Goal: Feedback & Contribution: Submit feedback/report problem

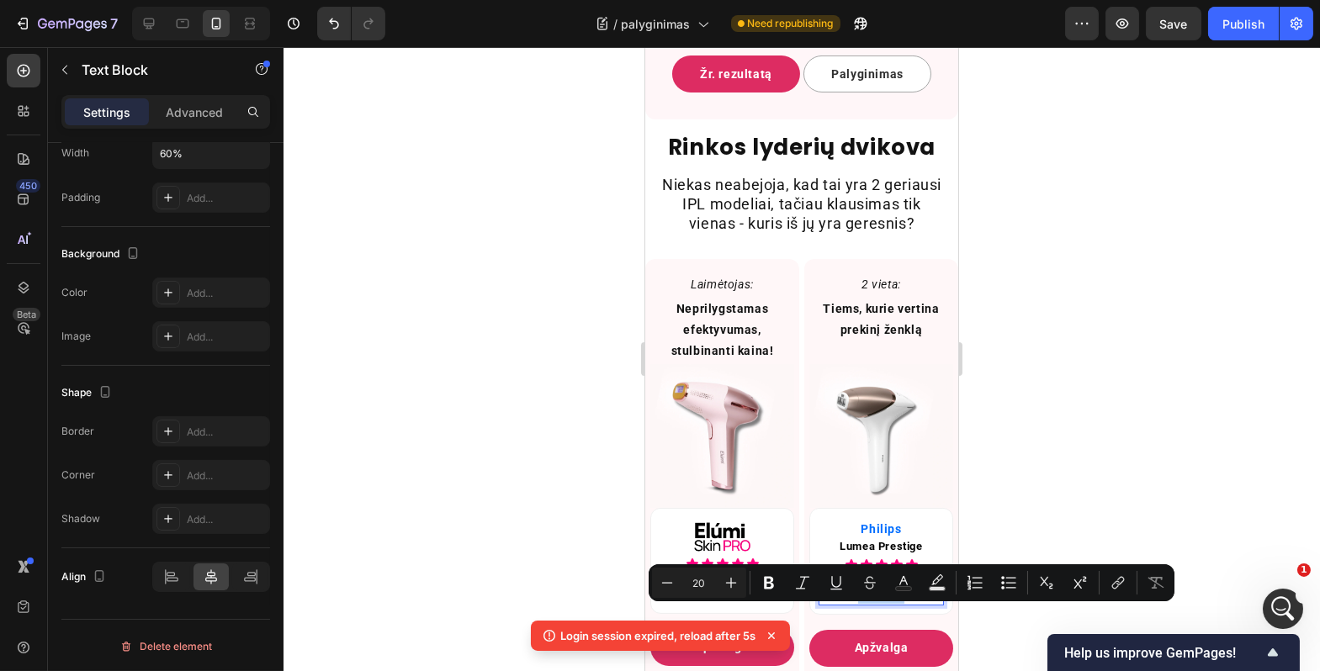
scroll to position [9061, 0]
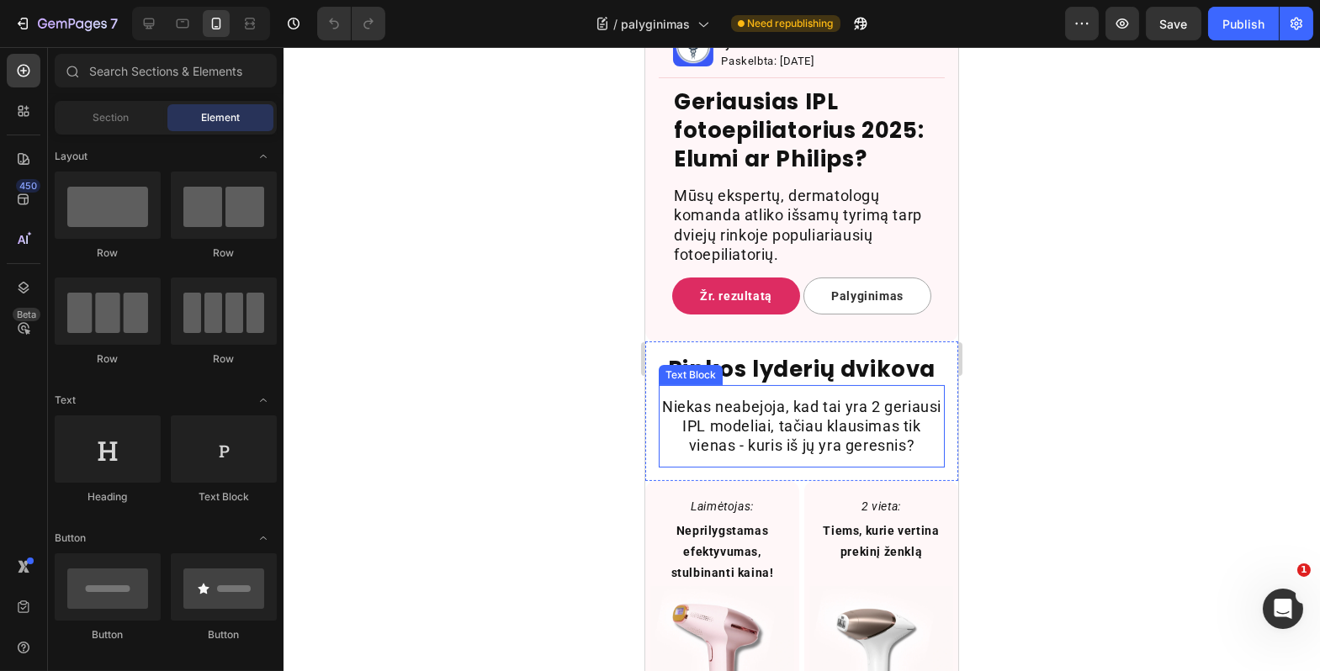
scroll to position [900, 0]
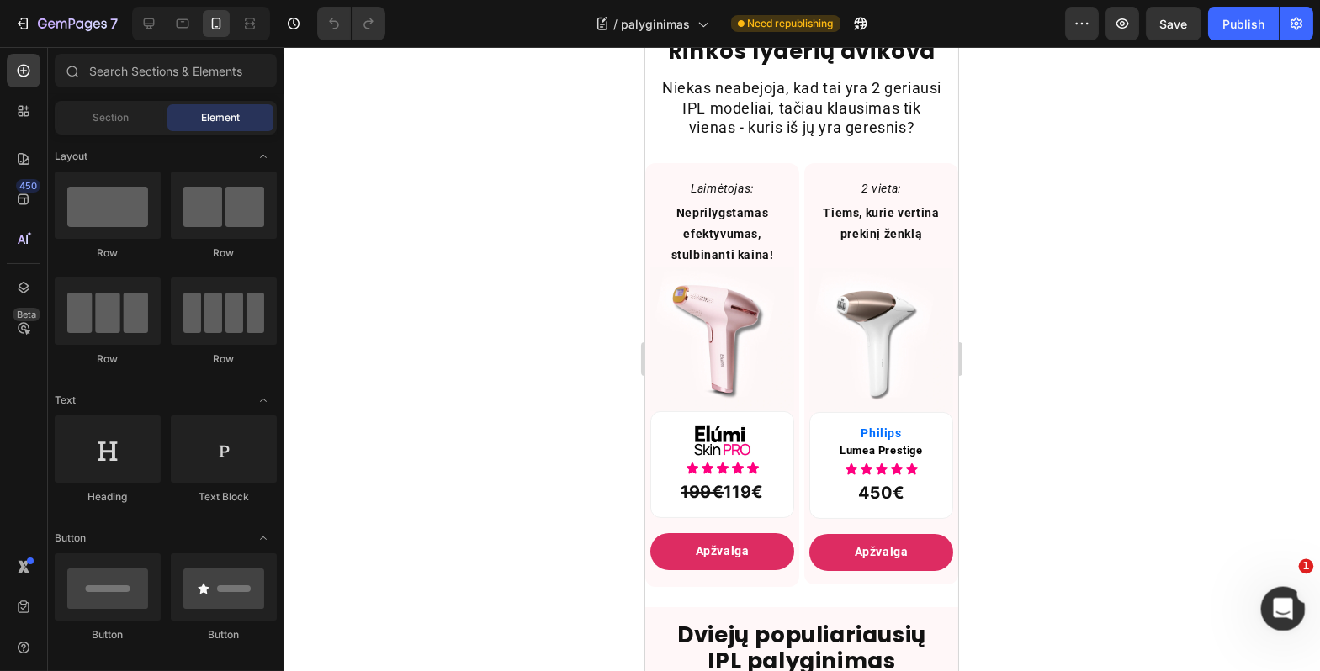
click at [1302, 608] on div "Open Intercom Messenger" at bounding box center [1281, 607] width 56 height 56
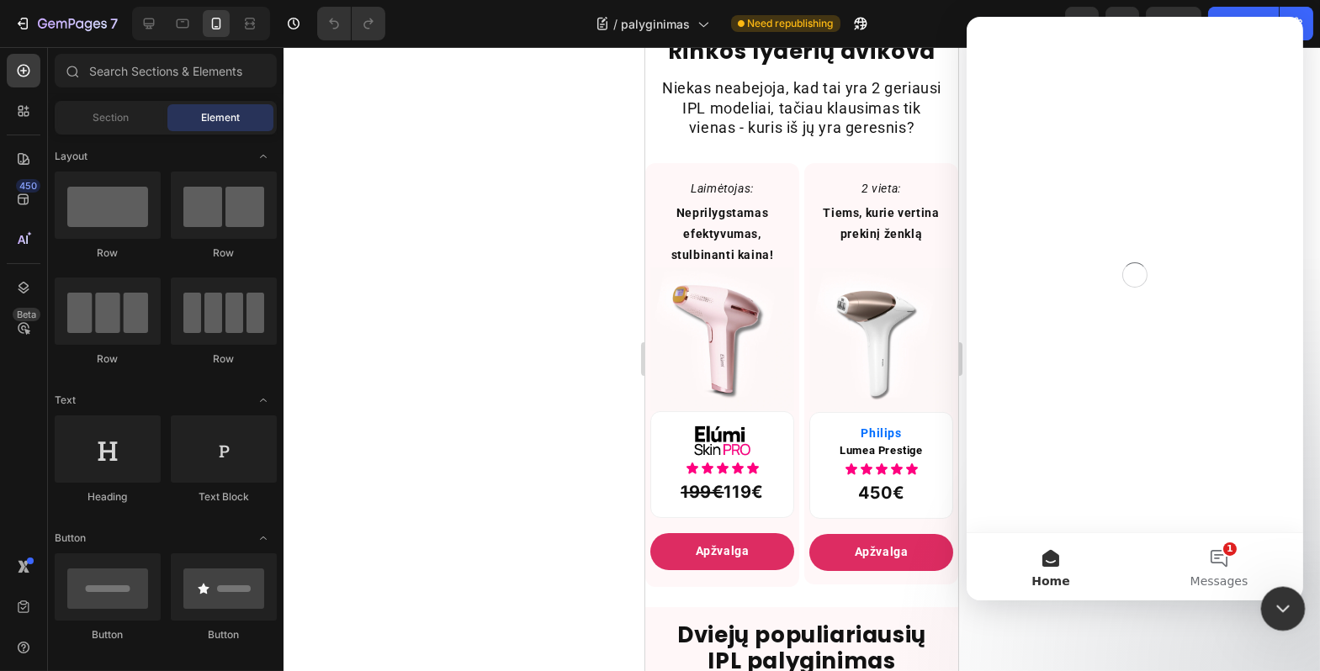
scroll to position [0, 0]
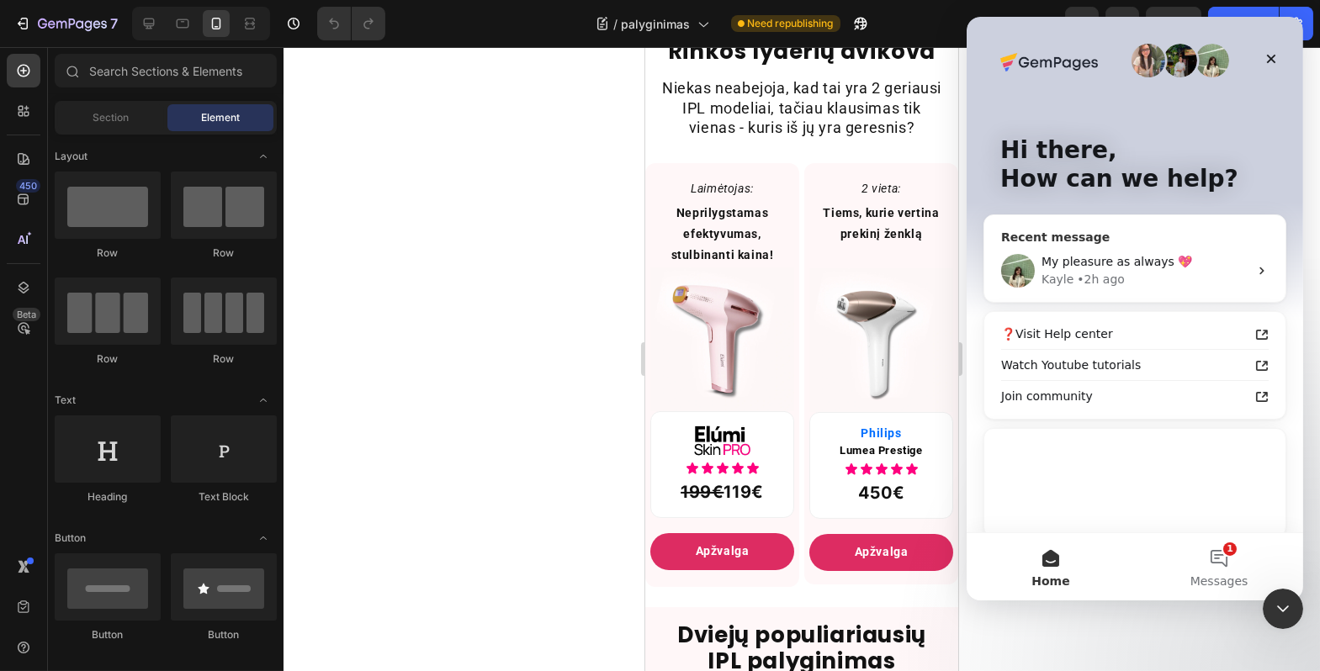
click at [1177, 278] on div "Kayle • 2h ago" at bounding box center [1144, 280] width 207 height 18
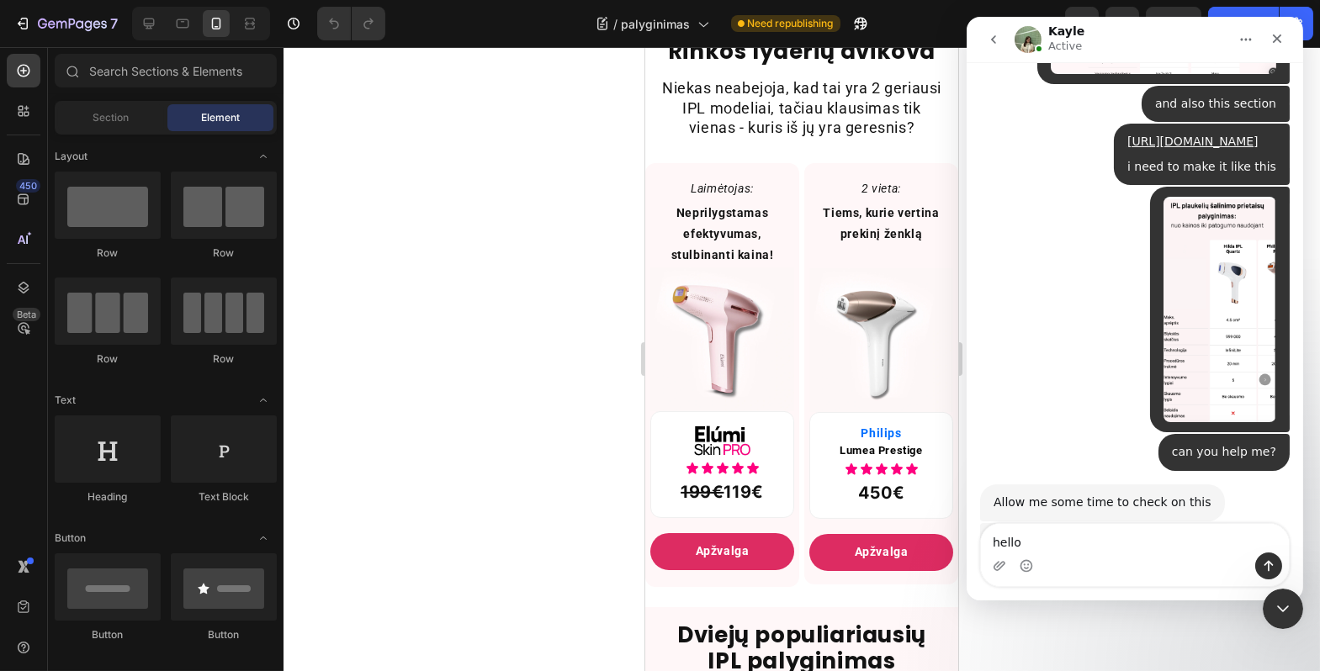
scroll to position [9313, 0]
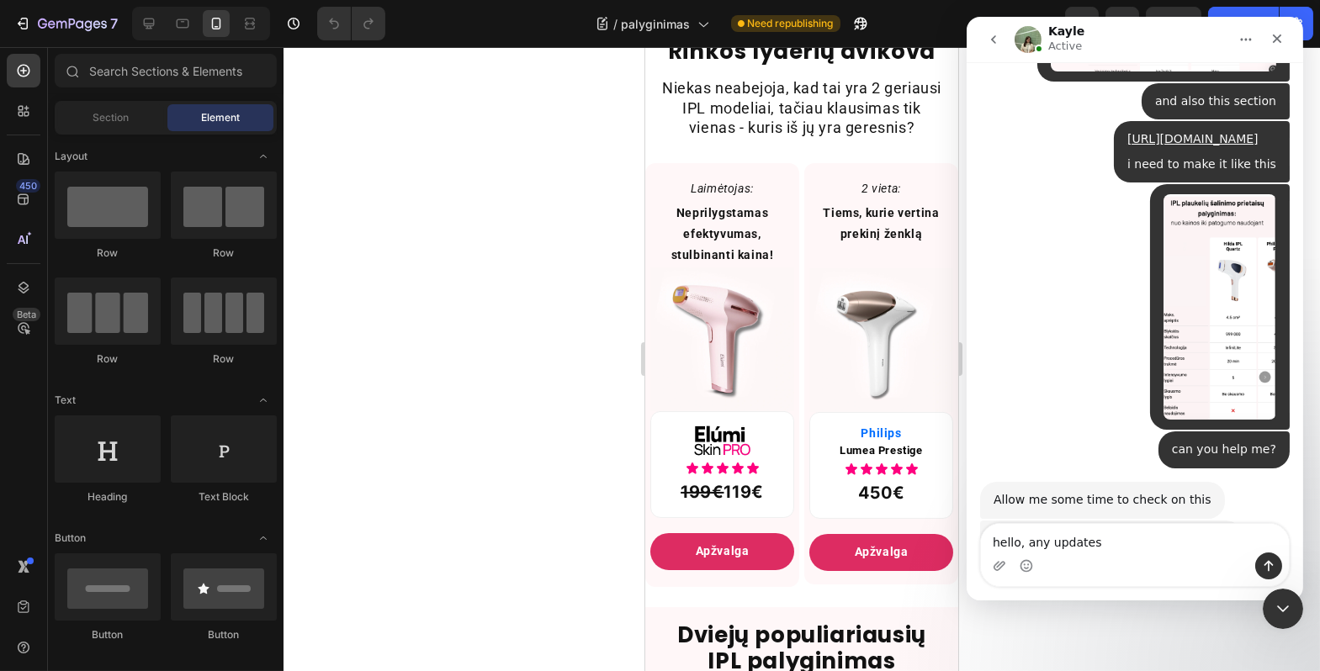
type textarea "hello, any updates?"
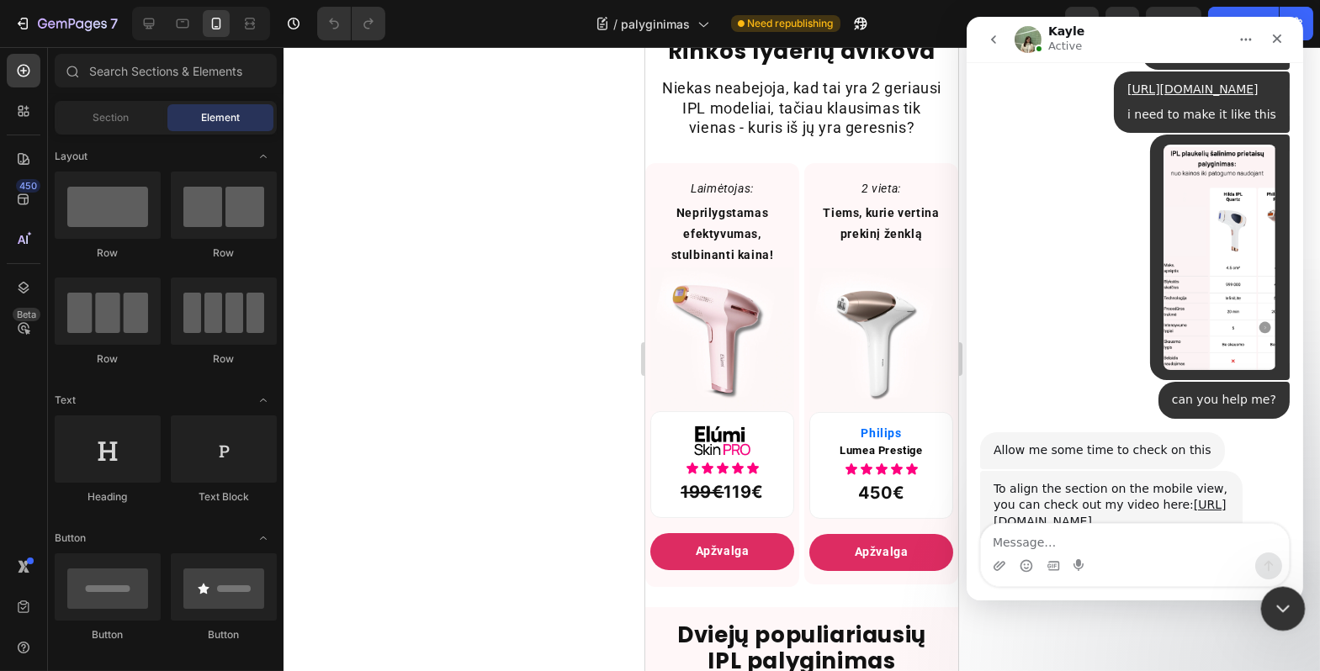
click at [1265, 592] on div "Close Intercom Messenger" at bounding box center [1280, 606] width 40 height 40
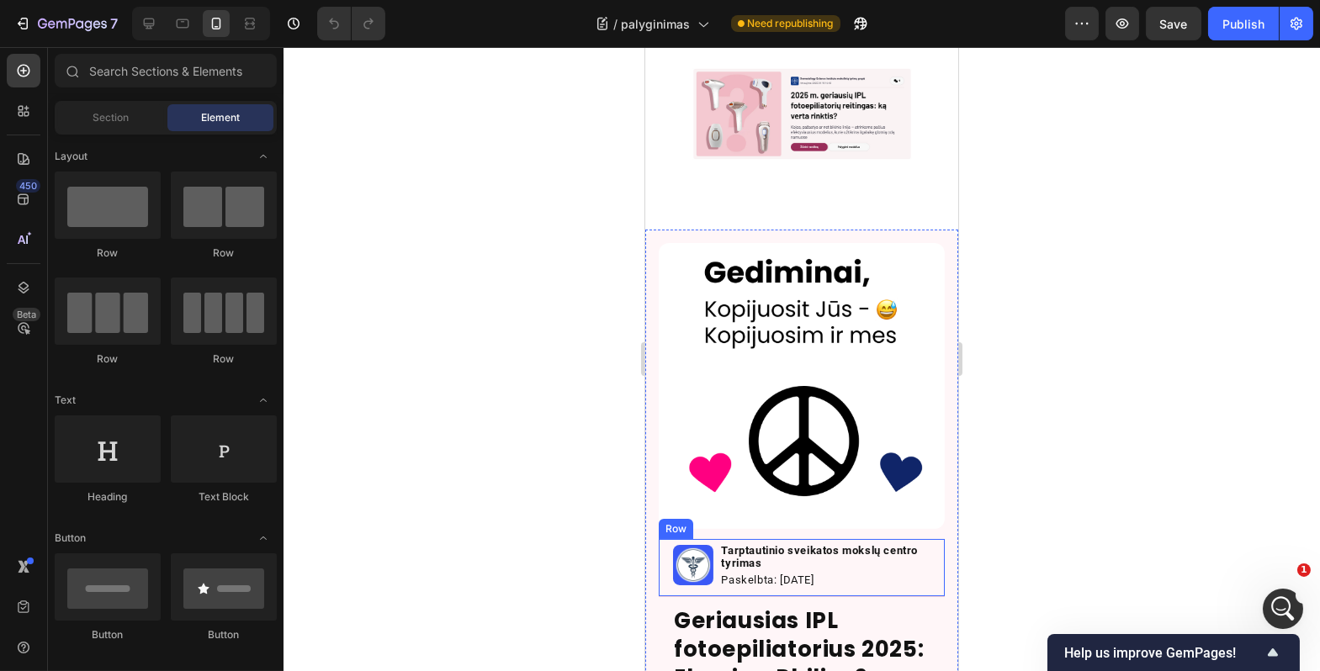
scroll to position [0, 0]
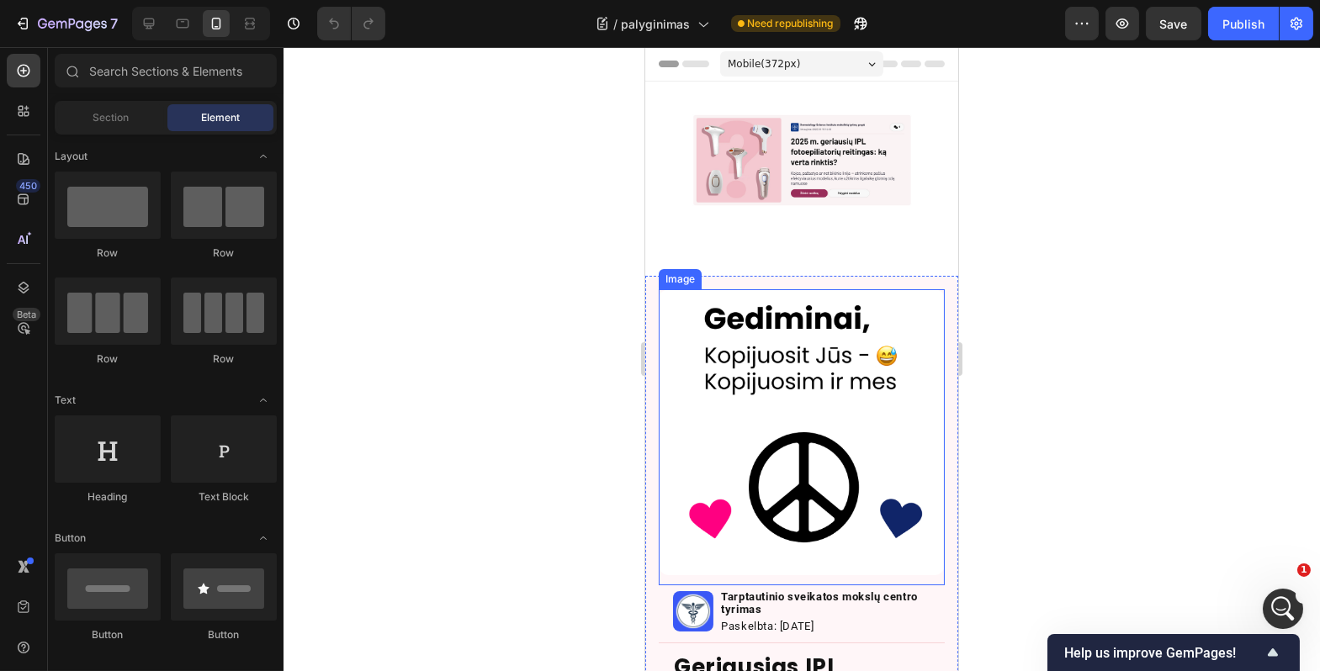
click at [810, 384] on img at bounding box center [801, 432] width 286 height 286
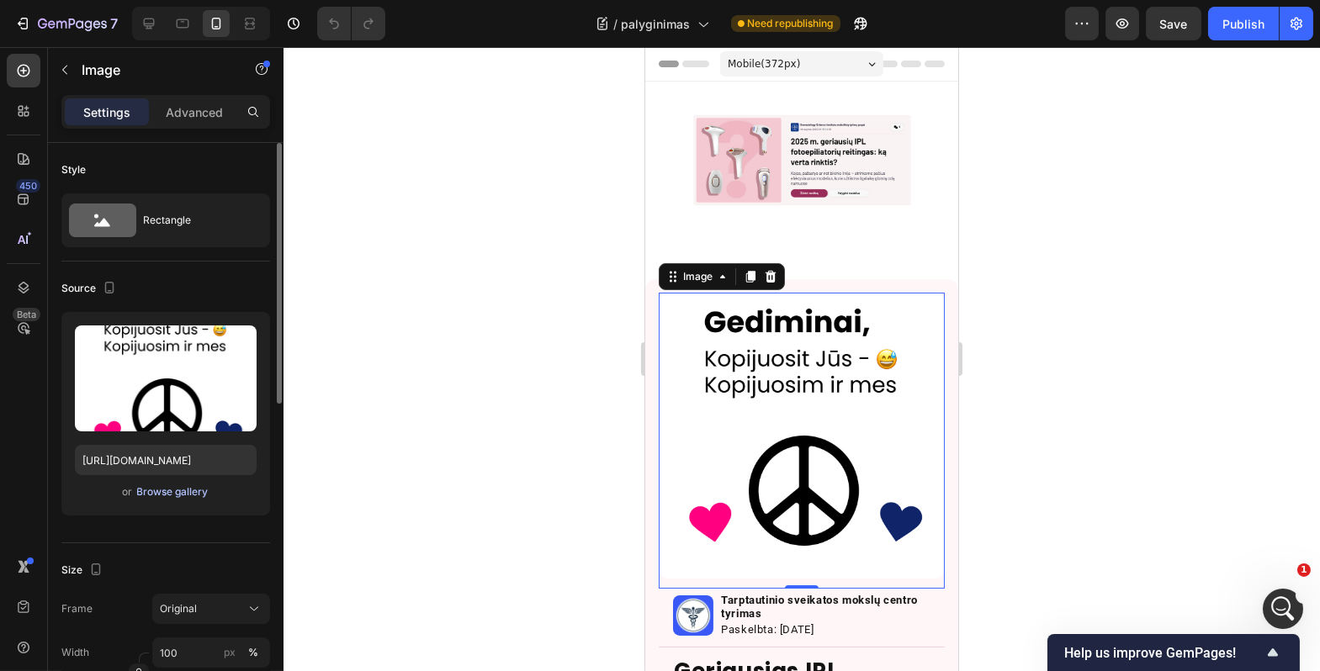
click at [198, 490] on div "Browse gallery" at bounding box center [173, 492] width 72 height 15
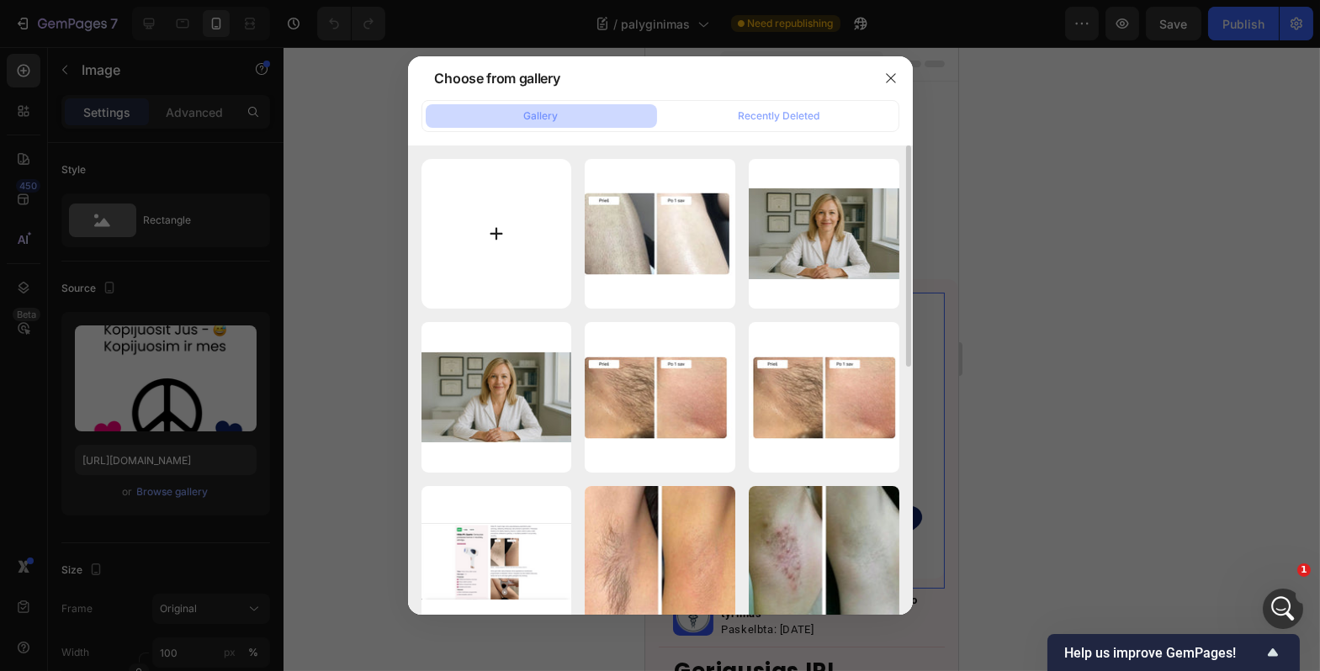
click at [482, 245] on input "file" at bounding box center [497, 234] width 151 height 151
type input "C:\fakepath\philips-lumea-vs-elumi-skin-pro.webp"
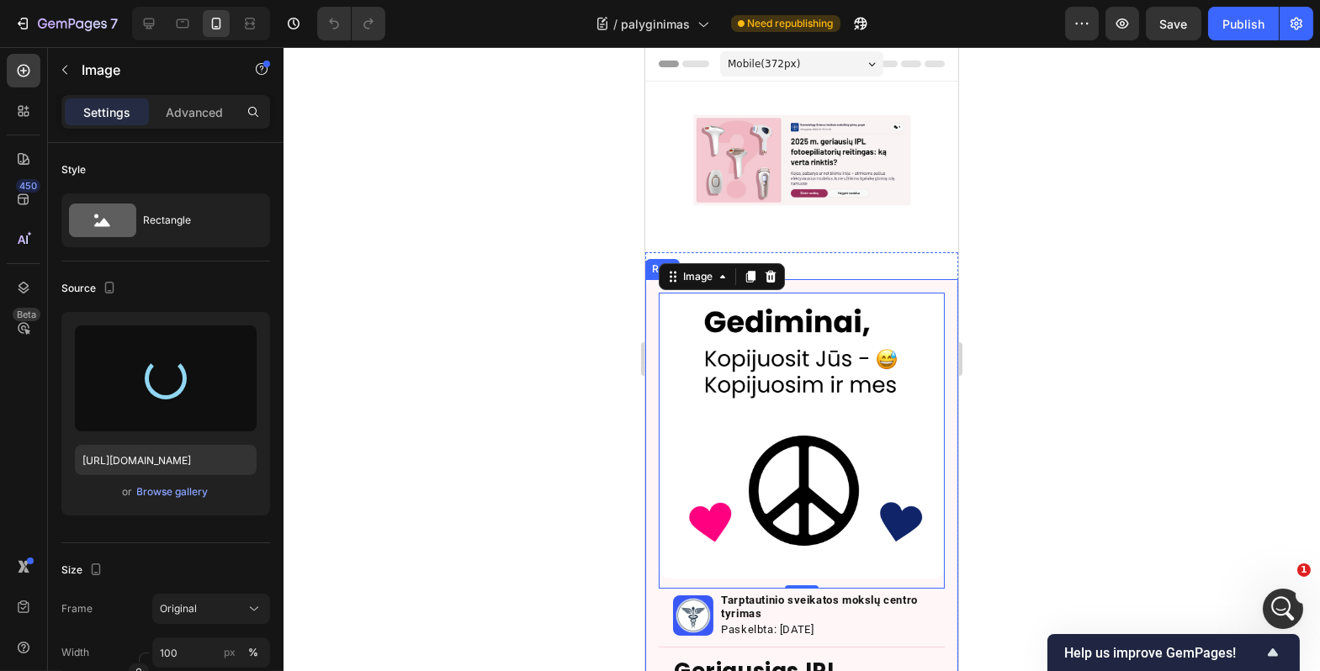
type input "https://cdn.shopify.com/s/files/1/0917/1265/1592/files/gempages_579760086268772…"
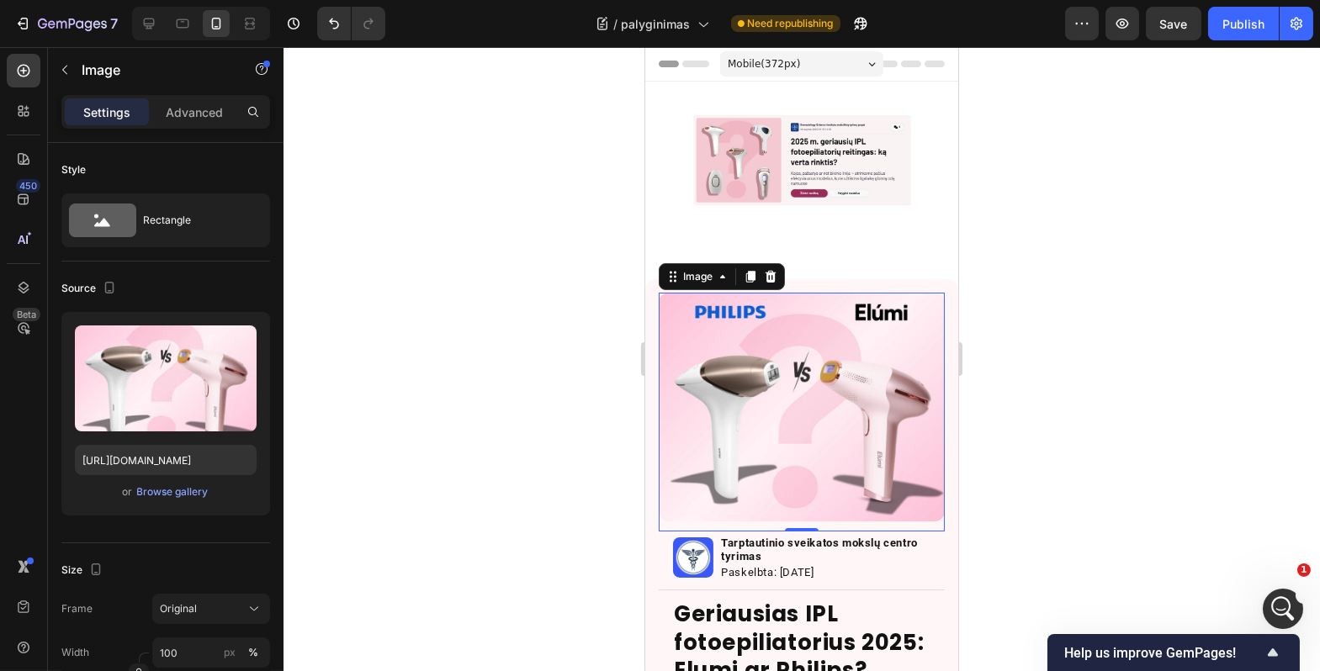
click at [540, 389] on div at bounding box center [802, 359] width 1037 height 624
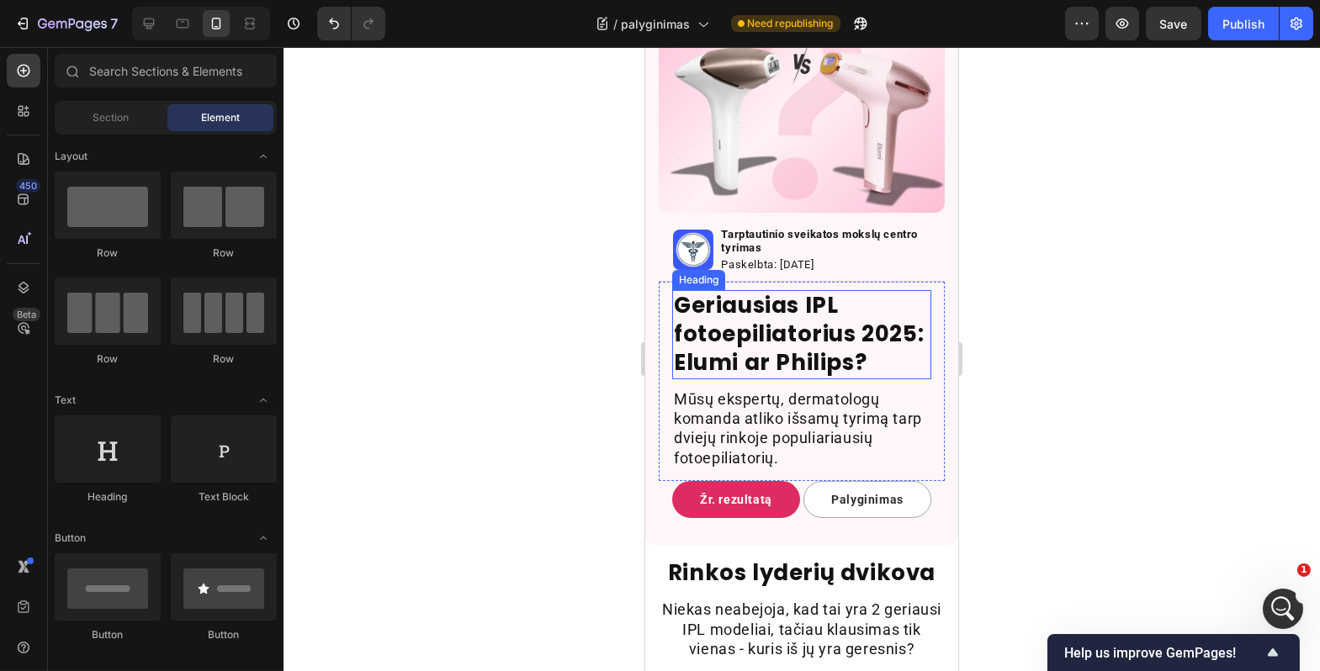
scroll to position [325, 0]
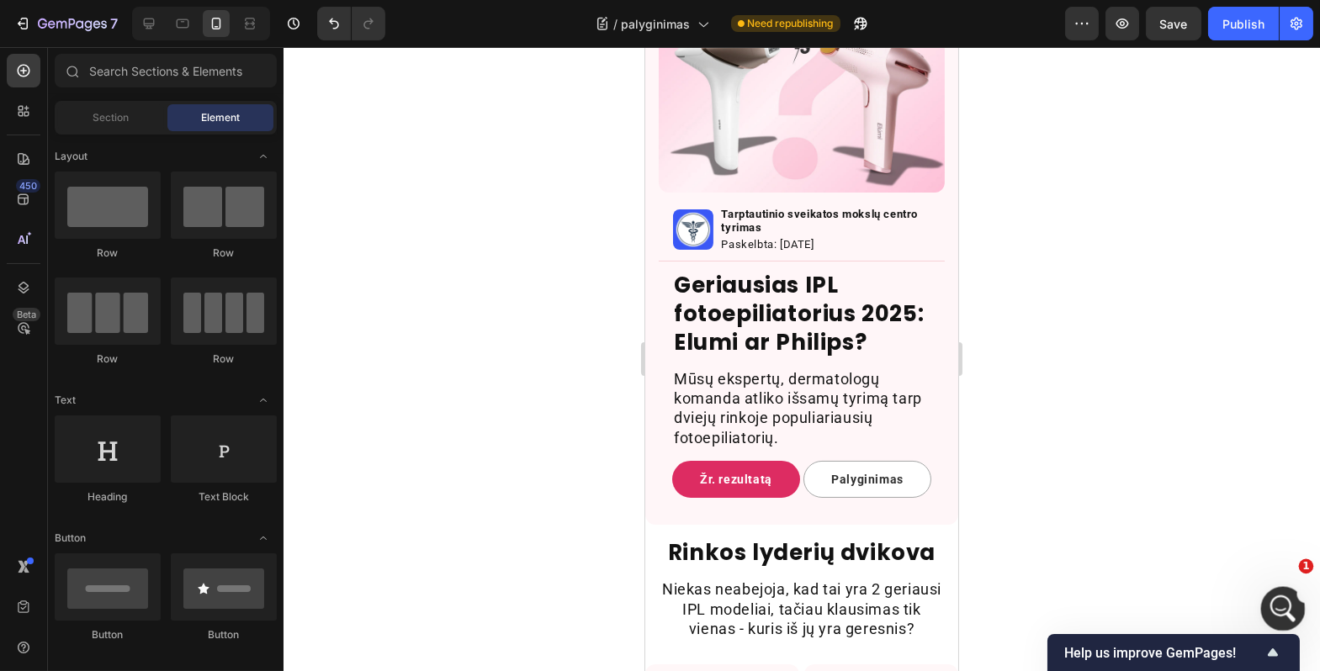
click at [1276, 607] on icon "Open Intercom Messenger" at bounding box center [1281, 607] width 28 height 28
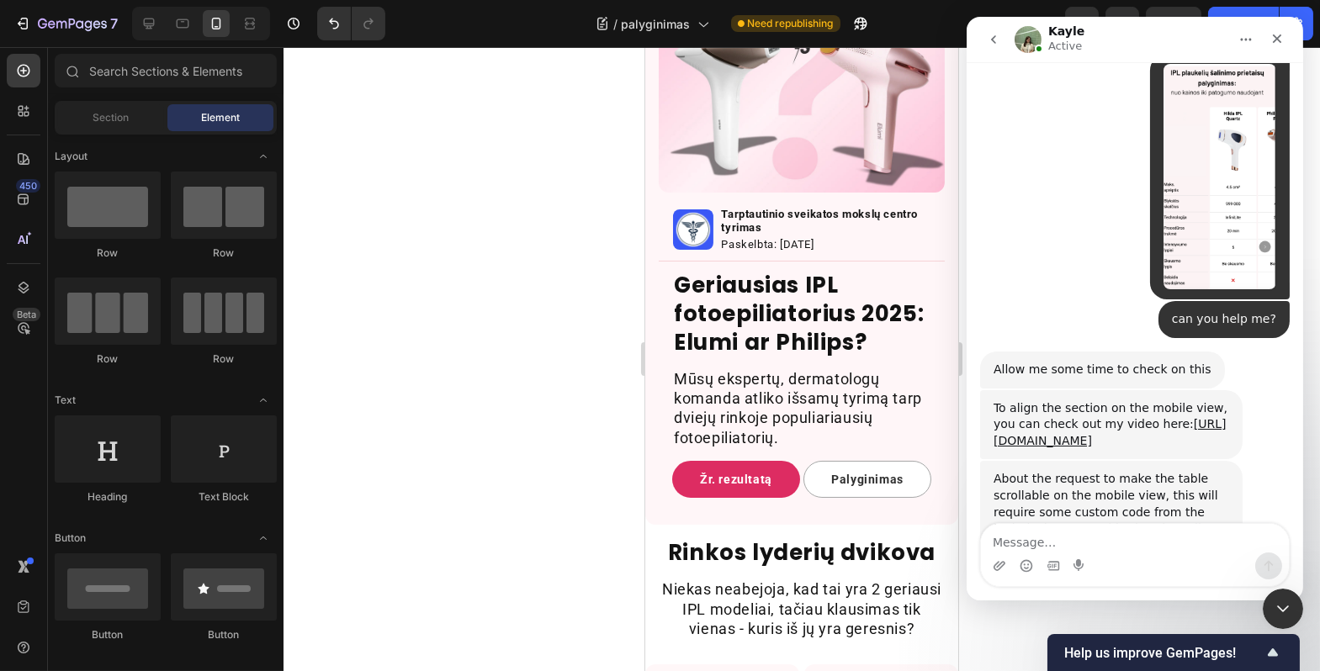
scroll to position [9446, 0]
drag, startPoint x: 1286, startPoint y: 596, endPoint x: 2399, endPoint y: 1137, distance: 1237.2
click at [1289, 593] on div "Close Intercom Messenger" at bounding box center [1280, 606] width 40 height 40
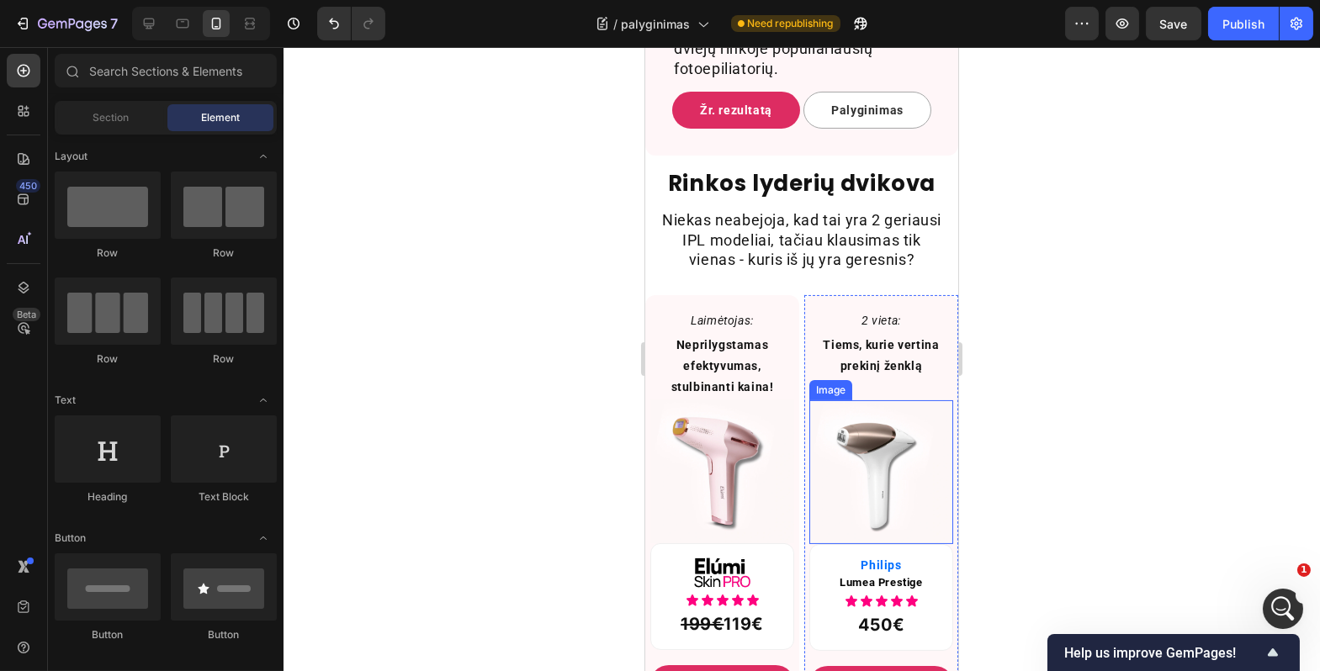
scroll to position [884, 0]
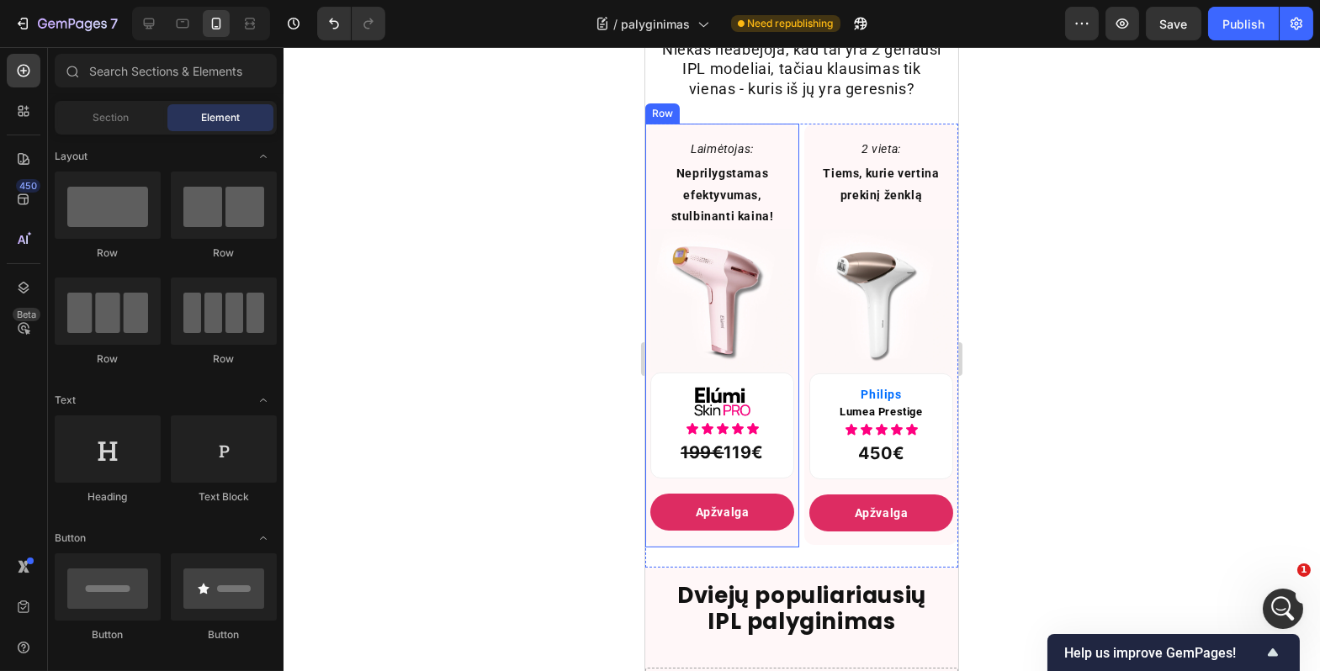
click at [721, 156] on div "Laimėtojas:" at bounding box center [722, 149] width 144 height 24
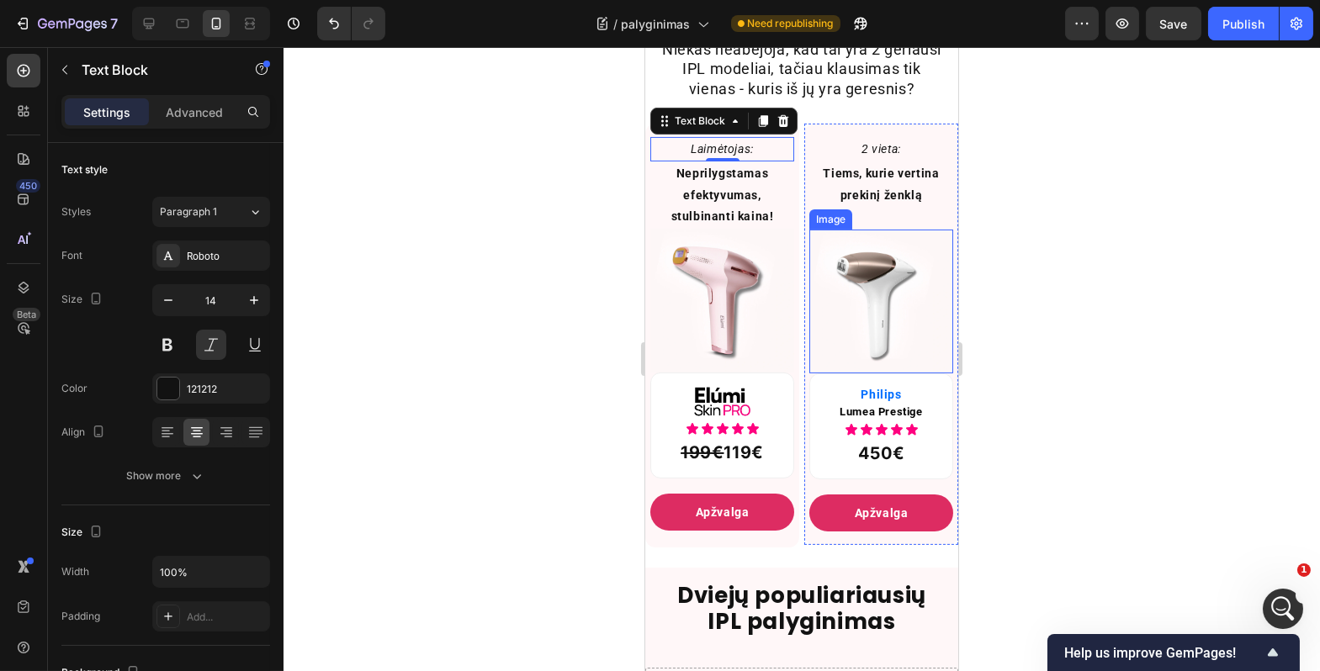
click at [893, 325] on img at bounding box center [881, 302] width 144 height 144
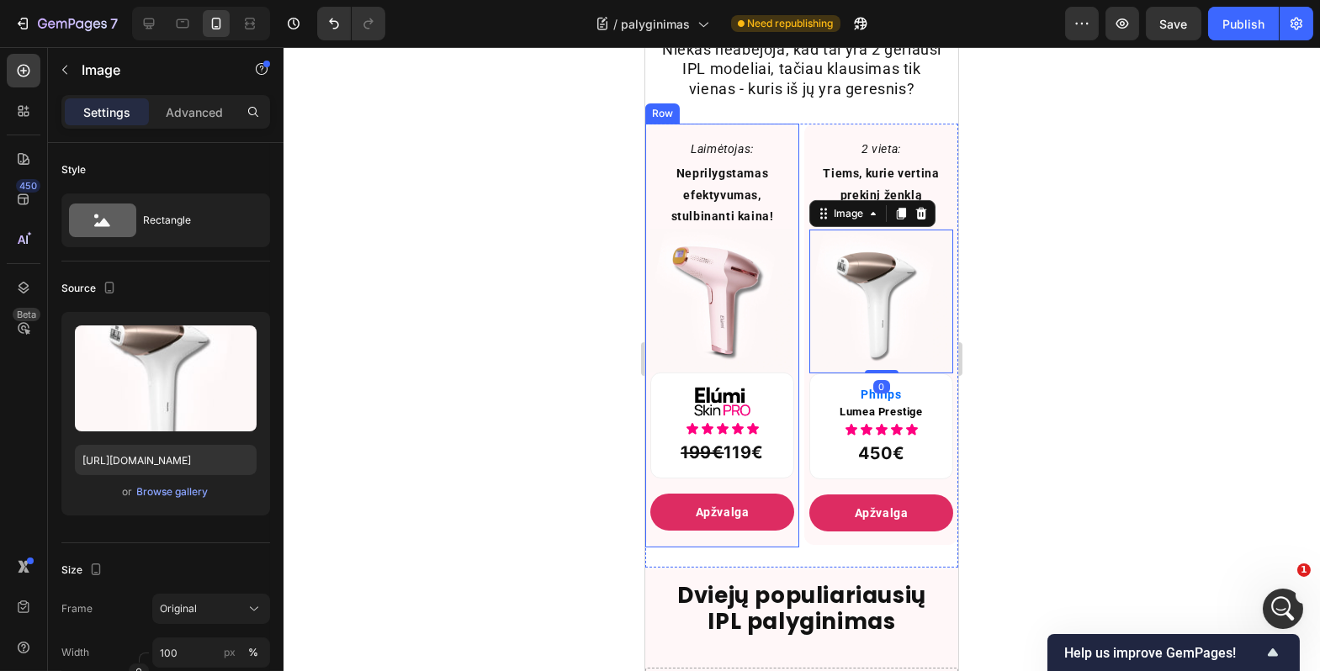
click at [731, 151] on div "Laimėtojas: Text Block Neprilygstamas efektyvumas, stulbinanti kaina! Text Bloc…" at bounding box center [721, 336] width 154 height 424
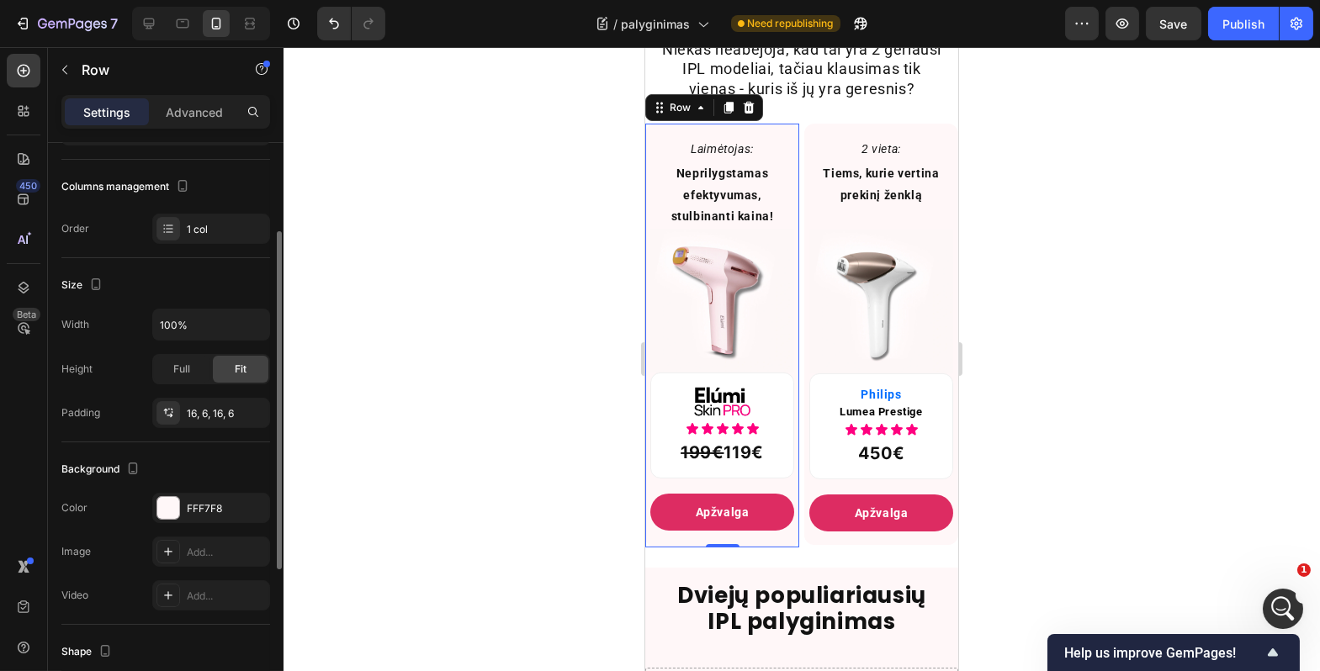
scroll to position [230, 0]
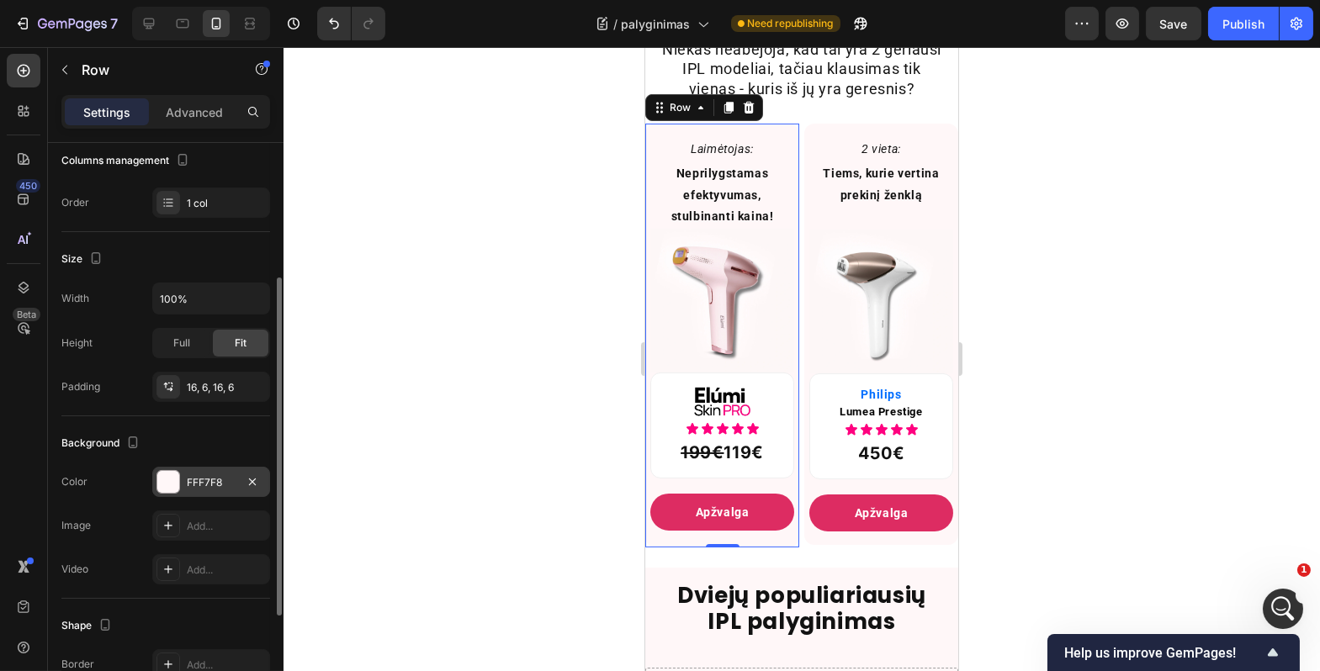
click at [184, 475] on div "FFF7F8" at bounding box center [211, 482] width 118 height 30
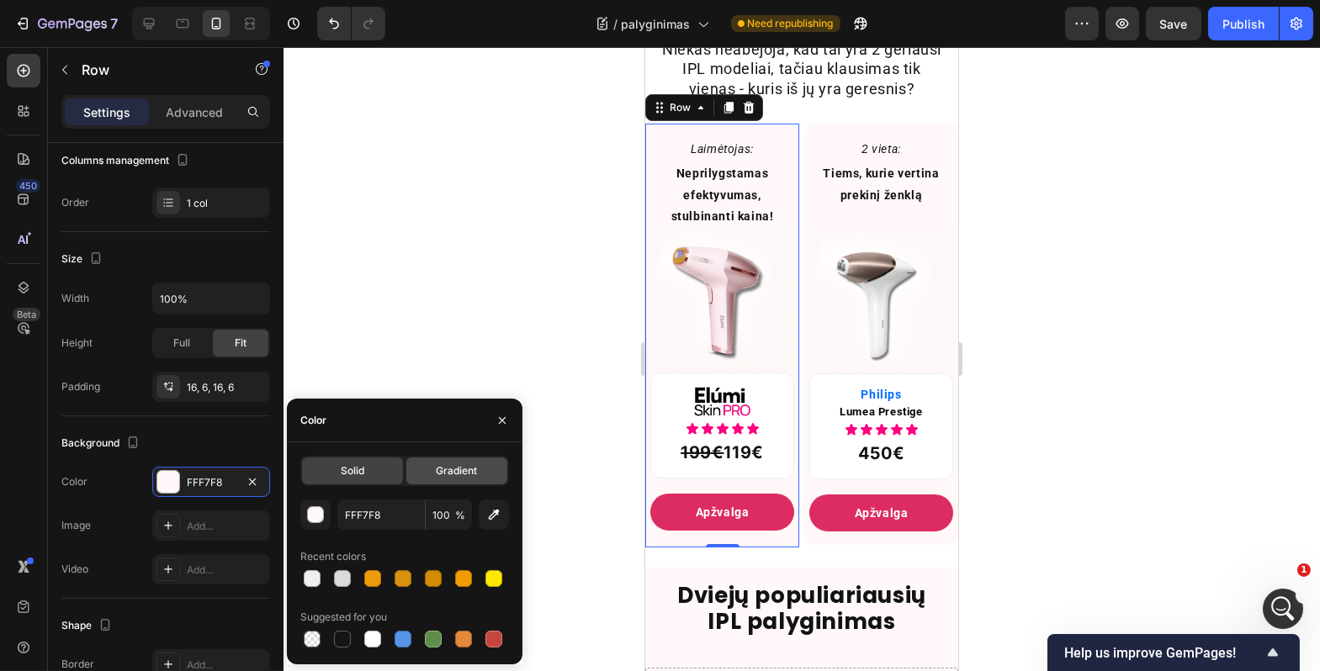
click at [449, 475] on span "Gradient" at bounding box center [456, 471] width 41 height 15
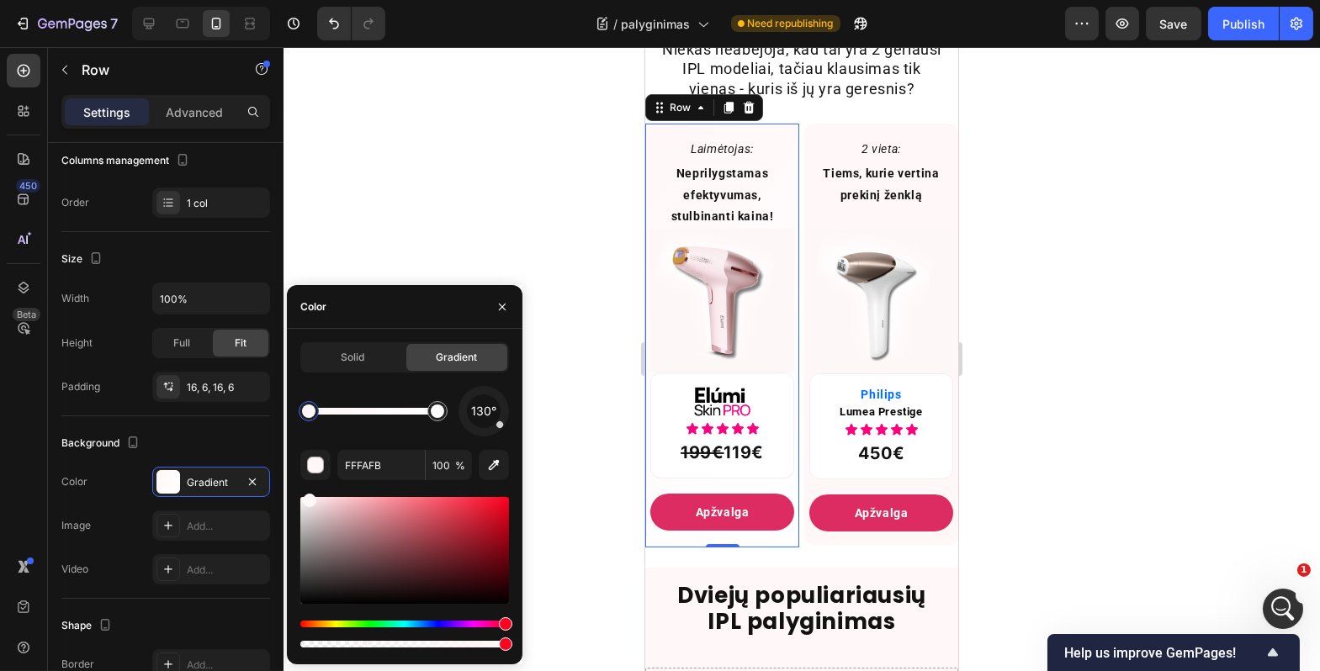
click at [363, 412] on div at bounding box center [373, 411] width 129 height 7
click at [310, 412] on div at bounding box center [308, 411] width 13 height 13
click at [302, 411] on div at bounding box center [308, 411] width 13 height 13
click at [377, 469] on input "FFF7F8" at bounding box center [380, 465] width 87 height 30
paste input "ffe2ed"
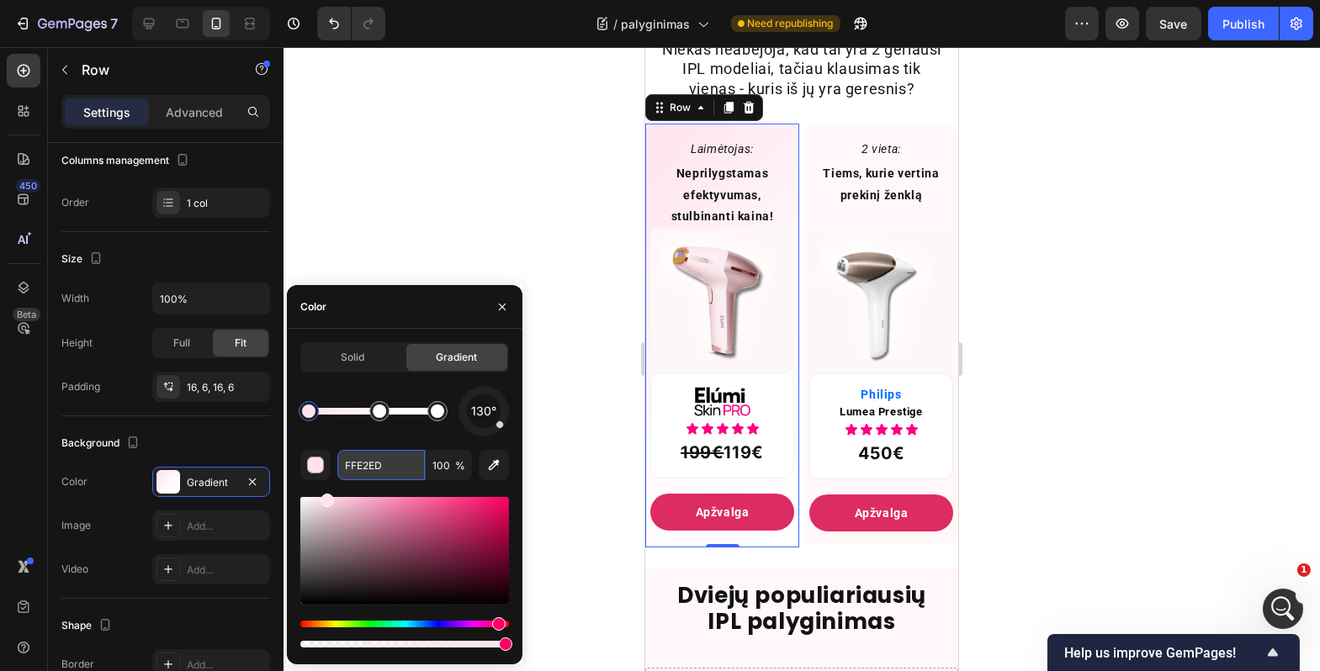
paste input "#fffeff"
click at [380, 415] on div at bounding box center [379, 411] width 13 height 13
click at [373, 470] on input "FFFAFB" at bounding box center [380, 465] width 87 height 30
paste input "#fffeff"
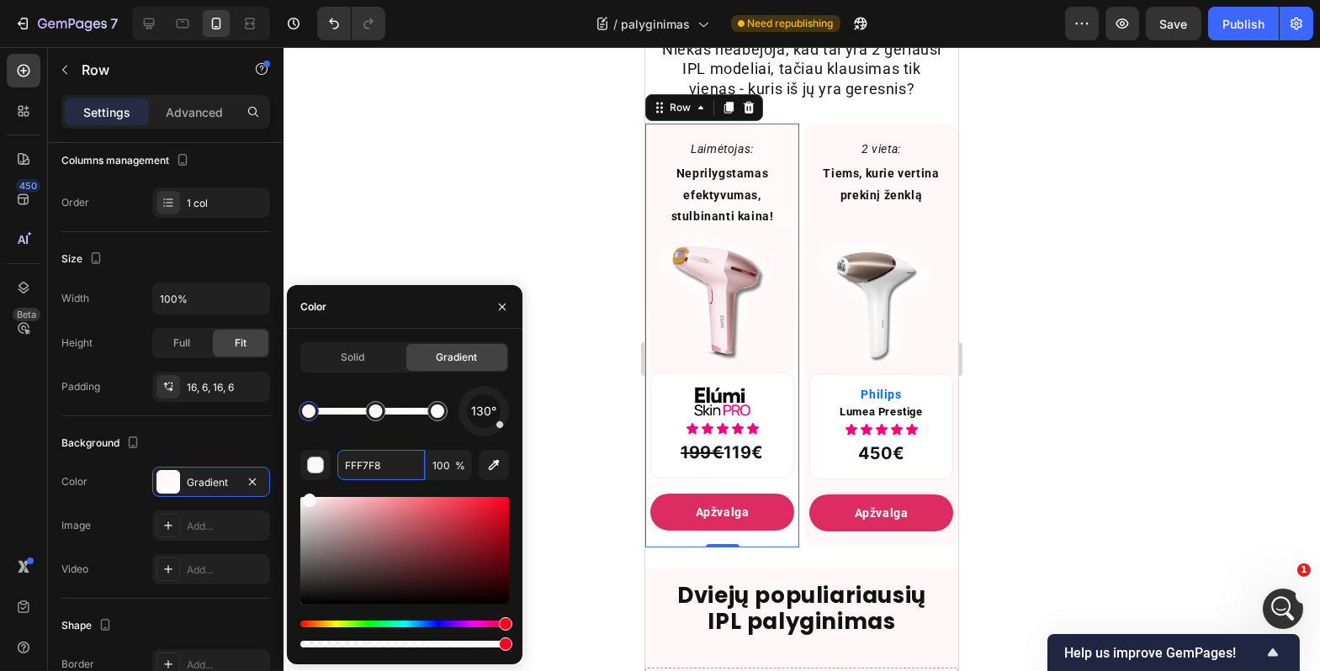
click at [305, 407] on div at bounding box center [308, 411] width 13 height 13
paste input "#ffe2ed"
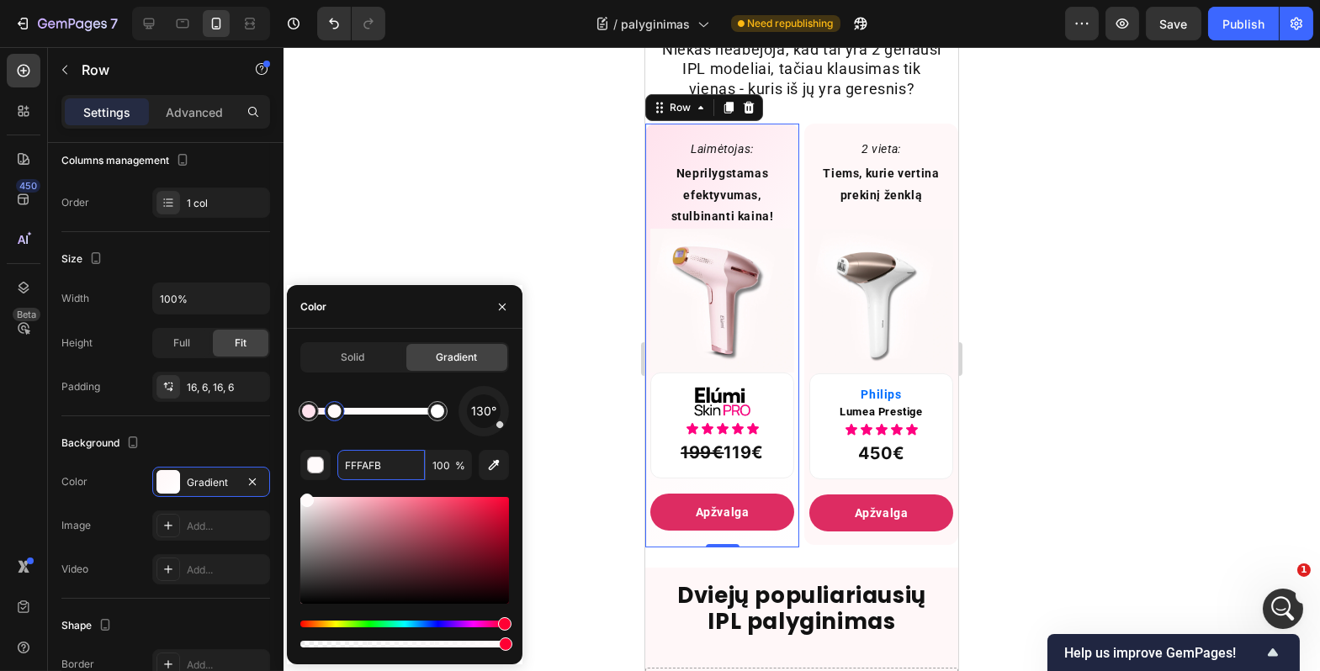
drag, startPoint x: 367, startPoint y: 416, endPoint x: 333, endPoint y: 416, distance: 33.7
click at [333, 416] on div at bounding box center [334, 411] width 13 height 13
drag, startPoint x: 331, startPoint y: 417, endPoint x: 347, endPoint y: 418, distance: 16.0
click at [347, 418] on div at bounding box center [345, 411] width 13 height 13
click at [340, 411] on div at bounding box center [339, 411] width 13 height 13
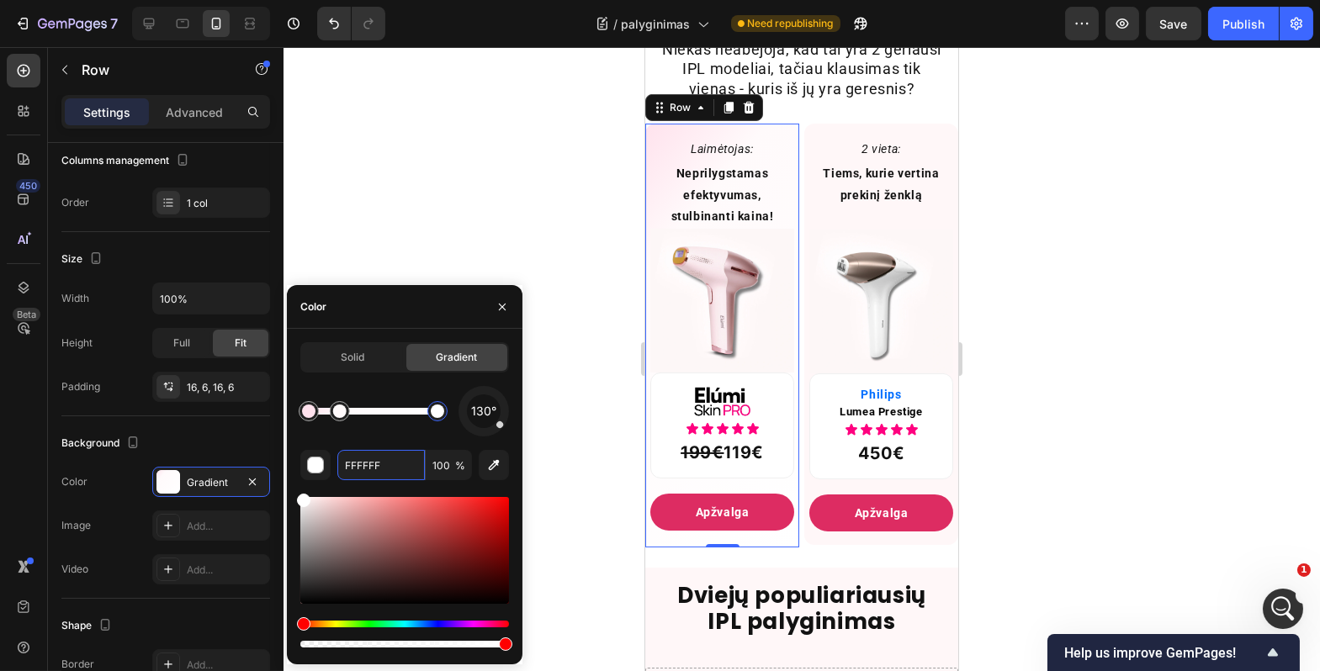
click at [444, 417] on div at bounding box center [437, 411] width 13 height 13
click at [385, 469] on input "FFFFFF" at bounding box center [380, 465] width 87 height 30
paste input "ffd3e4"
click at [410, 415] on div at bounding box center [373, 411] width 129 height 7
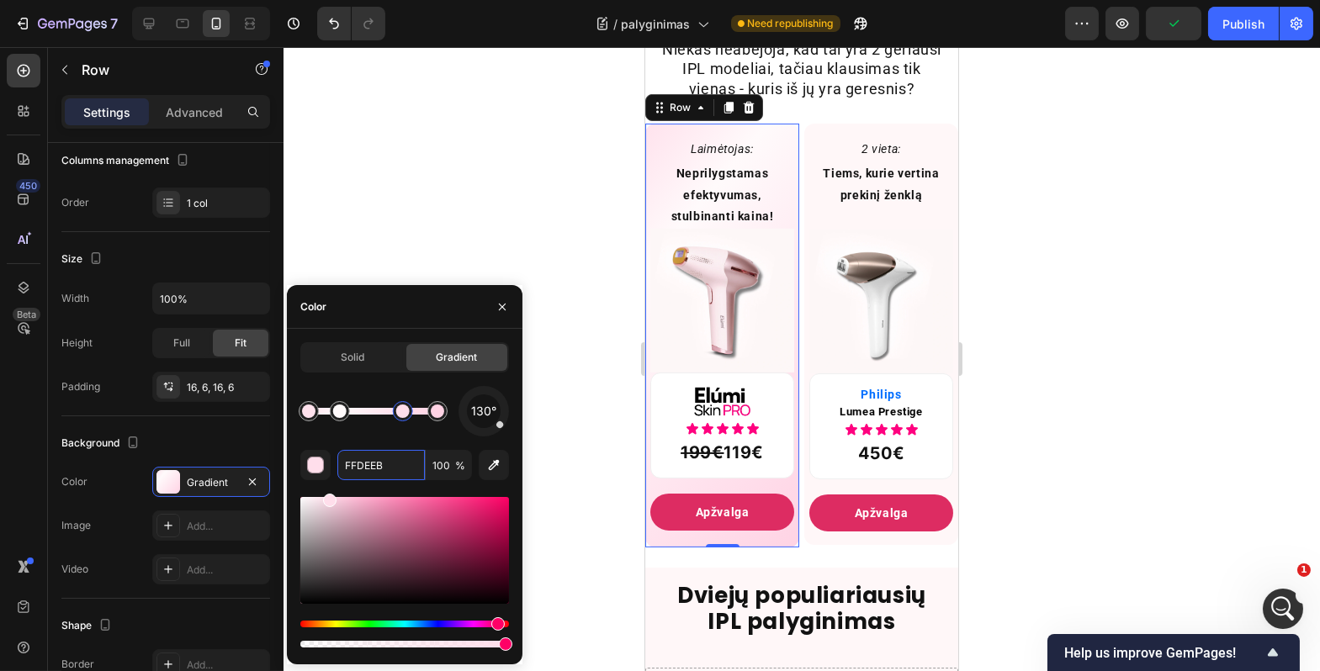
click at [404, 418] on div at bounding box center [402, 411] width 13 height 13
click at [338, 417] on div at bounding box center [339, 411] width 13 height 13
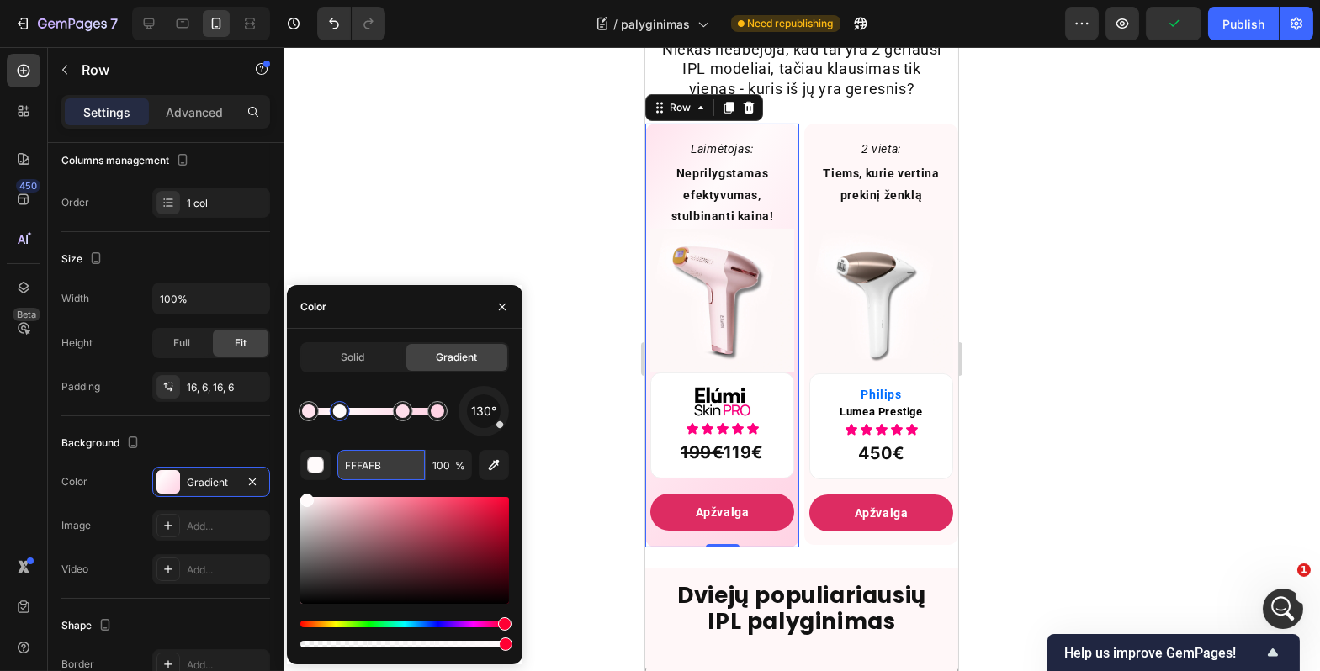
click at [374, 467] on input "FFFAFB" at bounding box center [380, 465] width 87 height 30
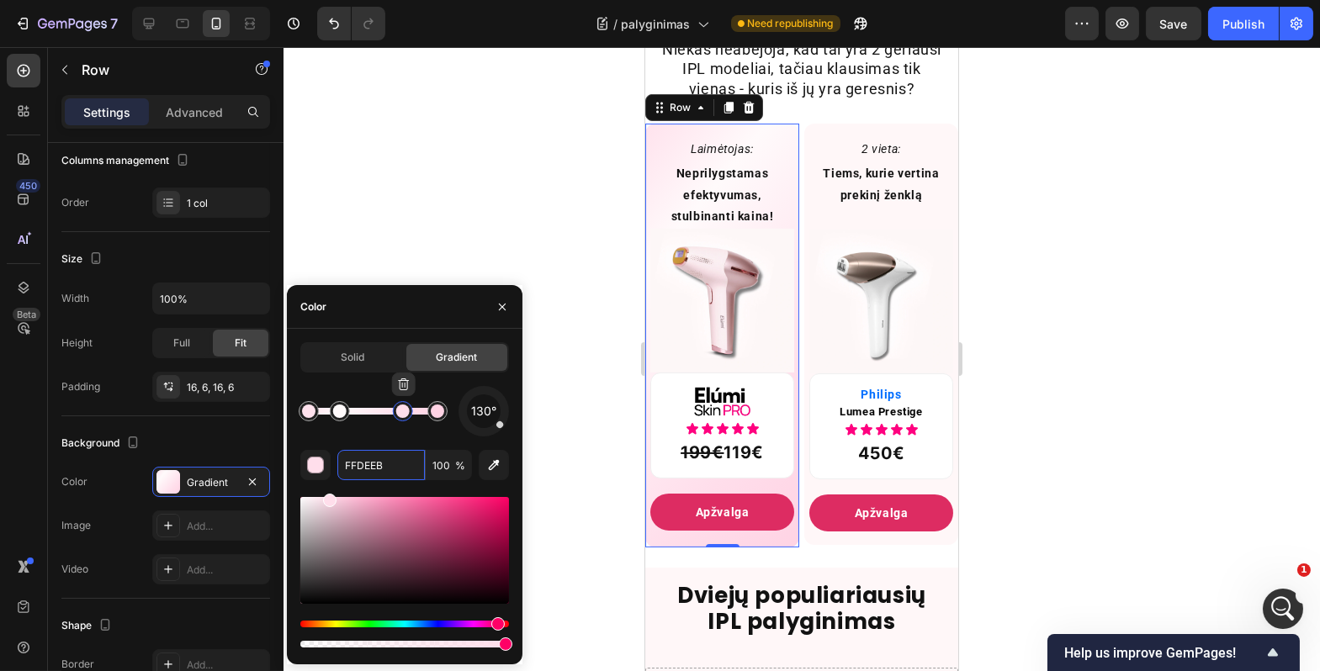
click at [404, 411] on div at bounding box center [402, 411] width 13 height 13
click at [384, 475] on input "FFDEEB" at bounding box center [380, 465] width 87 height 30
click at [385, 472] on input "FFDEEB" at bounding box center [380, 465] width 87 height 30
paste input "FAF"
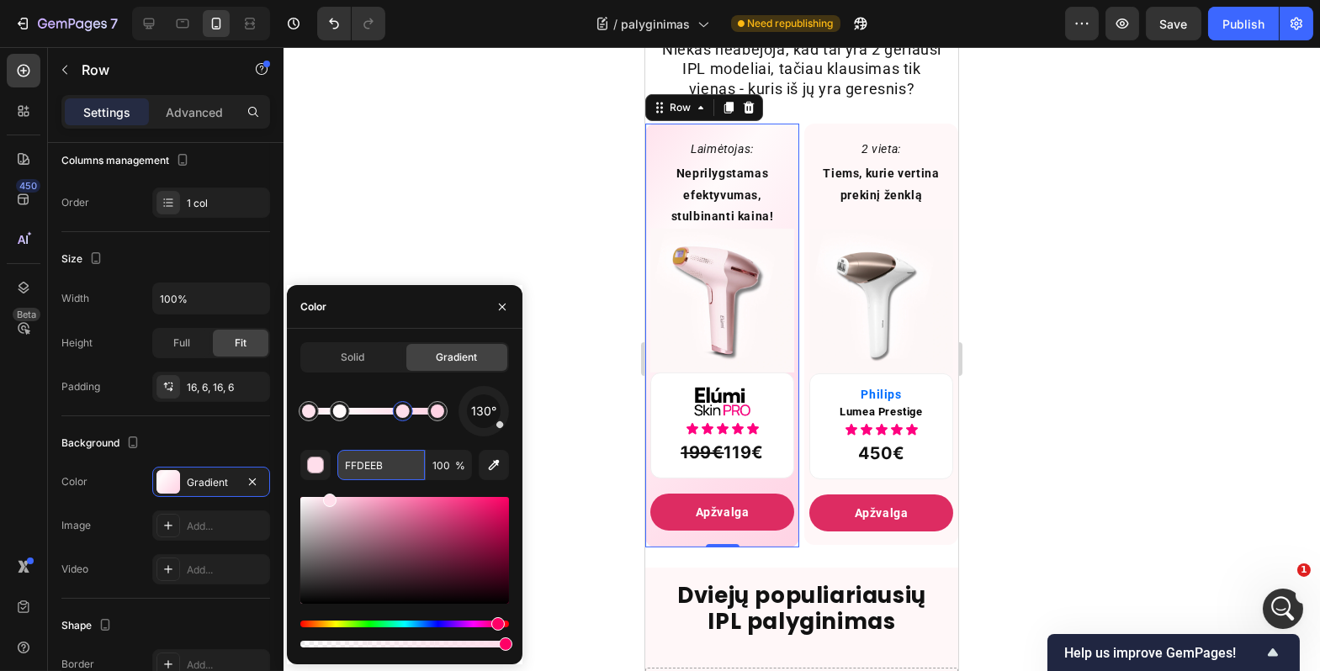
type input "FFFAFB"
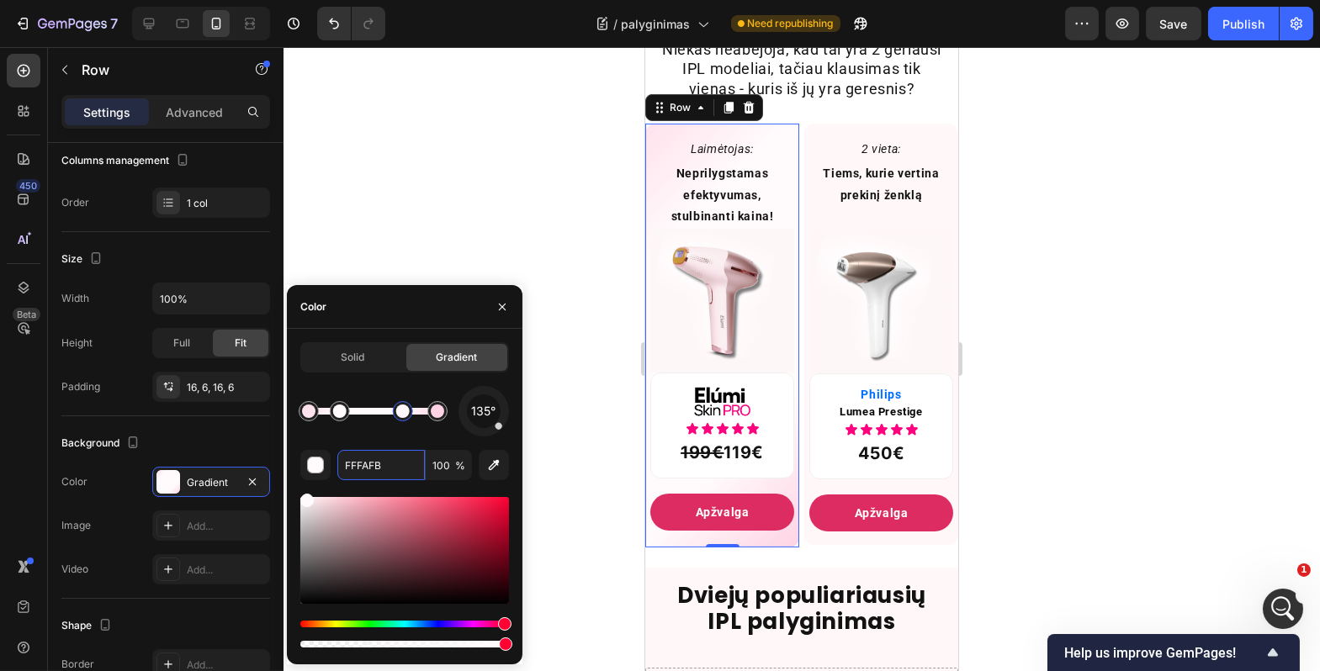
click at [499, 427] on div at bounding box center [484, 412] width 72 height 72
click at [597, 353] on div at bounding box center [802, 359] width 1037 height 624
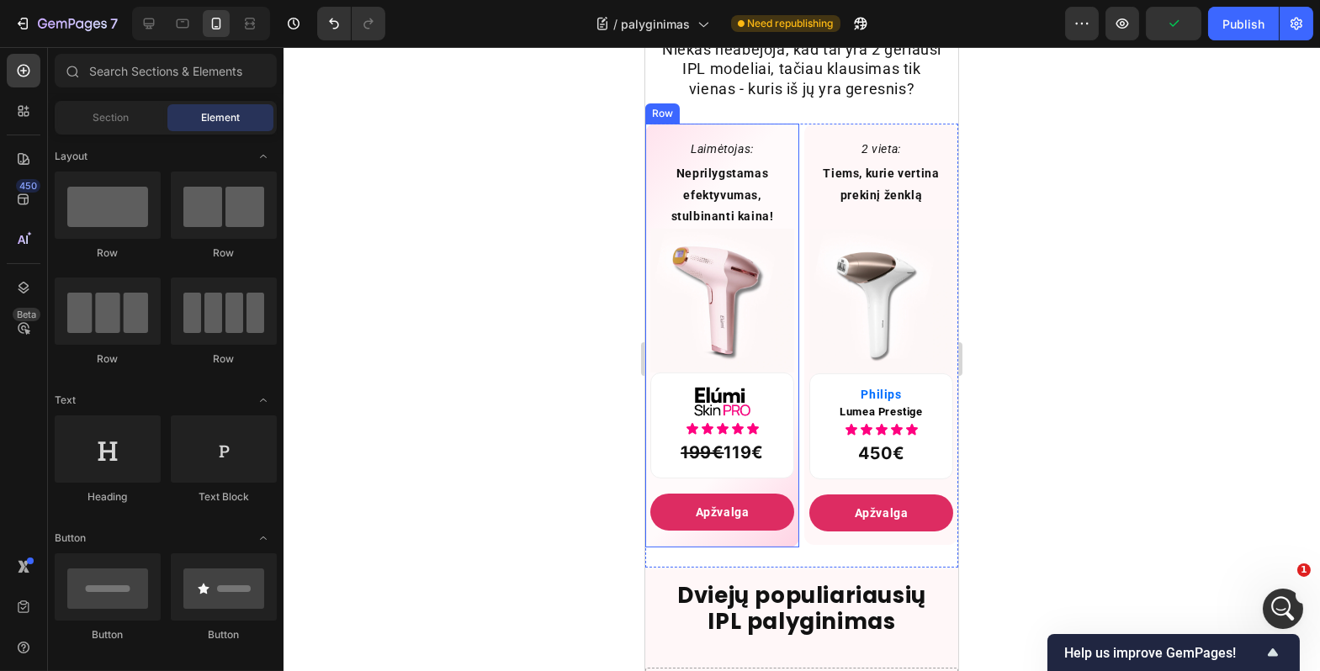
click at [665, 146] on div "Laimėtojas: Text Block Neprilygstamas efektyvumas, stulbinanti kaina! Text Bloc…" at bounding box center [721, 336] width 154 height 424
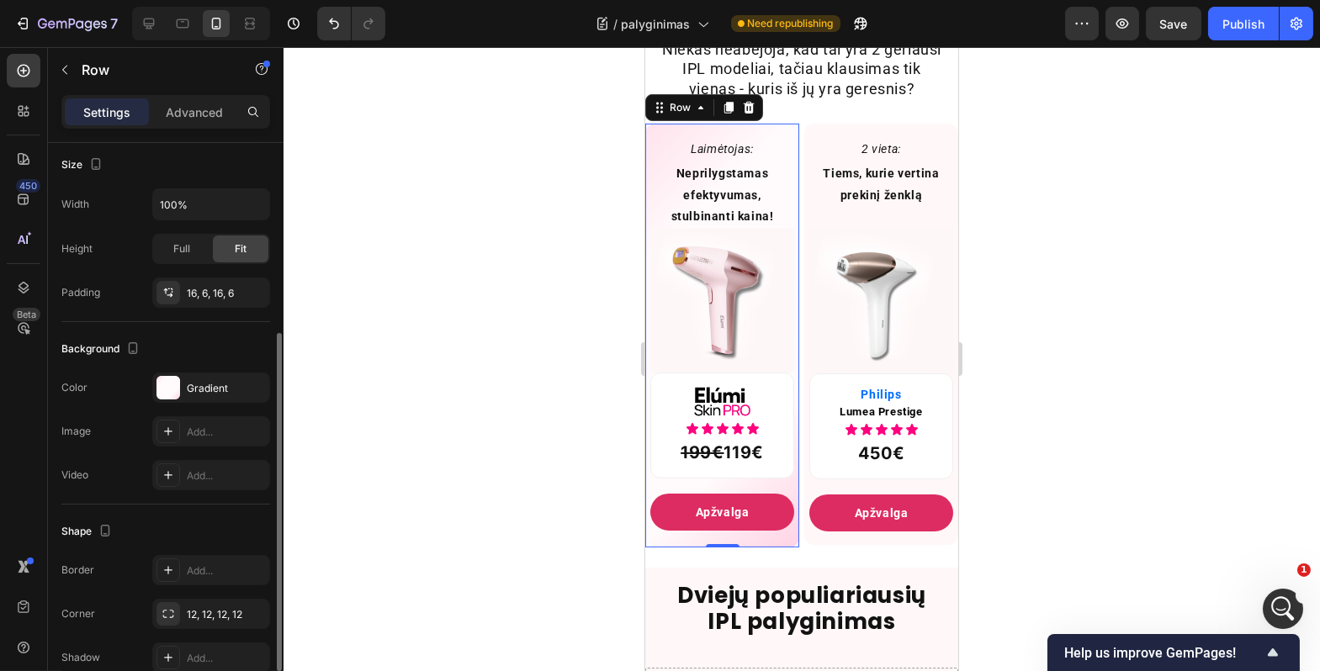
scroll to position [405, 0]
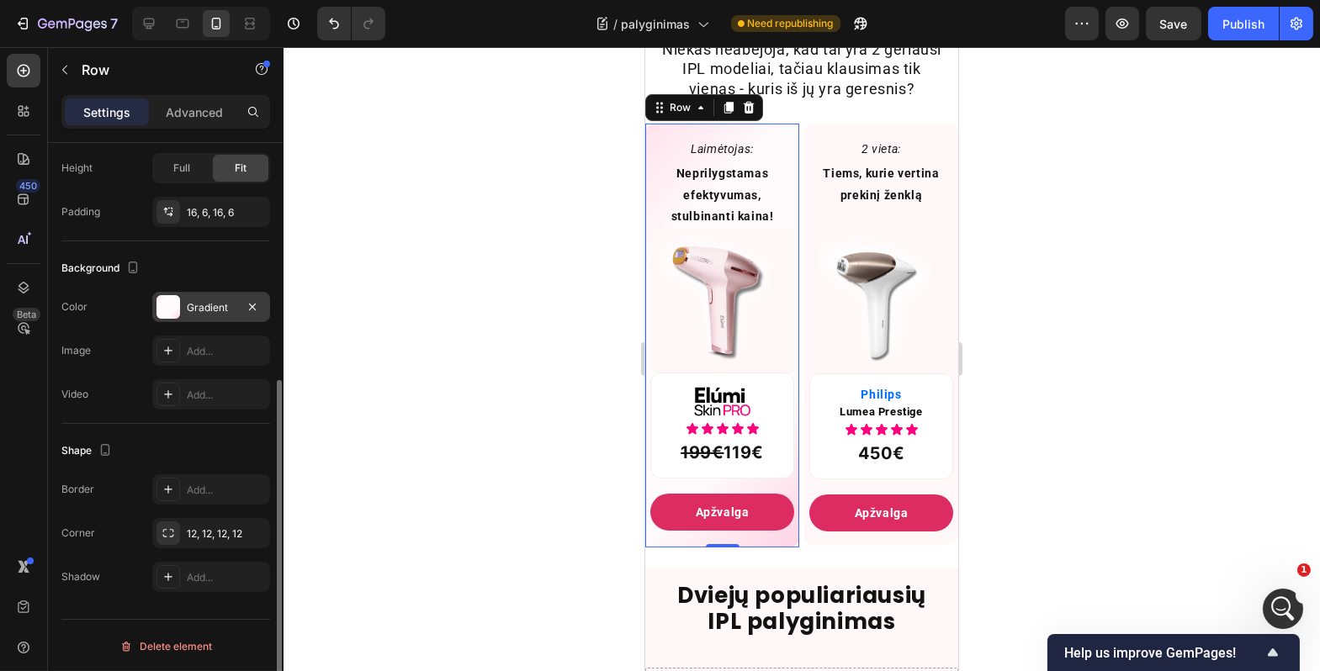
click at [210, 312] on div "Gradient" at bounding box center [211, 307] width 49 height 15
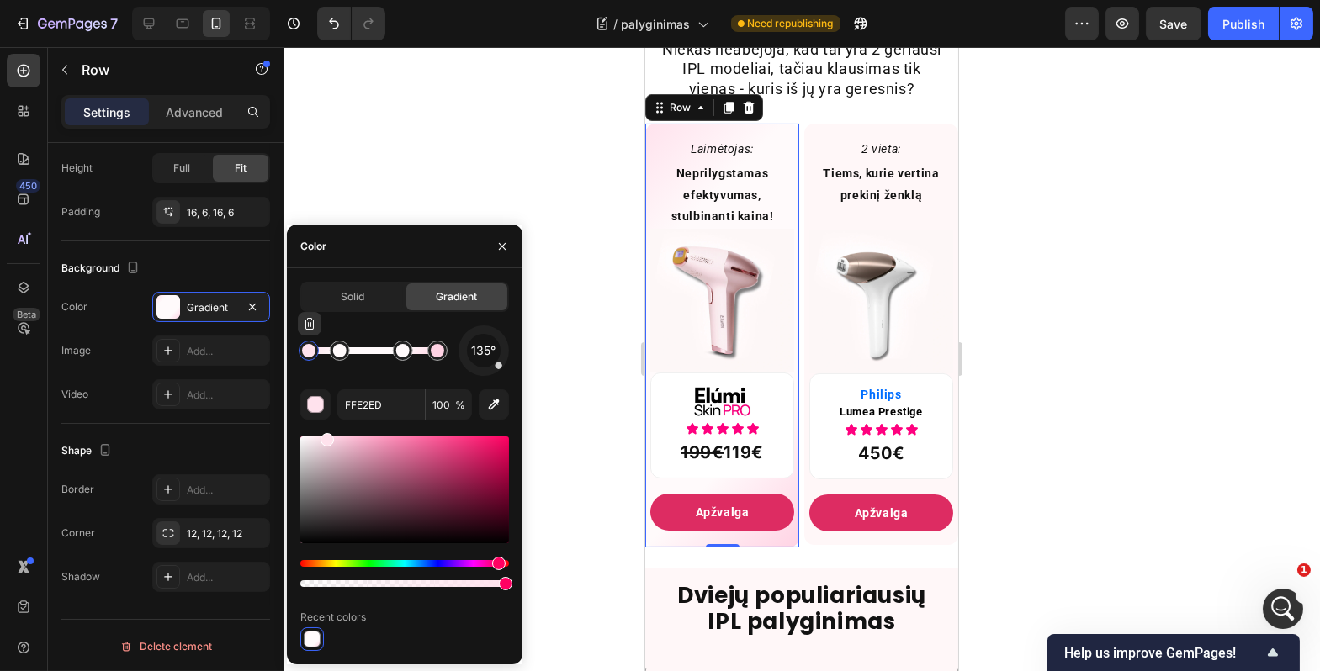
click at [313, 358] on div at bounding box center [309, 351] width 20 height 20
click at [304, 358] on div at bounding box center [309, 351] width 30 height 30
click at [383, 402] on input "FFE2ED" at bounding box center [380, 405] width 87 height 30
click at [436, 359] on div at bounding box center [437, 351] width 20 height 20
click at [374, 406] on input "FFE2ED" at bounding box center [380, 405] width 87 height 30
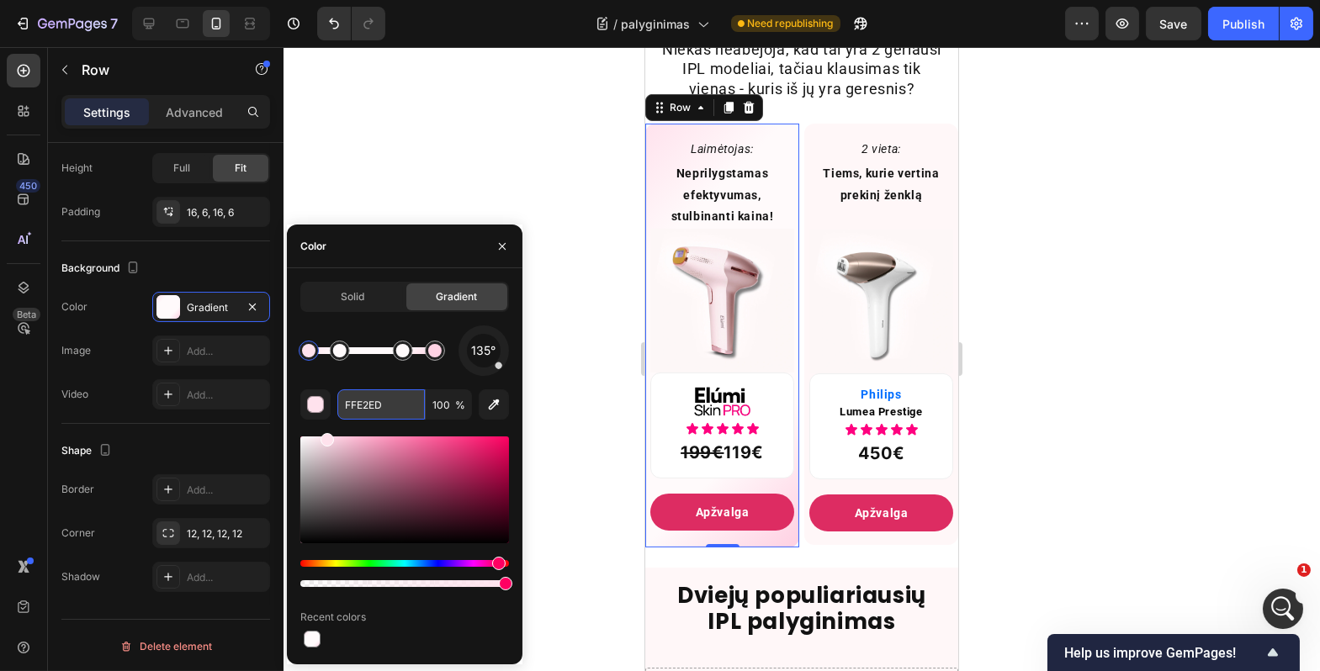
click at [374, 406] on input "FFE2ED" at bounding box center [380, 405] width 87 height 30
paste input "D3E4"
drag, startPoint x: 437, startPoint y: 358, endPoint x: 448, endPoint y: 359, distance: 11.8
click at [448, 359] on div at bounding box center [437, 351] width 30 height 30
click at [306, 353] on div at bounding box center [308, 350] width 13 height 13
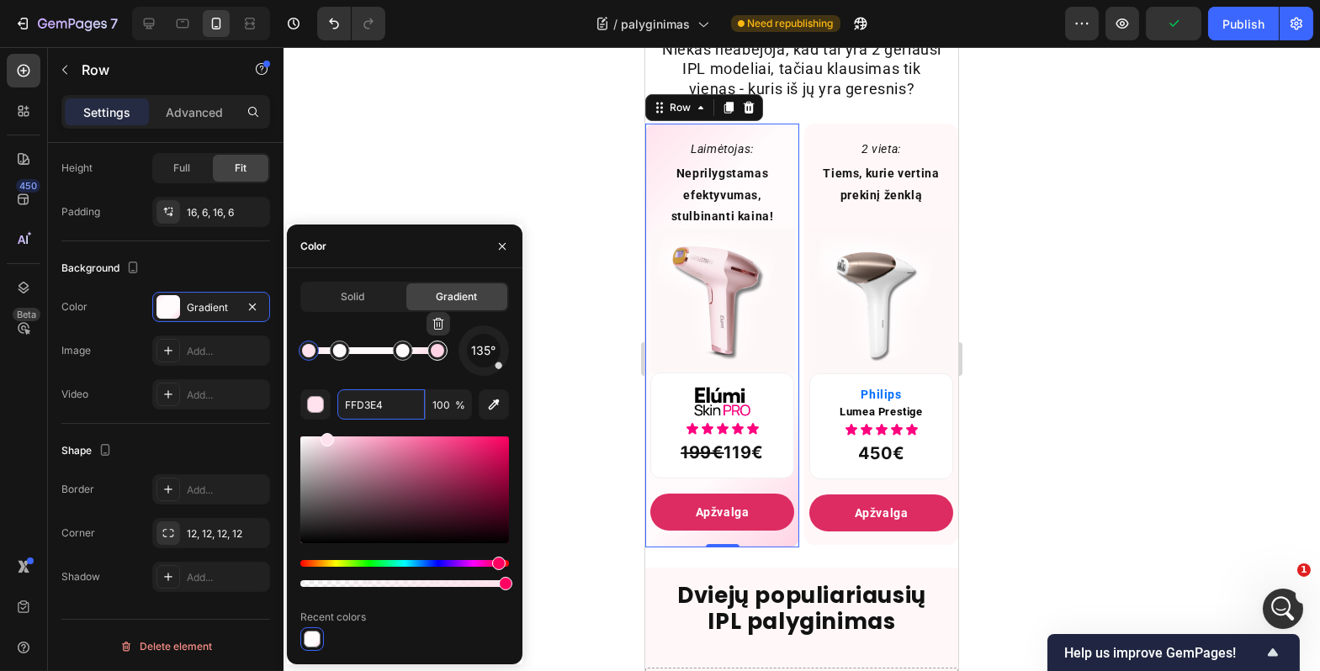
click at [441, 358] on div at bounding box center [437, 351] width 20 height 20
drag, startPoint x: 440, startPoint y: 358, endPoint x: 449, endPoint y: 358, distance: 9.3
click at [449, 358] on div at bounding box center [437, 351] width 30 height 30
click at [315, 358] on div at bounding box center [309, 351] width 30 height 30
click at [369, 412] on input "FFE2ED" at bounding box center [380, 405] width 87 height 30
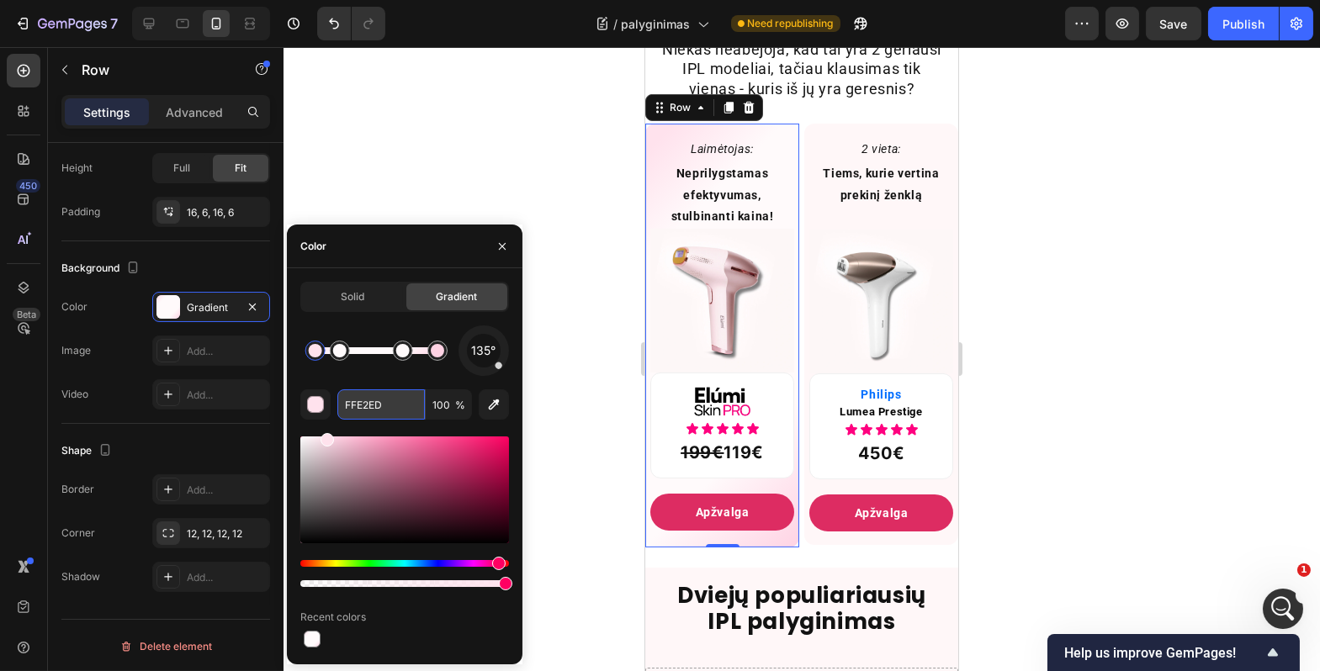
click at [369, 412] on input "FFE2ED" at bounding box center [380, 405] width 87 height 30
drag, startPoint x: 315, startPoint y: 359, endPoint x: 301, endPoint y: 359, distance: 14.3
click at [301, 359] on div at bounding box center [310, 351] width 30 height 30
drag, startPoint x: 431, startPoint y: 356, endPoint x: 394, endPoint y: 378, distance: 43.0
click at [456, 357] on div "135°" at bounding box center [404, 351] width 209 height 50
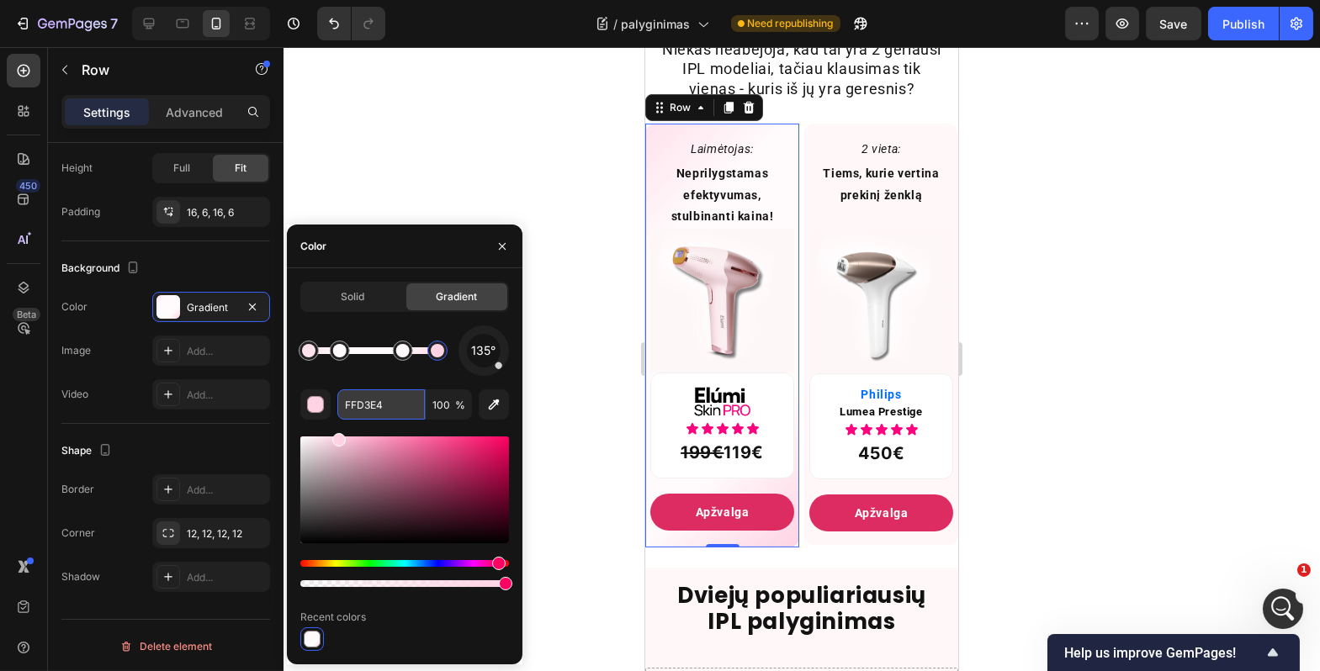
click at [384, 402] on input "FFD3E4" at bounding box center [380, 405] width 87 height 30
click at [385, 403] on input "FFD3E4" at bounding box center [380, 405] width 87 height 30
paste input "E2ED"
type input "FFE2ED"
click at [376, 382] on div "135° FFE2ED 100 % Recent colors" at bounding box center [404, 489] width 209 height 326
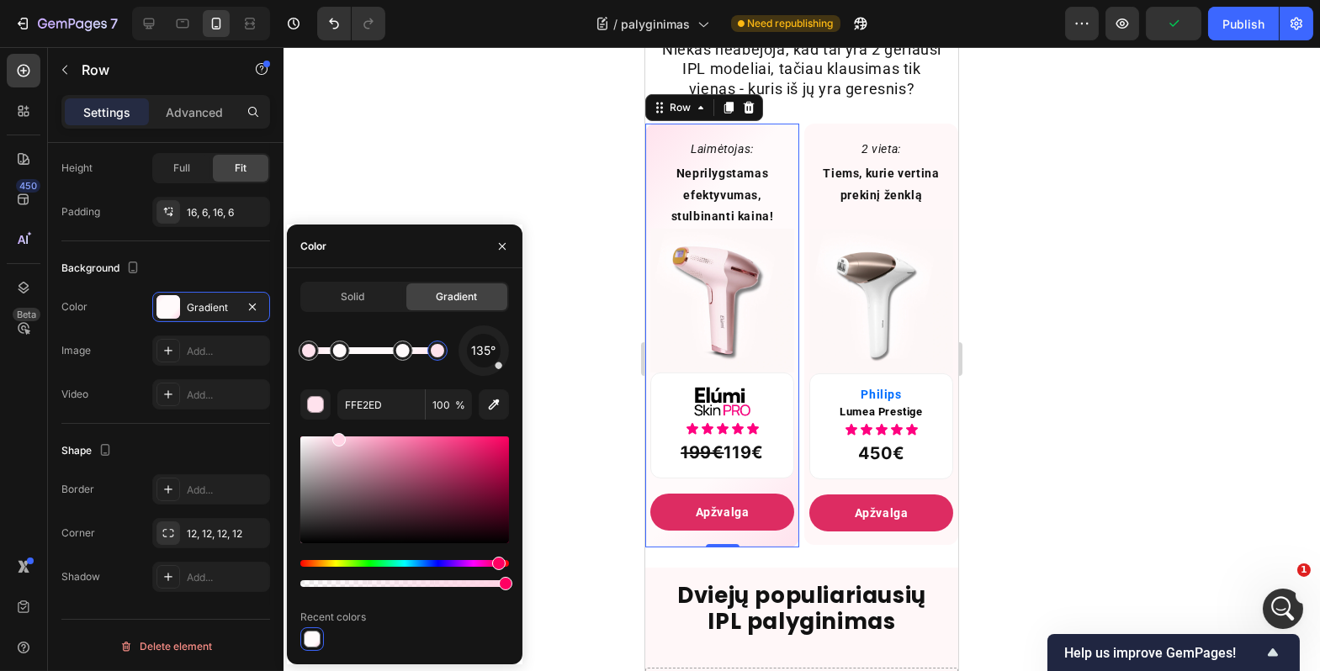
click at [523, 172] on div at bounding box center [802, 359] width 1037 height 624
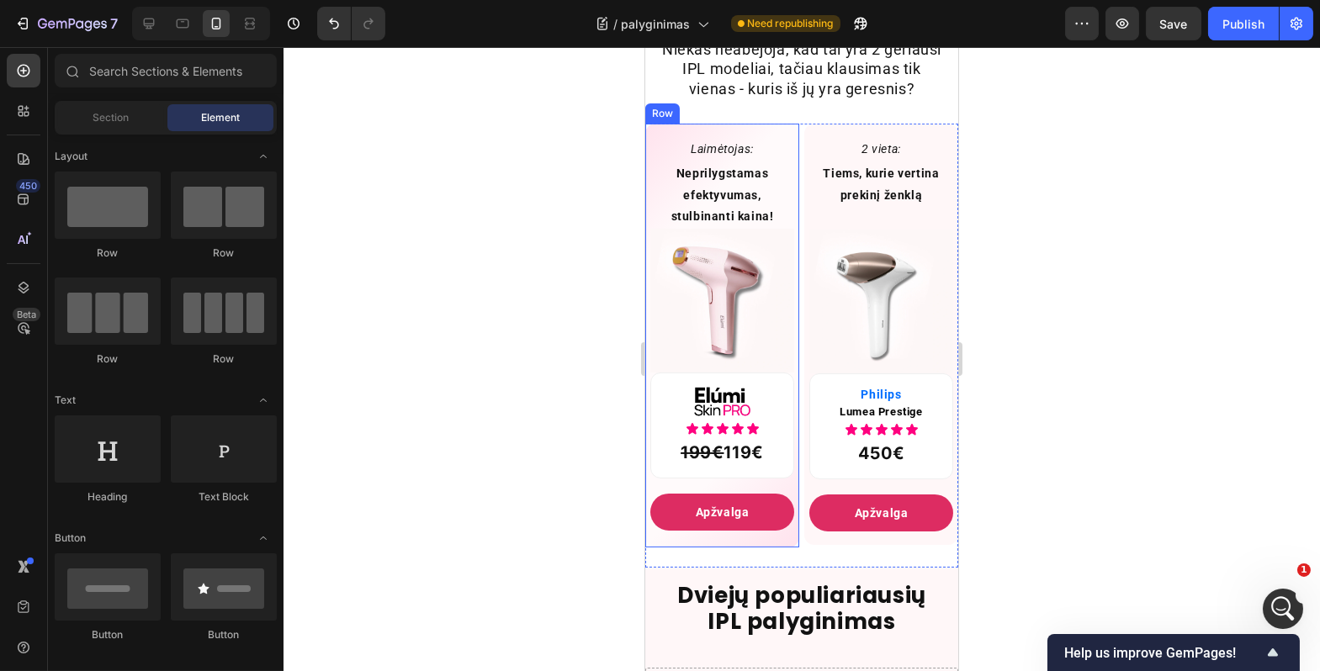
click at [784, 548] on div "Laimėtojas: Text Block Neprilygstamas efektyvumas, stulbinanti kaina! Text Bloc…" at bounding box center [721, 336] width 154 height 424
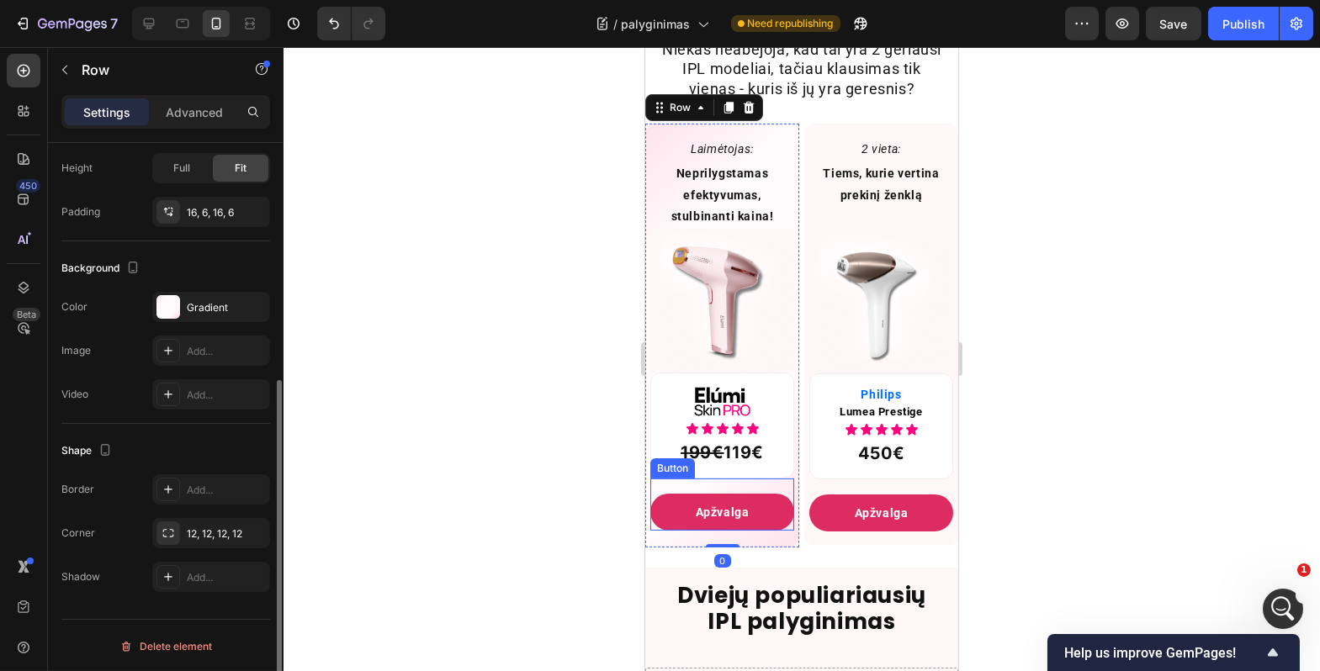
scroll to position [395, 0]
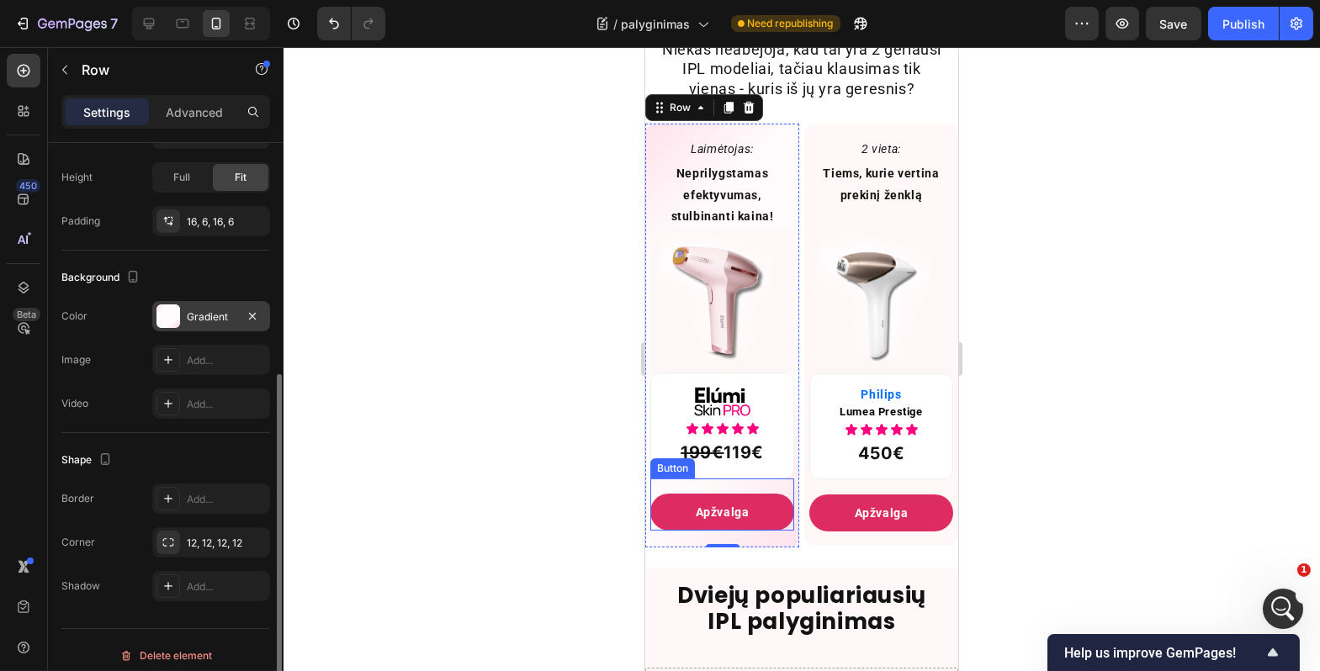
click at [220, 313] on div "Gradient" at bounding box center [211, 317] width 49 height 15
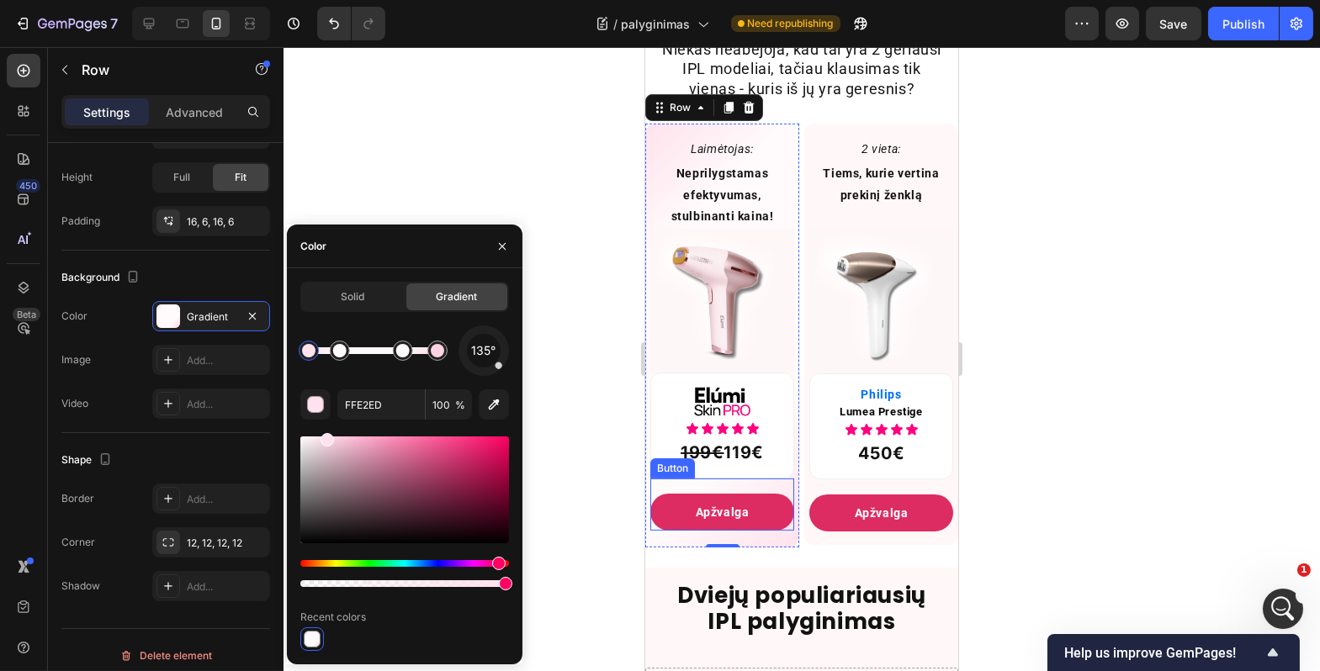
click at [303, 356] on div at bounding box center [308, 350] width 13 height 13
click at [442, 408] on input "100" at bounding box center [449, 405] width 46 height 30
type input "80"
click at [418, 382] on div "135° FFE2ED 80 % Recent colors" at bounding box center [404, 489] width 209 height 326
type input "FFD3E4"
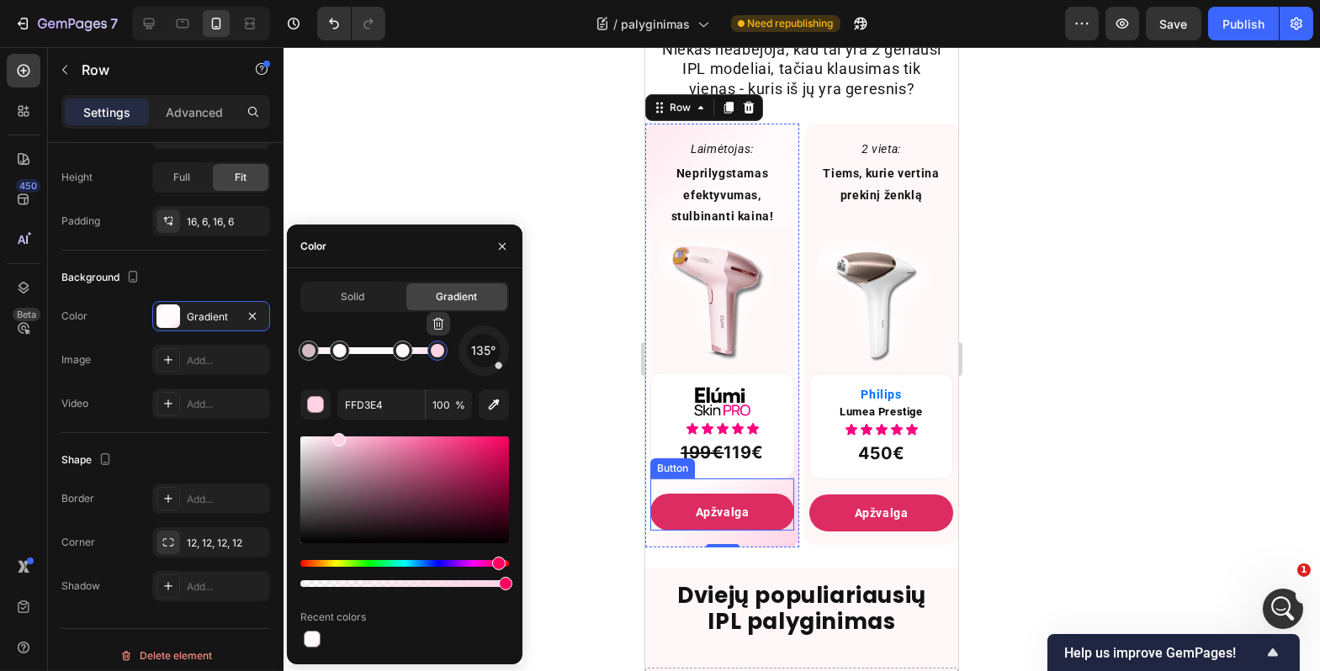
click at [439, 358] on div at bounding box center [437, 351] width 20 height 20
click at [441, 406] on input "100" at bounding box center [449, 405] width 46 height 30
type input "80"
click at [438, 384] on div "135° FFD3E4 80 % Recent colors" at bounding box center [404, 489] width 209 height 326
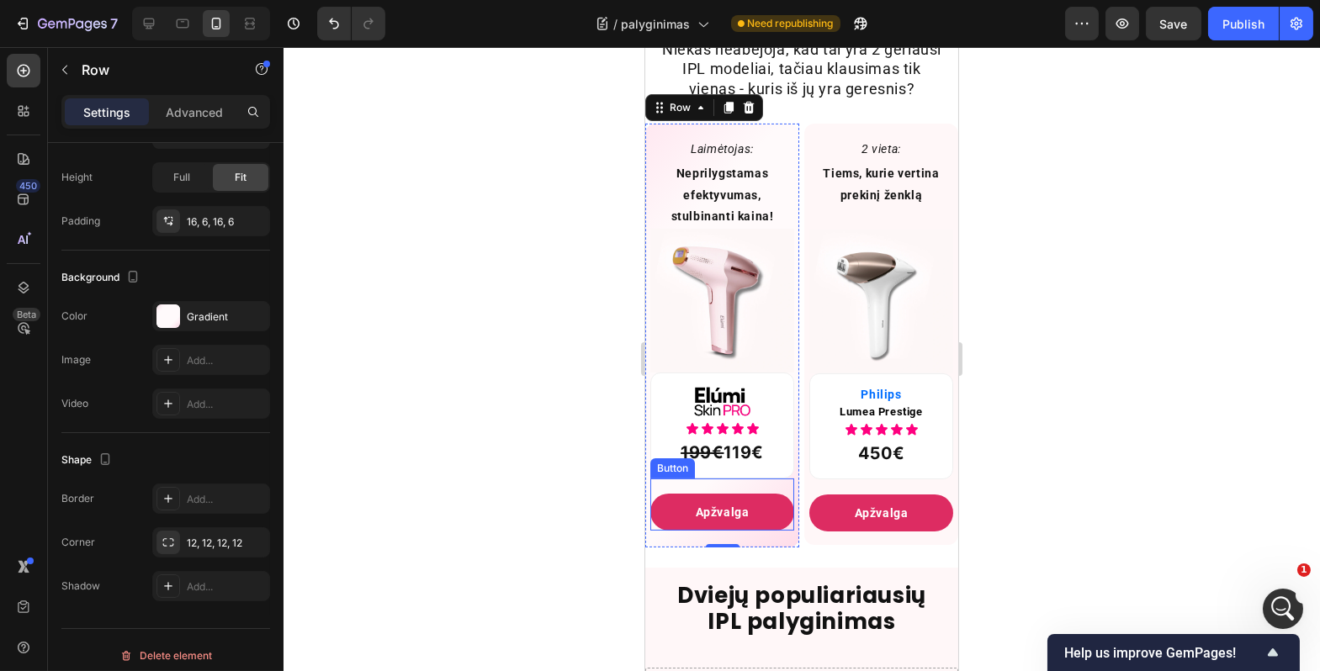
click at [496, 182] on div at bounding box center [802, 359] width 1037 height 624
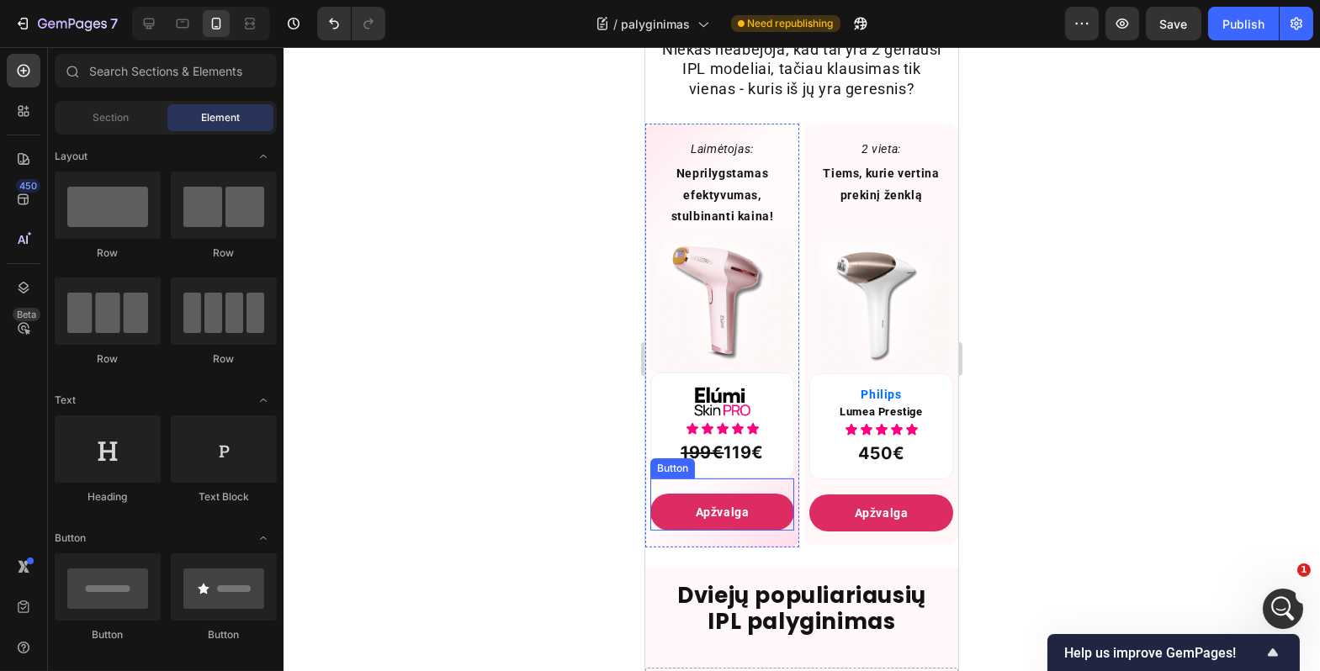
click at [496, 182] on div at bounding box center [802, 359] width 1037 height 624
click at [1017, 341] on div at bounding box center [802, 359] width 1037 height 624
click at [760, 548] on div "Laimėtojas: Text Block Neprilygstamas efektyvumas, stulbinanti kaina! Text Bloc…" at bounding box center [721, 336] width 154 height 424
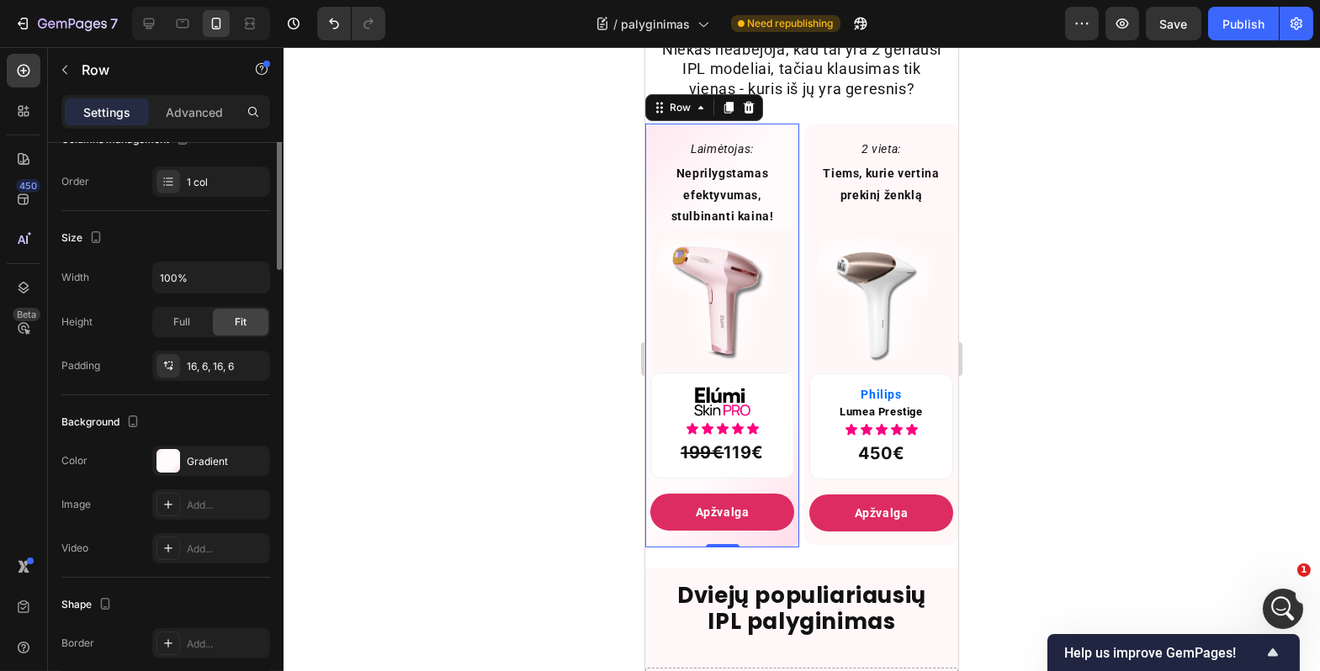
scroll to position [255, 0]
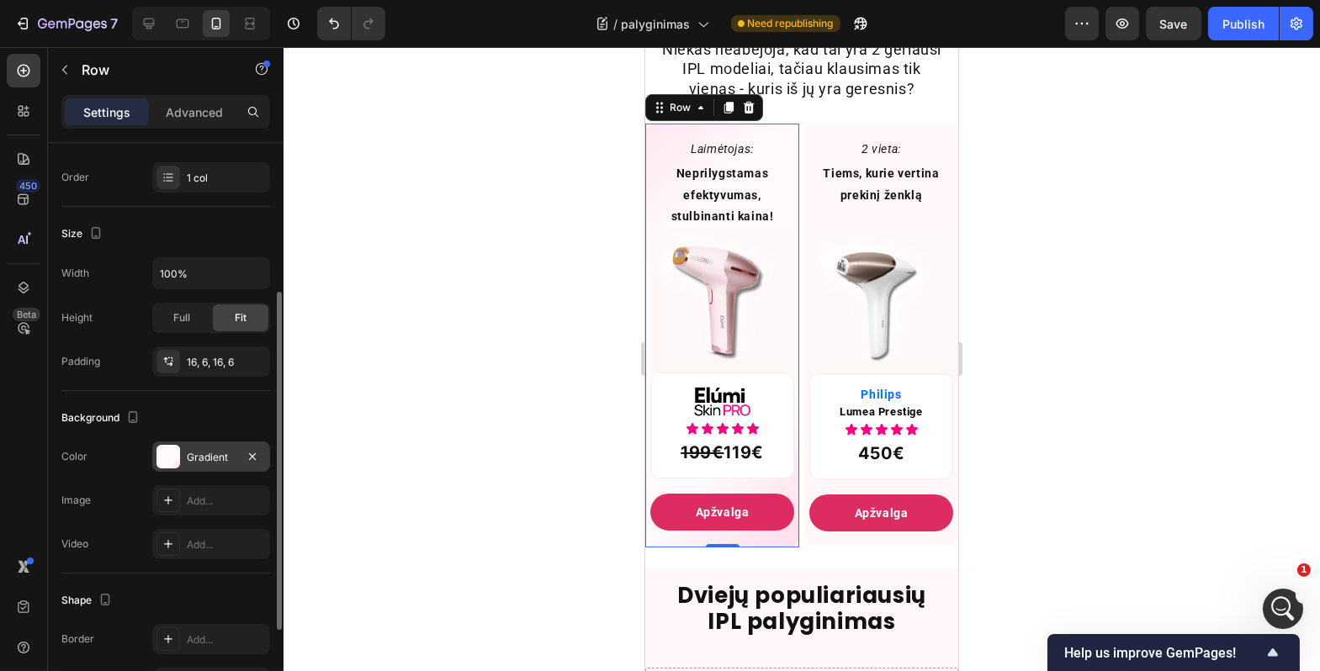
click at [196, 452] on div "Gradient" at bounding box center [211, 457] width 49 height 15
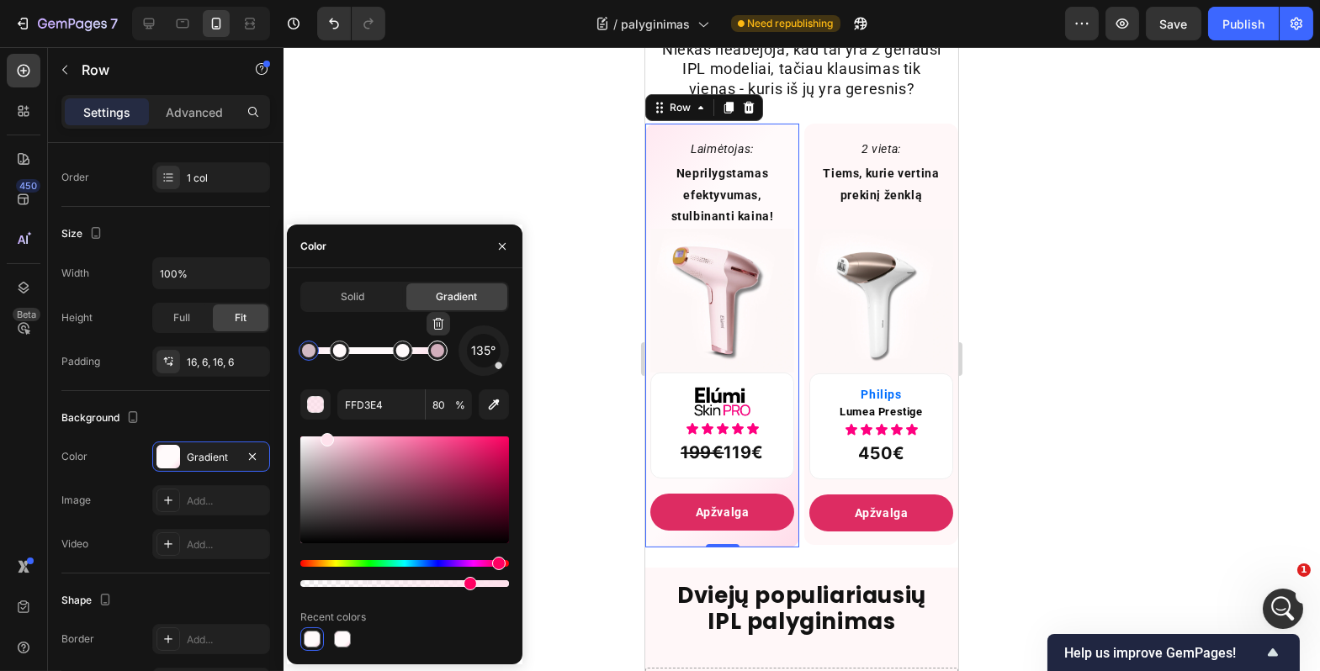
click at [438, 357] on div at bounding box center [437, 350] width 13 height 13
click at [309, 352] on div at bounding box center [308, 350] width 13 height 13
click at [364, 411] on input "FFE2ED" at bounding box center [380, 405] width 87 height 30
click at [435, 358] on div at bounding box center [437, 351] width 20 height 20
click at [390, 414] on input "FFD3E4" at bounding box center [380, 405] width 87 height 30
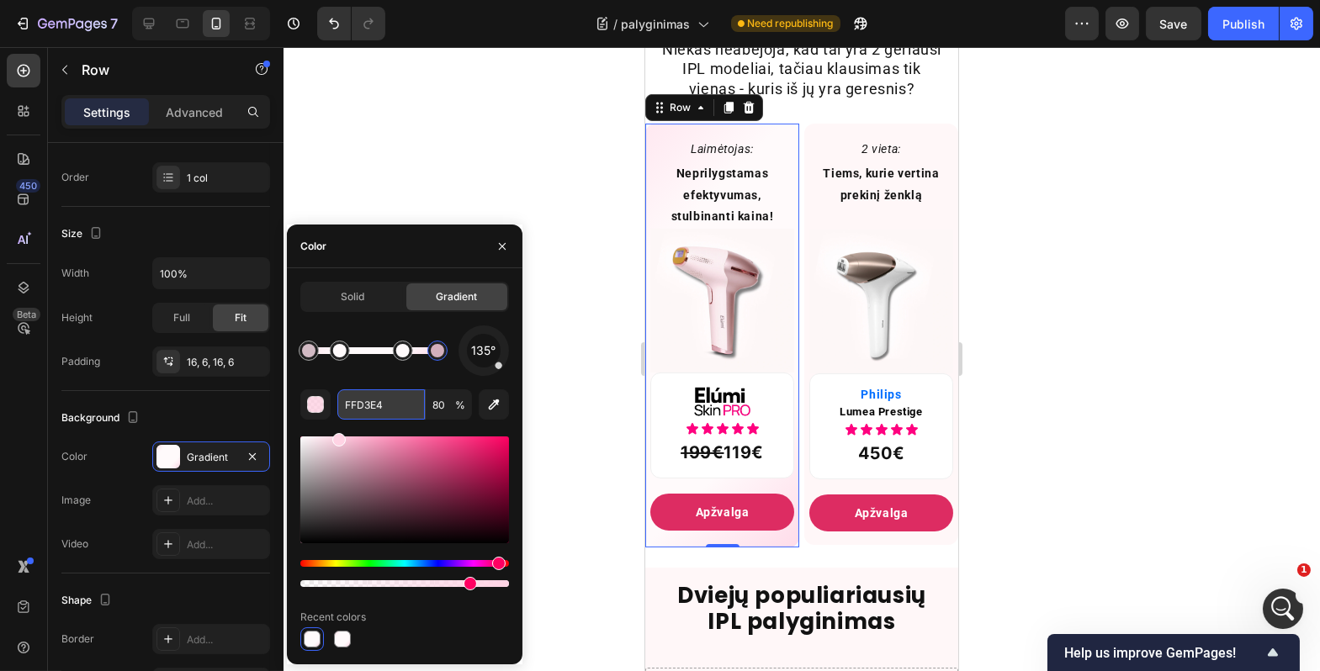
click at [390, 413] on input "FFD3E4" at bounding box center [380, 405] width 87 height 30
paste input "E2ED"
type input "FFE2ED"
click at [382, 384] on div "135° FFE2ED 80 % Recent colors" at bounding box center [404, 489] width 209 height 326
click at [415, 272] on div "Solid Gradient 135° FFE2ED 80 % Recent colors" at bounding box center [405, 466] width 236 height 396
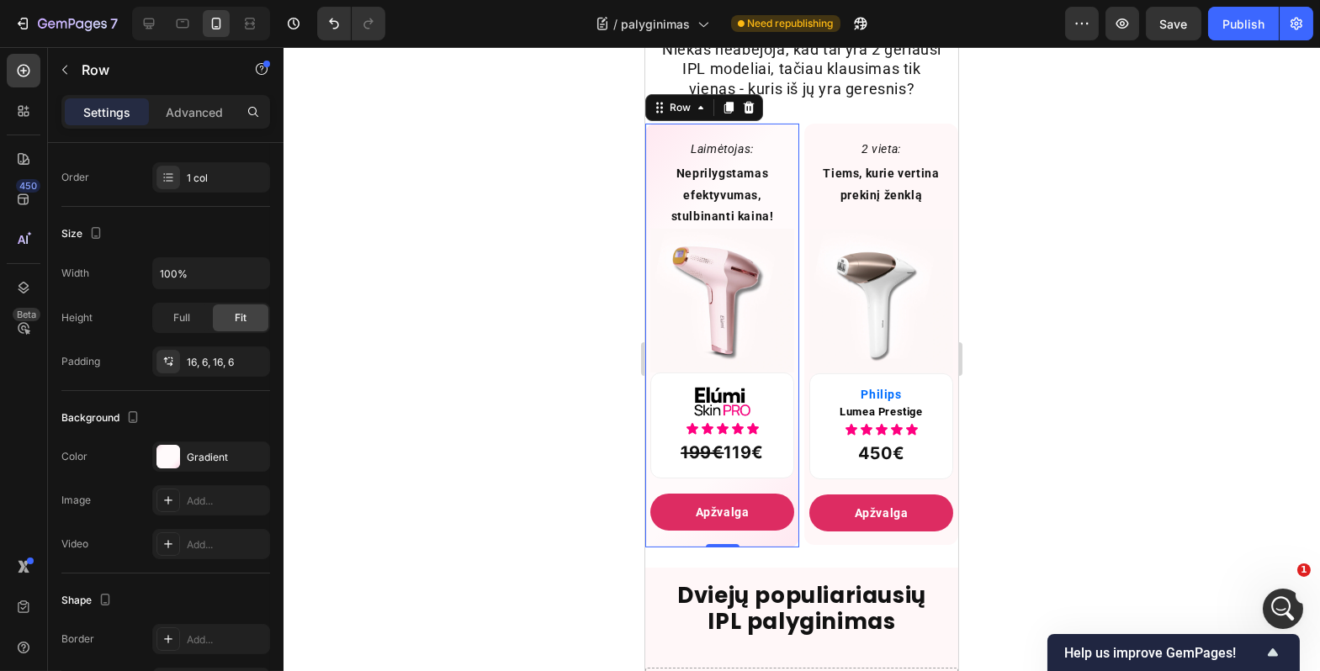
click at [451, 183] on div at bounding box center [802, 359] width 1037 height 624
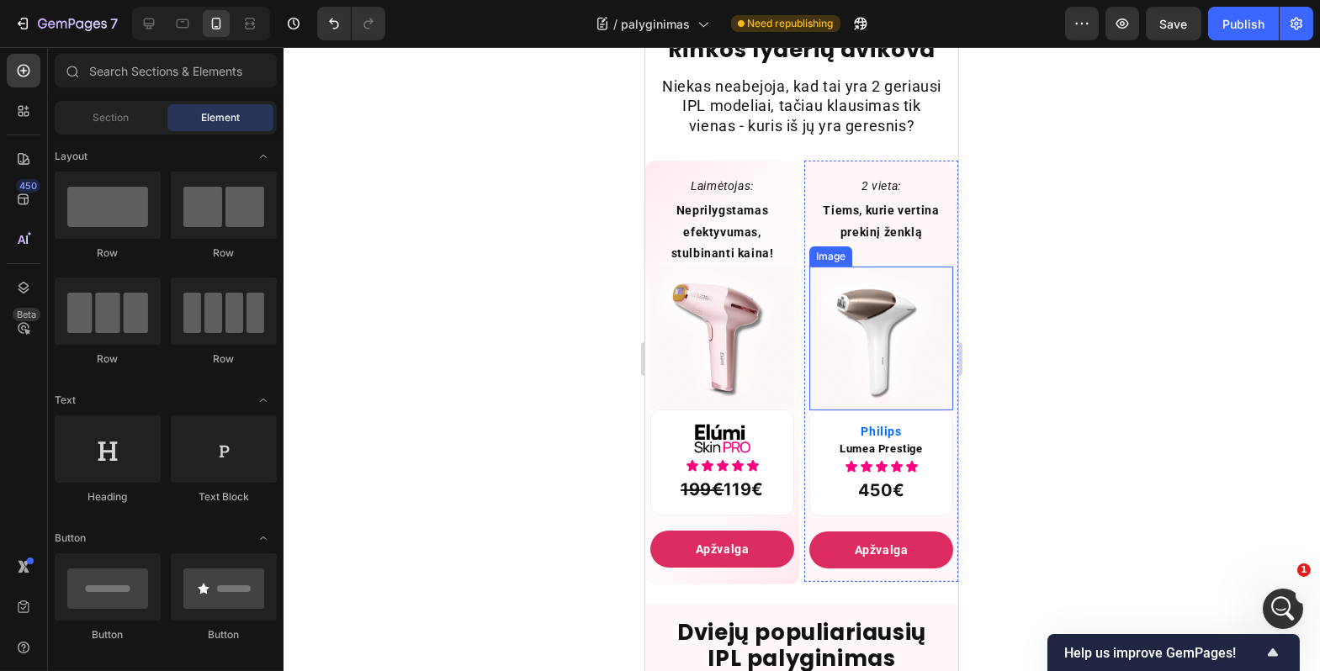
scroll to position [853, 0]
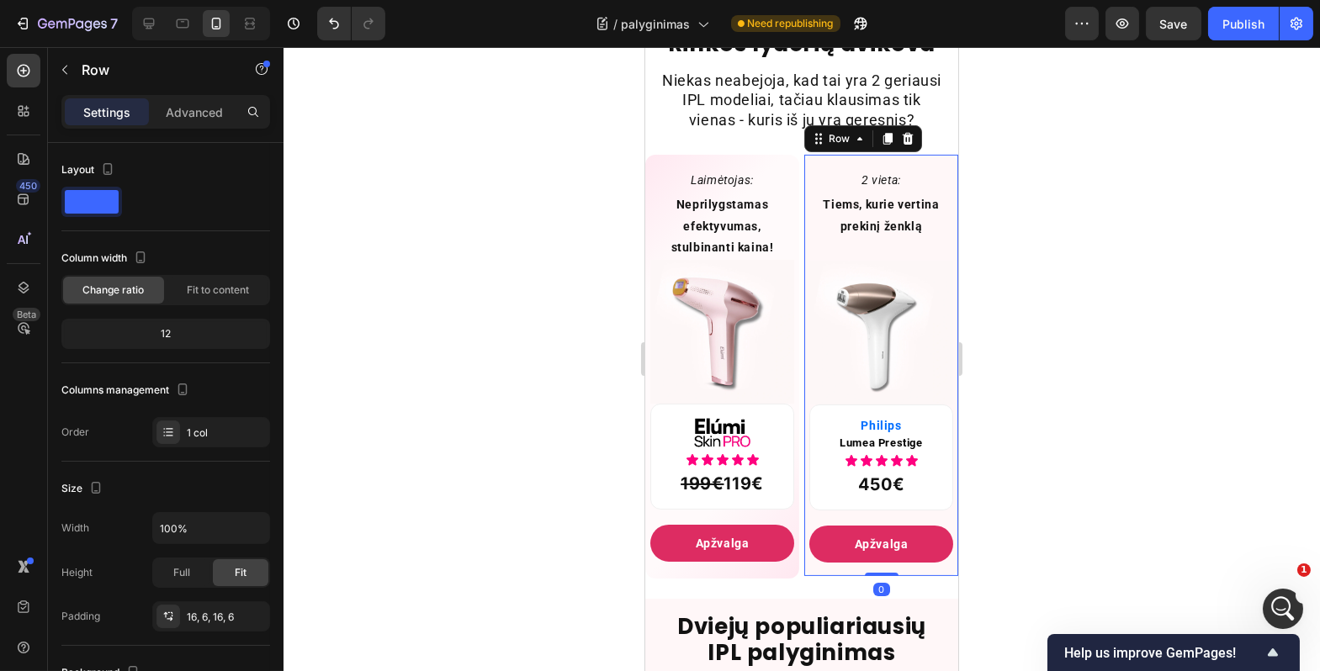
click at [904, 183] on div "2 vieta: Text Block Tiems, kurie vertina prekinį ženklą Text Block Image Philip…" at bounding box center [880, 366] width 154 height 422
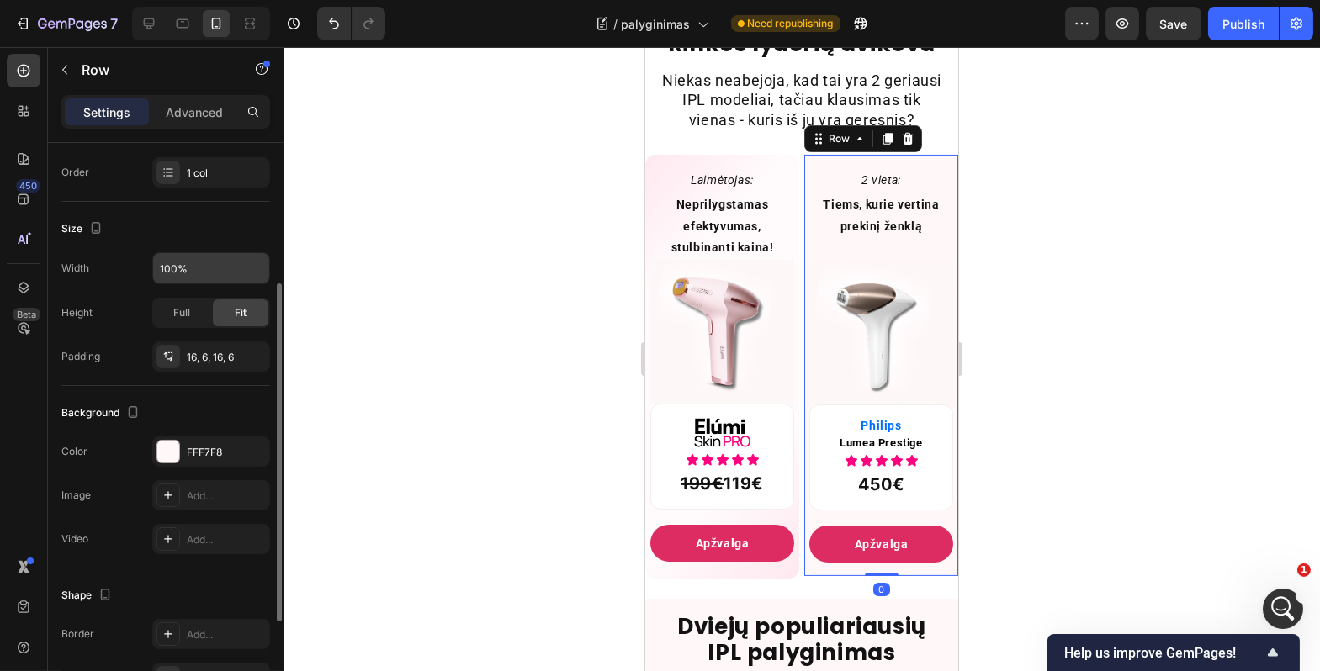
scroll to position [272, 0]
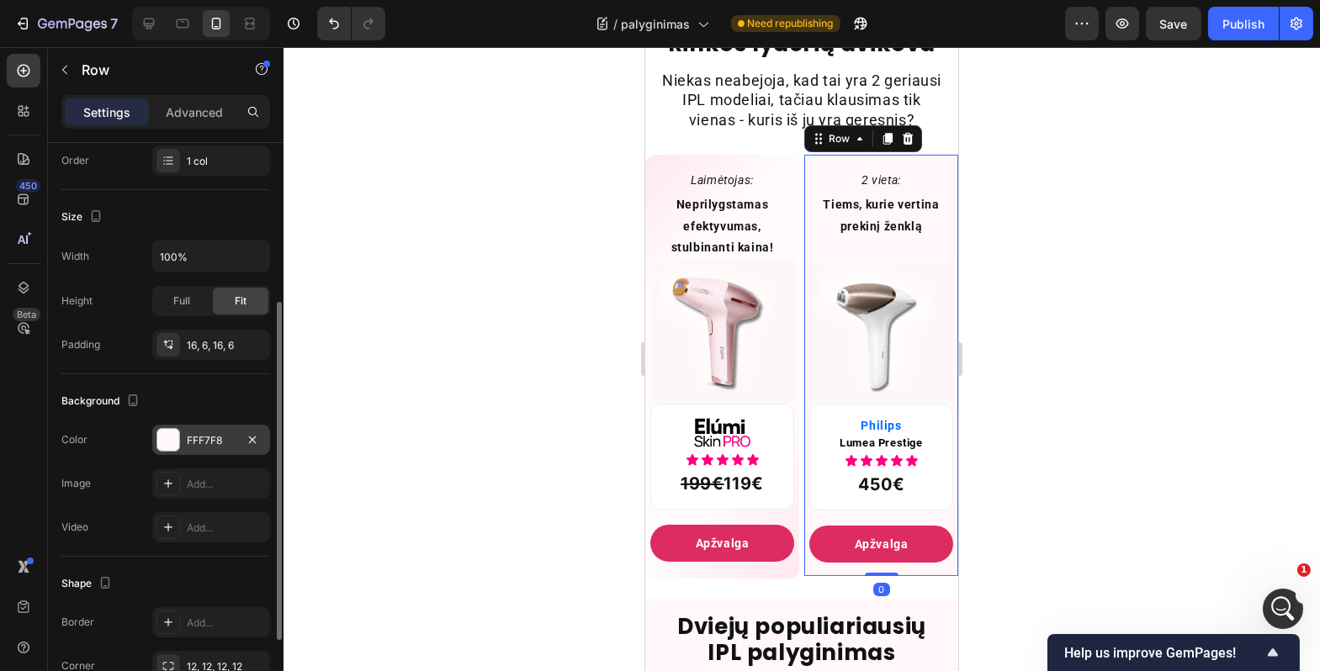
click at [199, 438] on div "FFF7F8" at bounding box center [211, 440] width 49 height 15
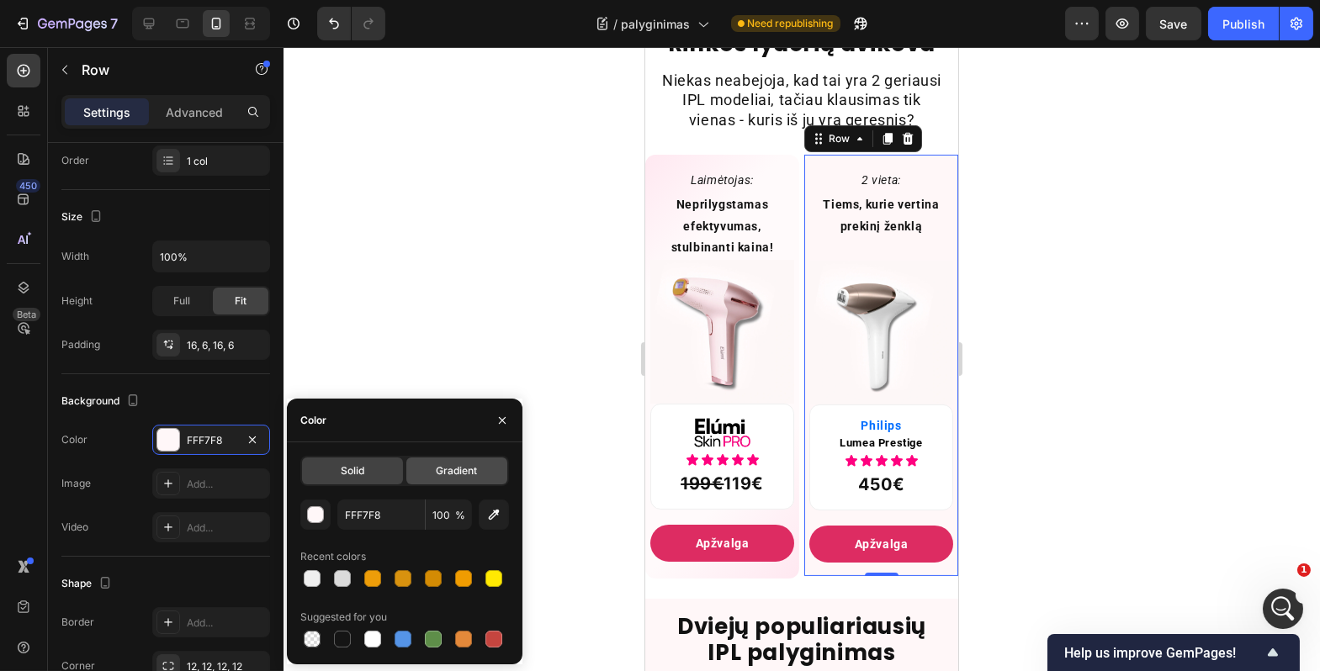
click at [422, 463] on div "Gradient" at bounding box center [456, 471] width 101 height 27
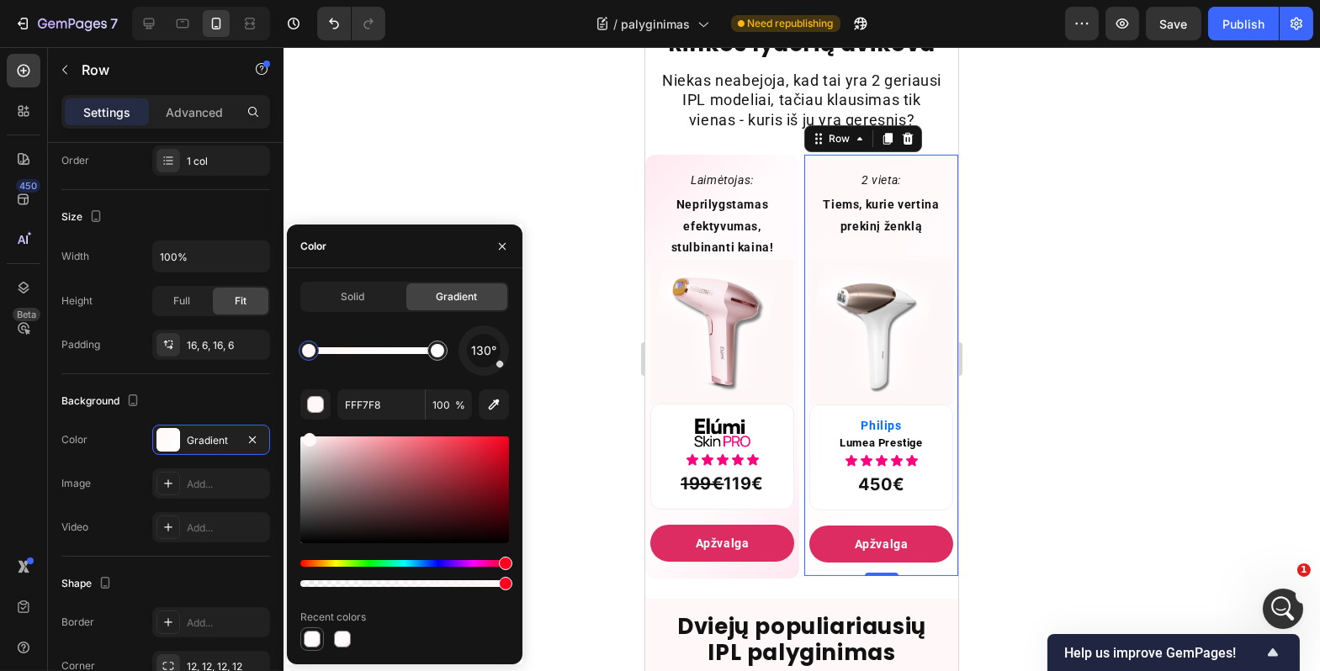
click at [310, 646] on div at bounding box center [312, 639] width 17 height 17
type input "FFE2ED"
type input "80"
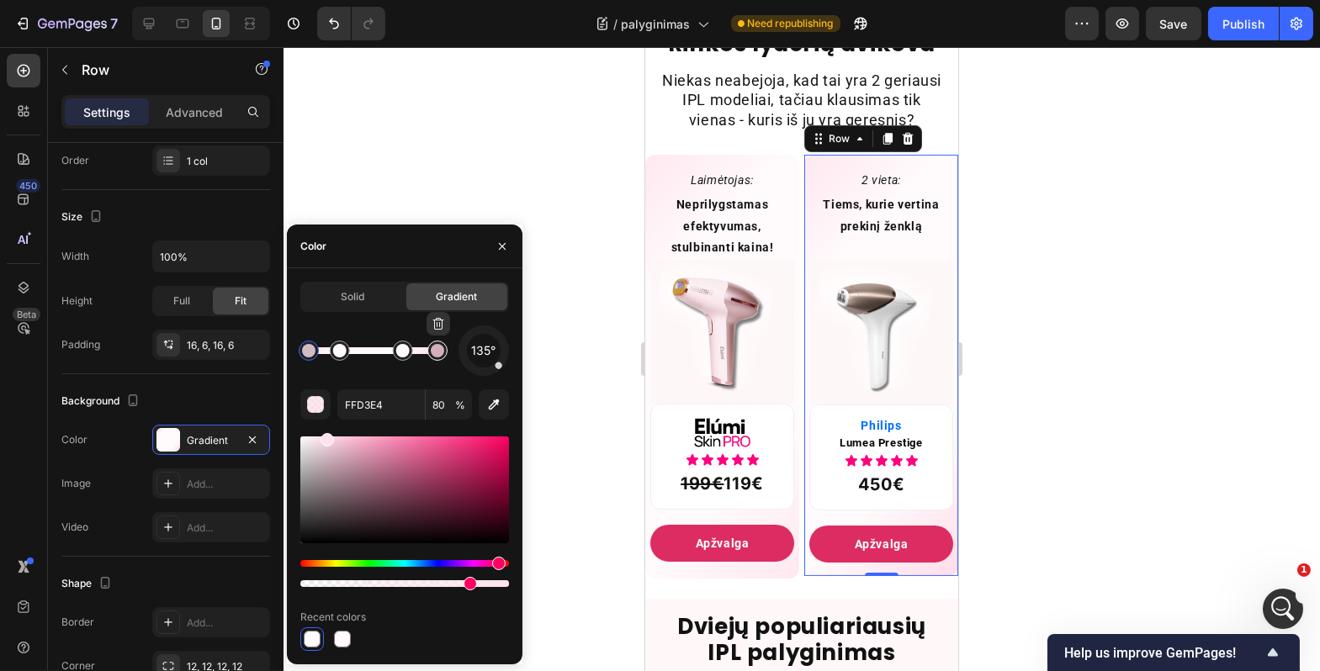
click at [437, 356] on div at bounding box center [437, 350] width 13 height 13
click at [444, 356] on div at bounding box center [437, 350] width 13 height 13
click at [311, 355] on div at bounding box center [308, 350] width 13 height 13
click at [369, 400] on input "FFE2ED" at bounding box center [380, 405] width 87 height 30
click at [432, 348] on div at bounding box center [437, 350] width 13 height 13
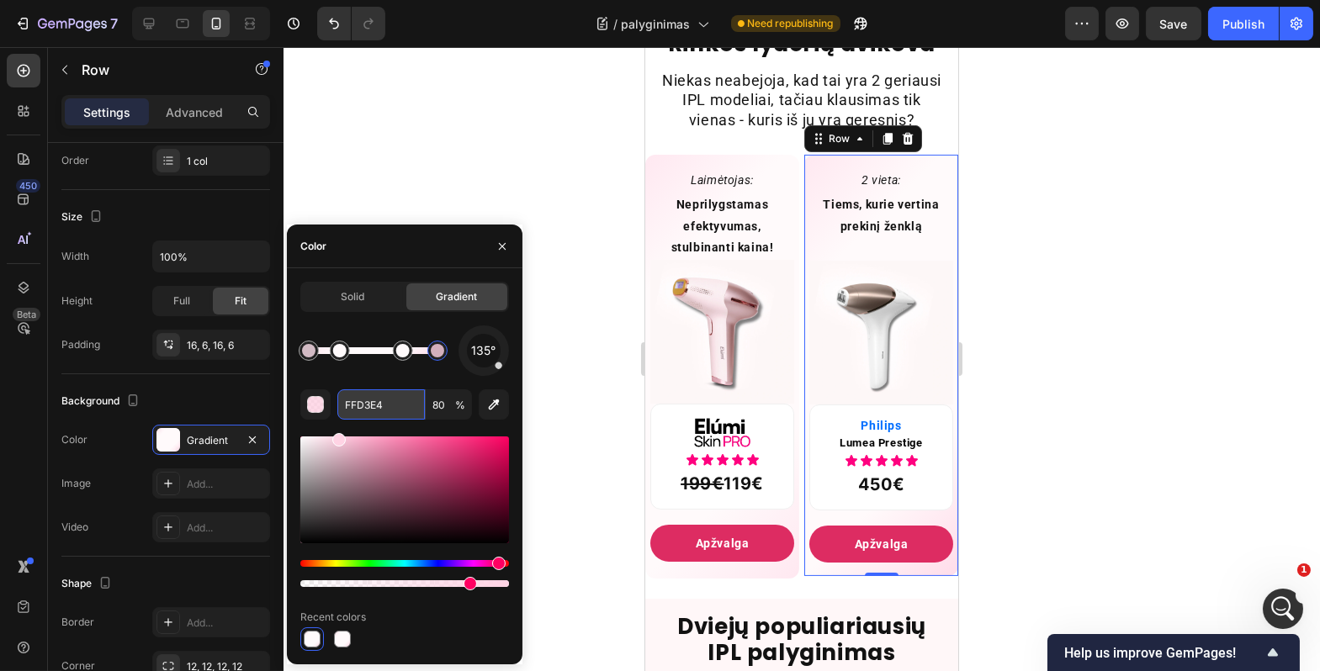
click at [383, 404] on input "FFD3E4" at bounding box center [380, 405] width 87 height 30
paste input "E2ED"
type input "FFE2ED"
click at [406, 368] on div "135°" at bounding box center [404, 351] width 209 height 50
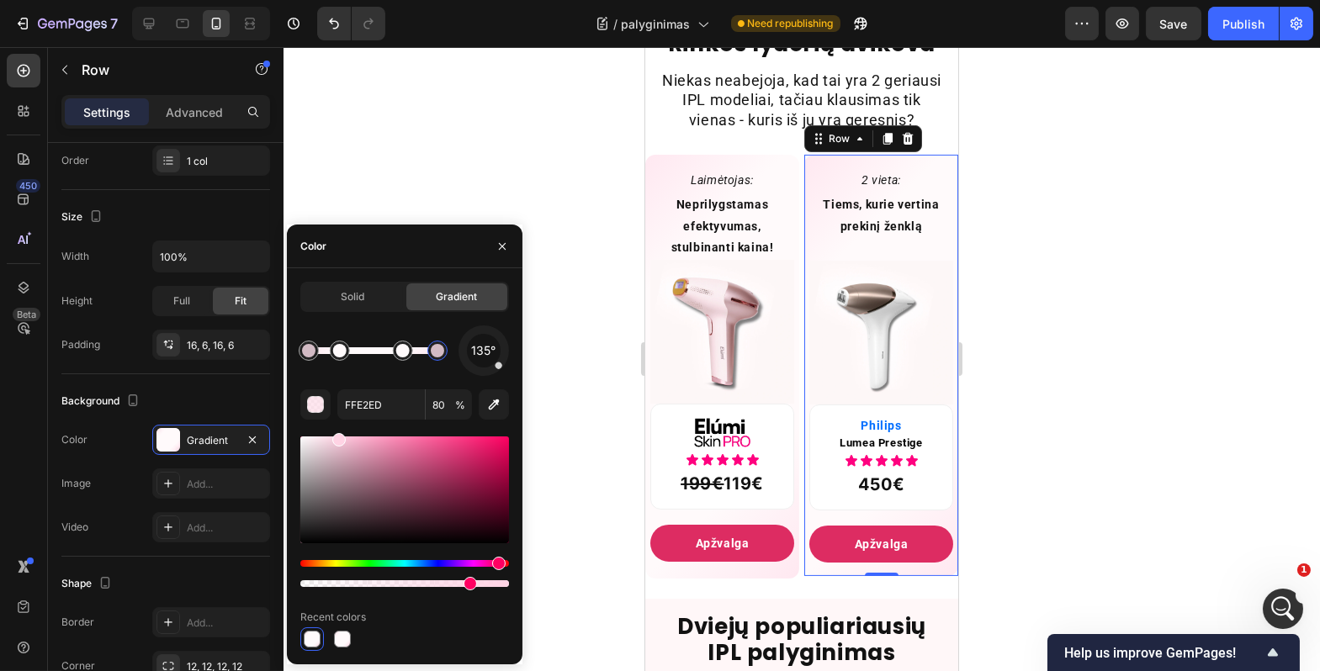
click at [430, 256] on div "Color" at bounding box center [405, 247] width 236 height 44
click at [501, 240] on icon "button" at bounding box center [502, 246] width 13 height 13
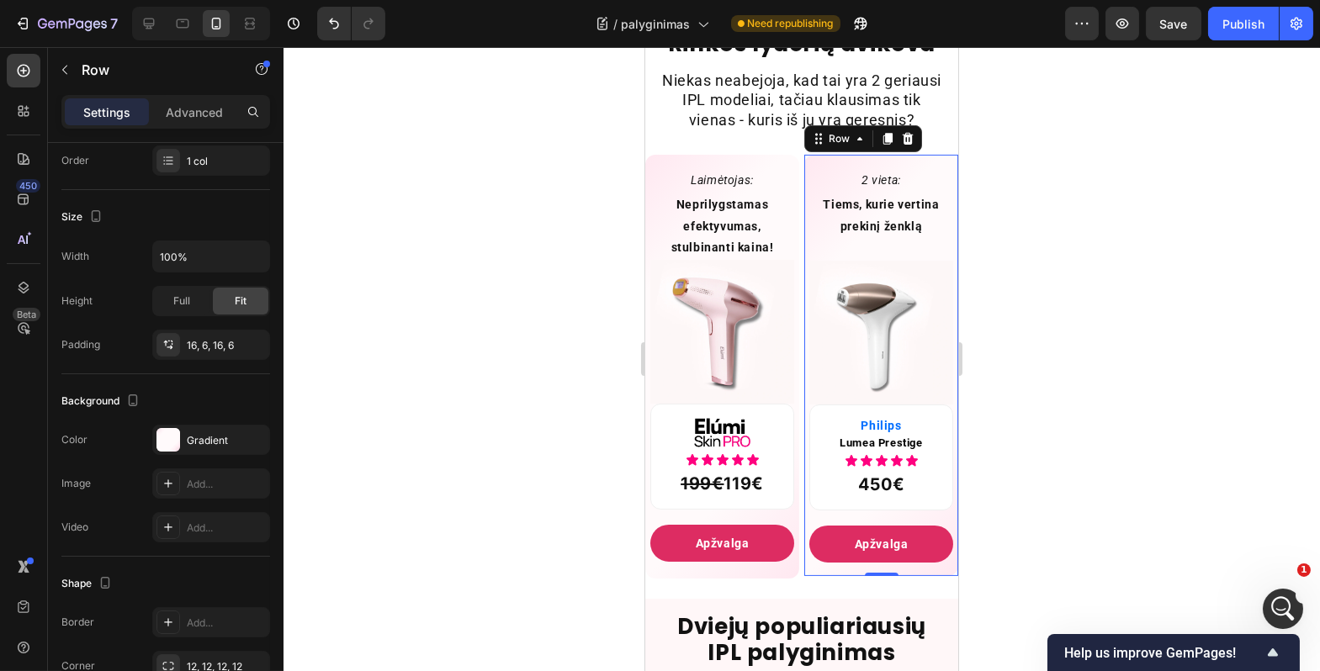
click at [501, 240] on div at bounding box center [802, 359] width 1037 height 624
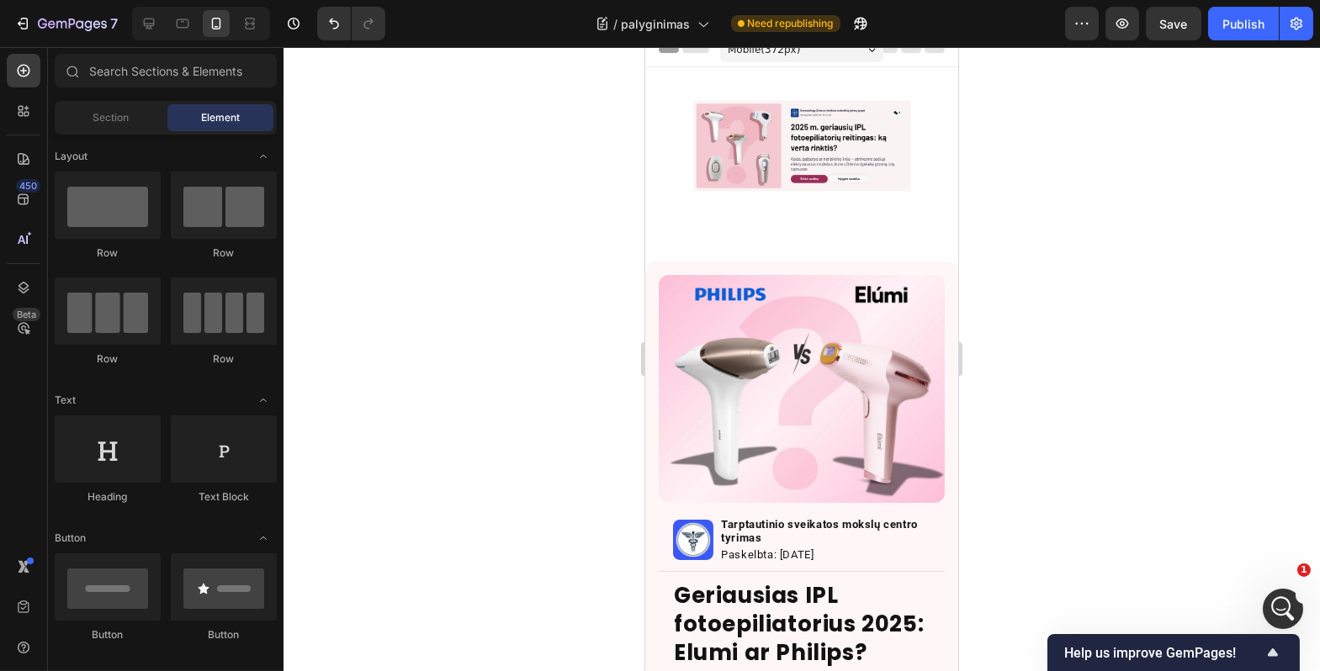
scroll to position [0, 0]
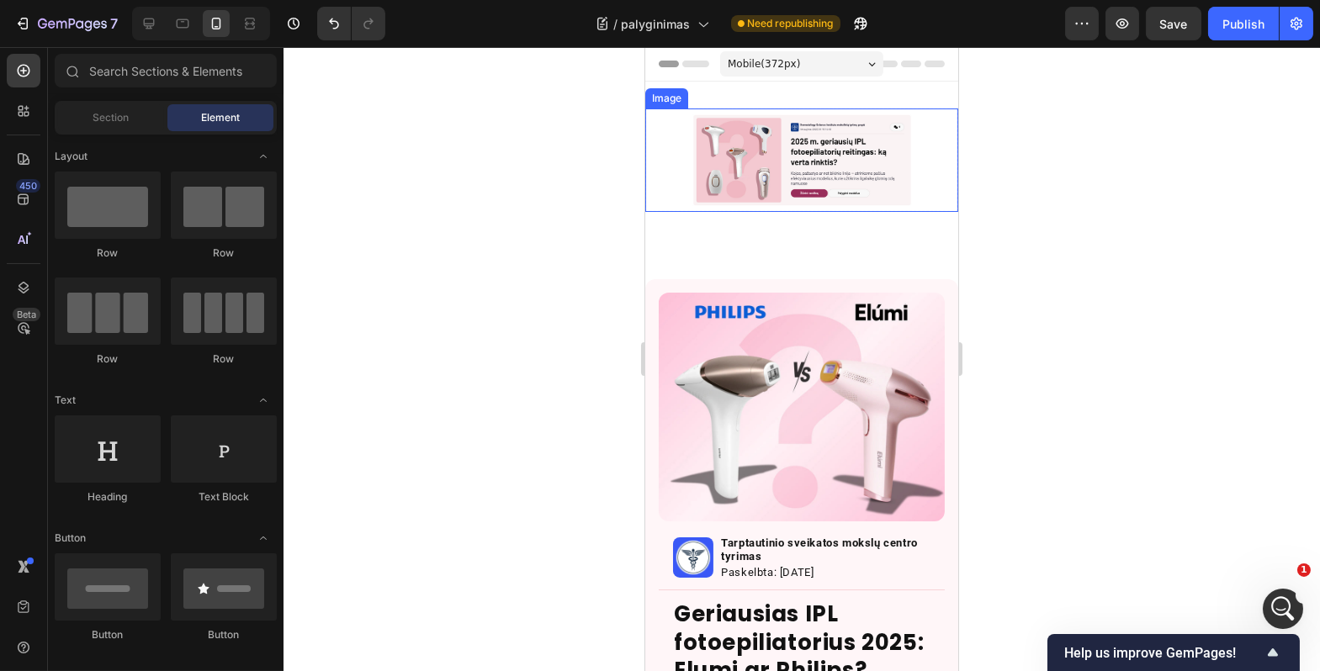
click at [713, 172] on img at bounding box center [800, 160] width 313 height 103
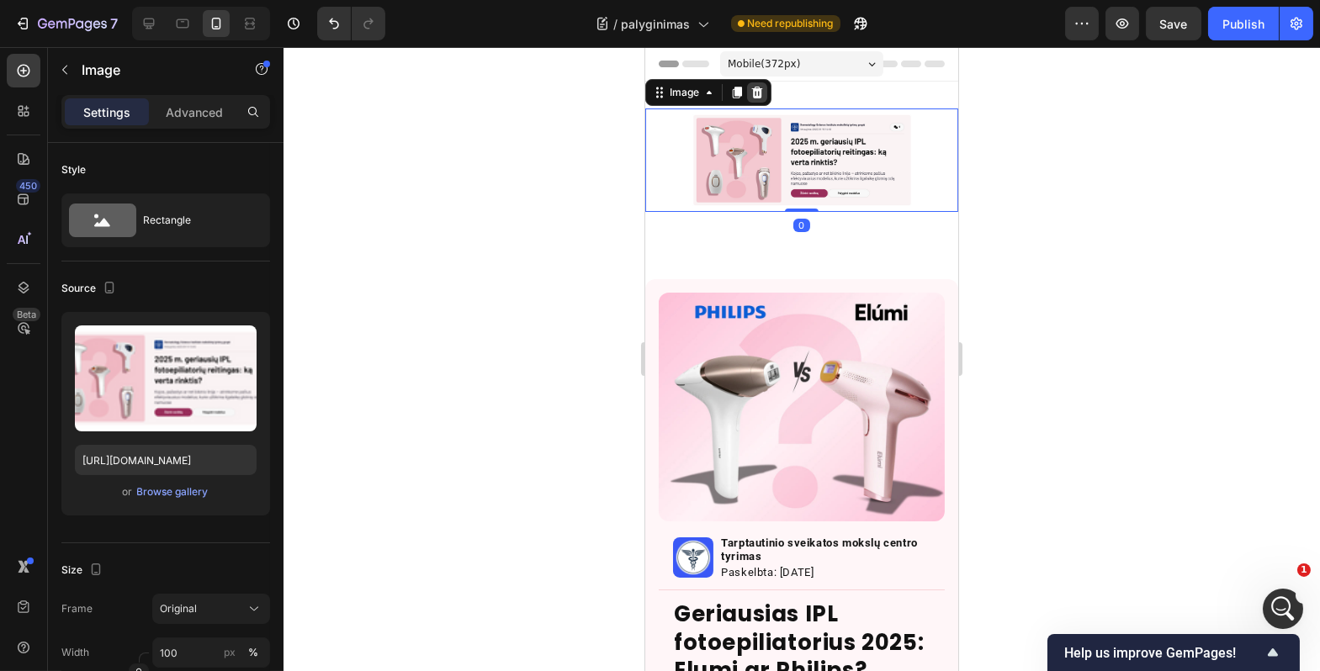
click at [754, 93] on icon at bounding box center [756, 92] width 13 height 13
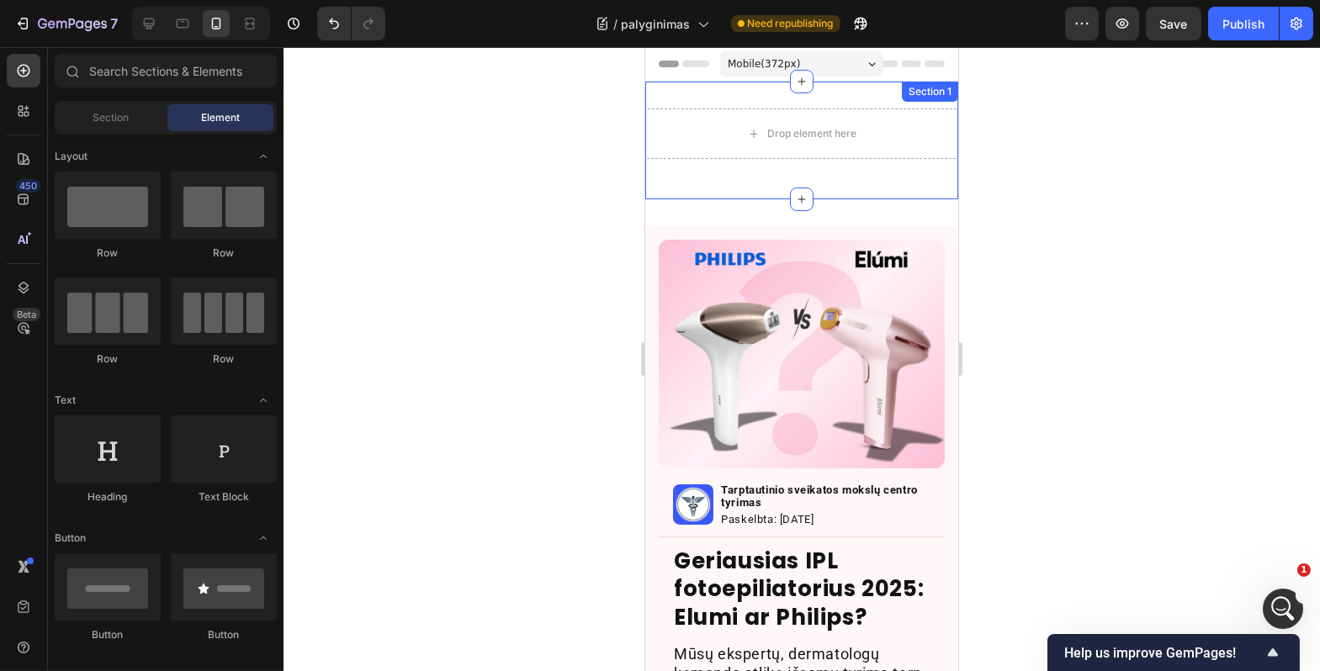
click at [740, 166] on div "Drop element here Row" at bounding box center [800, 141] width 313 height 64
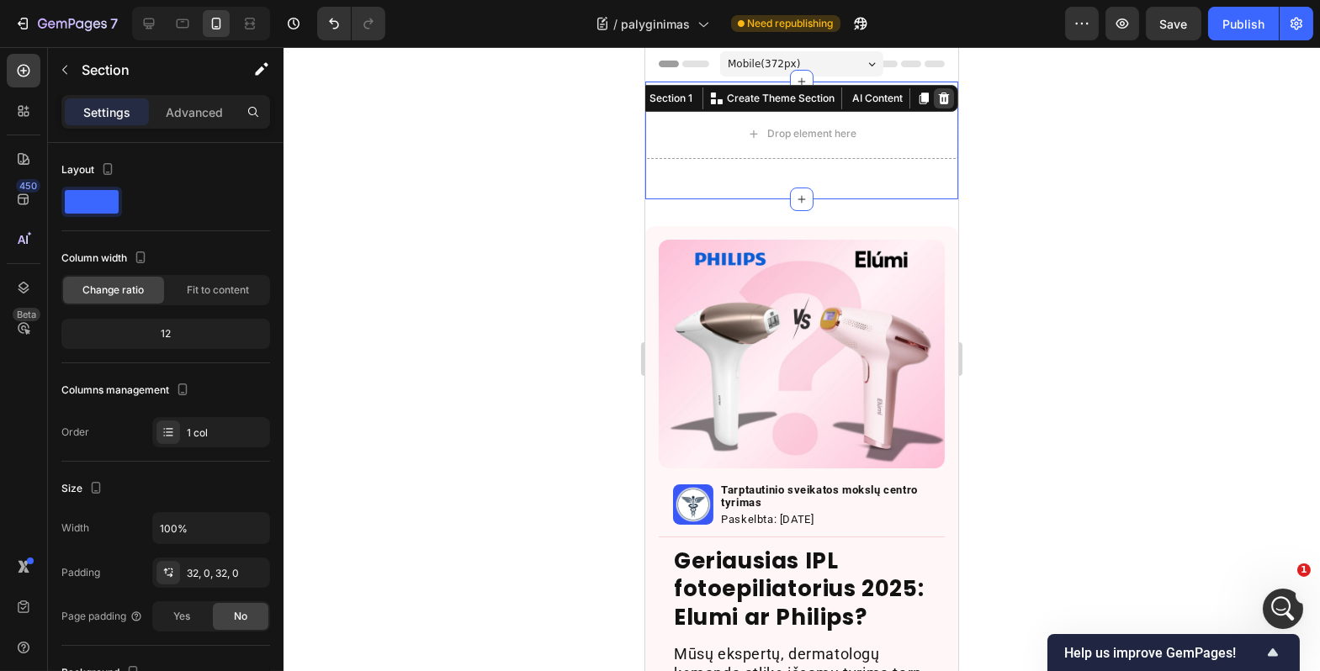
click at [936, 104] on icon at bounding box center [942, 98] width 13 height 13
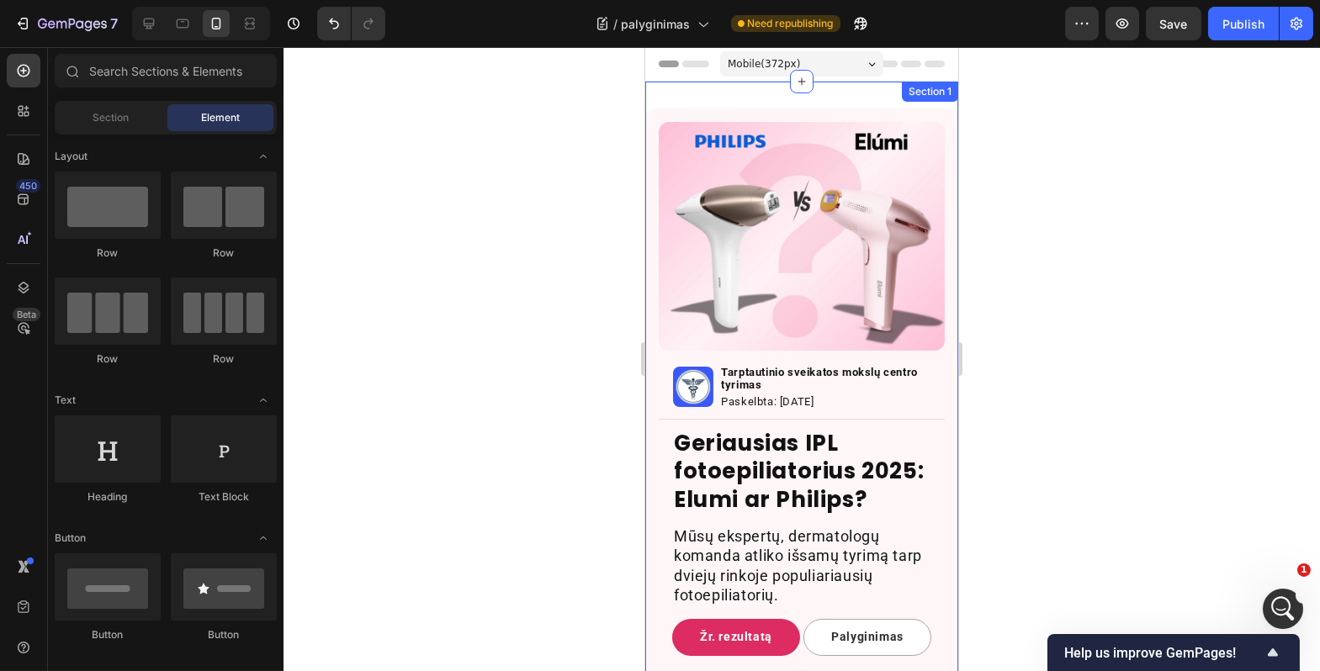
click at [855, 101] on div "Image Image Tarptautinio sveikatos mokslų centro tyrimas Text Block Paskelbta: …" at bounding box center [800, 383] width 313 height 602
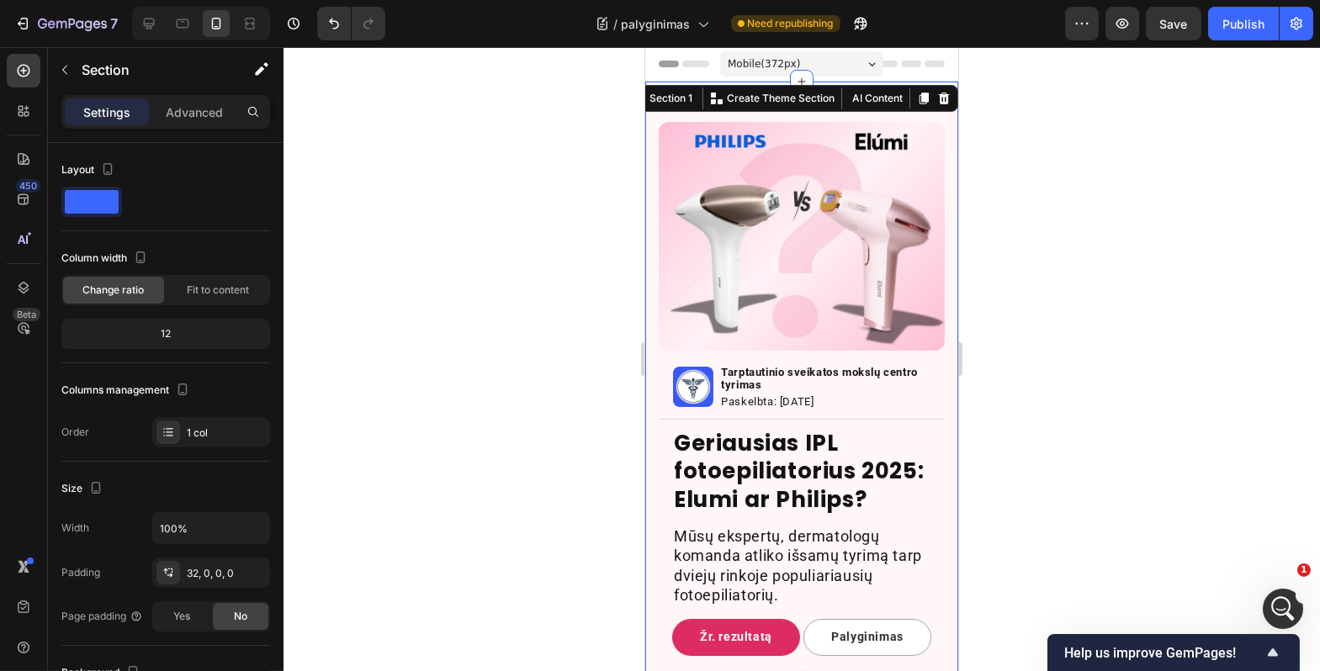
click at [516, 211] on div at bounding box center [802, 359] width 1037 height 624
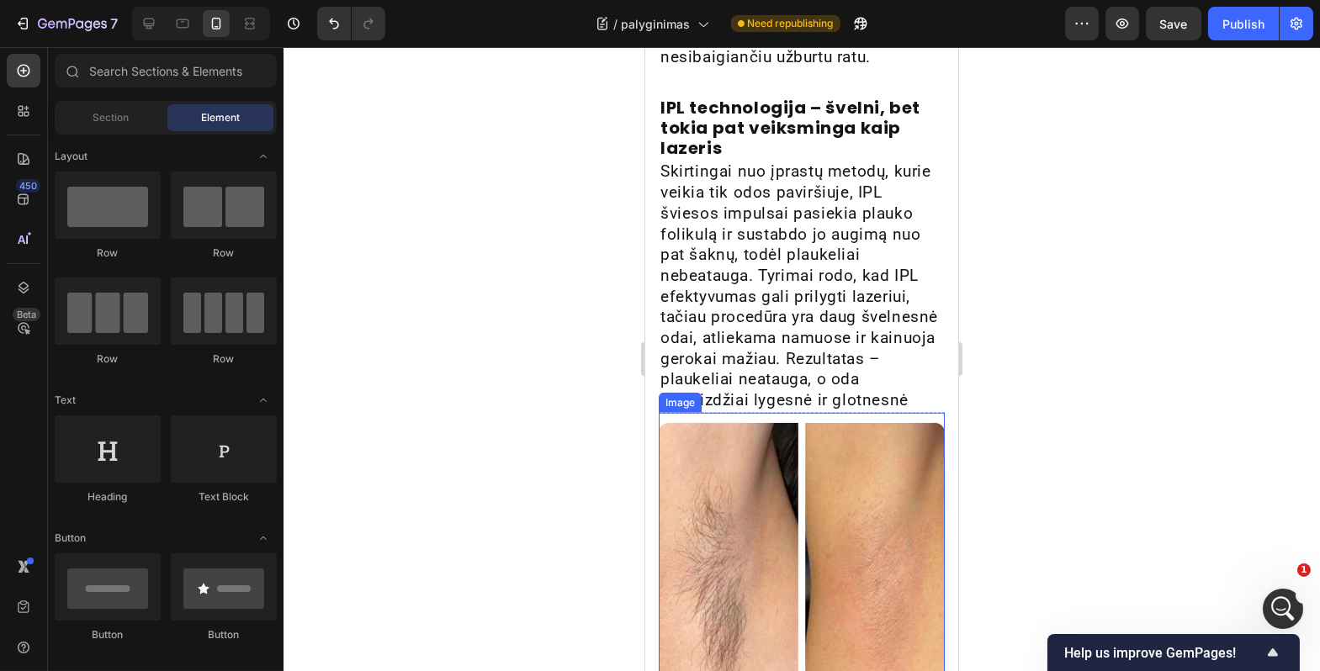
scroll to position [3789, 0]
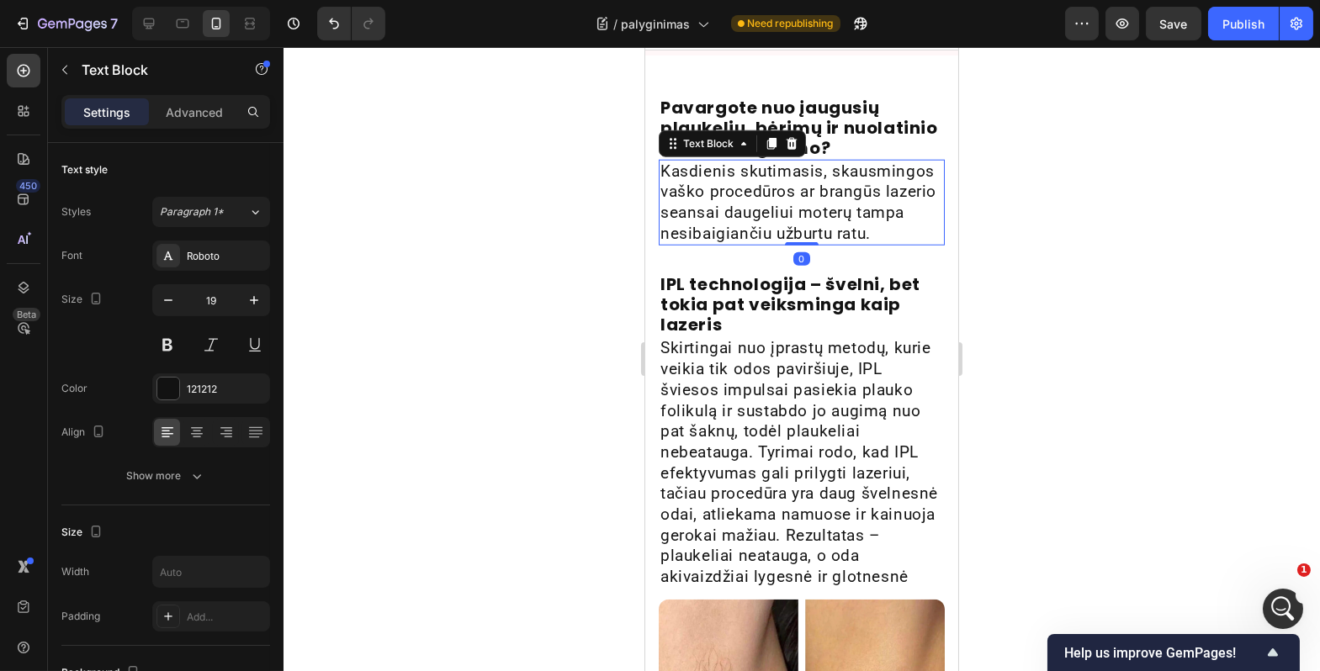
click at [809, 228] on p "Kasdienis skutimasis, skausmingos vaško procedūros ar brangūs lazerio seansai d…" at bounding box center [801, 203] width 283 height 83
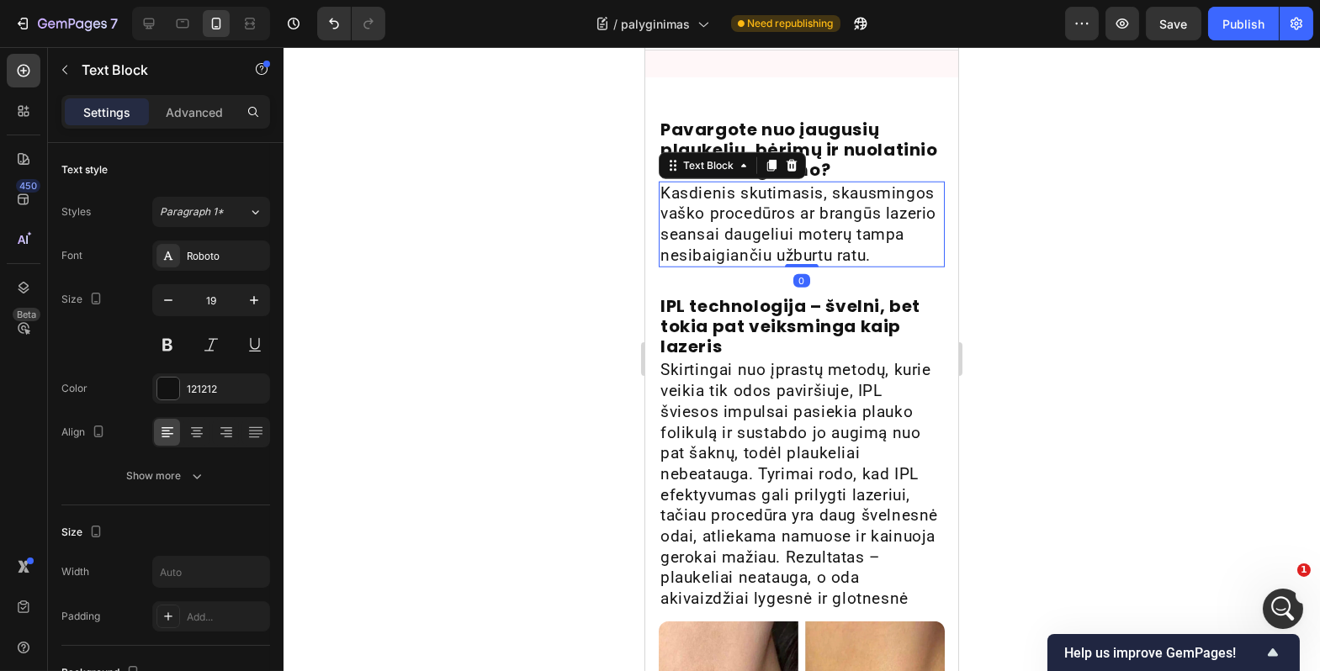
click at [543, 317] on div at bounding box center [802, 359] width 1037 height 624
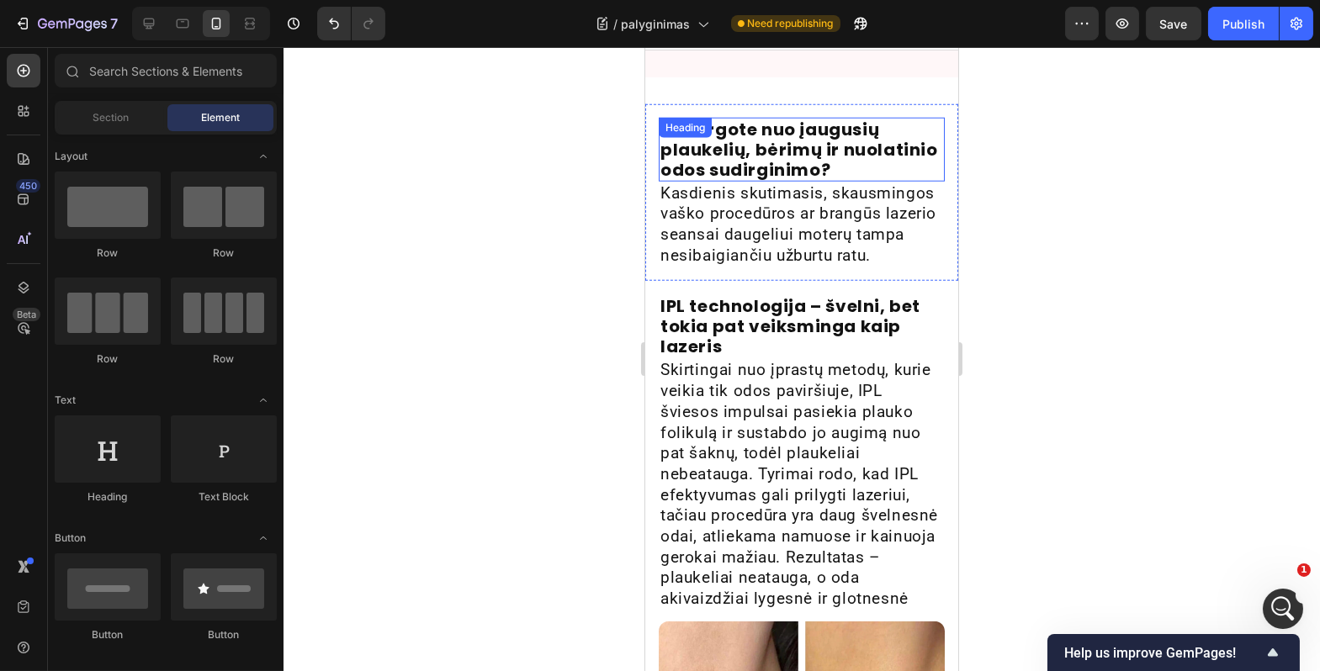
click at [758, 140] on strong "Pavargote nuo įaugusių plaukelių, bėrimų ir nuolatinio odos sudirginimo?" at bounding box center [799, 150] width 278 height 64
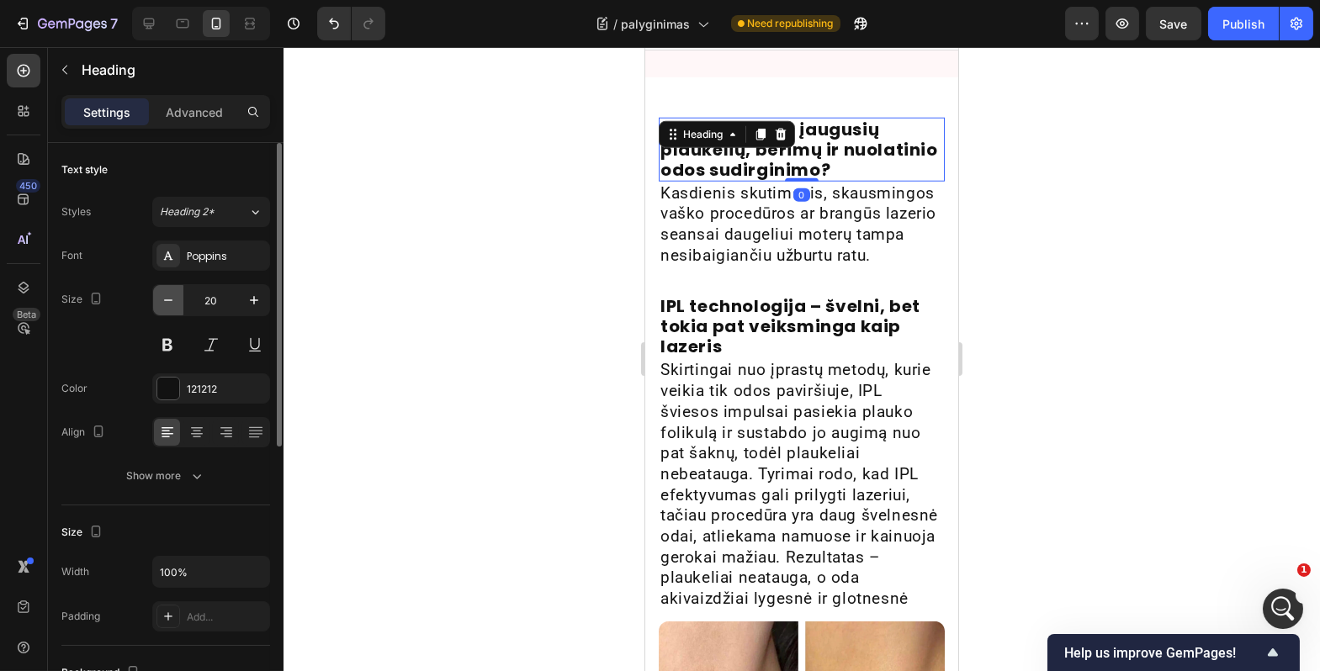
click at [172, 294] on icon "button" at bounding box center [168, 300] width 17 height 17
type input "19"
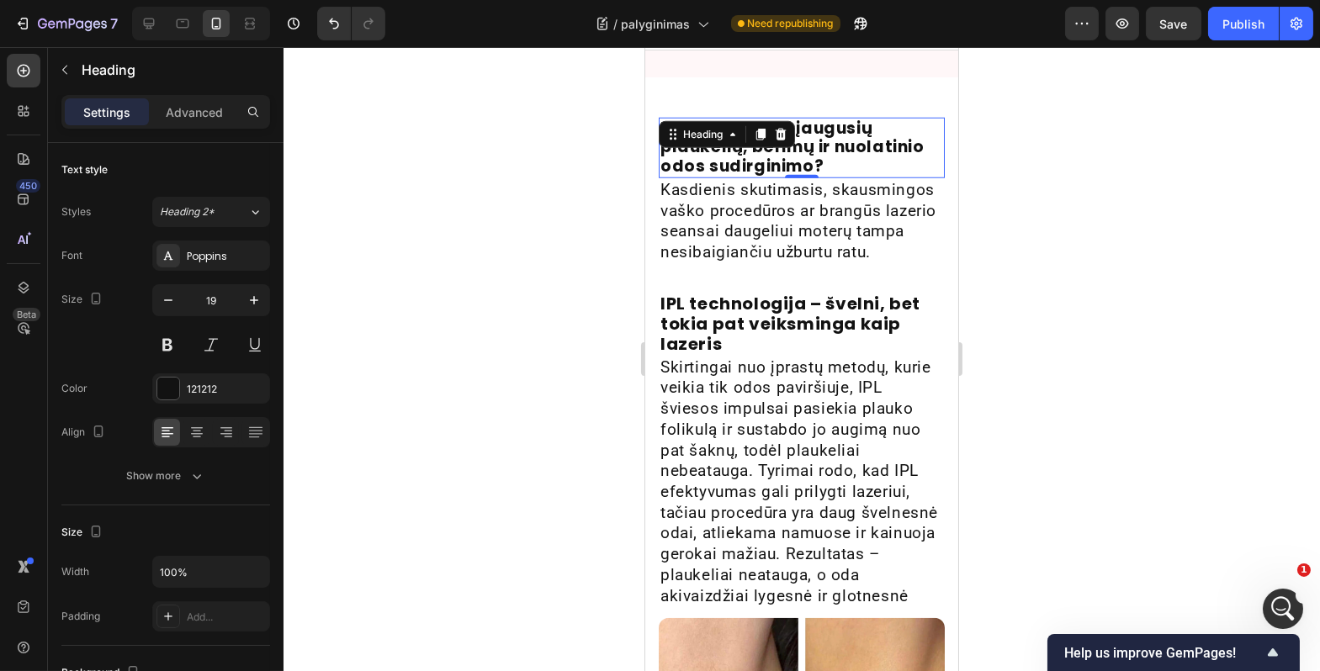
click at [559, 235] on div at bounding box center [802, 359] width 1037 height 624
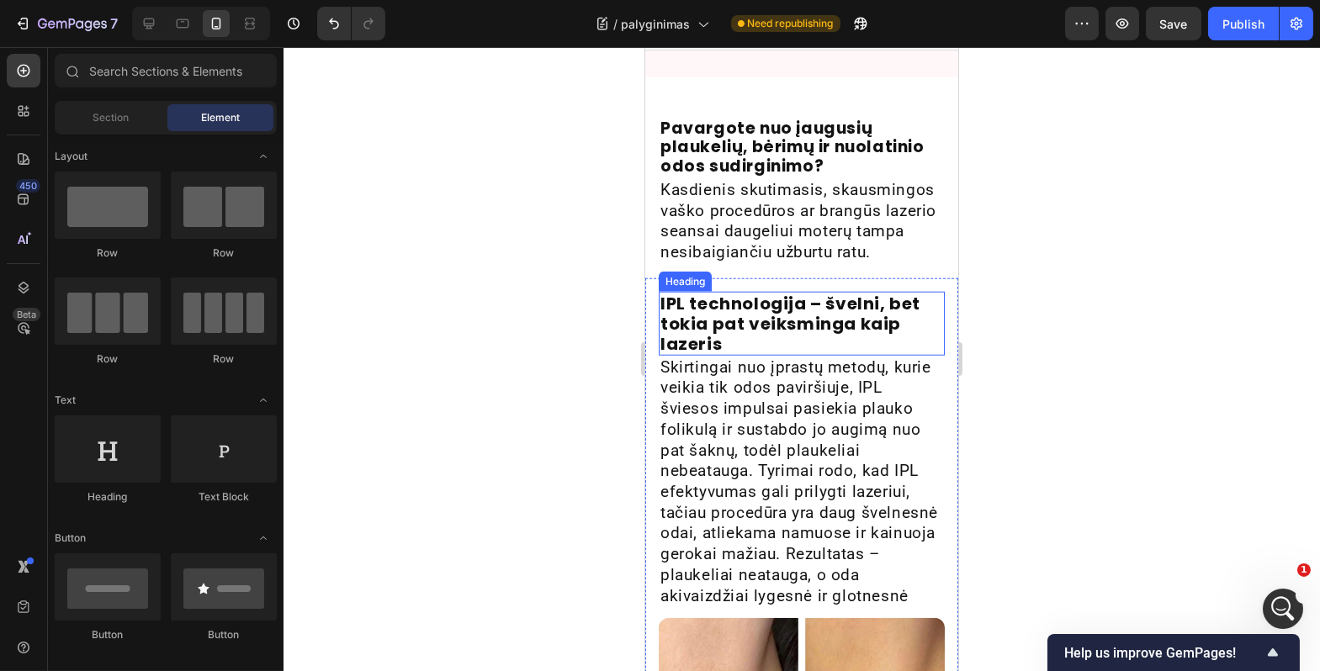
click at [765, 294] on strong "IPL technologija – švelni, bet tokia pat veiksminga kaip lazeris" at bounding box center [790, 324] width 260 height 64
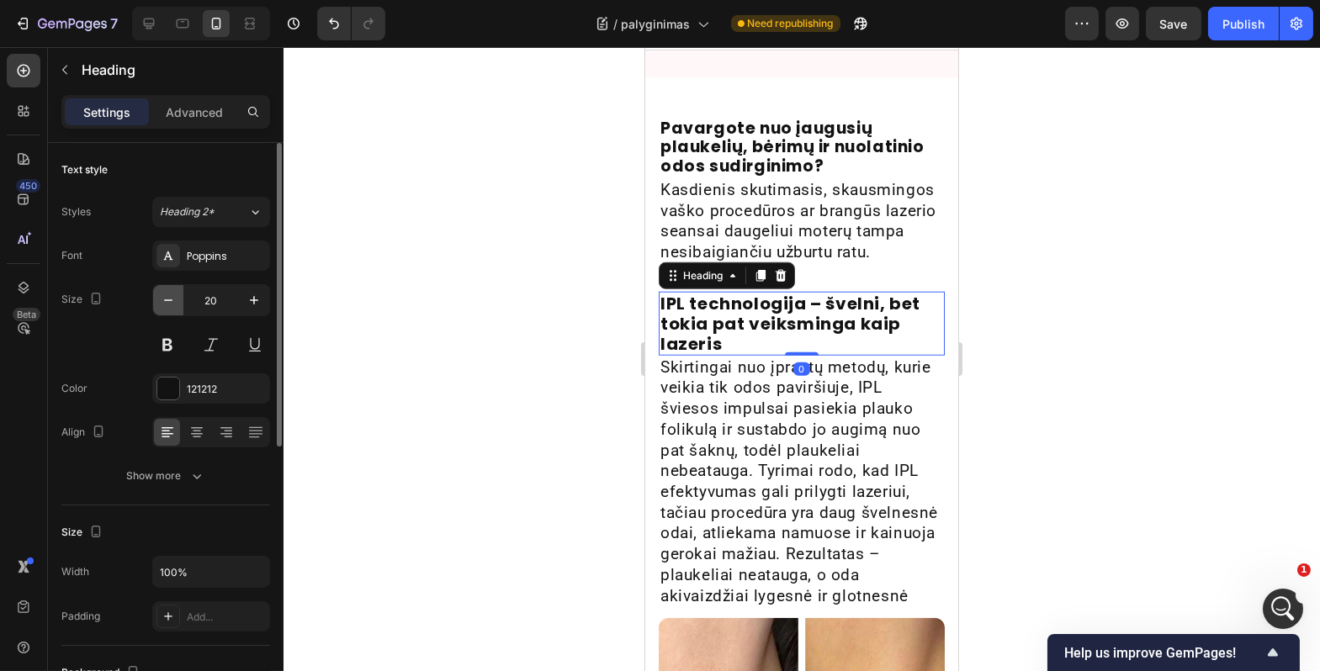
click at [173, 299] on icon "button" at bounding box center [168, 300] width 17 height 17
type input "19"
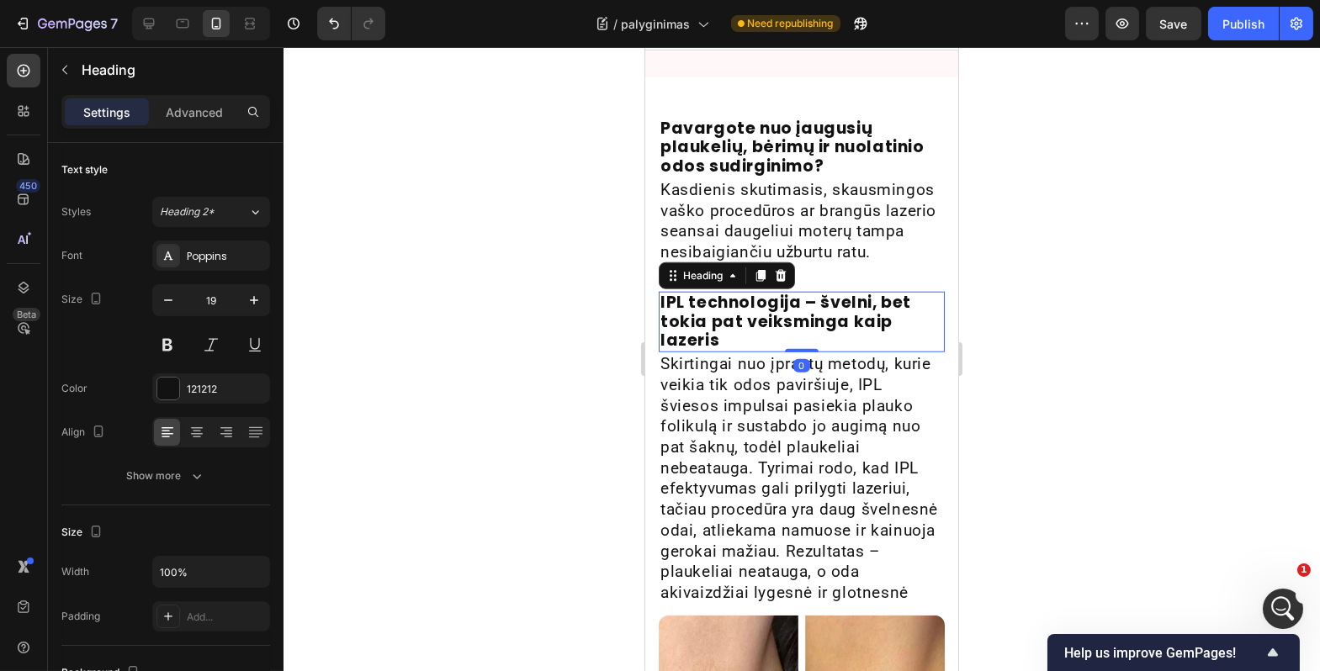
click at [528, 337] on div at bounding box center [802, 359] width 1037 height 624
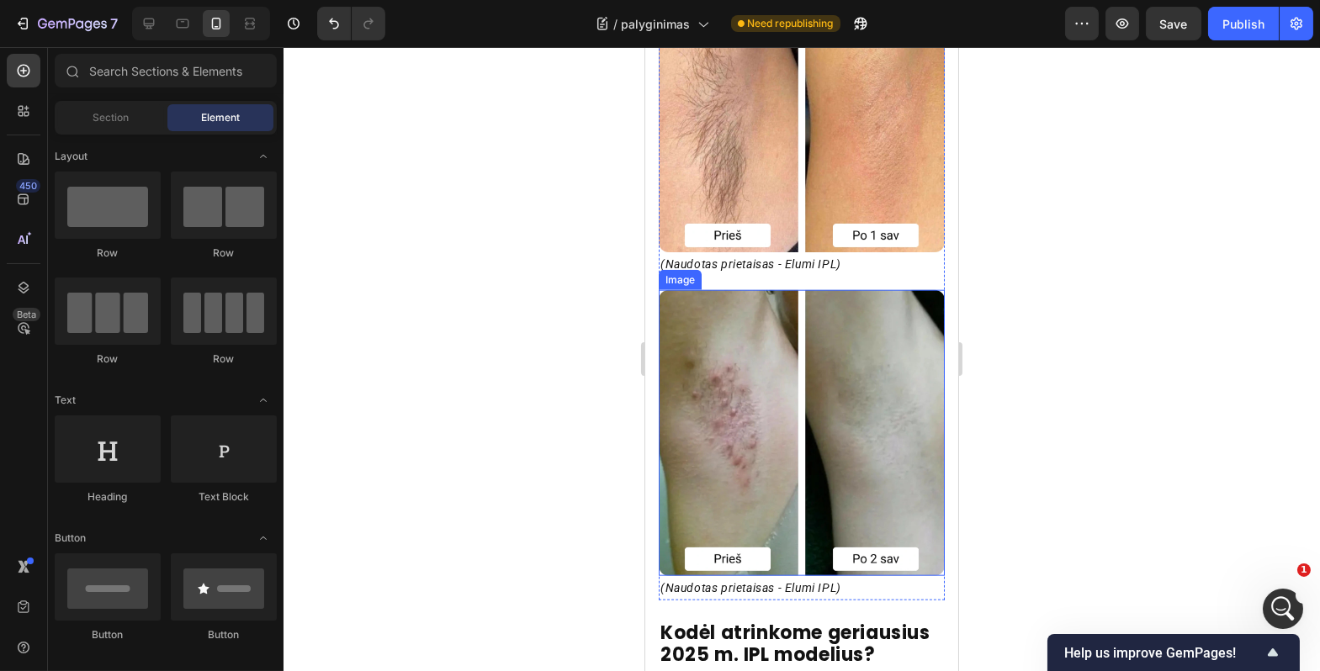
scroll to position [4742, 0]
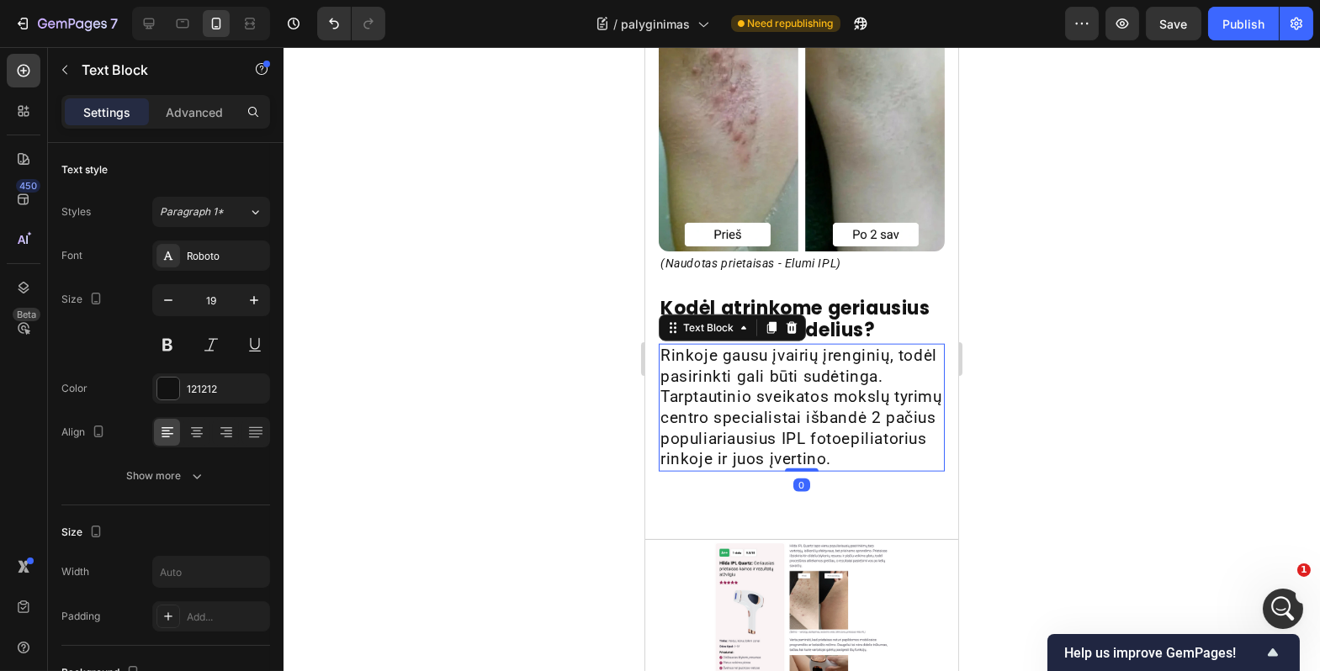
click at [781, 409] on p "Rinkoje gausu įvairių įrenginių, todėl pasirinkti gali būti sudėtinga. Tarptaut…" at bounding box center [801, 408] width 283 height 125
click at [810, 306] on h2 "Kodėl atrinkome geriausius 2025 m. IPL modelius?" at bounding box center [801, 320] width 286 height 48
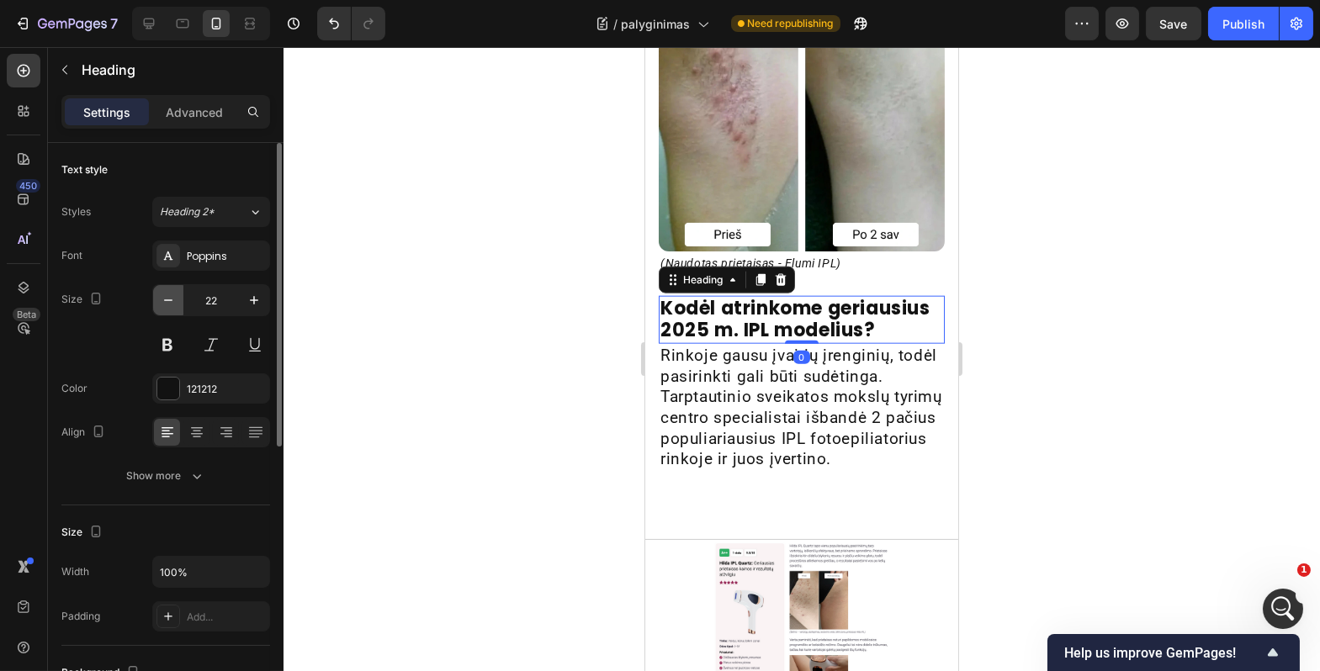
click at [172, 300] on icon "button" at bounding box center [168, 300] width 17 height 17
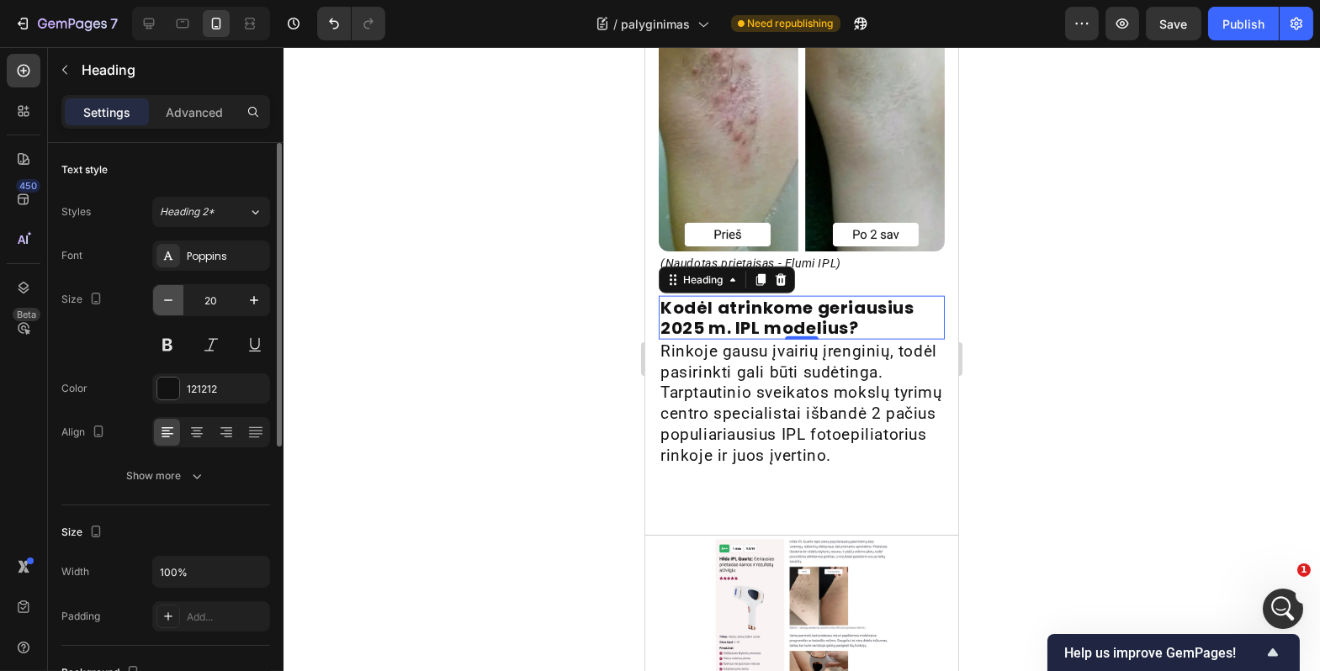
click at [172, 300] on icon "button" at bounding box center [168, 300] width 17 height 17
type input "19"
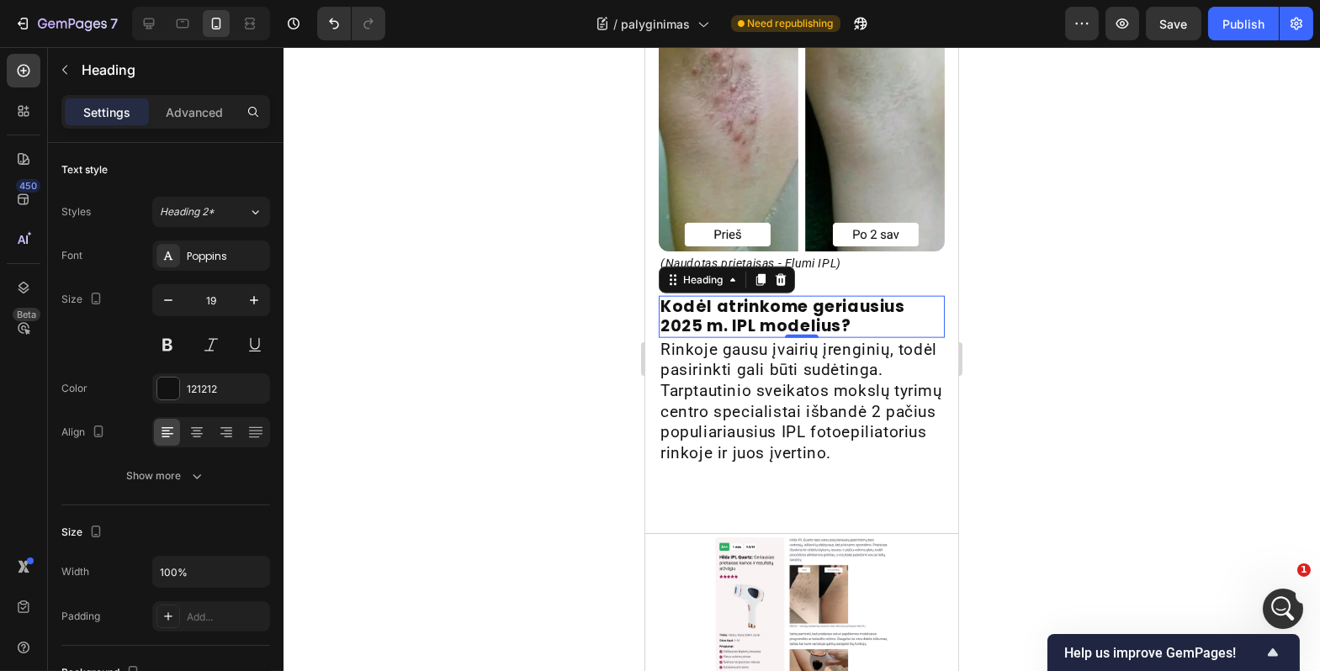
click at [401, 350] on div at bounding box center [802, 359] width 1037 height 624
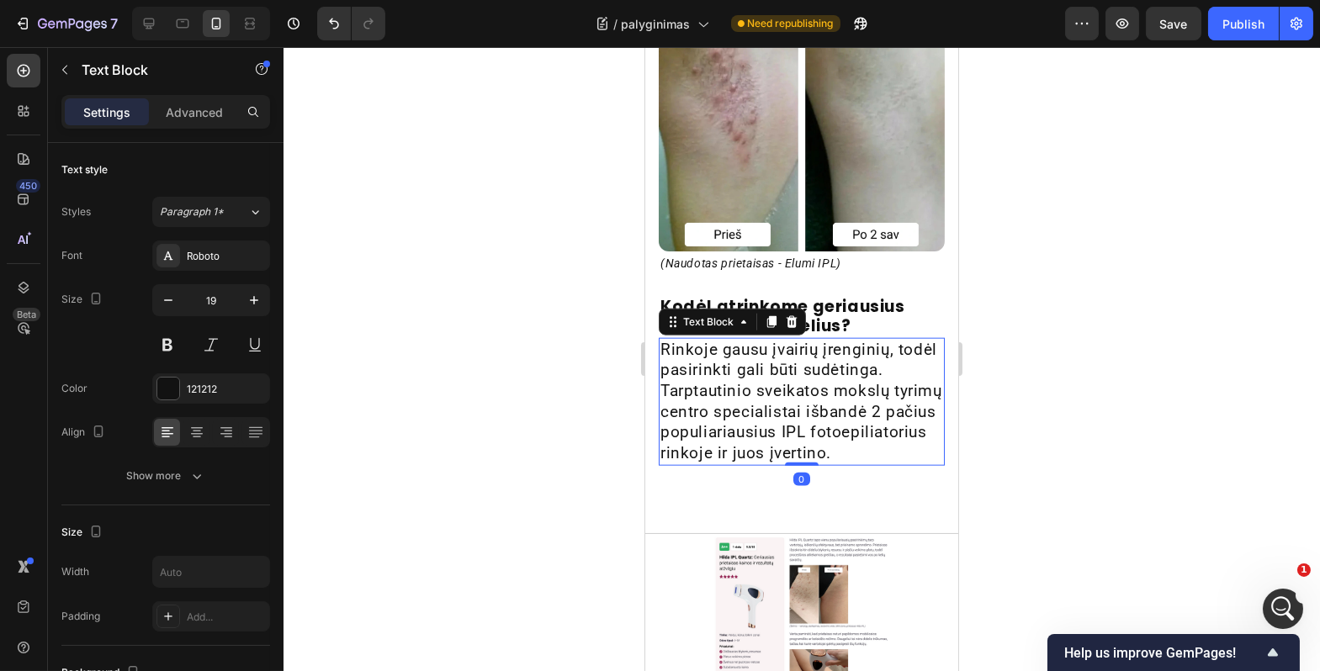
click at [718, 429] on p "Rinkoje gausu įvairių įrenginių, todėl pasirinkti gali būti sudėtinga. Tarptaut…" at bounding box center [801, 402] width 283 height 125
click at [391, 347] on div at bounding box center [802, 359] width 1037 height 624
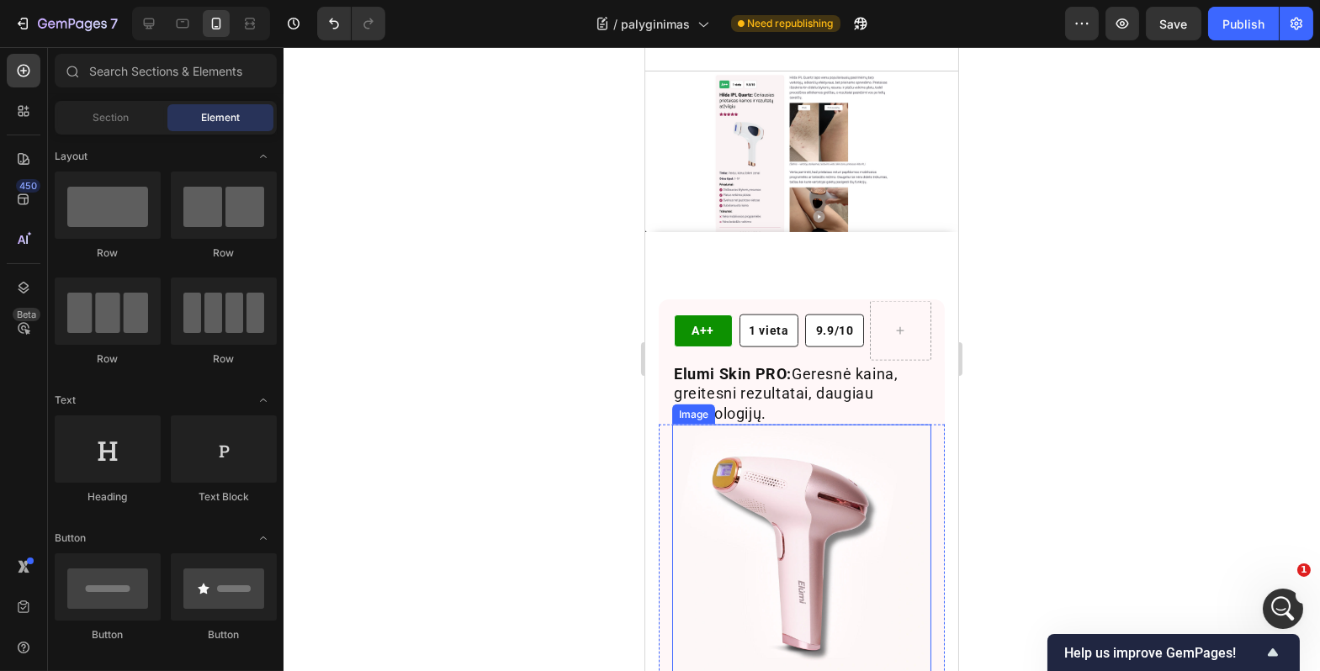
scroll to position [5045, 0]
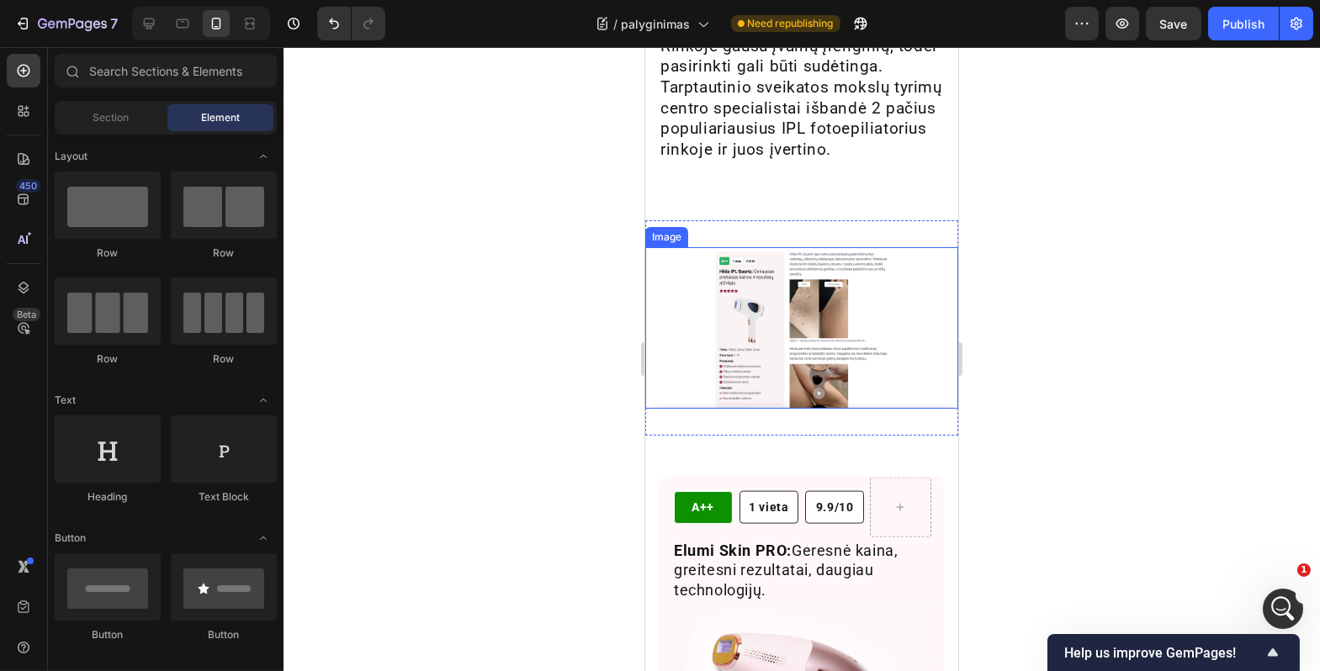
click at [880, 349] on img at bounding box center [800, 327] width 313 height 161
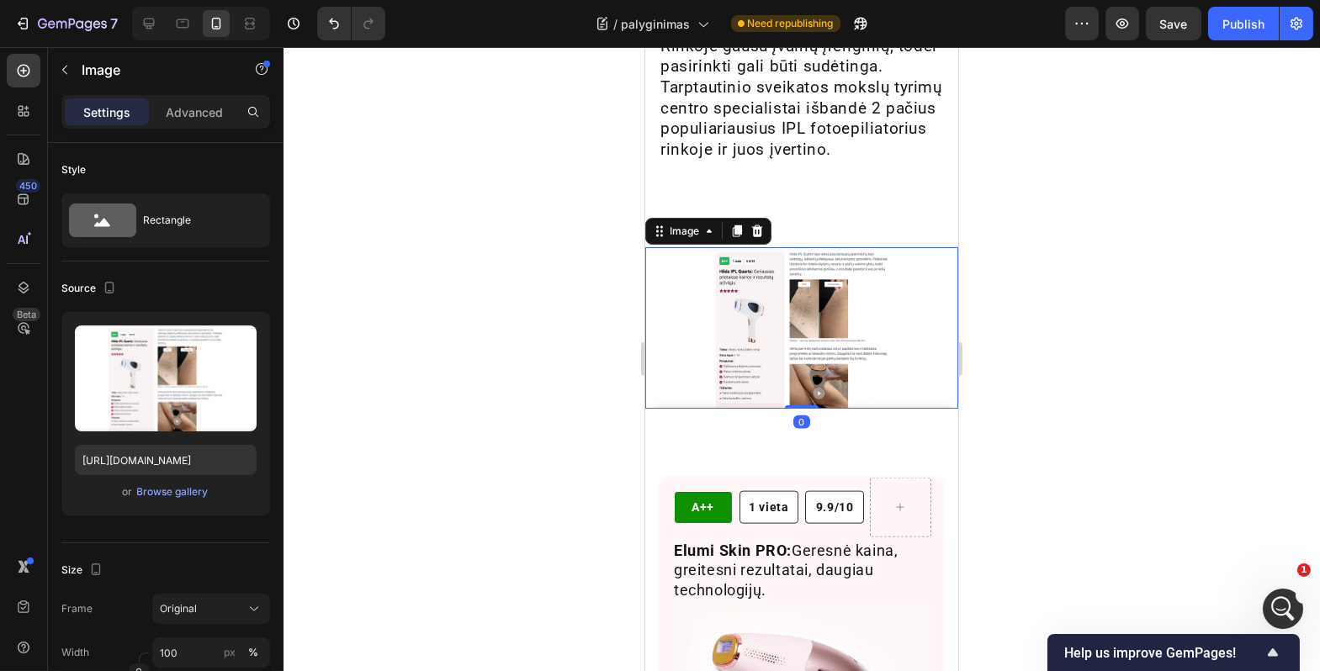
click at [751, 229] on icon at bounding box center [756, 231] width 13 height 13
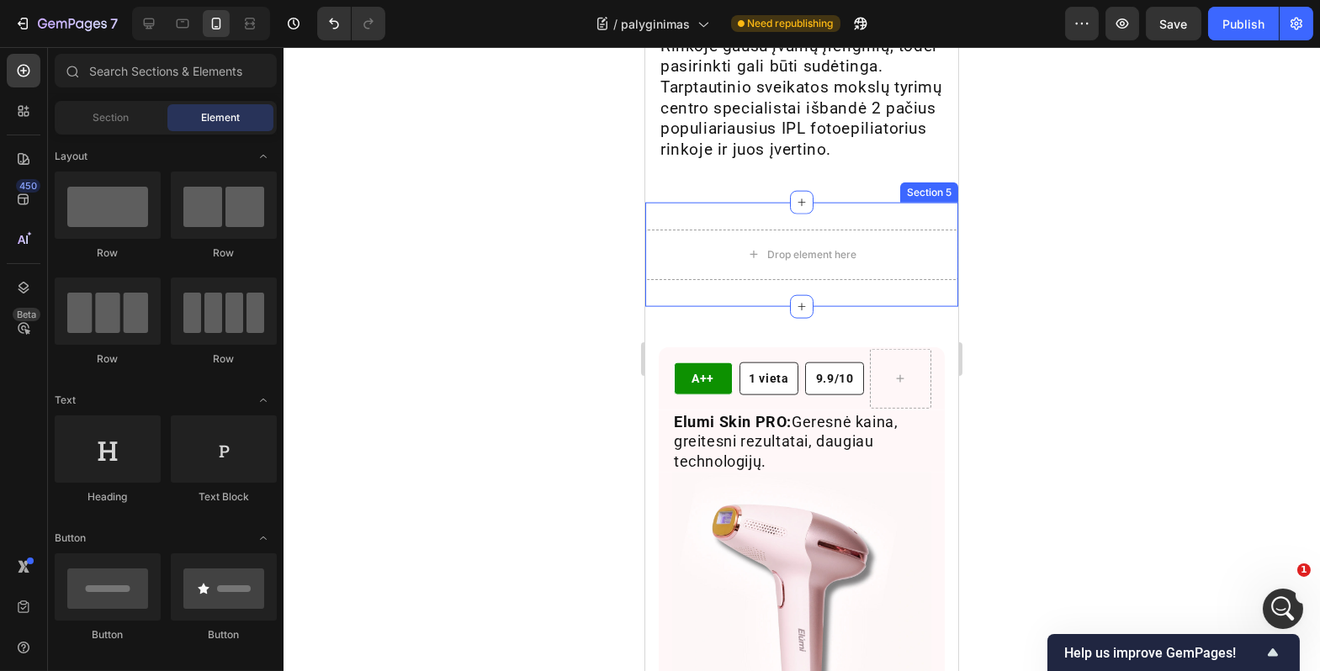
click at [936, 233] on div "Drop element here Section 5" at bounding box center [800, 255] width 313 height 104
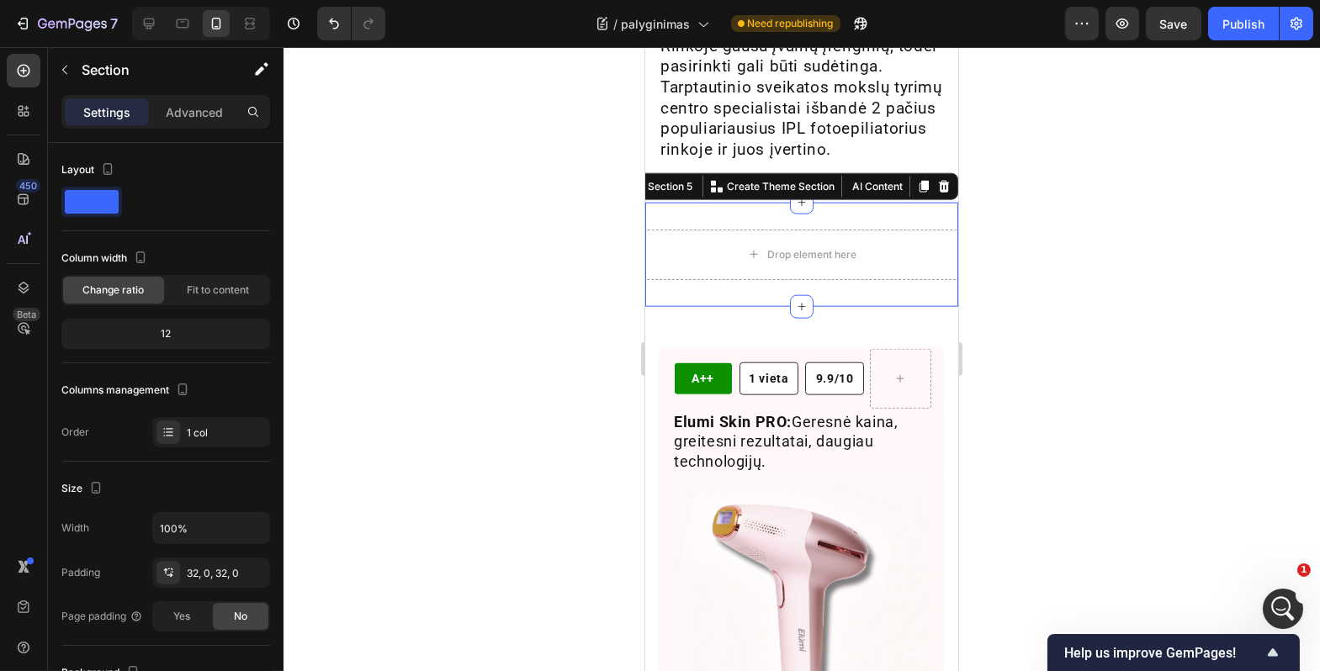
click at [938, 193] on icon at bounding box center [943, 187] width 11 height 12
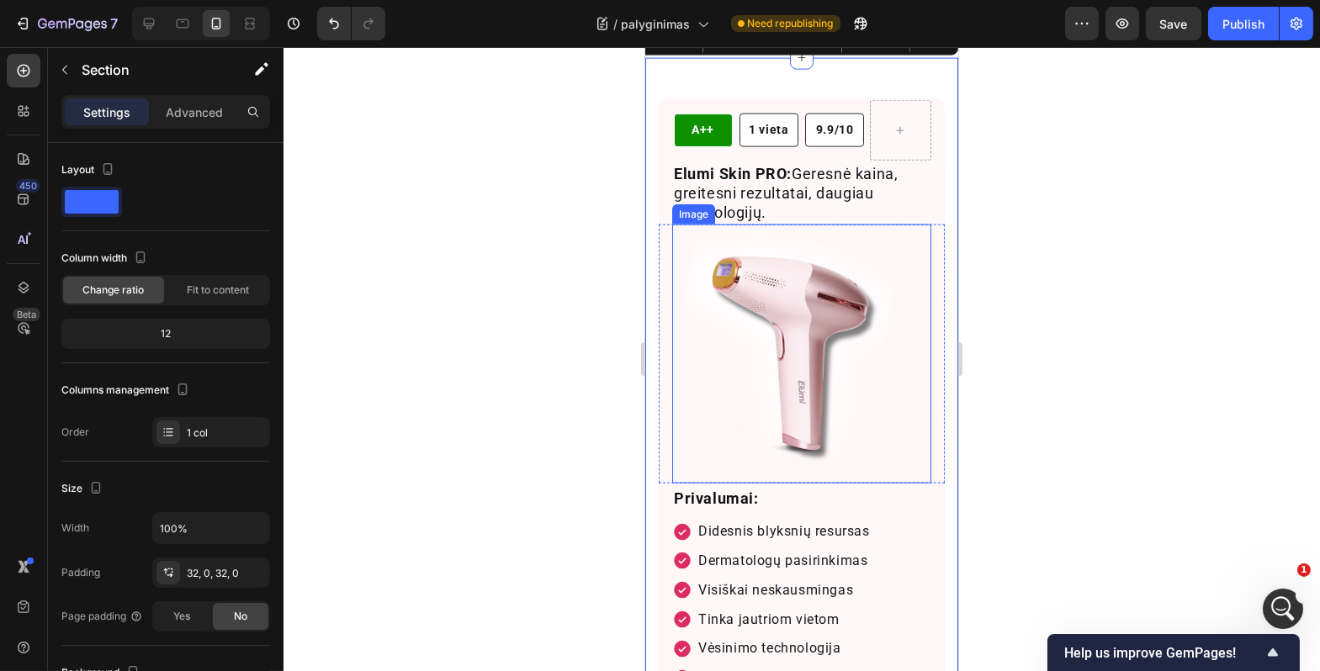
scroll to position [5020, 0]
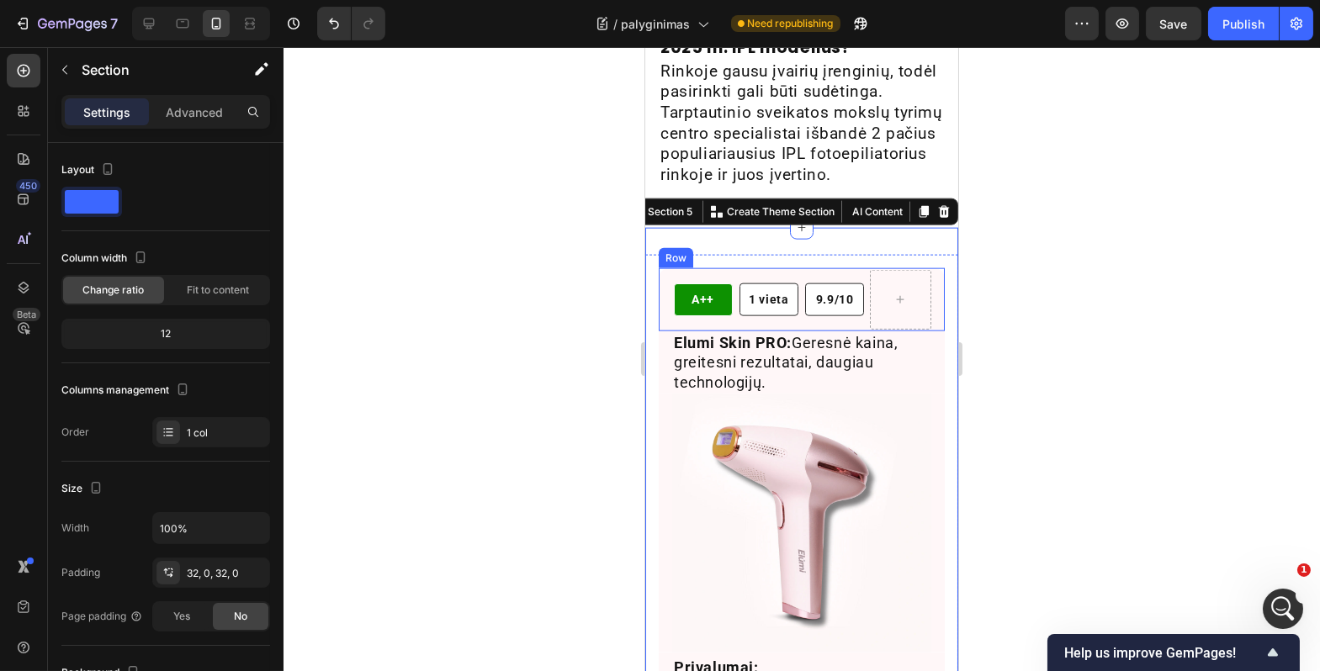
click at [668, 294] on div "A++ Text Block Row 1 vieta Text Block Row Row 9.9/10 Text Block Row Row Row" at bounding box center [801, 299] width 286 height 63
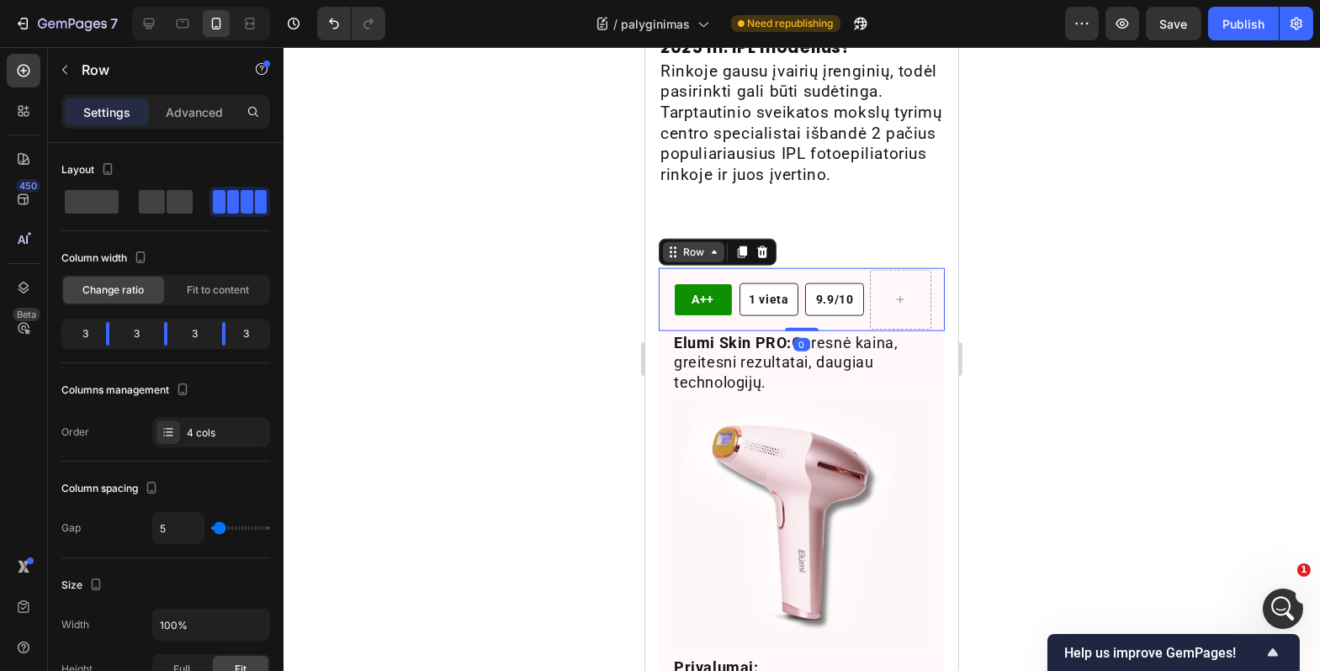
click at [676, 259] on icon at bounding box center [671, 252] width 13 height 13
click at [549, 342] on div at bounding box center [802, 359] width 1037 height 624
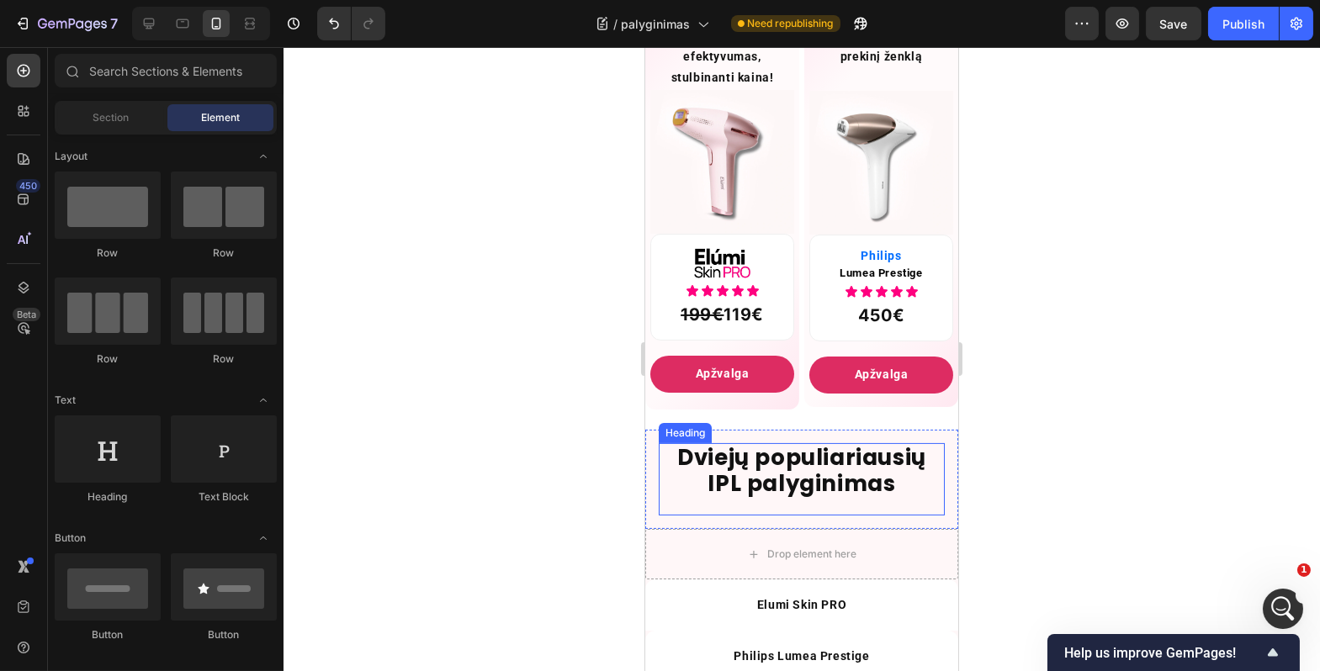
scroll to position [758, 0]
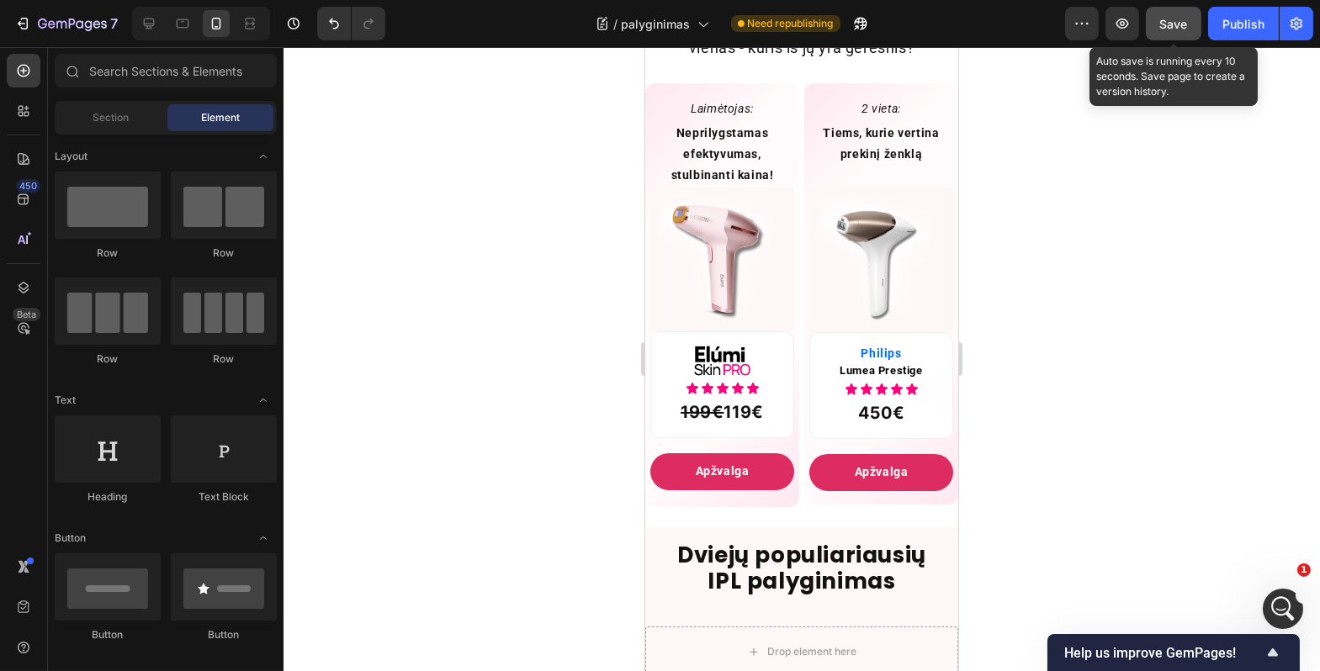
click at [1152, 37] on button "Save" at bounding box center [1174, 24] width 56 height 34
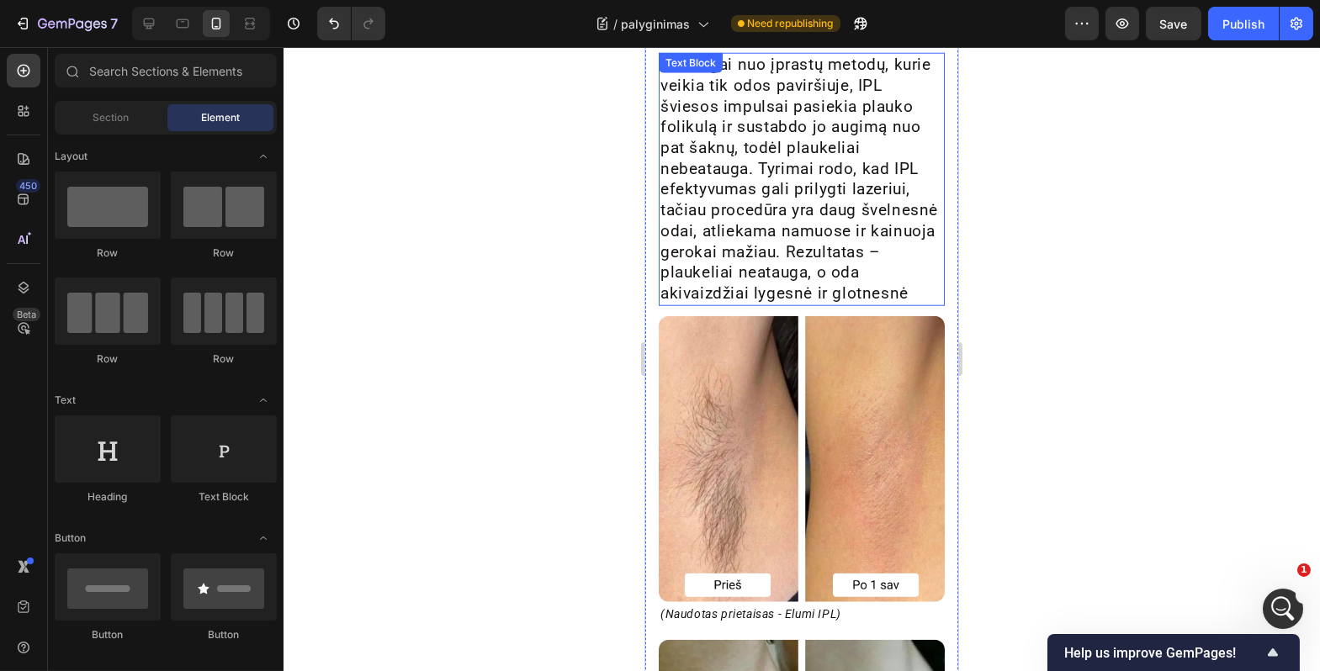
scroll to position [4129, 0]
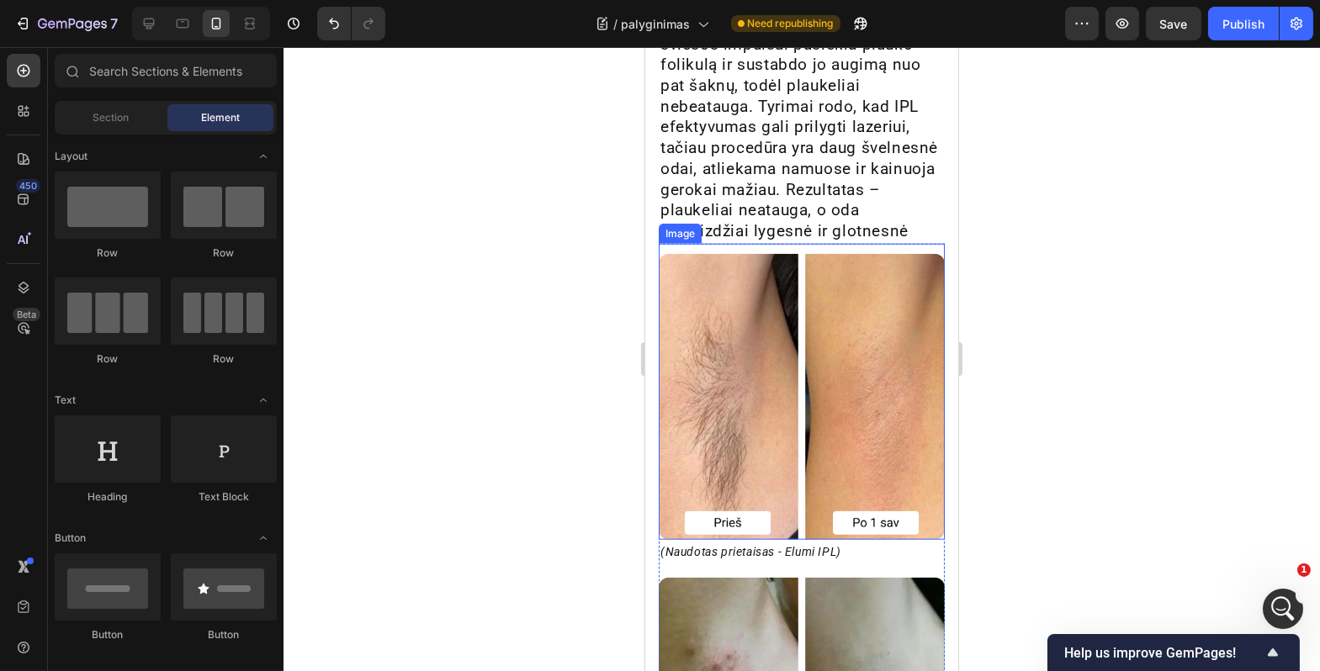
click at [784, 372] on img at bounding box center [801, 397] width 286 height 286
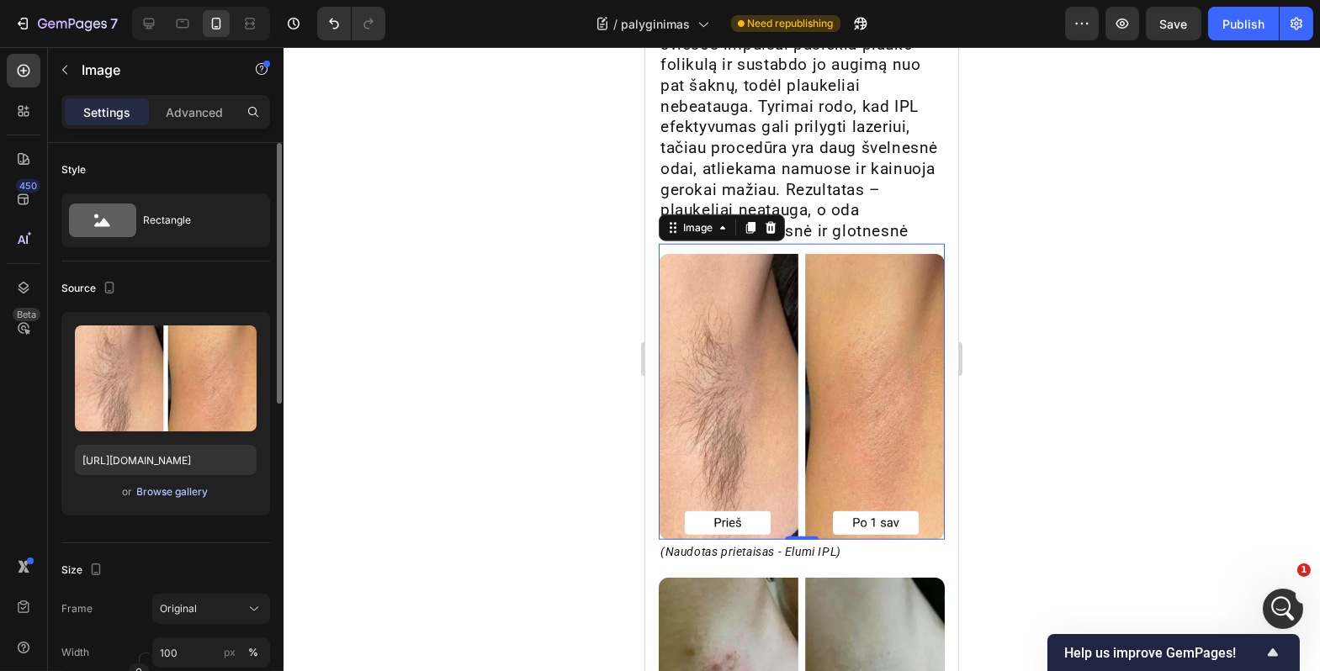
click at [194, 493] on div "Browse gallery" at bounding box center [173, 492] width 72 height 15
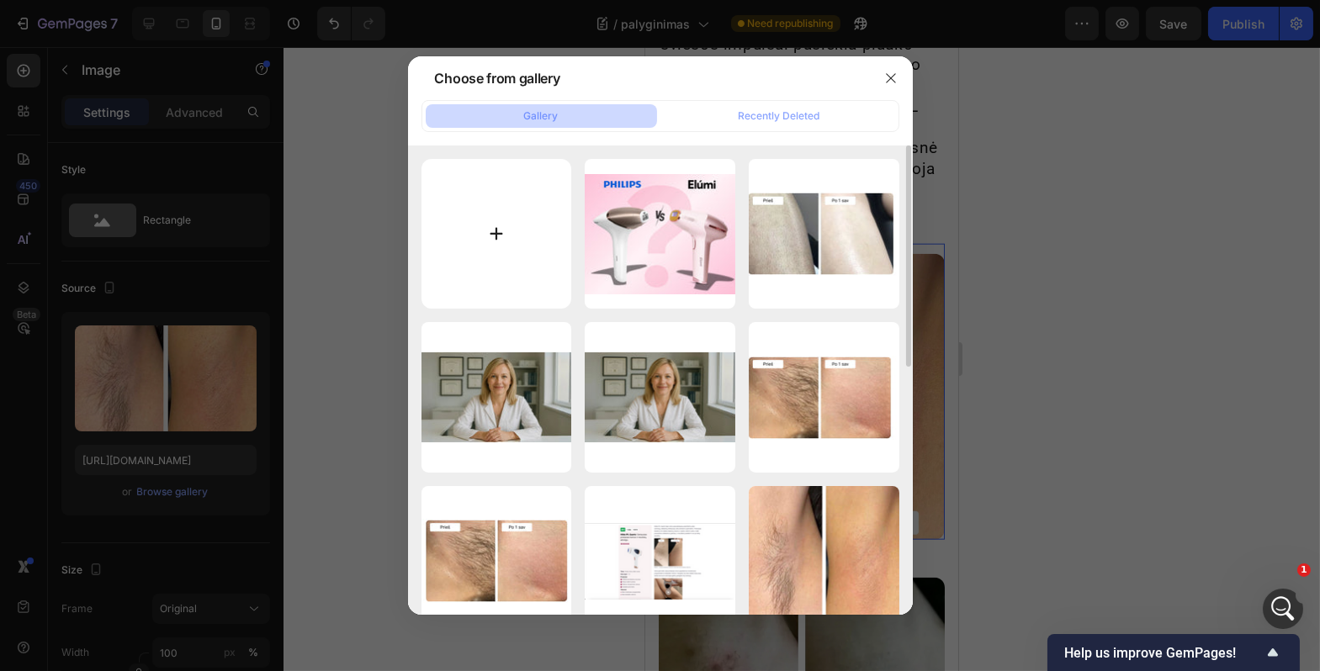
click at [496, 241] on input "file" at bounding box center [497, 234] width 151 height 151
type input "C:\fakepath\fotoepiliatorius atsiliepimai (2).png"
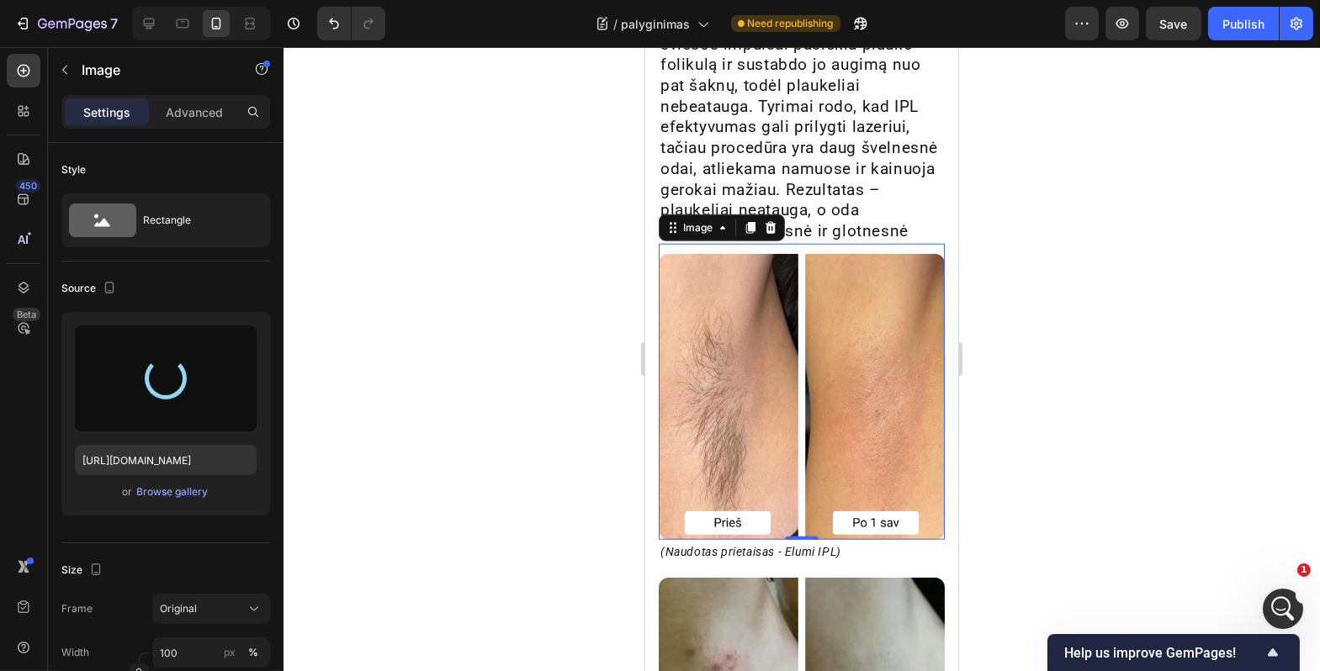
type input "https://cdn.shopify.com/s/files/1/0917/1265/1592/files/gempages_579760086268772…"
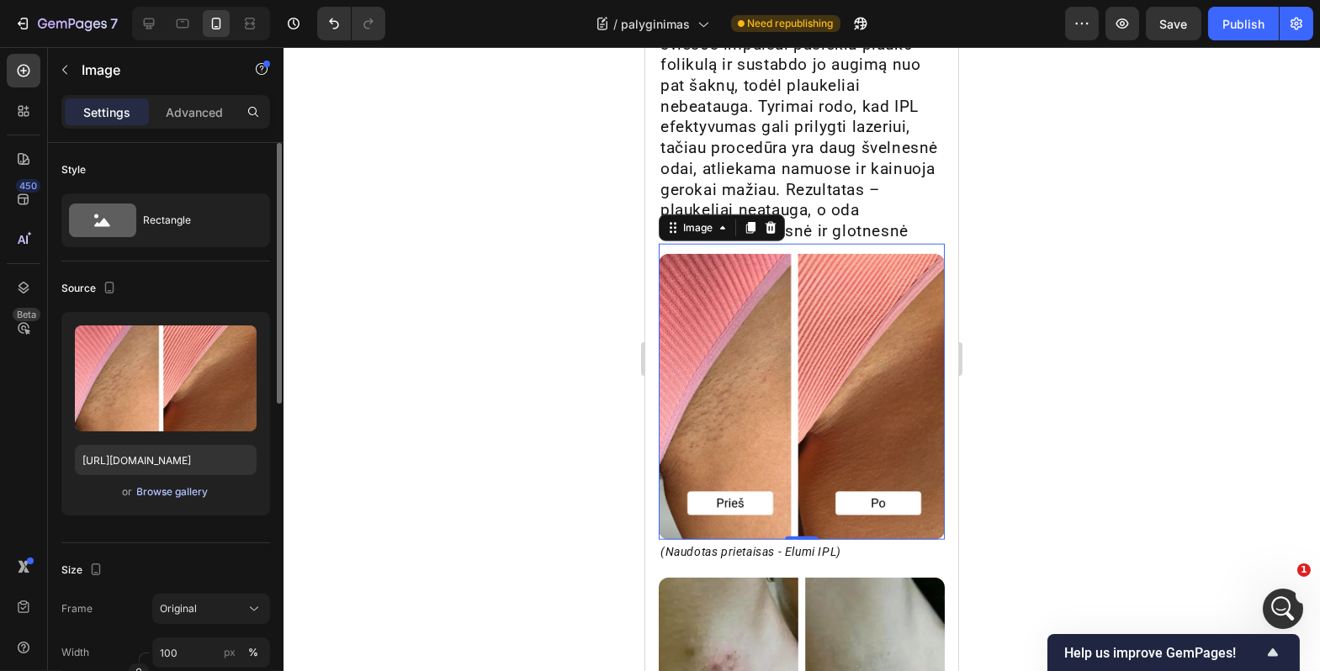
click at [152, 492] on div "Browse gallery" at bounding box center [173, 492] width 72 height 15
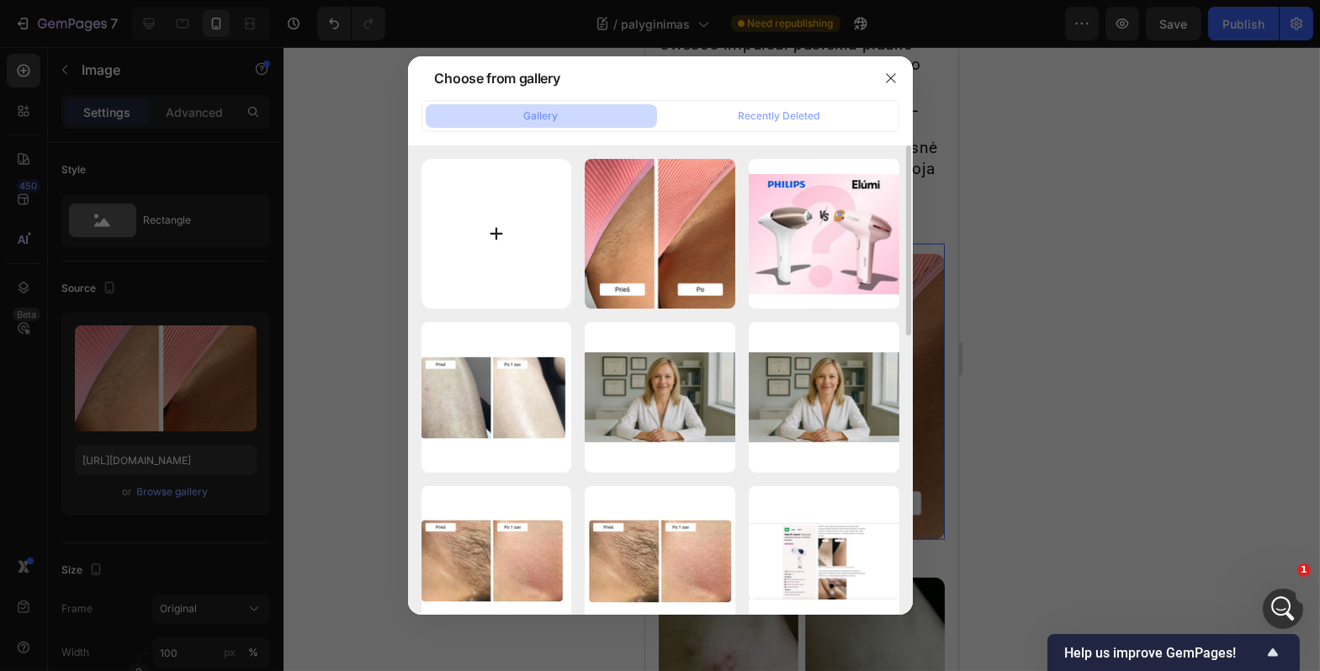
click at [504, 246] on input "file" at bounding box center [497, 234] width 151 height 151
type input "C:\fakepath\elumi rezultatai.webp"
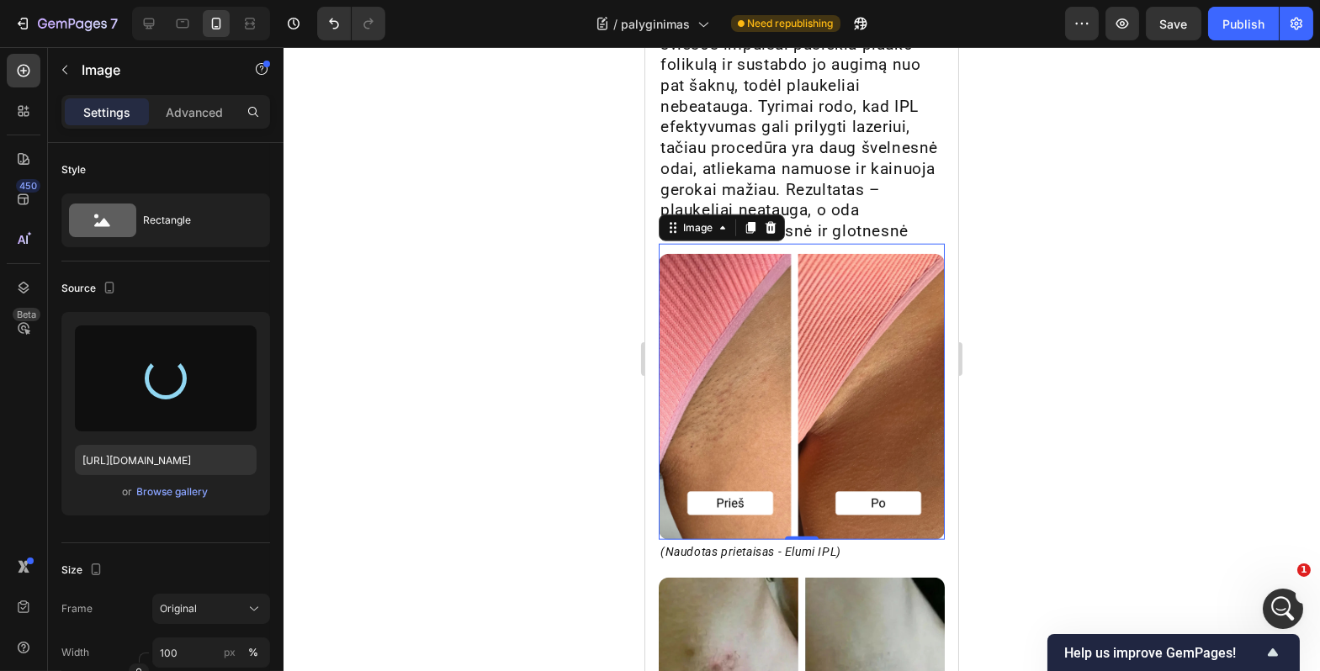
type input "https://cdn.shopify.com/s/files/1/0917/1265/1592/files/gempages_579760086268772…"
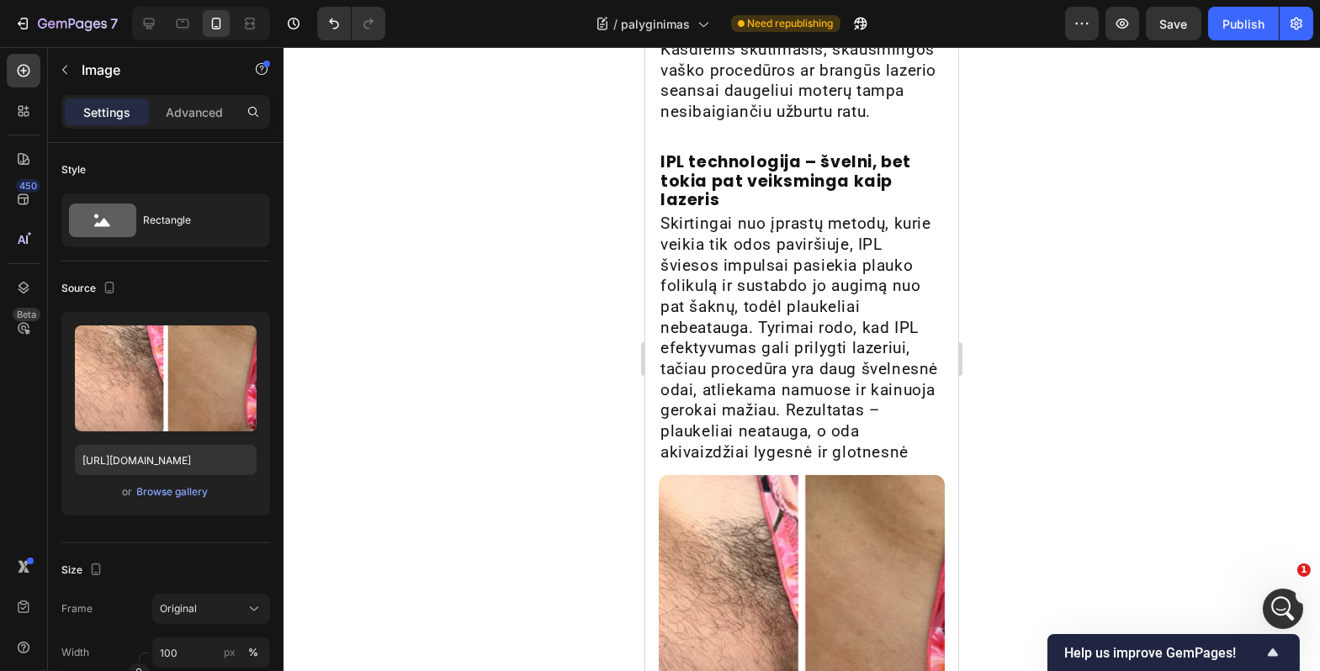
scroll to position [3921, 0]
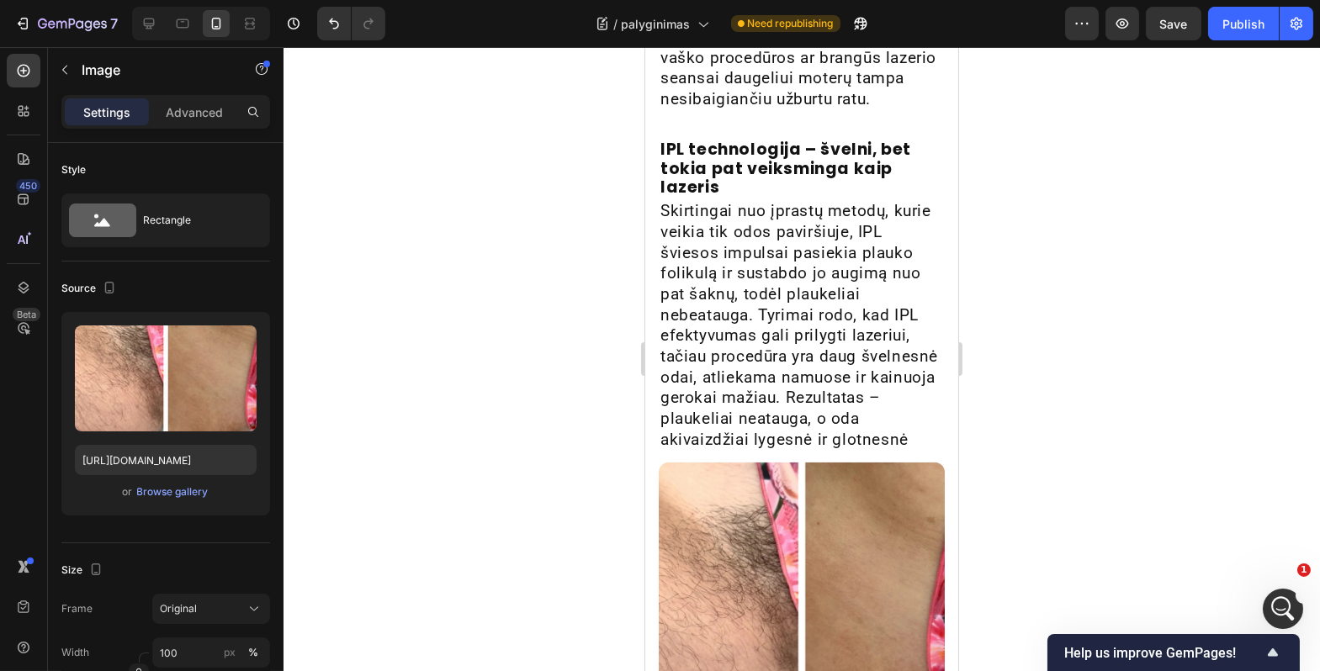
click at [846, 547] on img at bounding box center [801, 606] width 286 height 286
click at [743, 522] on img at bounding box center [801, 606] width 286 height 286
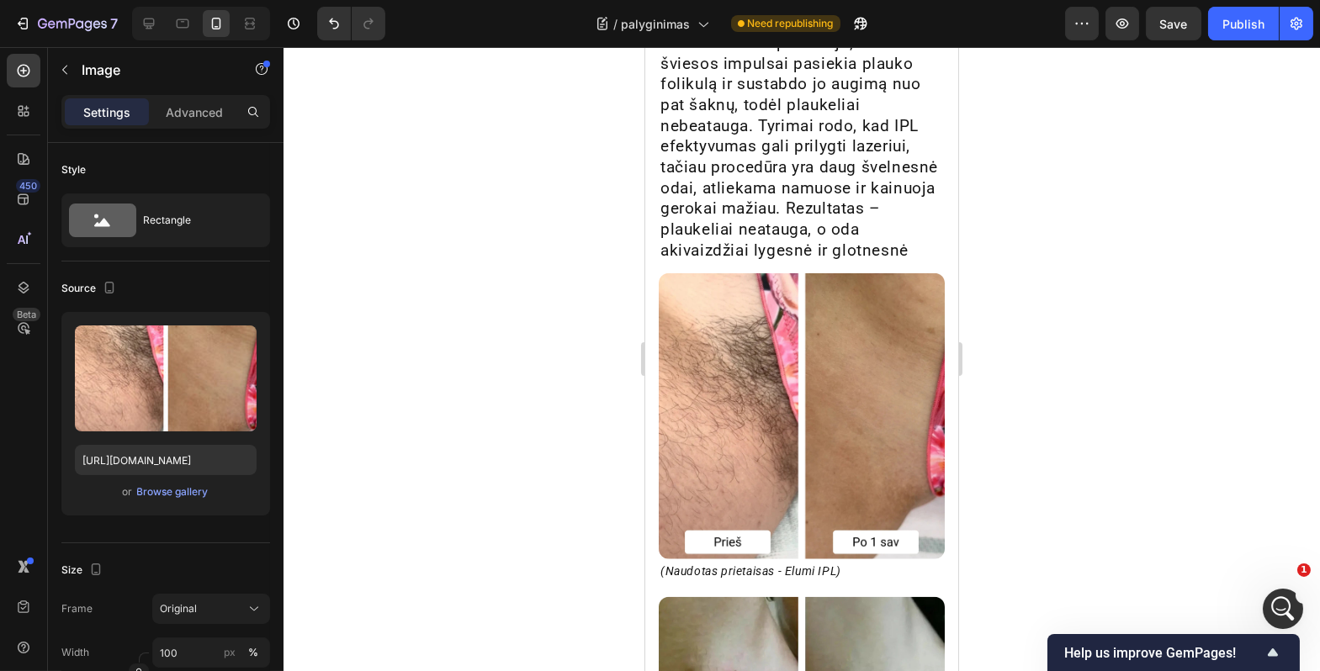
scroll to position [4119, 0]
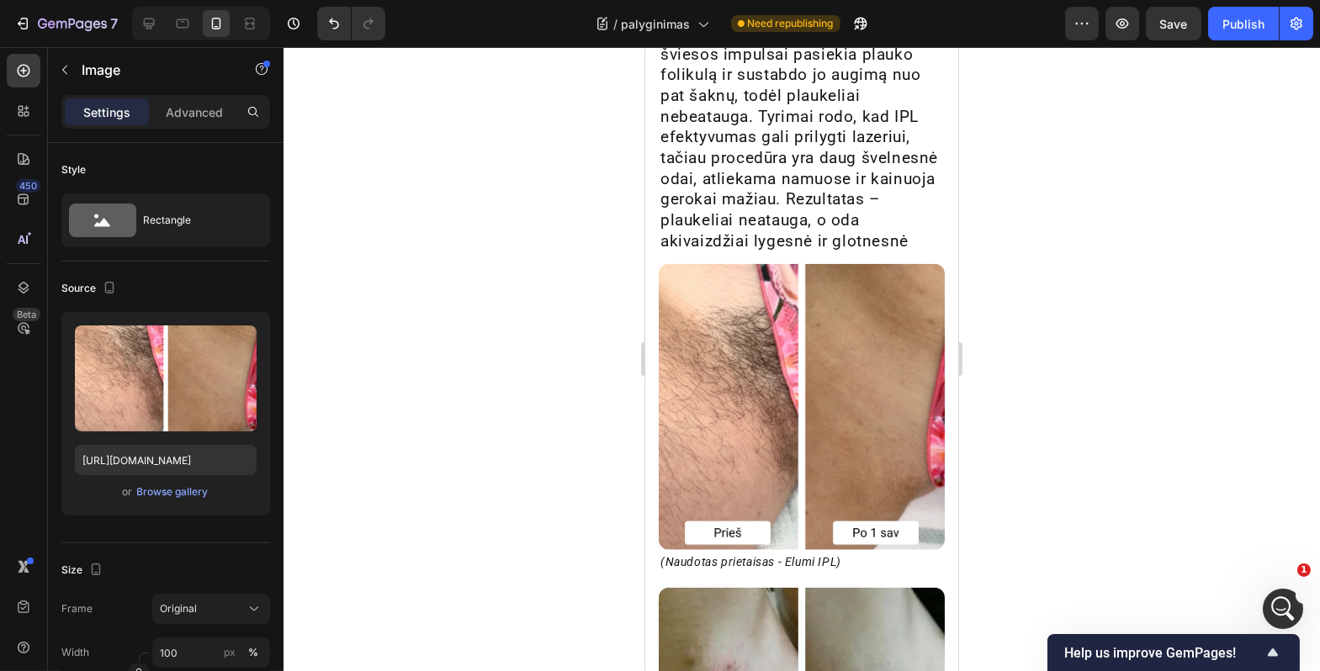
click at [751, 515] on img at bounding box center [801, 407] width 286 height 286
click at [753, 480] on img at bounding box center [801, 407] width 286 height 286
click at [798, 183] on p "Skirtingai nuo įprastų metodų, kurie veikia tik odos paviršiuje, IPL šviesos im…" at bounding box center [801, 127] width 283 height 249
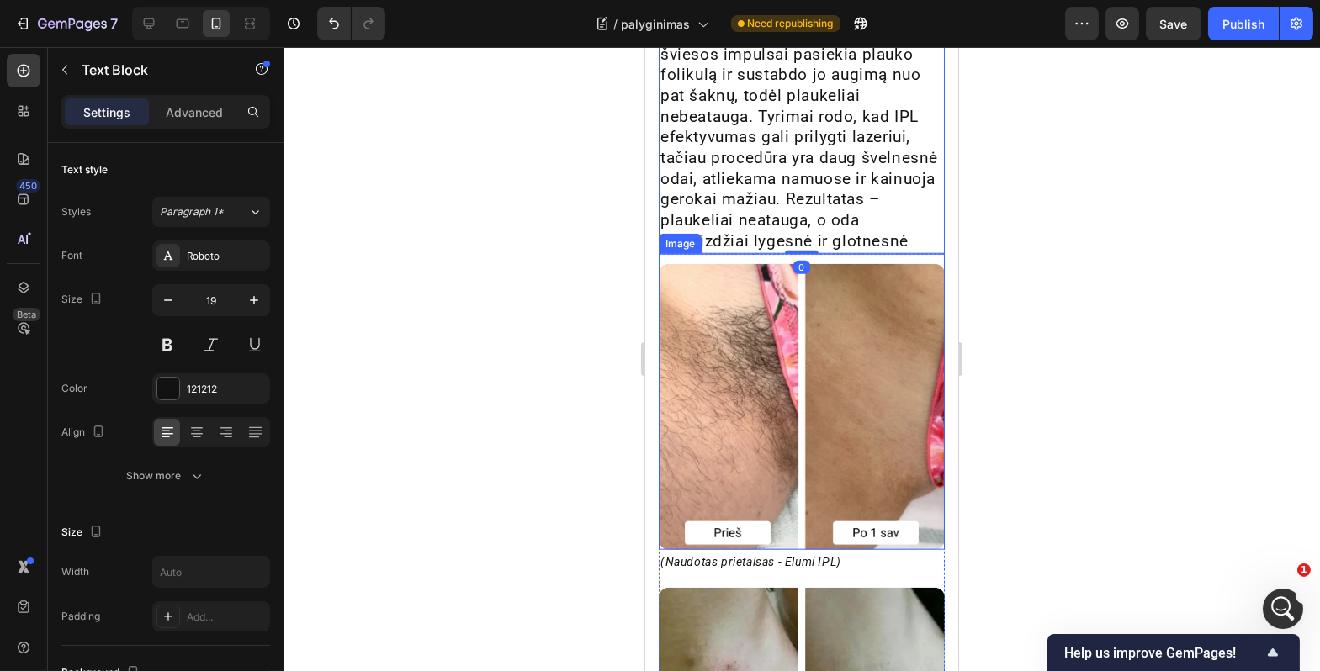
click at [740, 400] on img at bounding box center [801, 407] width 286 height 286
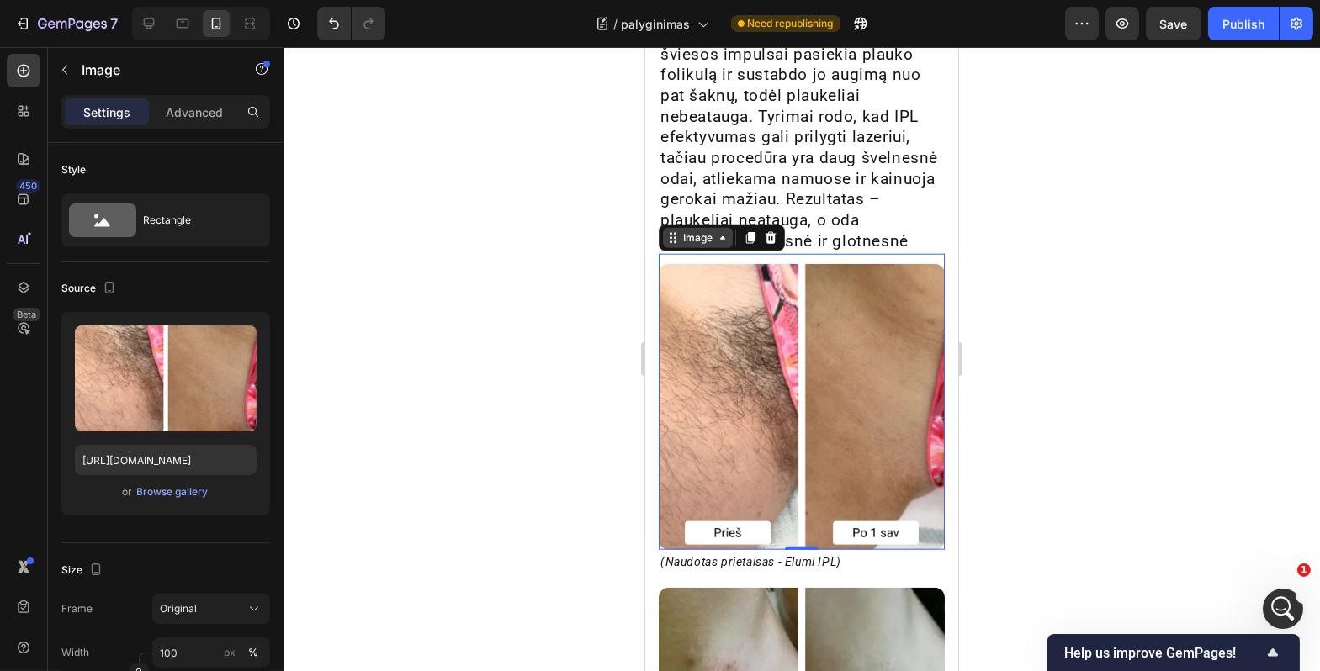
click at [697, 246] on div "Image" at bounding box center [697, 238] width 36 height 15
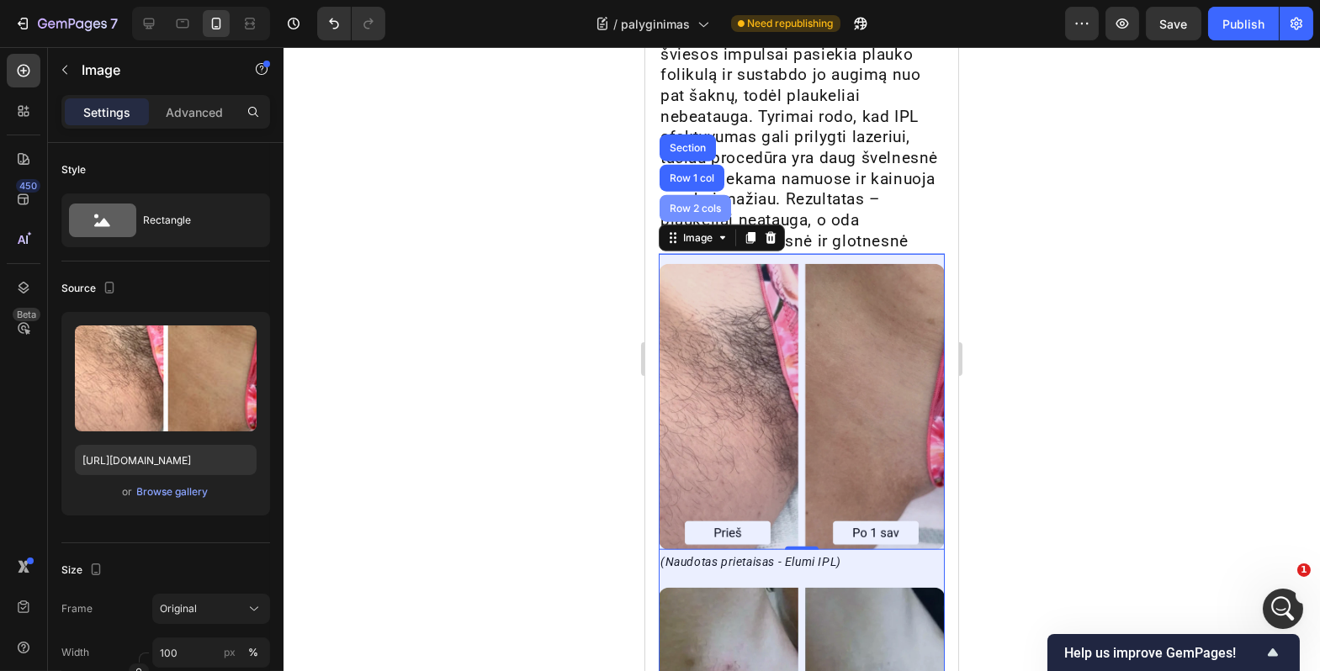
click at [694, 214] on div "Row 2 cols" at bounding box center [694, 209] width 58 height 10
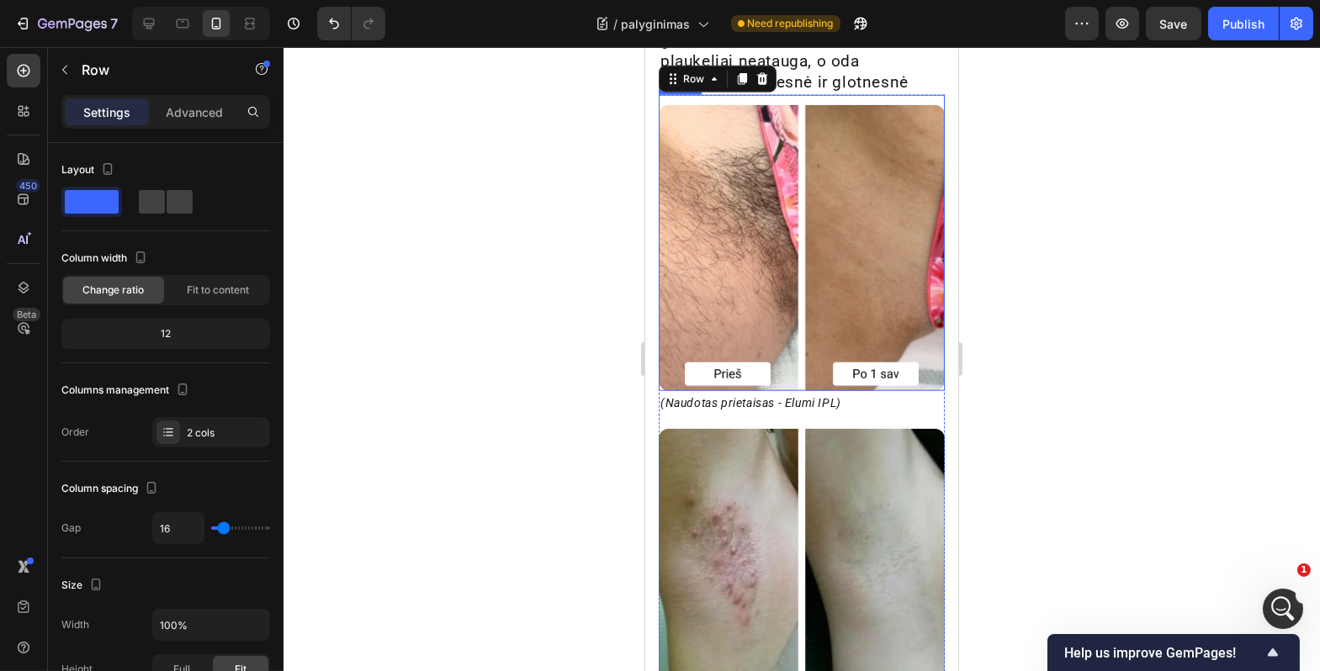
scroll to position [4356, 0]
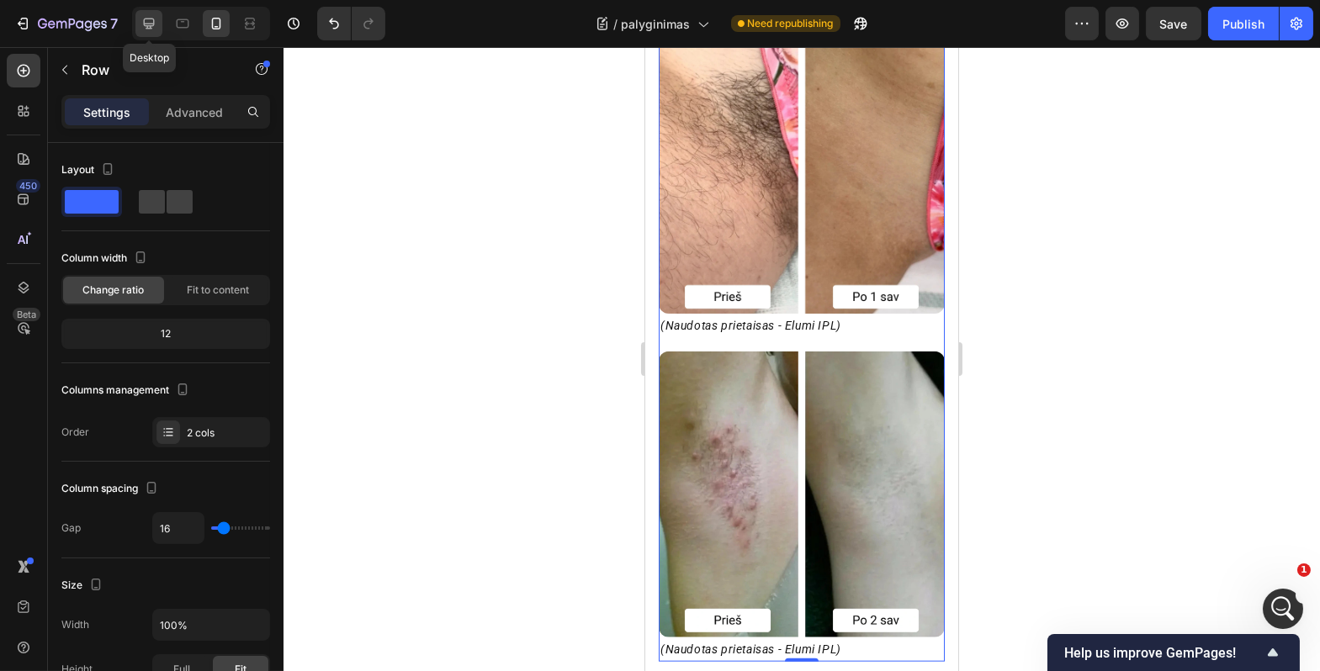
click at [152, 30] on icon at bounding box center [149, 23] width 17 height 17
type input "1200"
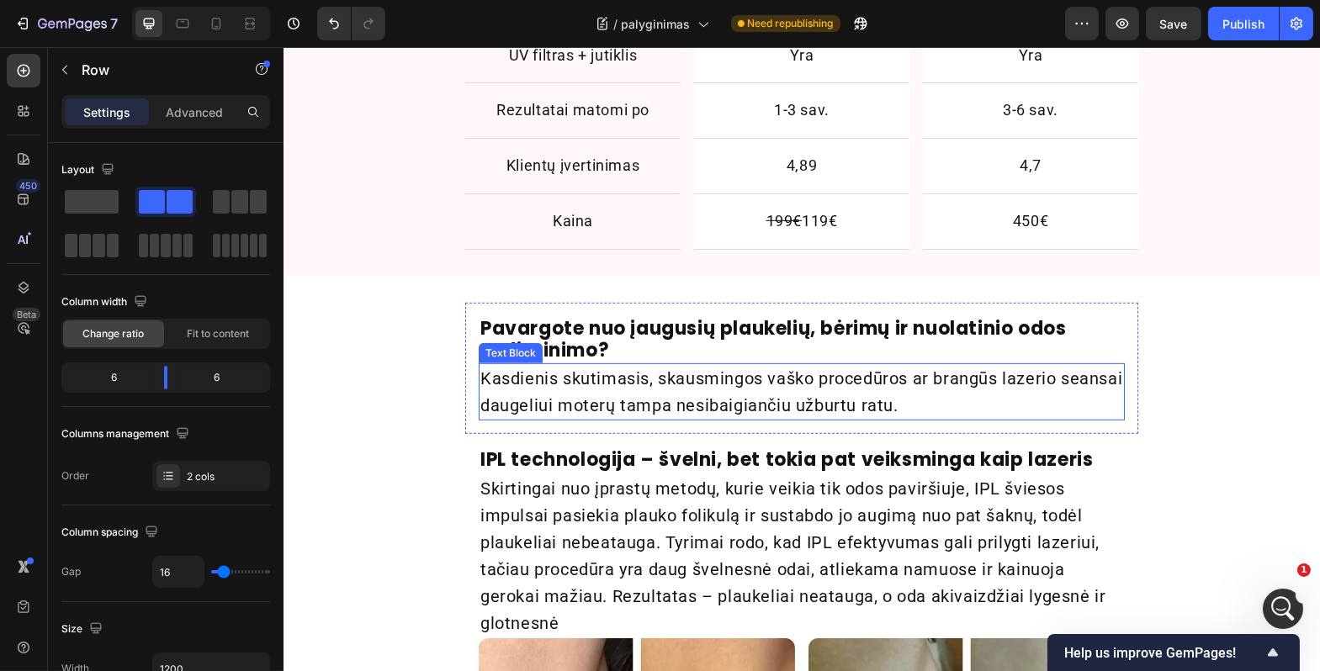
scroll to position [1752, 0]
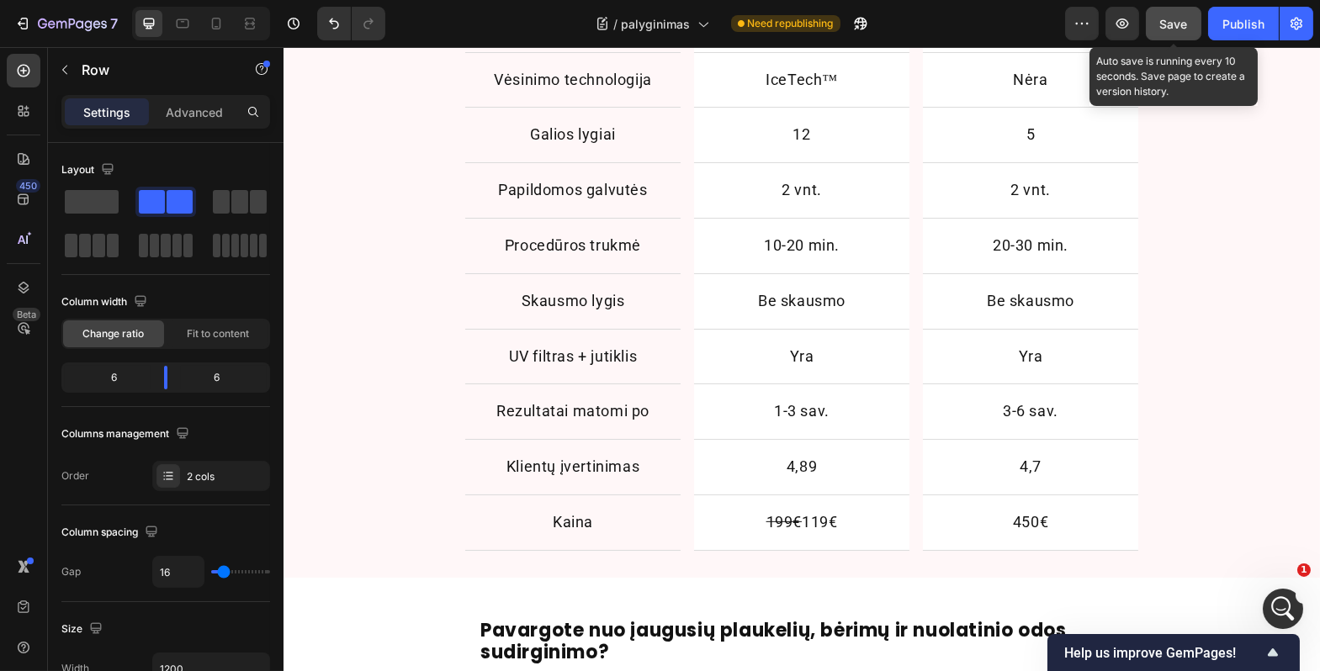
click at [1179, 30] on div "Save" at bounding box center [1174, 24] width 28 height 18
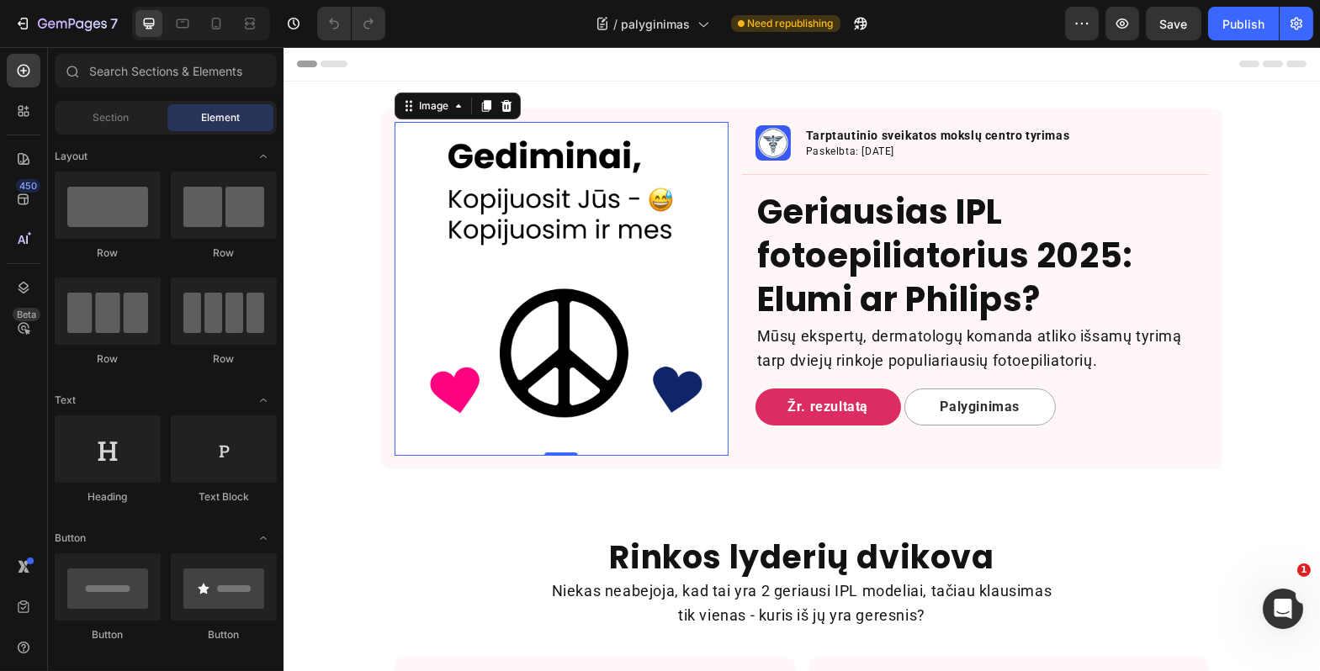
click at [612, 313] on img at bounding box center [561, 289] width 334 height 334
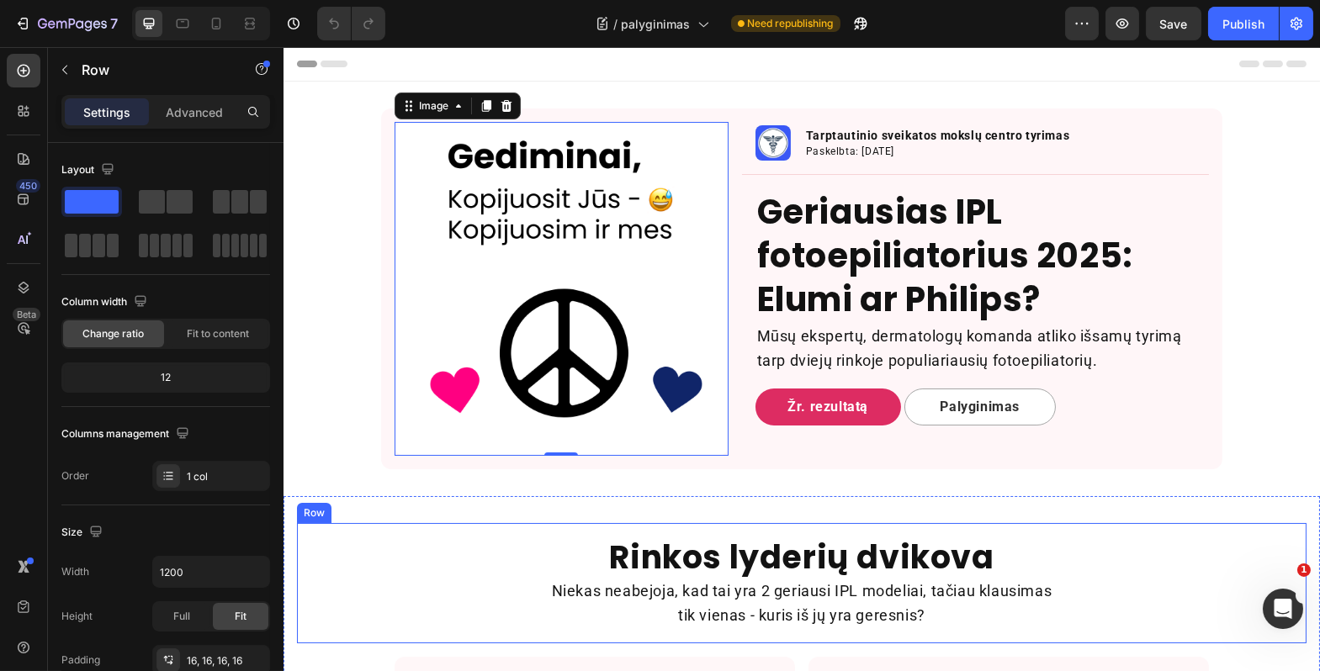
click at [466, 523] on div "Rinkos lyderių dvikova Heading Niekas neabejoja, kad tai yra 2 geriausi IPL mod…" at bounding box center [801, 583] width 1010 height 120
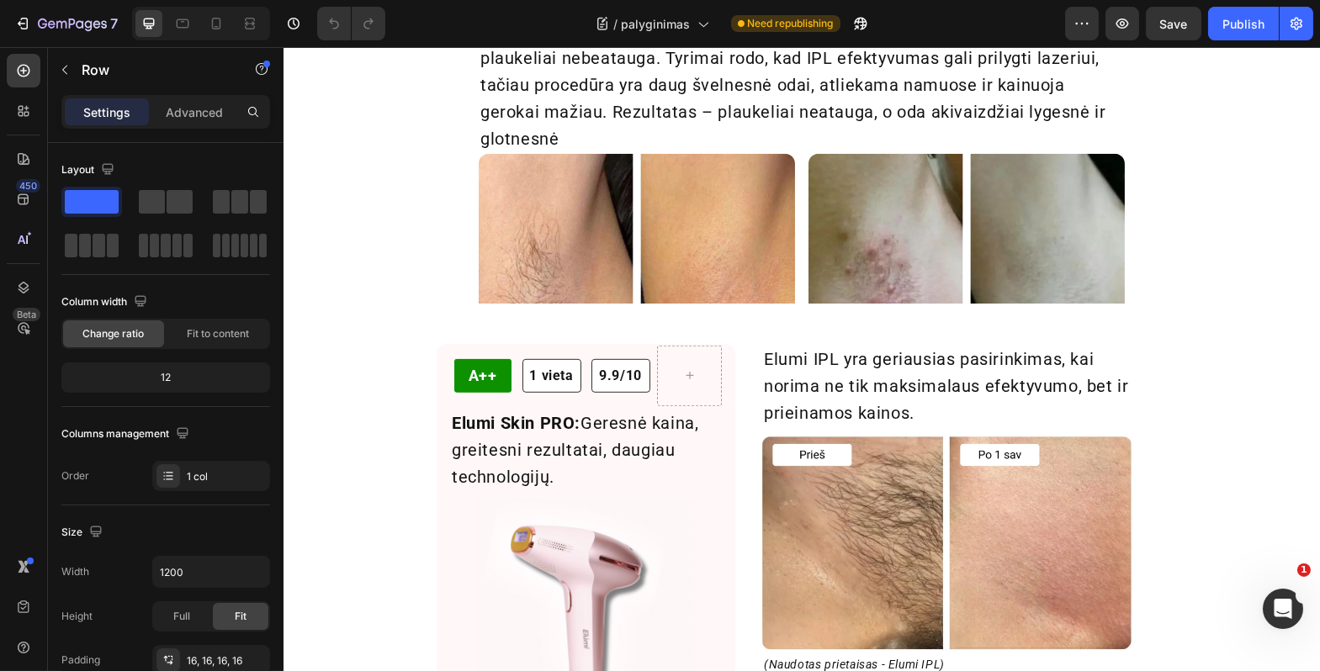
scroll to position [2297, 0]
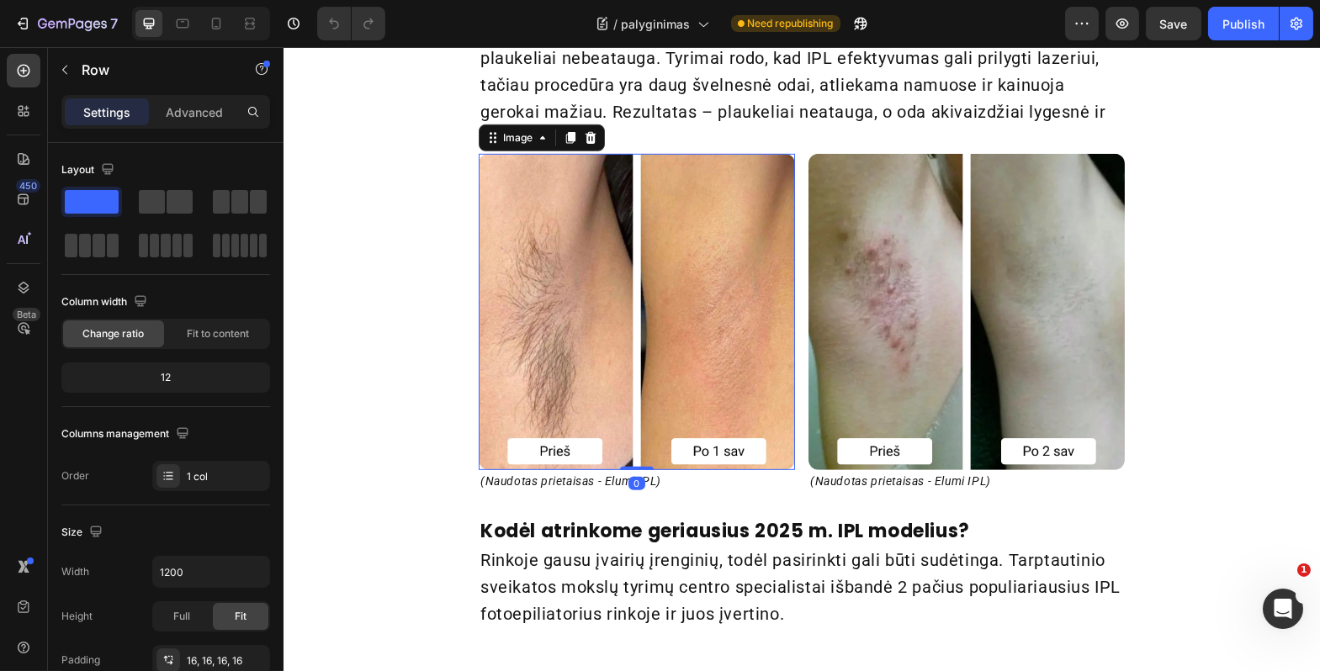
click at [595, 309] on img at bounding box center [636, 312] width 316 height 316
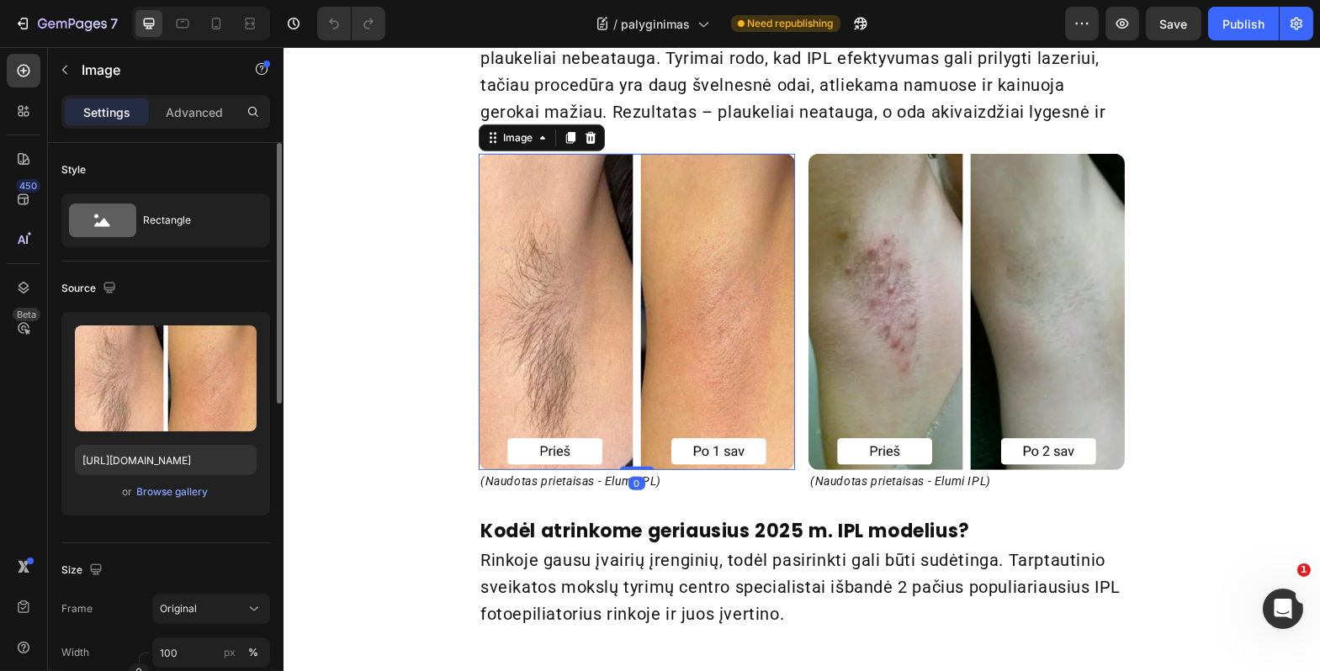
click at [188, 501] on div "or Browse gallery" at bounding box center [166, 492] width 182 height 20
click at [188, 496] on div "Browse gallery" at bounding box center [173, 492] width 72 height 15
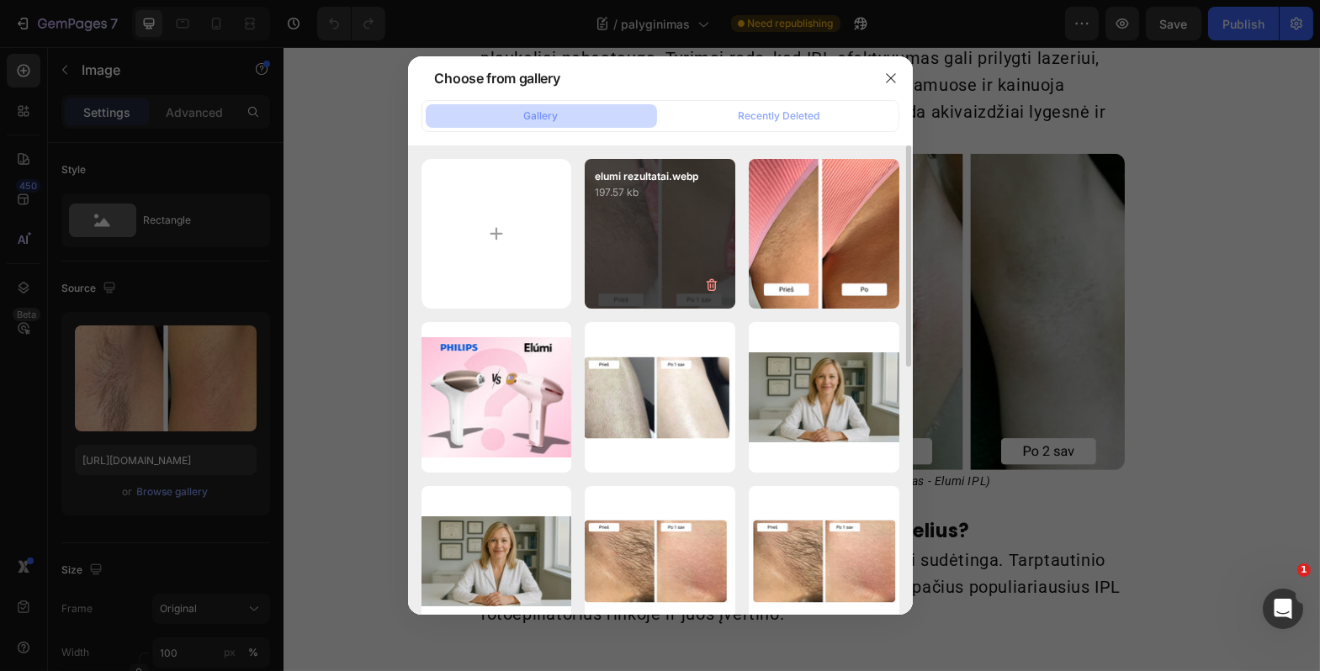
click at [660, 277] on div "elumi rezultatai.webp 197.57 kb" at bounding box center [660, 234] width 151 height 151
type input "https://cdn.shopify.com/s/files/1/0917/1265/1592/files/gempages_579760086268772…"
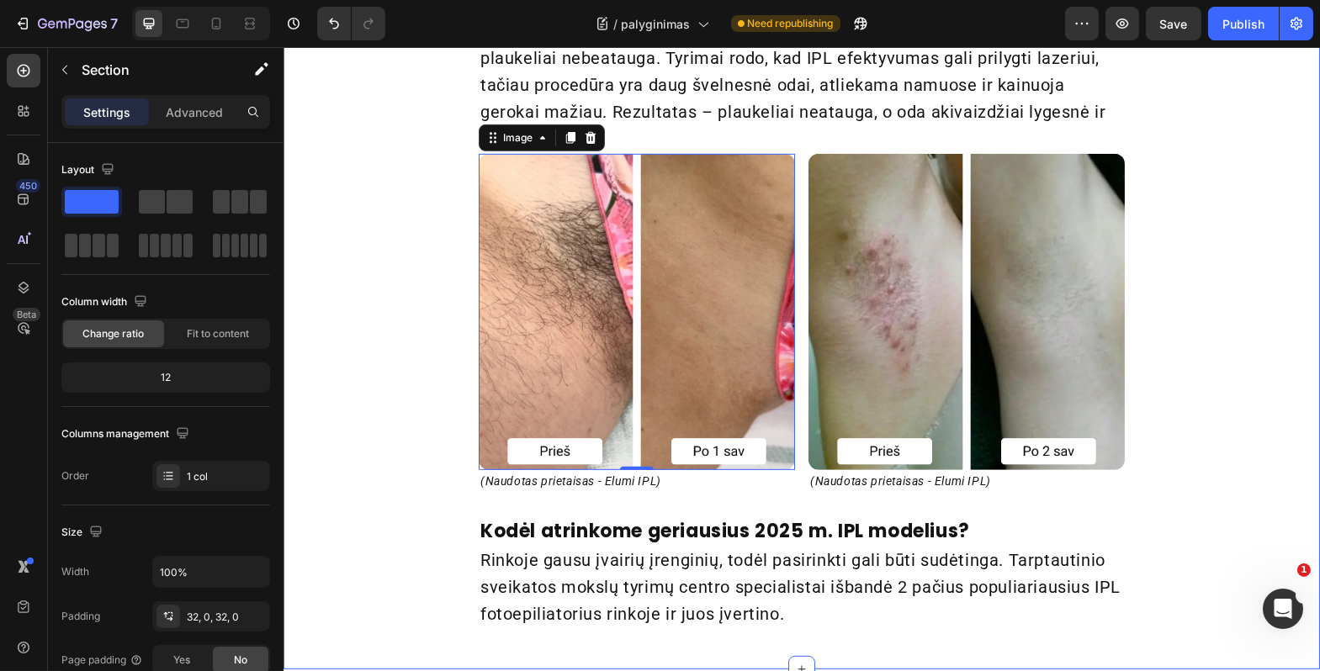
click at [427, 311] on div "Pavargote nuo įaugusių plaukelių, bėrimų ir nuolatinio odos sudirginimo? Headin…" at bounding box center [801, 230] width 1037 height 824
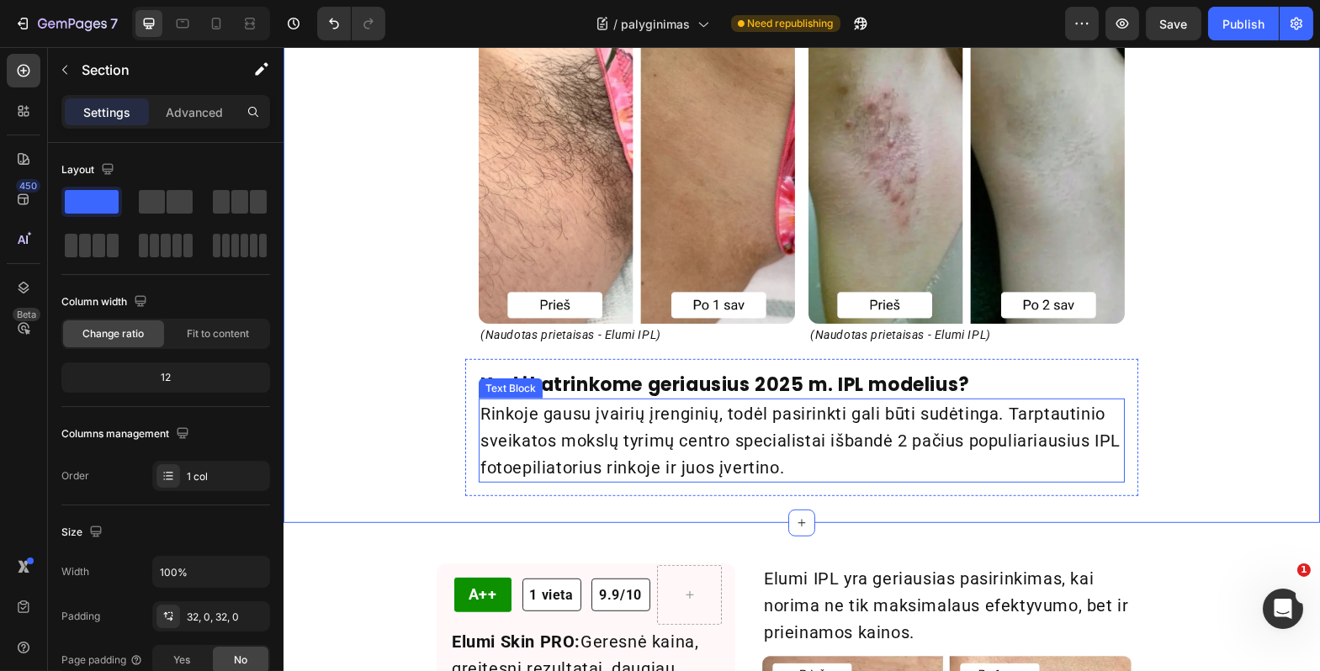
scroll to position [2267, 0]
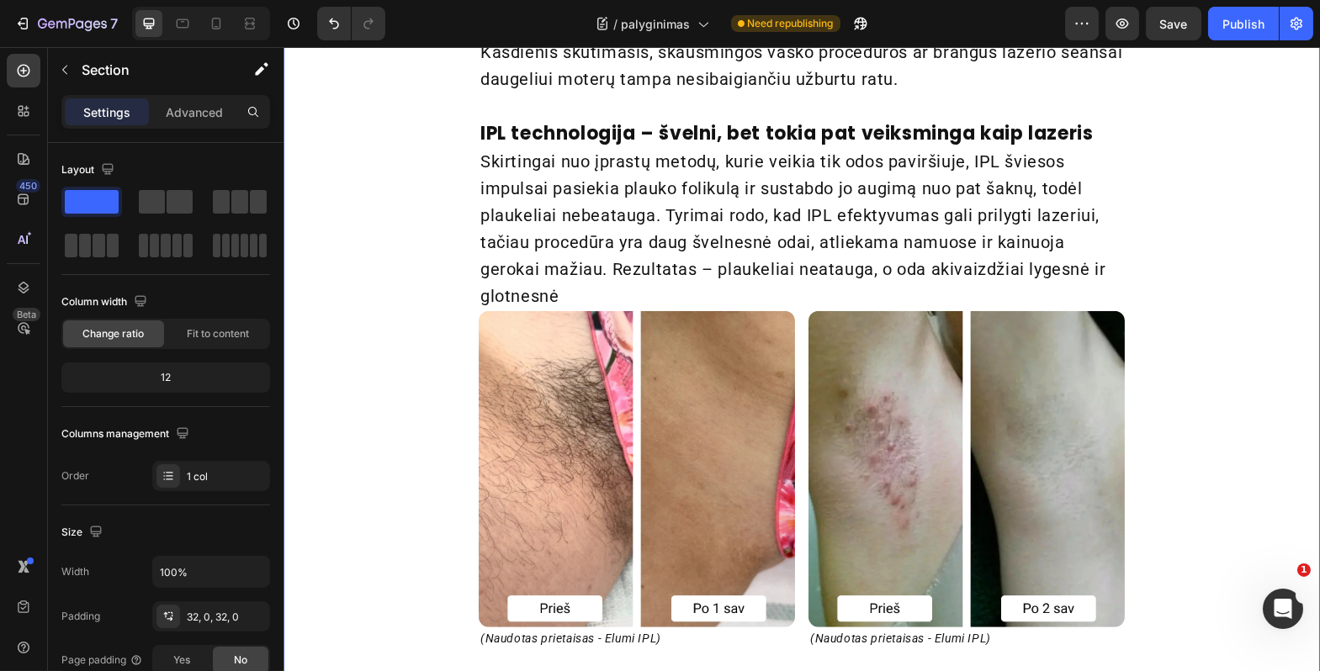
click at [406, 447] on div "Pavargote nuo įaugusių plaukelių, bėrimų ir nuolatinio odos sudirginimo? Headin…" at bounding box center [801, 388] width 1037 height 824
click at [1167, 40] on div "7 Version history / palyginimas Need republishing Preview Save Publish" at bounding box center [660, 24] width 1320 height 48
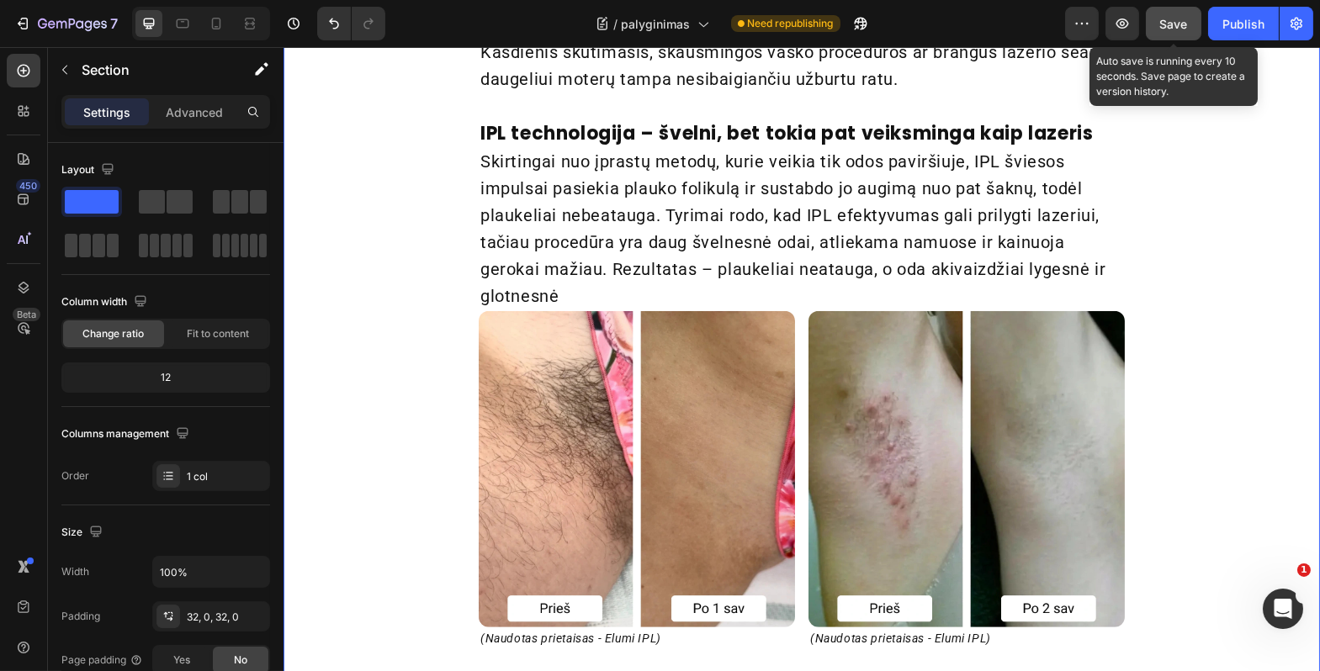
click at [1170, 35] on button "Save" at bounding box center [1174, 24] width 56 height 34
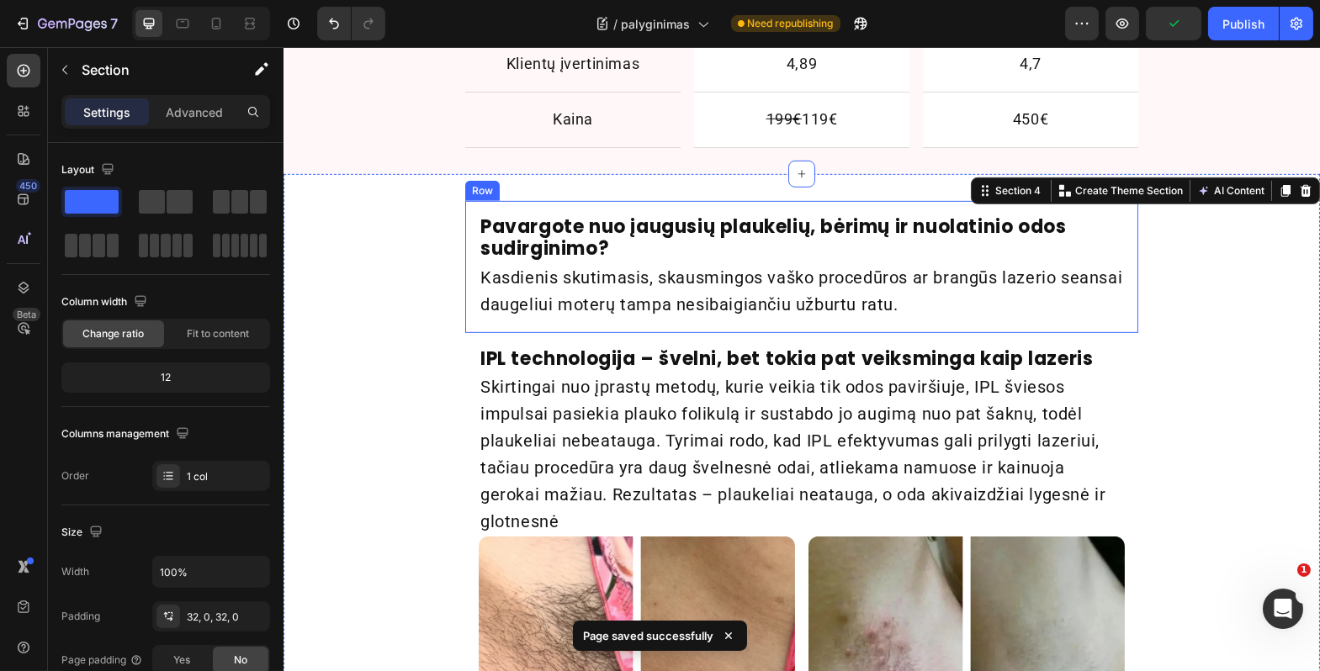
scroll to position [2229, 0]
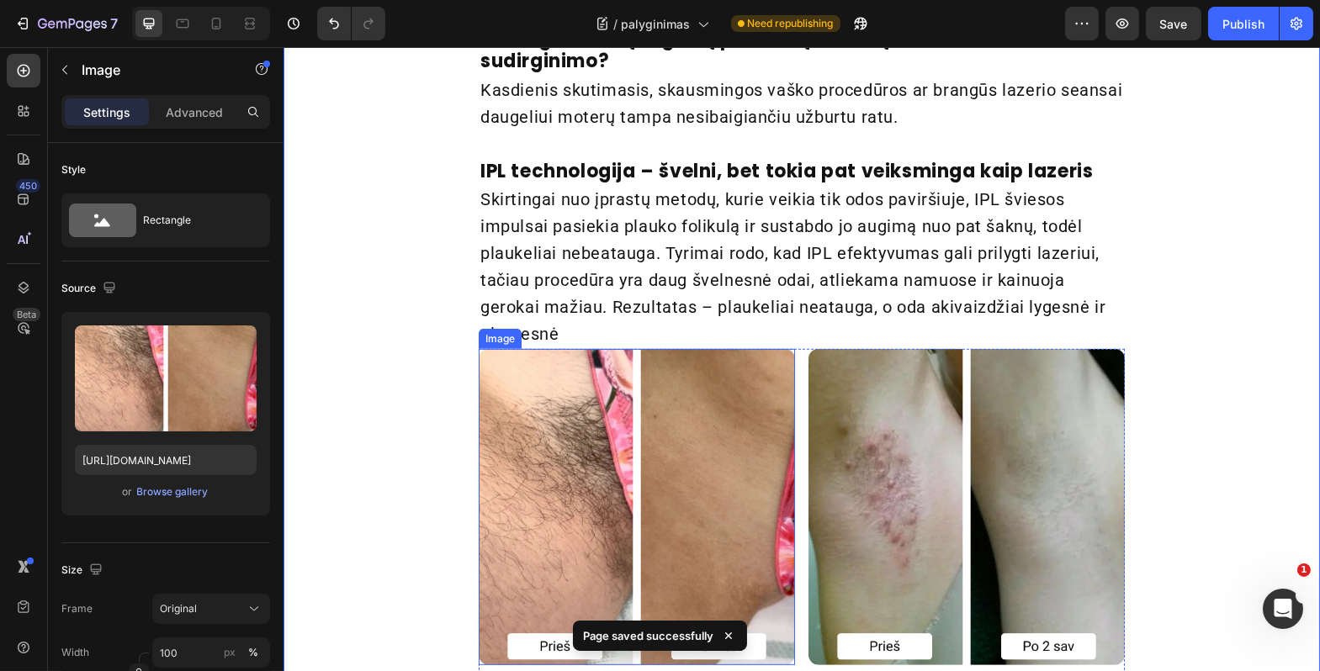
click at [638, 427] on img at bounding box center [636, 507] width 316 height 316
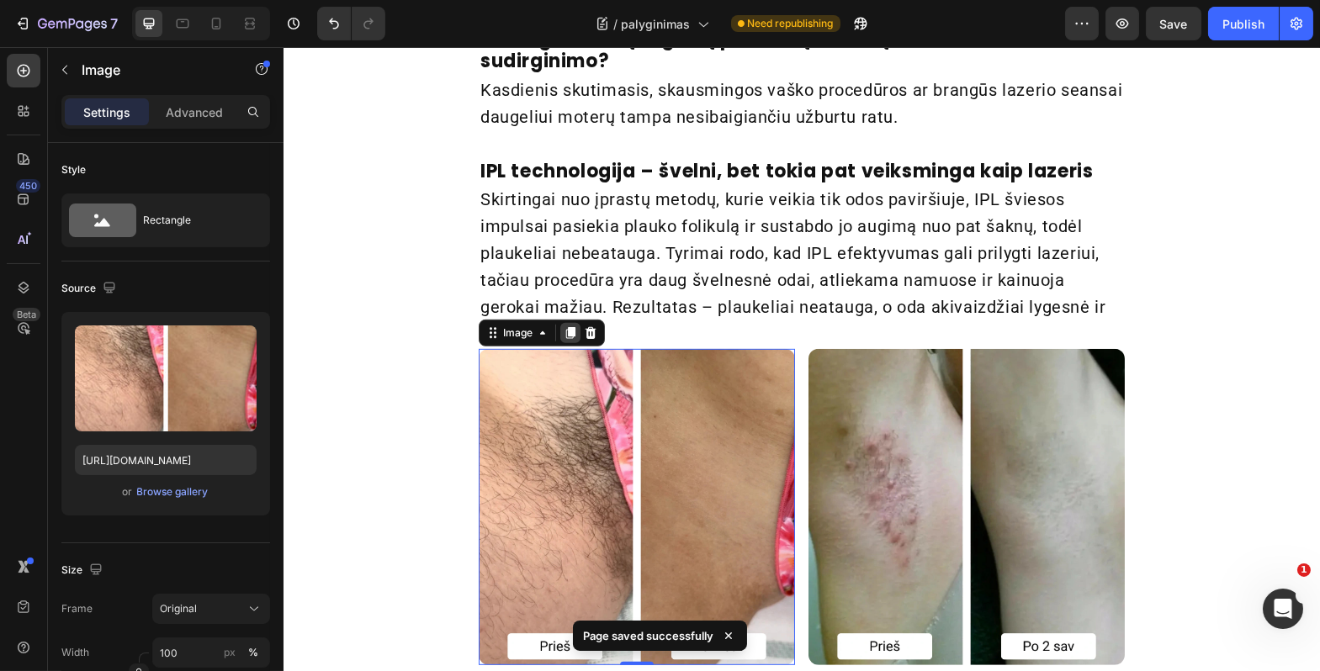
click at [565, 338] on icon at bounding box center [569, 333] width 9 height 12
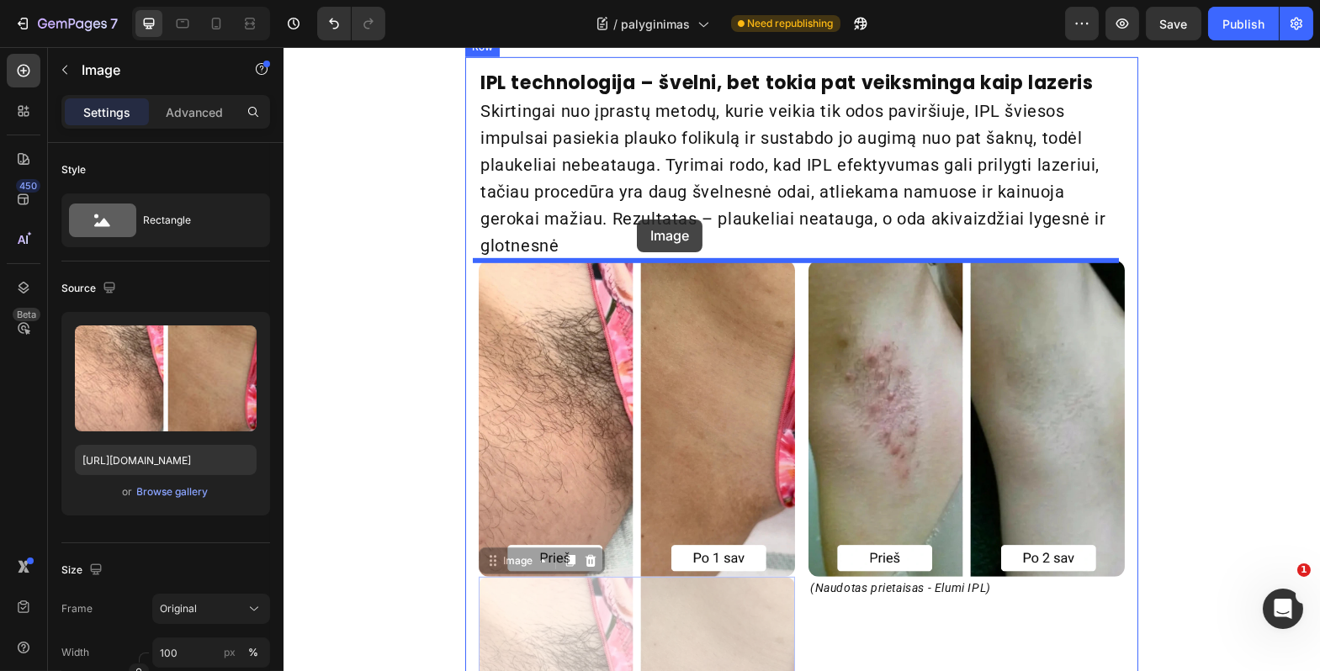
scroll to position [2071, 0]
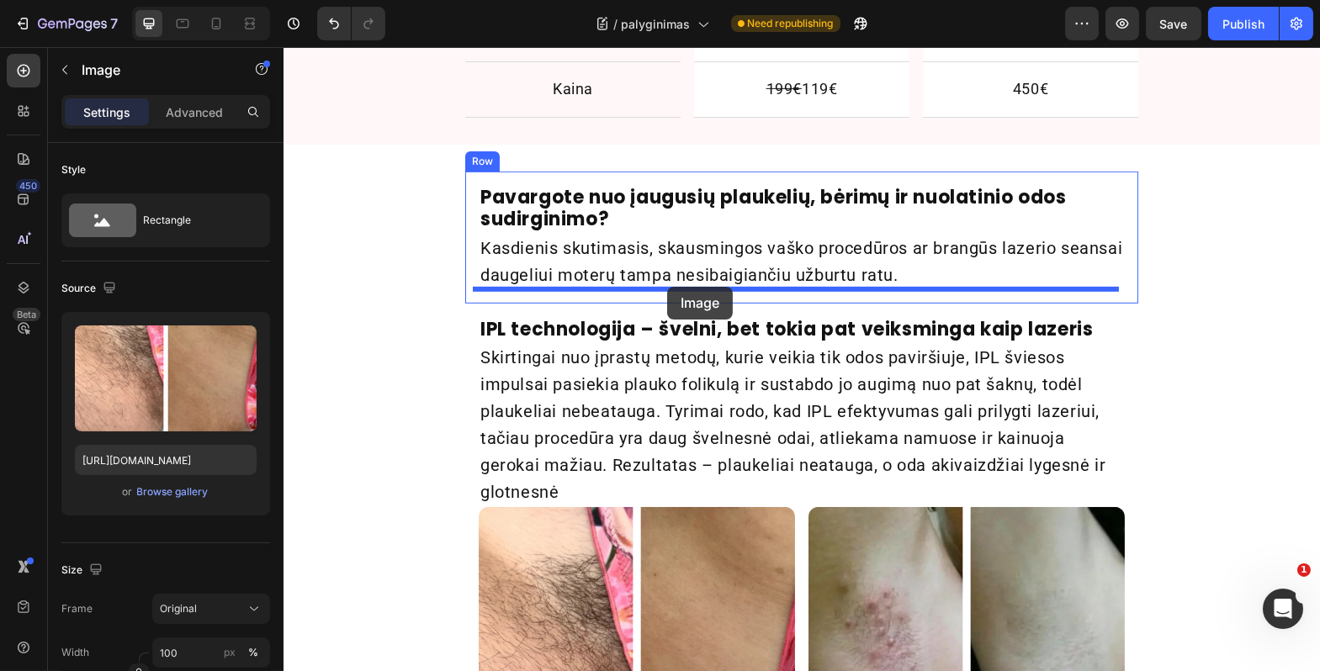
drag, startPoint x: 495, startPoint y: 283, endPoint x: 666, endPoint y: 287, distance: 171.7
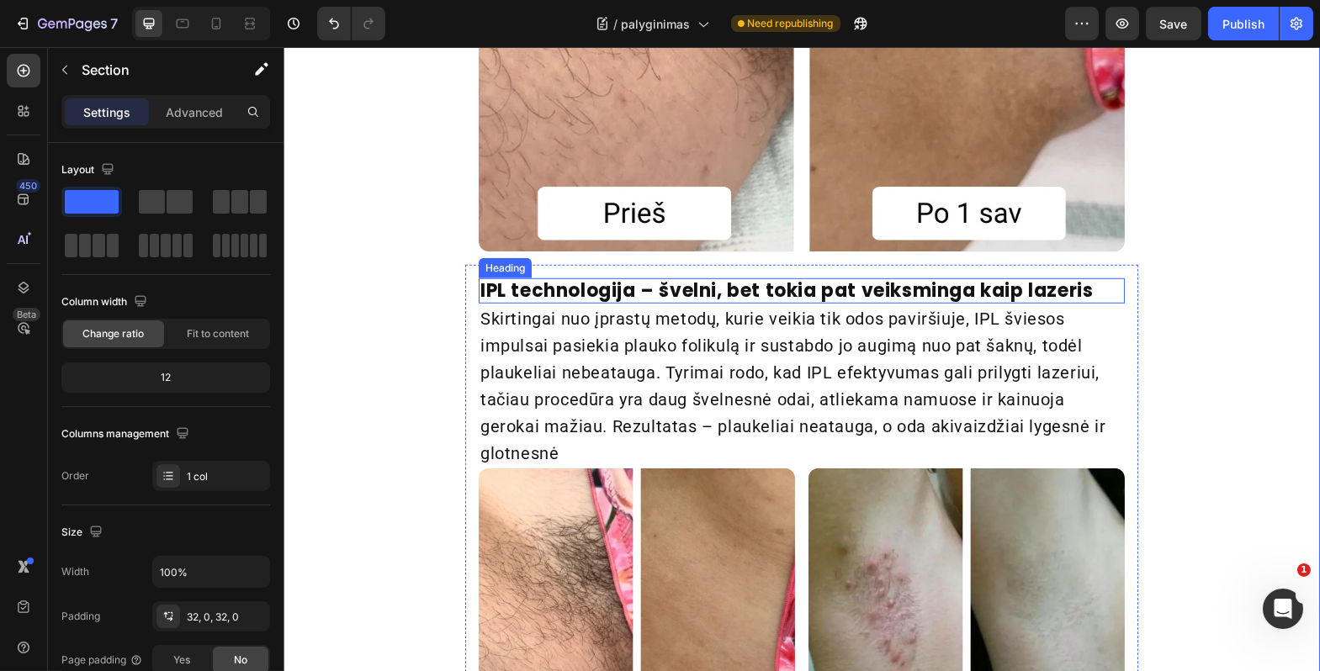
scroll to position [2489, 0]
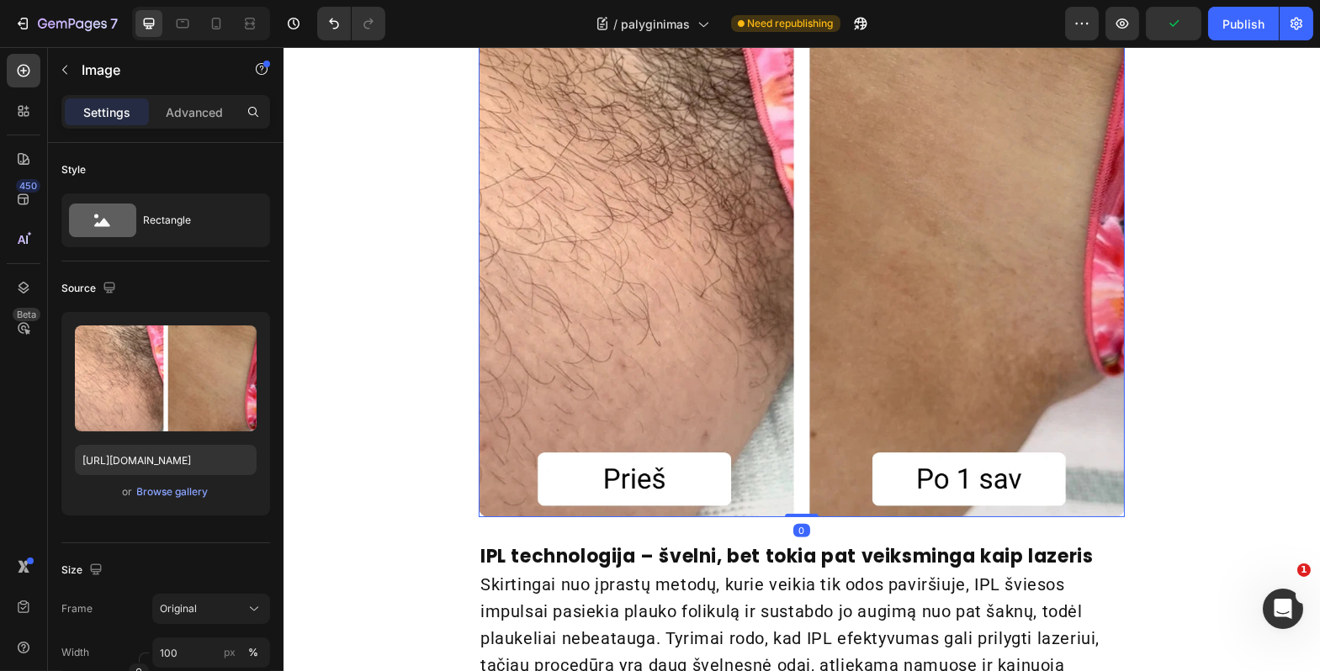
click at [799, 305] on img at bounding box center [801, 194] width 646 height 646
click at [167, 654] on input "100" at bounding box center [211, 653] width 118 height 30
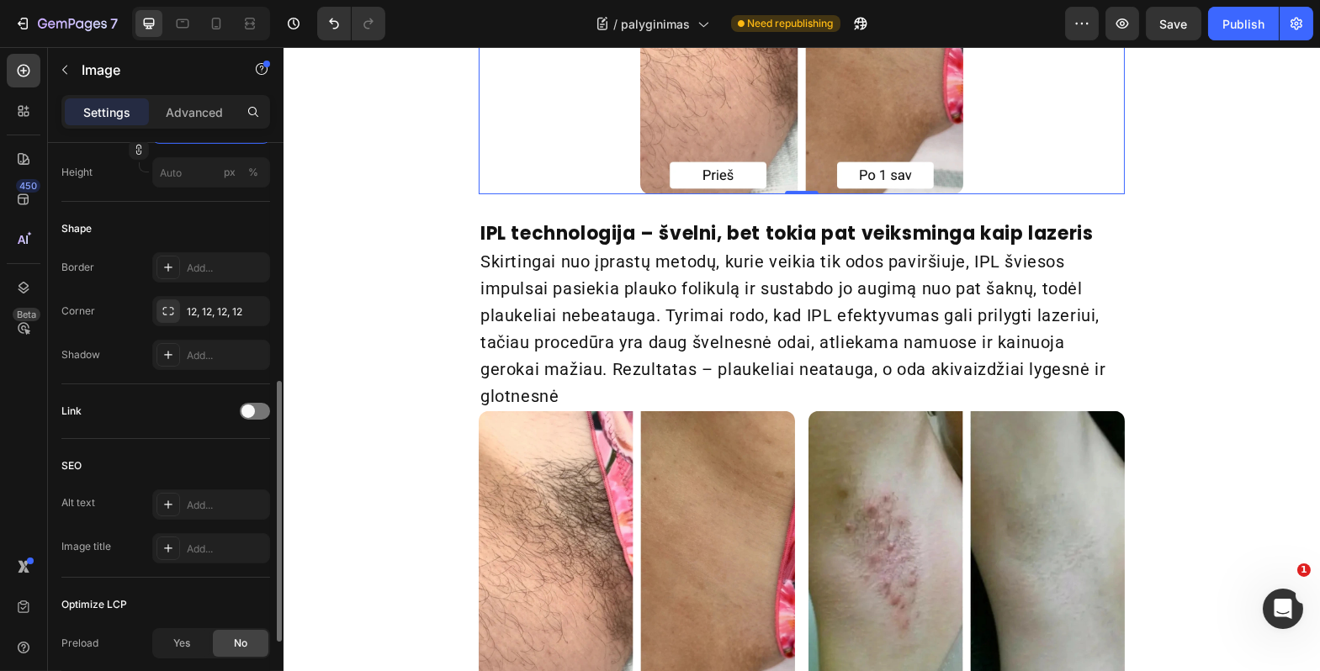
scroll to position [692, 0]
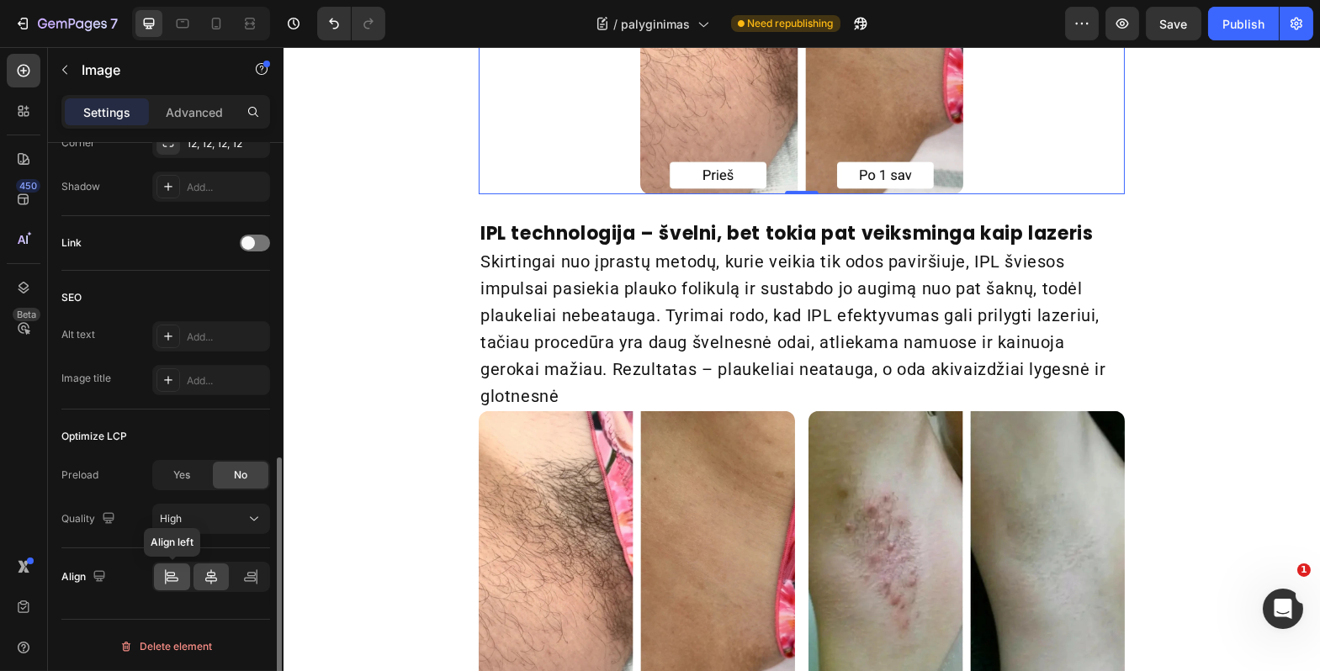
type input "50"
click at [171, 572] on icon at bounding box center [171, 577] width 17 height 17
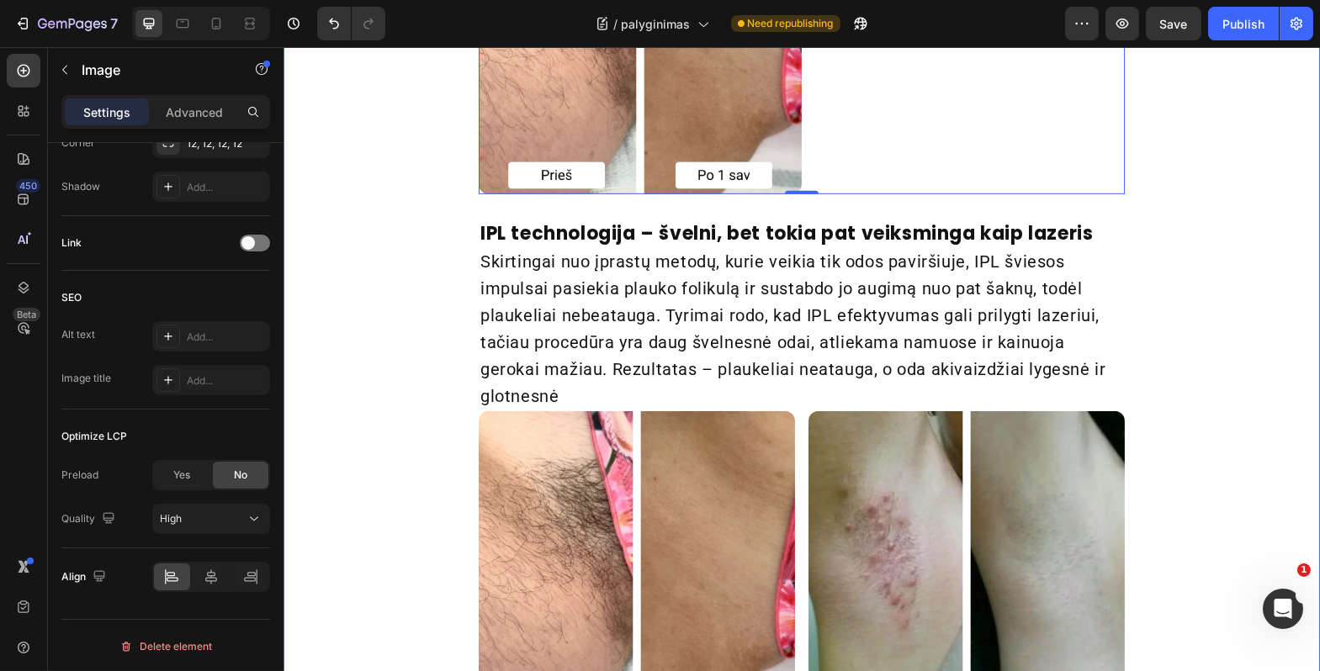
click at [406, 416] on div "Pavargote nuo įaugusių plaukelių, bėrimų ir nuolatinio odos sudirginimo? Headin…" at bounding box center [801, 327] width 1037 height 1148
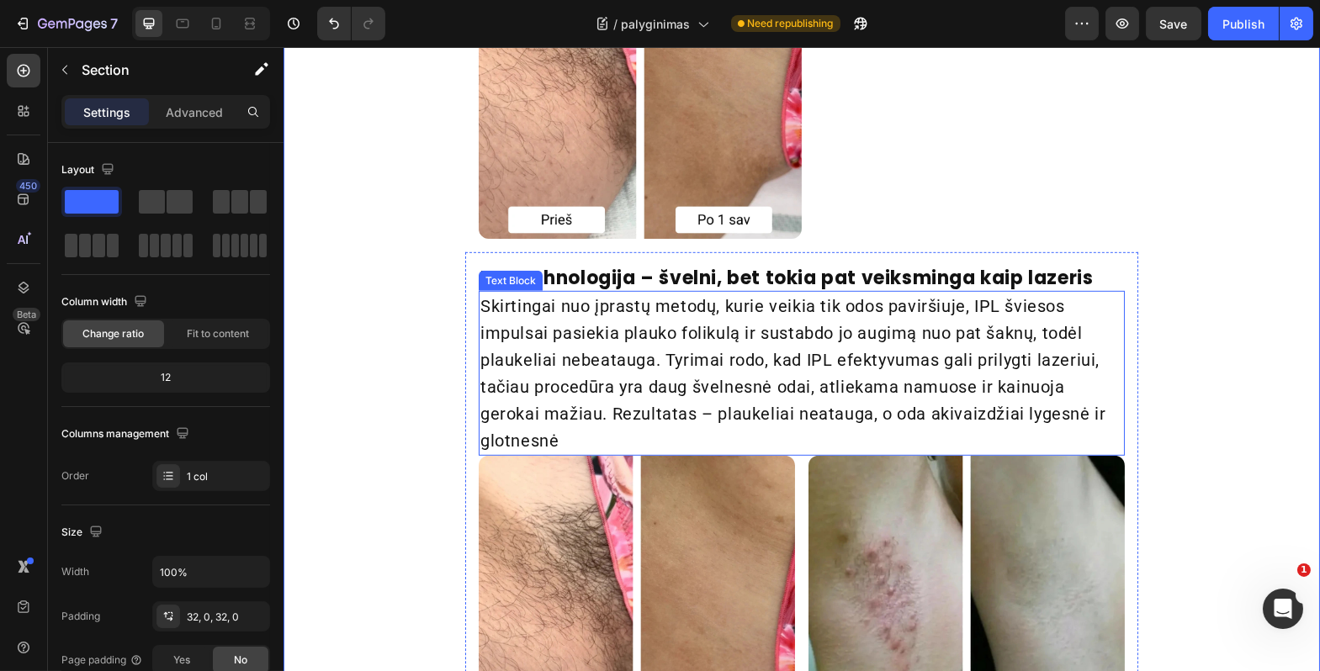
scroll to position [2262, 0]
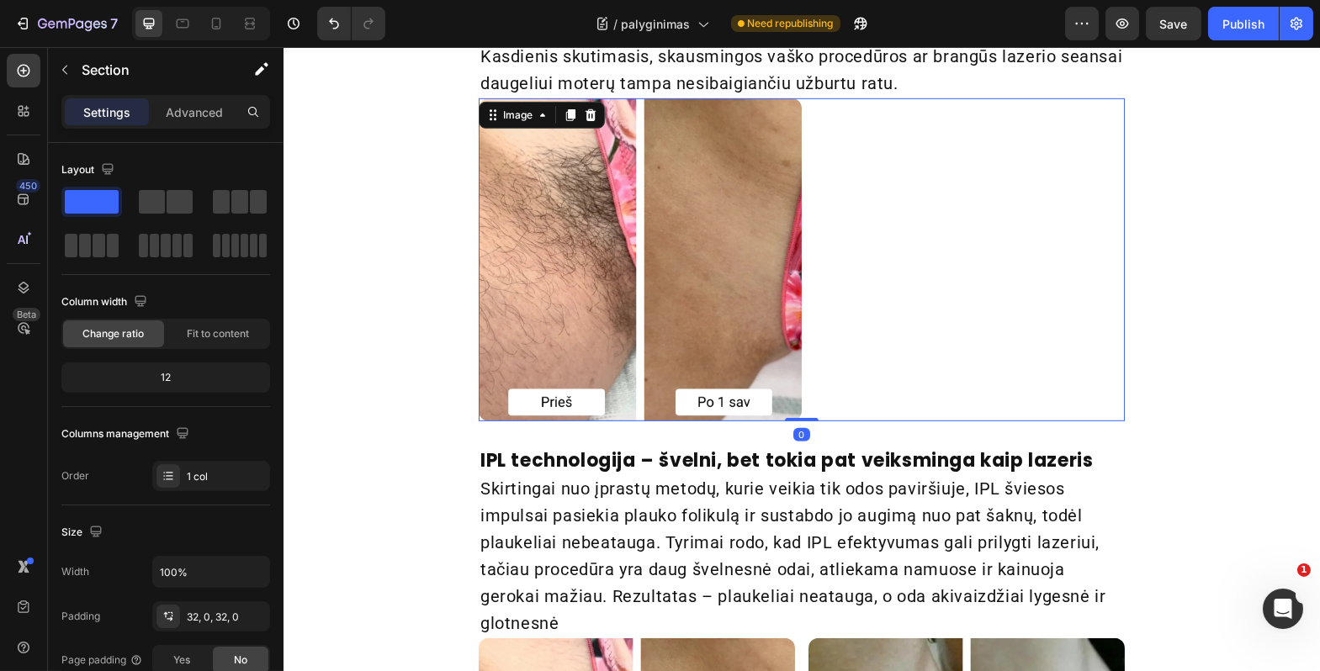
click at [597, 337] on img at bounding box center [639, 259] width 323 height 323
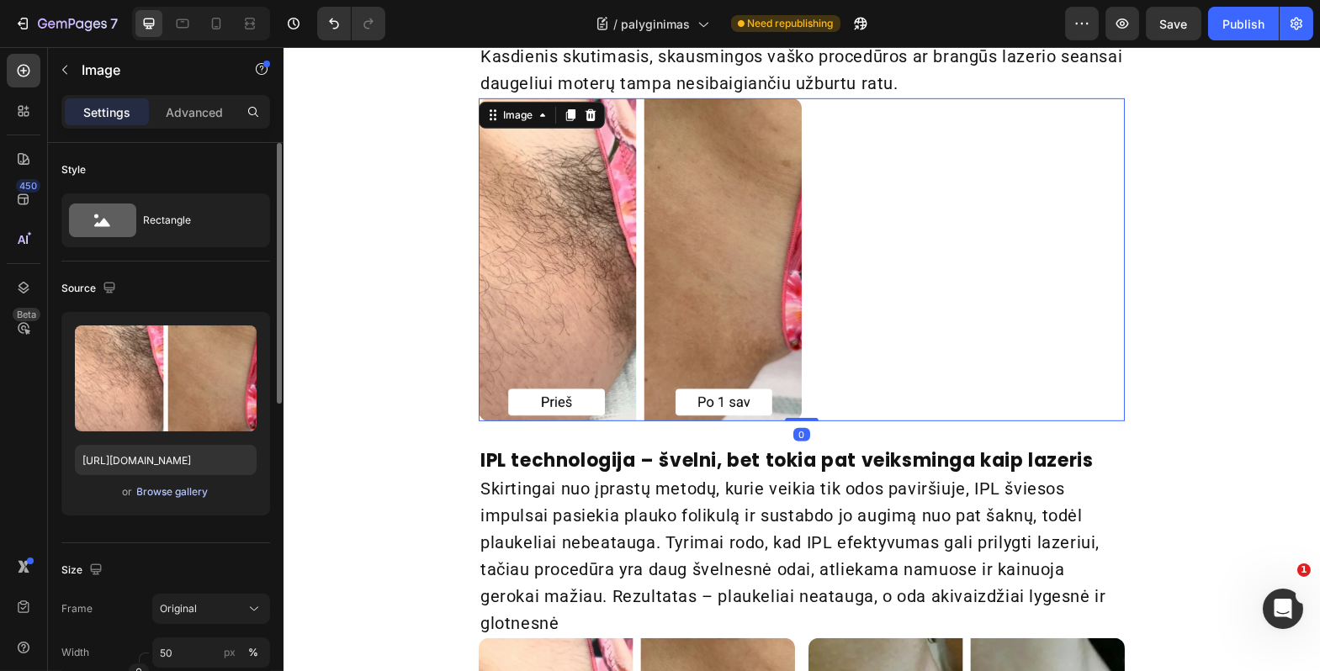
click at [188, 497] on div "Browse gallery" at bounding box center [173, 492] width 72 height 15
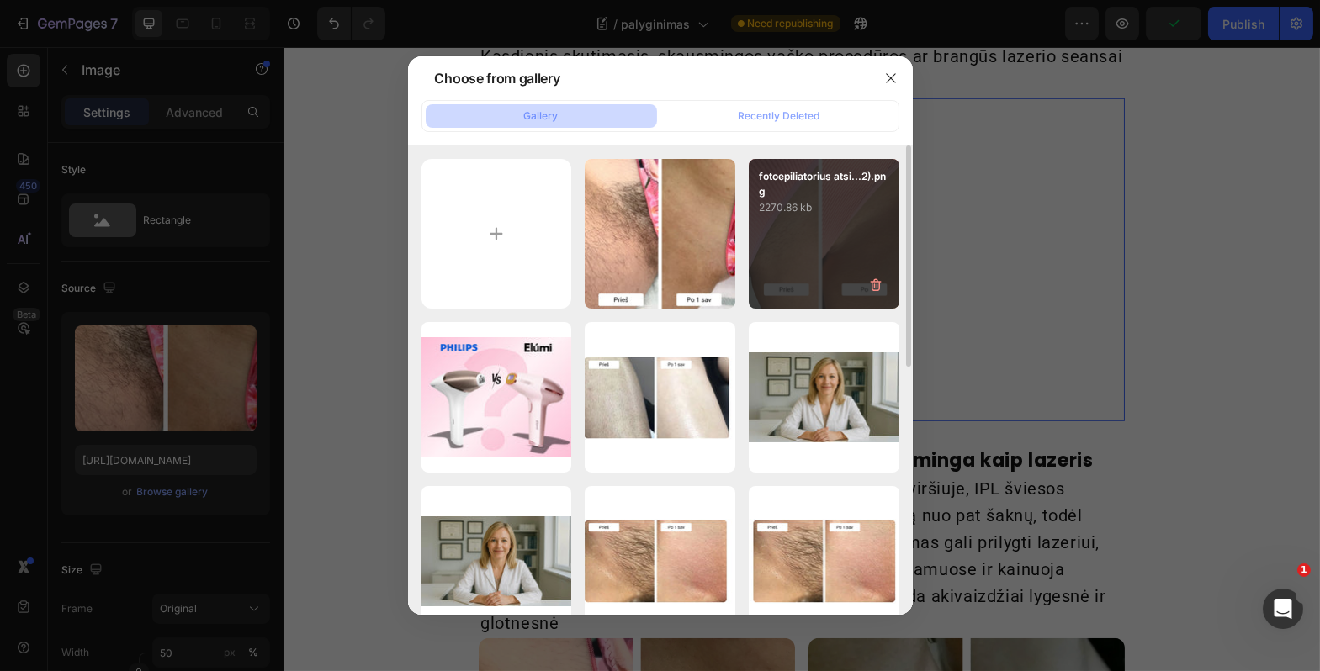
click at [781, 263] on div "fotoepiliatorius atsi...2).png 2270.86 kb" at bounding box center [824, 234] width 151 height 151
type input "https://cdn.shopify.com/s/files/1/0917/1265/1592/files/gempages_579760086268772…"
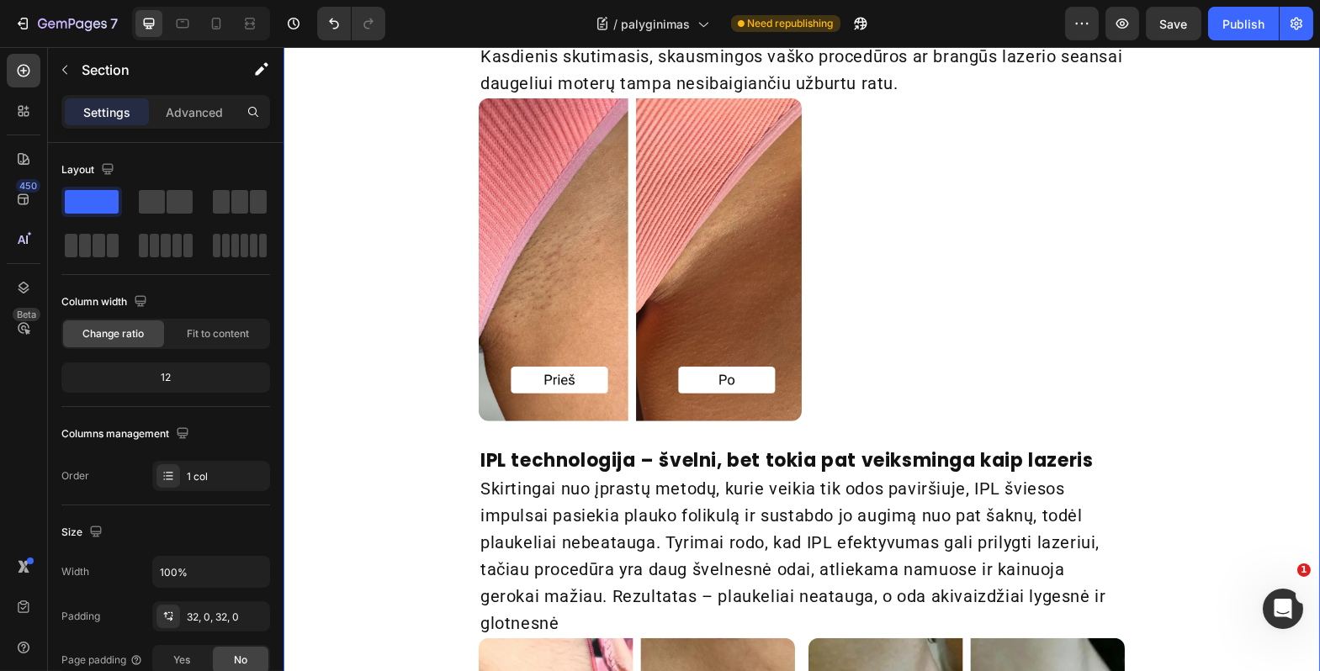
click at [362, 385] on div "Pavargote nuo įaugusių plaukelių, bėrimų ir nuolatinio odos sudirginimo? Headin…" at bounding box center [801, 554] width 1037 height 1148
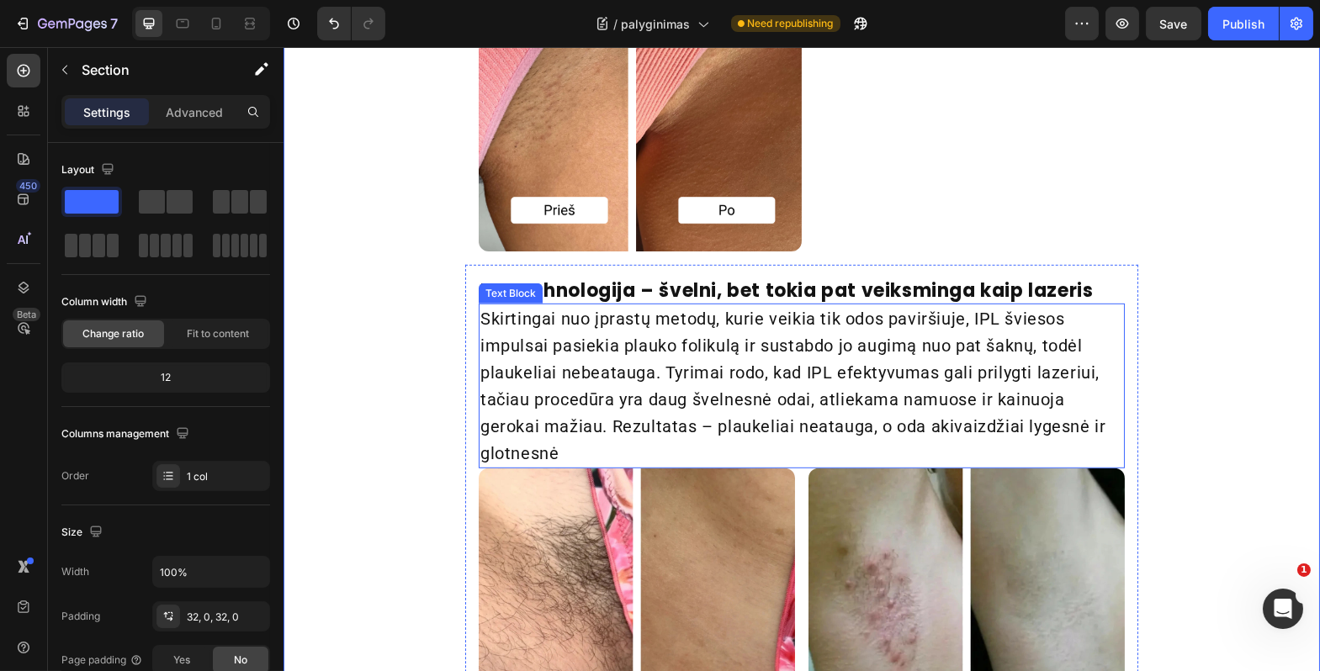
scroll to position [2722, 0]
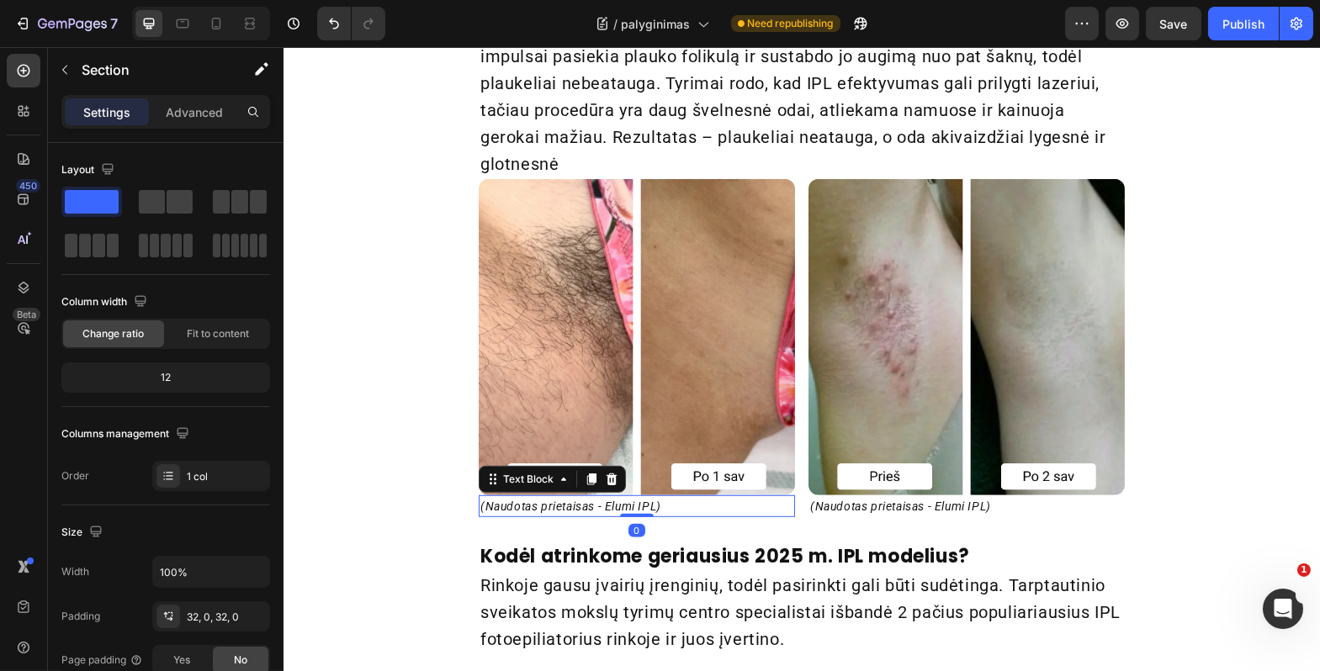
click at [652, 504] on p "(Naudotas prietaisas - Elumi IPL)" at bounding box center [636, 506] width 313 height 19
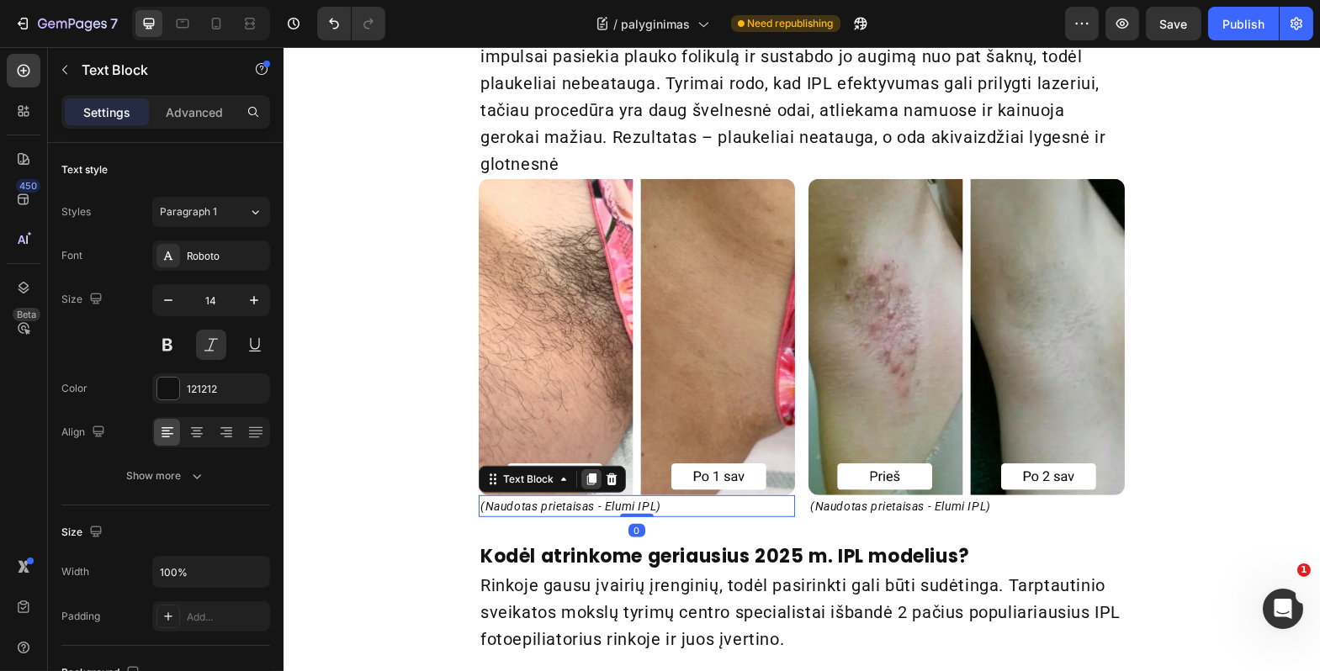
click at [586, 480] on icon at bounding box center [590, 480] width 9 height 12
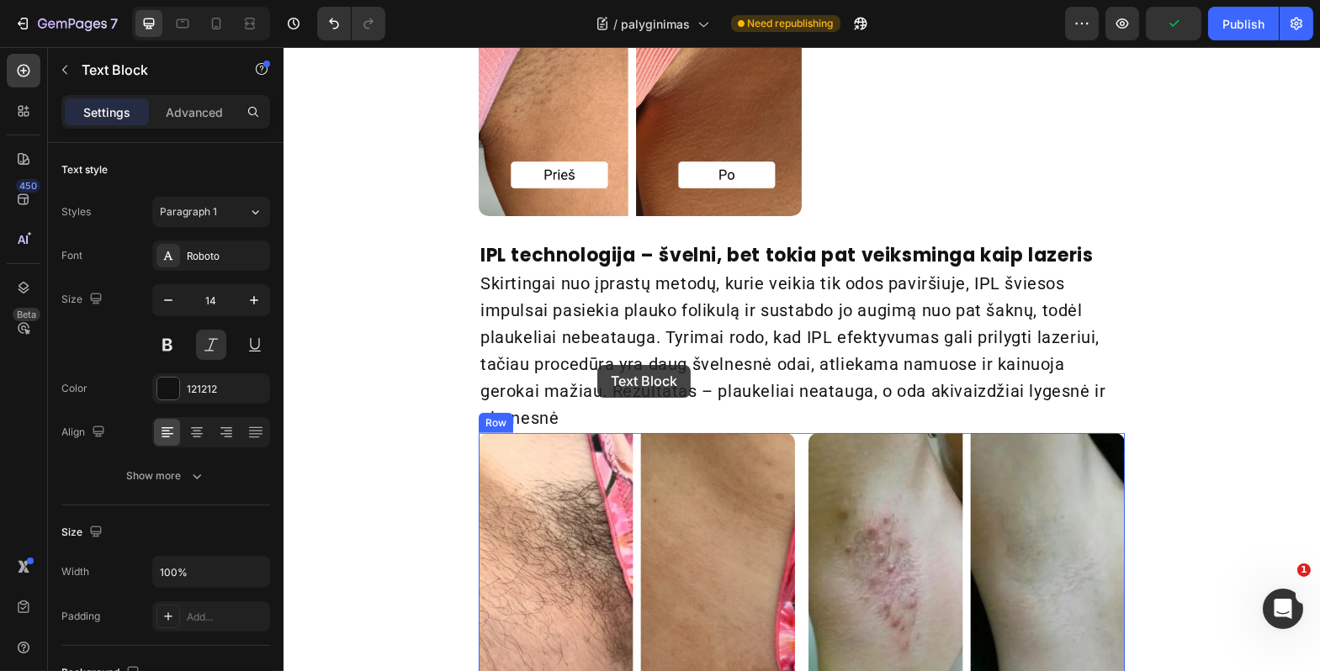
scroll to position [2447, 0]
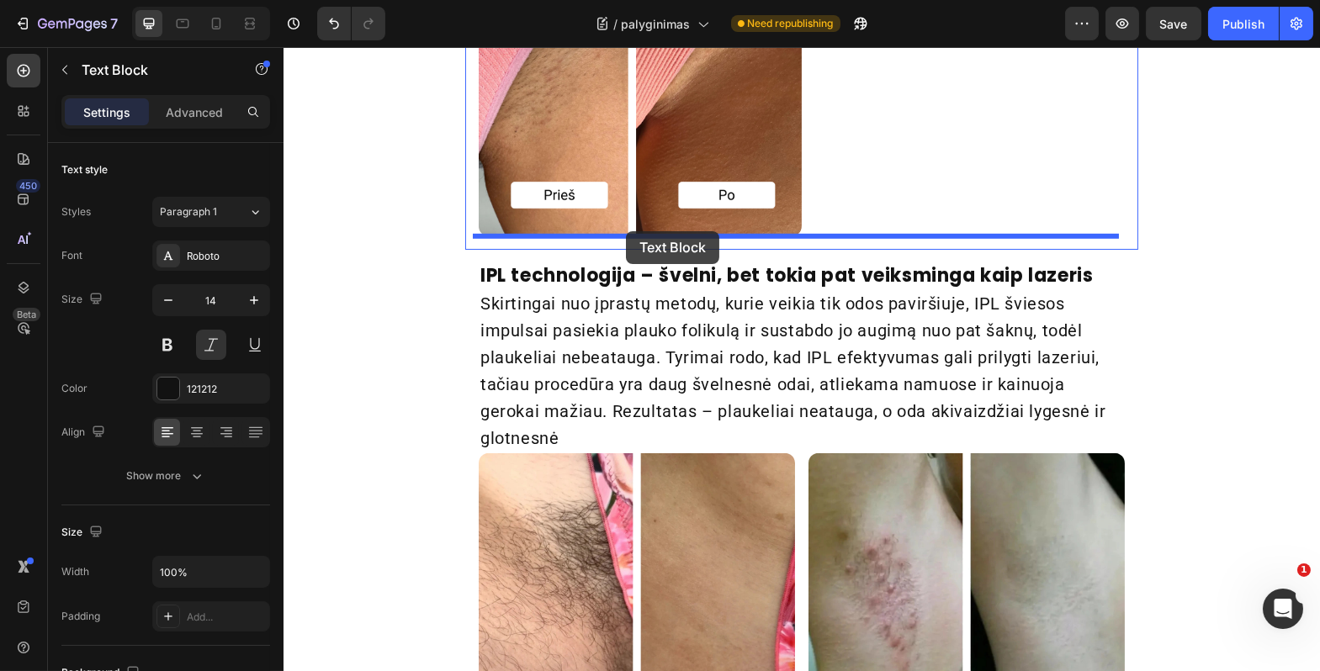
drag, startPoint x: 497, startPoint y: 504, endPoint x: 625, endPoint y: 231, distance: 301.1
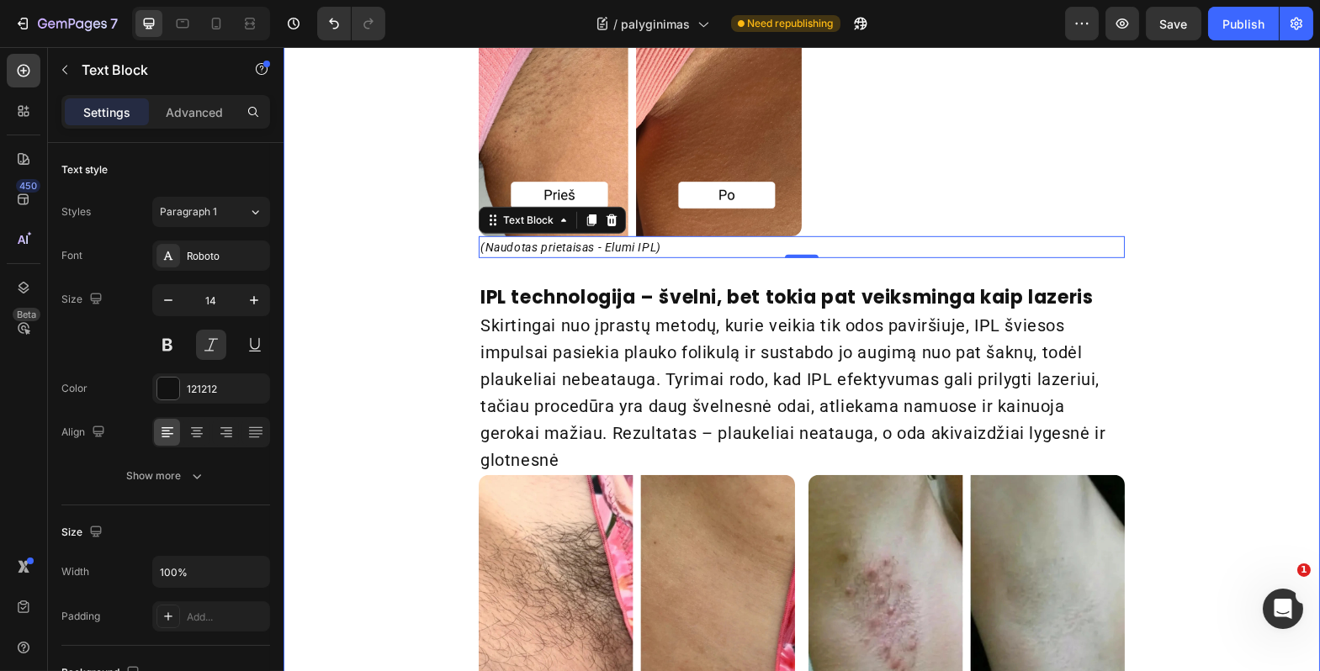
click at [1160, 340] on div "Pavargote nuo įaugusių plaukelių, bėrimų ir nuolatinio odos sudirginimo? Headin…" at bounding box center [801, 379] width 1037 height 1169
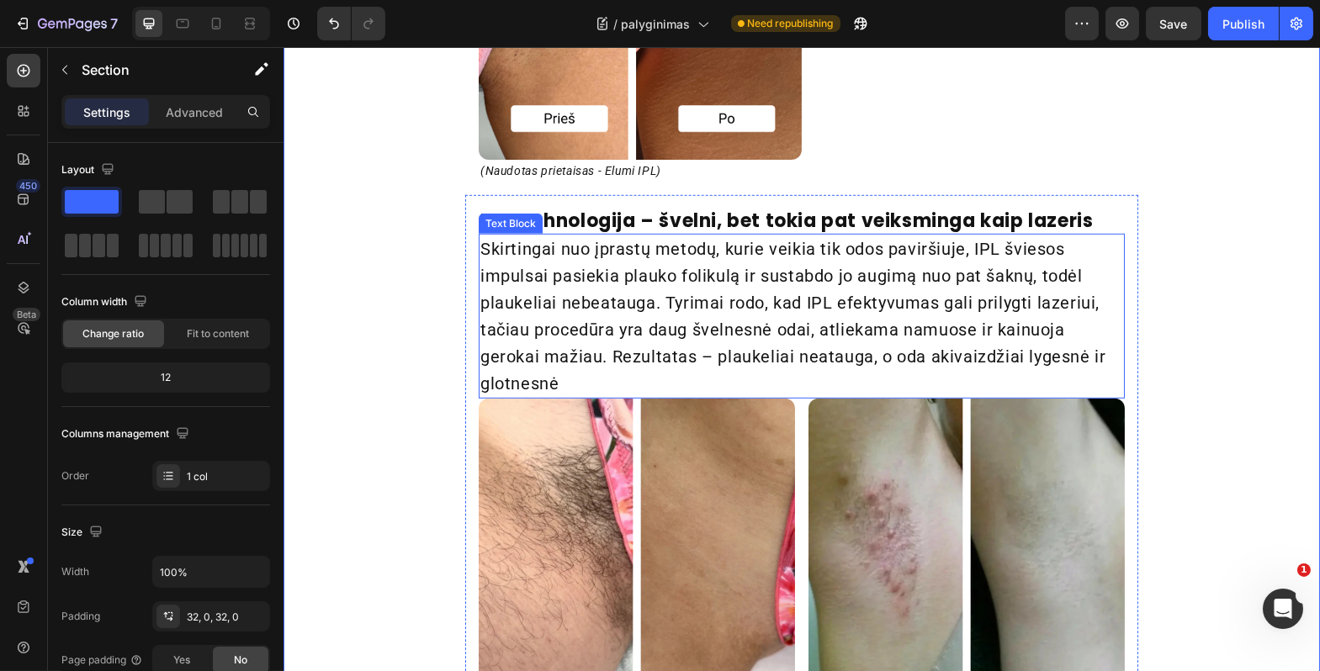
scroll to position [2820, 0]
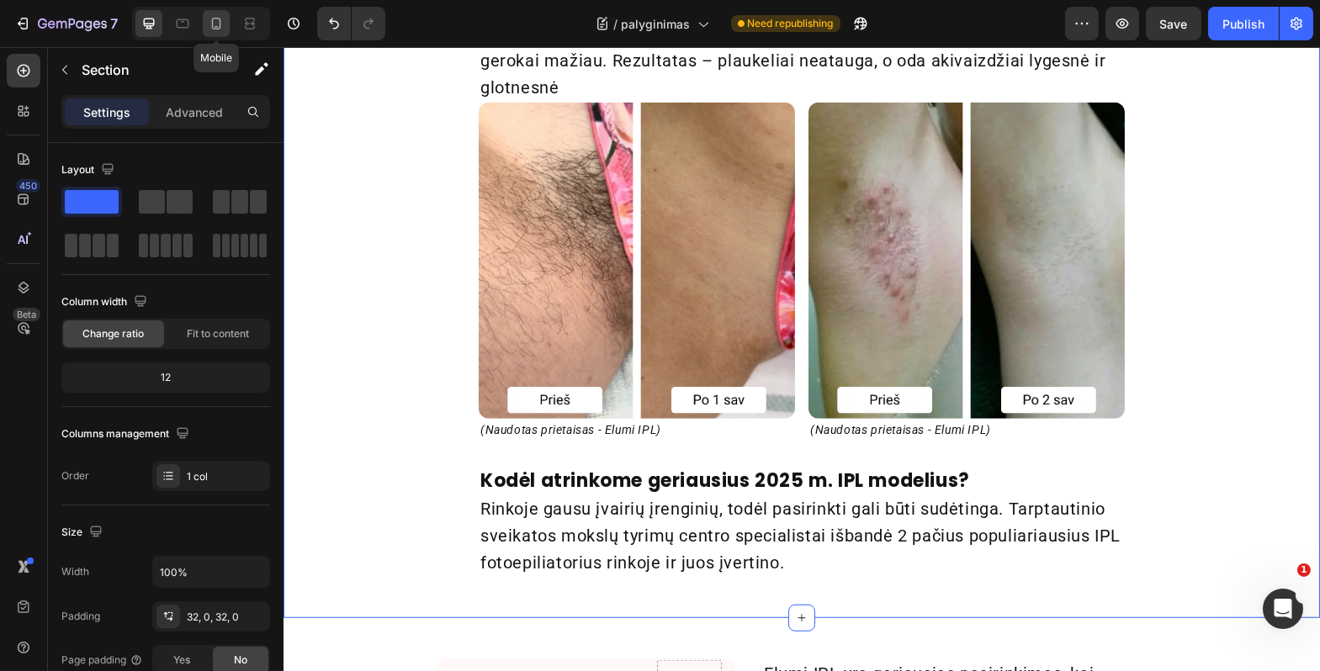
click at [212, 23] on icon at bounding box center [216, 24] width 9 height 12
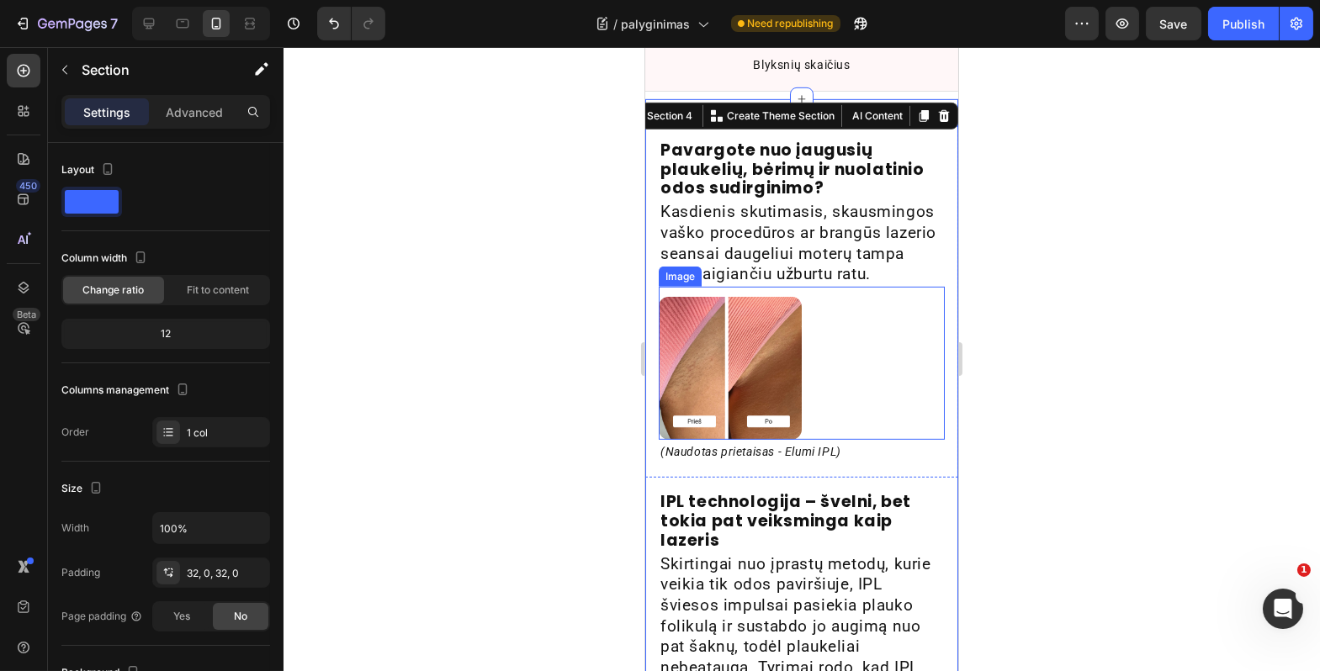
scroll to position [2108, 0]
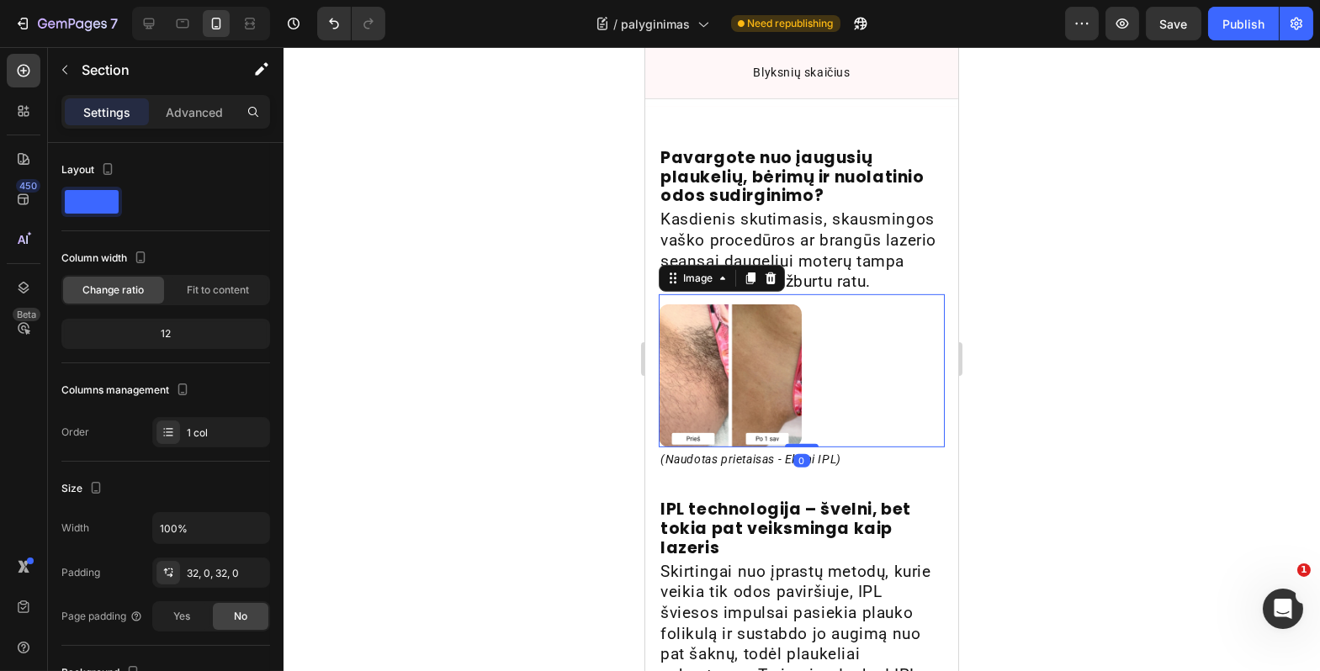
click at [821, 383] on div at bounding box center [801, 376] width 286 height 143
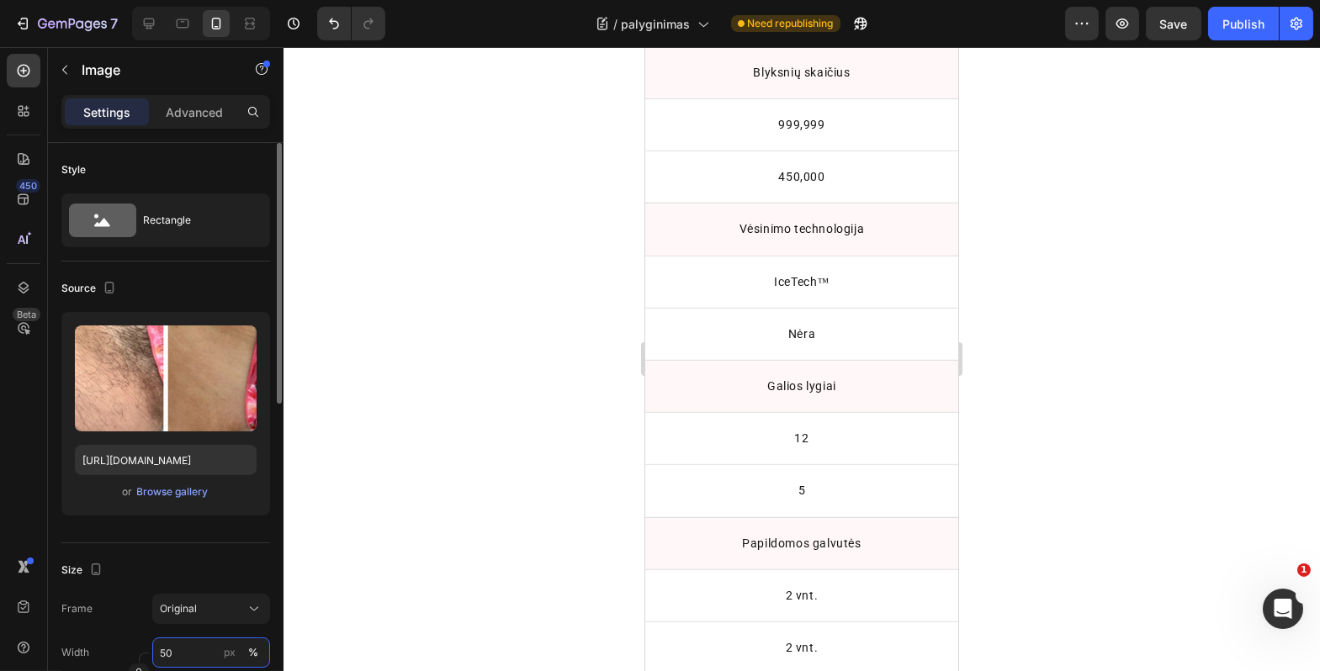
click at [170, 648] on input "50" at bounding box center [211, 653] width 118 height 30
type input "100"
click at [205, 562] on div "Size" at bounding box center [165, 570] width 209 height 27
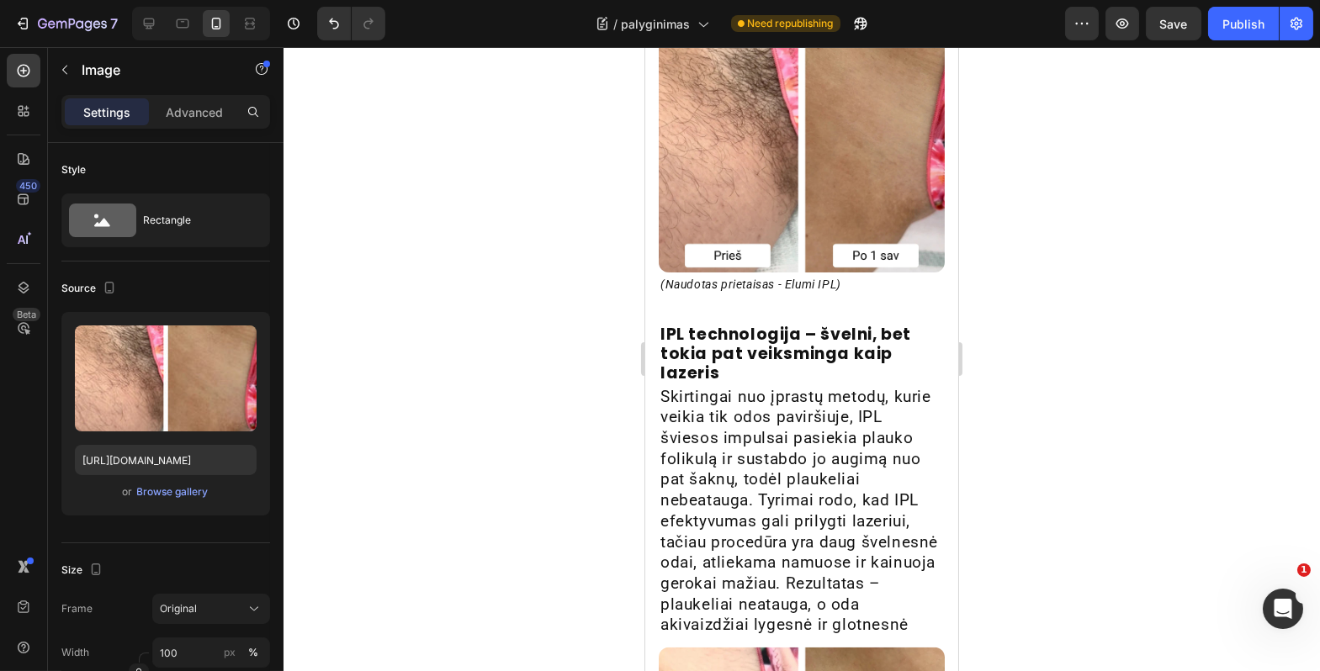
scroll to position [3790, 0]
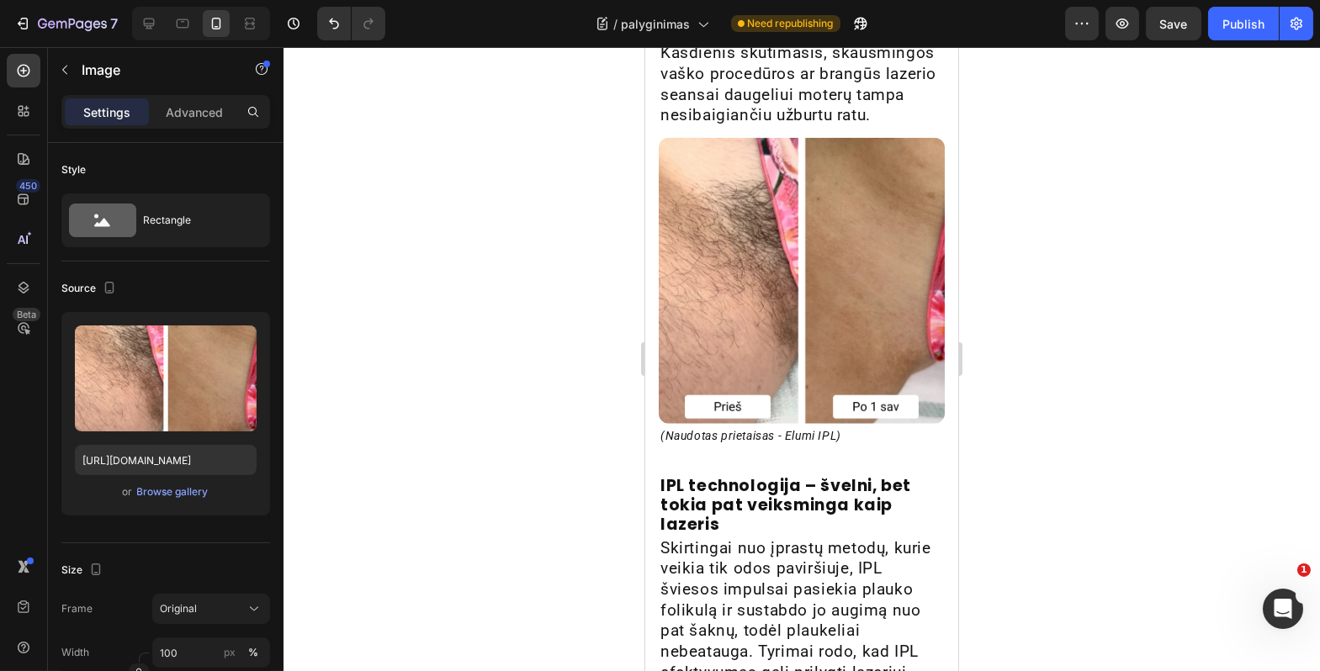
click at [873, 311] on img at bounding box center [801, 281] width 286 height 286
click at [883, 251] on img at bounding box center [801, 281] width 286 height 286
click at [833, 538] on p "Skirtingai nuo įprastų metodų, kurie veikia tik odos paviršiuje, IPL šviesos im…" at bounding box center [801, 662] width 283 height 249
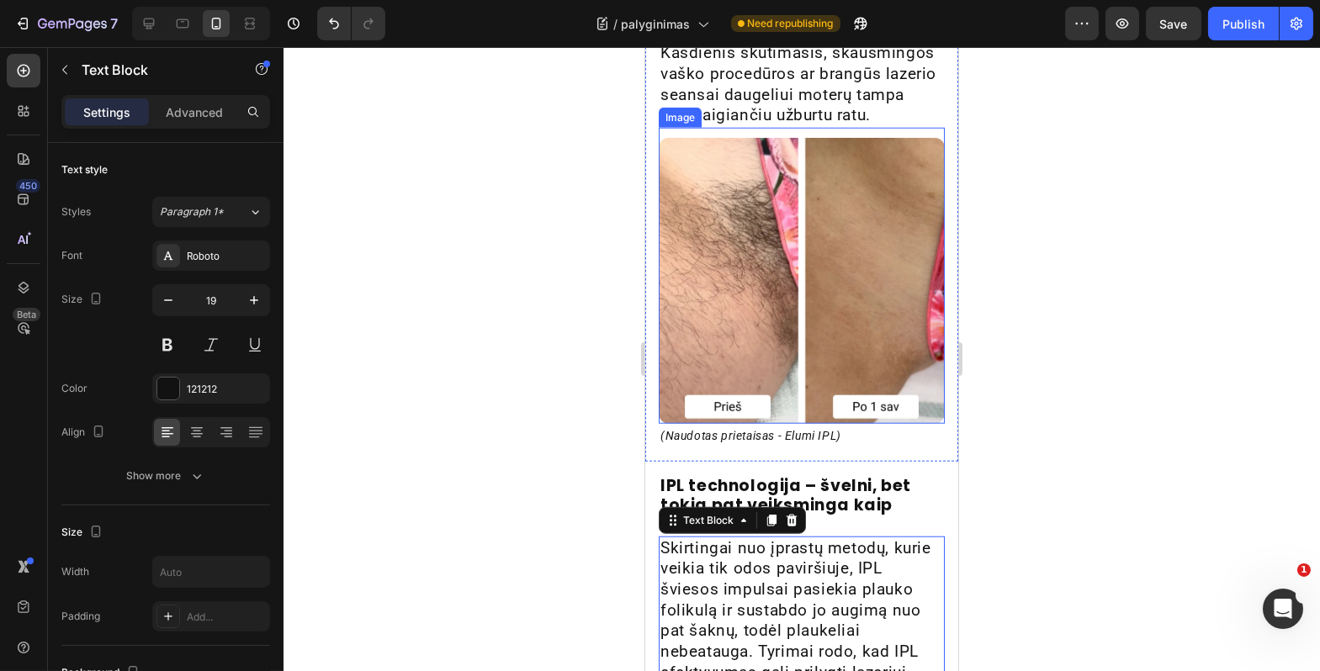
click at [822, 338] on img at bounding box center [801, 281] width 286 height 286
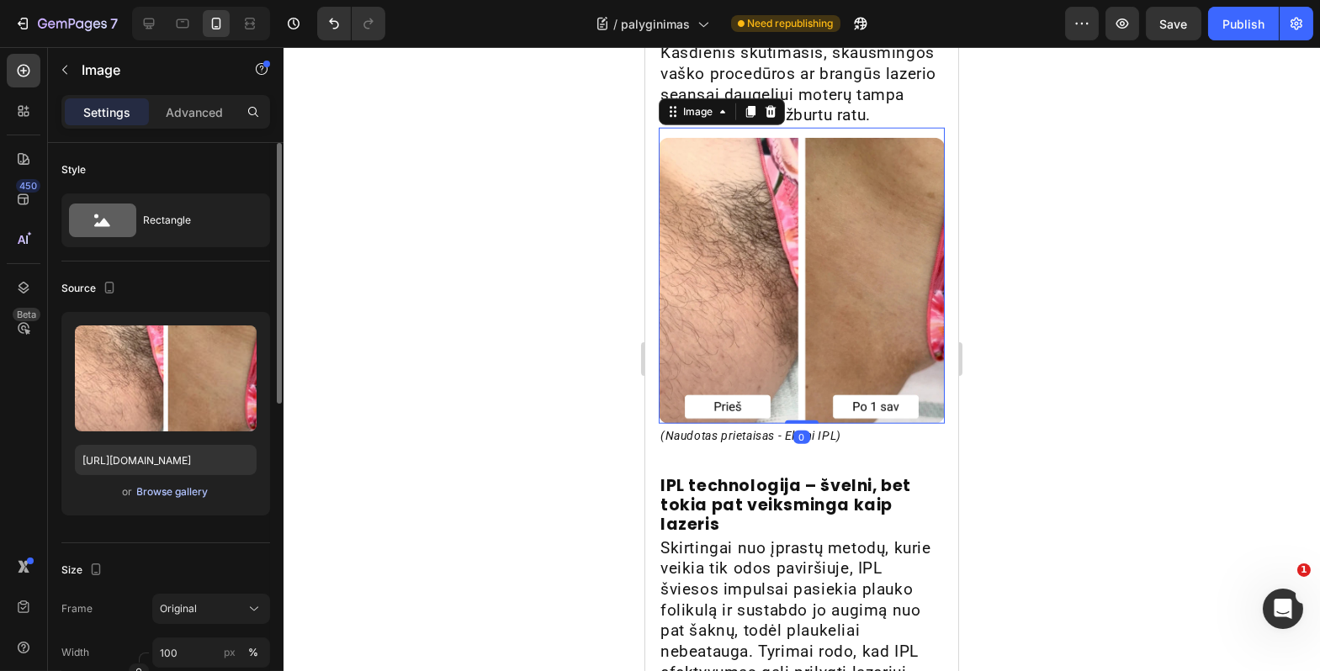
click at [188, 498] on div "Browse gallery" at bounding box center [173, 492] width 72 height 15
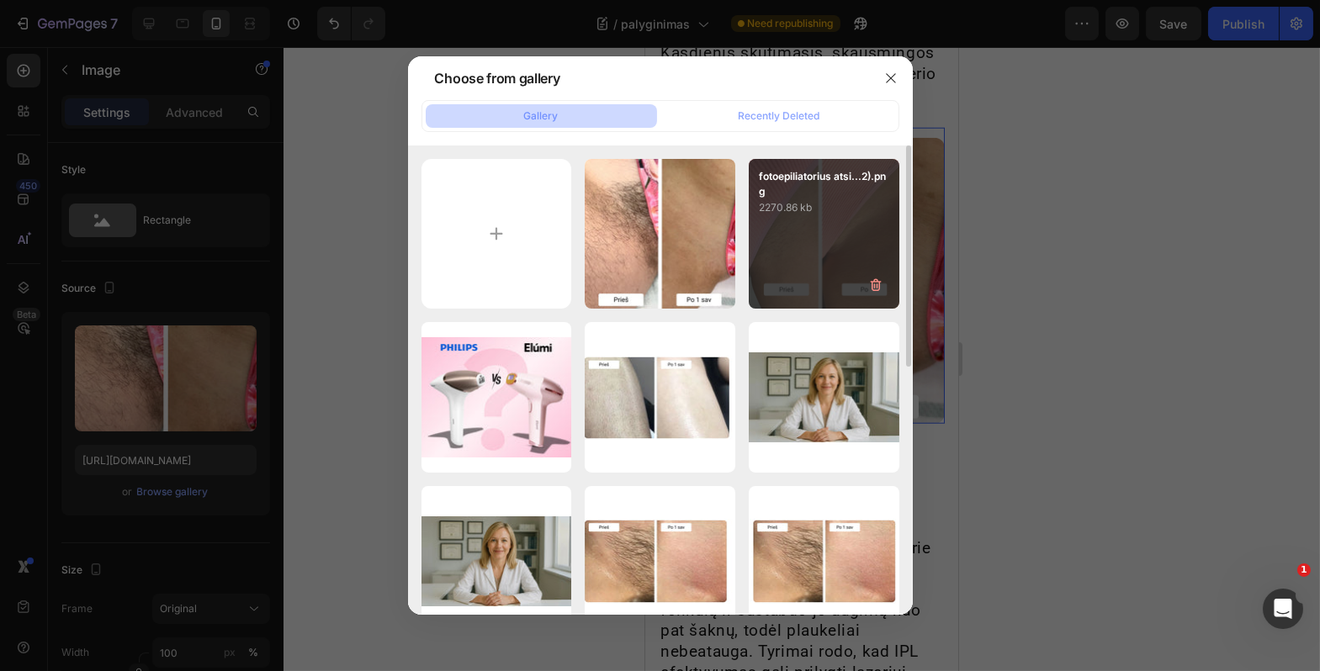
click at [842, 258] on div "fotoepiliatorius atsi...2).png 2270.86 kb" at bounding box center [824, 234] width 151 height 151
type input "https://cdn.shopify.com/s/files/1/0917/1265/1592/files/gempages_579760086268772…"
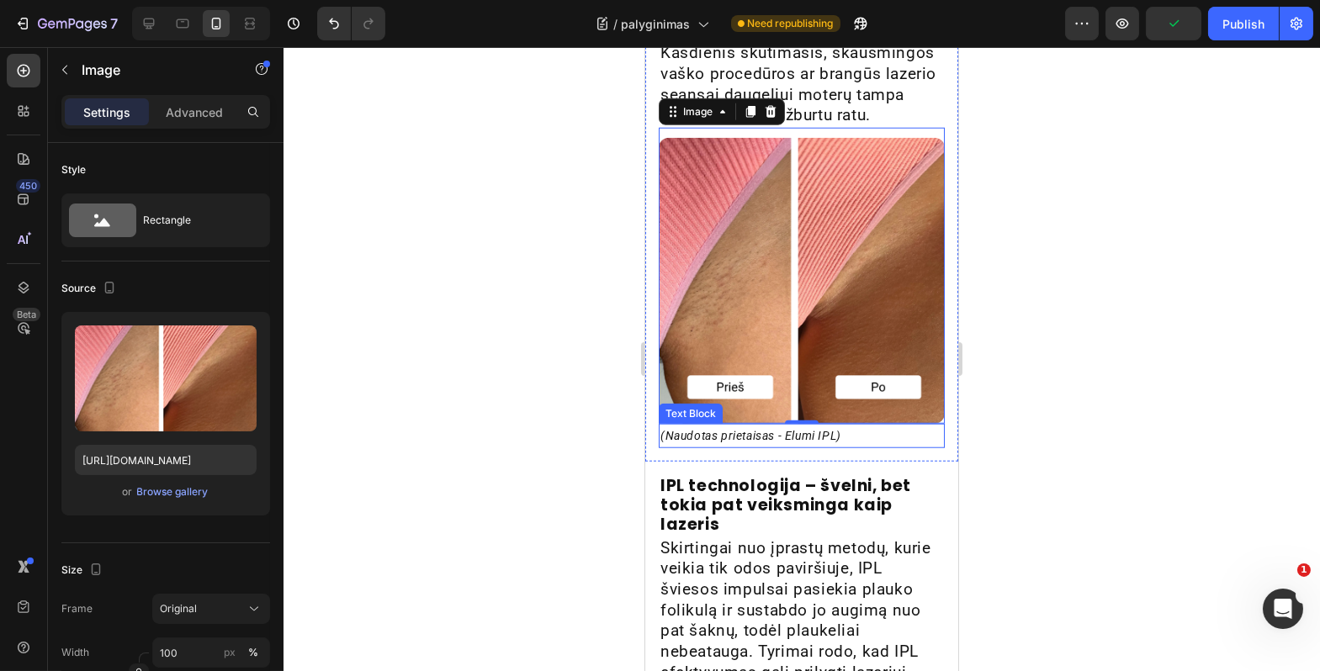
scroll to position [3563, 0]
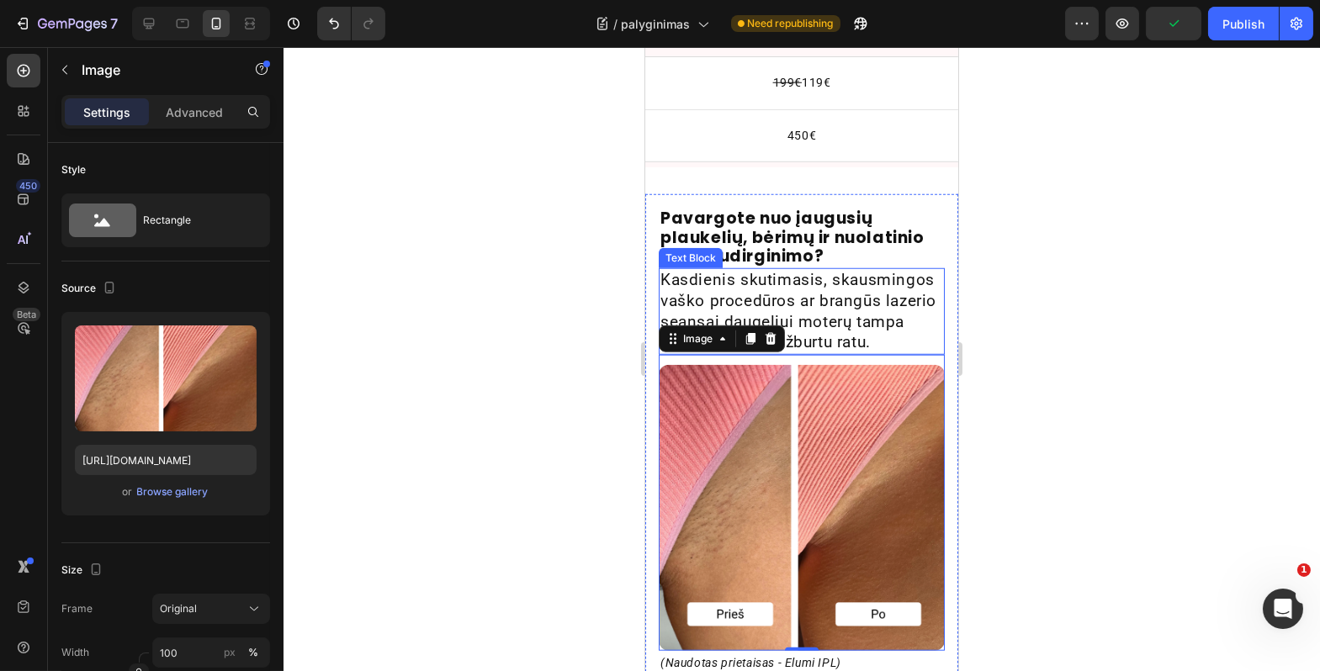
click at [798, 296] on p "Kasdienis skutimasis, skausmingos vaško procedūros ar brangūs lazerio seansai d…" at bounding box center [801, 311] width 283 height 83
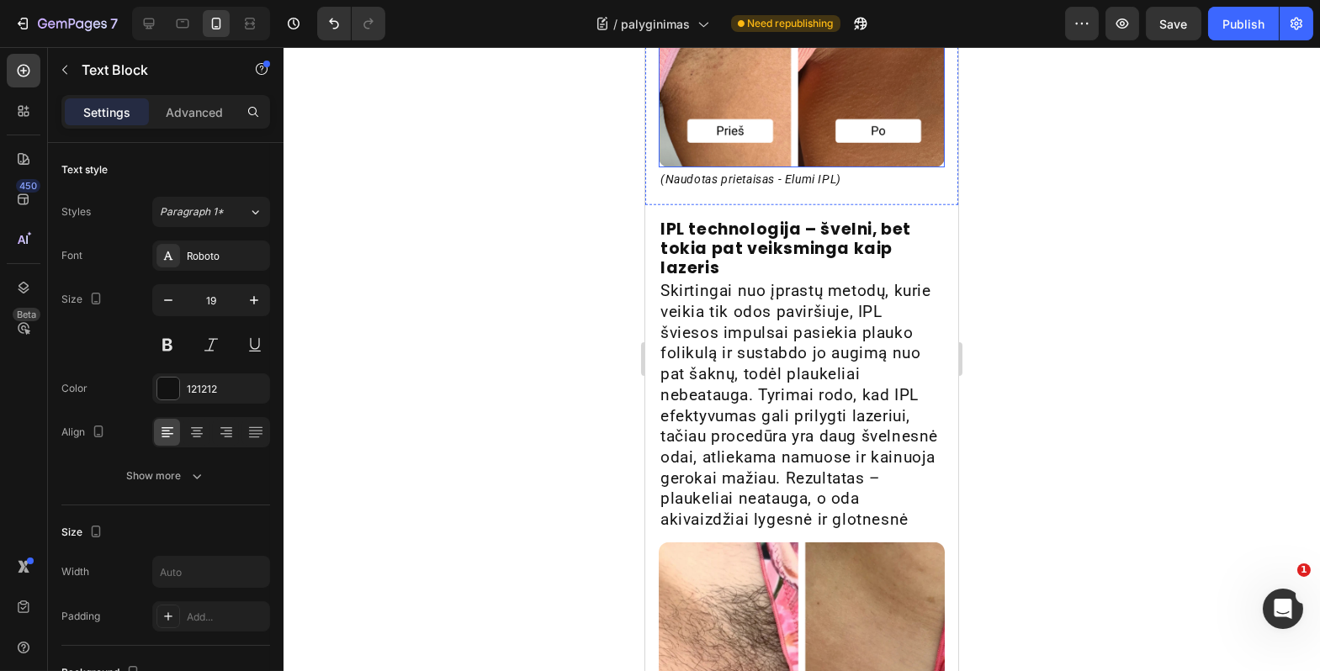
scroll to position [4101, 0]
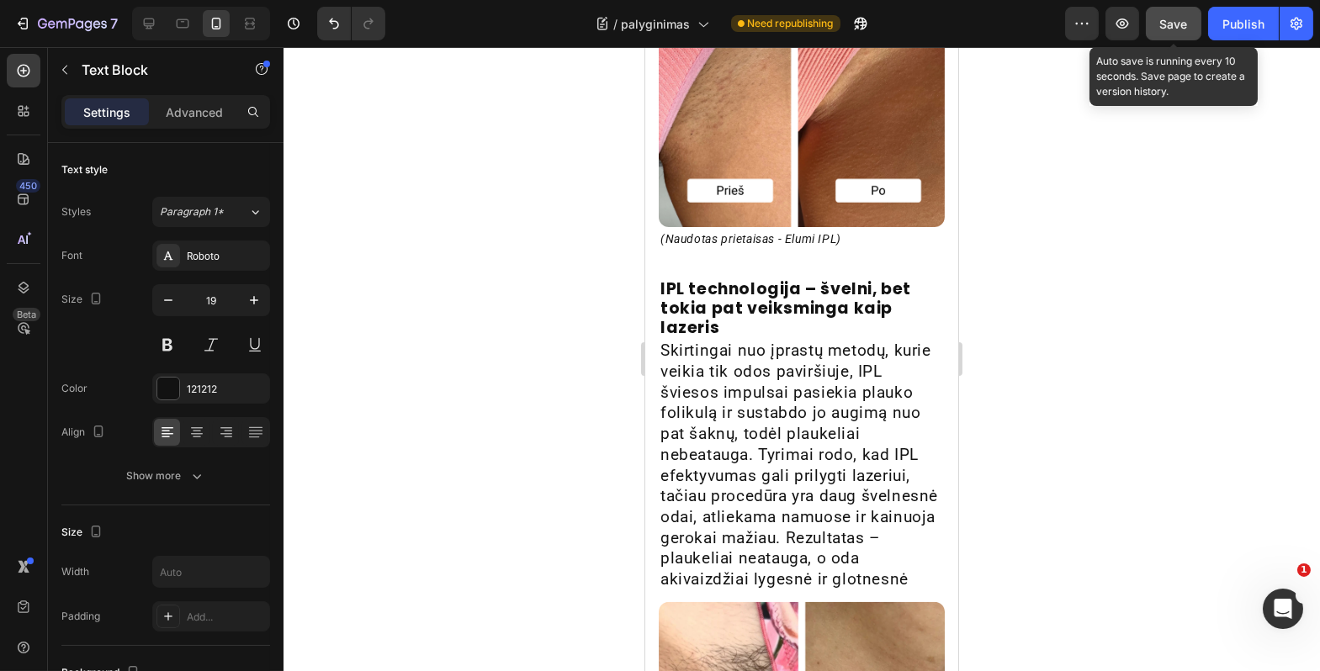
click at [1169, 30] on div "Save" at bounding box center [1174, 24] width 28 height 18
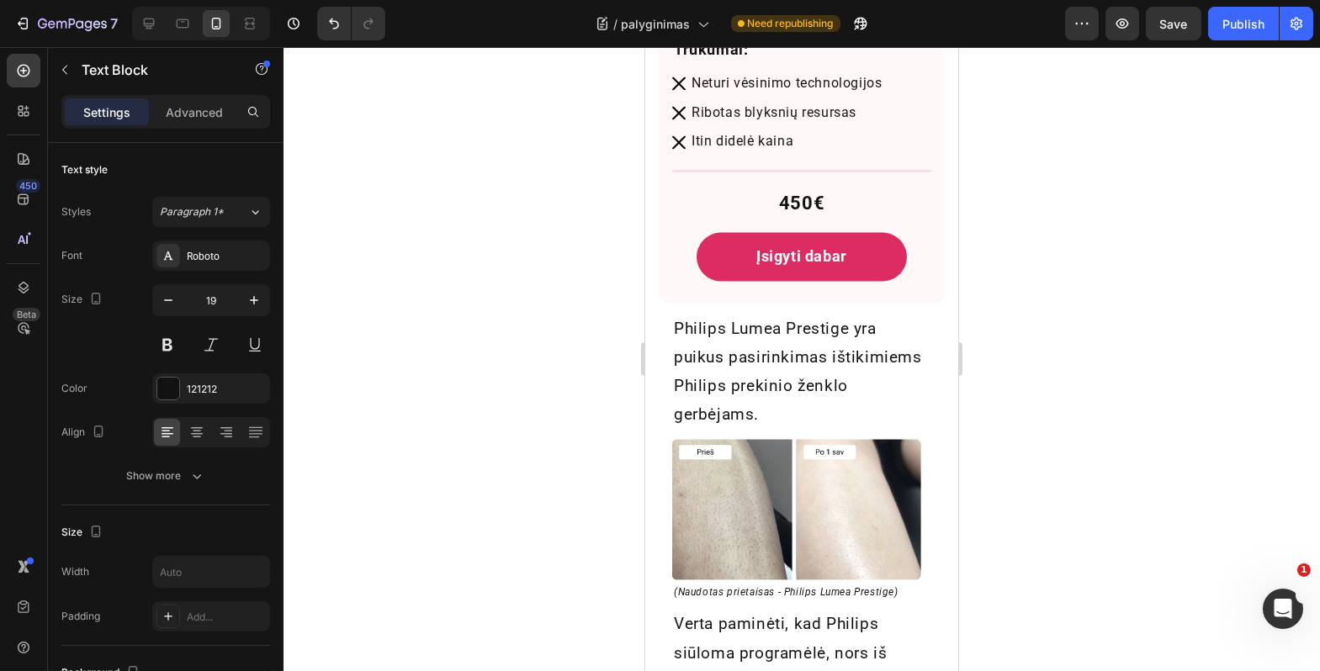
scroll to position [7134, 0]
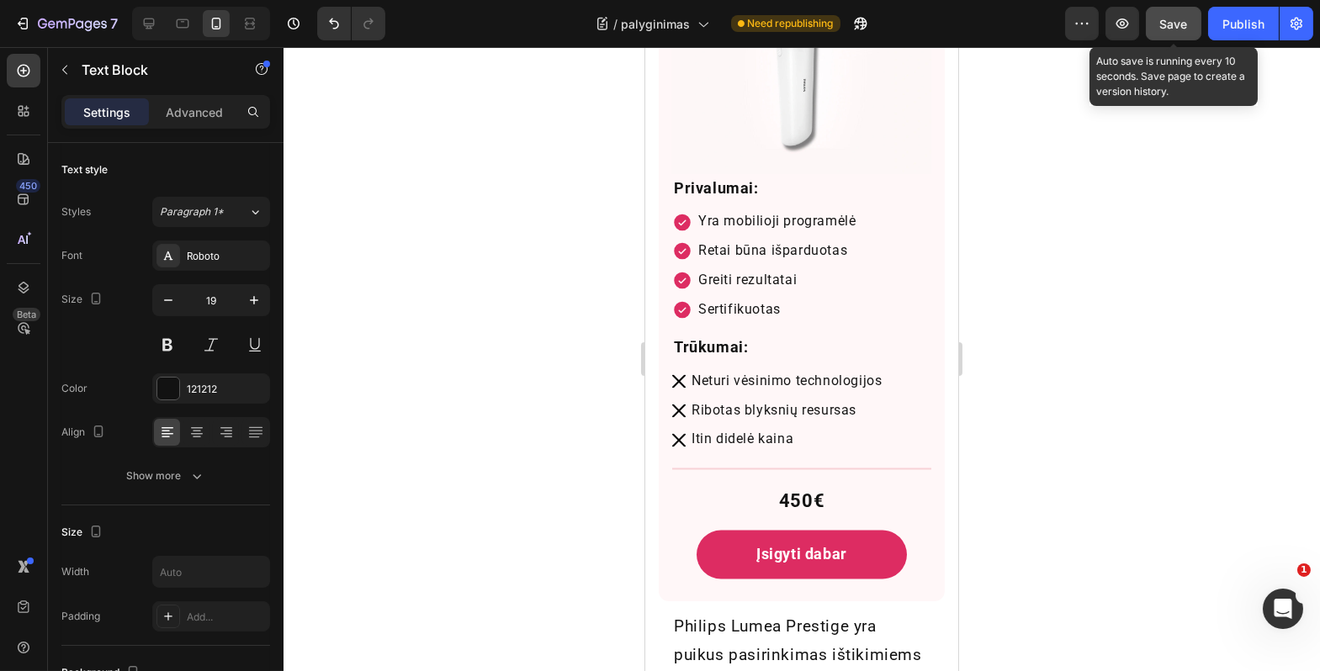
click at [1157, 22] on button "Save" at bounding box center [1174, 24] width 56 height 34
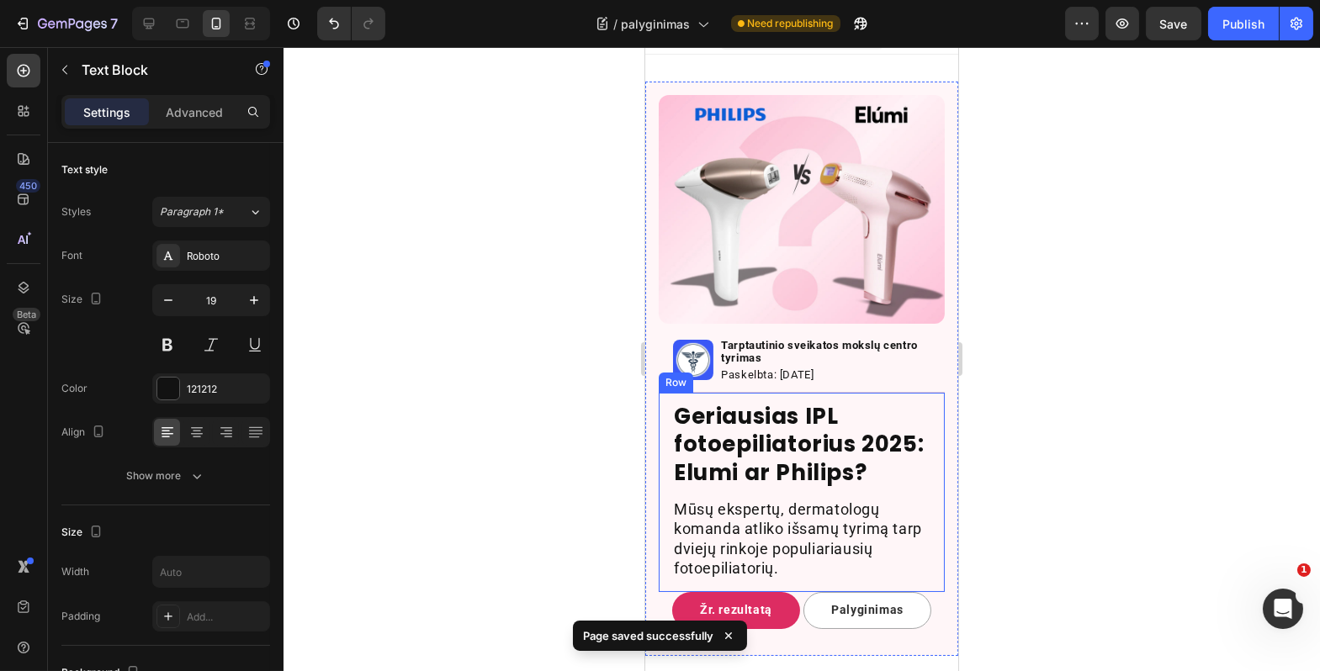
scroll to position [13, 0]
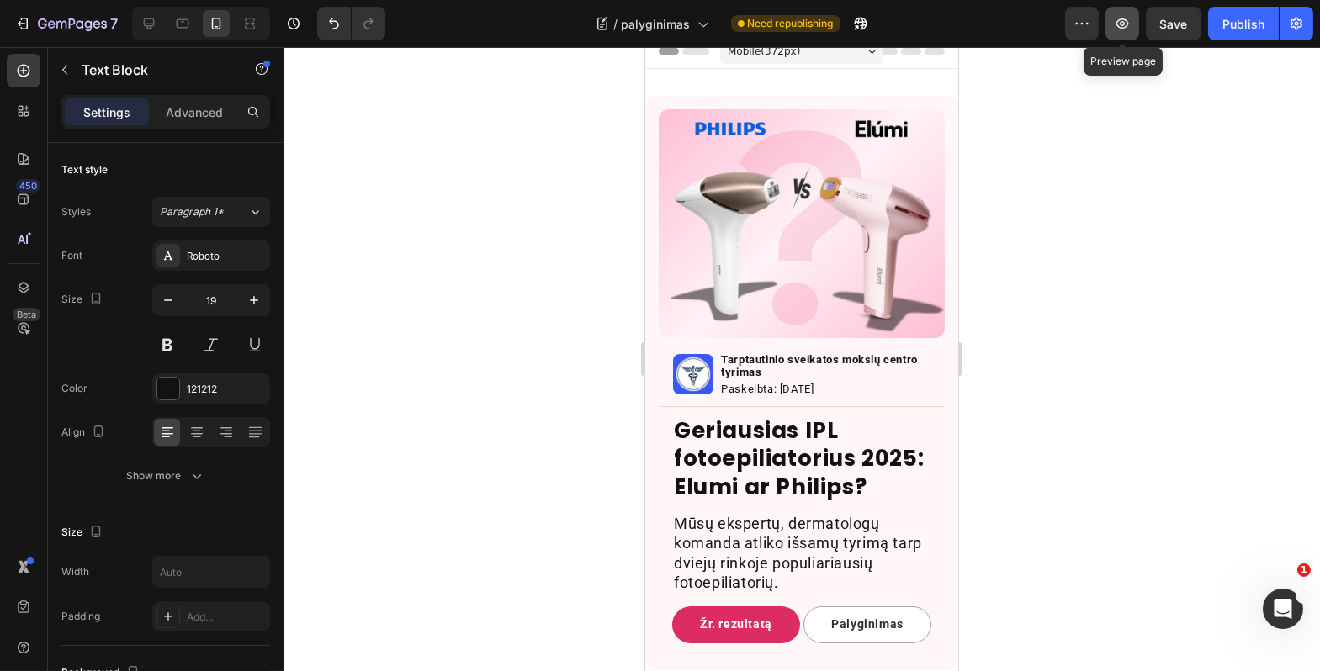
click at [1129, 33] on button "button" at bounding box center [1122, 24] width 34 height 34
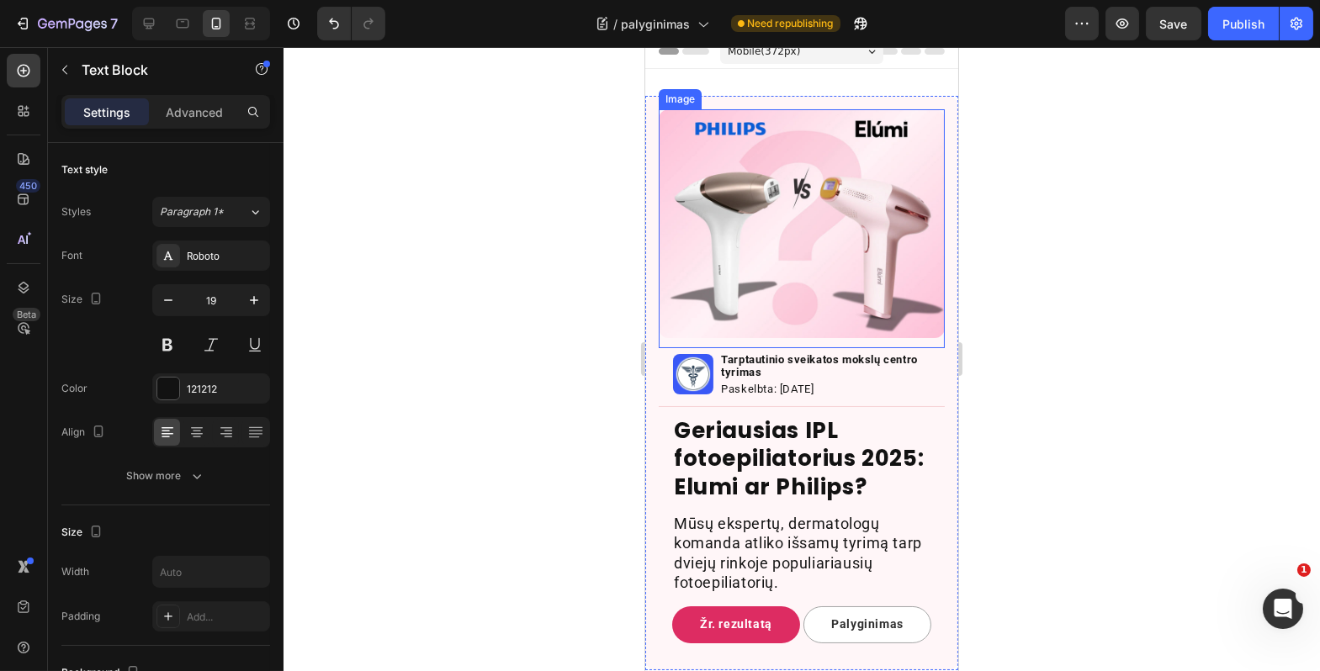
click at [713, 228] on img at bounding box center [801, 223] width 286 height 229
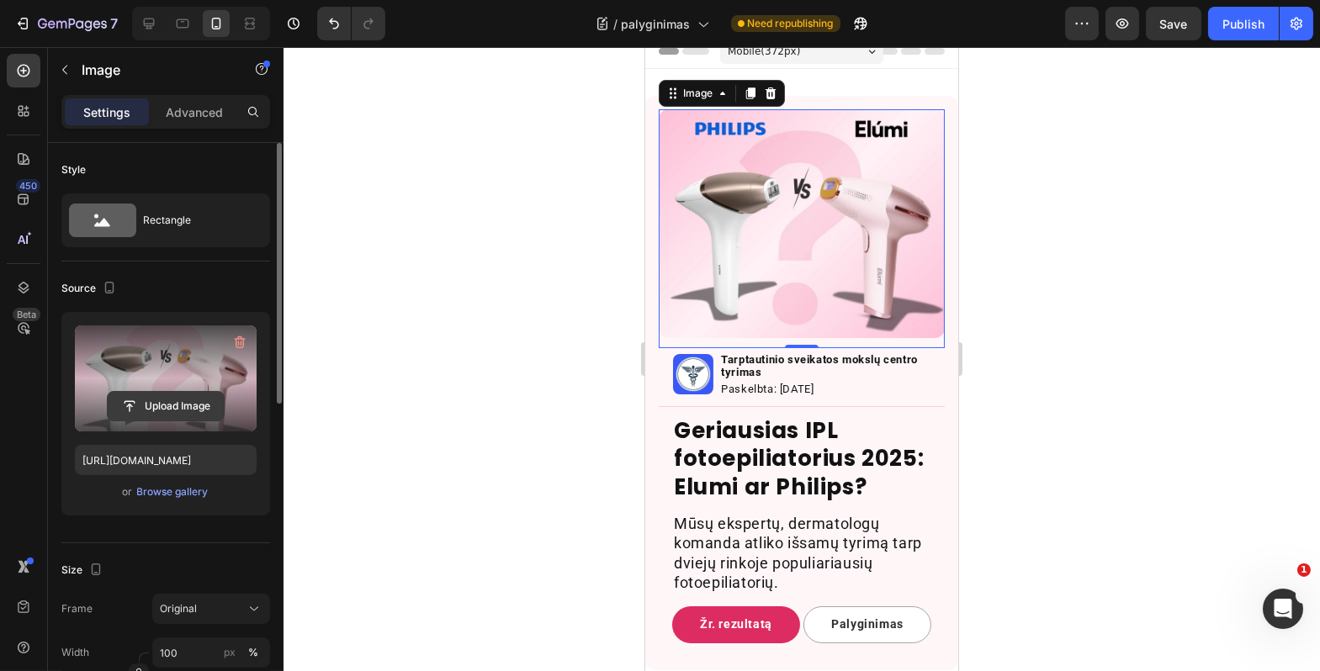
scroll to position [19, 0]
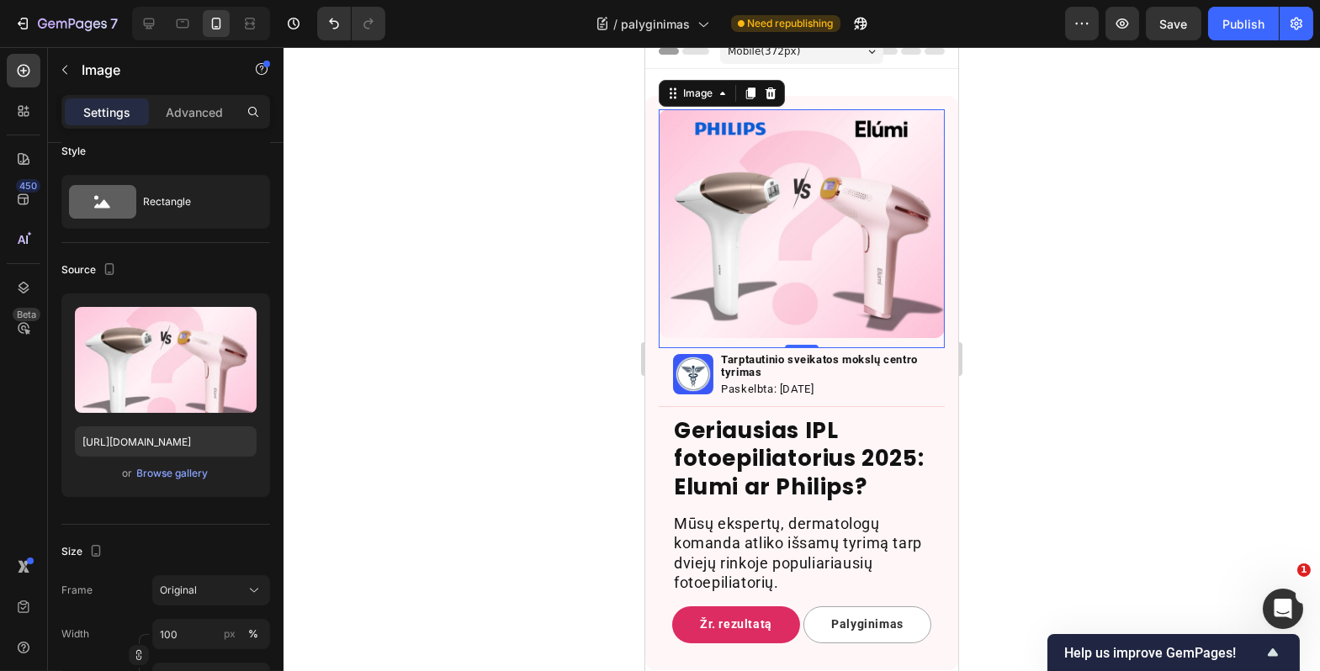
click at [498, 271] on div at bounding box center [802, 359] width 1037 height 624
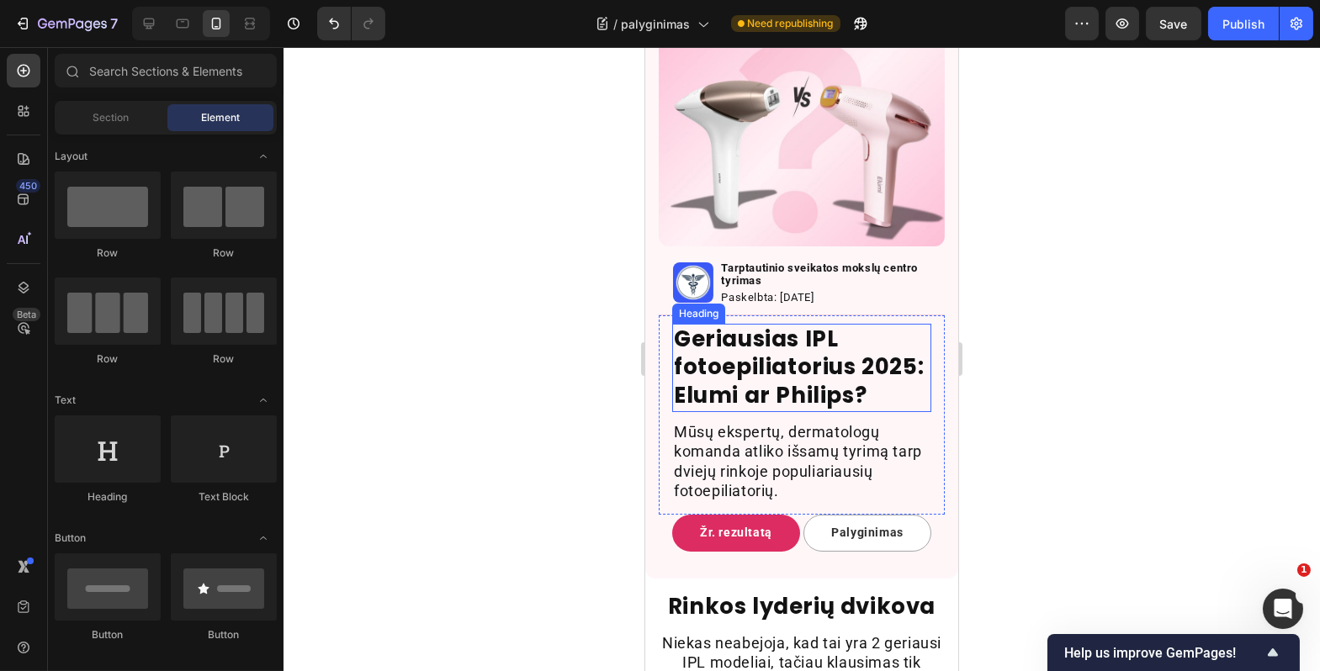
scroll to position [0, 0]
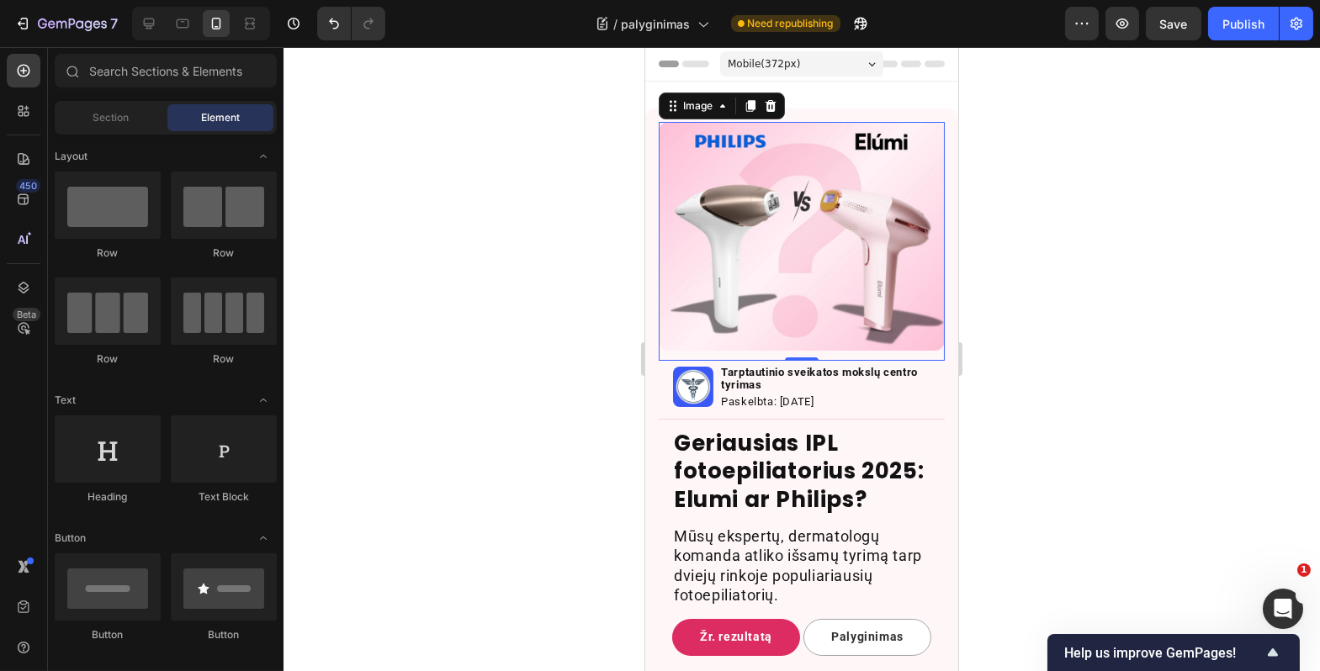
click at [751, 257] on img at bounding box center [801, 236] width 286 height 229
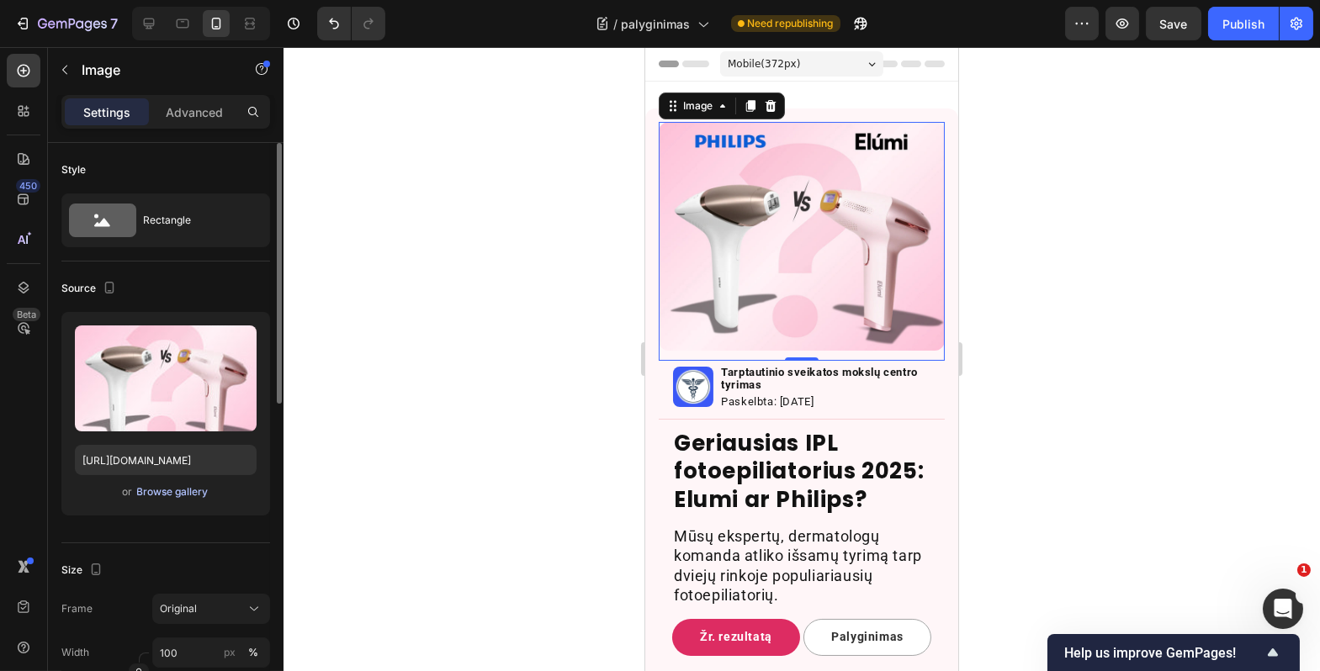
click at [199, 494] on div "Browse gallery" at bounding box center [173, 492] width 72 height 15
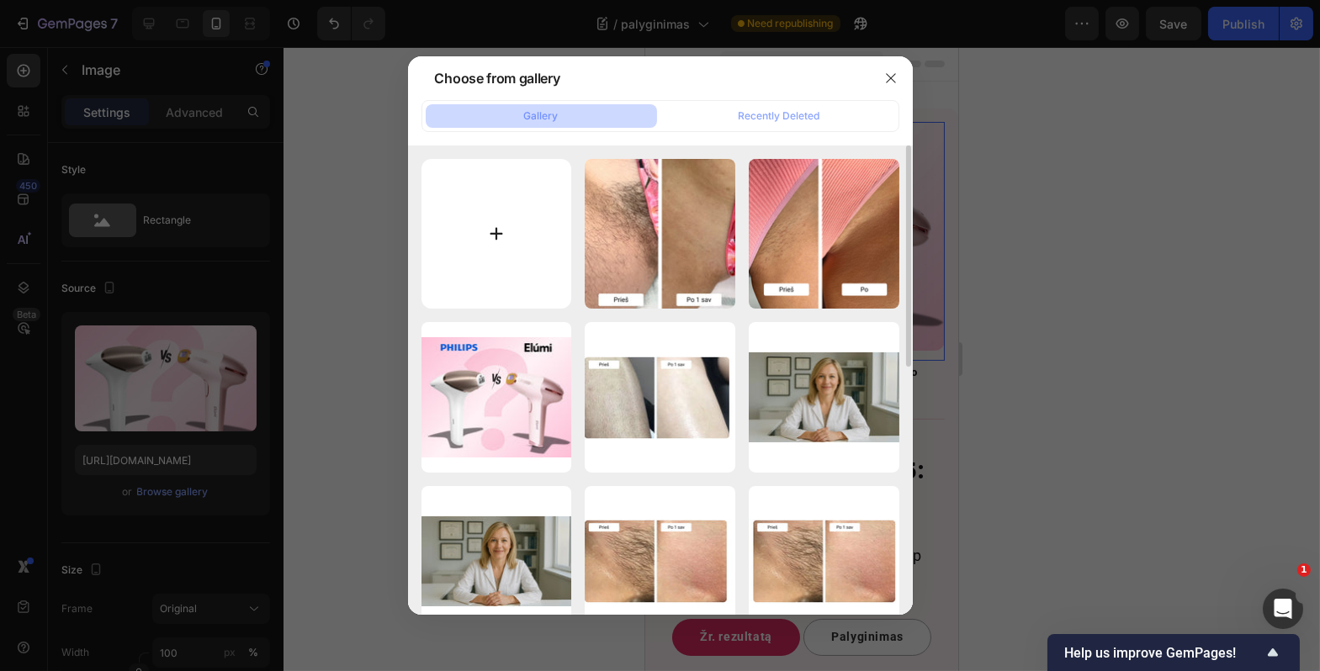
click at [485, 249] on input "file" at bounding box center [497, 234] width 151 height 151
type input "C:\fakepath\Untitled design (34).png"
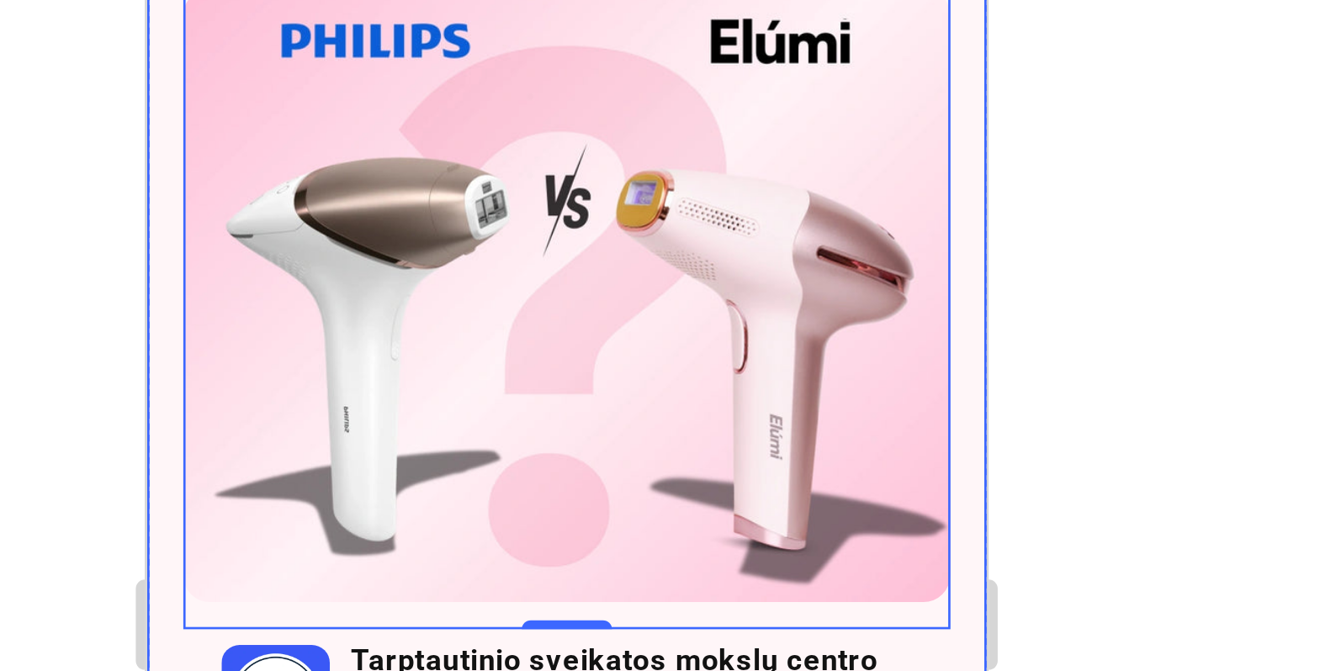
type input "https://cdn.shopify.com/s/files/1/0917/1265/1592/files/gempages_579760086268772…"
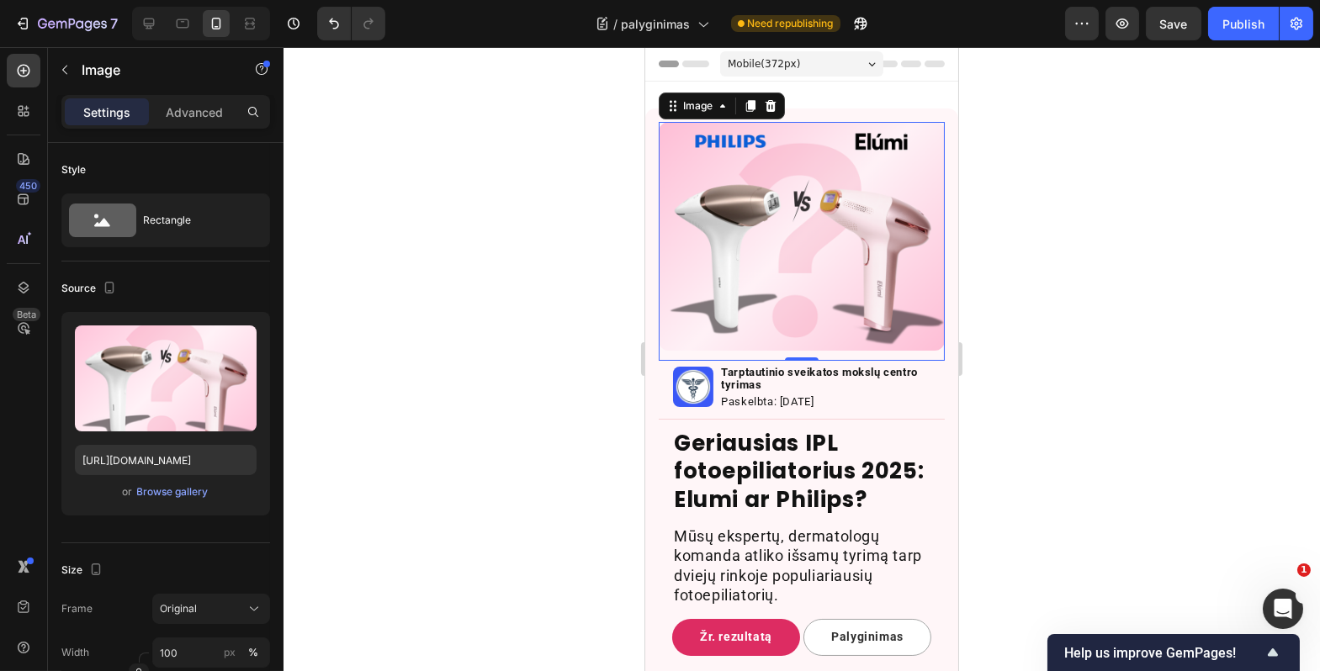
click at [771, 284] on img at bounding box center [801, 236] width 286 height 229
click at [1097, 323] on div at bounding box center [802, 359] width 1037 height 624
click at [800, 218] on img at bounding box center [801, 236] width 286 height 229
click at [189, 493] on div "Browse gallery" at bounding box center [173, 492] width 72 height 15
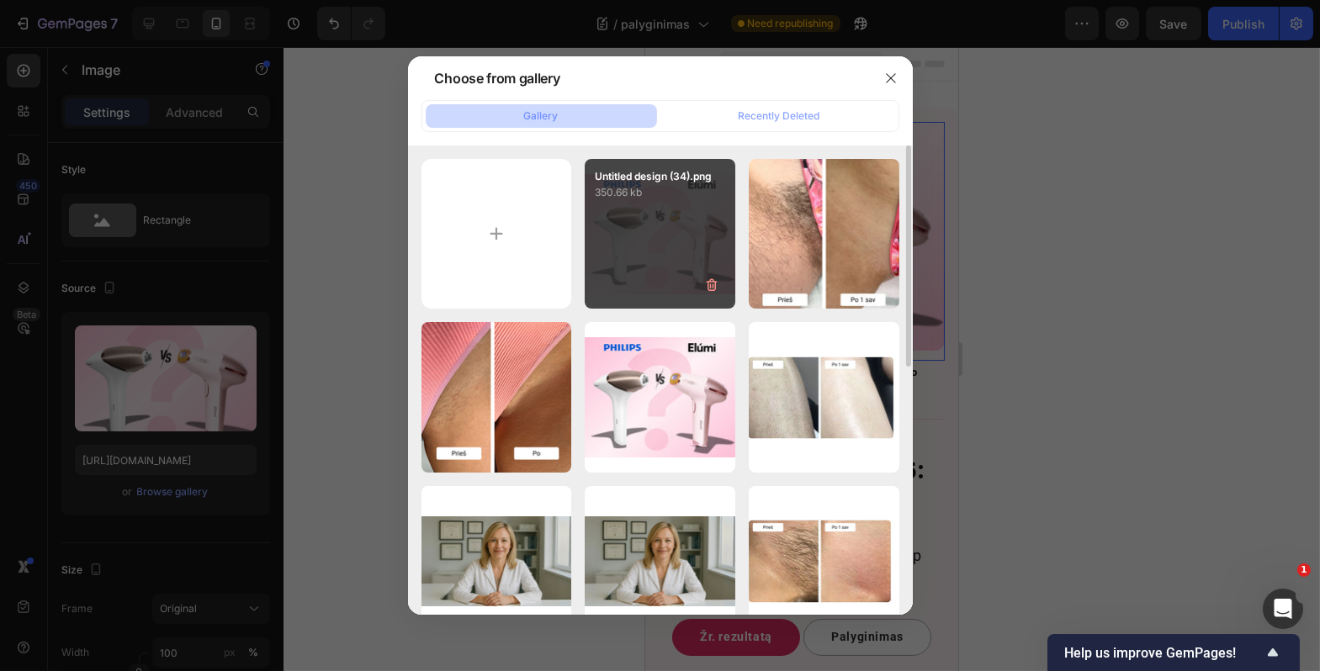
click at [617, 266] on div "Untitled design (34).png 350.66 kb" at bounding box center [660, 234] width 151 height 151
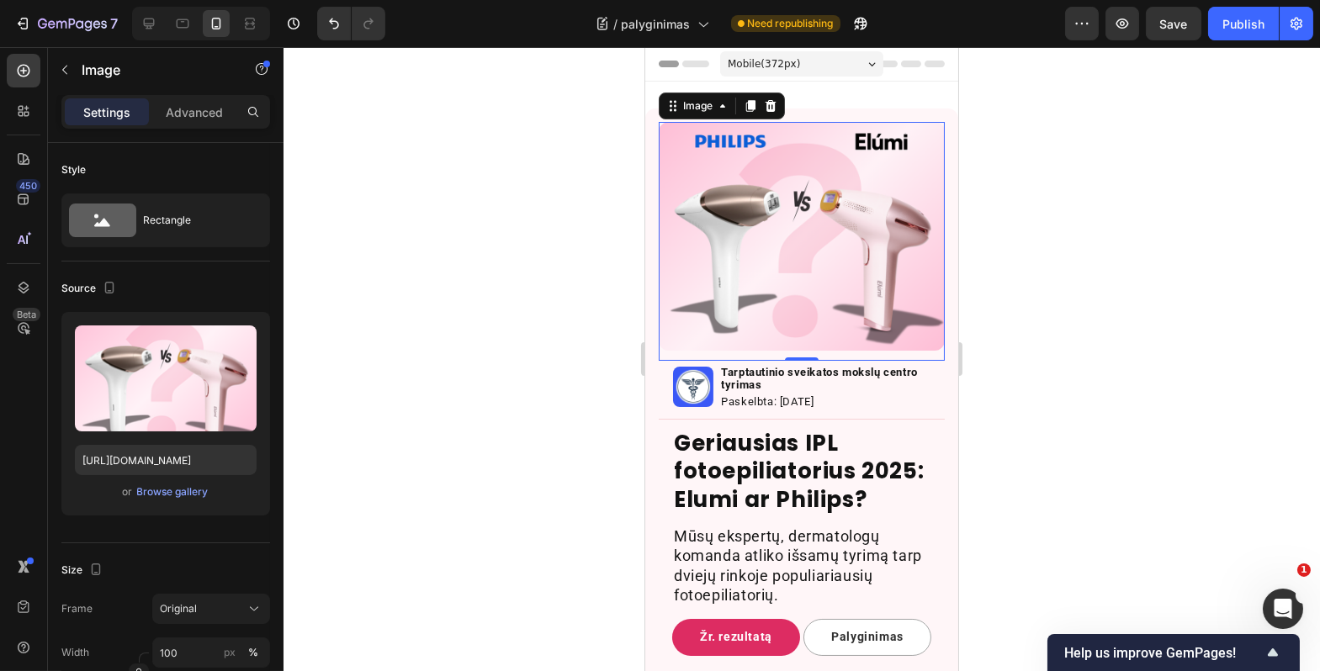
click at [1048, 258] on div at bounding box center [802, 359] width 1037 height 624
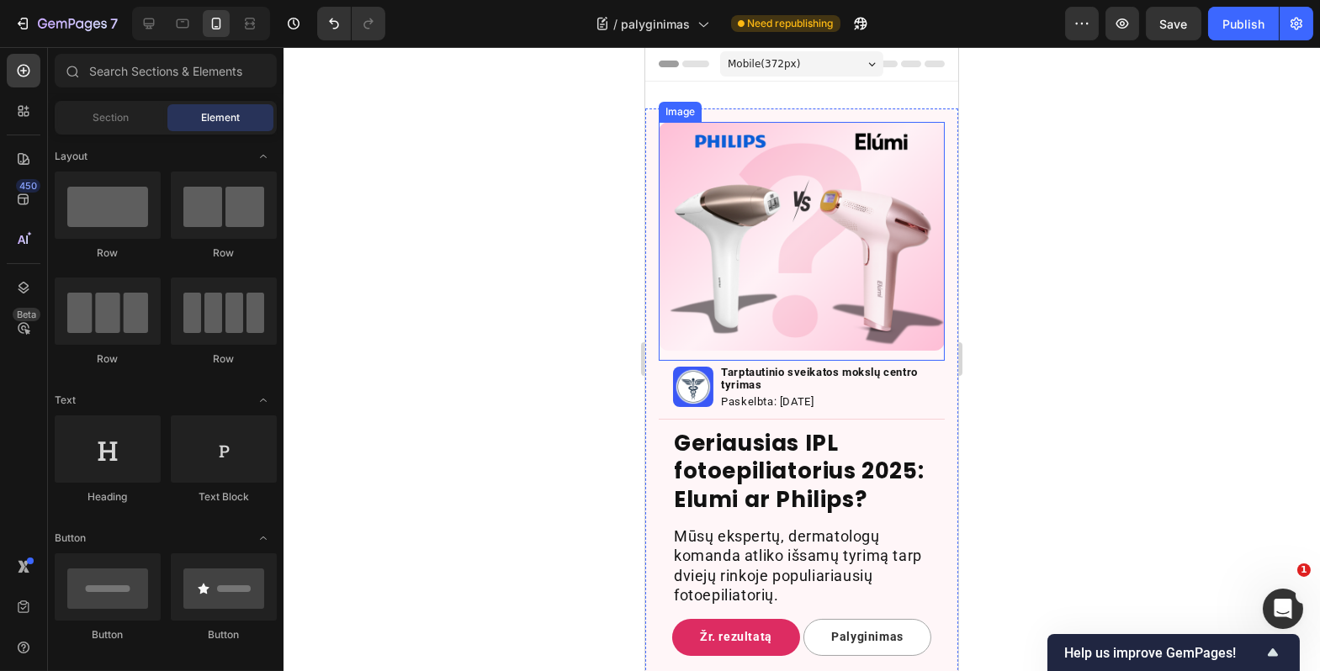
click at [773, 247] on img at bounding box center [801, 236] width 286 height 229
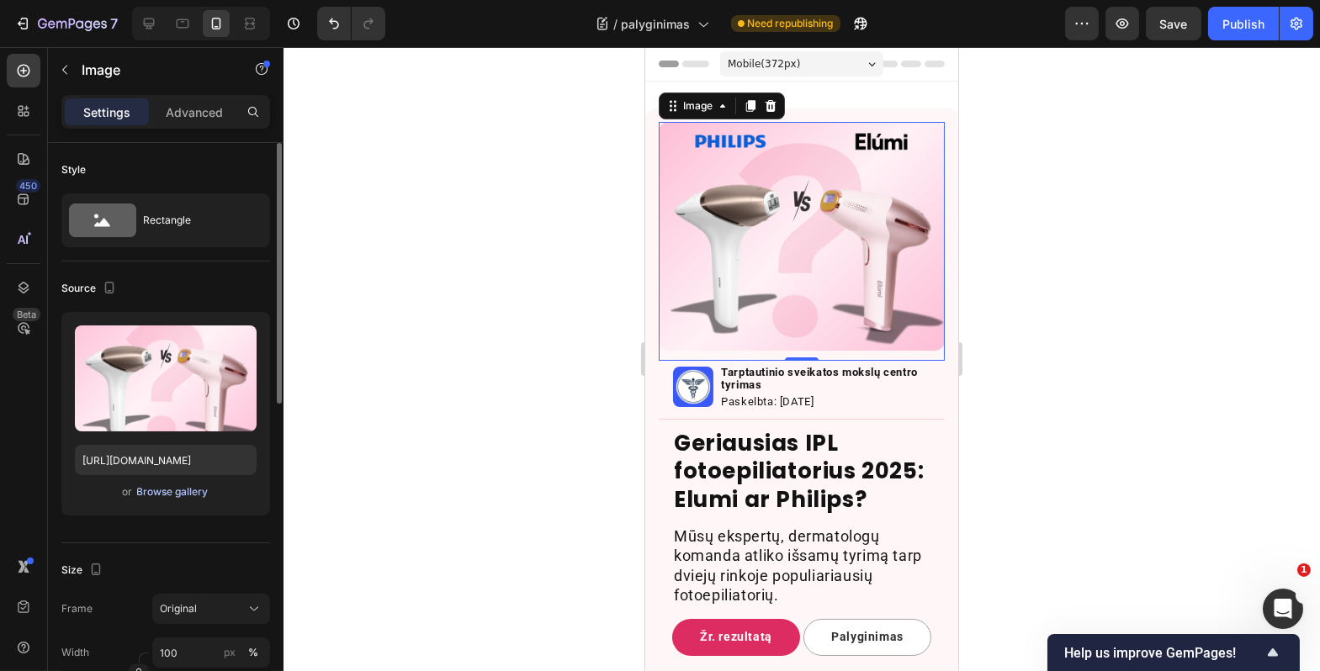
click at [176, 491] on div "Browse gallery" at bounding box center [173, 492] width 72 height 15
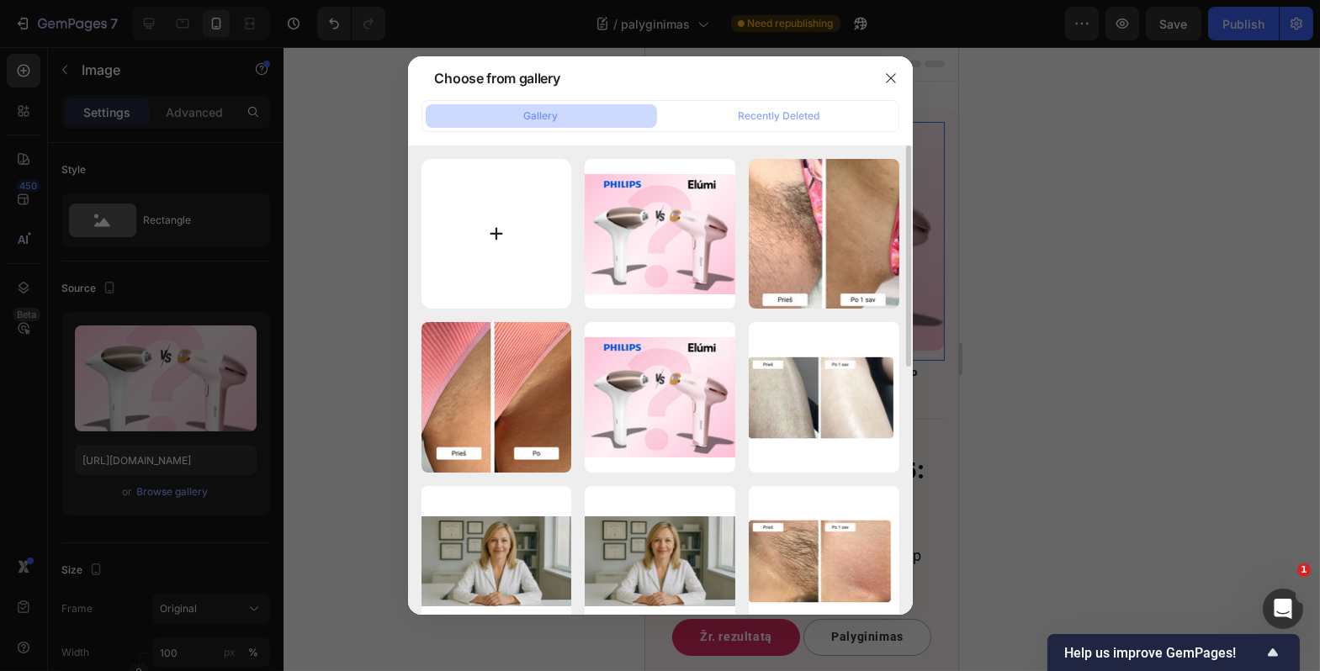
click at [514, 260] on input "file" at bounding box center [497, 234] width 151 height 151
type input "C:\fakepath\Untitled design (35).png"
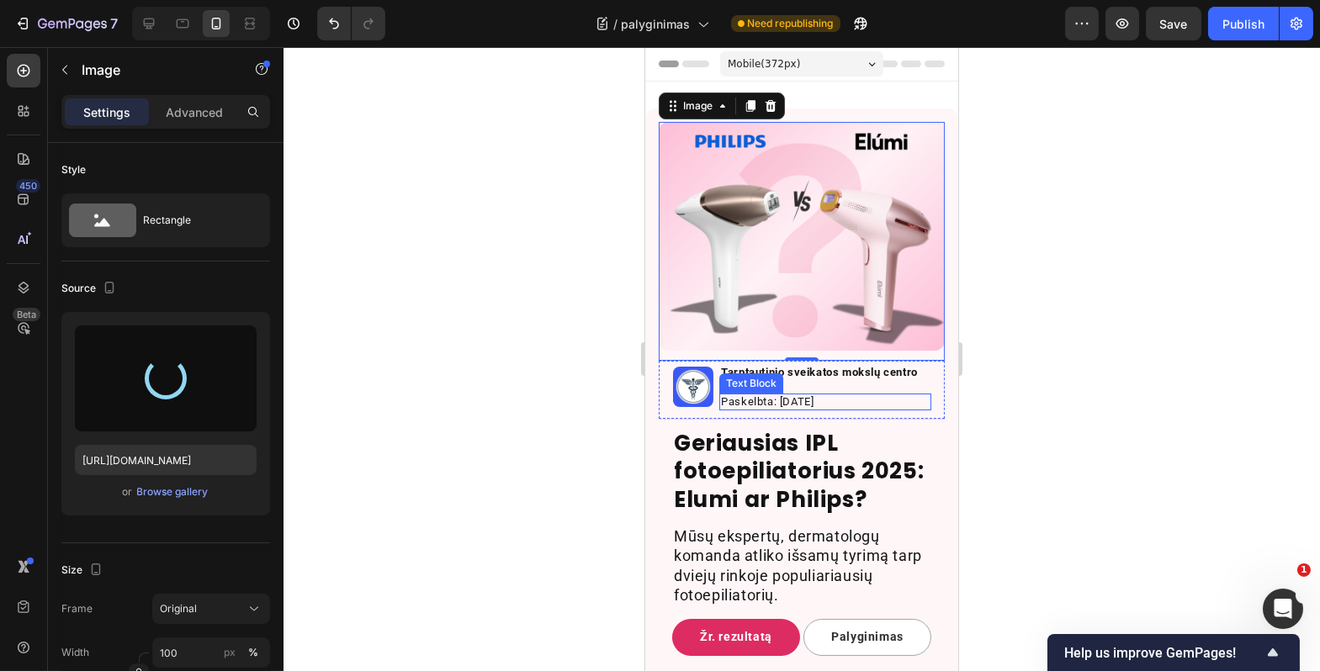
type input "https://cdn.shopify.com/s/files/1/0917/1265/1592/files/gempages_579760086268772…"
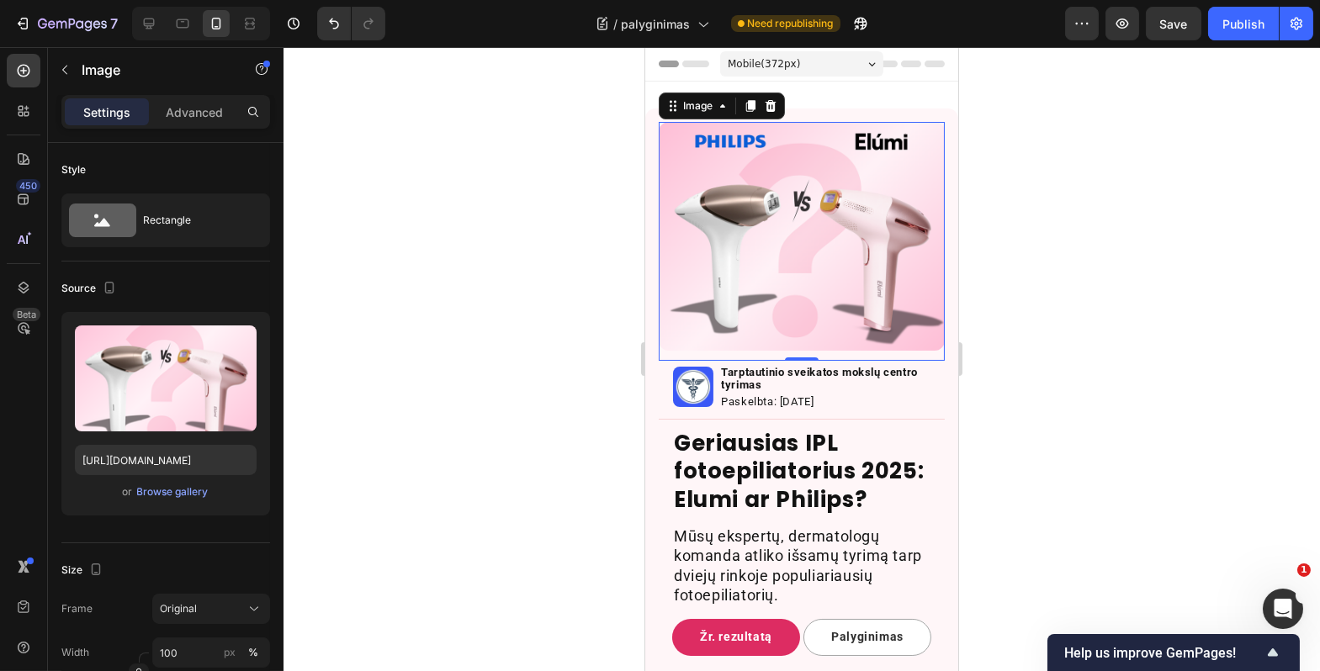
click at [1052, 262] on div at bounding box center [802, 359] width 1037 height 624
click at [1029, 300] on div at bounding box center [802, 359] width 1037 height 624
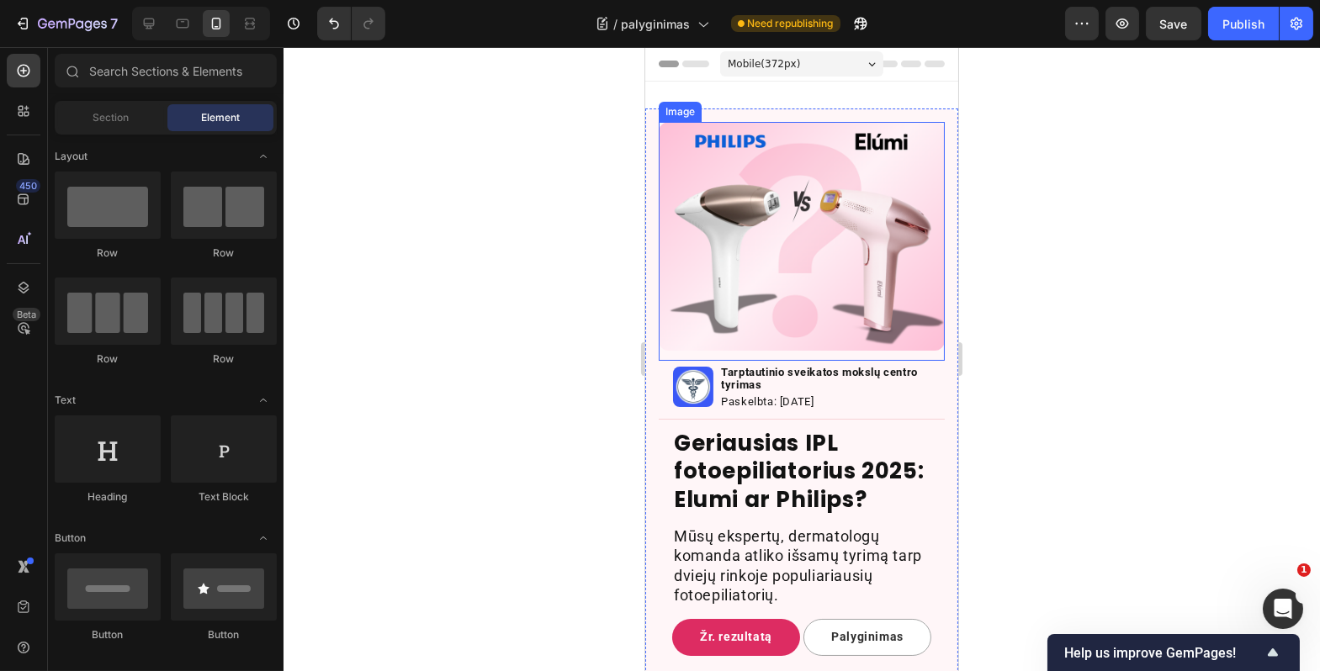
click at [703, 178] on img at bounding box center [801, 236] width 286 height 229
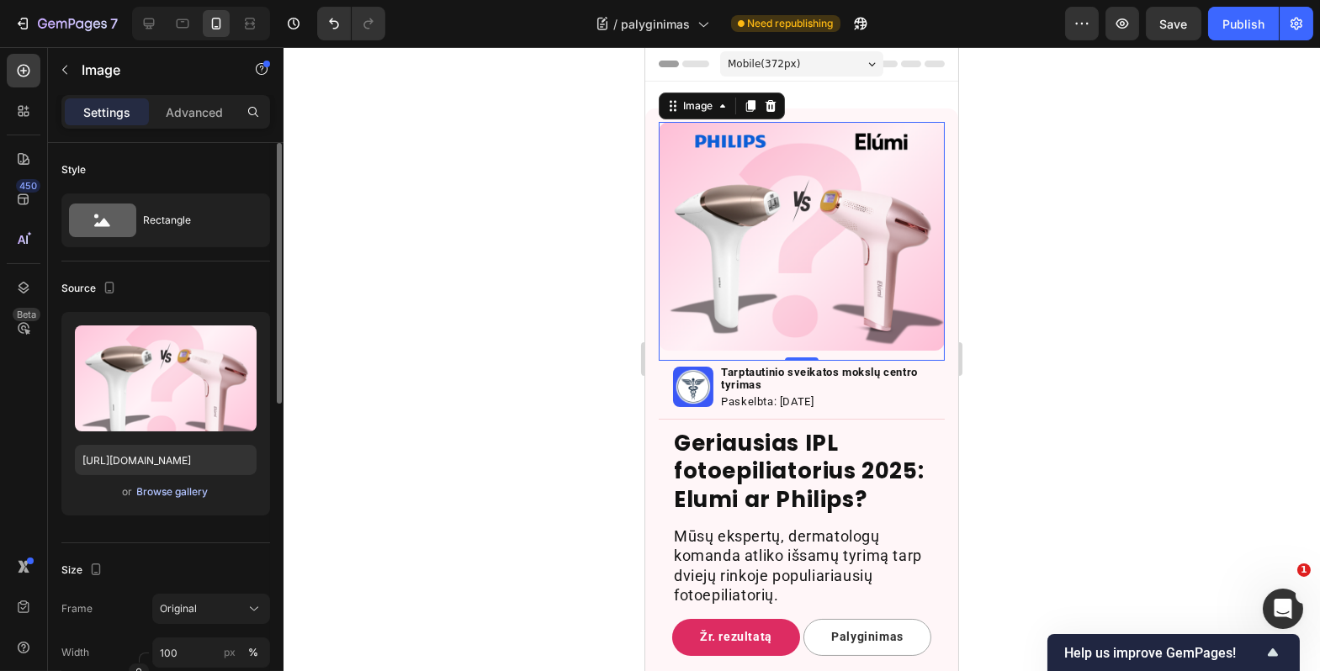
click at [180, 493] on div "Browse gallery" at bounding box center [173, 492] width 72 height 15
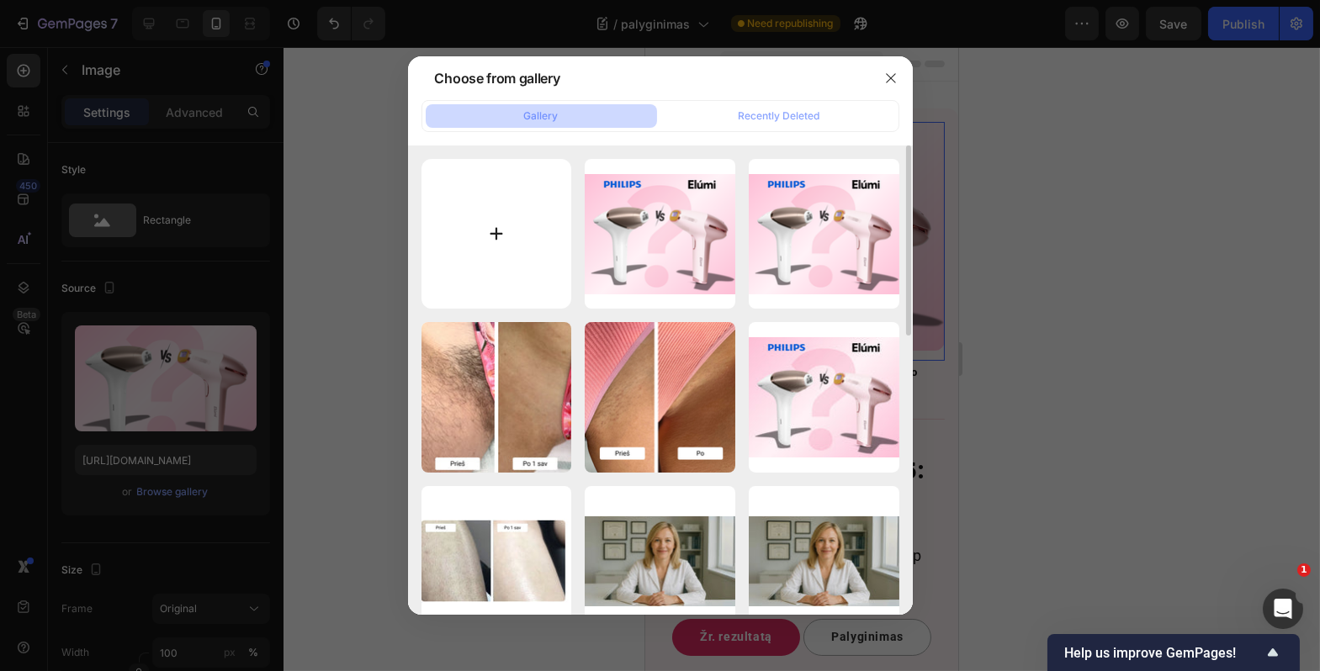
click at [512, 284] on input "file" at bounding box center [497, 234] width 151 height 151
type input "C:\fakepath\ELUMI STATICS (1080 x 1080 px) (7).png"
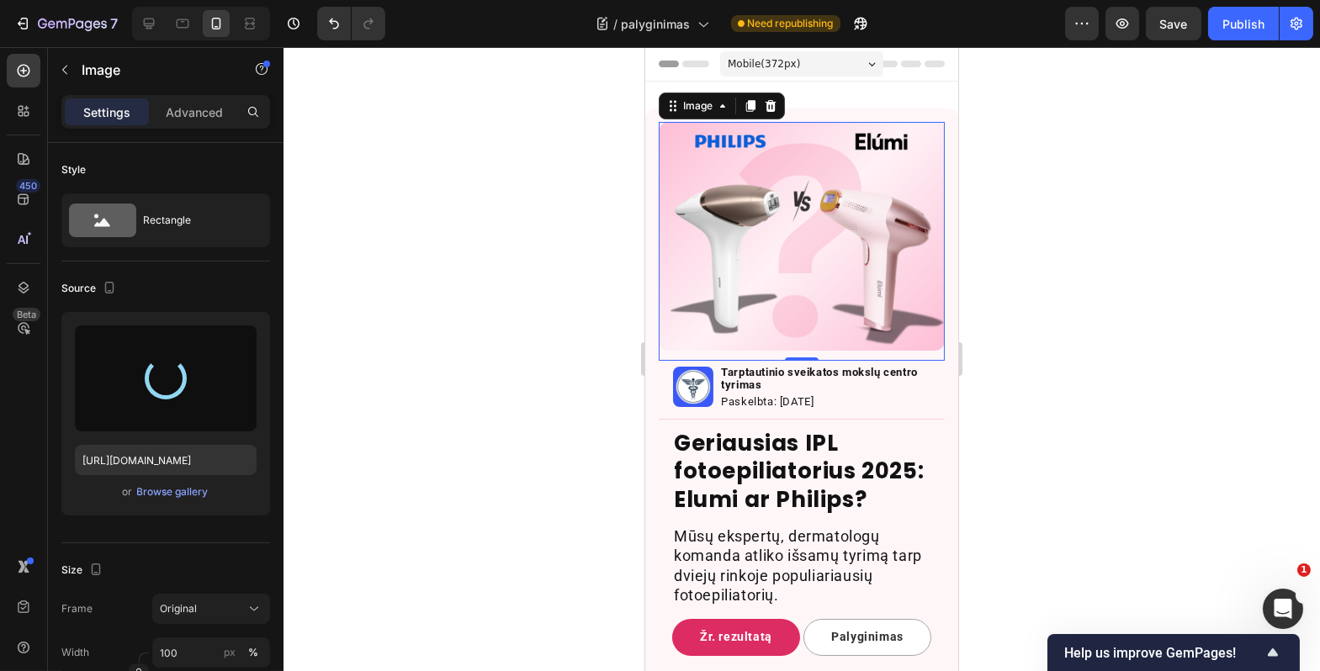
type input "https://cdn.shopify.com/s/files/1/0917/1265/1592/files/gempages_579760086268772…"
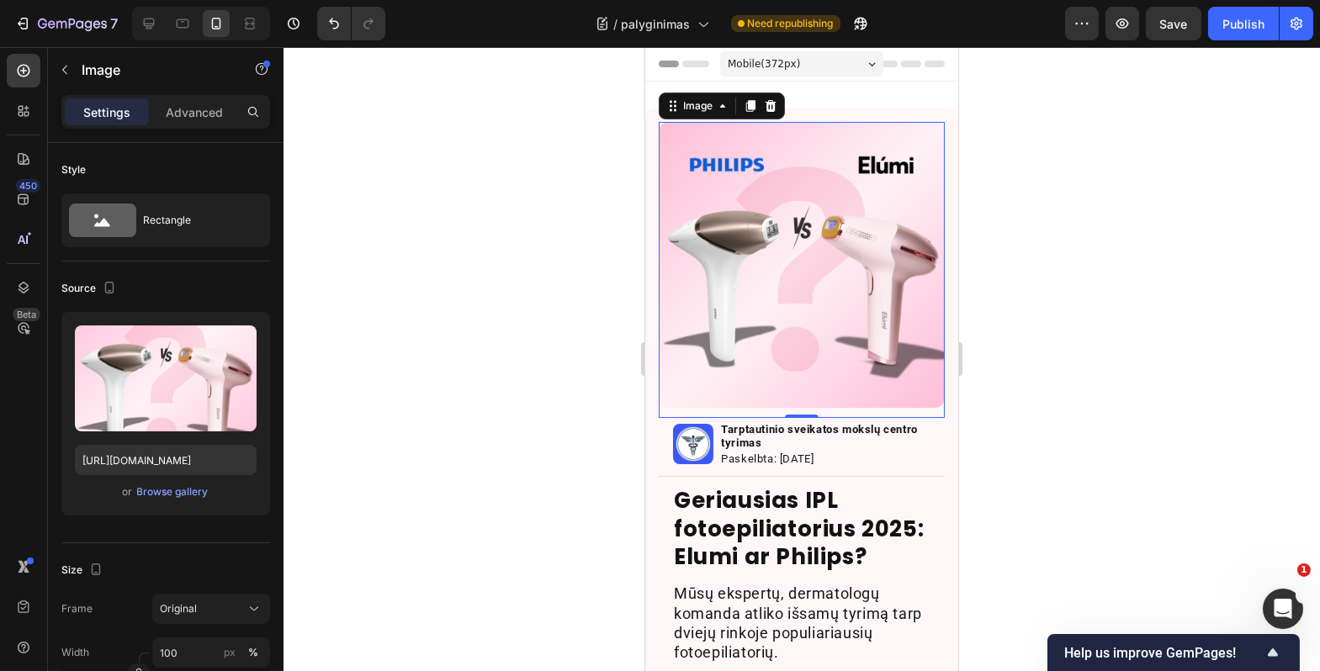
click at [1081, 443] on div at bounding box center [802, 359] width 1037 height 624
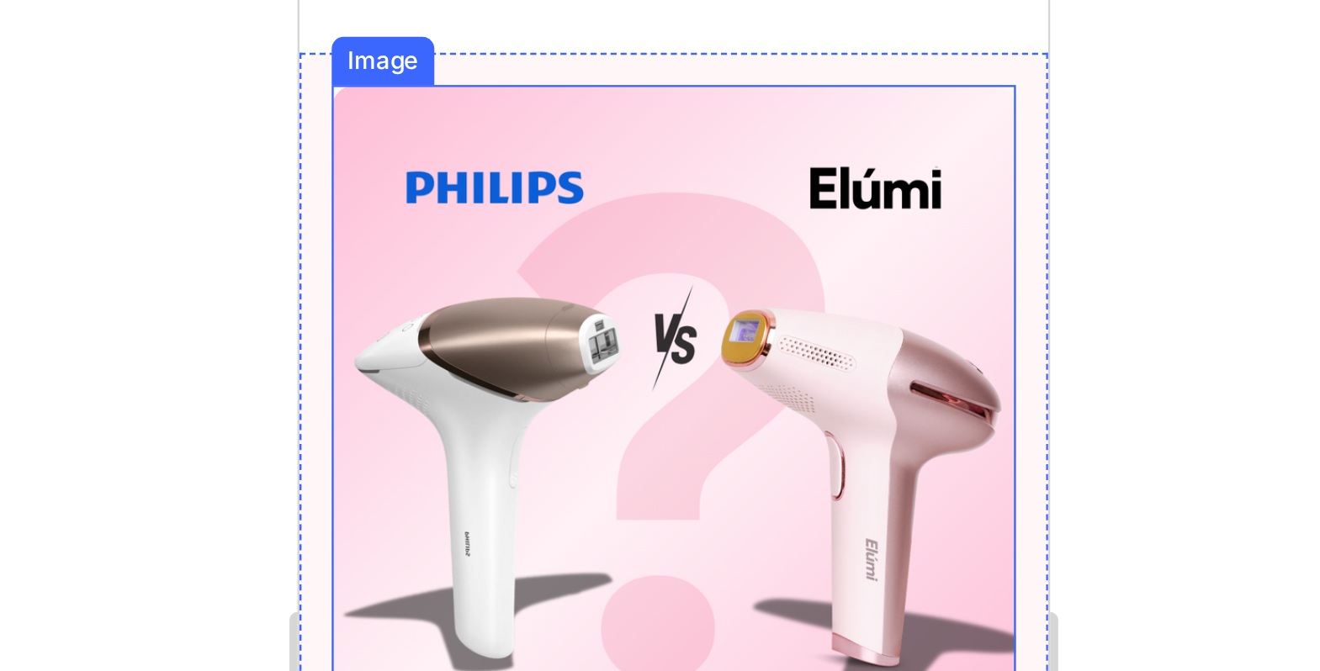
scroll to position [76, 0]
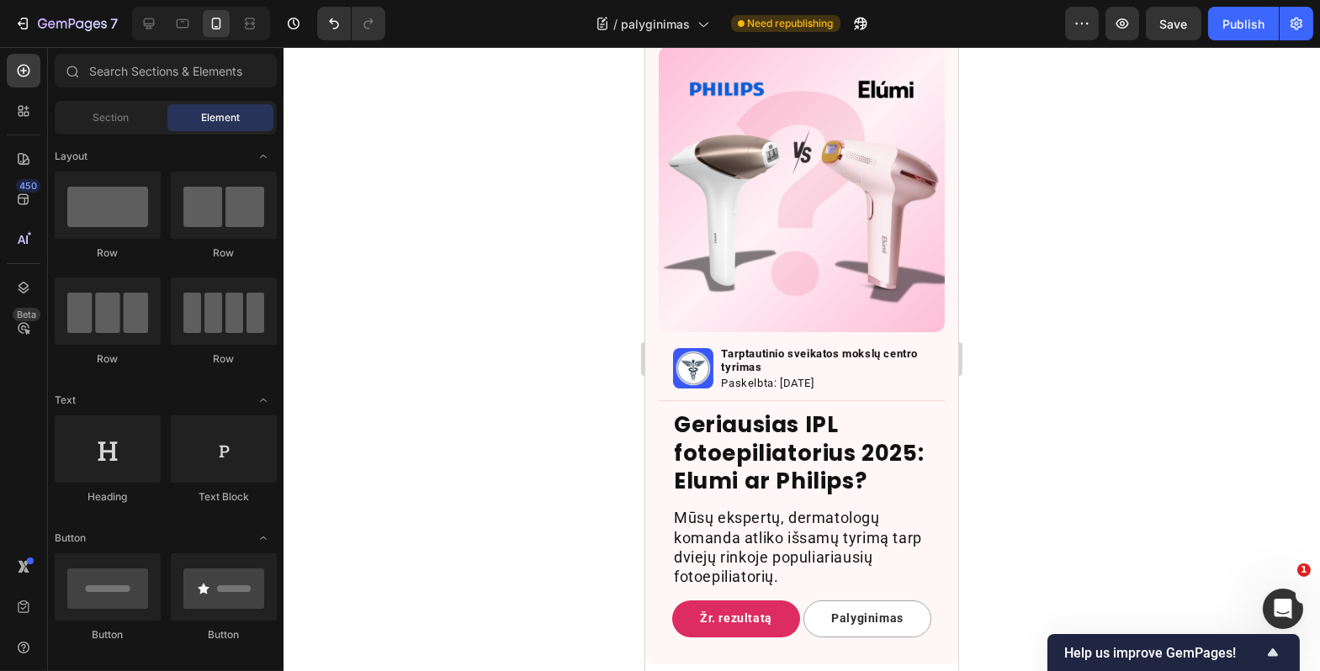
click at [1035, 360] on div at bounding box center [802, 359] width 1037 height 624
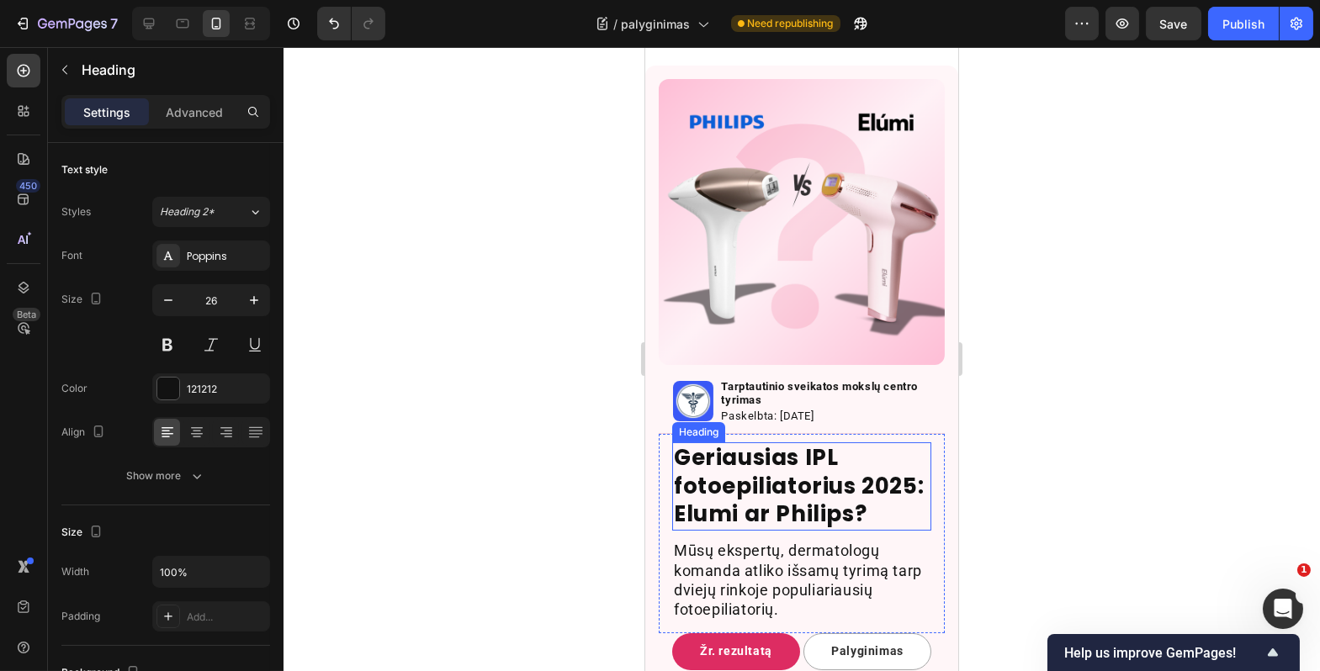
click at [849, 512] on h2 "Geriausias IPL fotoepiliatorius 2025: Elumi ar Philips?" at bounding box center [800, 487] width 259 height 88
click at [187, 119] on p "Advanced" at bounding box center [194, 112] width 57 height 18
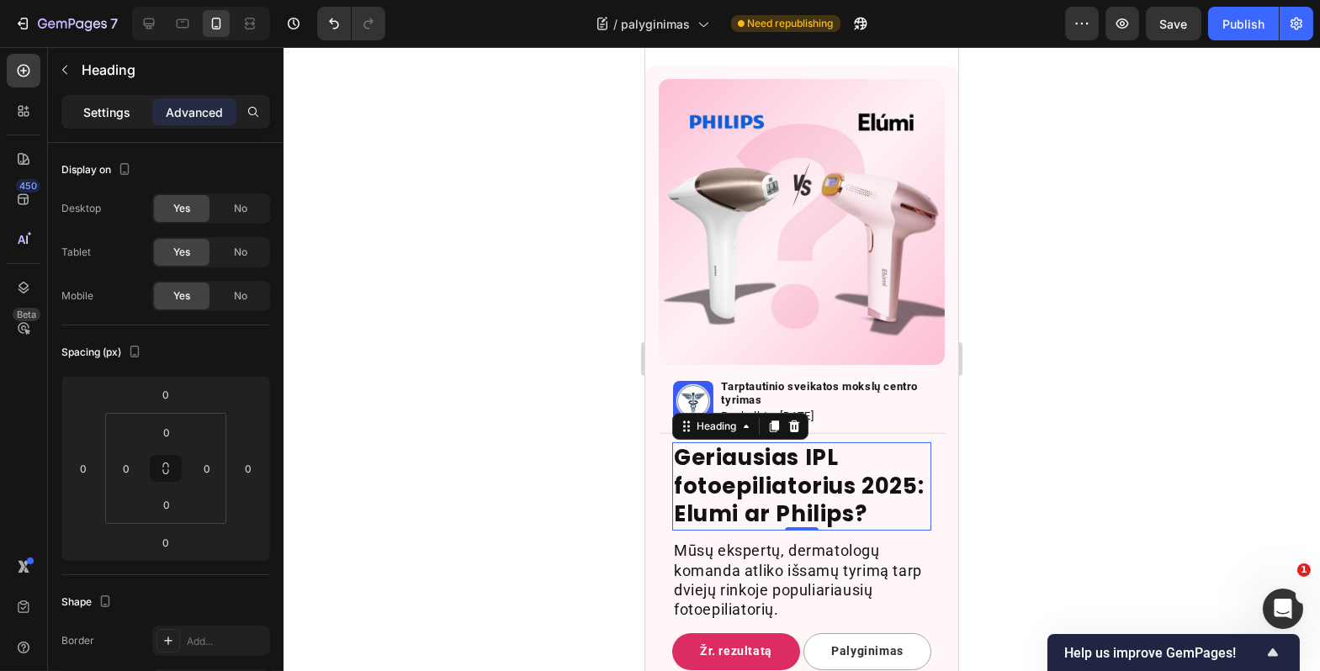
click at [112, 116] on p "Settings" at bounding box center [106, 112] width 47 height 18
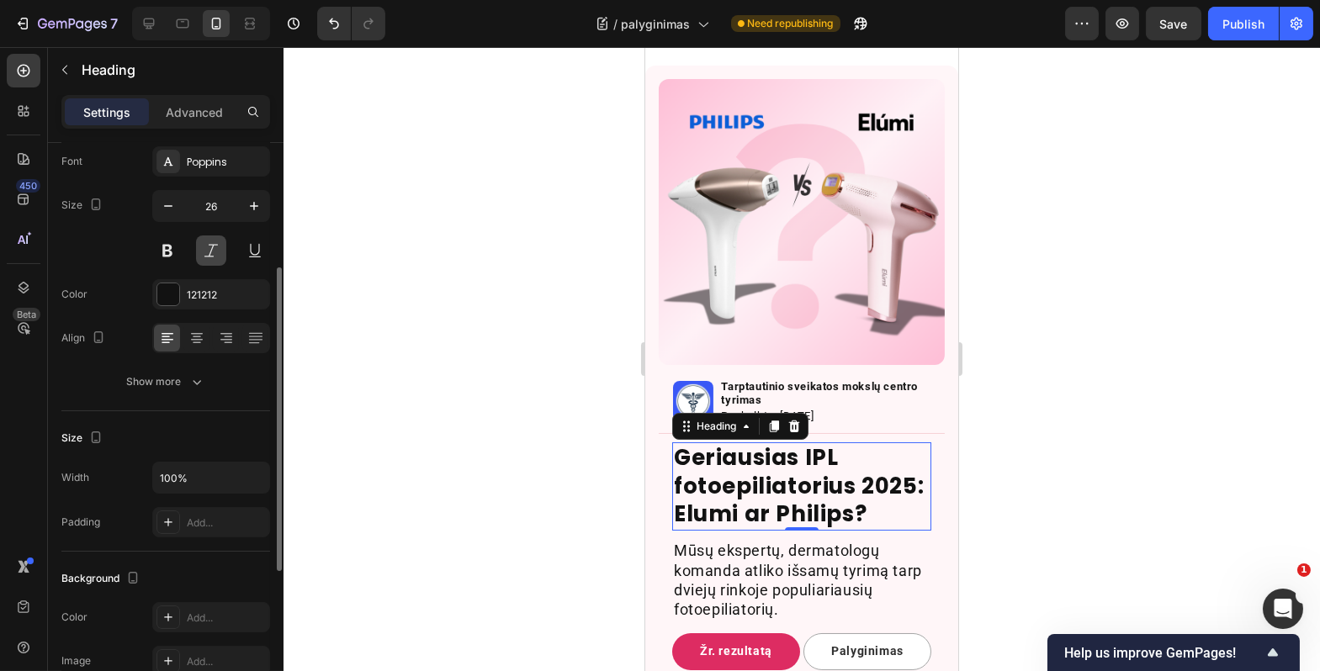
scroll to position [17, 0]
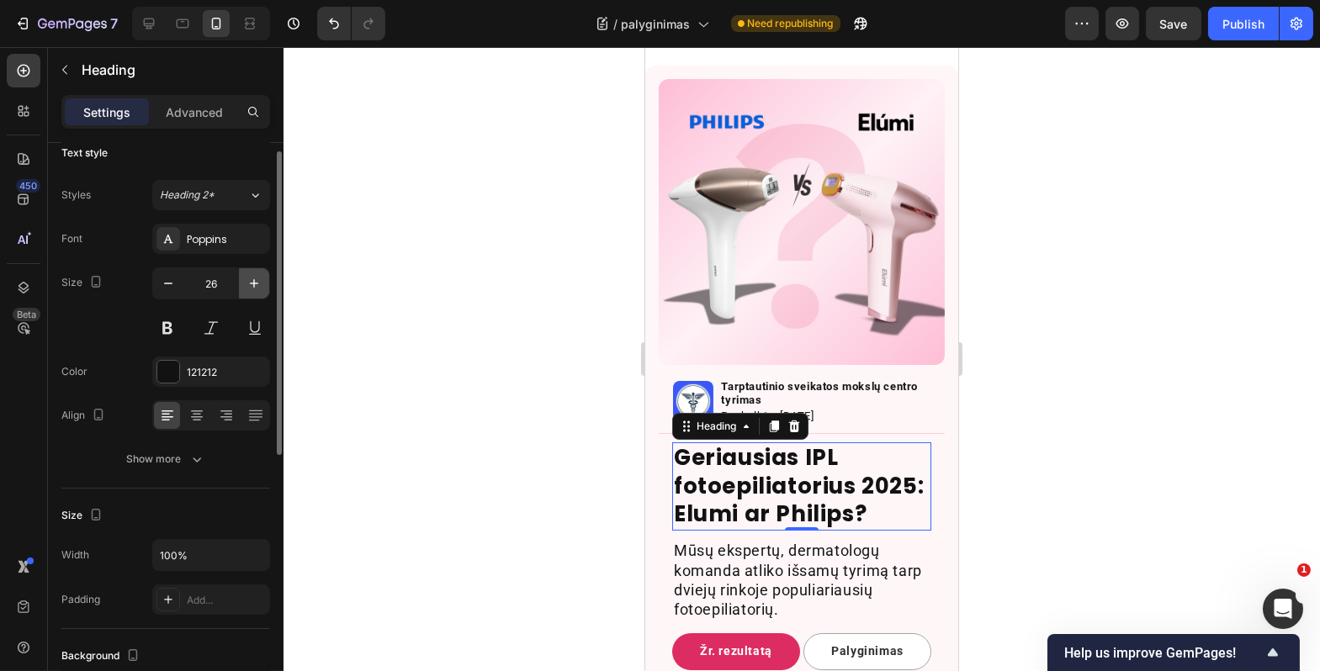
click at [251, 287] on icon "button" at bounding box center [254, 283] width 17 height 17
click at [251, 289] on icon "button" at bounding box center [254, 283] width 17 height 17
type input "28"
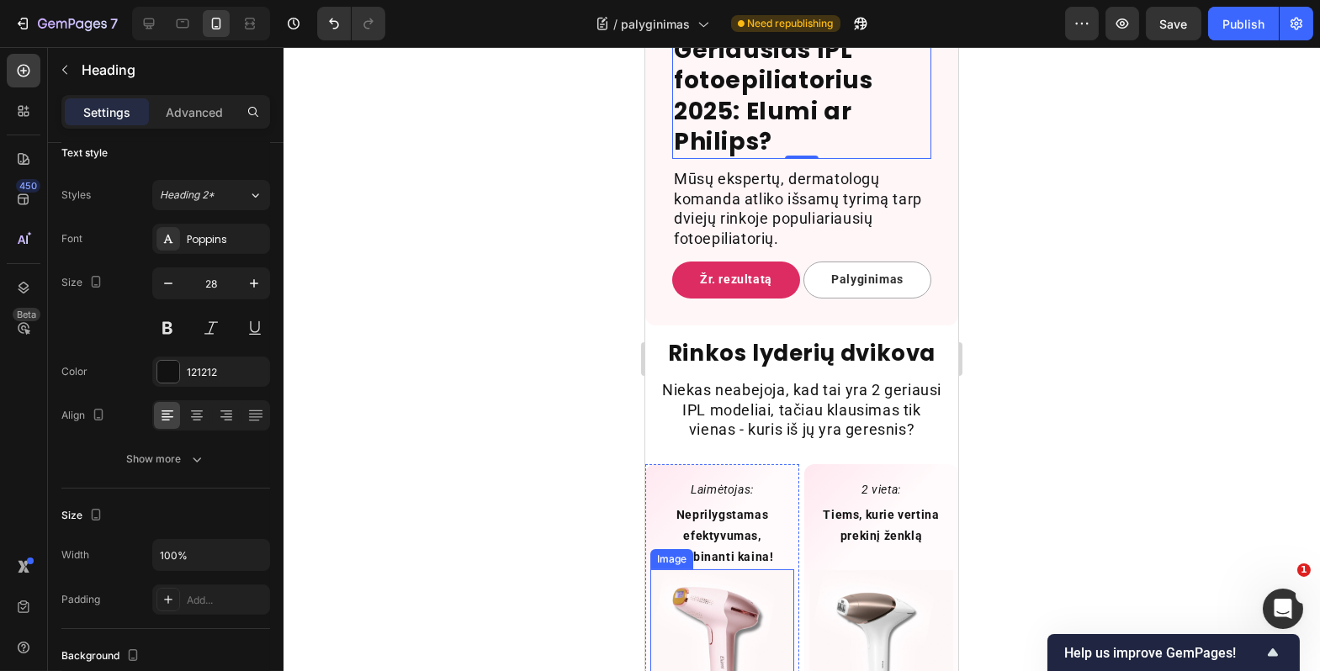
scroll to position [642, 0]
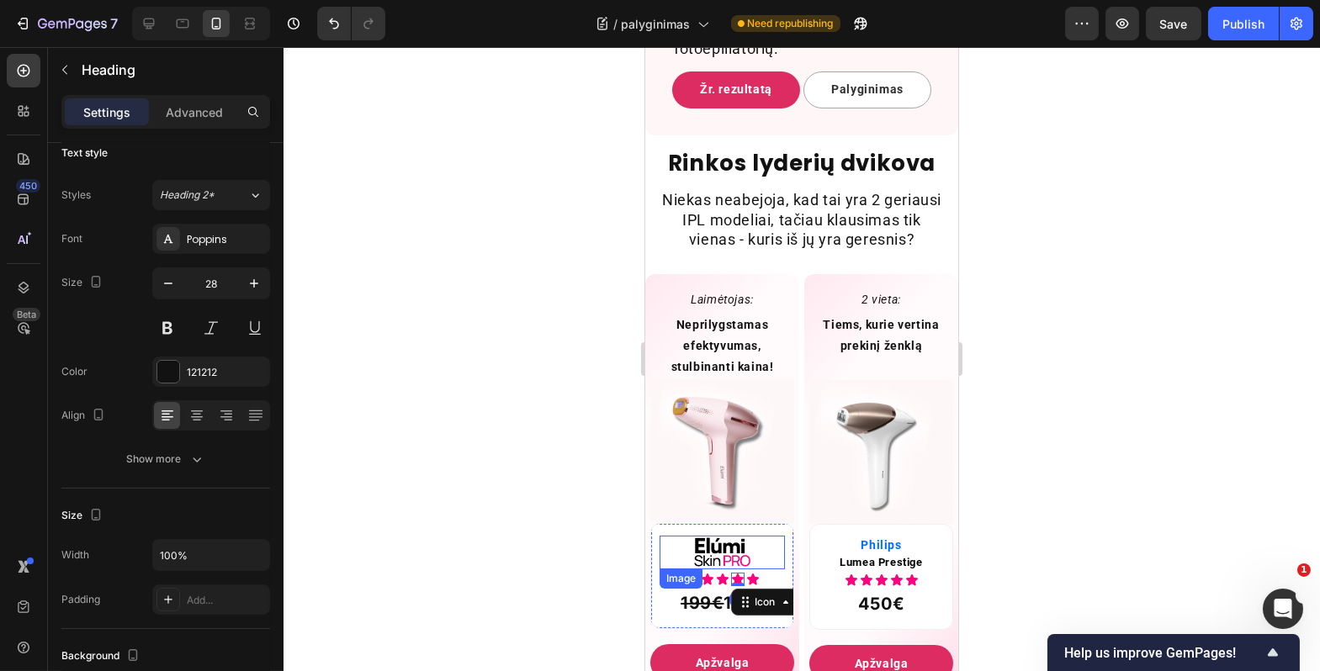
click at [731, 562] on div "Image Icon Icon Icon Icon 0 Icon Icon List 199€ 119€ Text Block Row" at bounding box center [722, 576] width 144 height 106
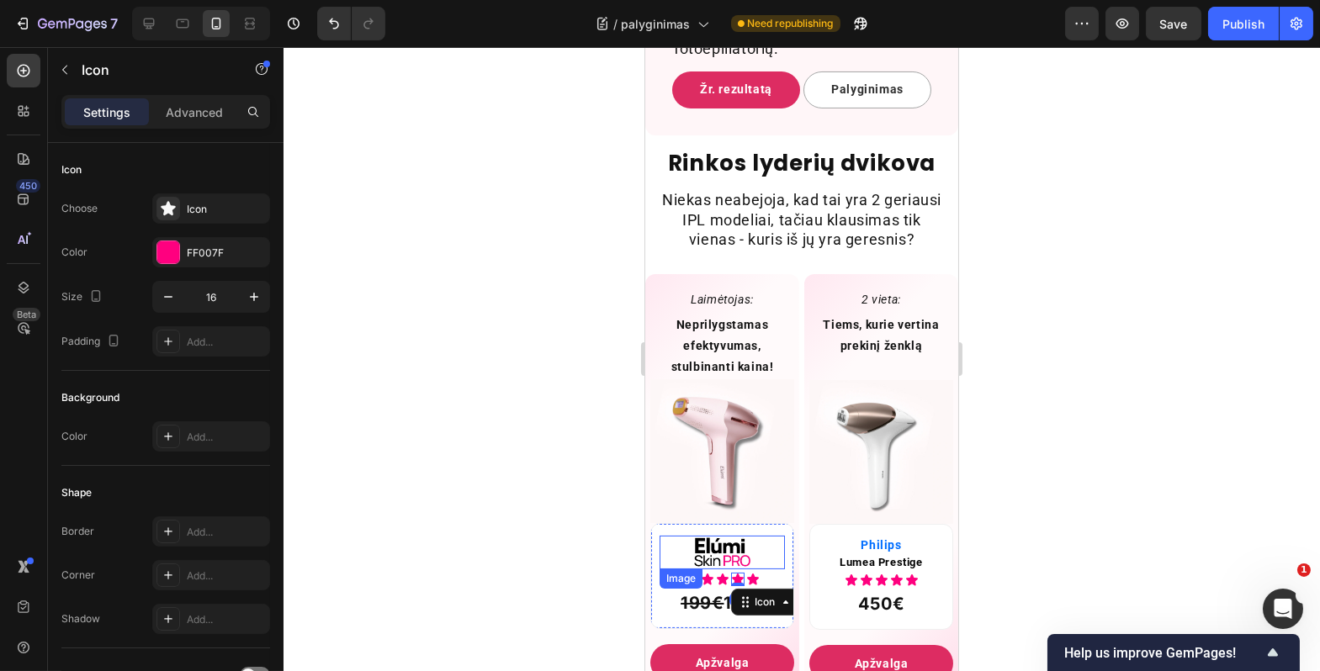
click at [739, 560] on img at bounding box center [720, 553] width 67 height 34
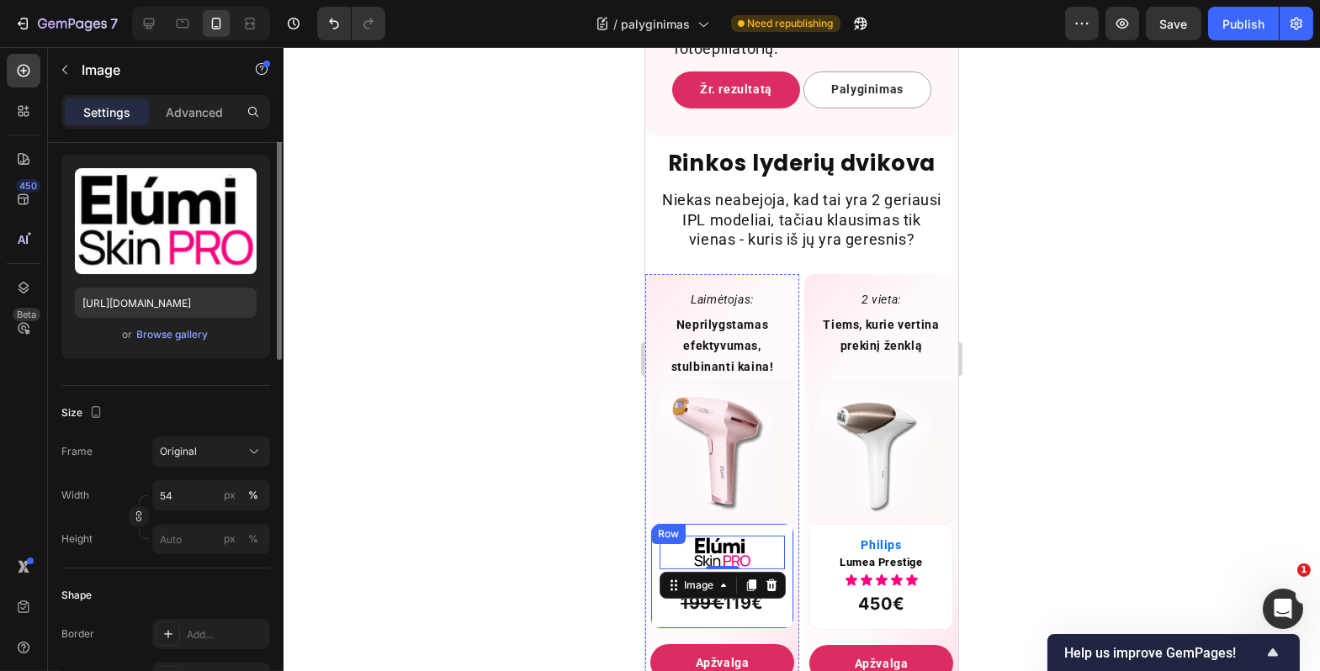
scroll to position [236, 0]
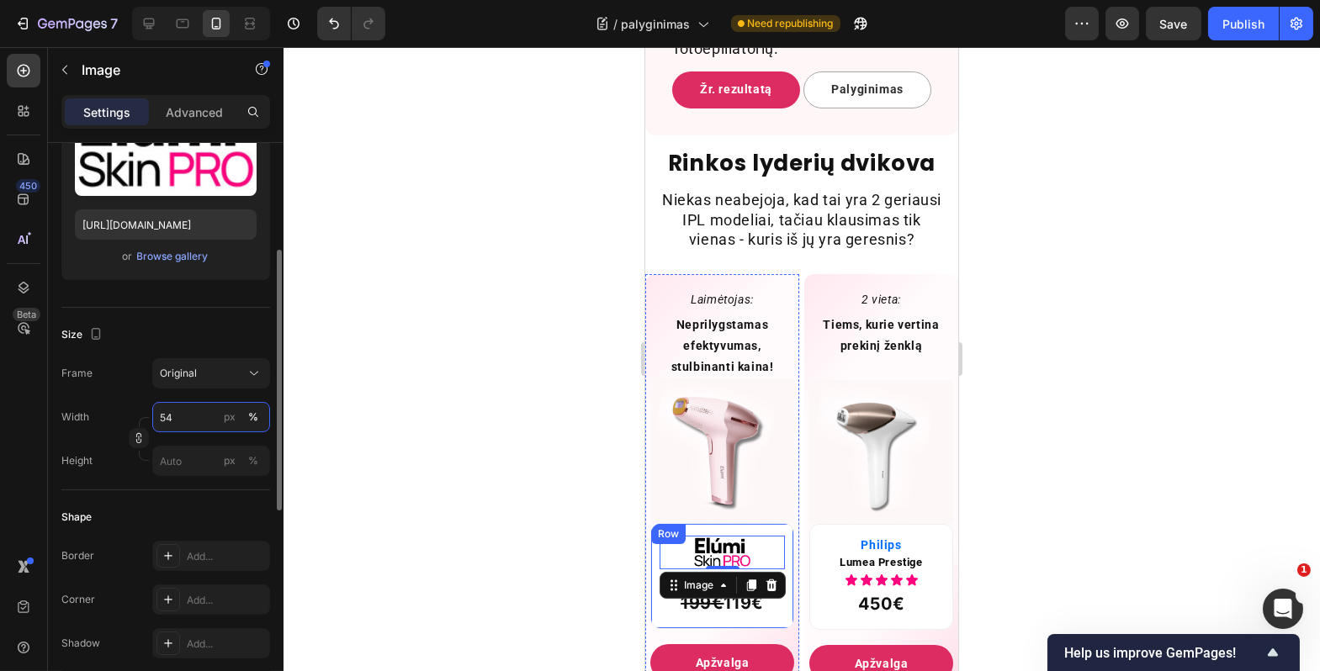
click at [184, 419] on input "54" at bounding box center [211, 417] width 118 height 30
type input "50"
click at [221, 437] on div "Width 50 px % Height px %" at bounding box center [165, 439] width 209 height 74
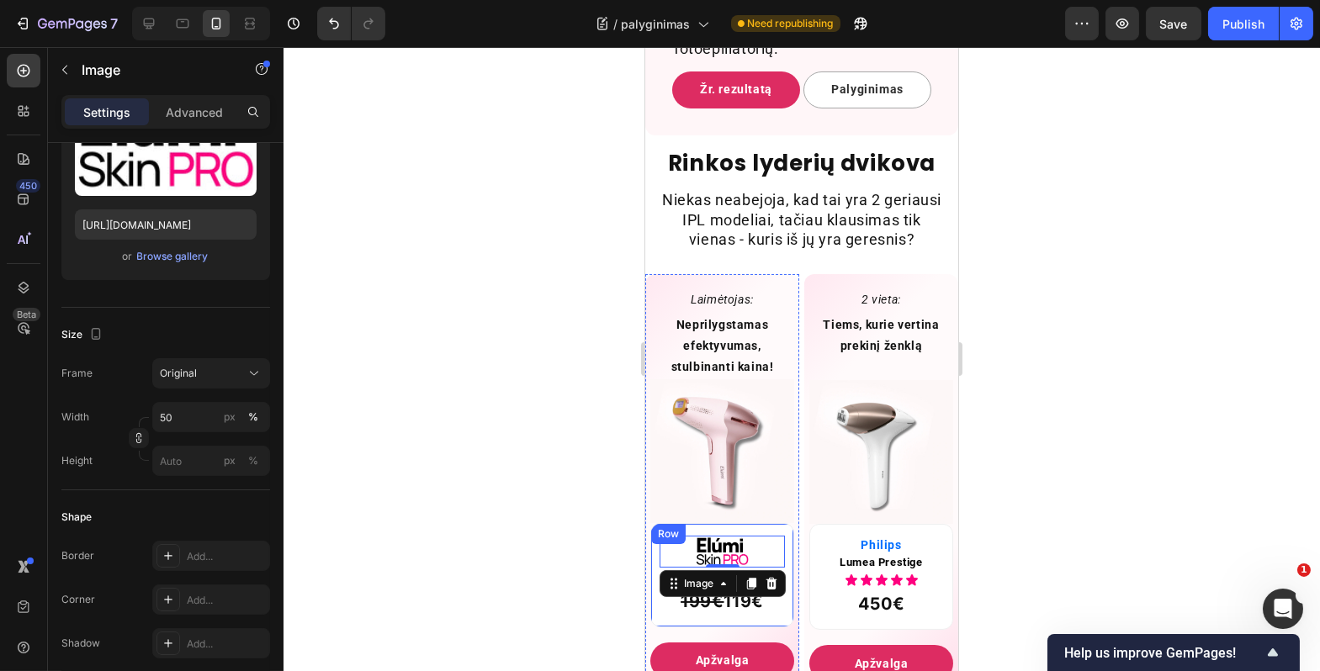
click at [452, 522] on div at bounding box center [802, 359] width 1037 height 624
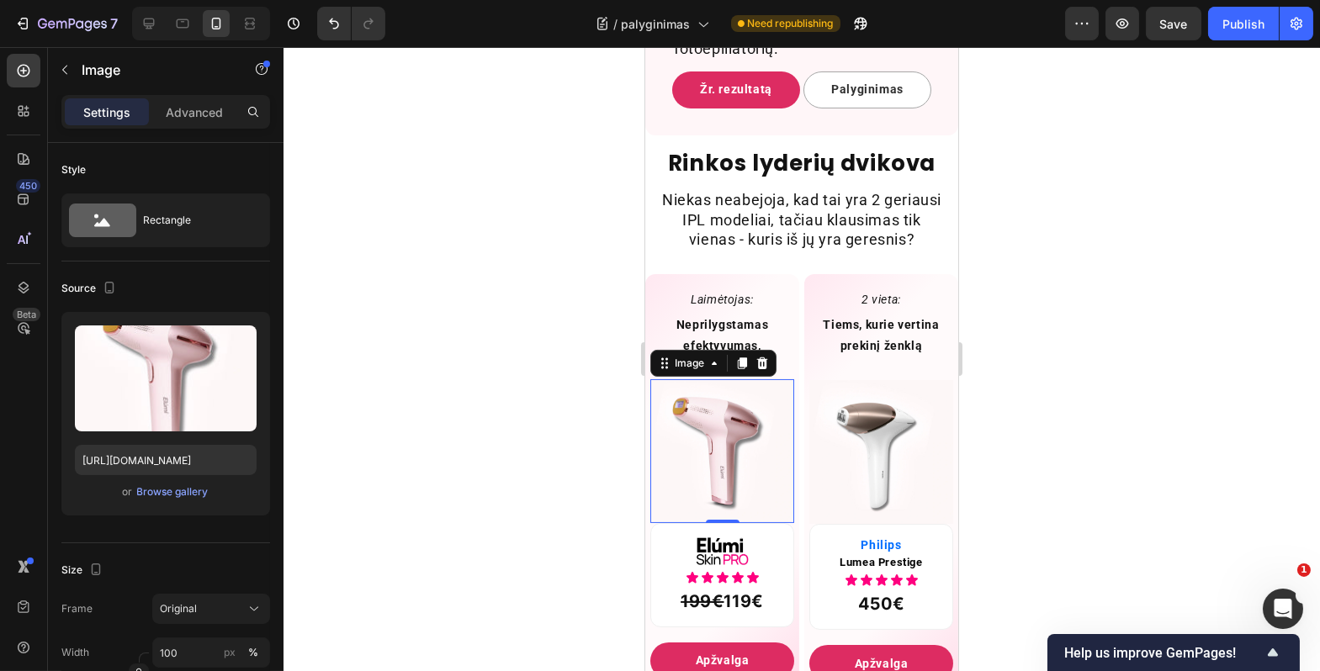
click at [667, 502] on img at bounding box center [722, 451] width 144 height 144
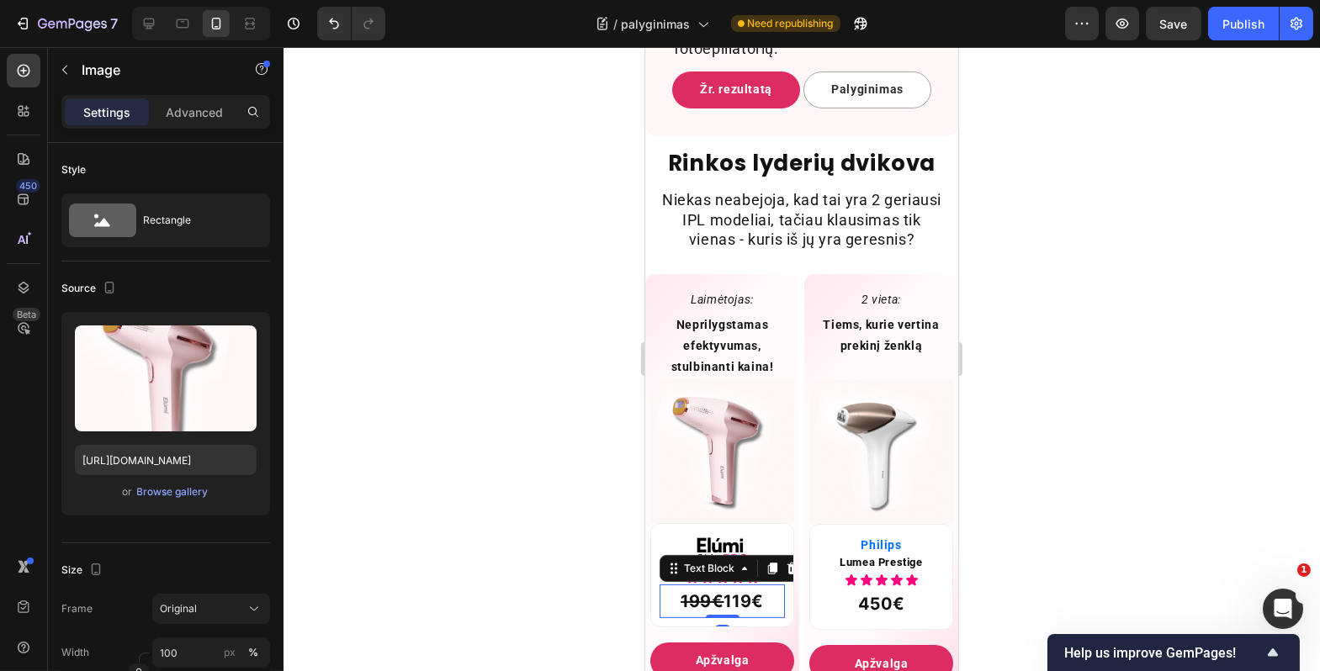
click at [754, 607] on p "199€ 119€" at bounding box center [721, 601] width 122 height 30
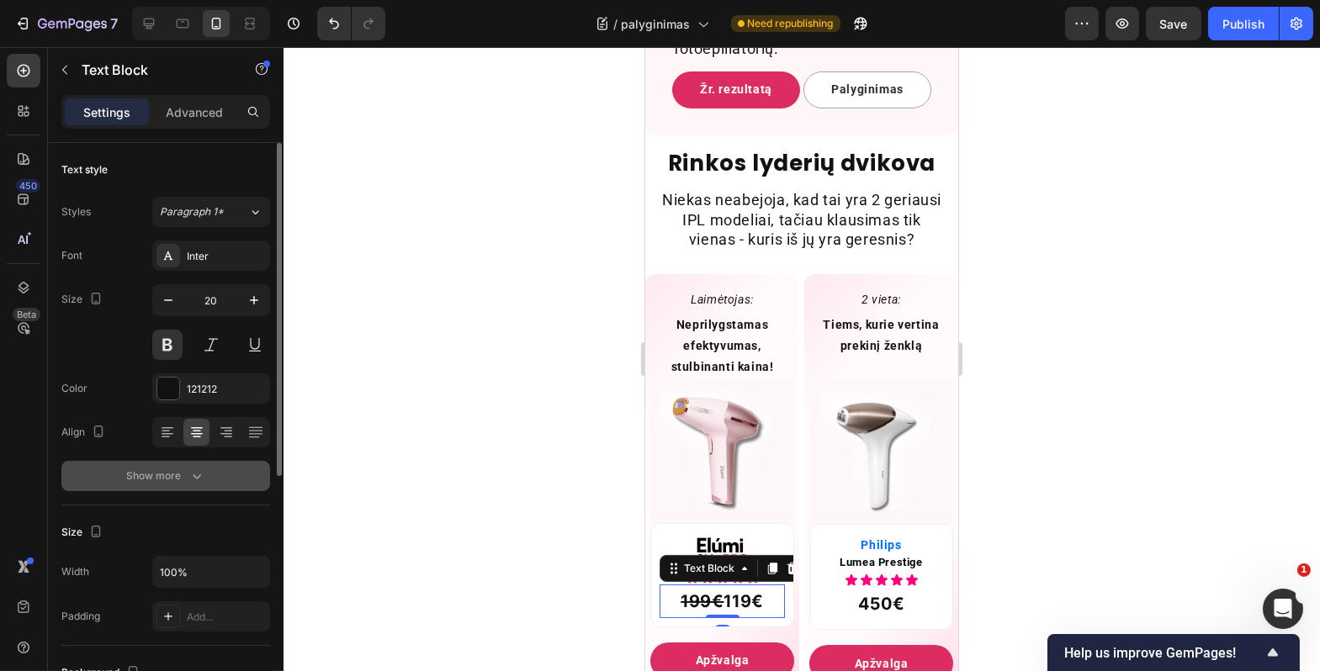
click at [227, 484] on button "Show more" at bounding box center [165, 476] width 209 height 30
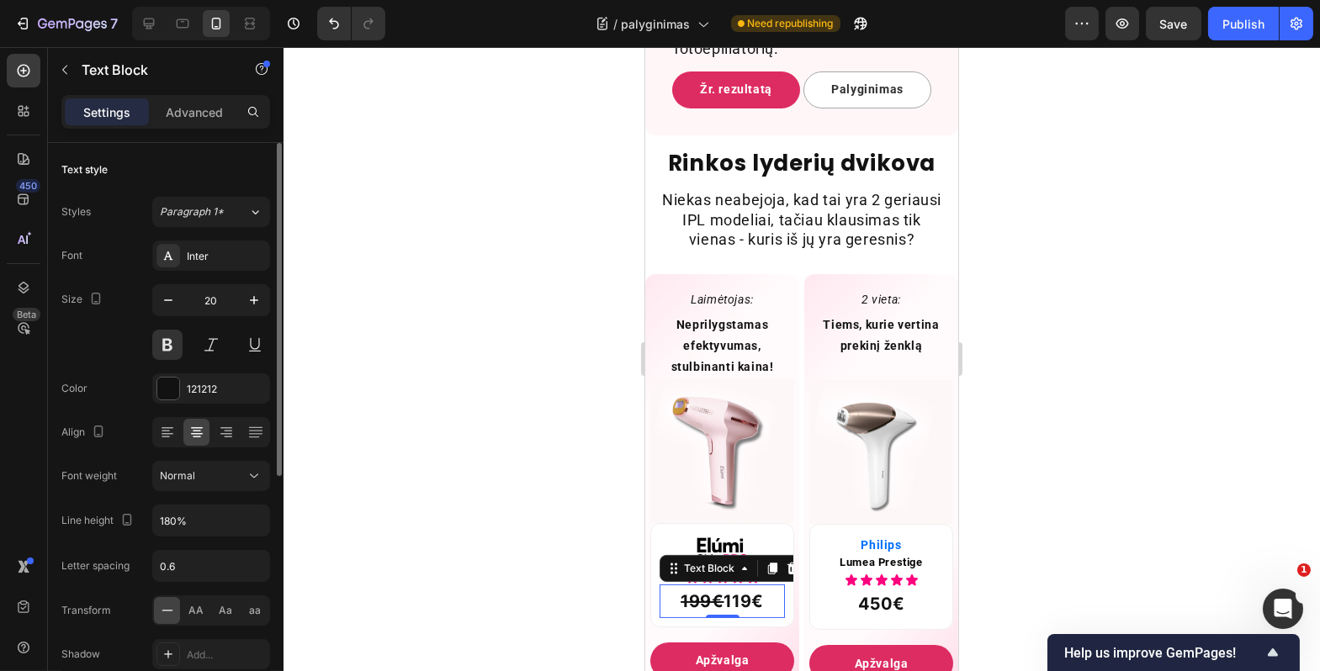
click at [227, 484] on button "Normal" at bounding box center [211, 476] width 118 height 30
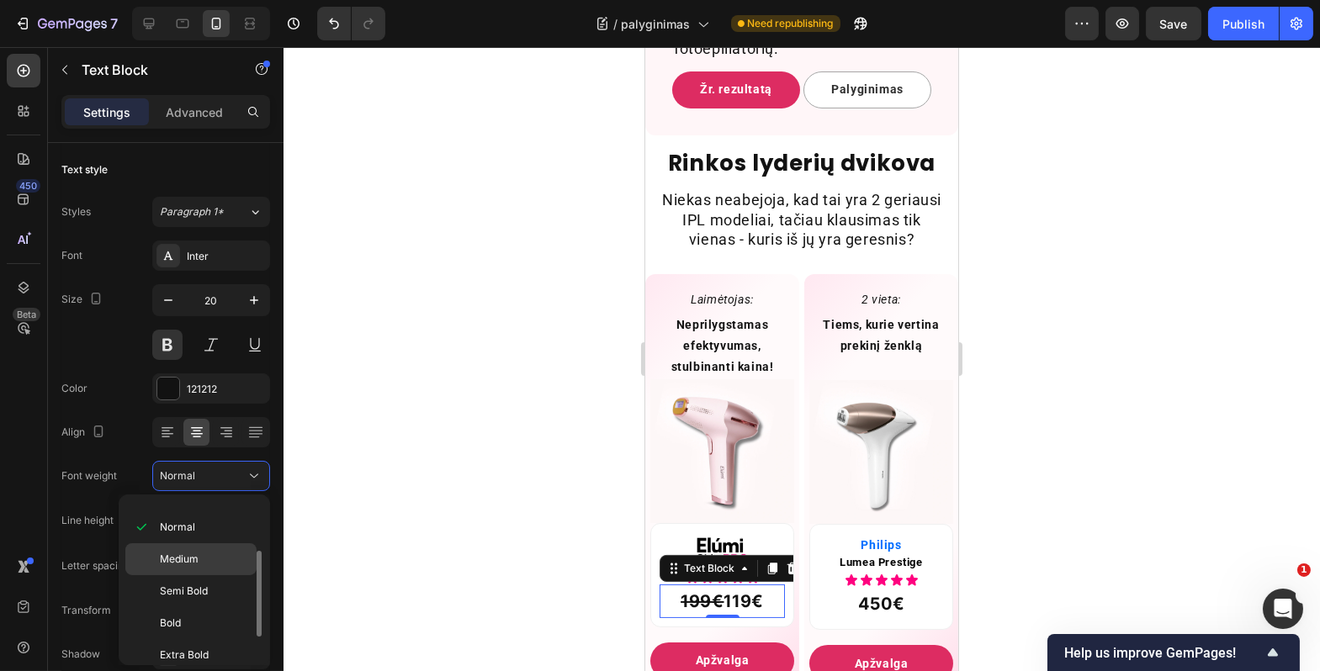
scroll to position [87, 0]
click at [201, 628] on div "Bold" at bounding box center [190, 622] width 131 height 32
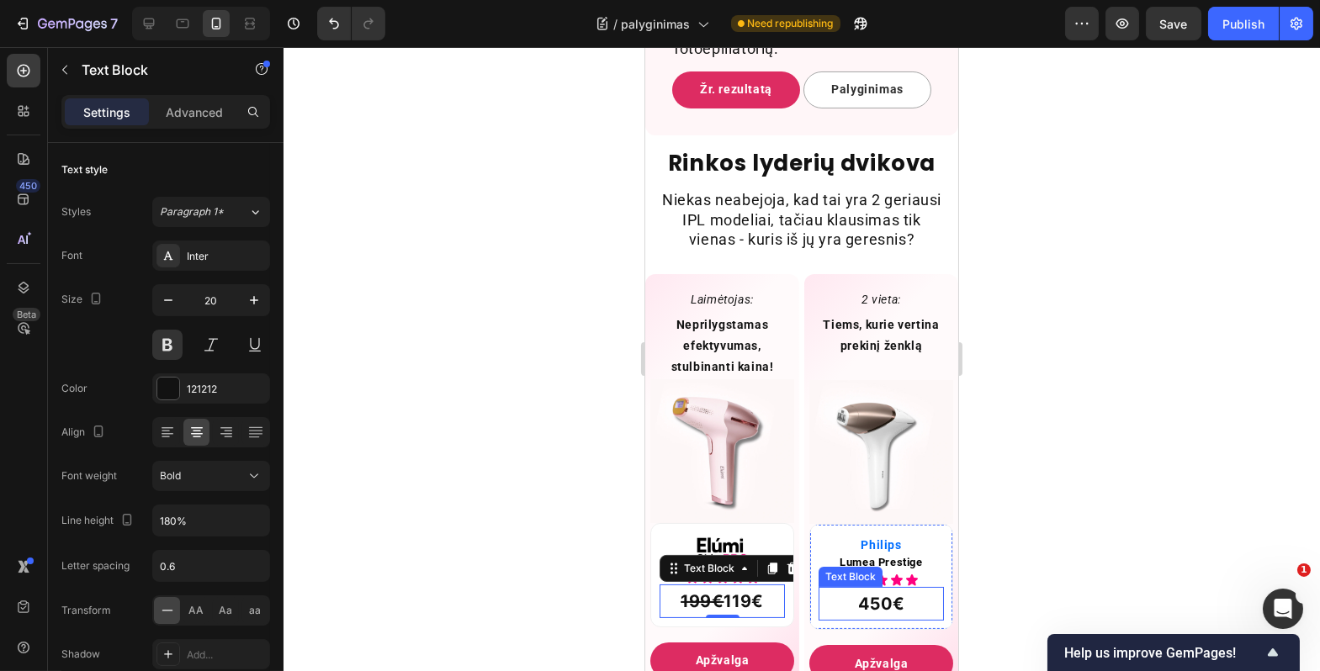
click at [850, 610] on p "450€" at bounding box center [881, 604] width 72 height 30
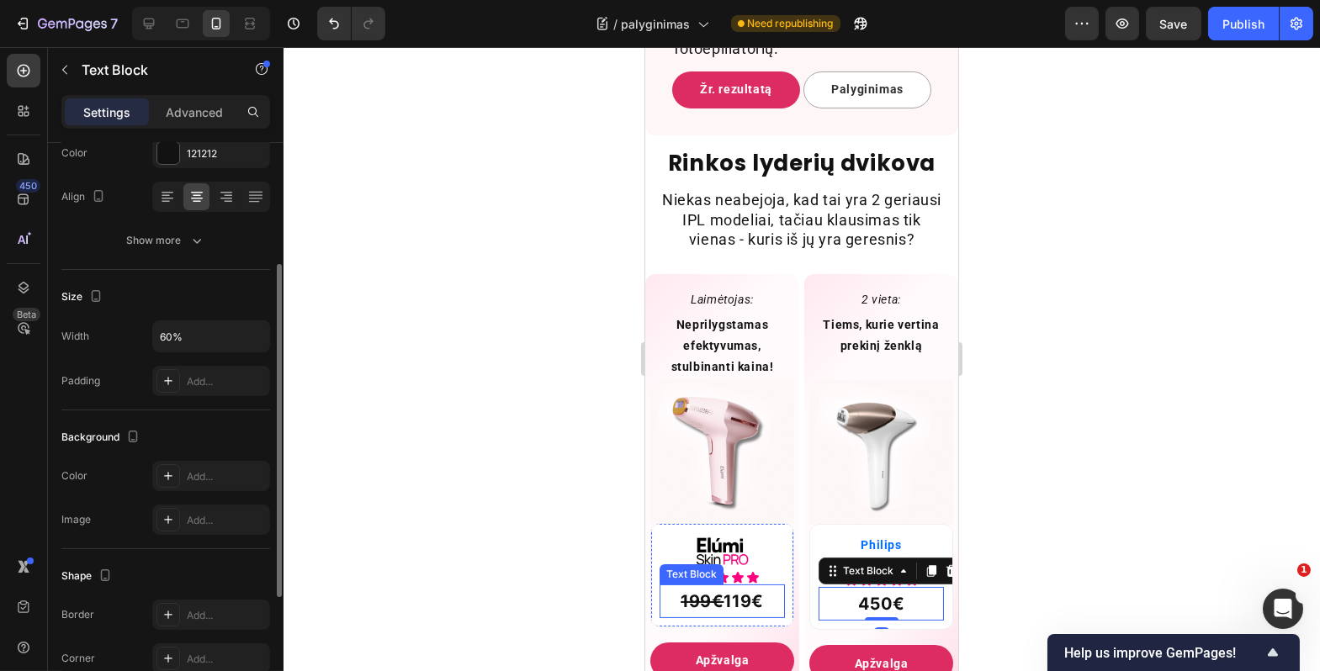
scroll to position [0, 0]
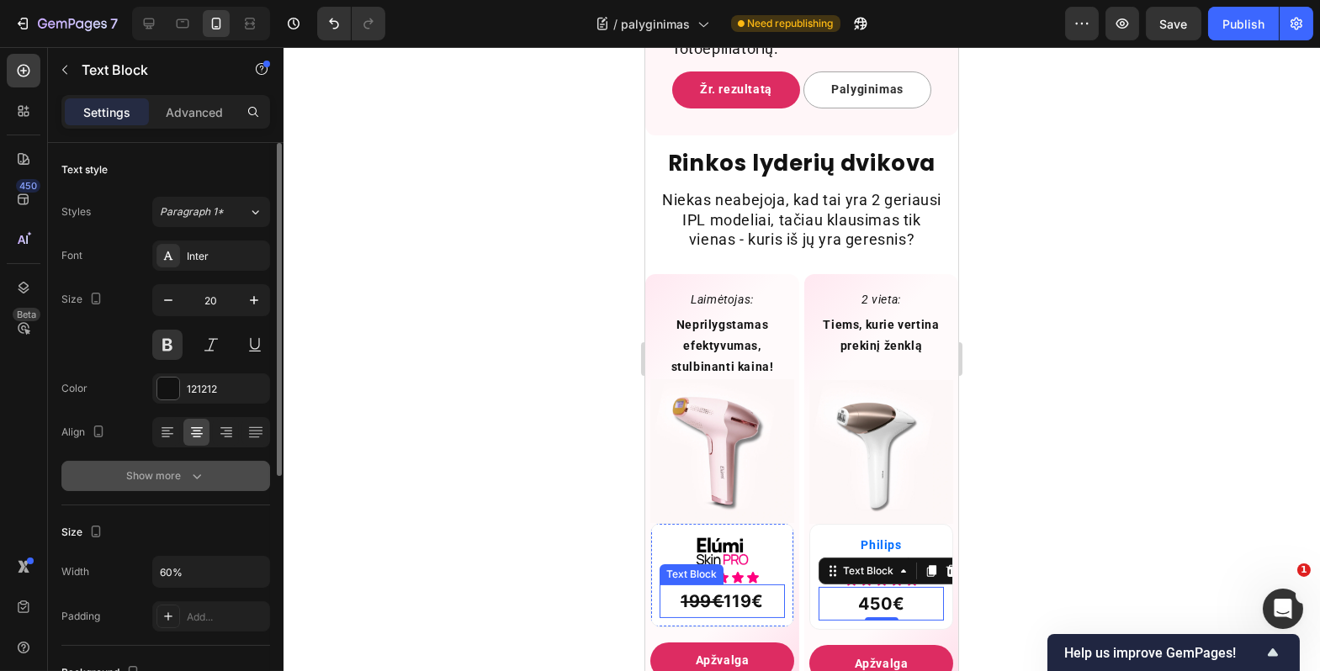
click at [185, 480] on div "Show more" at bounding box center [166, 476] width 78 height 17
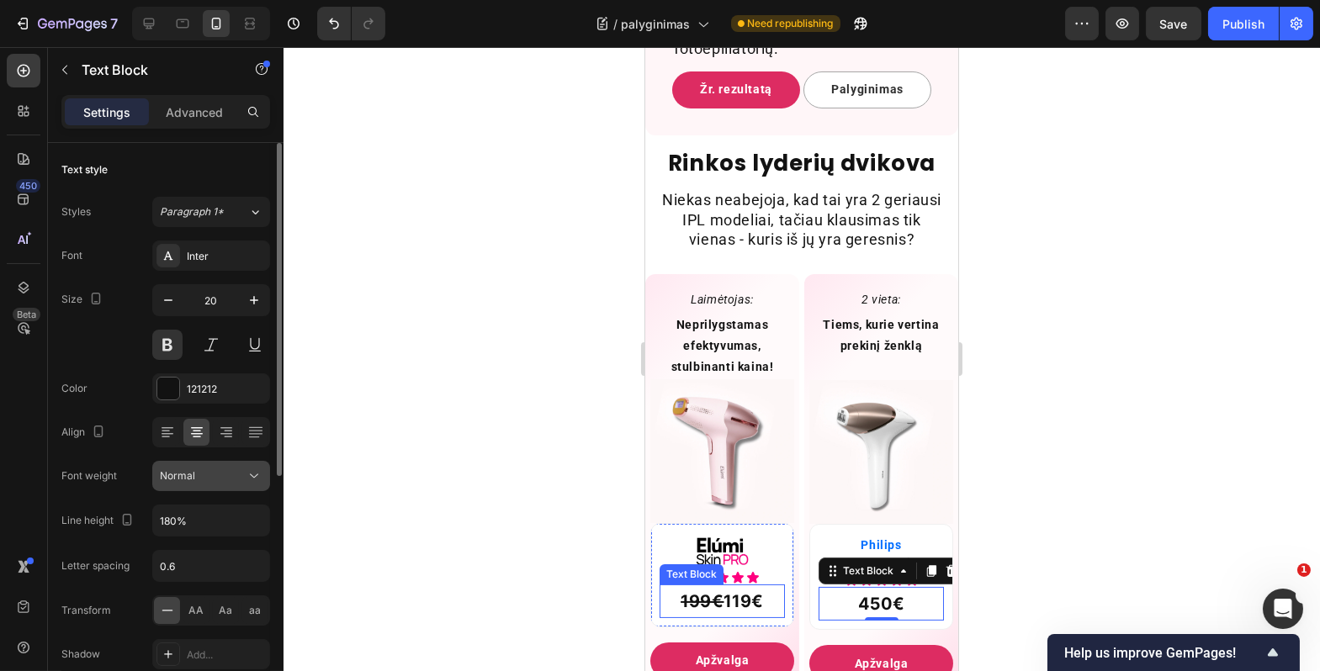
click at [201, 481] on div "Normal" at bounding box center [203, 476] width 86 height 15
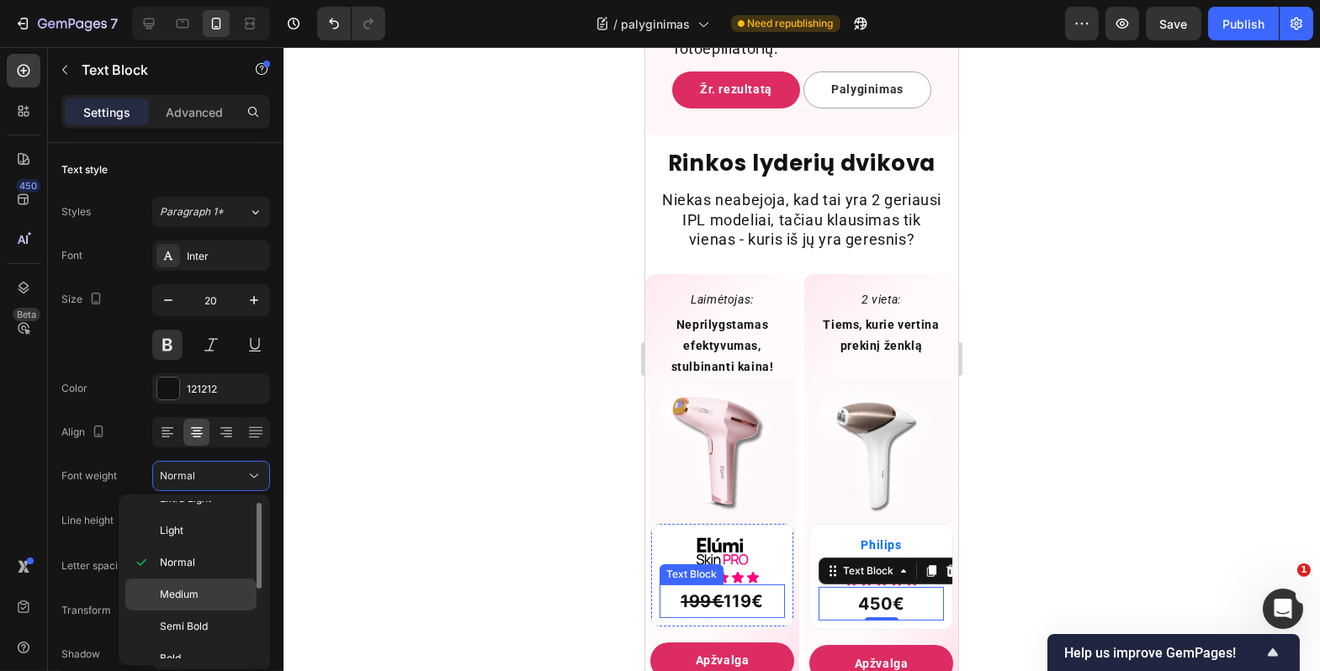
scroll to position [56, 0]
click at [193, 652] on p "Bold" at bounding box center [204, 653] width 89 height 15
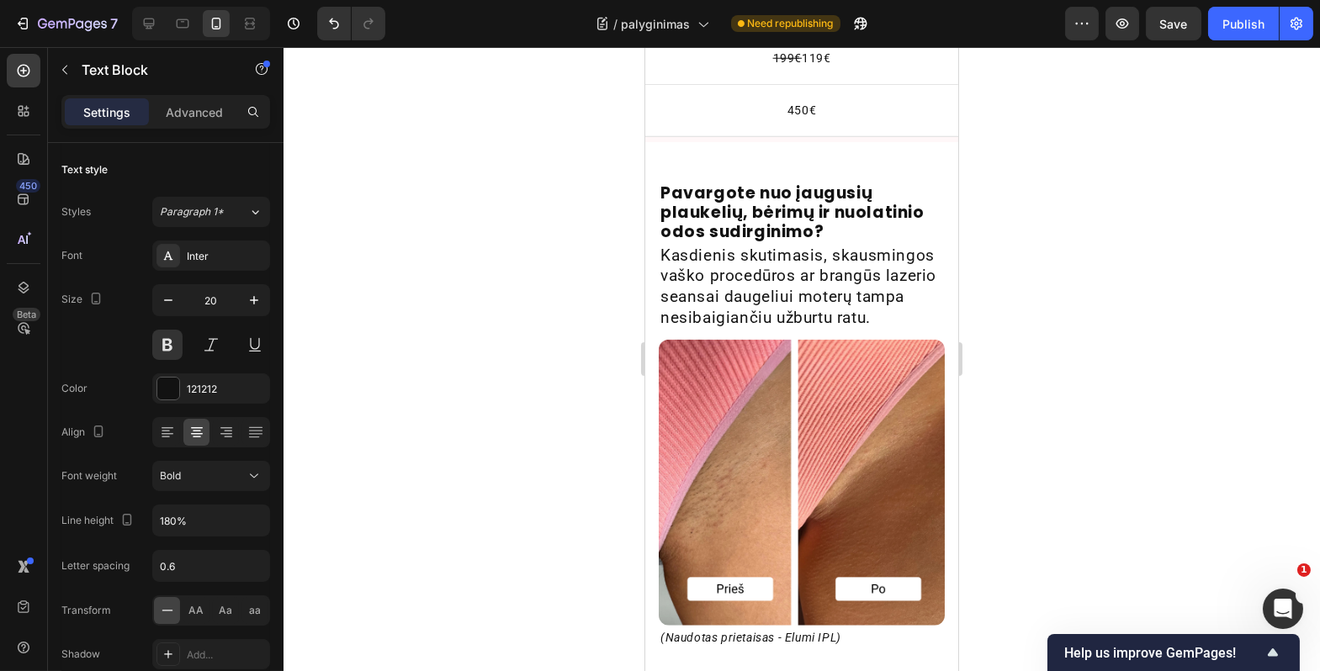
scroll to position [3762, 0]
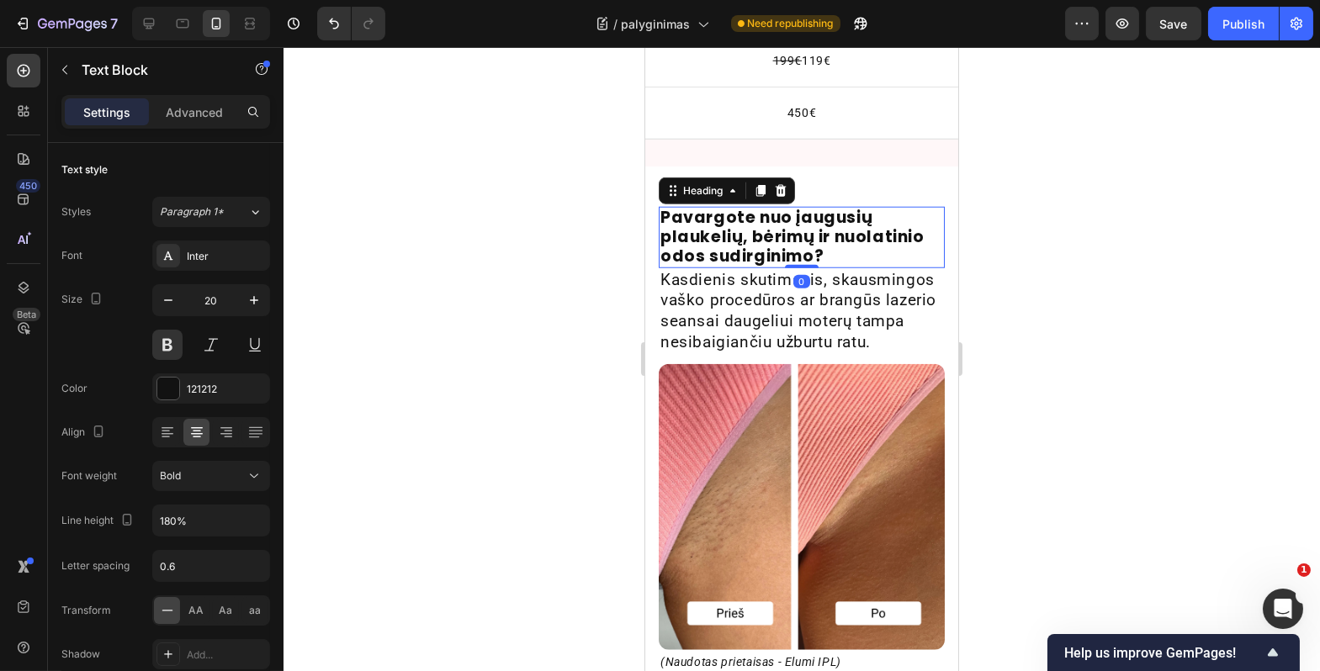
click at [760, 212] on strong "Pavargote nuo įaugusių plaukelių, bėrimų ir nuolatinio odos sudirginimo?" at bounding box center [792, 236] width 264 height 61
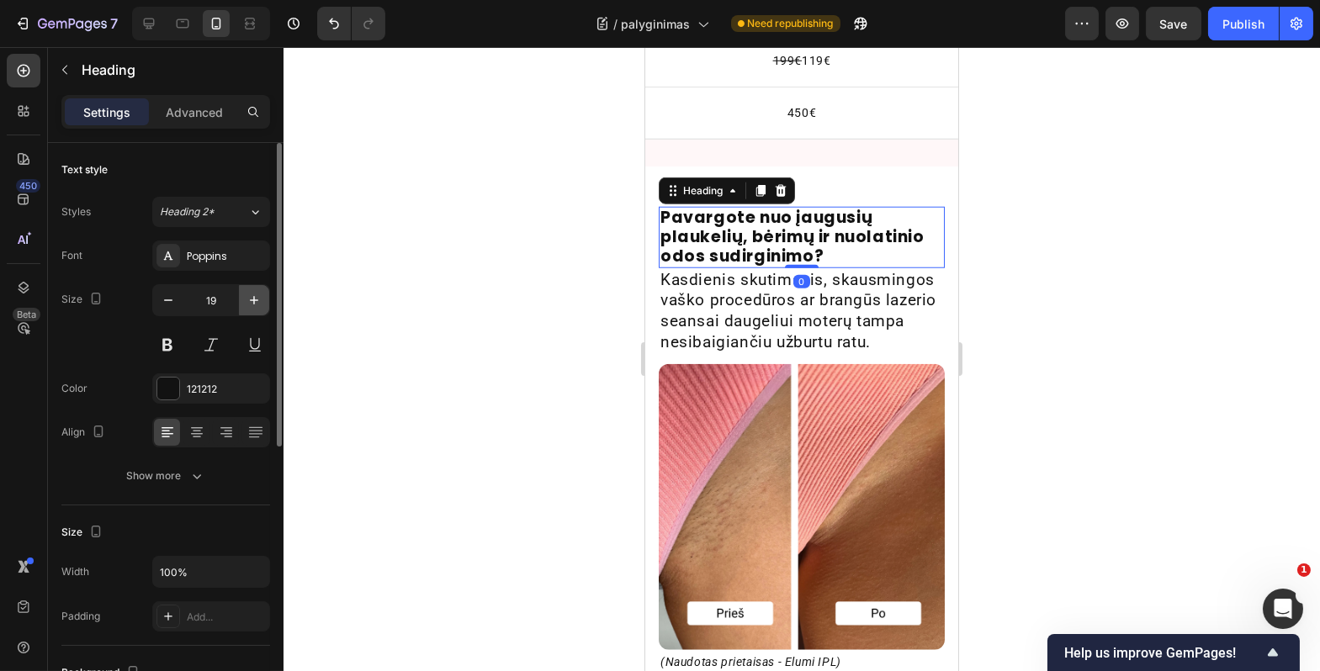
click at [258, 310] on button "button" at bounding box center [254, 300] width 30 height 30
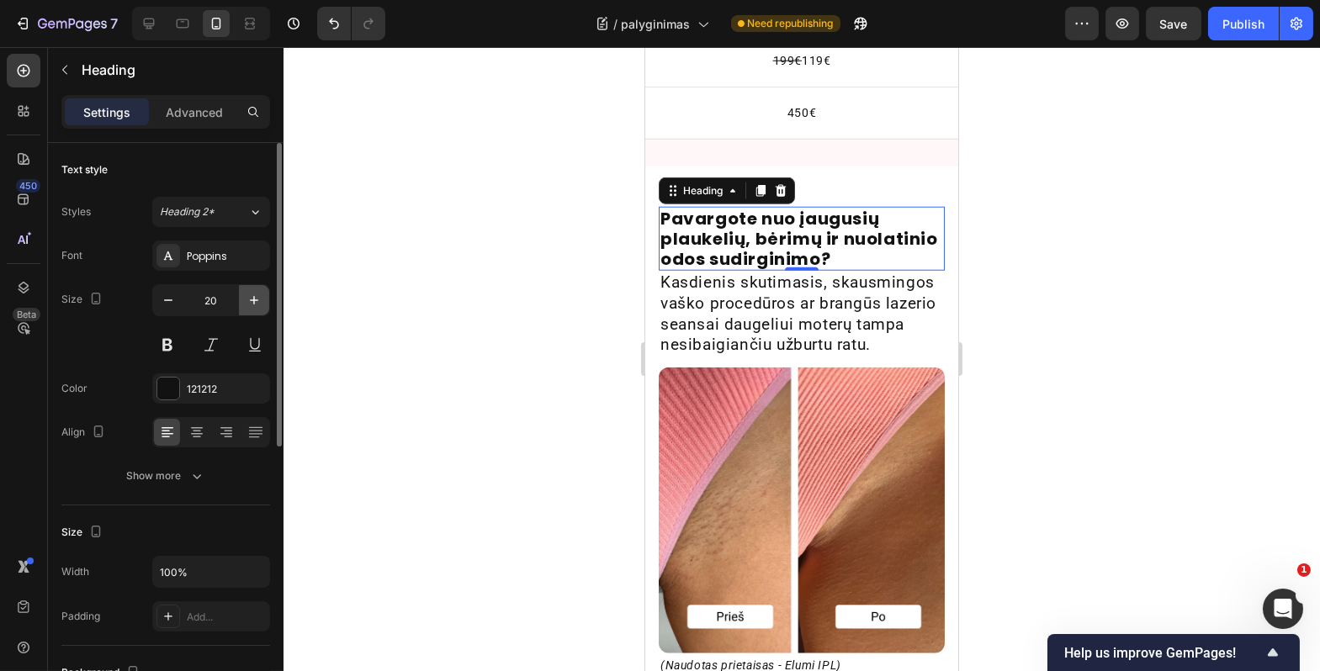
click at [258, 310] on button "button" at bounding box center [254, 300] width 30 height 30
type input "21"
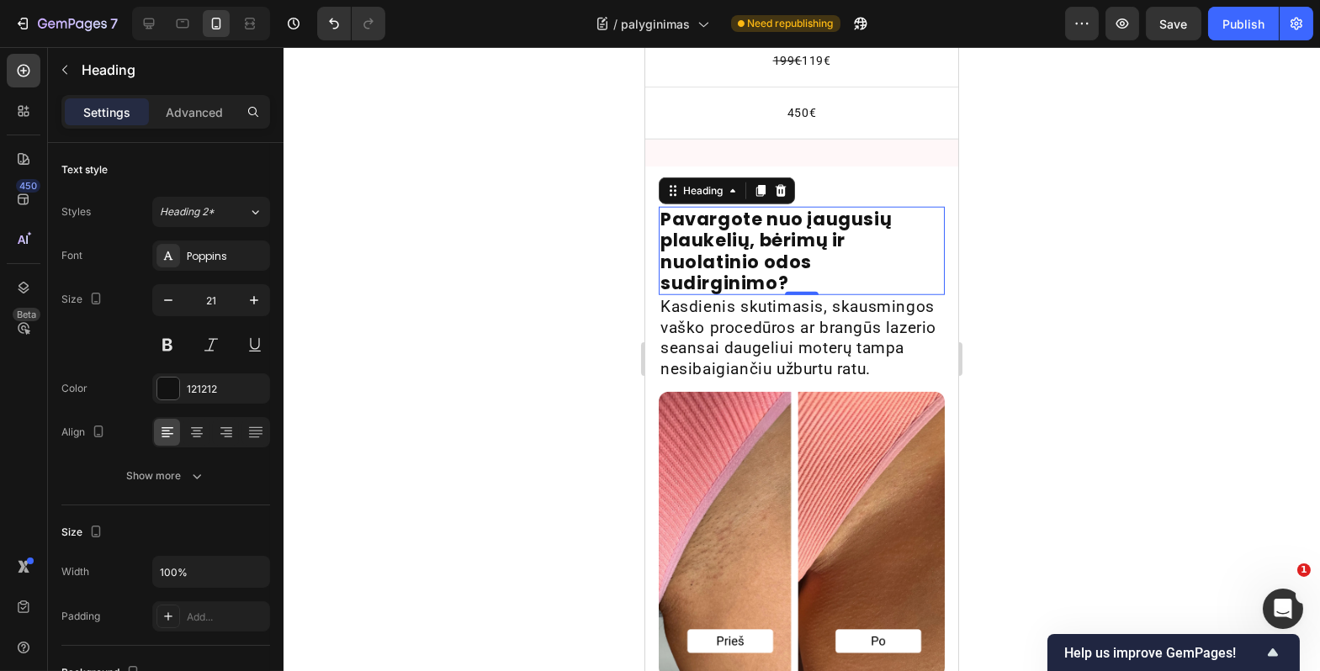
click at [462, 316] on div at bounding box center [802, 359] width 1037 height 624
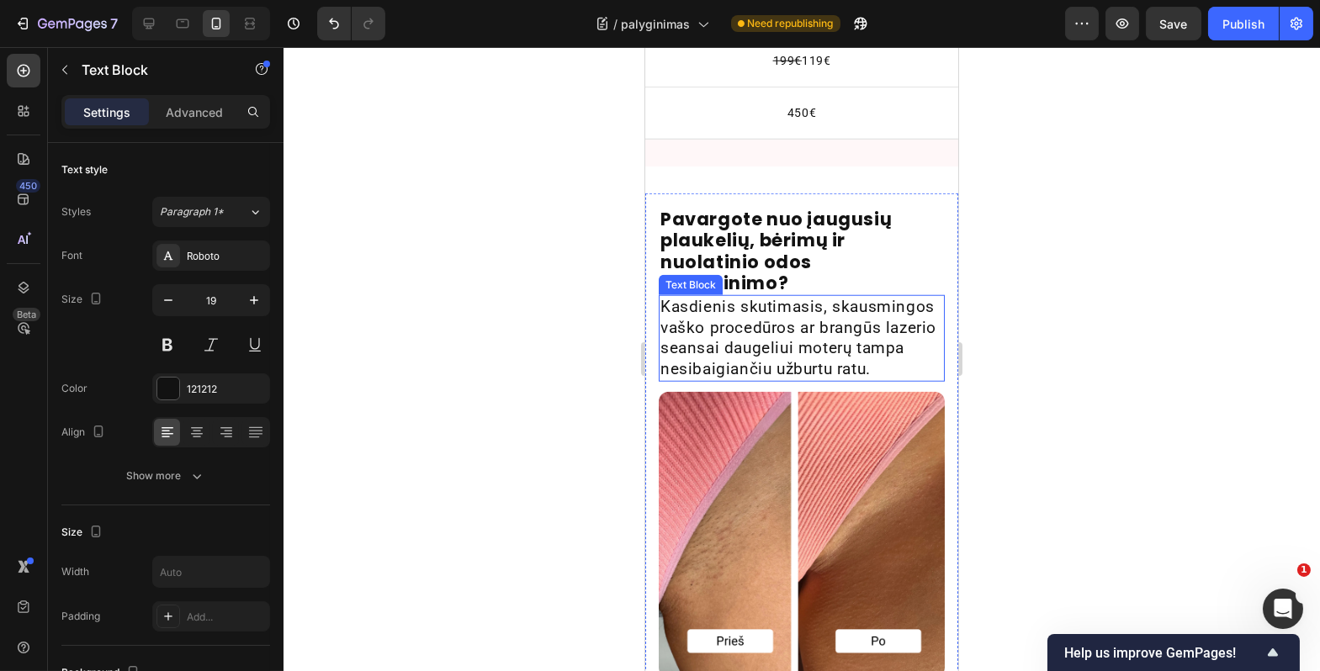
click at [729, 300] on p "Kasdienis skutimasis, skausmingos vaško procedūros ar brangūs lazerio seansai d…" at bounding box center [801, 338] width 283 height 83
click at [196, 117] on p "Advanced" at bounding box center [194, 112] width 57 height 18
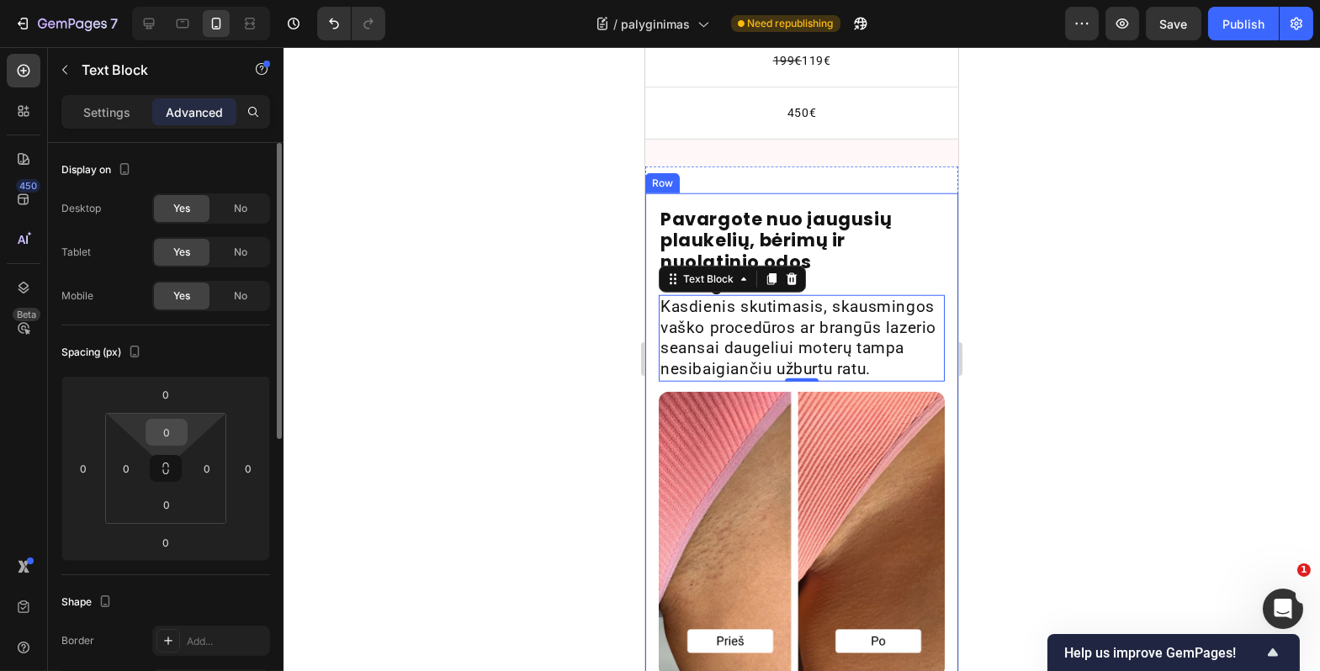
click at [183, 434] on div "0" at bounding box center [167, 432] width 42 height 27
click at [176, 434] on input "0" at bounding box center [167, 432] width 34 height 25
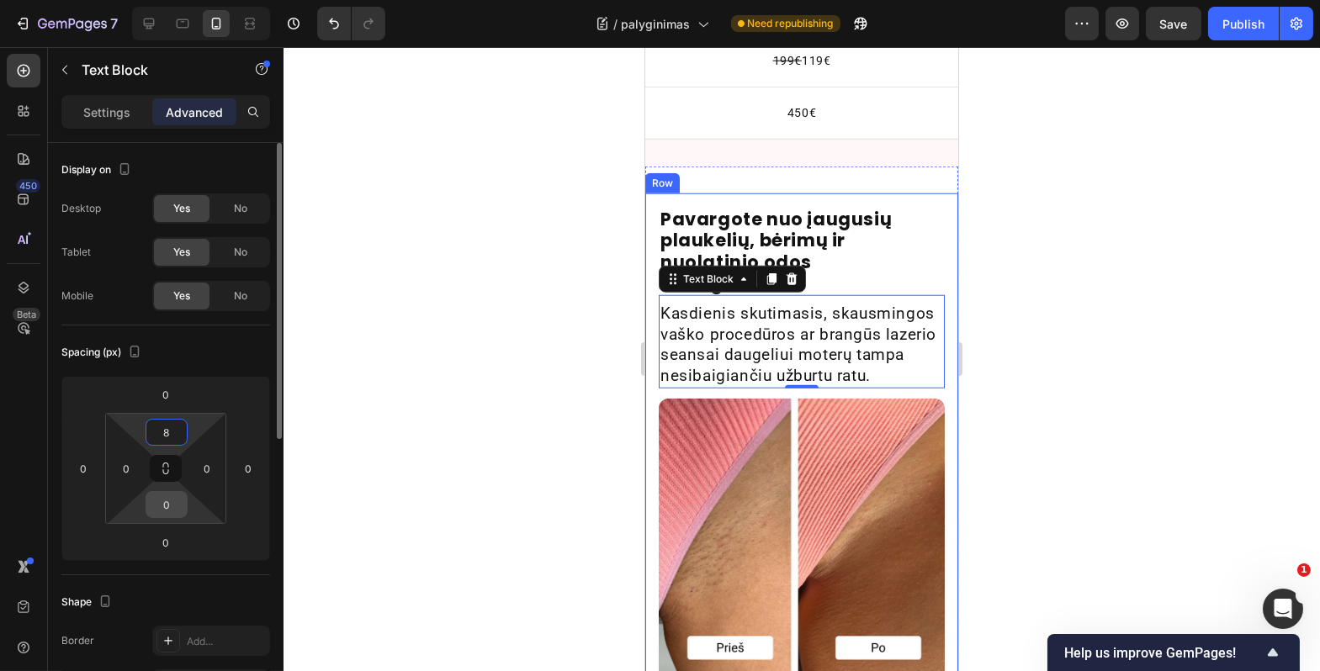
type input "8"
click at [167, 509] on input "0" at bounding box center [167, 504] width 34 height 25
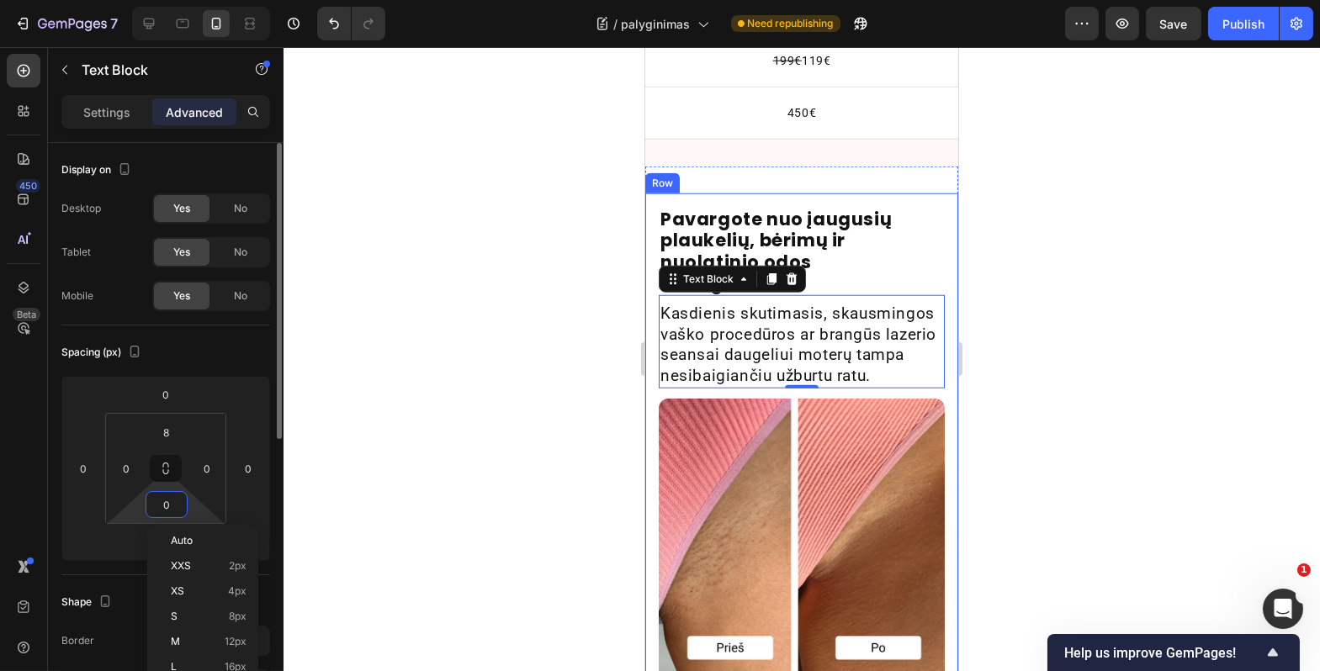
type input "8"
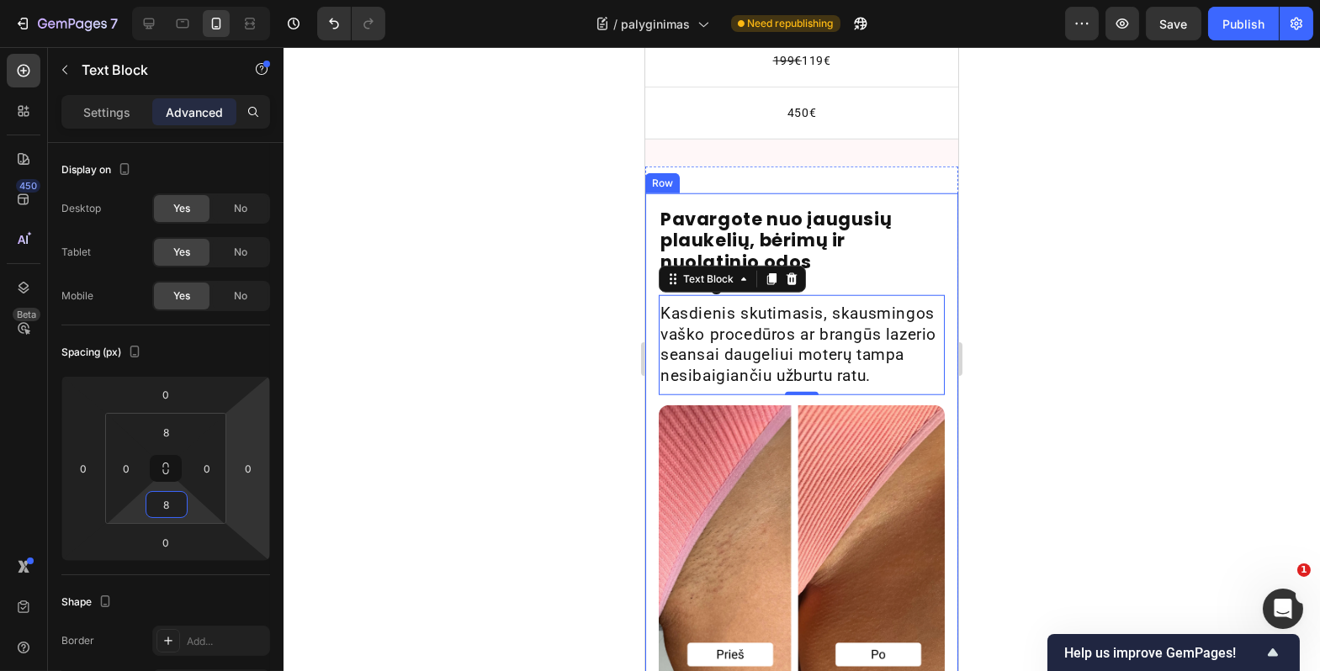
click at [398, 437] on div at bounding box center [802, 359] width 1037 height 624
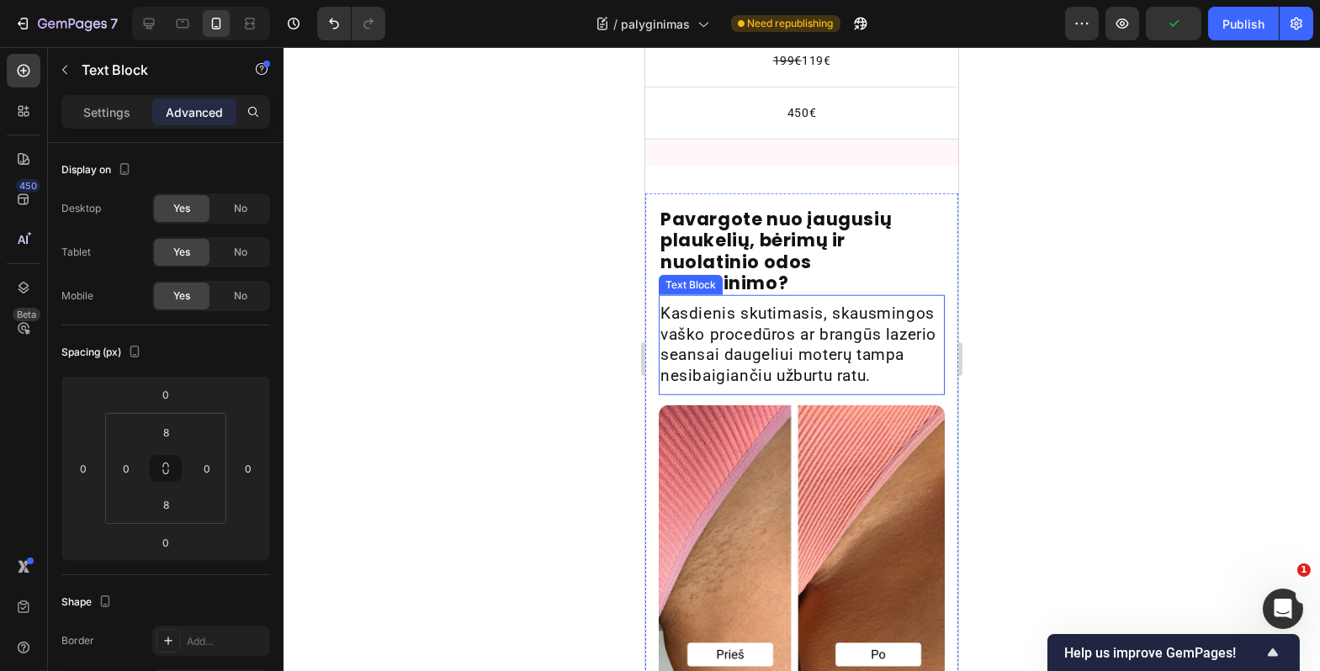
click at [712, 337] on p "Kasdienis skutimasis, skausmingos vaško procedūros ar brangūs lazerio seansai d…" at bounding box center [801, 345] width 283 height 83
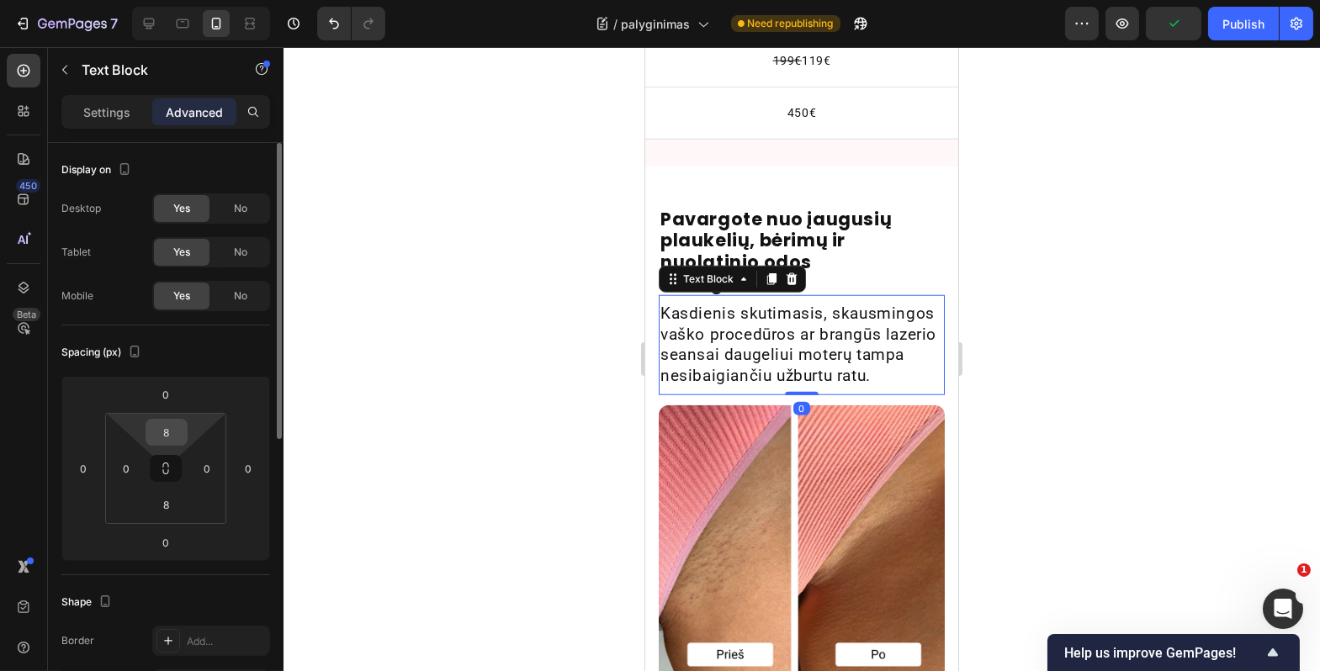
click at [169, 432] on input "8" at bounding box center [167, 432] width 34 height 25
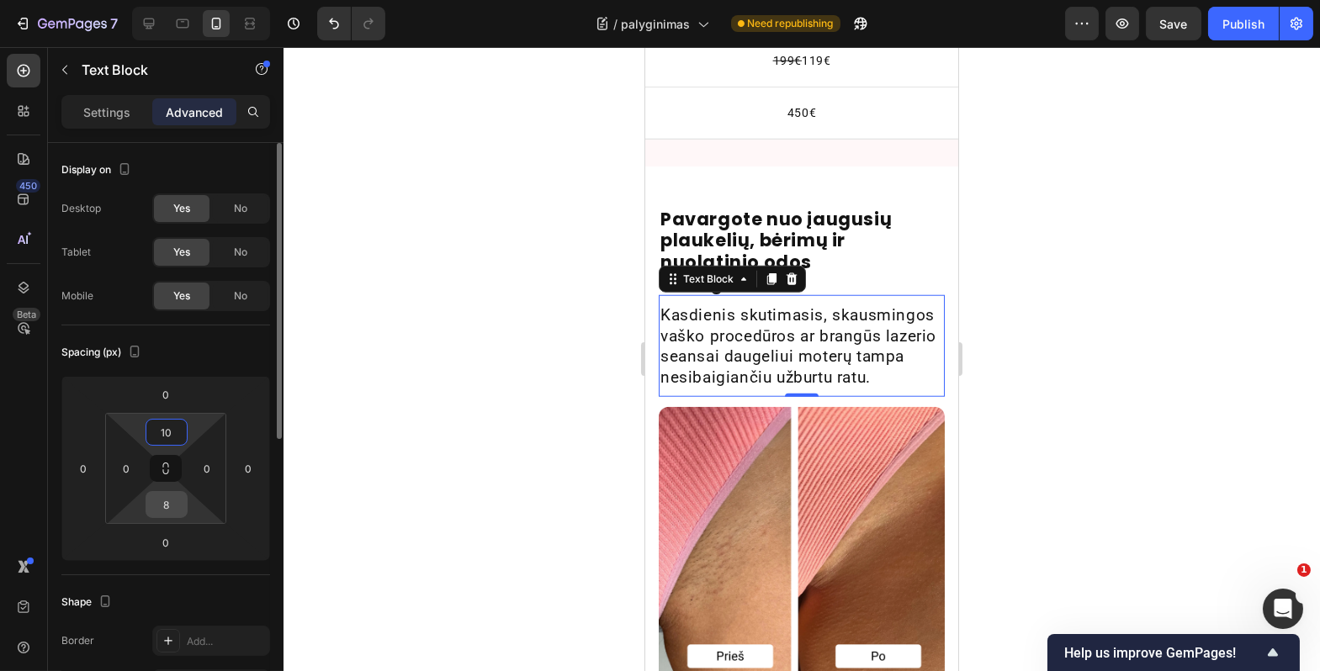
type input "10"
click at [167, 497] on input "8" at bounding box center [167, 504] width 34 height 25
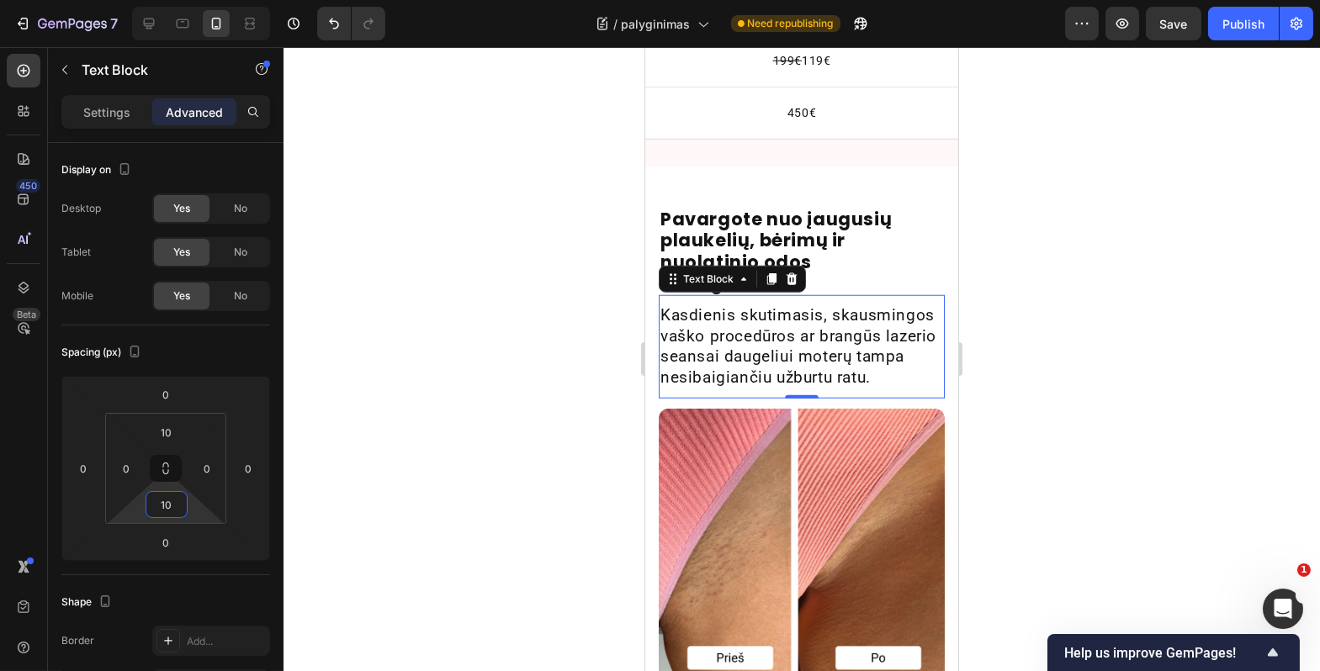
type input "10"
click at [450, 522] on div at bounding box center [802, 359] width 1037 height 624
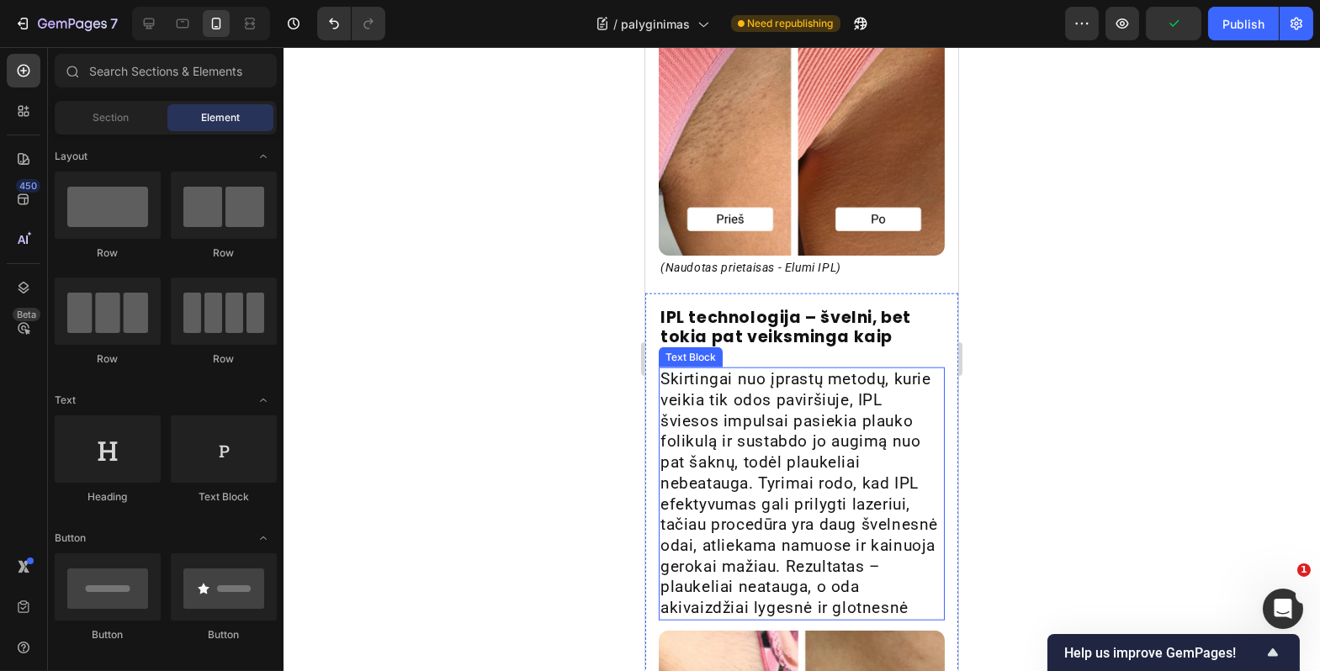
scroll to position [4183, 0]
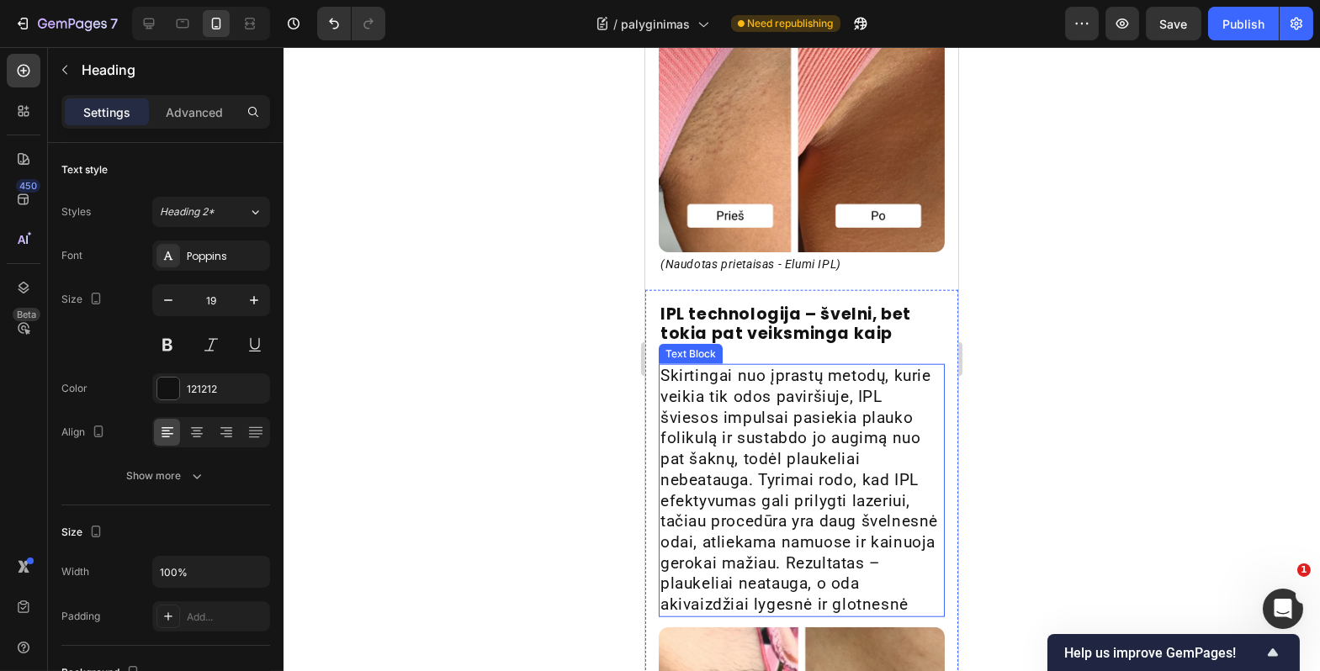
click at [793, 308] on strong "IPL technologija – švelni, bet tokia pat veiksminga kaip lazeris" at bounding box center [785, 333] width 251 height 61
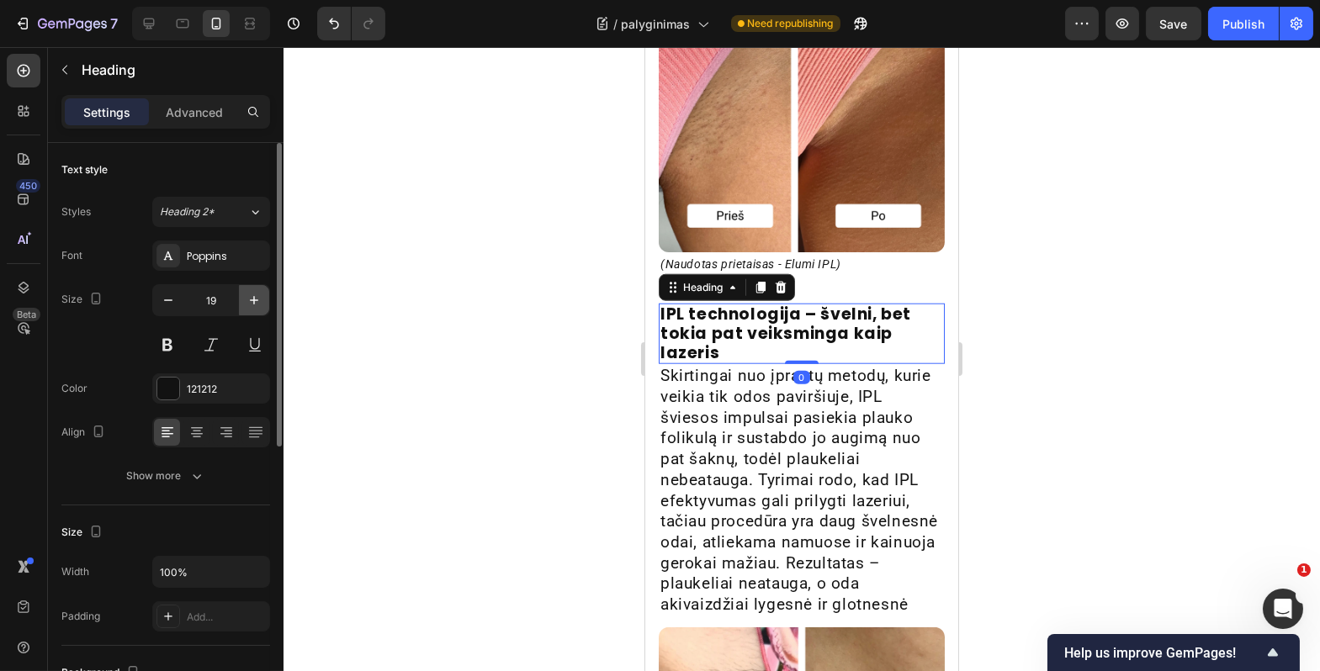
click at [256, 301] on icon "button" at bounding box center [254, 300] width 17 height 17
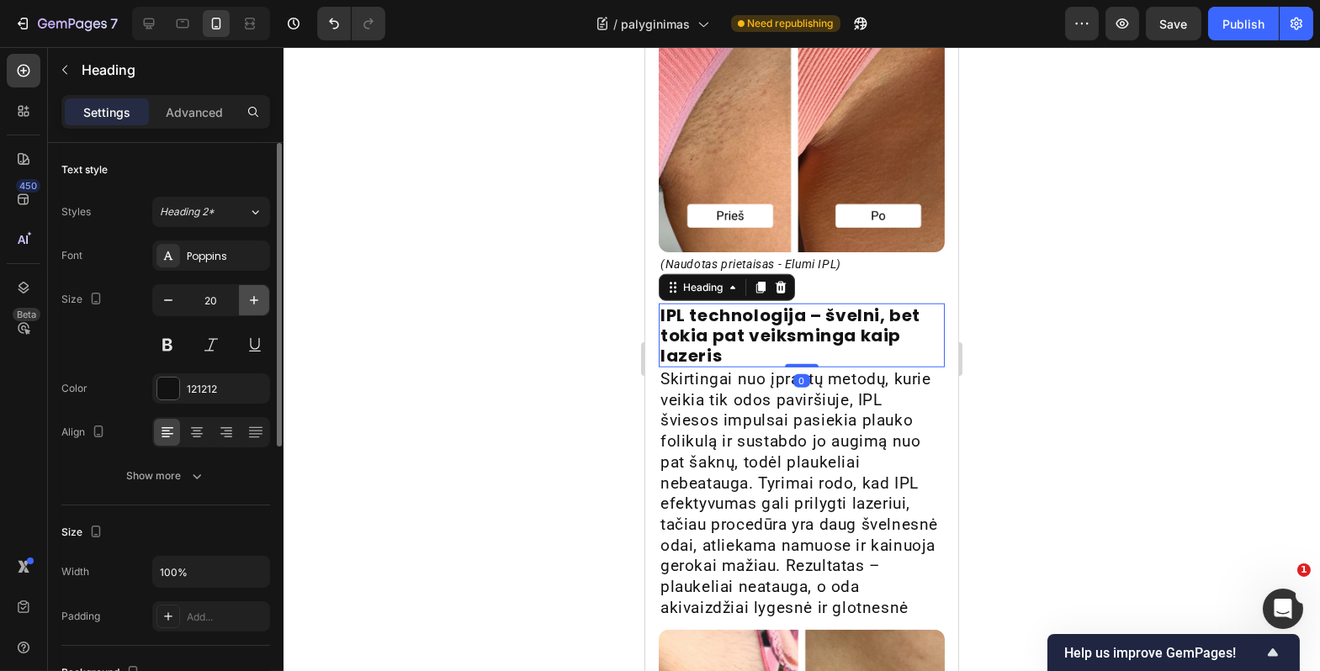
type input "21"
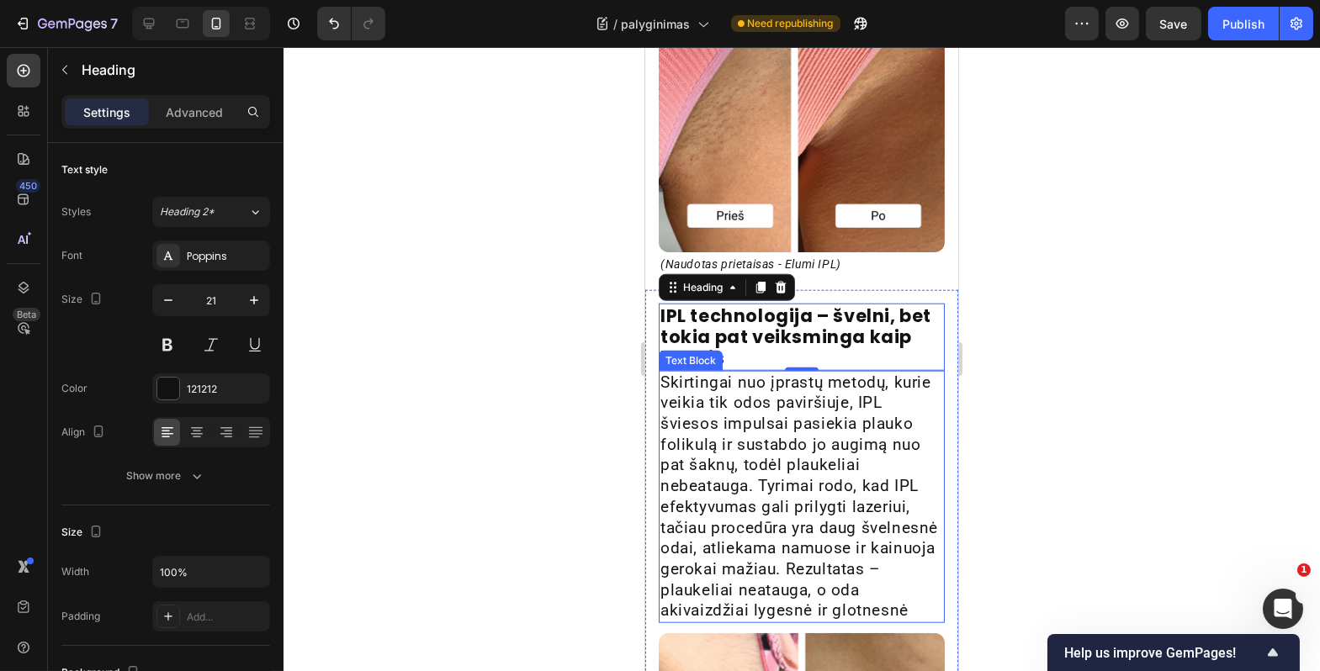
click at [727, 496] on p "Skirtingai nuo įprastų metodų, kurie veikia tik odos paviršiuje, IPL šviesos im…" at bounding box center [801, 497] width 283 height 249
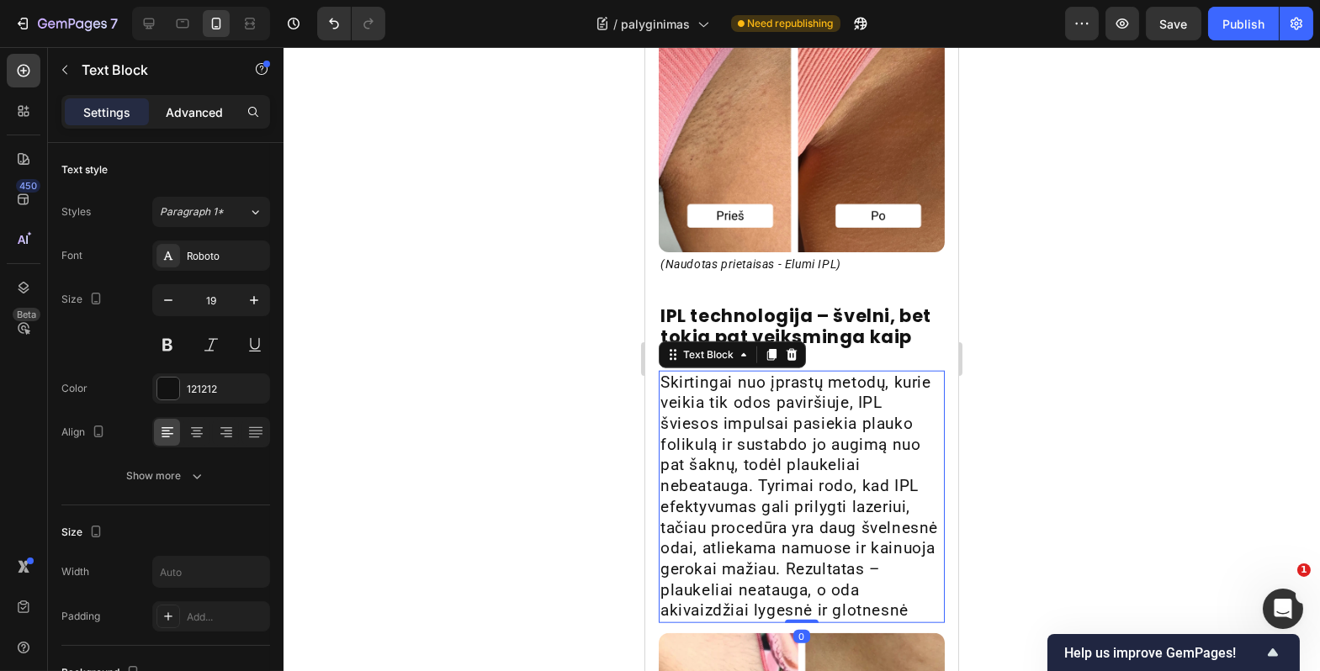
click at [210, 116] on p "Advanced" at bounding box center [194, 112] width 57 height 18
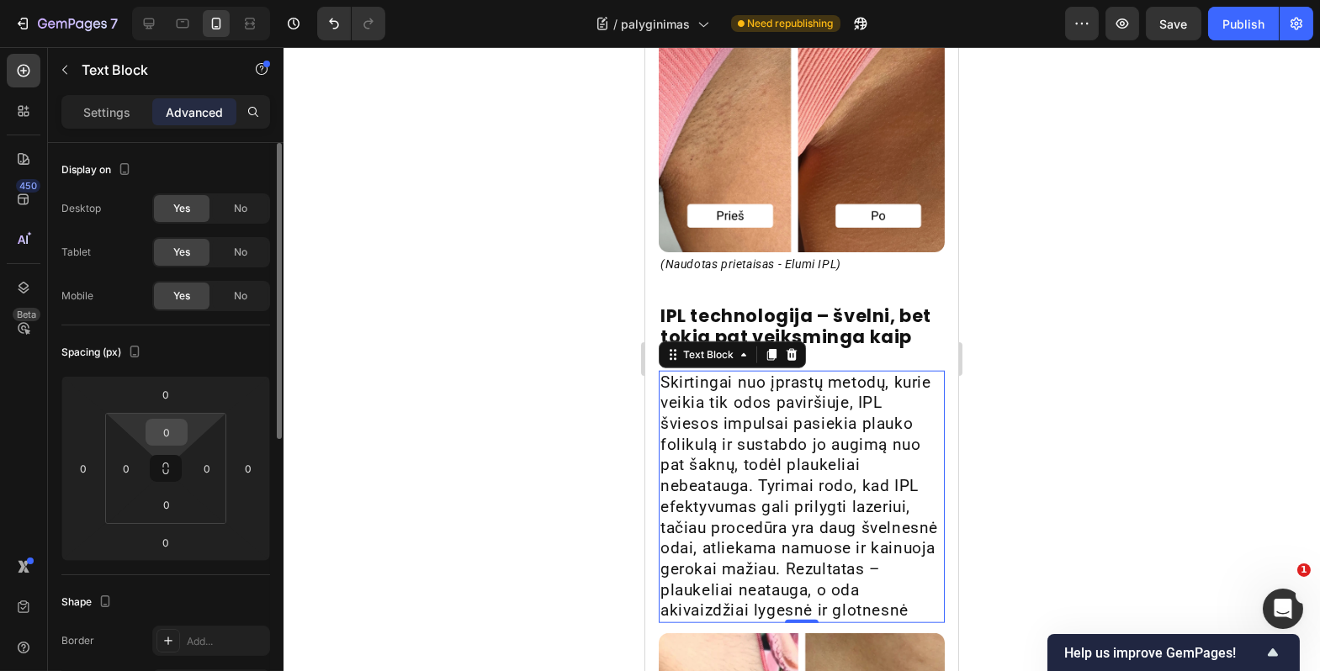
click at [166, 442] on input "0" at bounding box center [167, 432] width 34 height 25
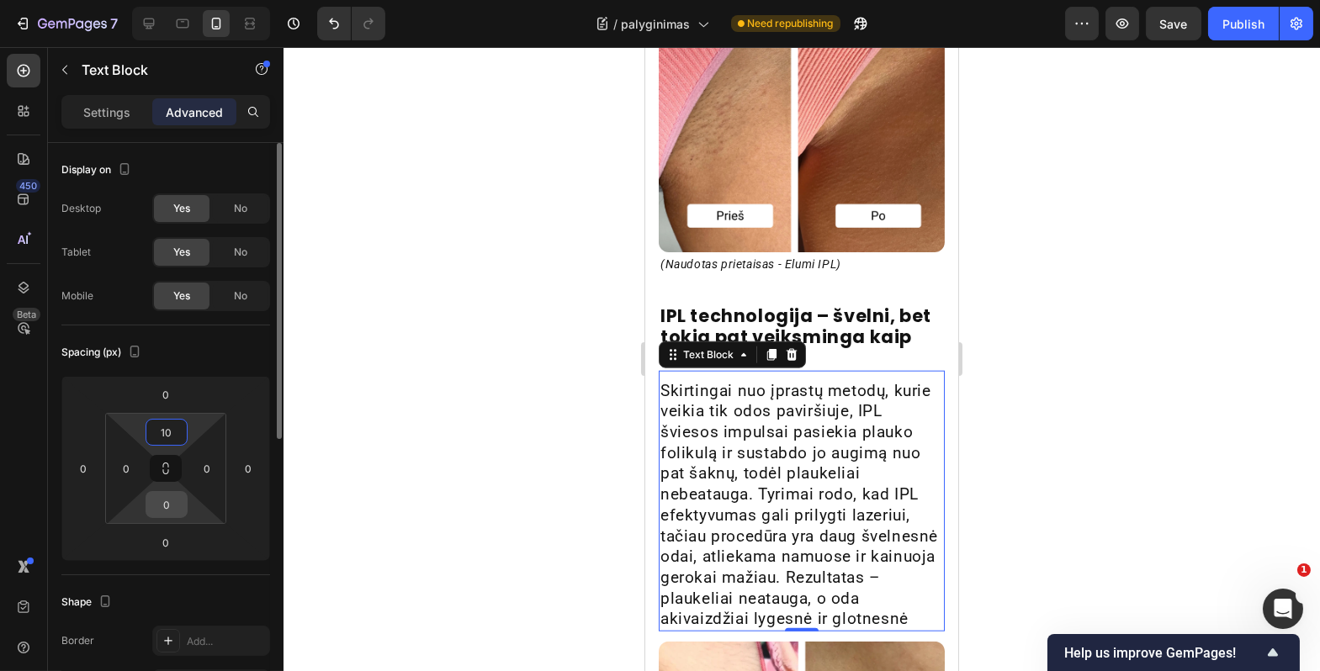
type input "10"
click at [162, 497] on input "0" at bounding box center [167, 504] width 34 height 25
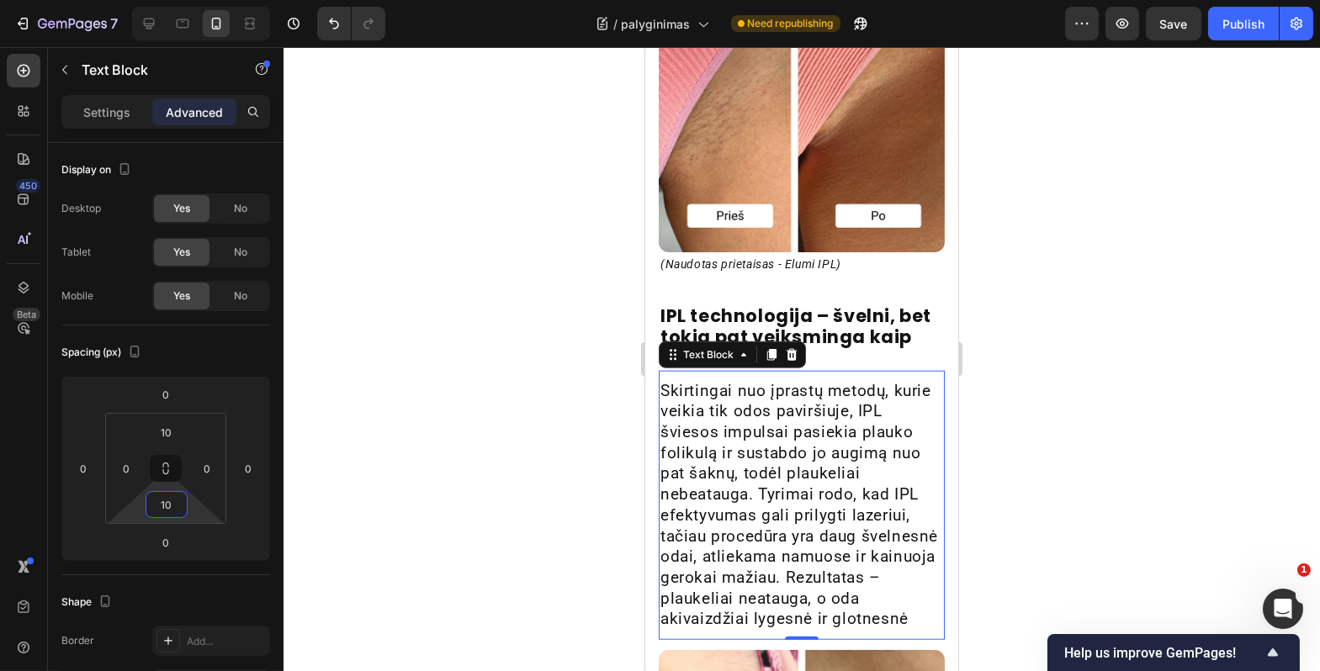
type input "10"
click at [442, 516] on div at bounding box center [802, 359] width 1037 height 624
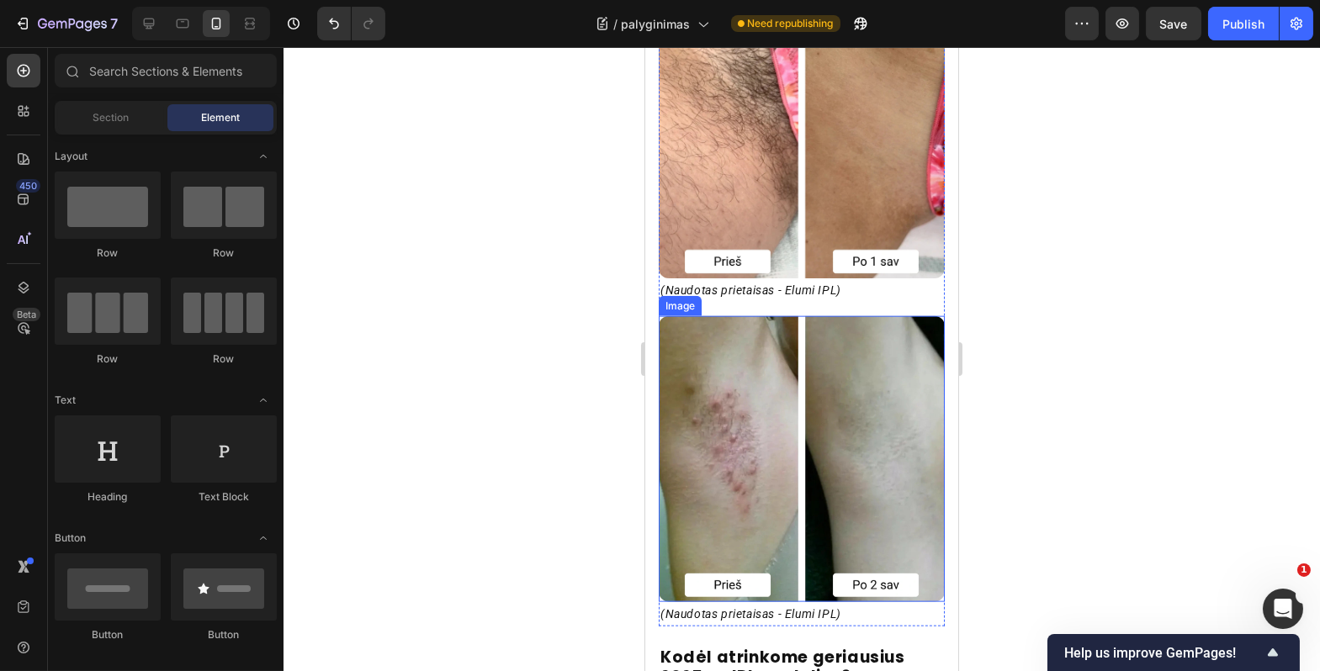
scroll to position [5140, 0]
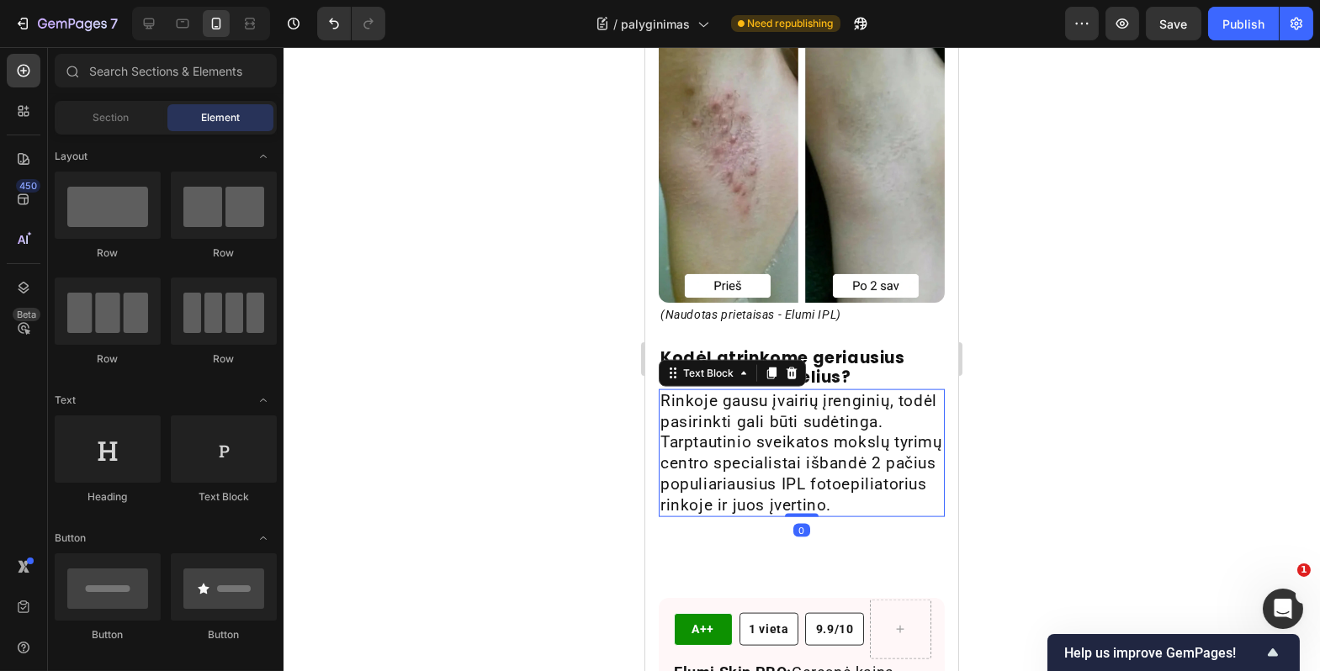
click at [786, 435] on p "Rinkoje gausu įvairių įrenginių, todėl pasirinkti gali būti sudėtinga. Tarptaut…" at bounding box center [801, 453] width 283 height 125
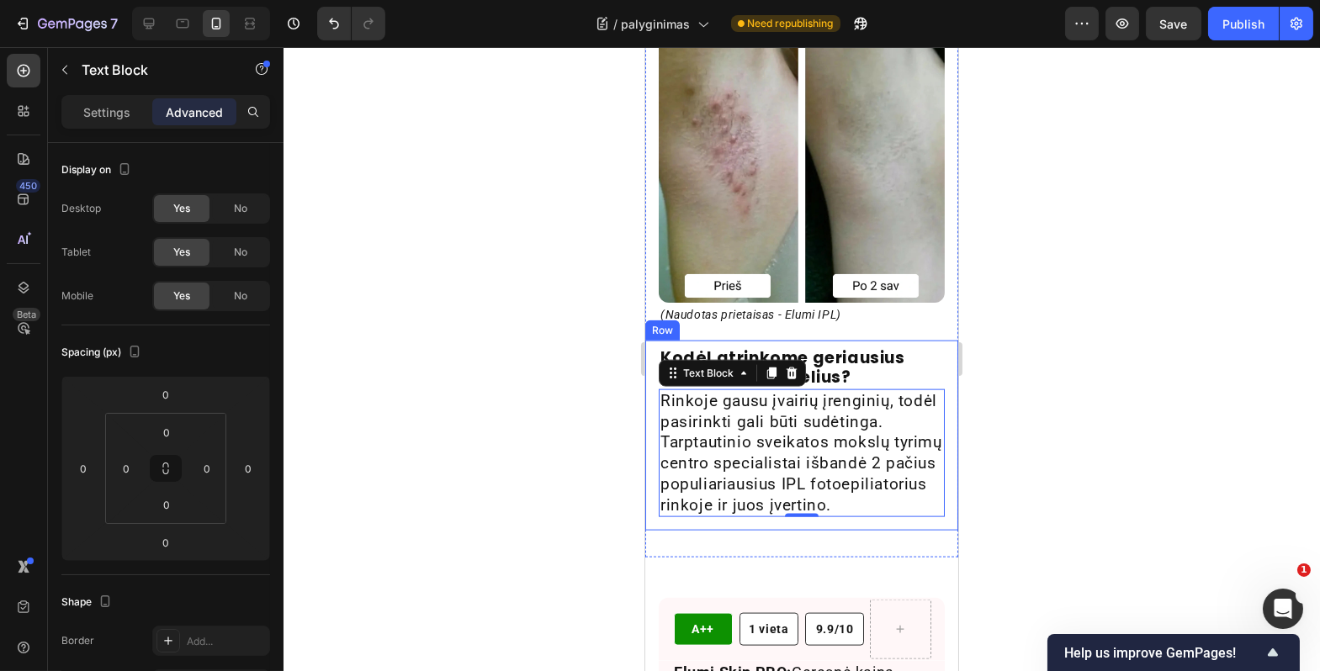
click at [1035, 436] on div at bounding box center [802, 359] width 1037 height 624
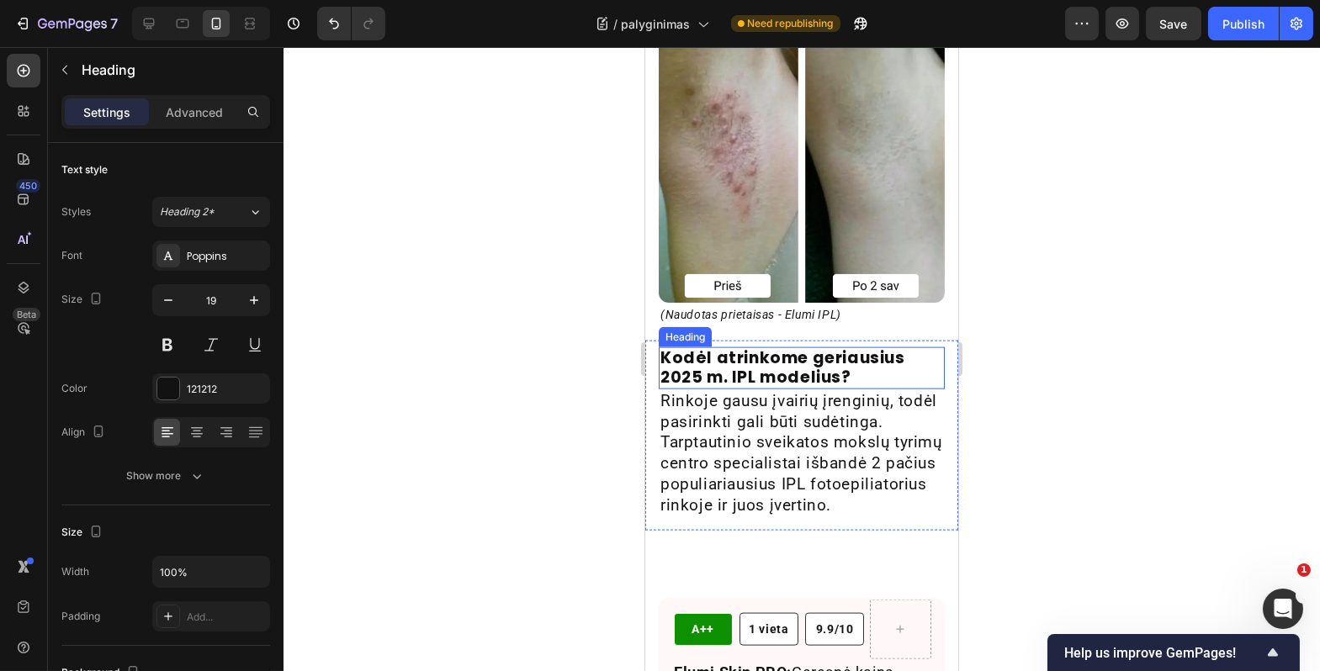
click at [825, 351] on h2 "Kodėl atrinkome geriausius 2025 m. IPL modelius?" at bounding box center [801, 368] width 286 height 42
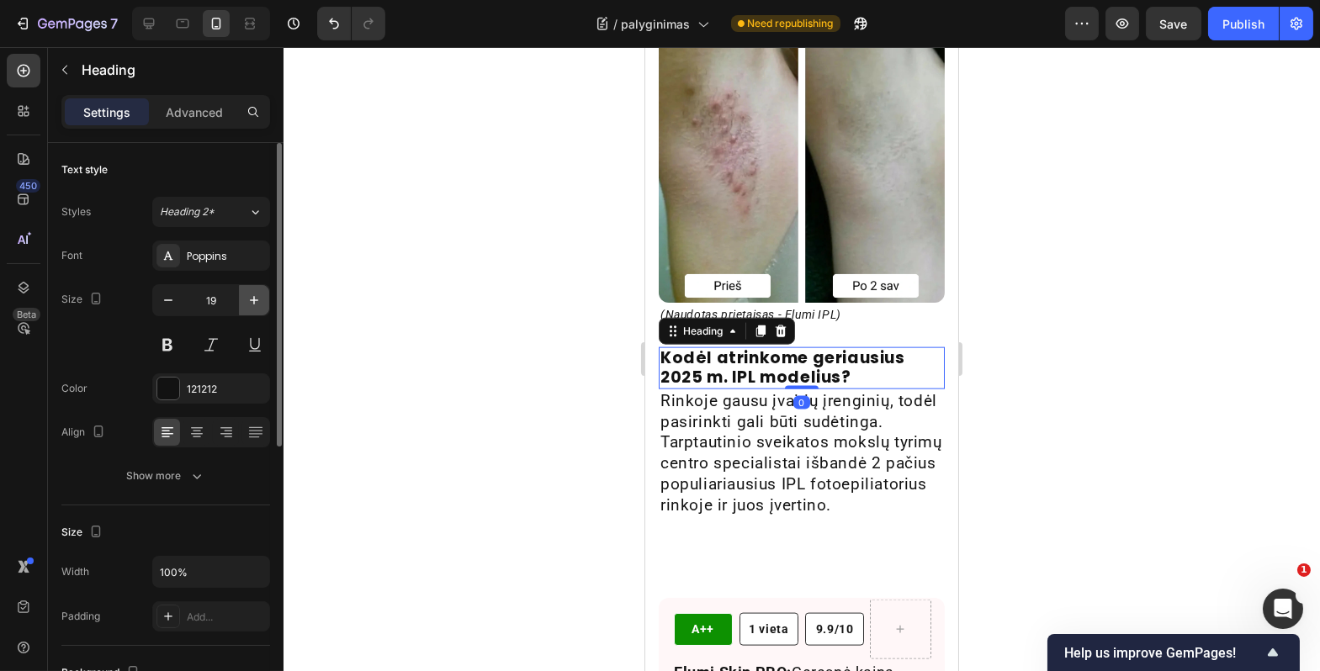
click at [256, 301] on icon "button" at bounding box center [254, 300] width 17 height 17
type input "21"
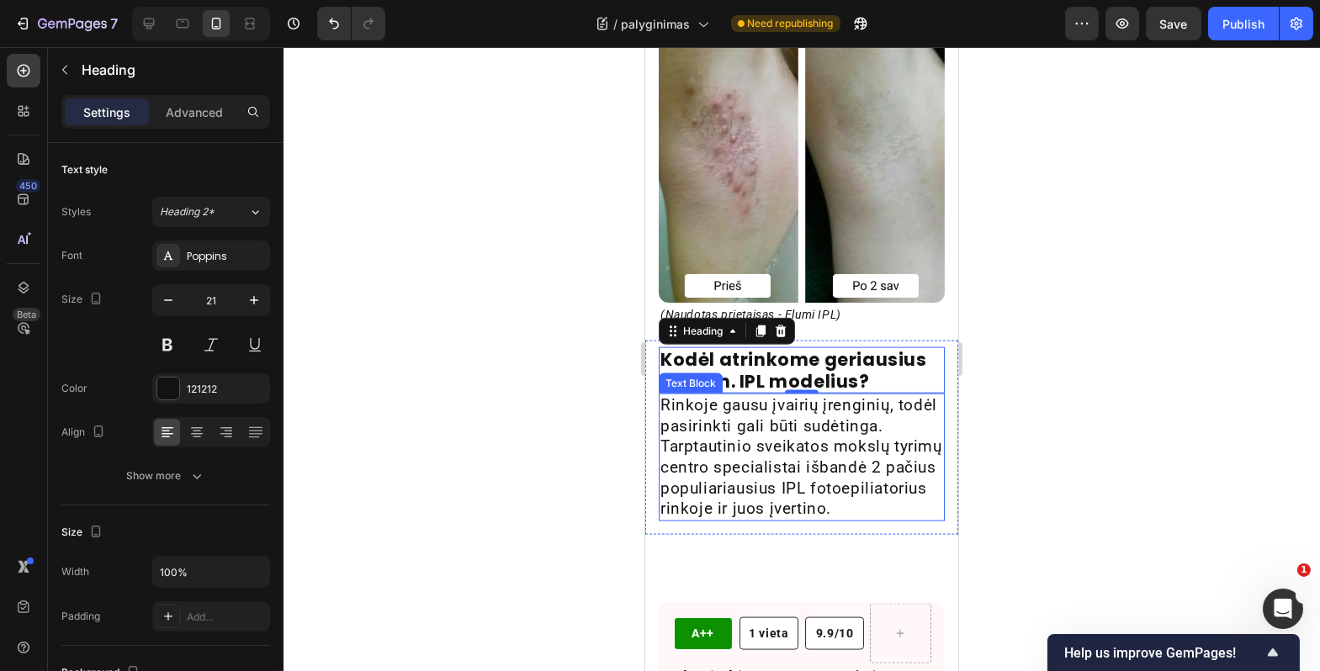
click at [775, 480] on p "Rinkoje gausu įvairių įrenginių, todėl pasirinkti gali būti sudėtinga. Tarptaut…" at bounding box center [801, 457] width 283 height 125
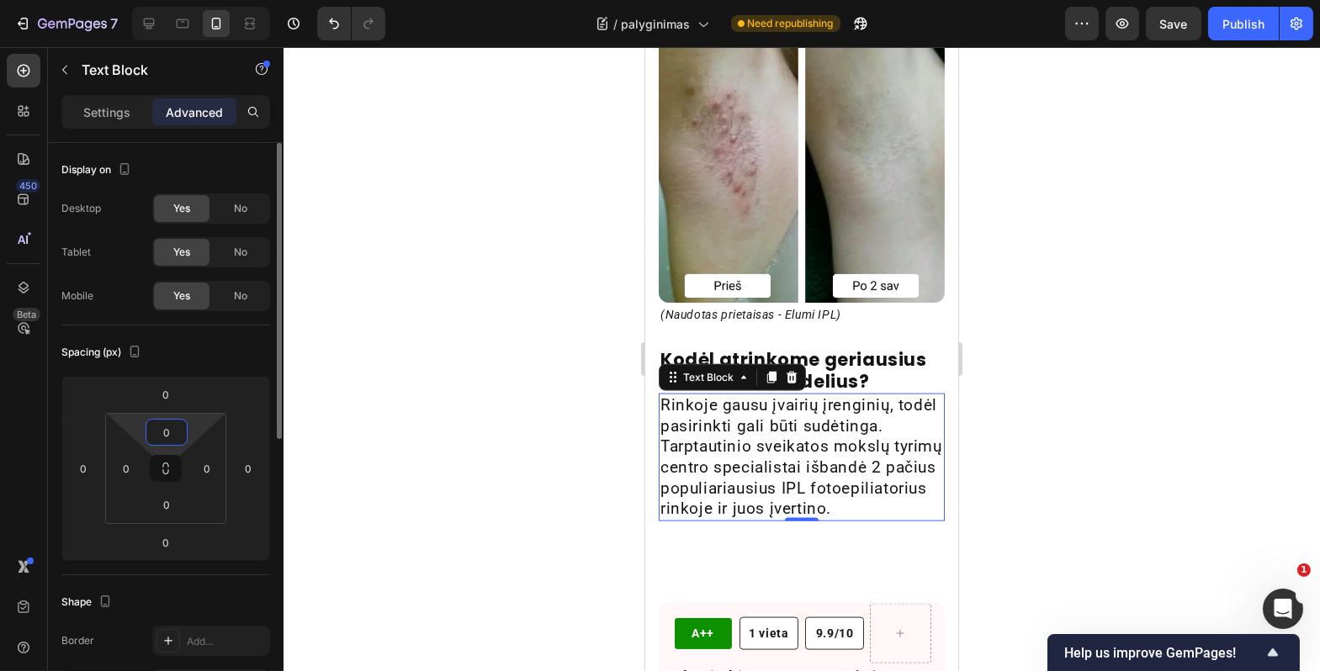
click at [178, 422] on input "0" at bounding box center [167, 432] width 34 height 25
type input "10"
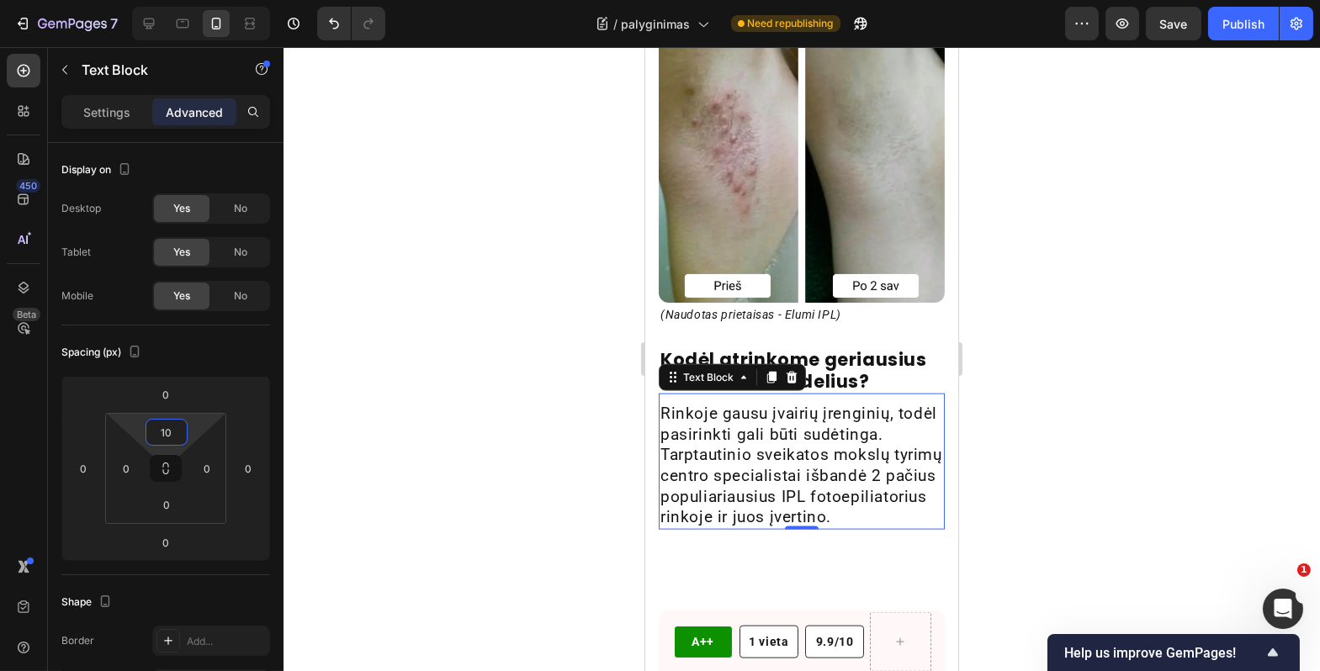
click at [419, 471] on div at bounding box center [802, 359] width 1037 height 624
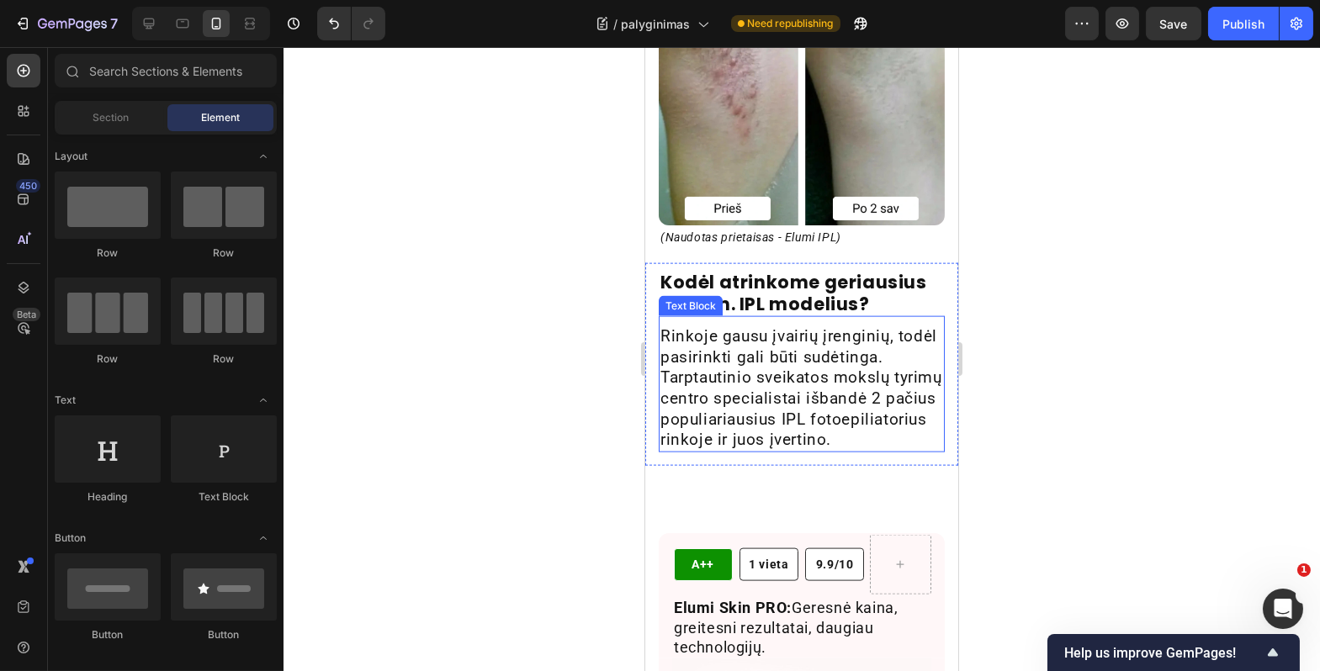
scroll to position [5311, 0]
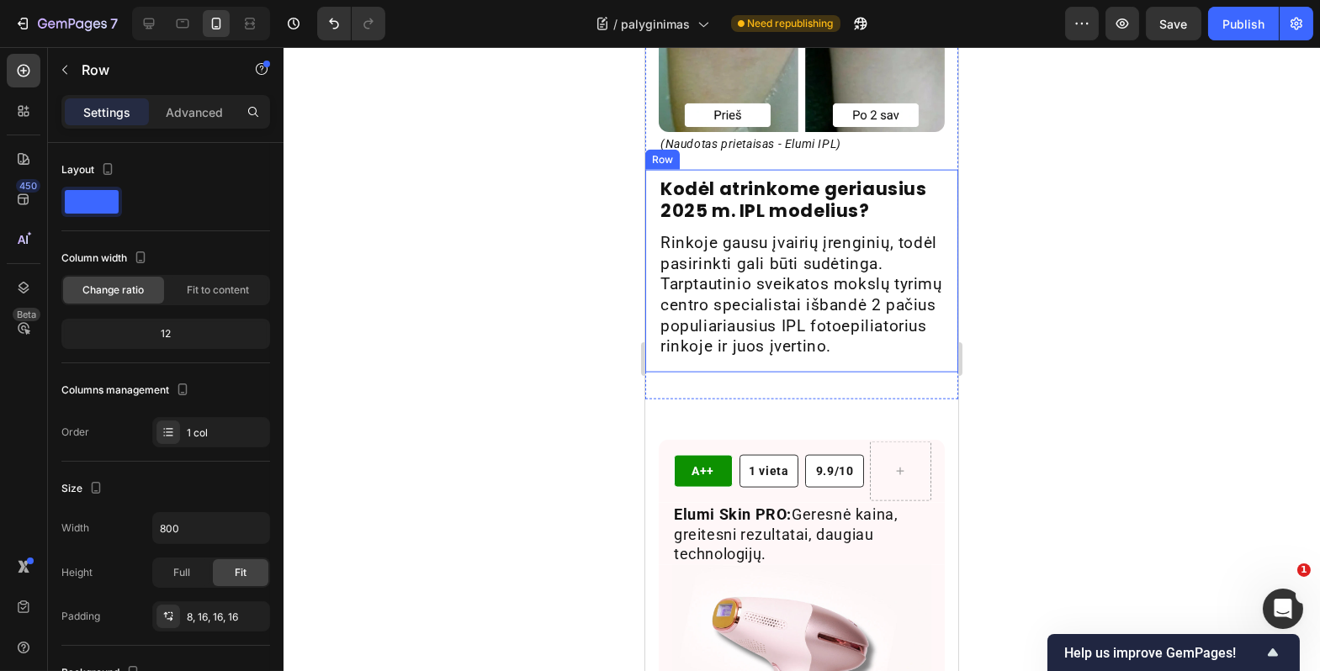
click at [757, 371] on div "Kodėl atrinkome geriausius 2025 m. IPL modelius? Heading Rinkoje gausu įvairių …" at bounding box center [800, 271] width 313 height 203
click at [198, 114] on p "Advanced" at bounding box center [194, 112] width 57 height 18
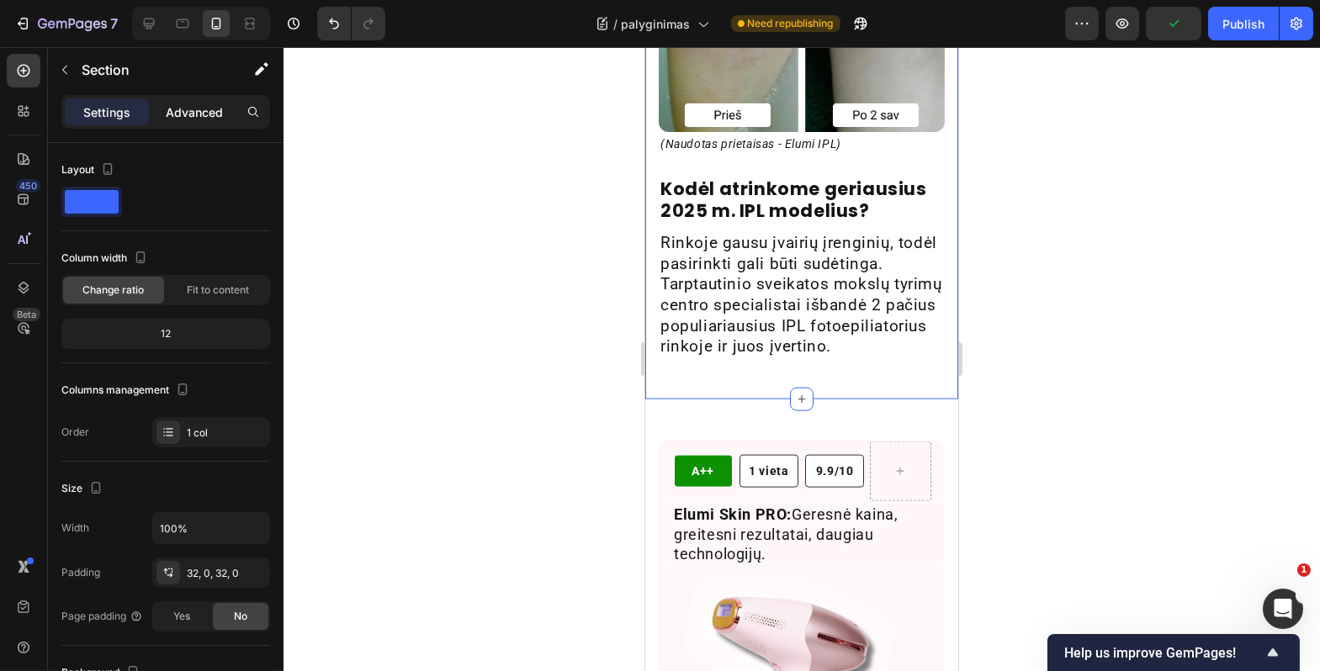
click at [212, 112] on p "Advanced" at bounding box center [194, 112] width 57 height 18
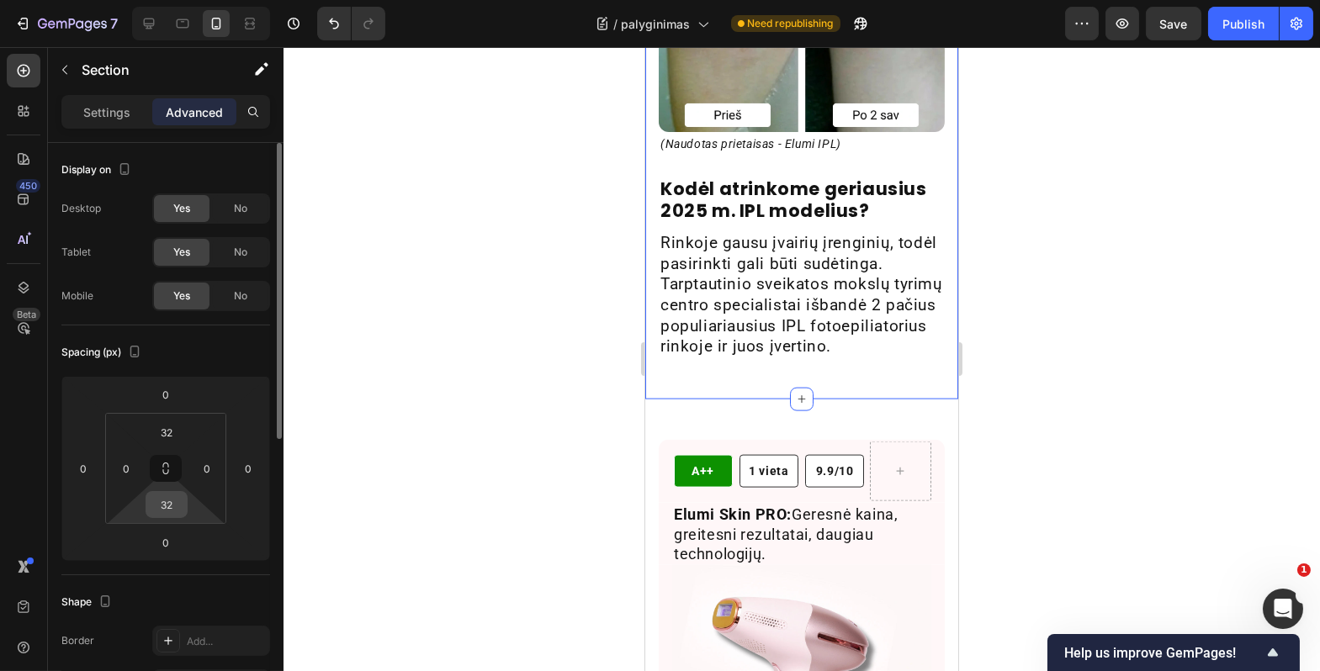
click at [168, 501] on input "32" at bounding box center [167, 504] width 34 height 25
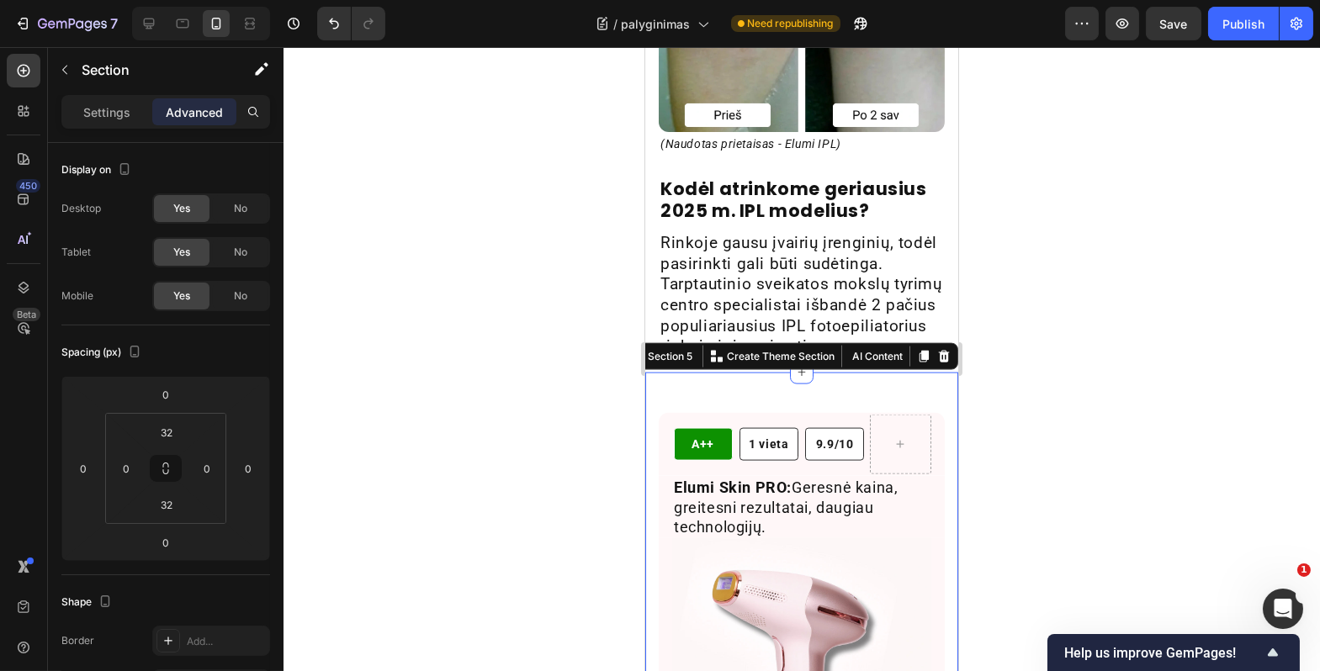
click at [177, 439] on input "32" at bounding box center [167, 432] width 34 height 25
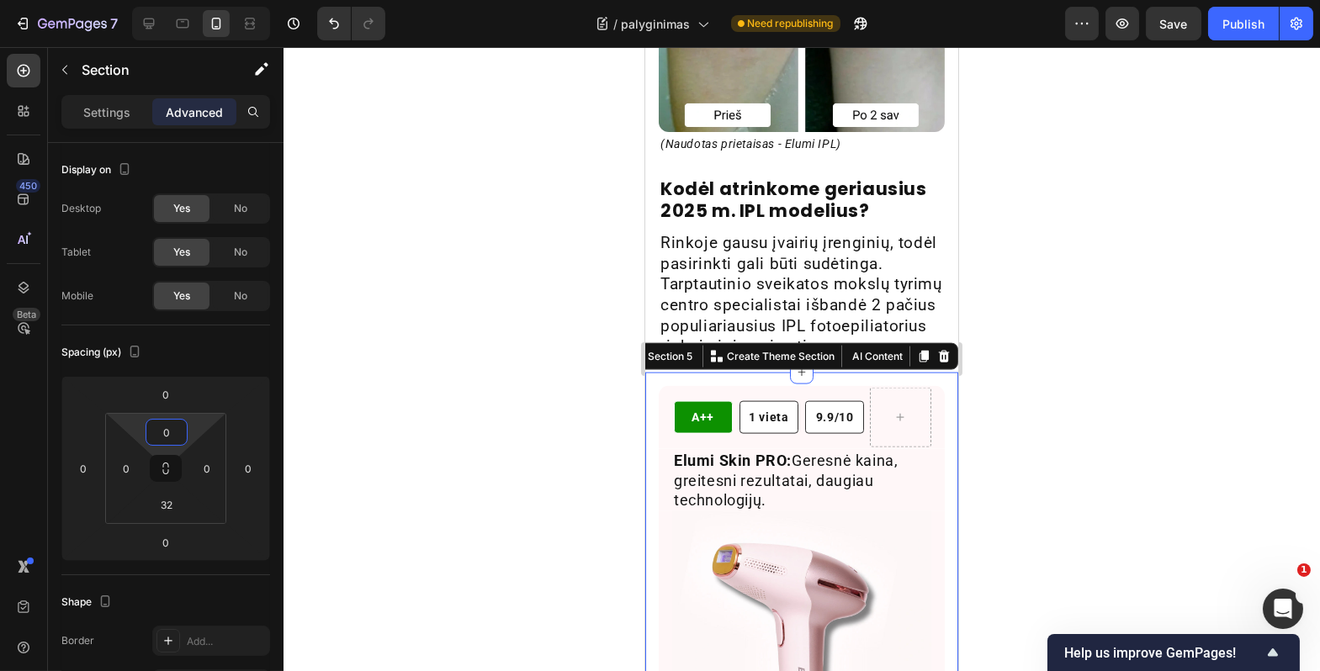
click at [475, 457] on div at bounding box center [802, 359] width 1037 height 624
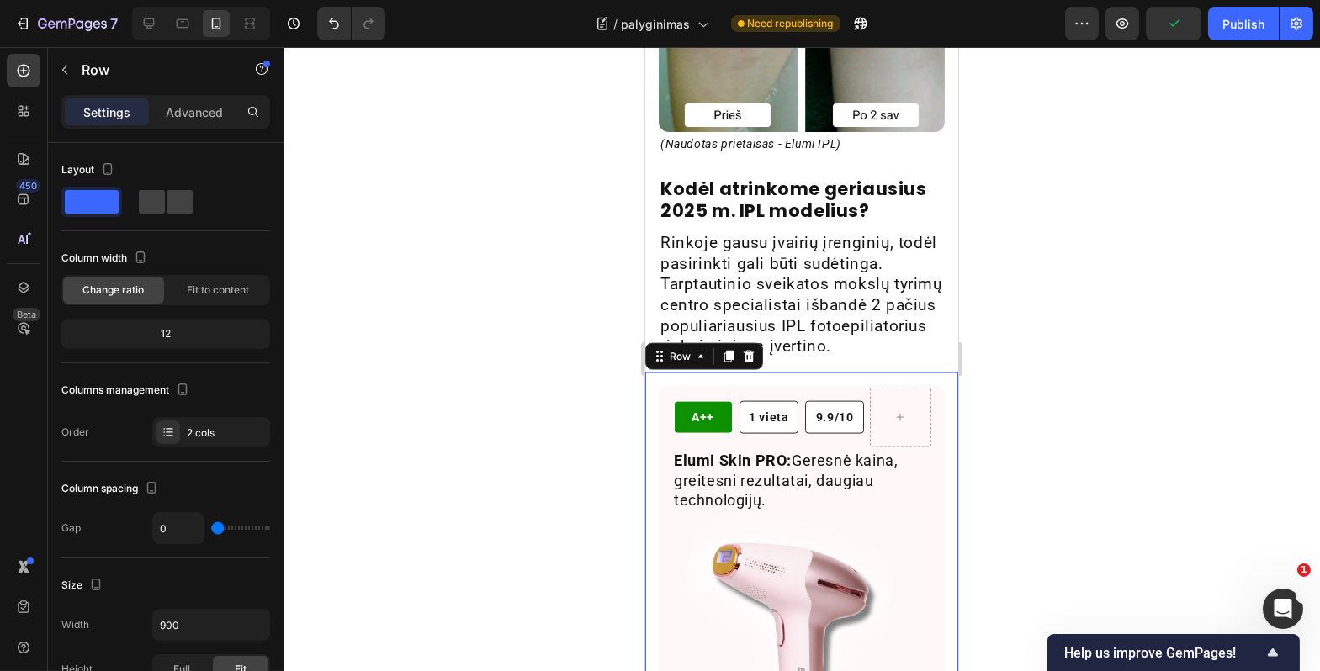
click at [486, 339] on div at bounding box center [802, 359] width 1037 height 624
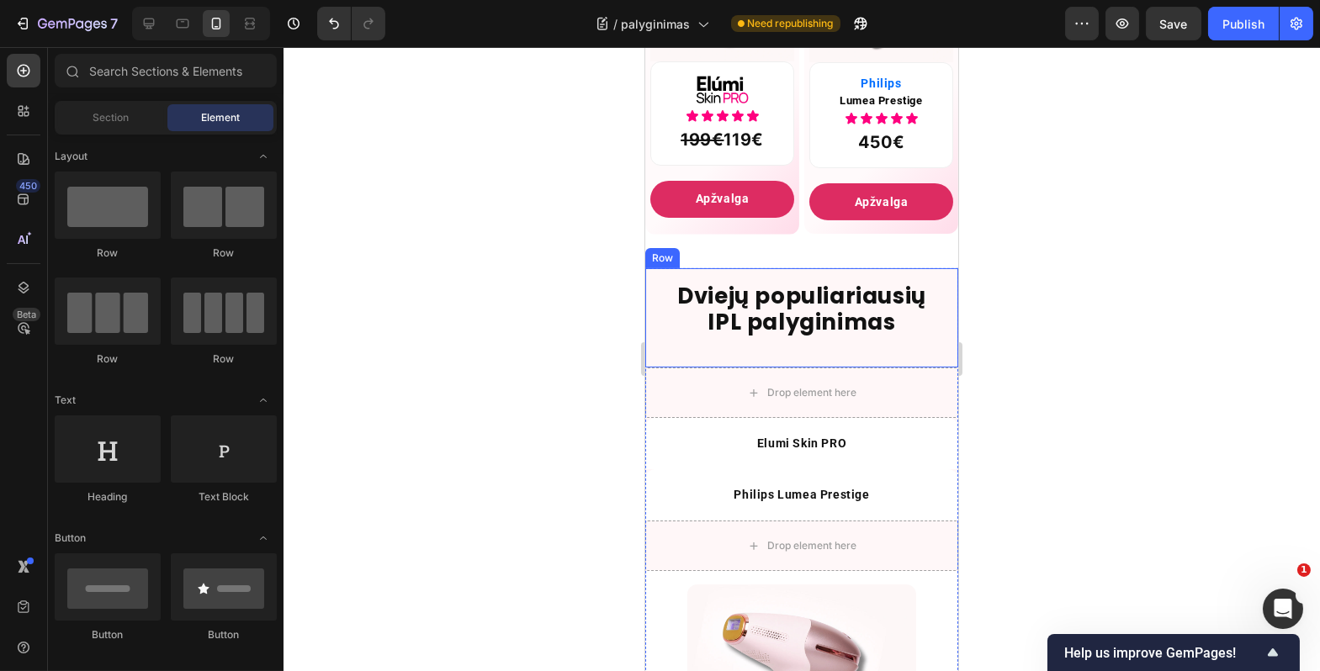
scroll to position [909, 0]
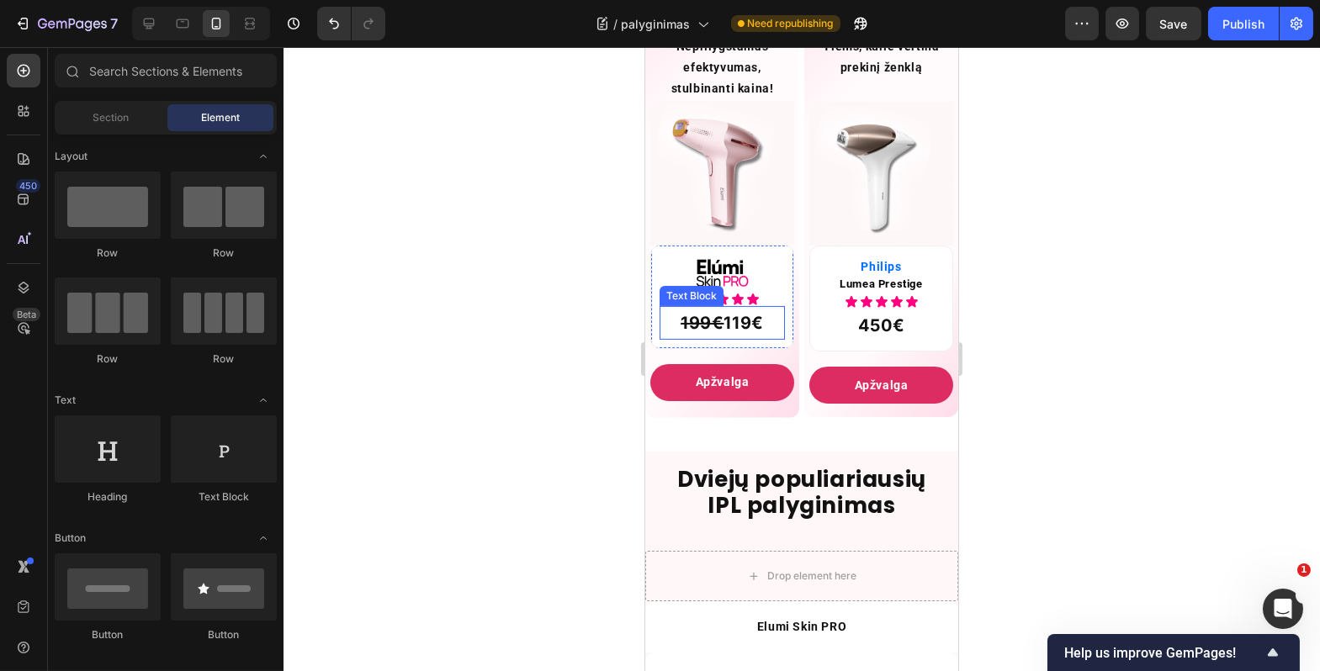
click at [740, 334] on p "199€ 119€" at bounding box center [721, 323] width 122 height 30
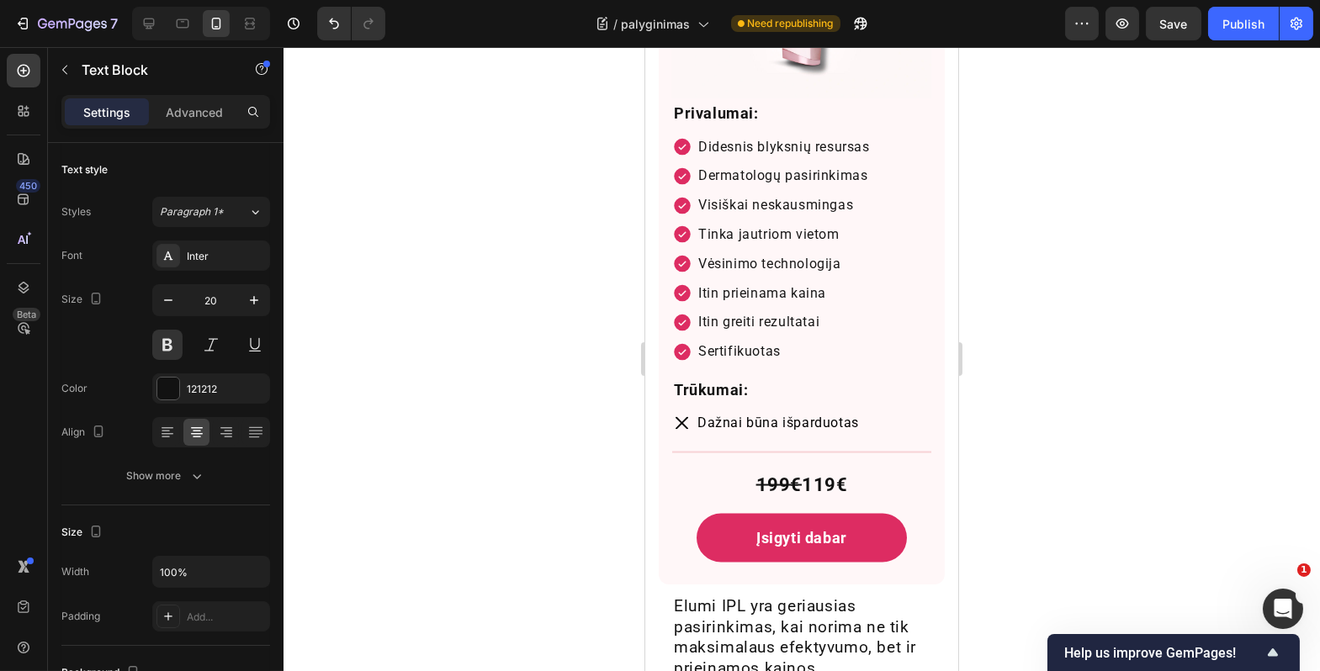
scroll to position [5991, 0]
click at [790, 474] on s "199€" at bounding box center [778, 484] width 45 height 21
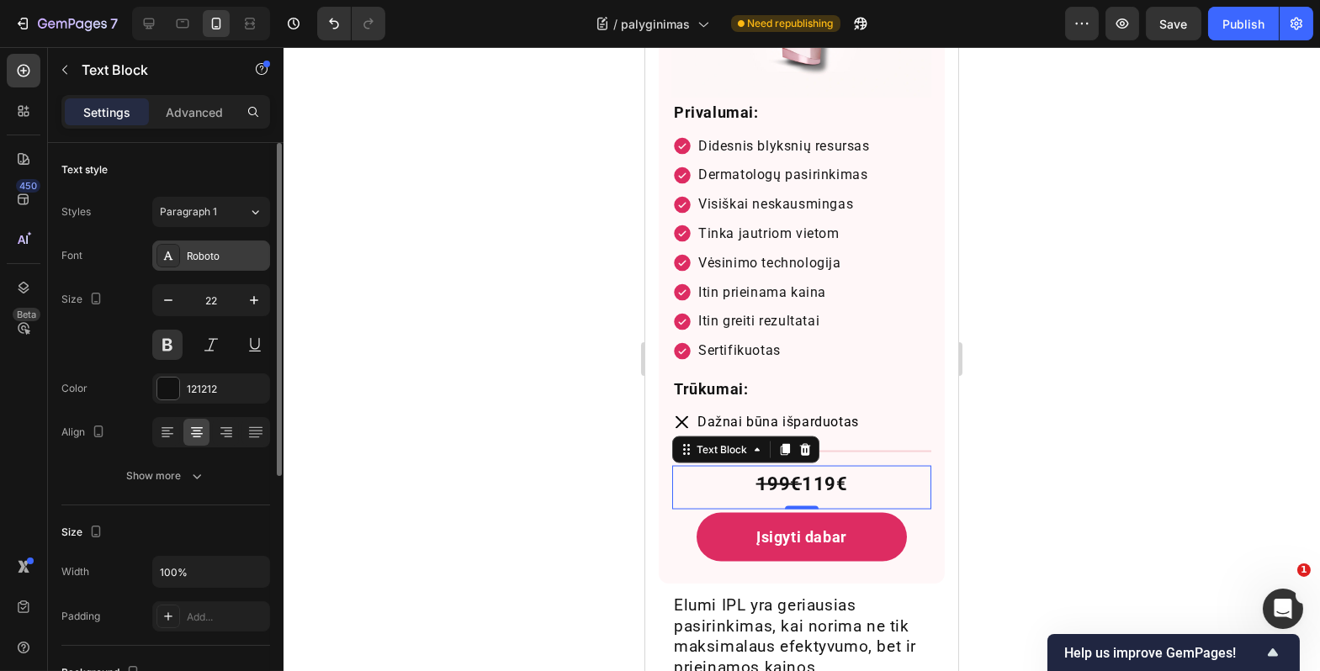
click at [235, 260] on div "Roboto" at bounding box center [226, 256] width 79 height 15
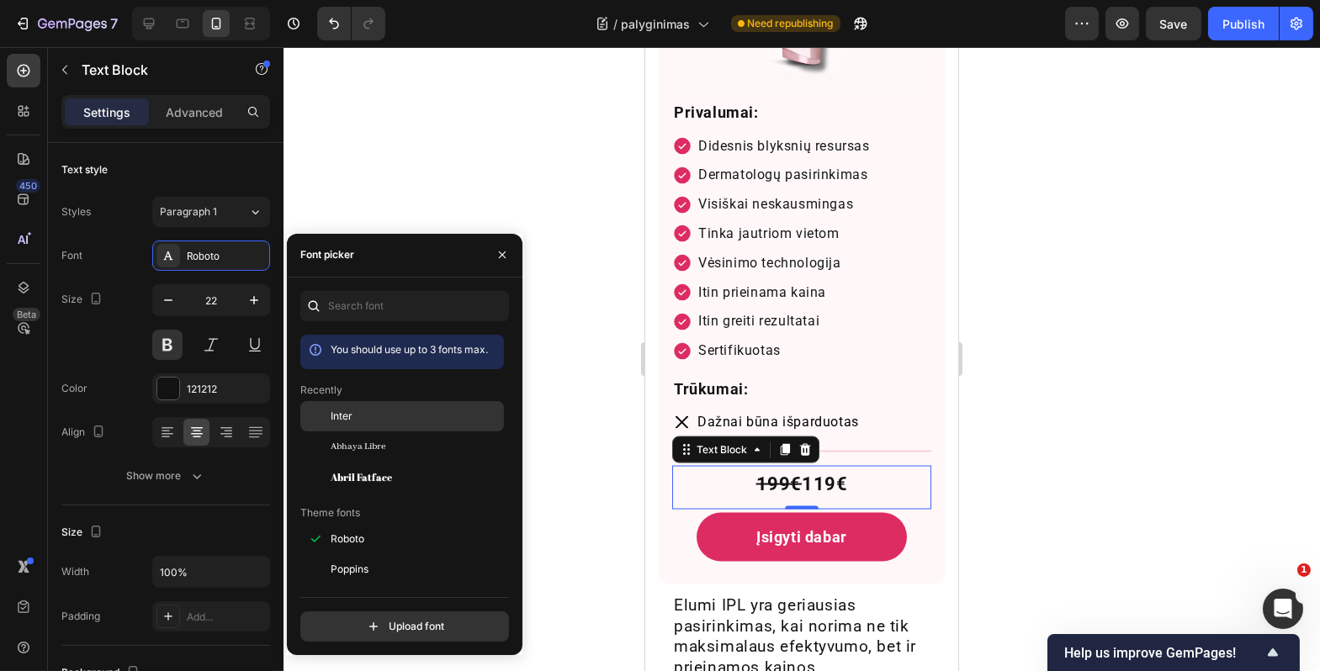
click at [409, 423] on div "Inter" at bounding box center [416, 416] width 170 height 15
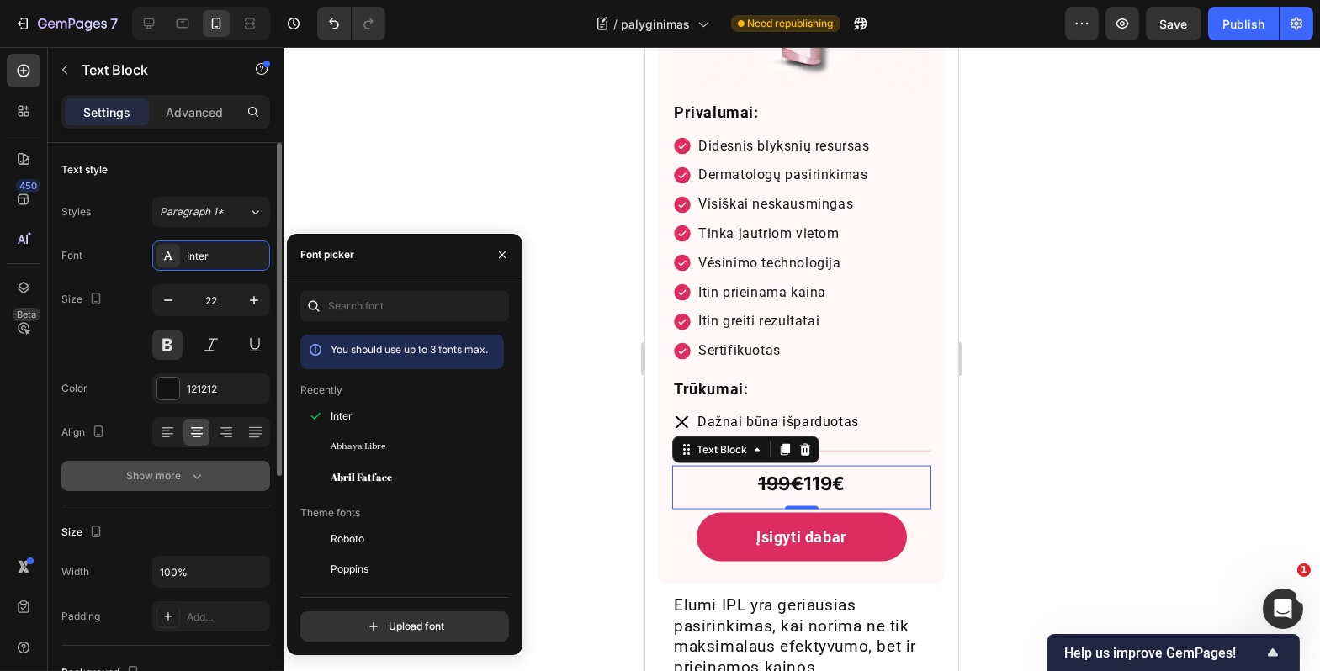
click at [193, 469] on icon "button" at bounding box center [196, 476] width 17 height 17
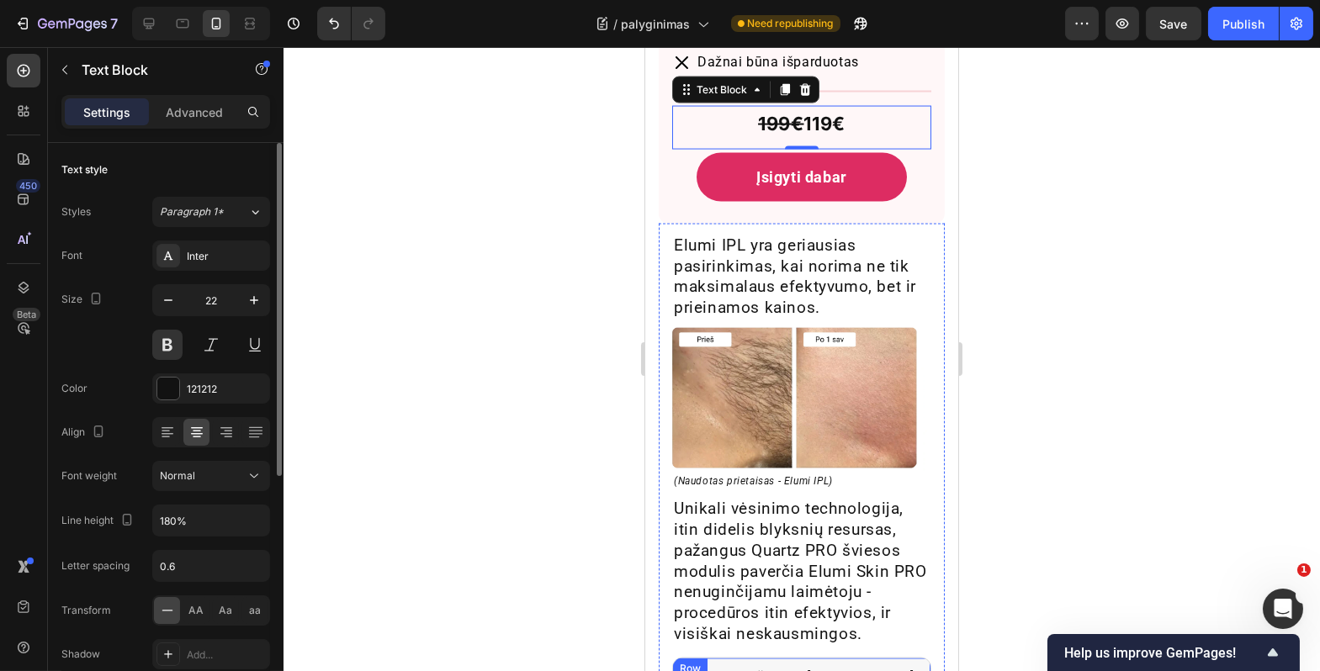
scroll to position [6346, 0]
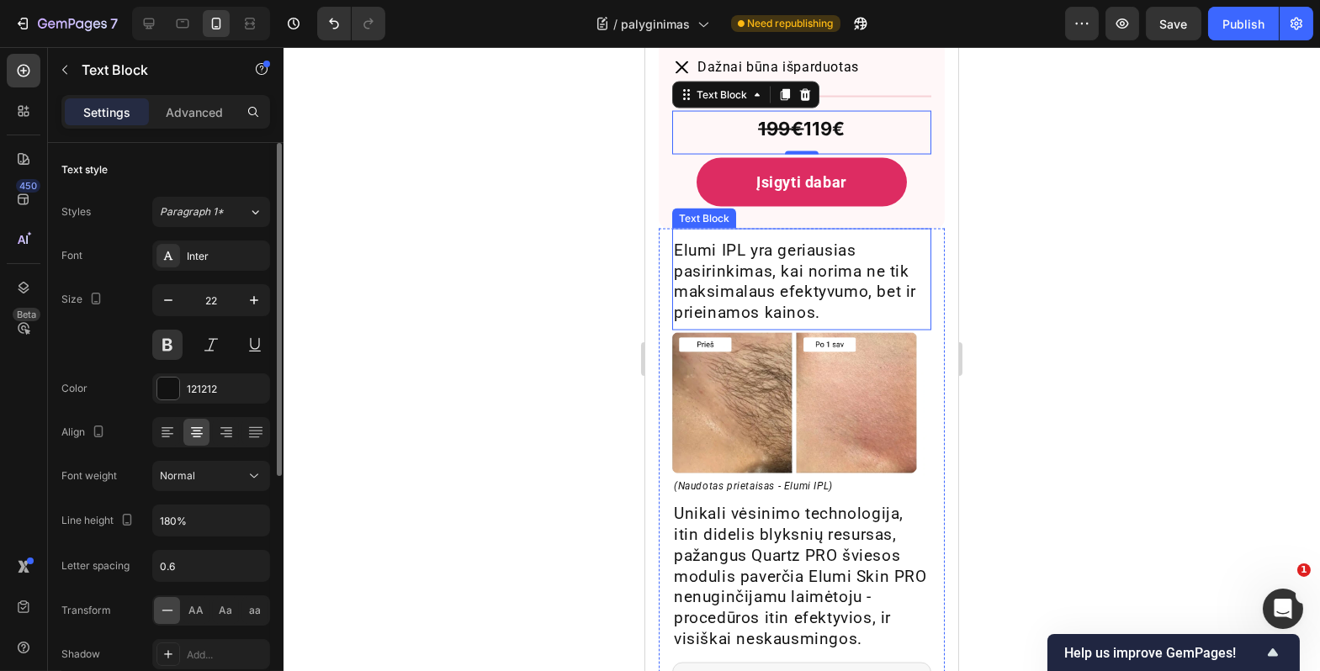
click at [771, 265] on p "Elumi IPL yra geriausias pasirinkimas, kai norima ne tik maksimalaus efektyvumo…" at bounding box center [801, 282] width 256 height 83
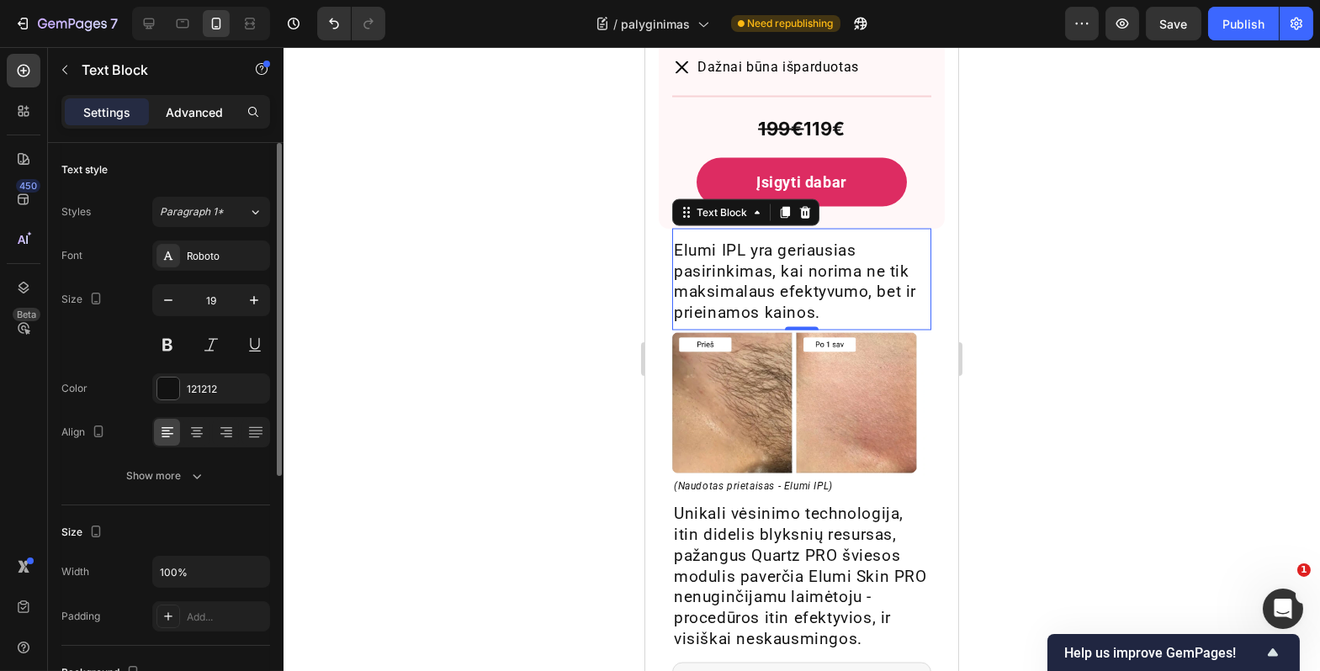
click at [207, 112] on p "Advanced" at bounding box center [194, 112] width 57 height 18
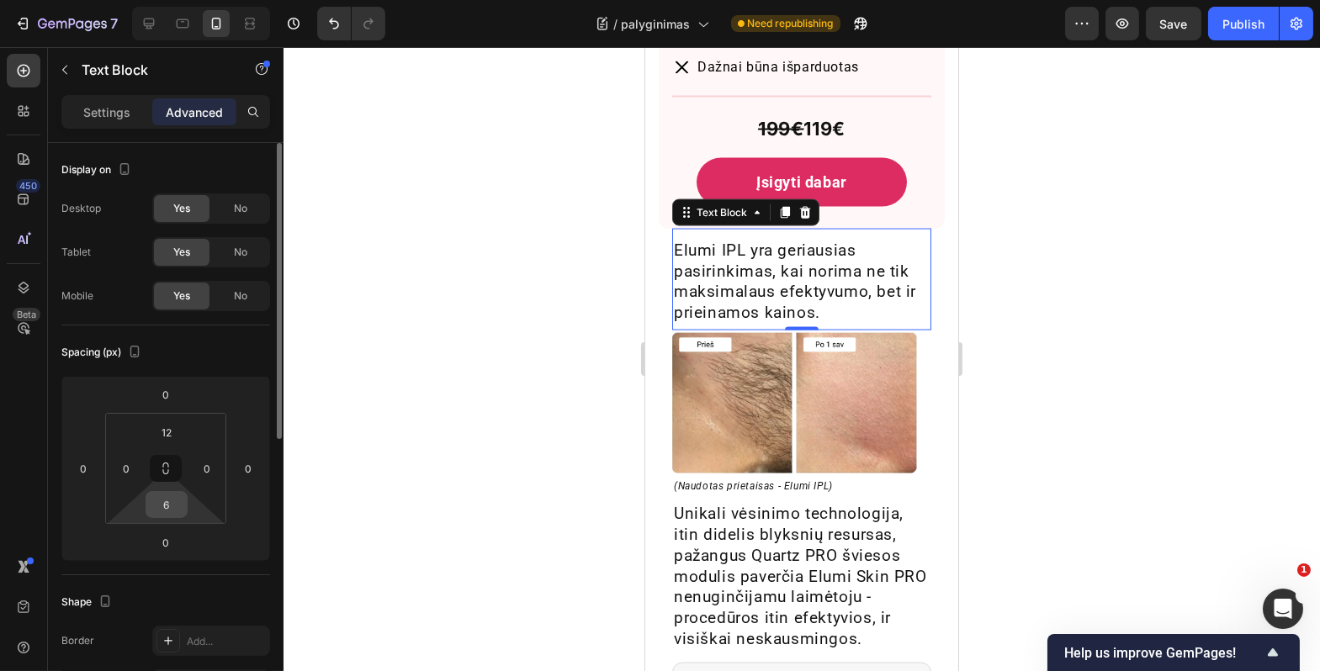
click at [171, 502] on input "6" at bounding box center [167, 504] width 34 height 25
type input "10"
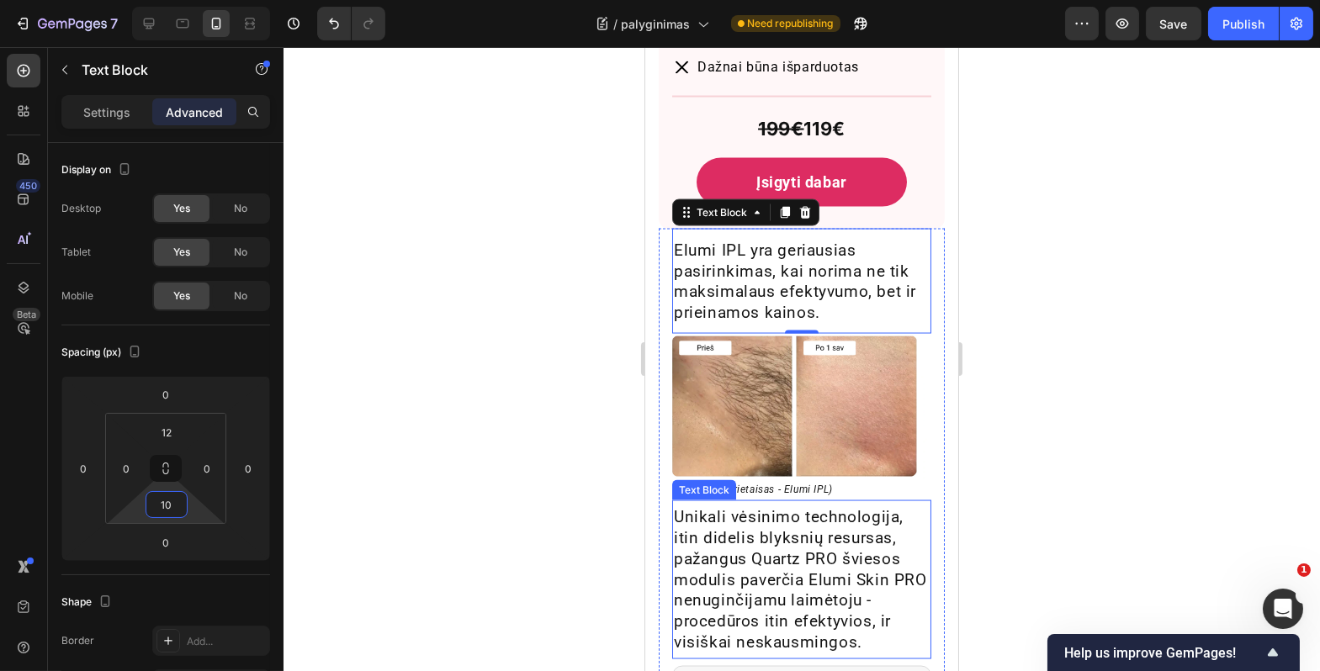
click at [842, 564] on p "Unikali vėsinimo technologija, itin didelis blyksnių resursas, pažangus Quartz …" at bounding box center [801, 580] width 256 height 146
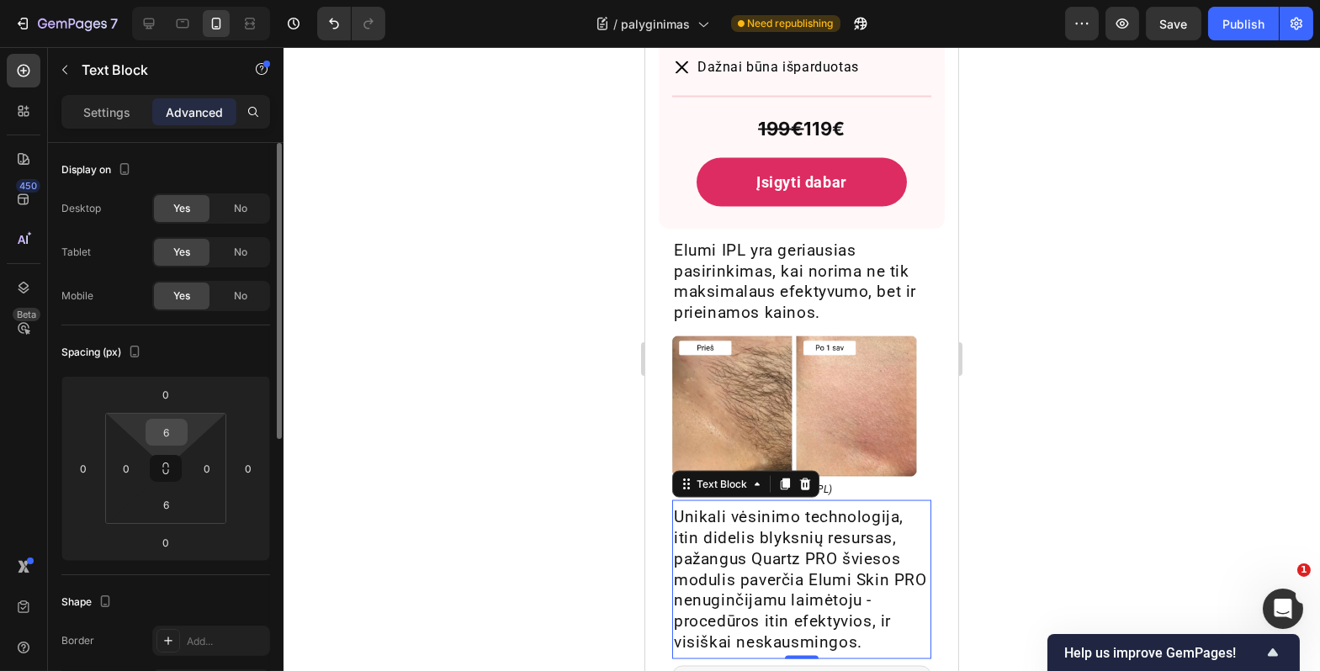
click at [174, 427] on input "6" at bounding box center [167, 432] width 34 height 25
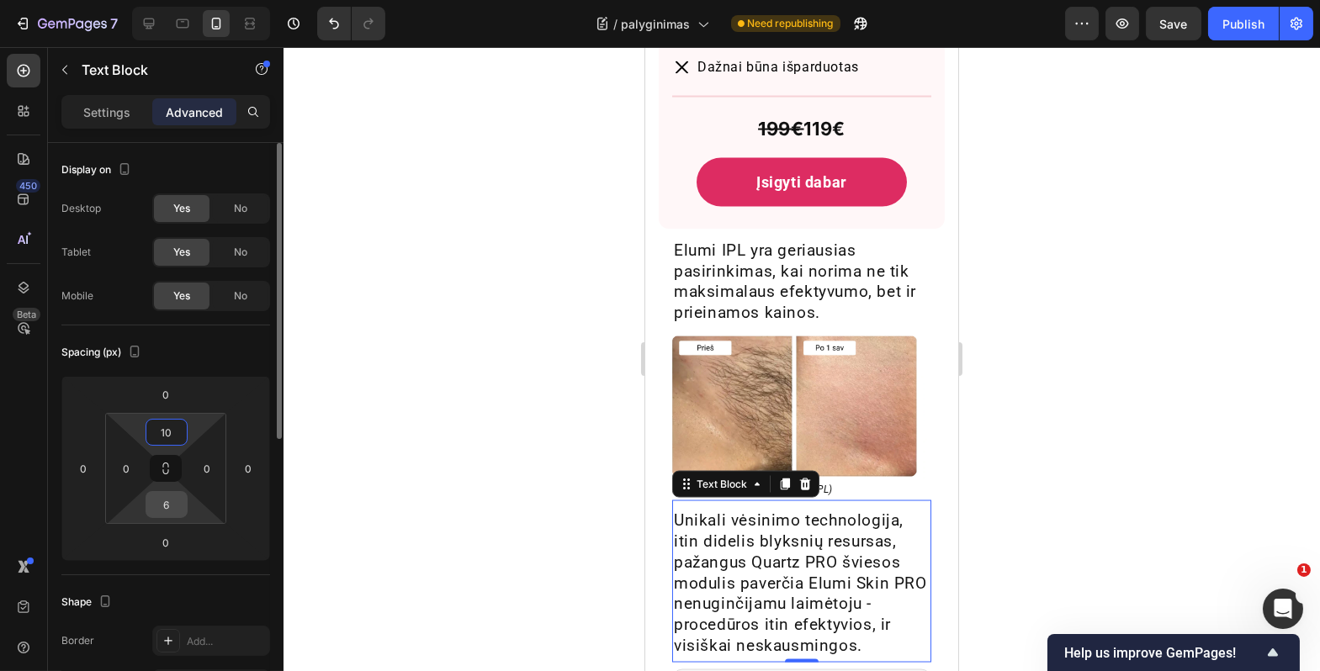
type input "10"
click at [163, 511] on input "6" at bounding box center [167, 504] width 34 height 25
type input "10"
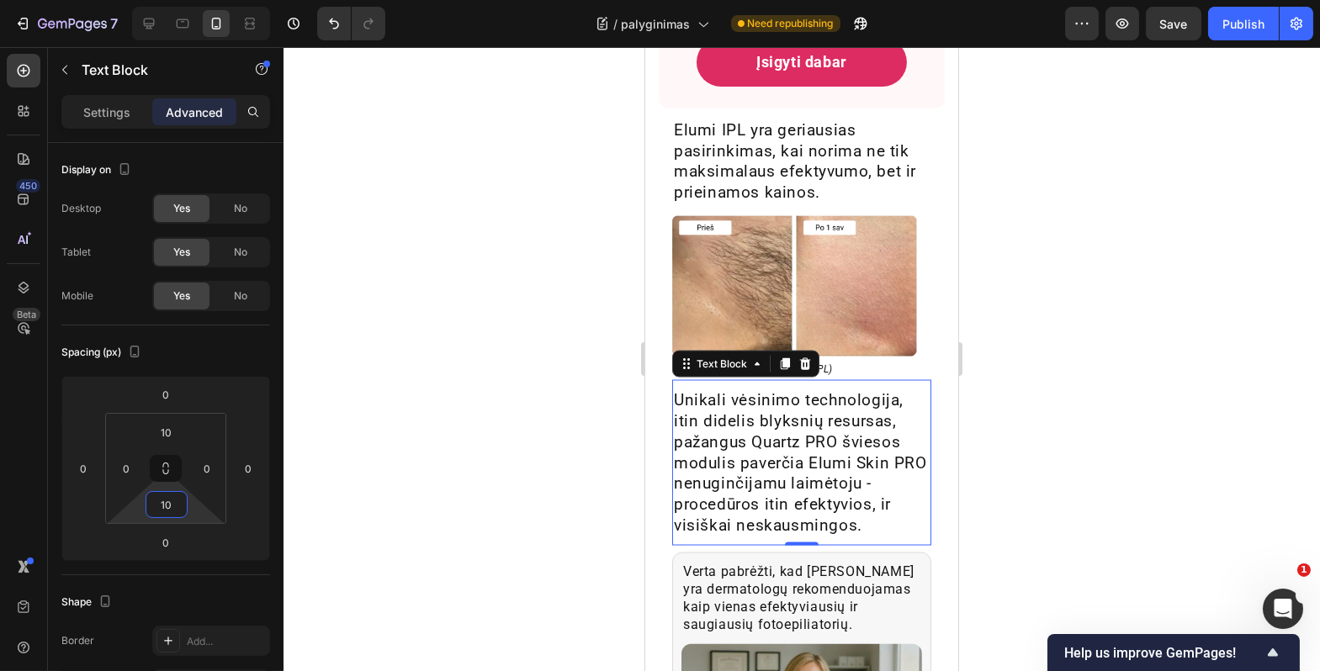
scroll to position [6466, 0]
click at [787, 589] on p "Verta pabrėžti, kad Elumi yra dermatologų rekomenduojamas kaip vienas efektyvia…" at bounding box center [800, 600] width 237 height 70
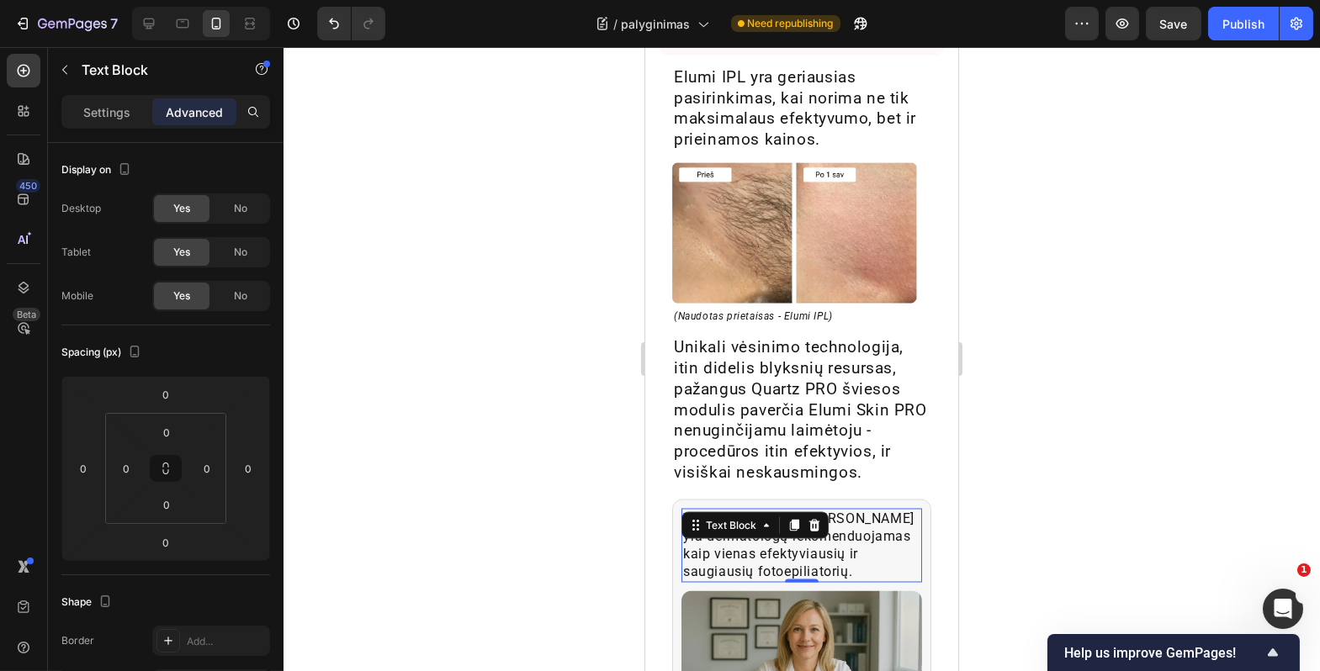
scroll to position [6522, 0]
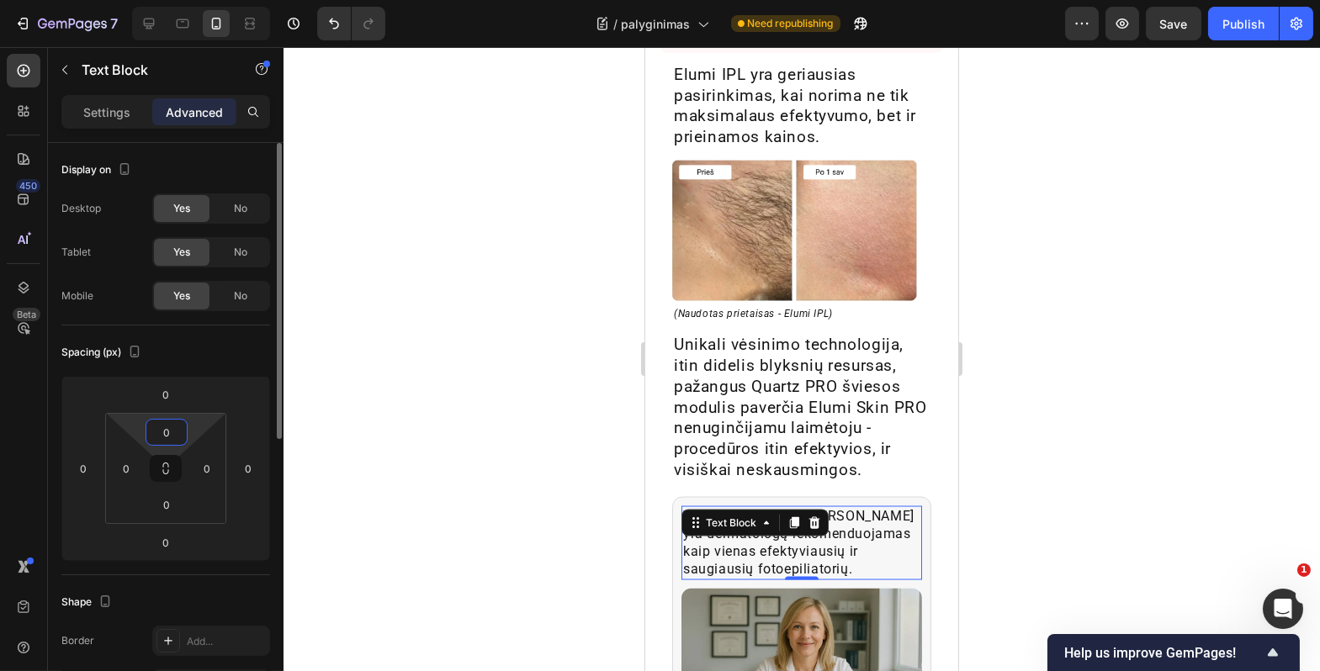
click at [175, 426] on input "0" at bounding box center [167, 432] width 34 height 25
type input "4"
click at [169, 512] on input "0" at bounding box center [167, 504] width 34 height 25
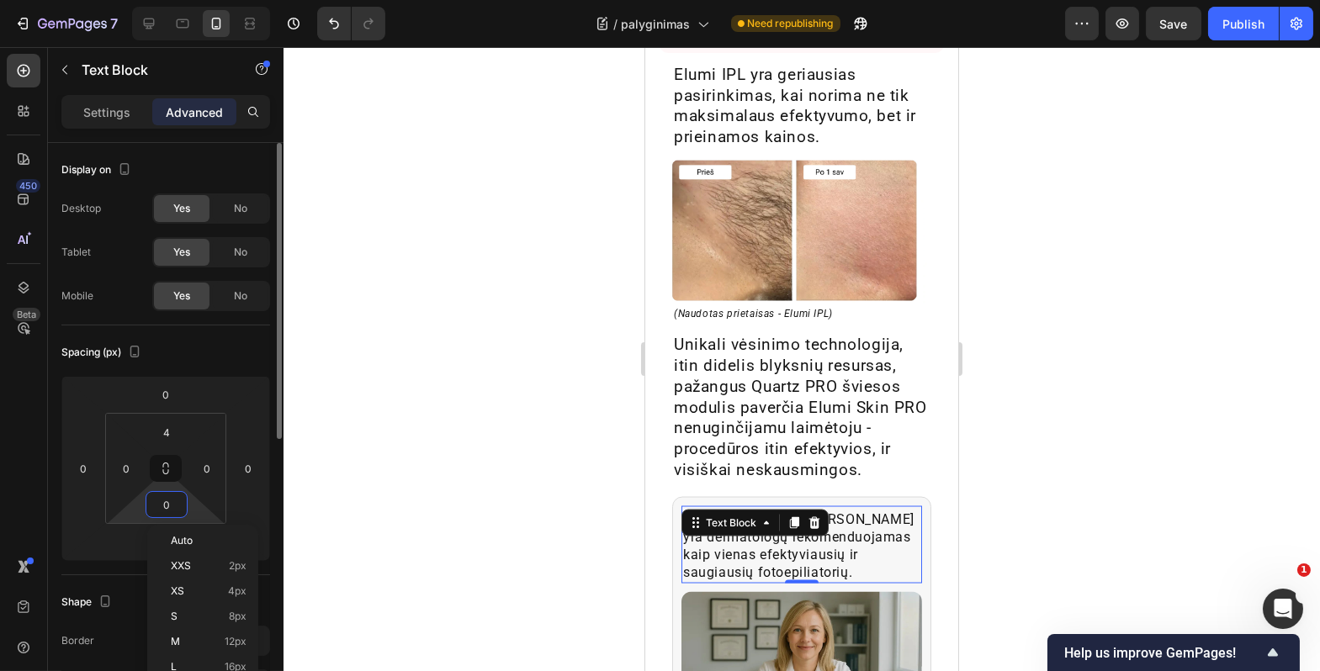
type input "4"
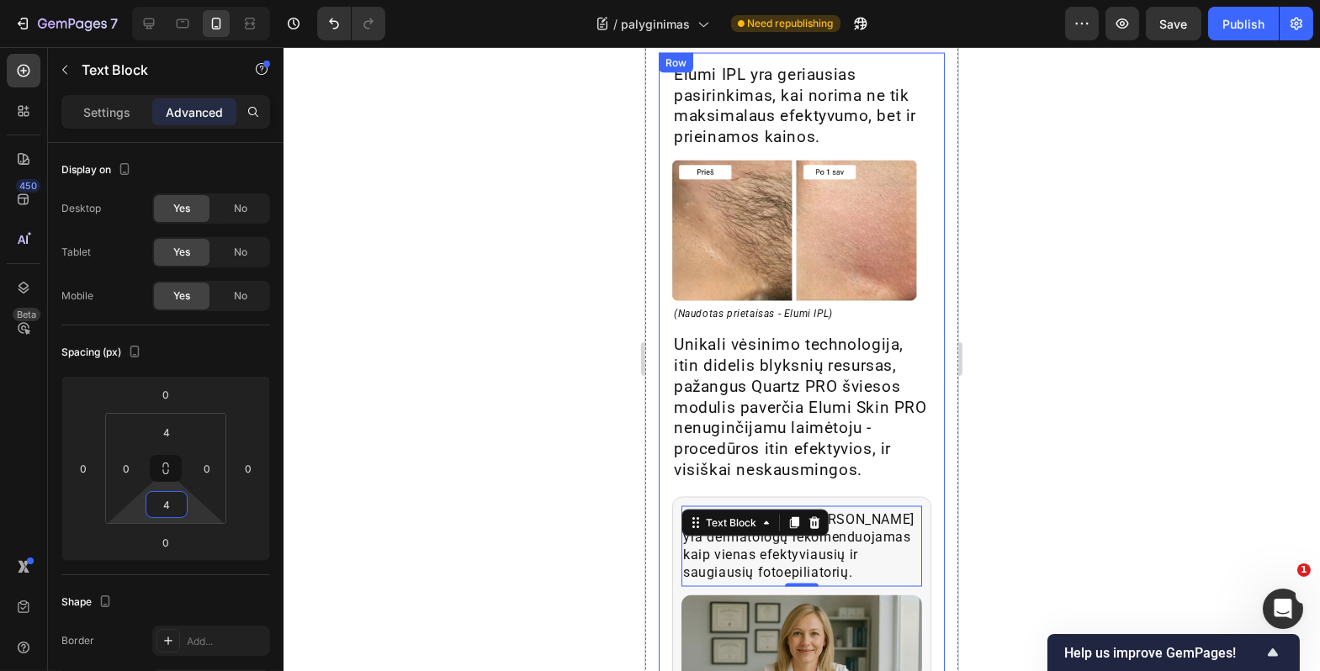
click at [665, 526] on div "Elumi IPL yra geriausias pasirinkimas, kai norima ne tik maksimalaus efektyvumo…" at bounding box center [801, 407] width 286 height 709
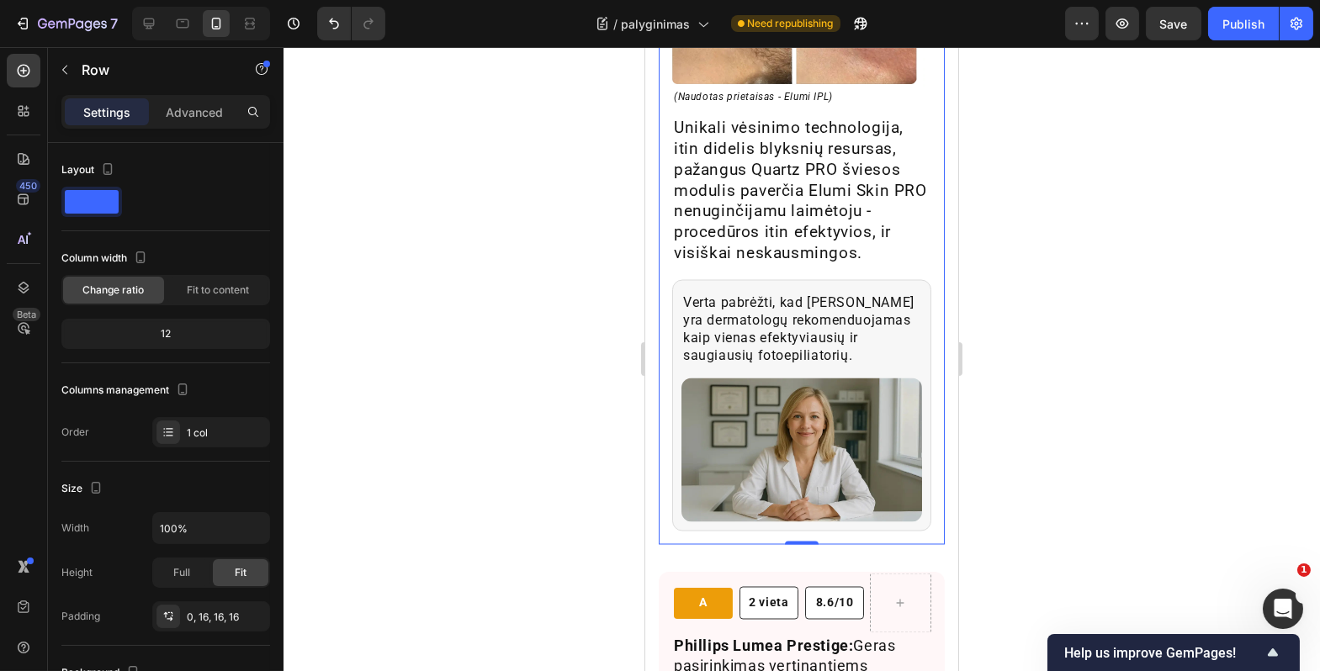
scroll to position [6741, 0]
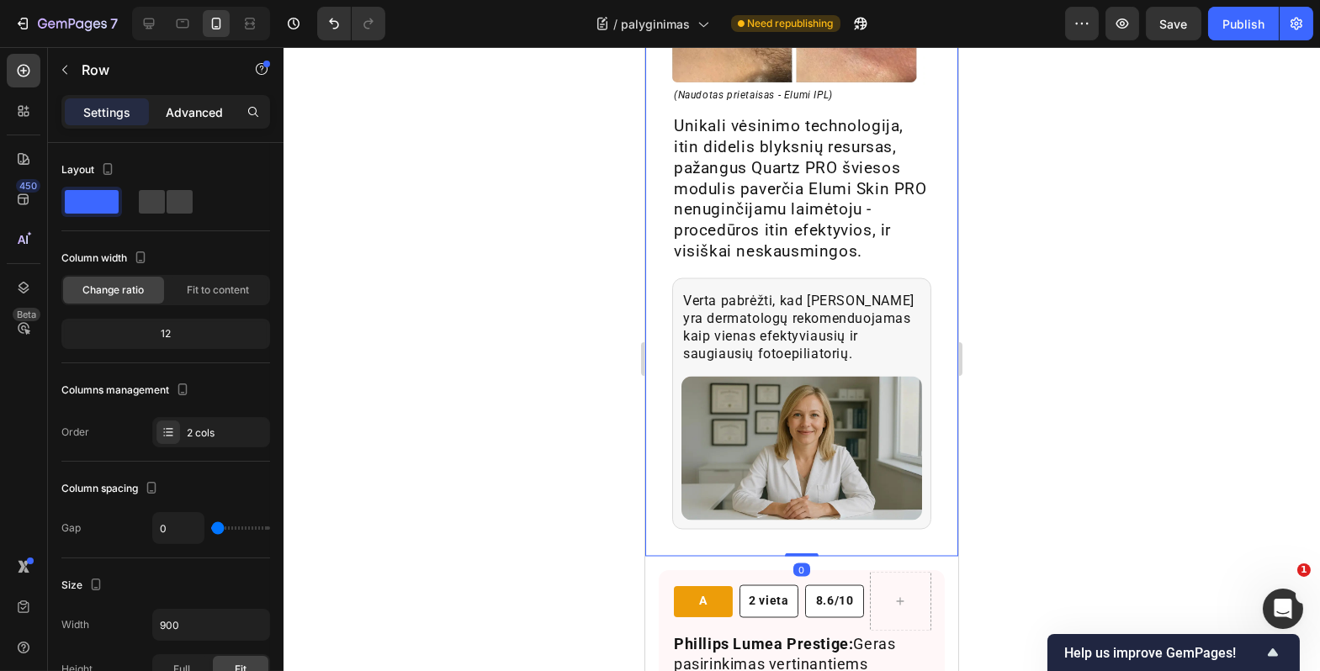
click at [191, 118] on p "Advanced" at bounding box center [194, 112] width 57 height 18
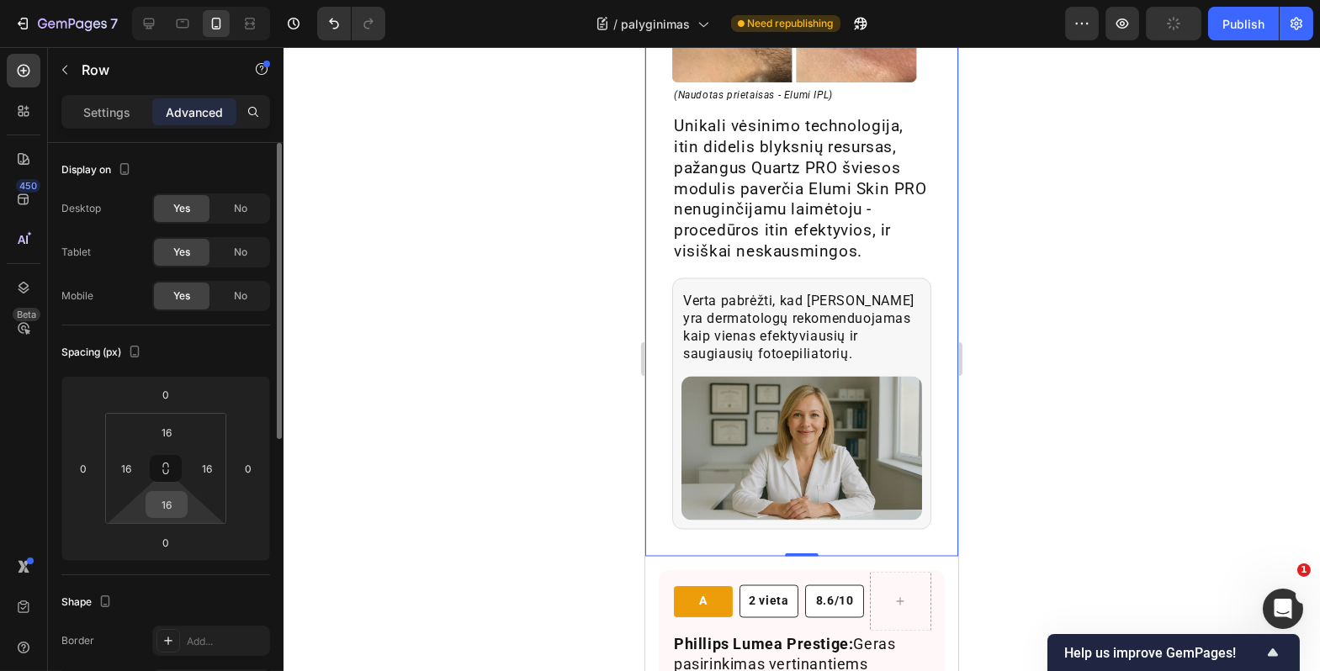
click at [162, 499] on input "16" at bounding box center [167, 504] width 34 height 25
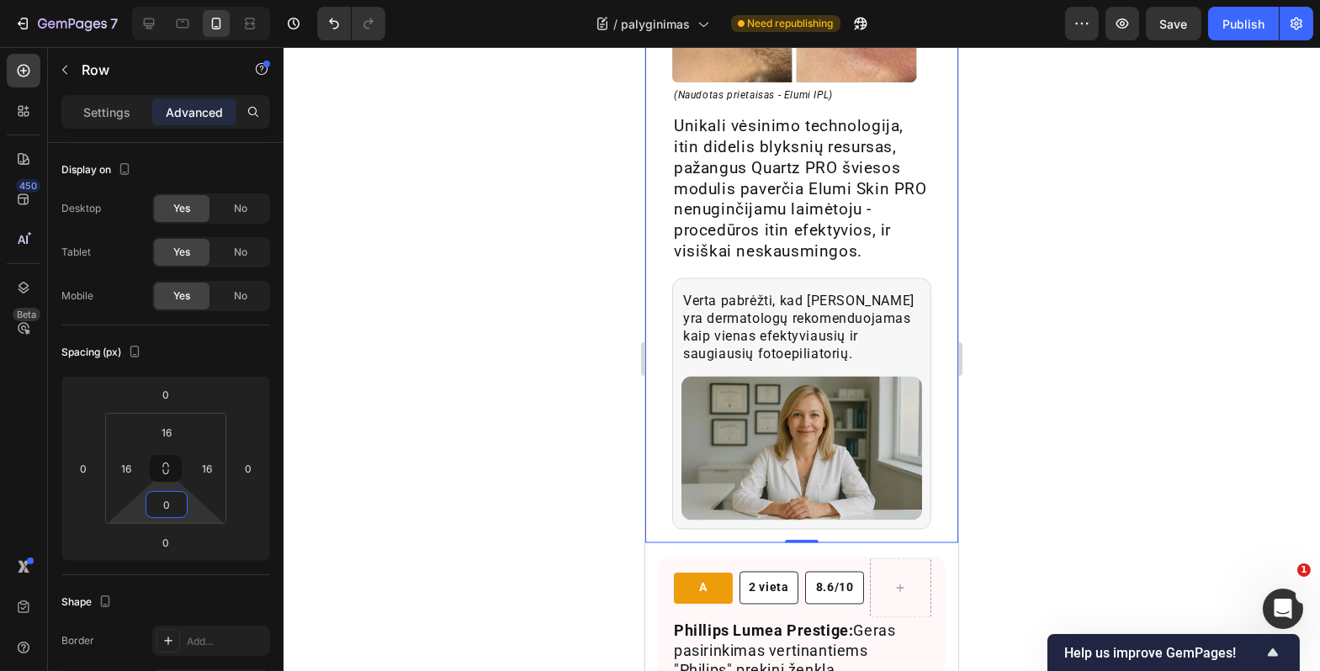
click at [387, 506] on div at bounding box center [802, 359] width 1037 height 624
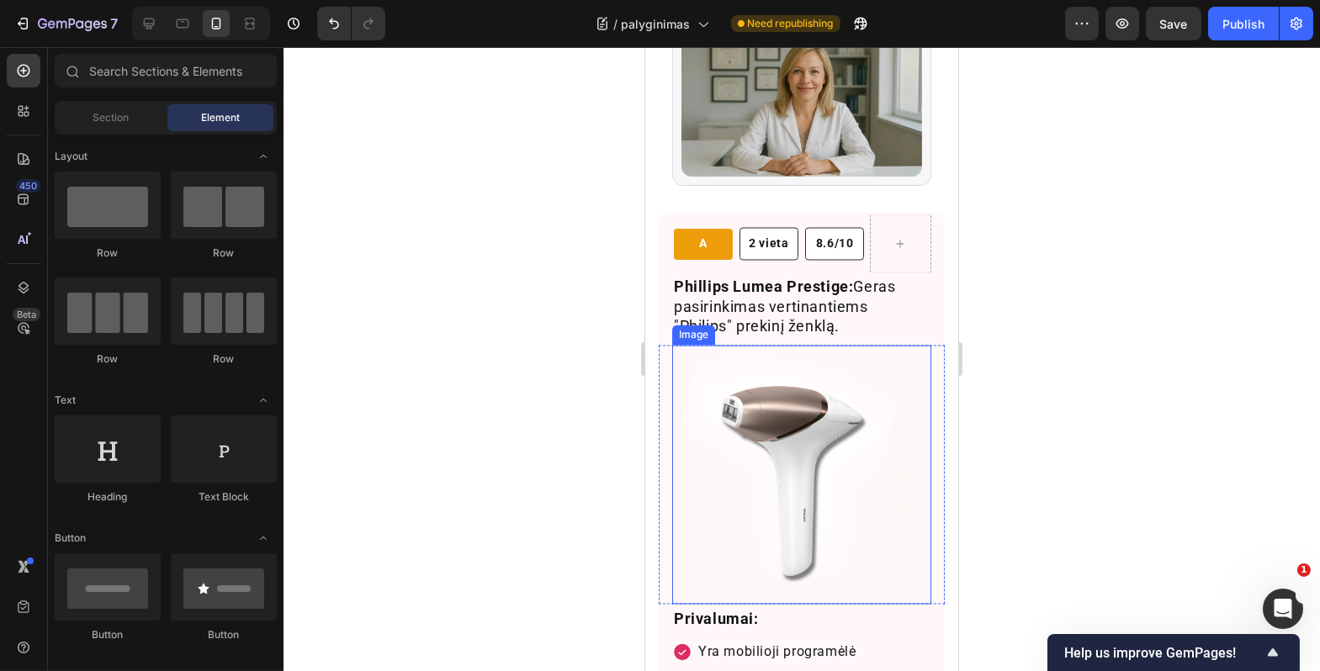
scroll to position [7415, 0]
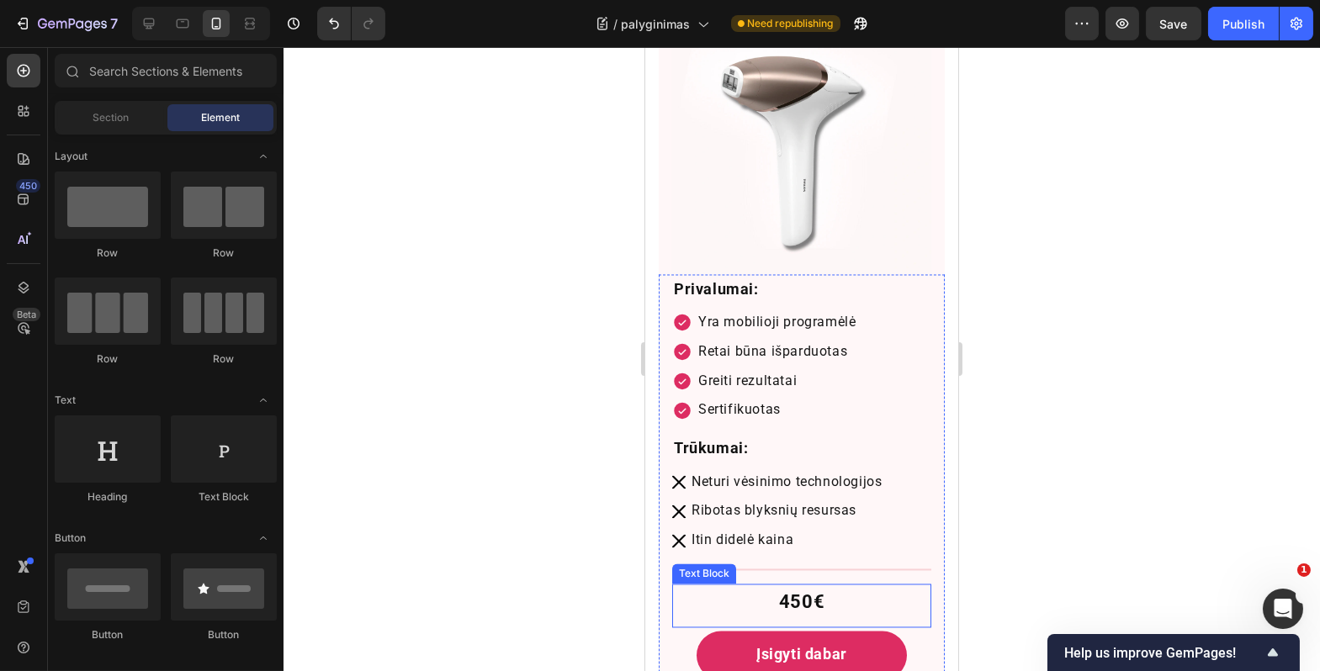
click at [793, 586] on p "450€" at bounding box center [801, 603] width 256 height 34
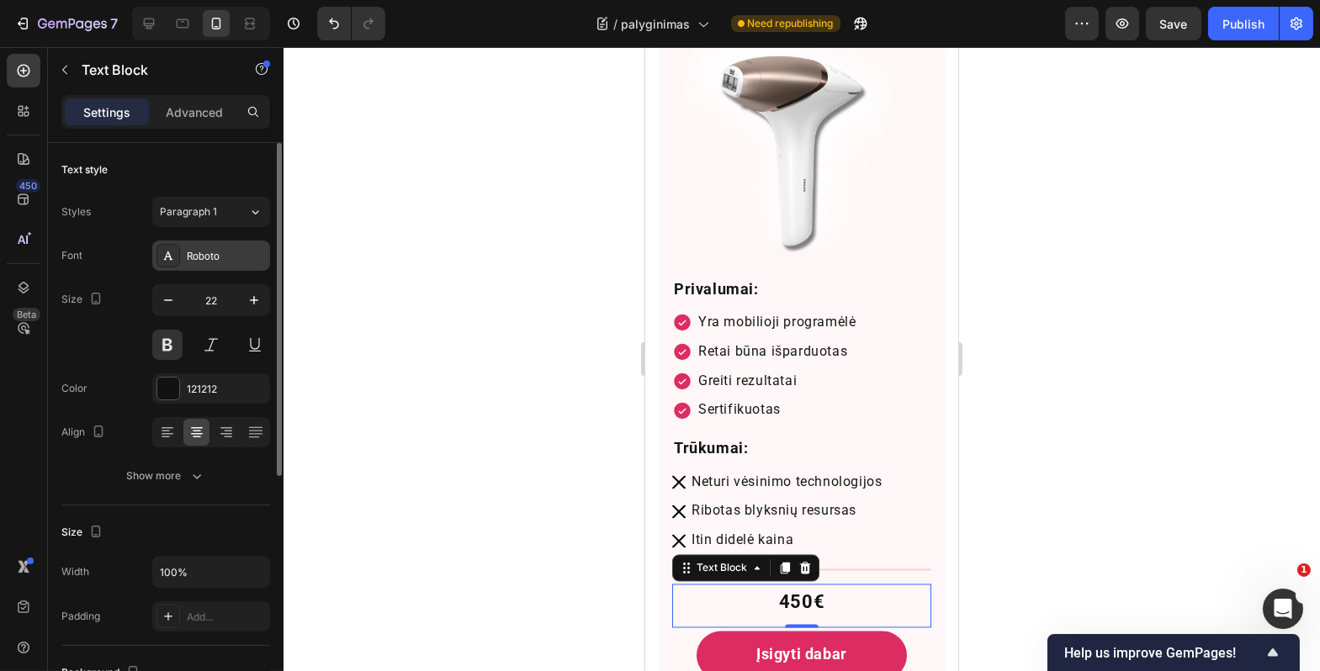
click at [221, 262] on div "Roboto" at bounding box center [226, 256] width 79 height 15
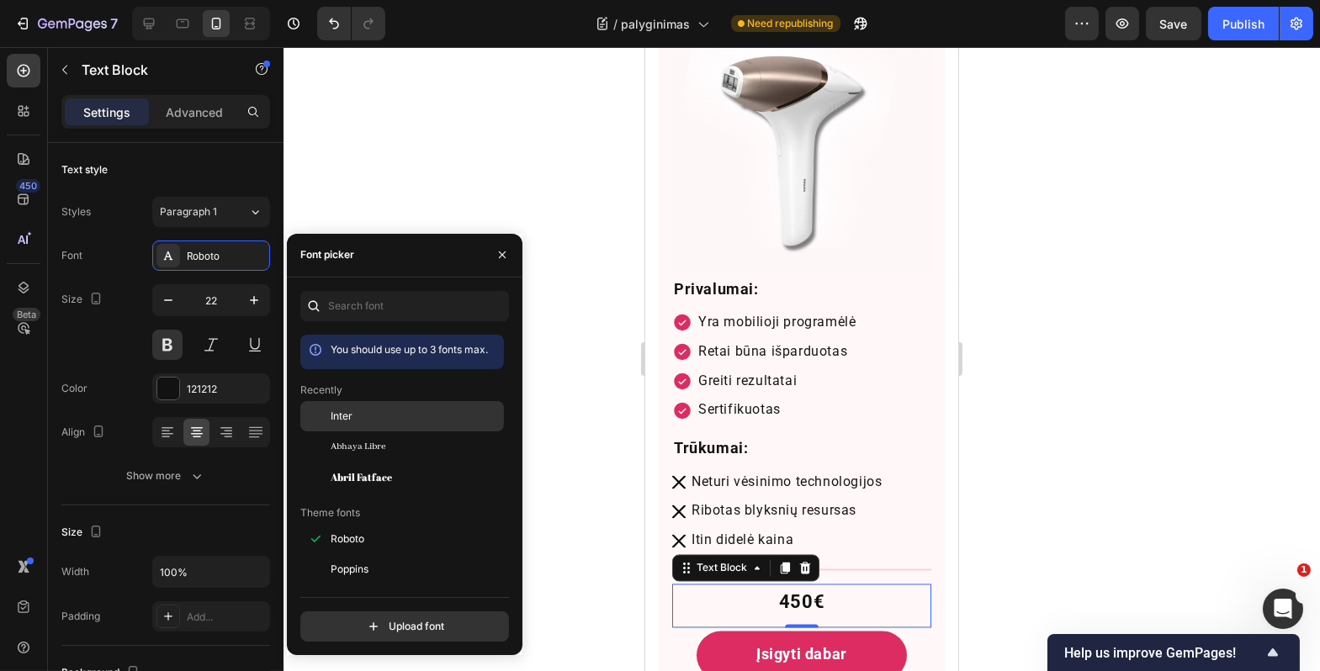
click at [336, 411] on span "Inter" at bounding box center [342, 416] width 22 height 15
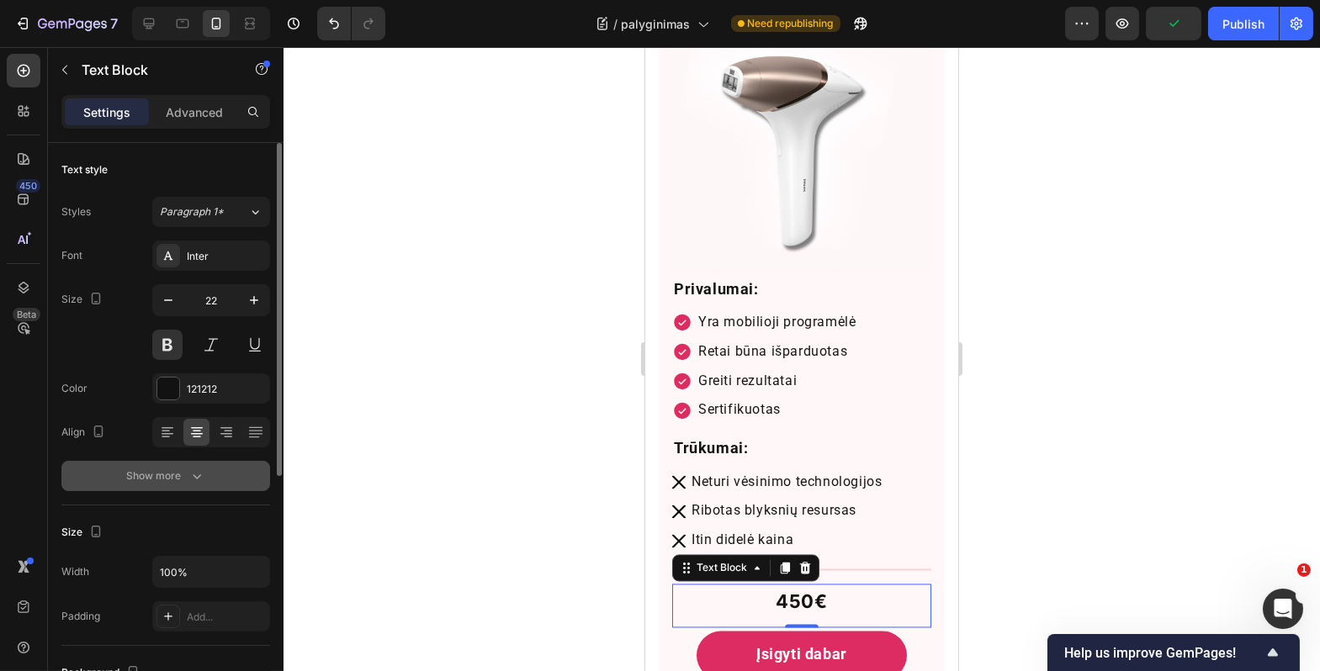
click at [195, 477] on icon "button" at bounding box center [197, 477] width 8 height 5
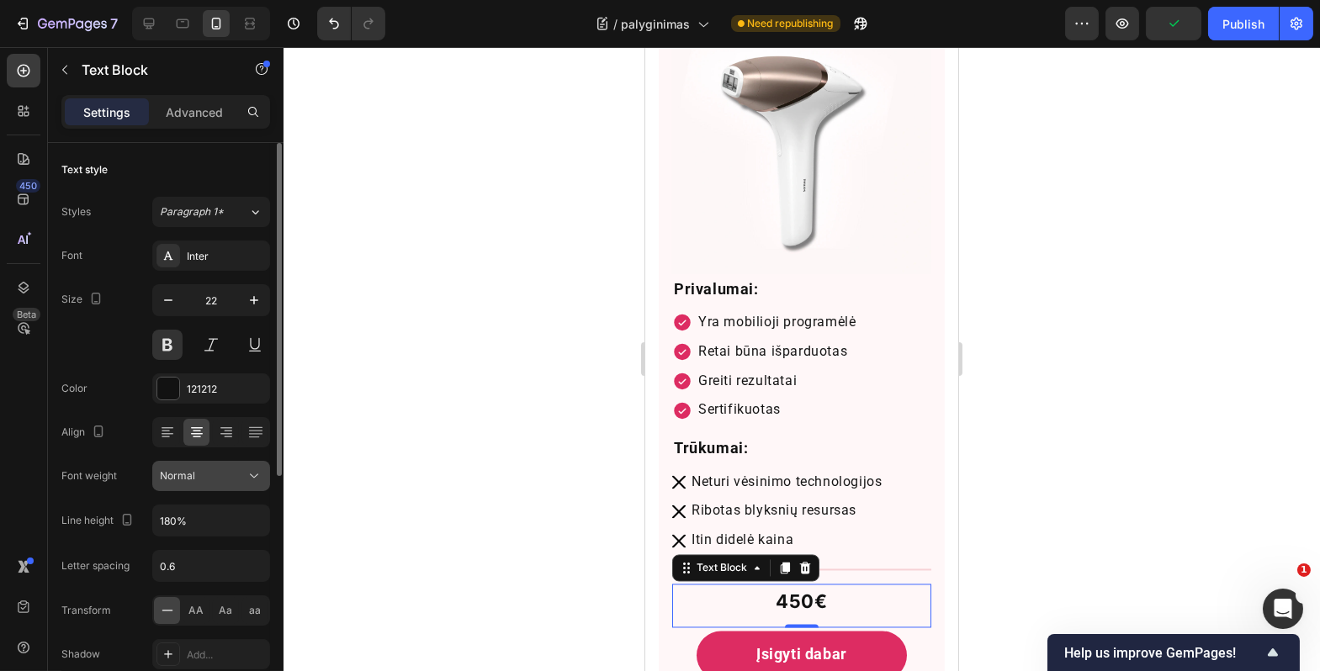
click at [220, 480] on div "Normal" at bounding box center [203, 476] width 86 height 15
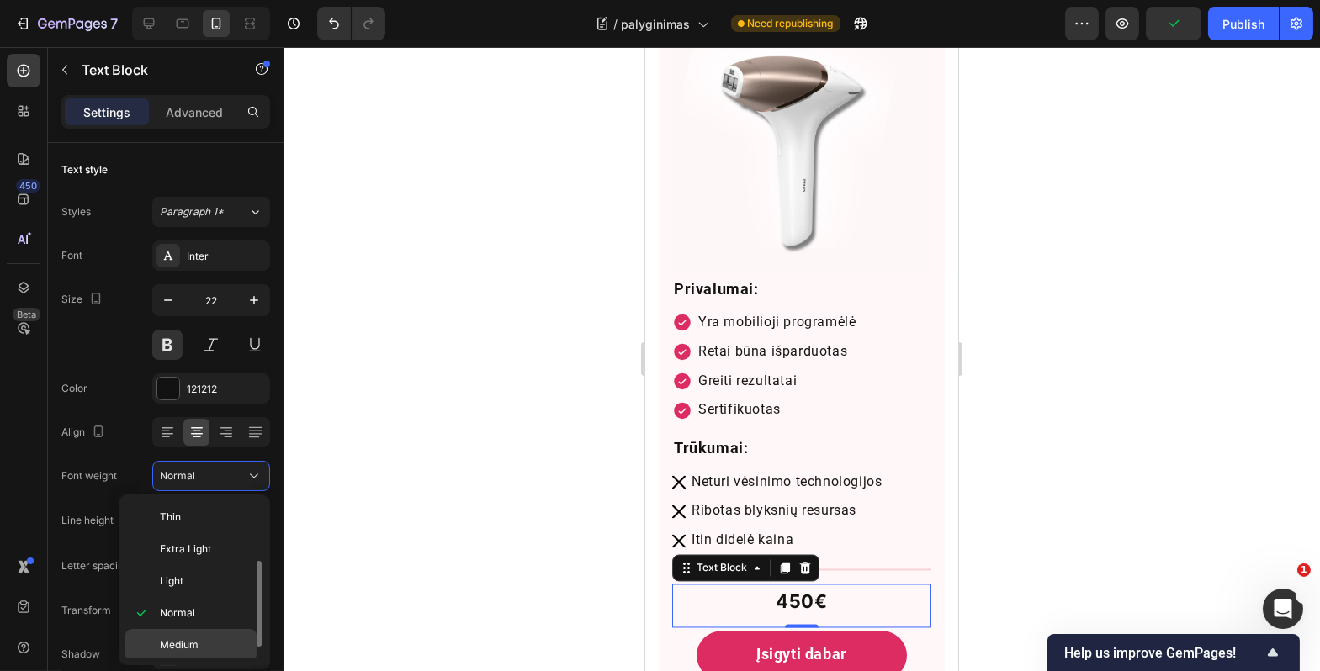
scroll to position [59, 0]
click at [207, 643] on p "Bold" at bounding box center [204, 650] width 89 height 15
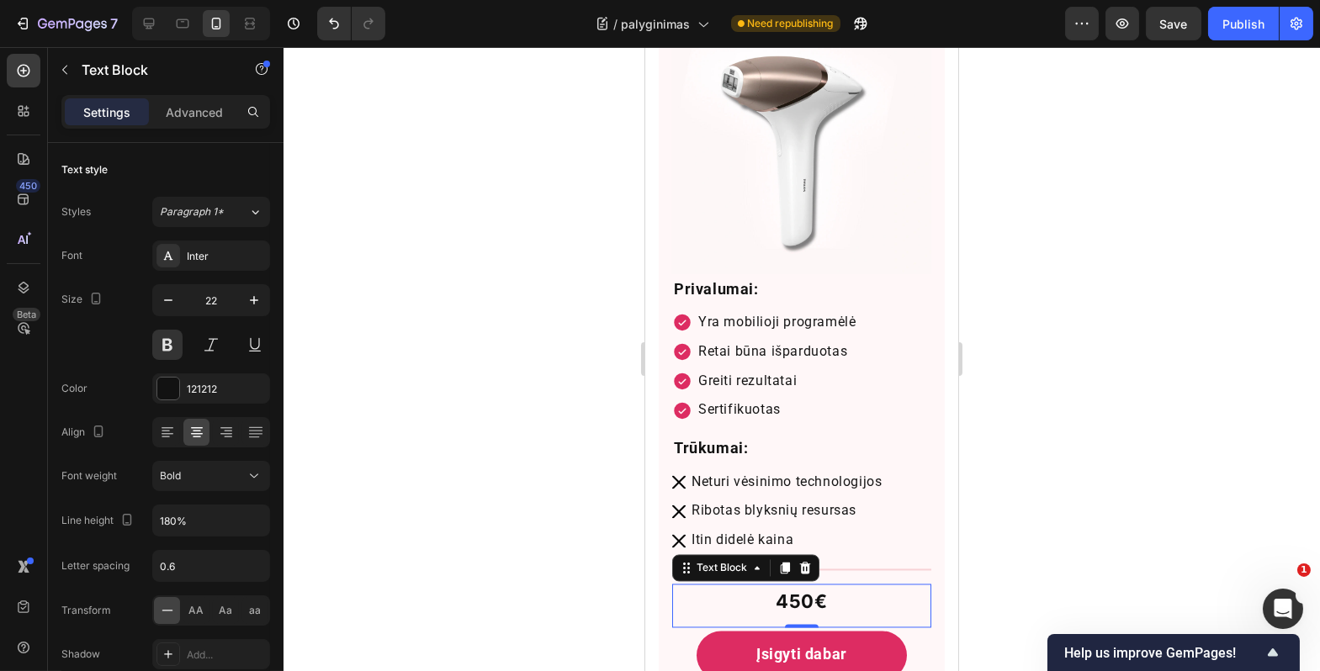
click at [581, 565] on div at bounding box center [802, 359] width 1037 height 624
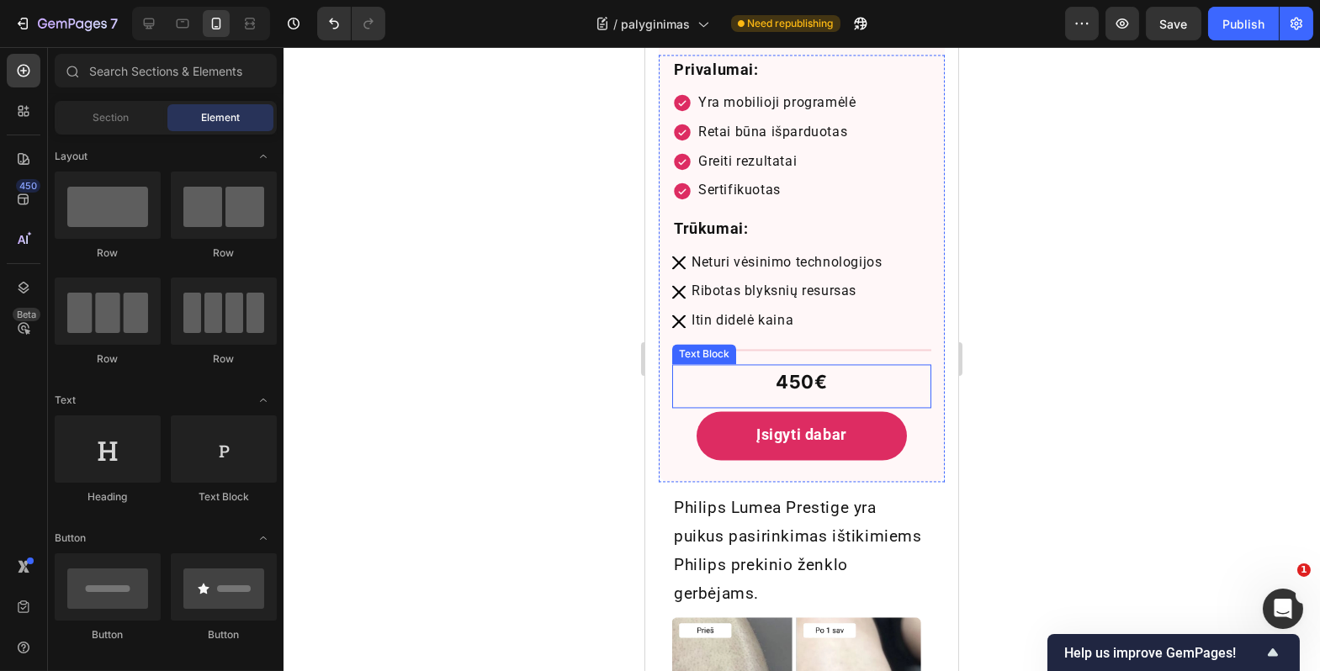
scroll to position [7634, 0]
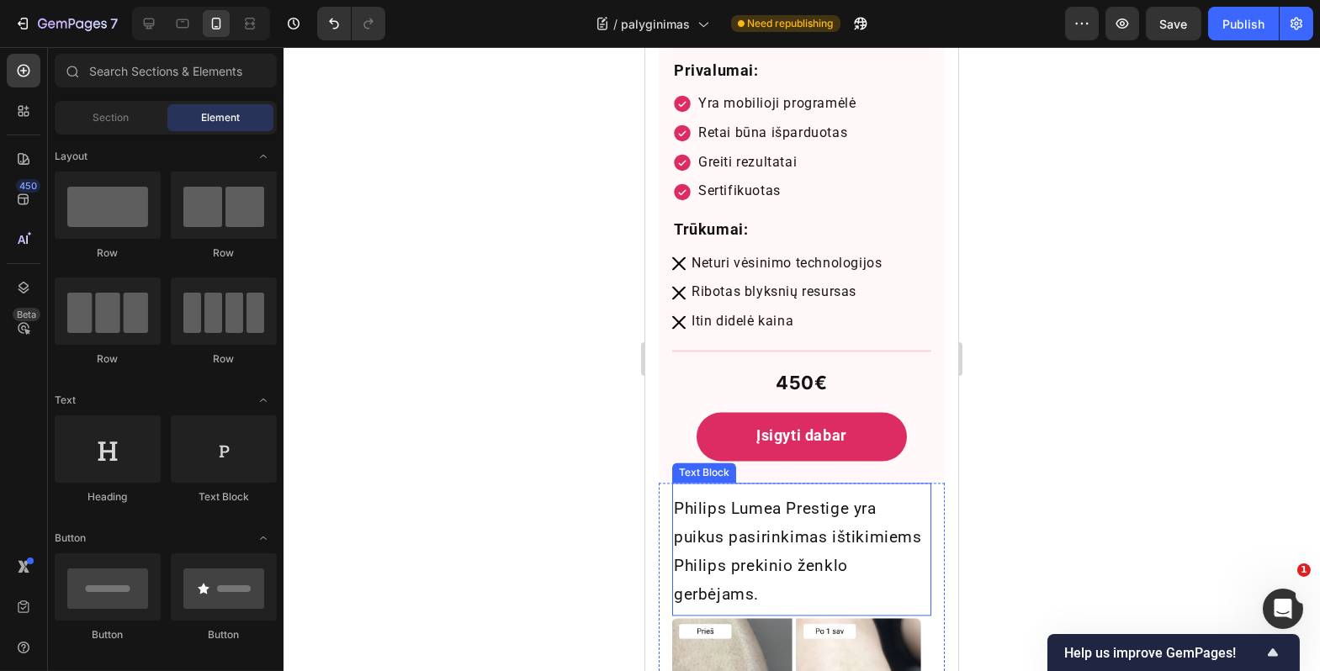
click at [819, 512] on p "Philips Lumea Prestige yra puikus pasirinkimas ištikimiems Philips prekinio žen…" at bounding box center [801, 552] width 256 height 115
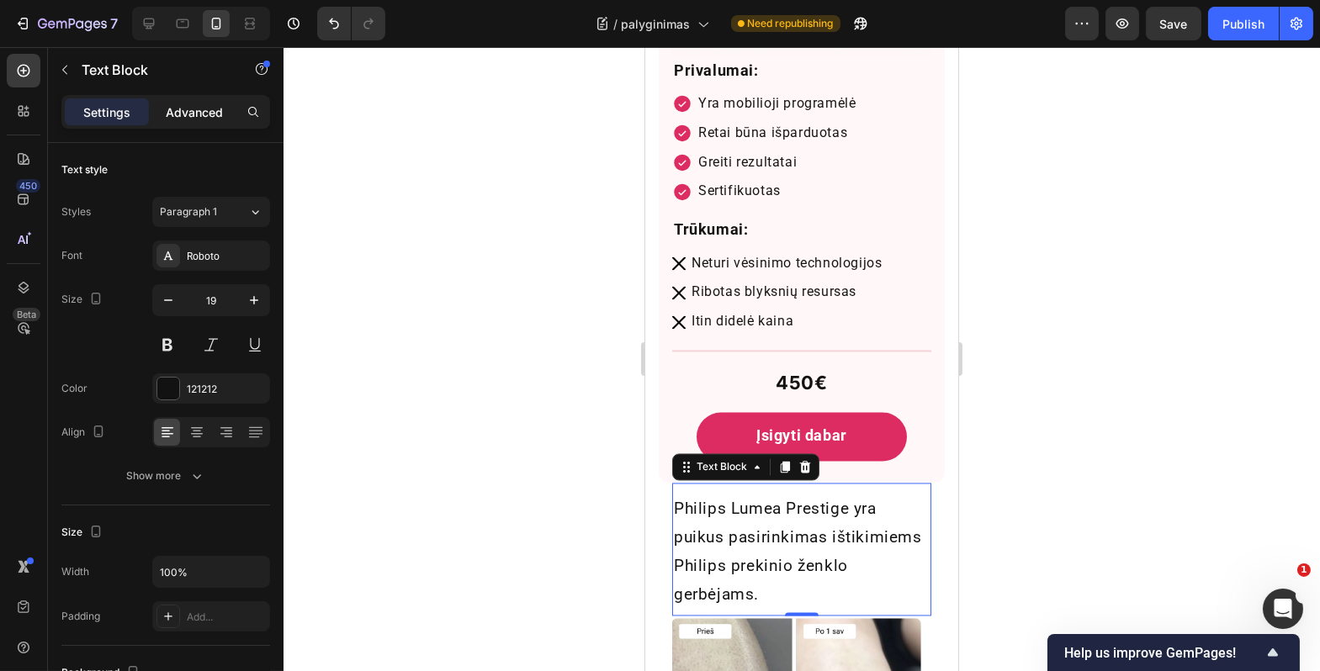
click at [199, 112] on p "Advanced" at bounding box center [194, 112] width 57 height 18
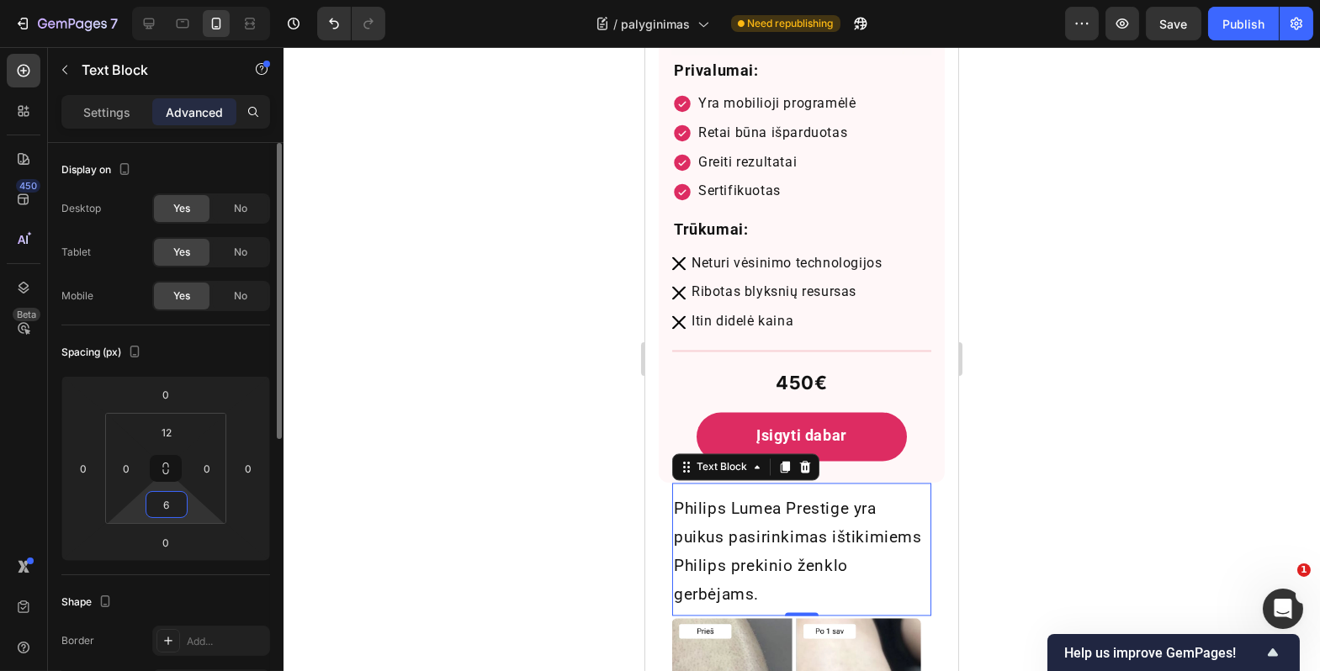
click at [170, 499] on input "6" at bounding box center [167, 504] width 34 height 25
type input "10"
click at [533, 562] on div at bounding box center [802, 359] width 1037 height 624
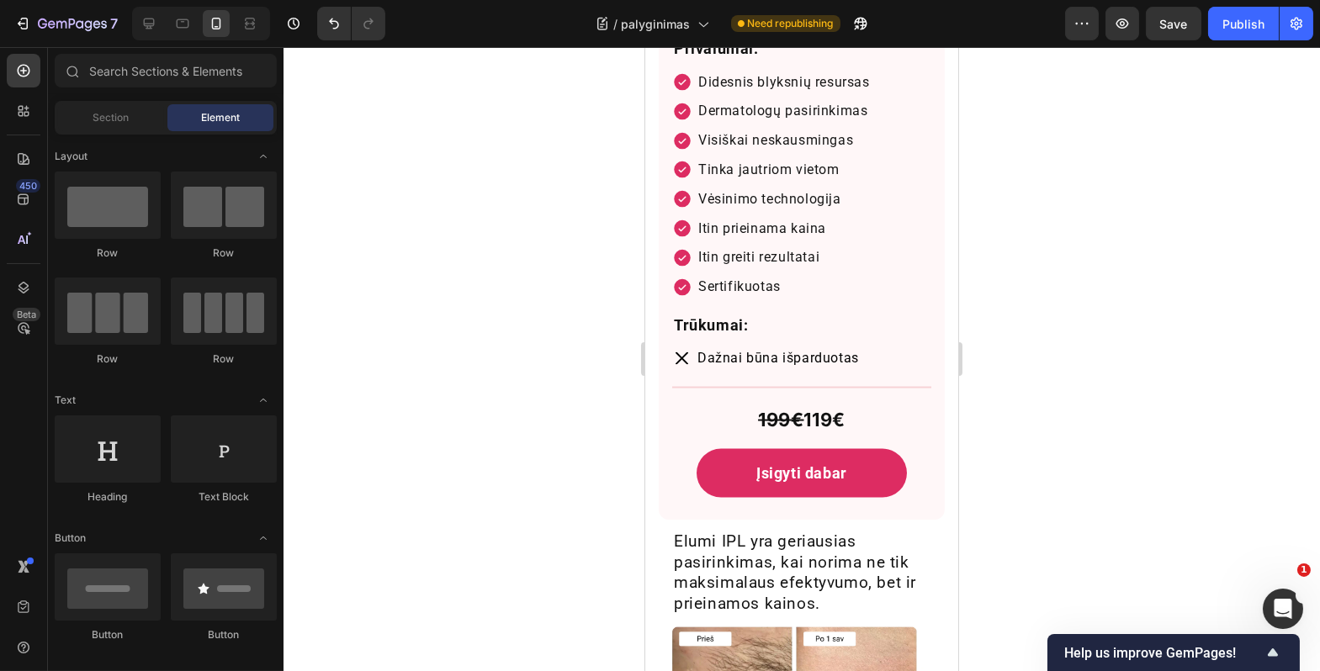
scroll to position [6071, 0]
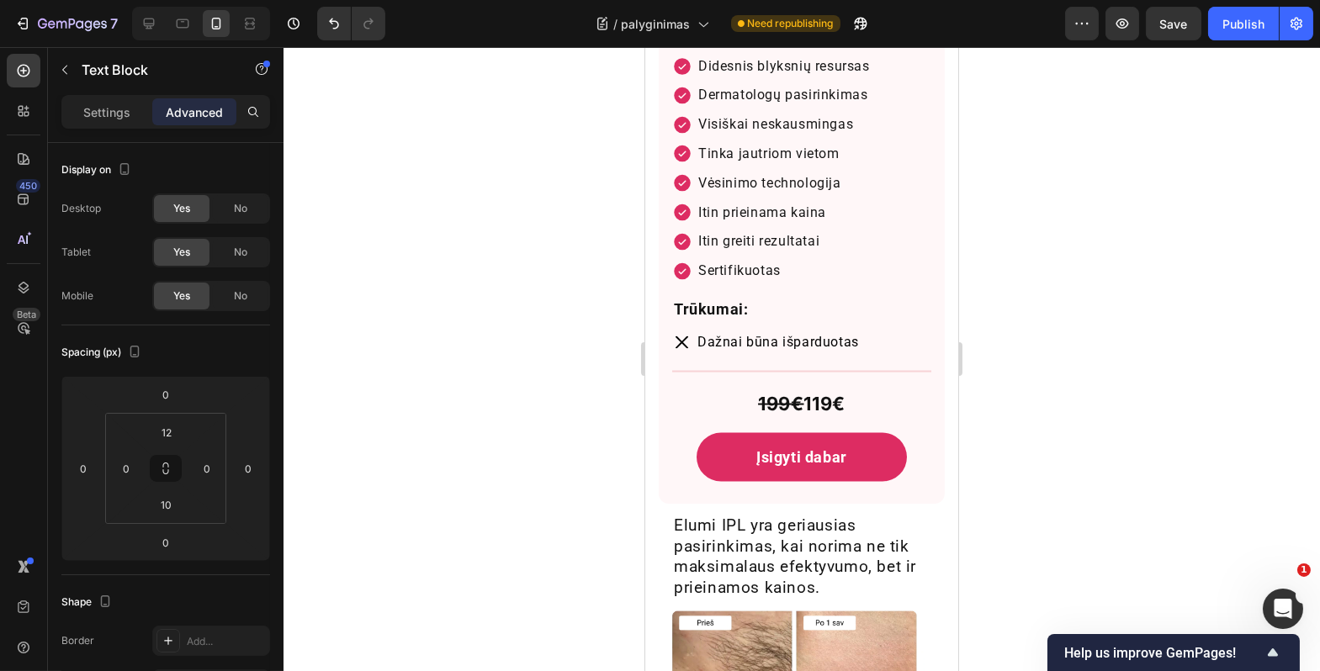
click at [825, 546] on p "Elumi IPL yra geriausias pasirinkimas, kai norima ne tik maksimalaus efektyvumo…" at bounding box center [801, 557] width 256 height 83
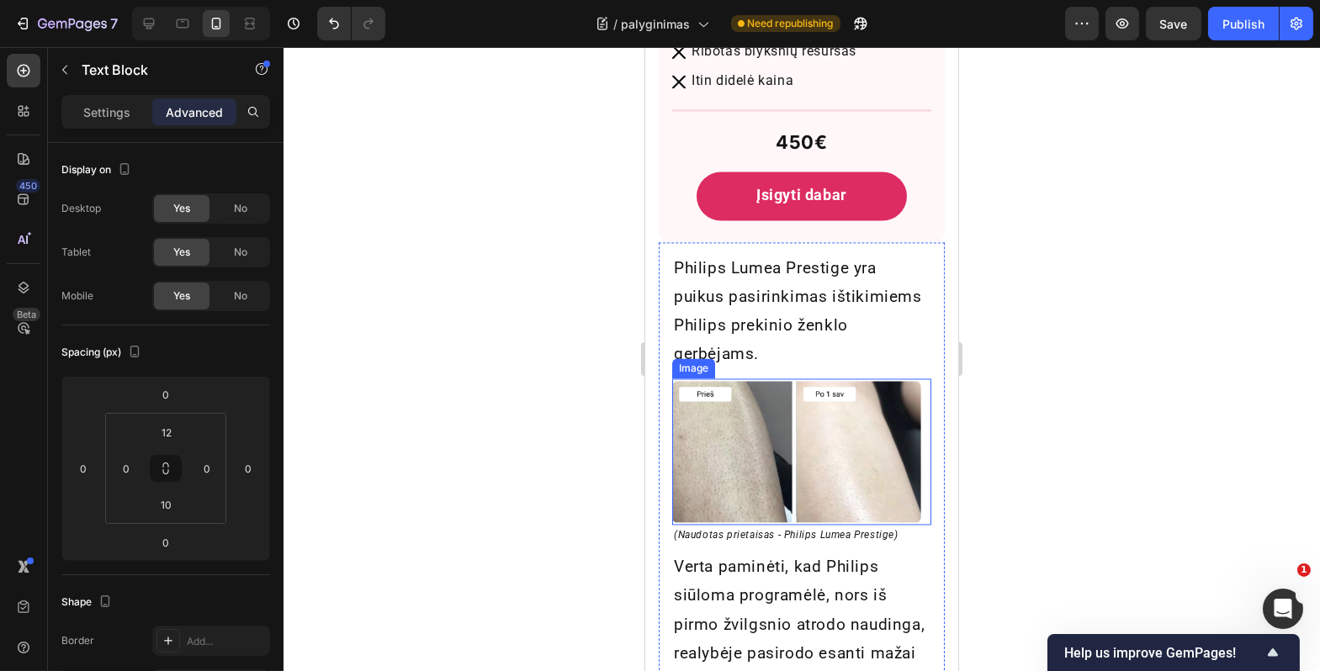
scroll to position [7904, 0]
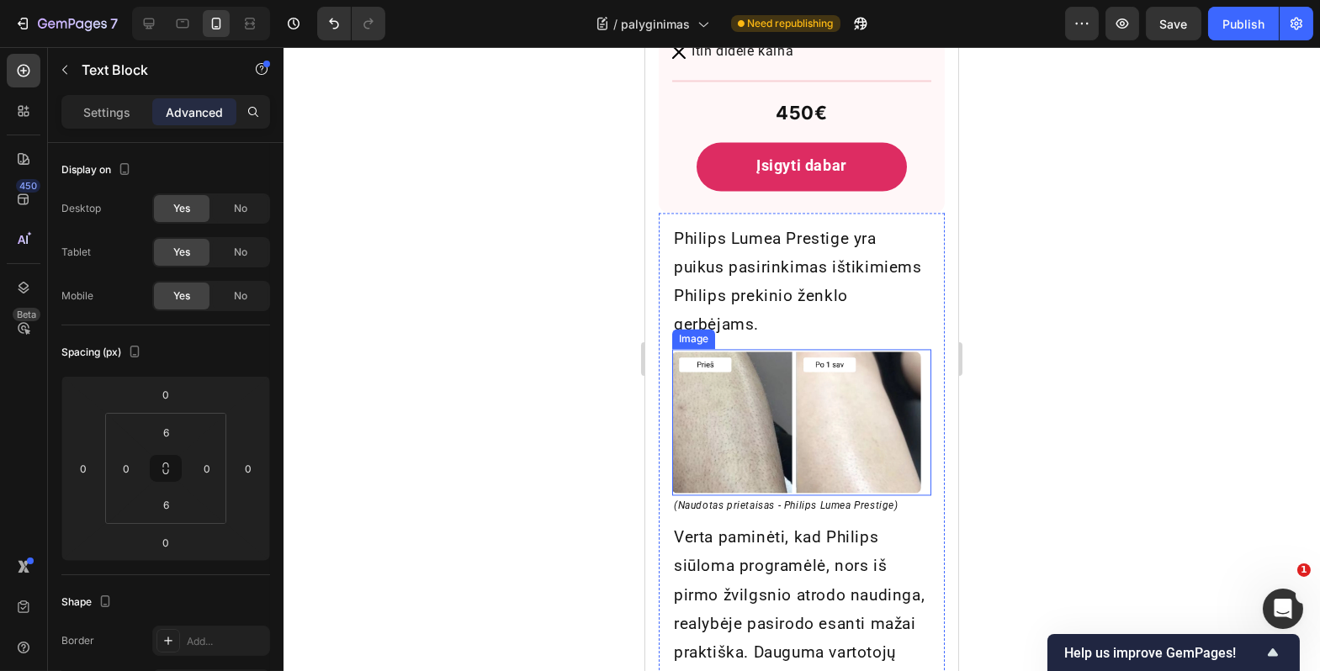
click at [771, 533] on p "Verta paminėti, kad Philips siūloma programėlė, nors iš pirmo žvilgsnio atrodo …" at bounding box center [801, 681] width 256 height 316
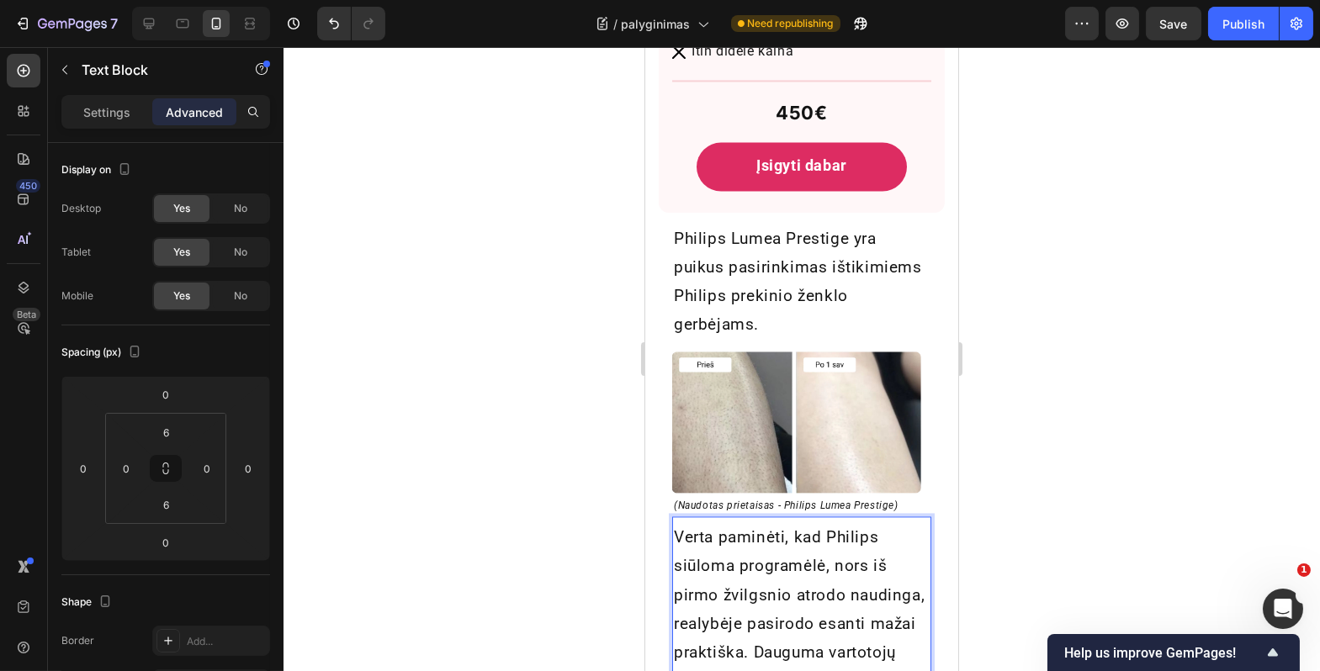
click at [763, 554] on p "Verta paminėti, kad Philips siūloma programėlė, nors iš pirmo žvilgsnio atrodo …" at bounding box center [801, 681] width 256 height 316
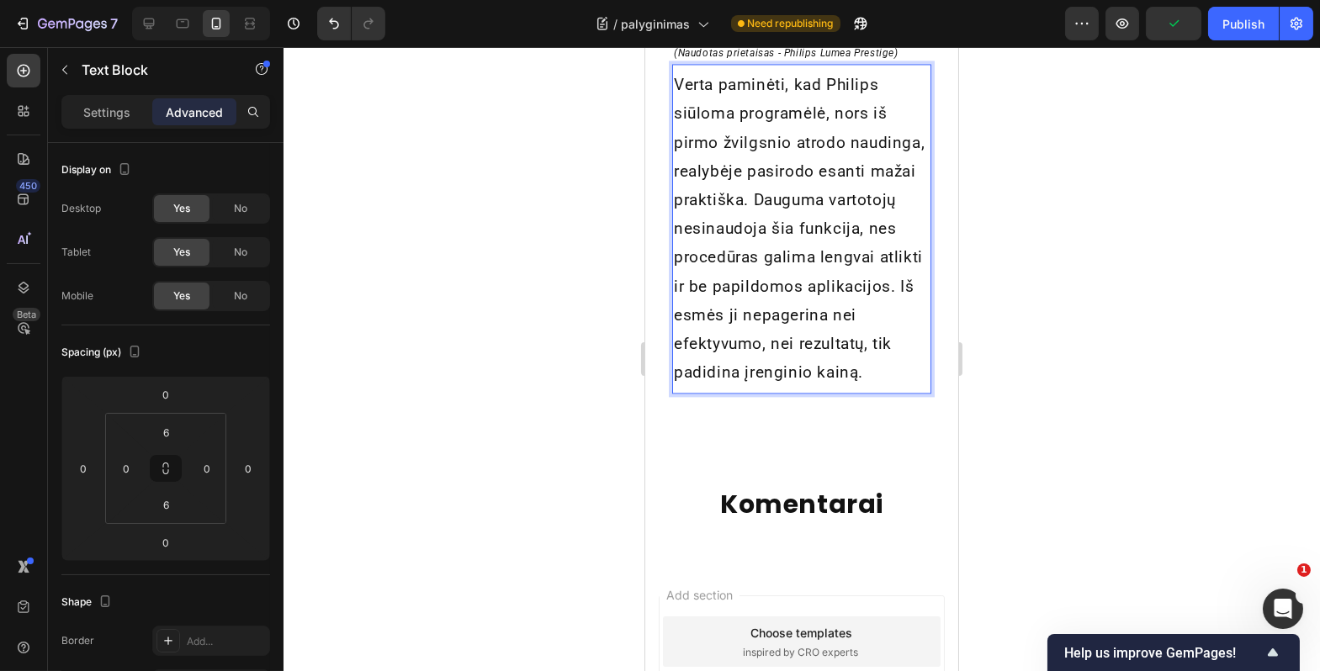
scroll to position [8355, 0]
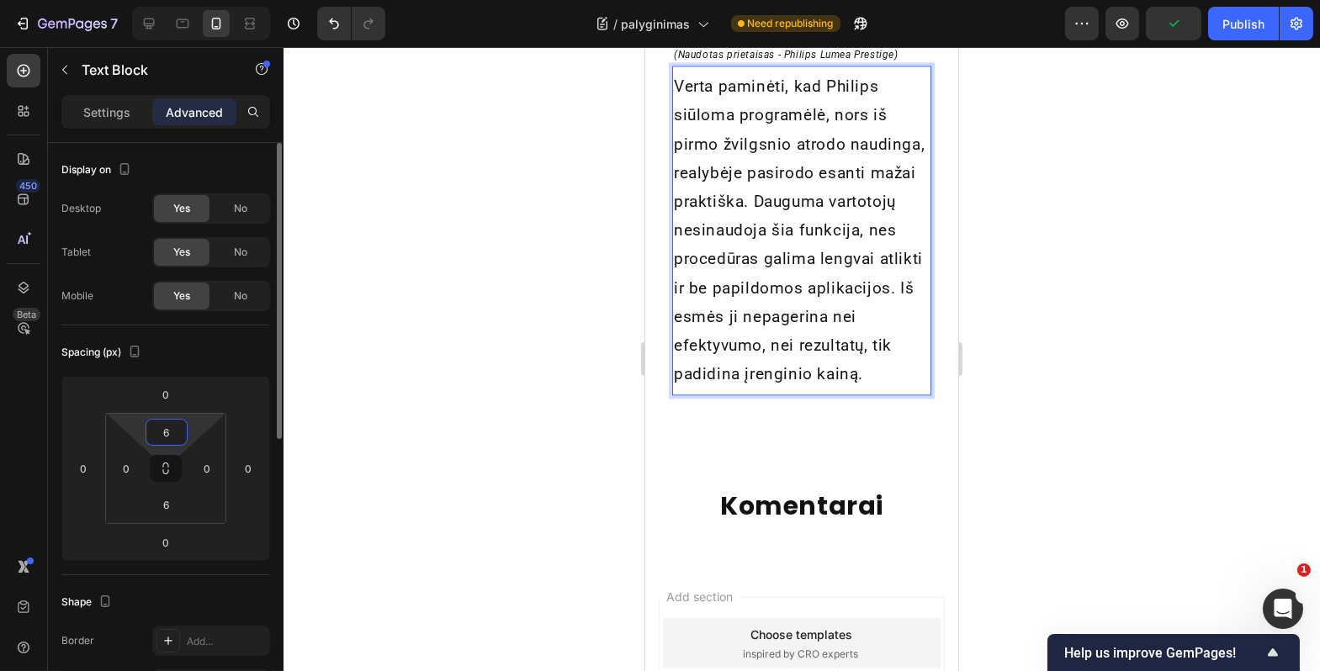
click at [176, 433] on input "6" at bounding box center [167, 432] width 34 height 25
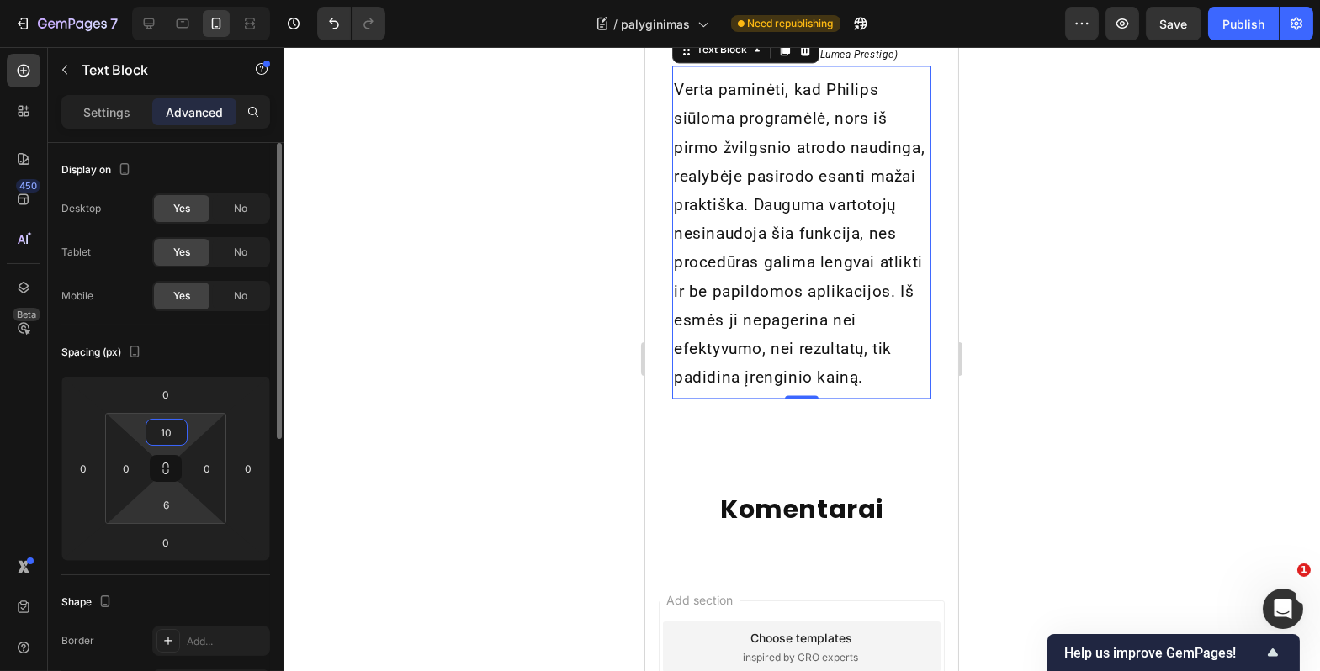
type input "10"
click at [165, 0] on html "7 Version history / palyginimas Need republishing Preview Save Publish 450 Beta…" at bounding box center [660, 0] width 1320 height 0
type input "10"
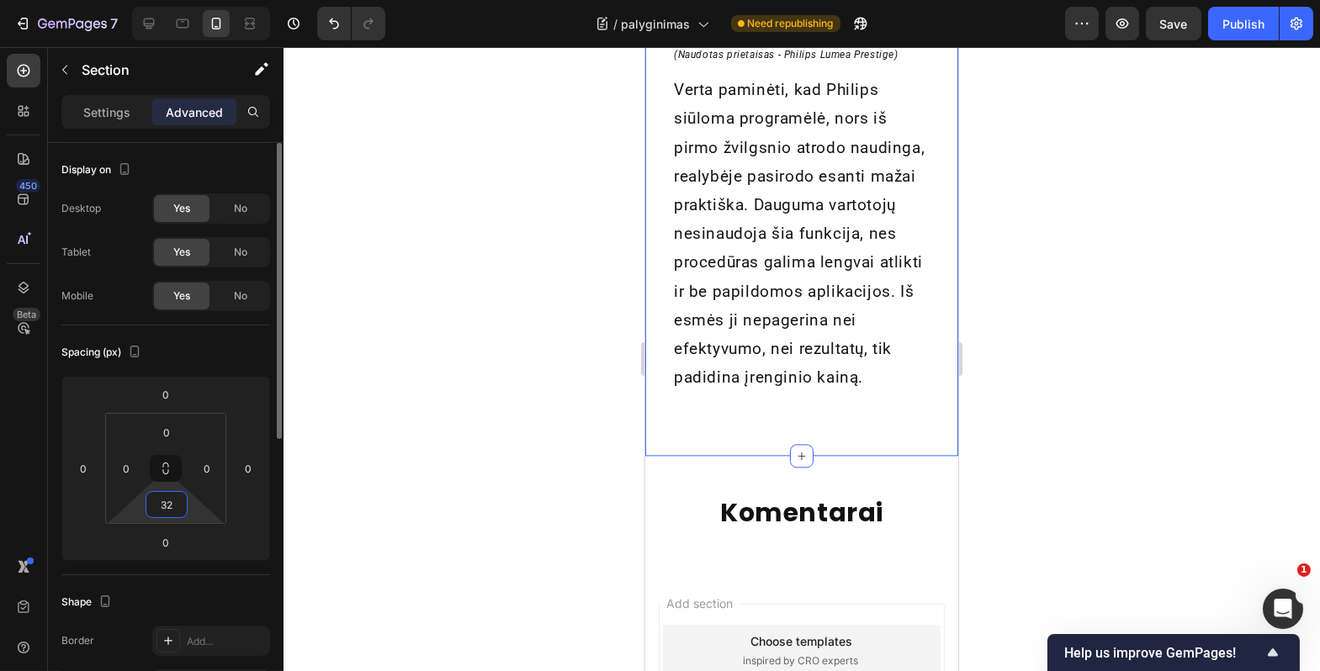
click at [172, 501] on input "32" at bounding box center [167, 504] width 34 height 25
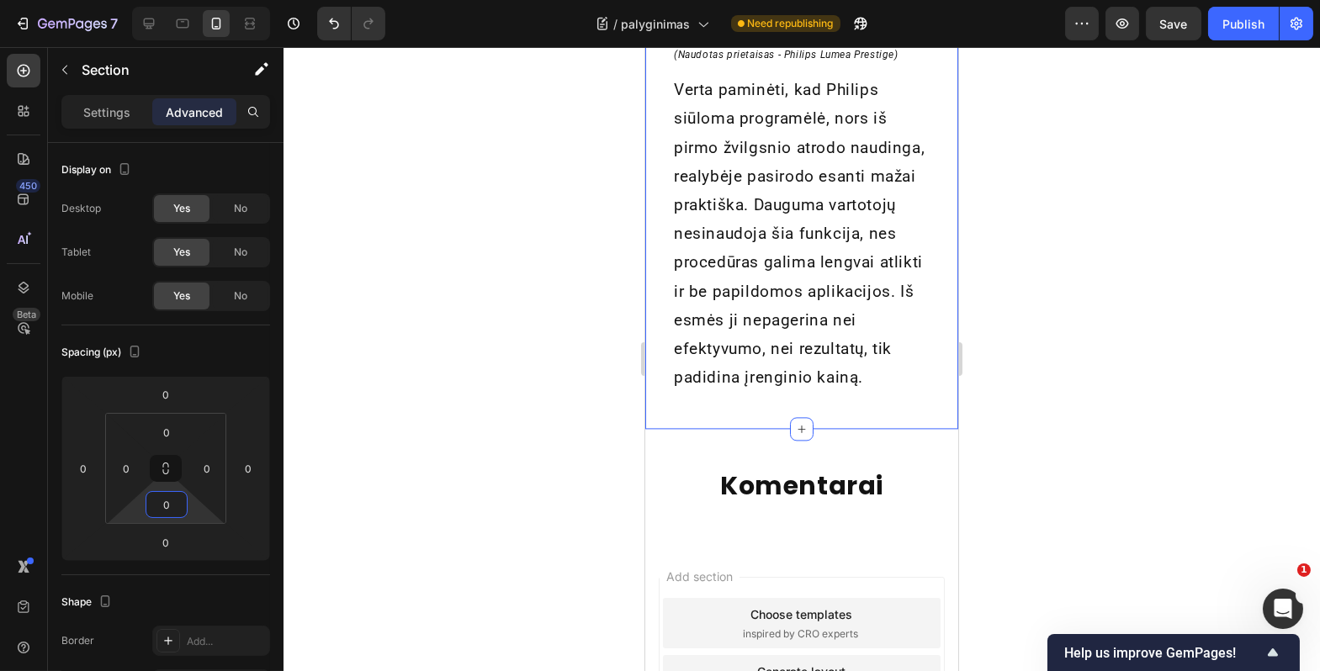
click at [432, 488] on div at bounding box center [802, 359] width 1037 height 624
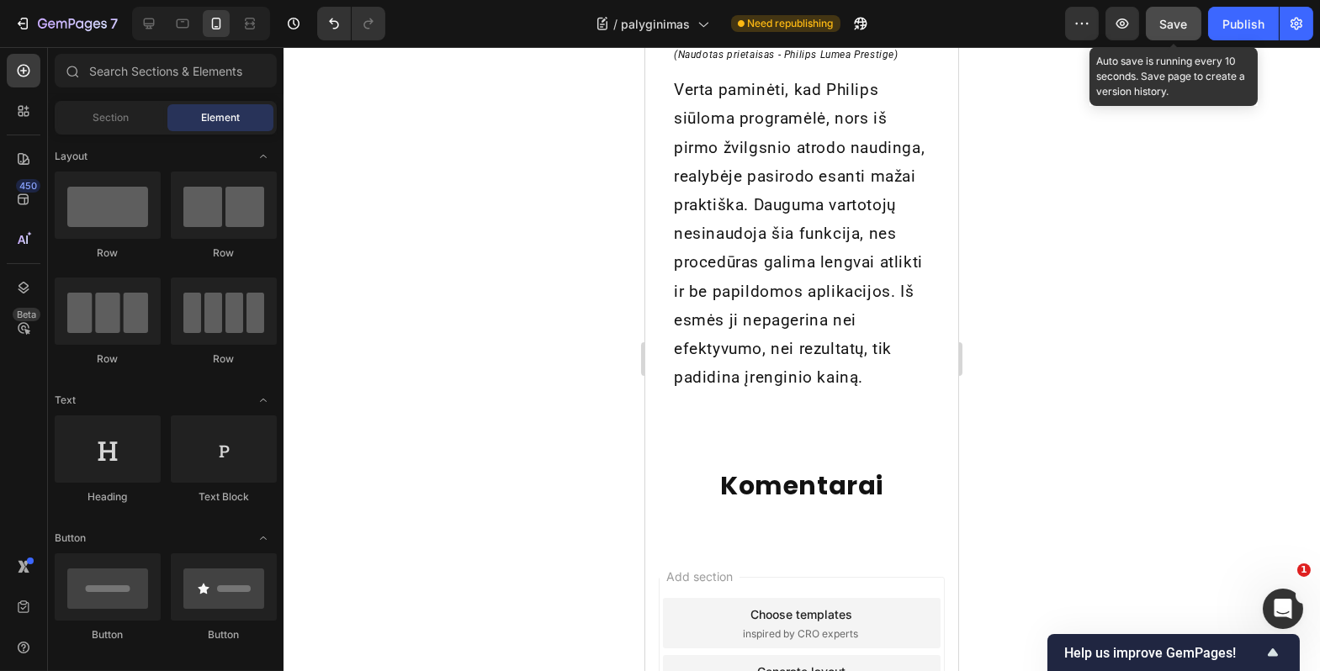
click at [1185, 19] on span "Save" at bounding box center [1174, 24] width 28 height 14
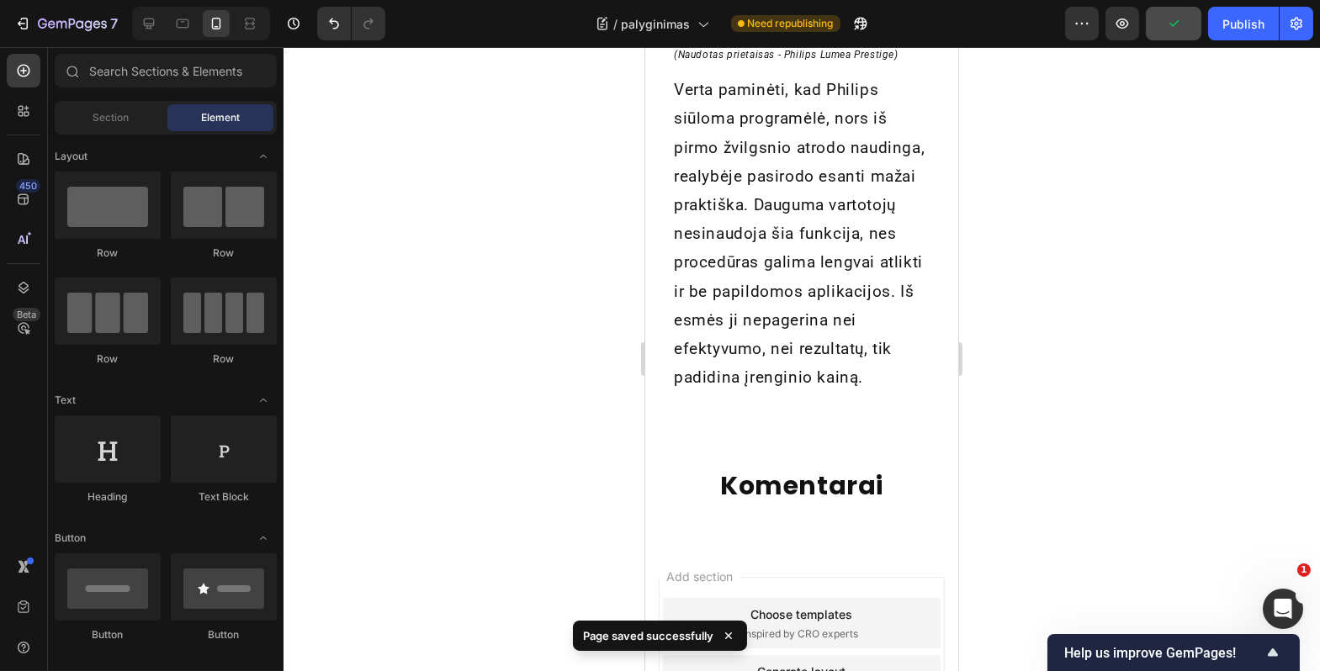
click at [1033, 366] on div at bounding box center [802, 359] width 1037 height 624
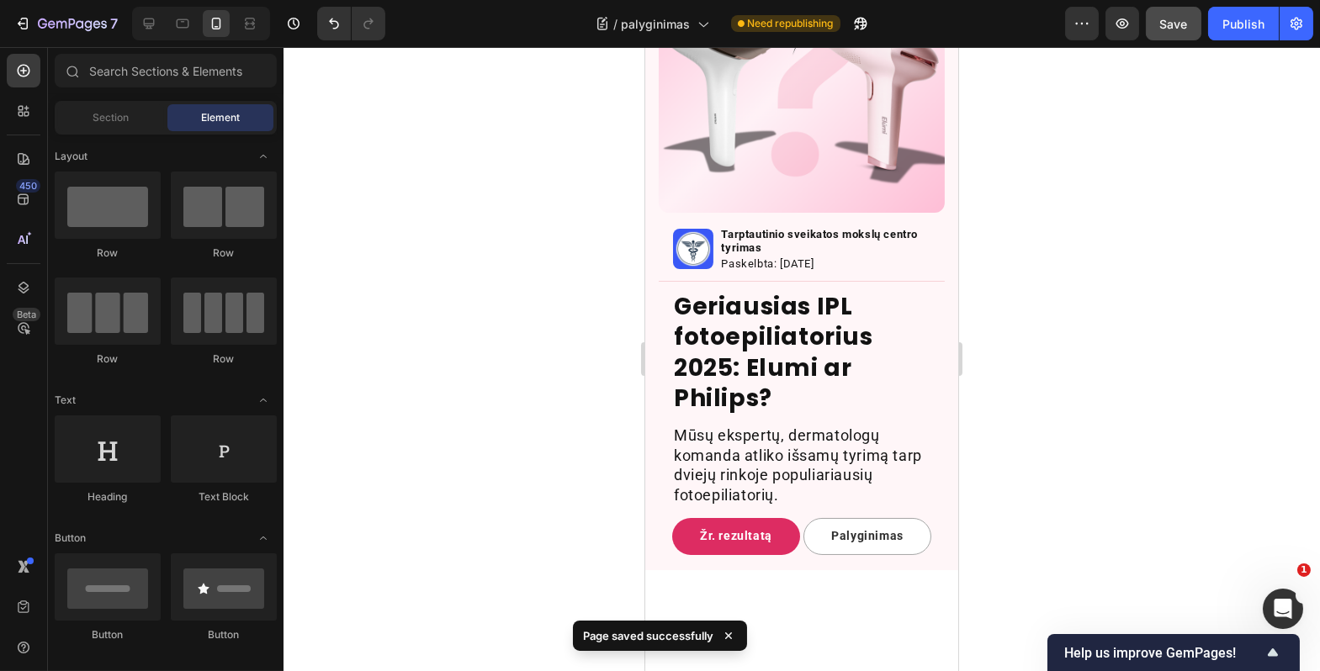
scroll to position [0, 0]
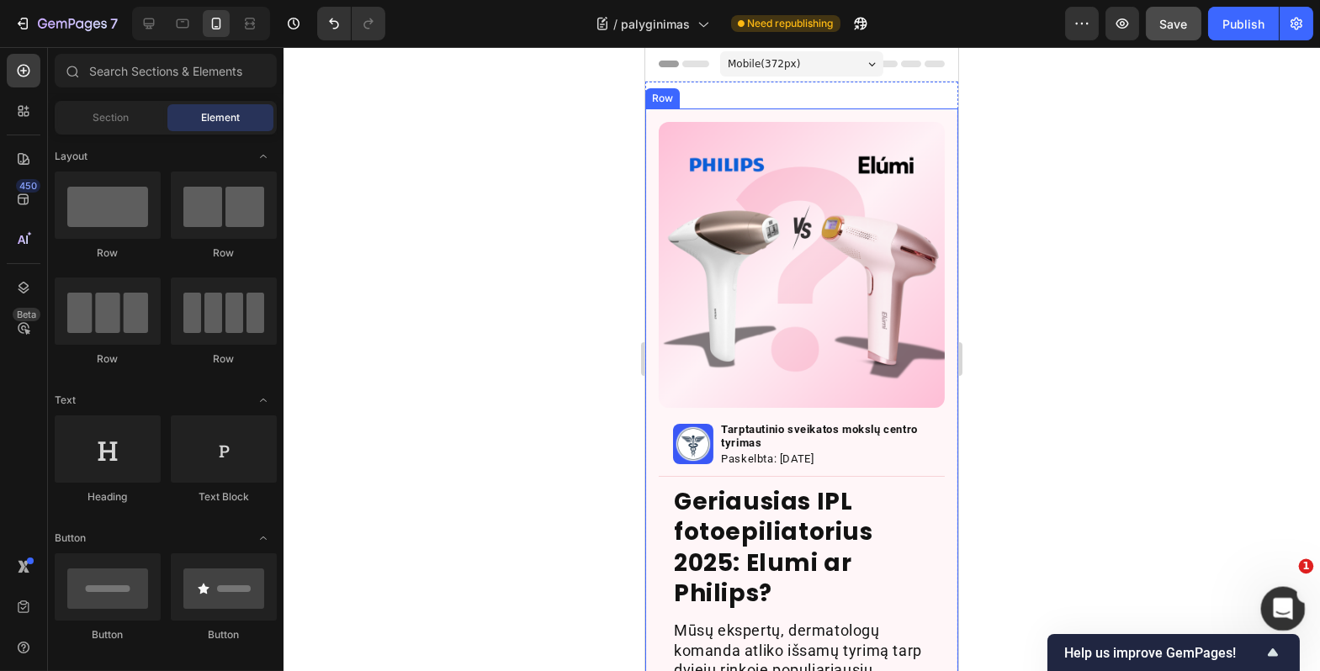
click at [1277, 604] on icon "Open Intercom Messenger" at bounding box center [1281, 607] width 28 height 28
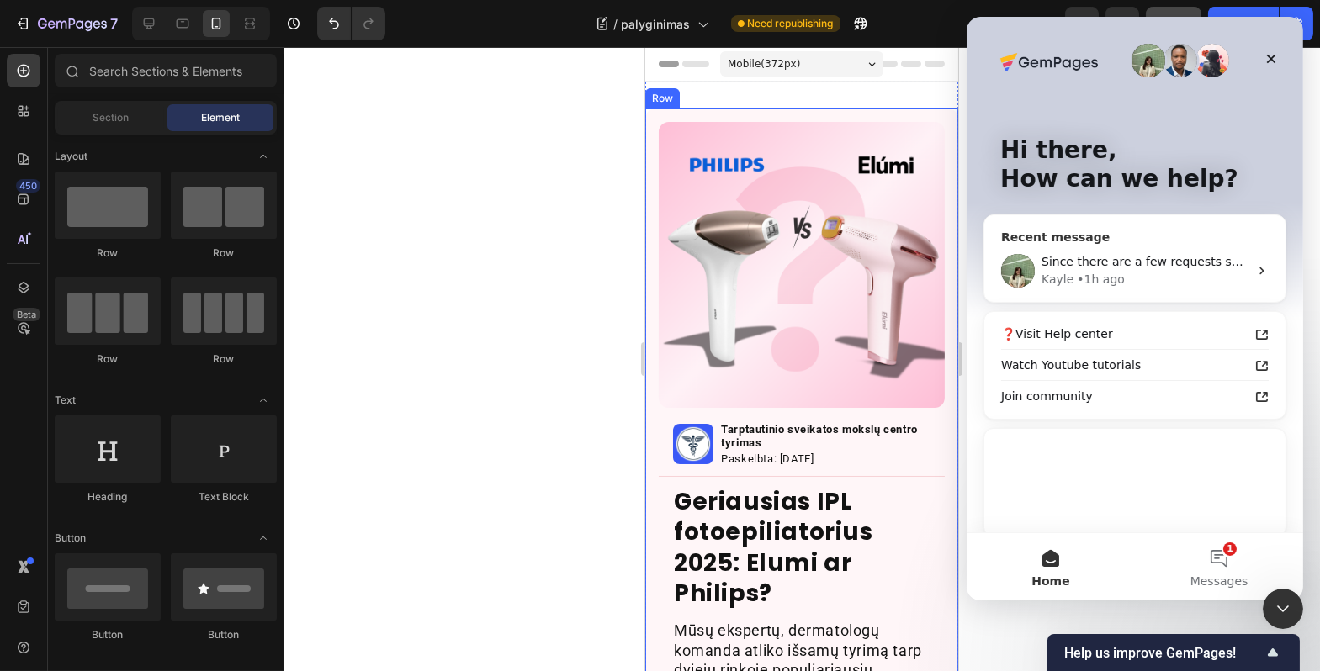
click at [1148, 278] on div "Kayle • 1h ago" at bounding box center [1144, 280] width 207 height 18
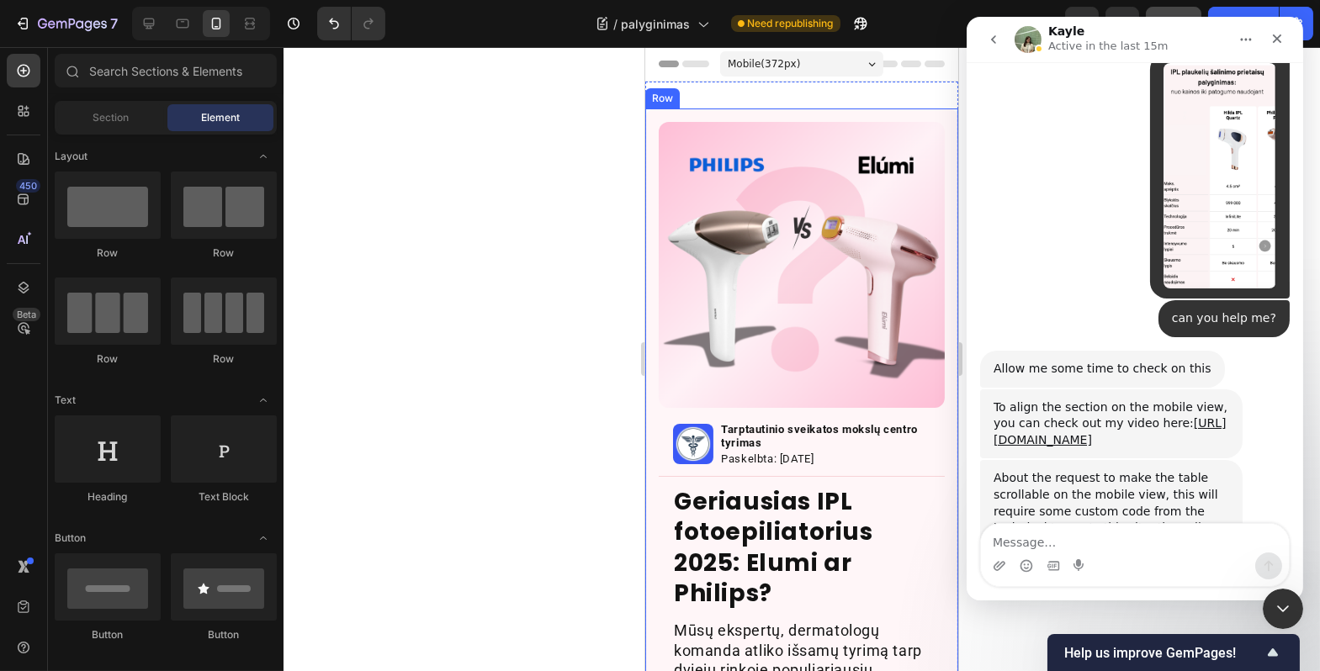
scroll to position [9446, 0]
click at [1095, 550] on textarea "Message…" at bounding box center [1134, 538] width 308 height 29
type textarea "l"
type textarea "also"
click at [570, 359] on div at bounding box center [802, 359] width 1037 height 624
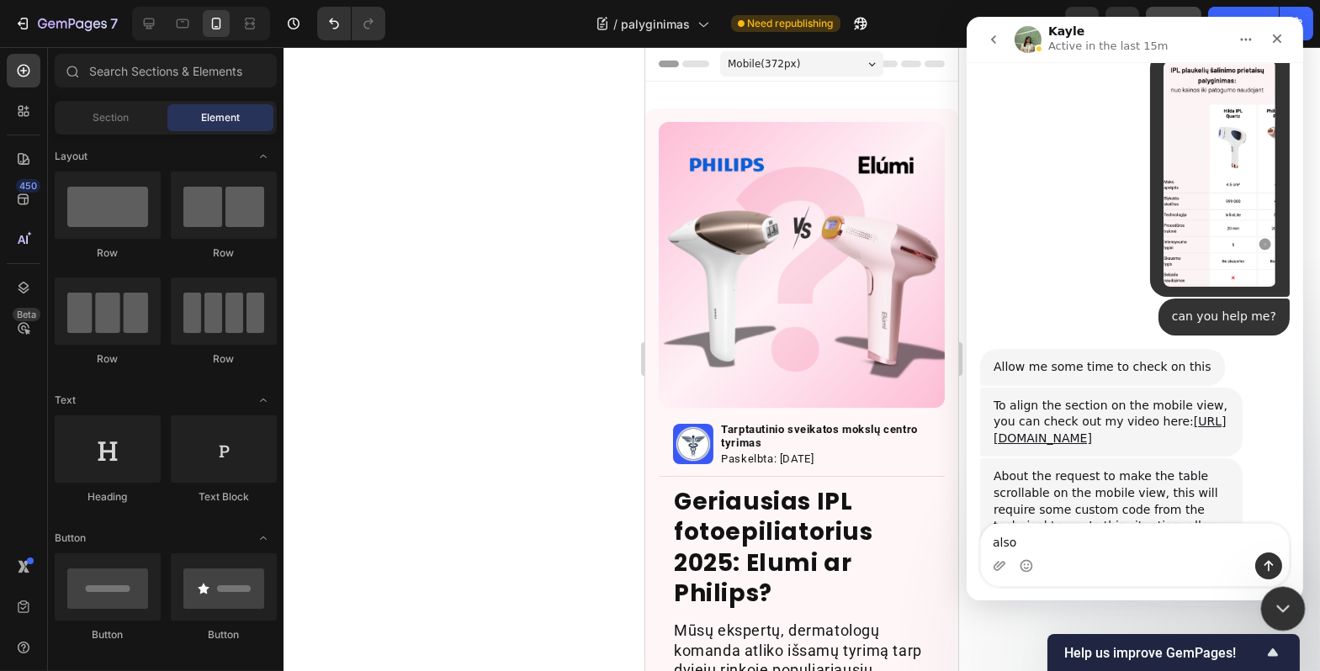
click at [1282, 602] on icon "Close Intercom Messenger" at bounding box center [1280, 606] width 20 height 20
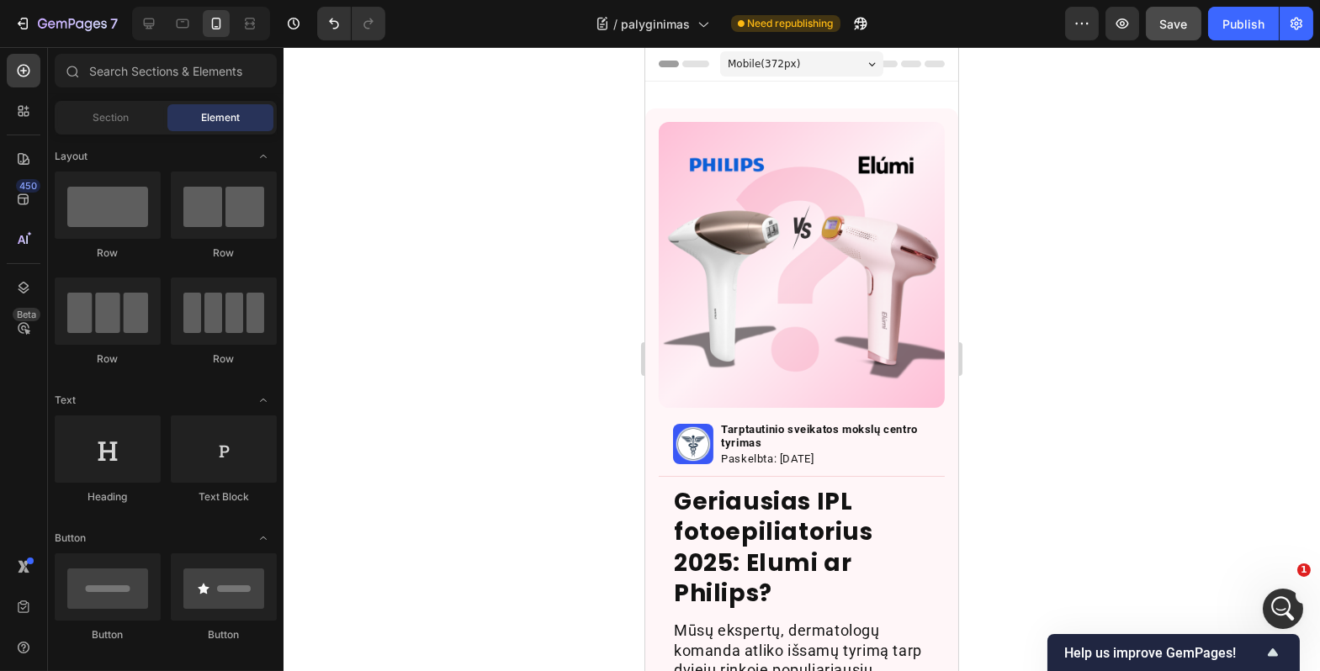
scroll to position [0, 0]
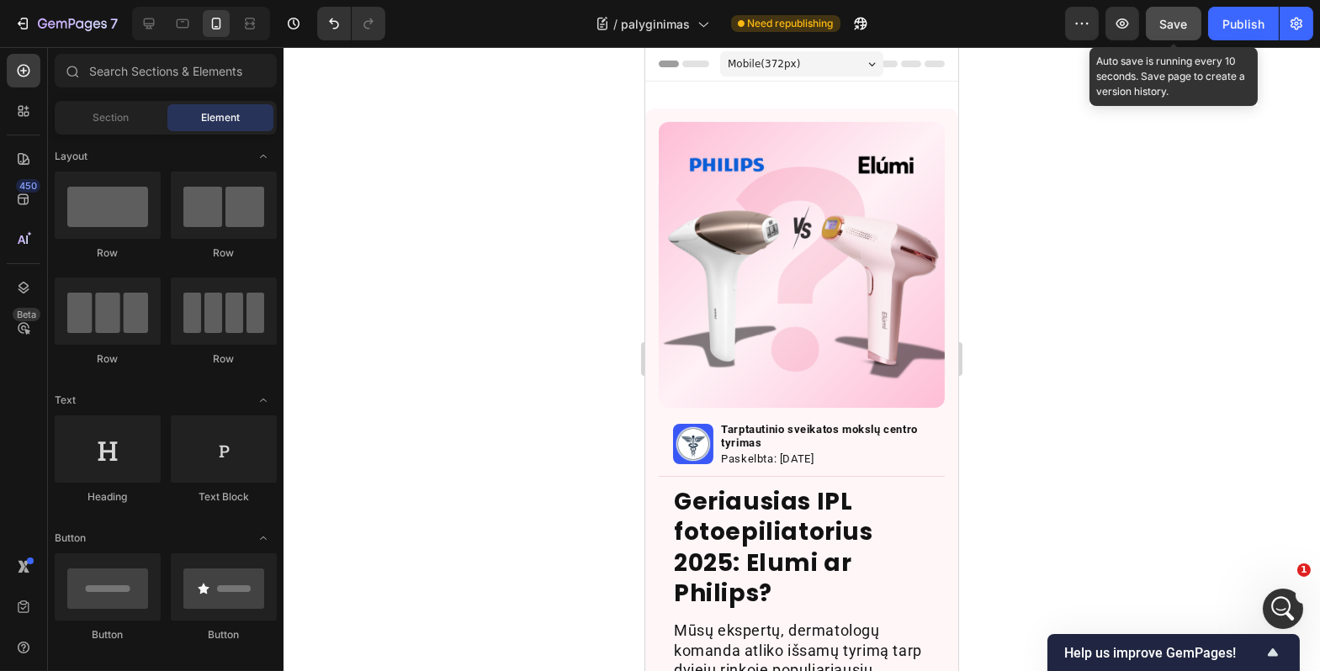
click at [1174, 7] on button "Save" at bounding box center [1174, 24] width 56 height 34
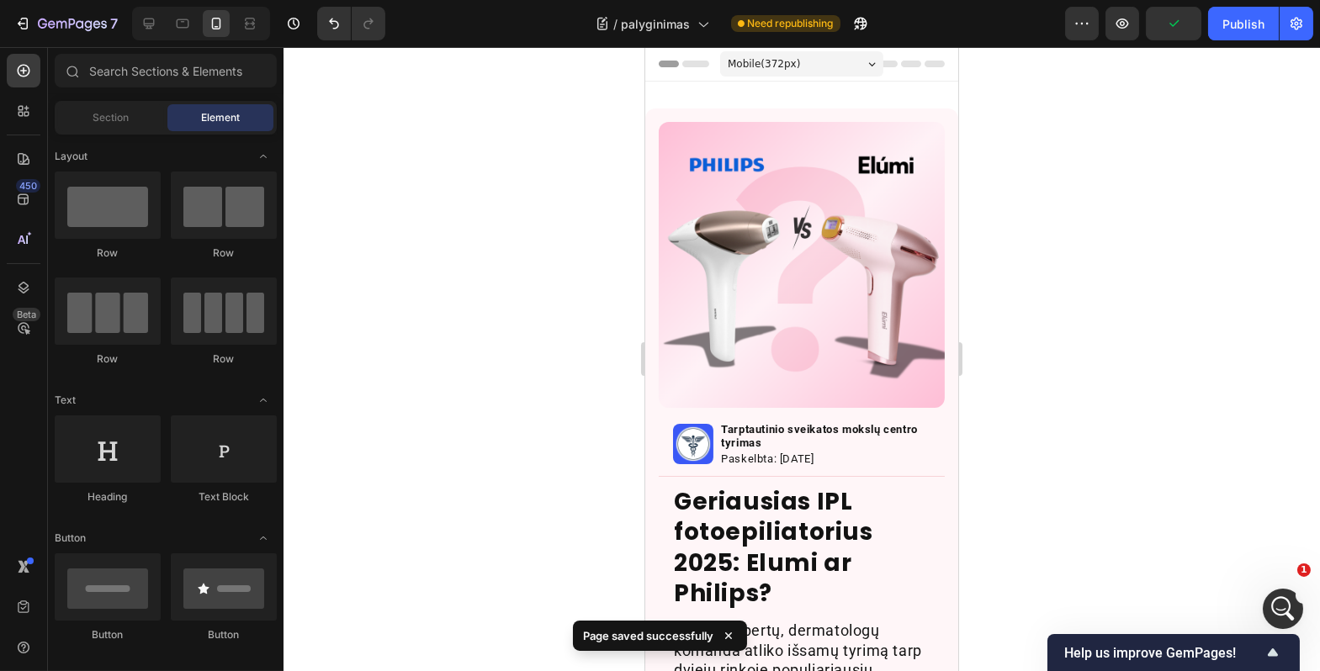
scroll to position [9446, 0]
click at [1274, 591] on div "Open Intercom Messenger" at bounding box center [1281, 607] width 56 height 56
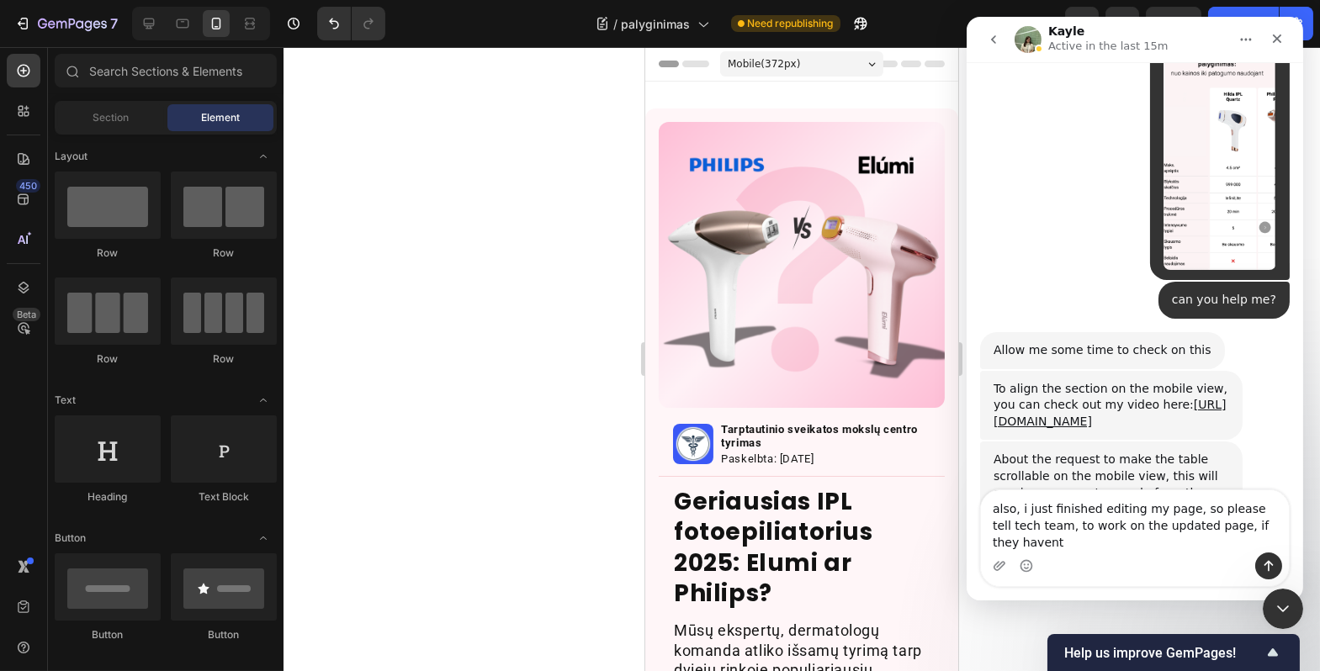
scroll to position [9480, 0]
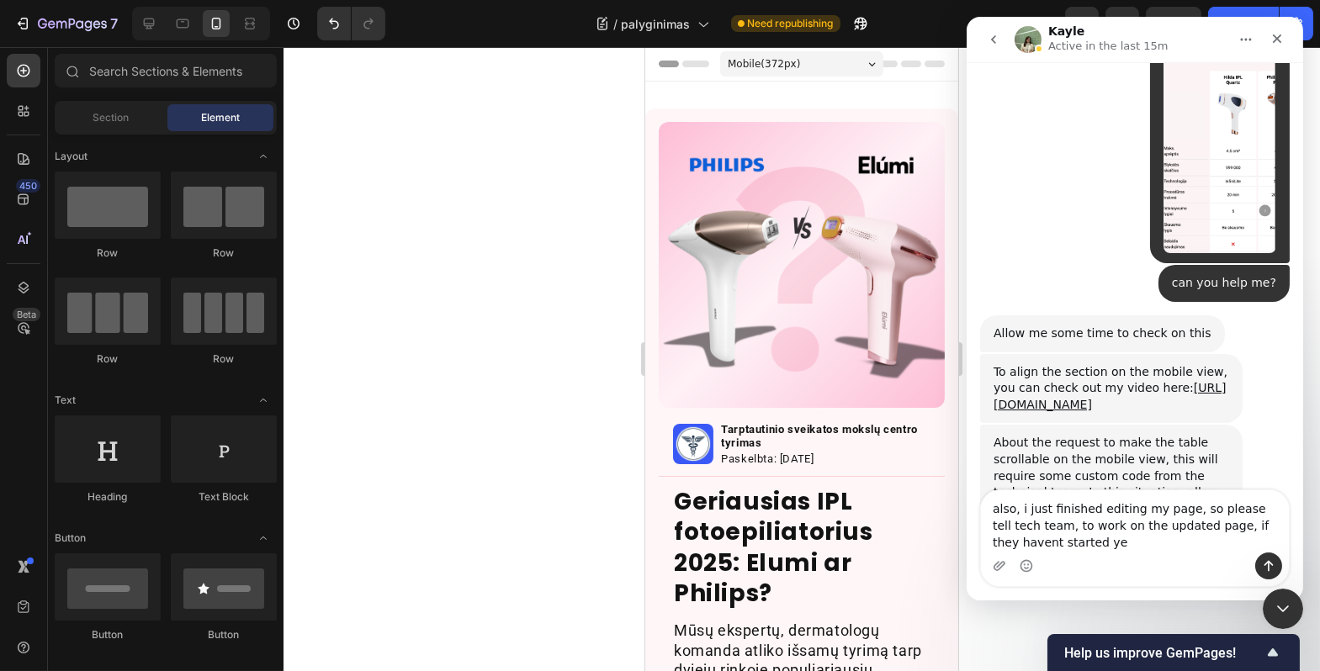
type textarea "also, i just finished editing my page, so please tell tech team, to work on the…"
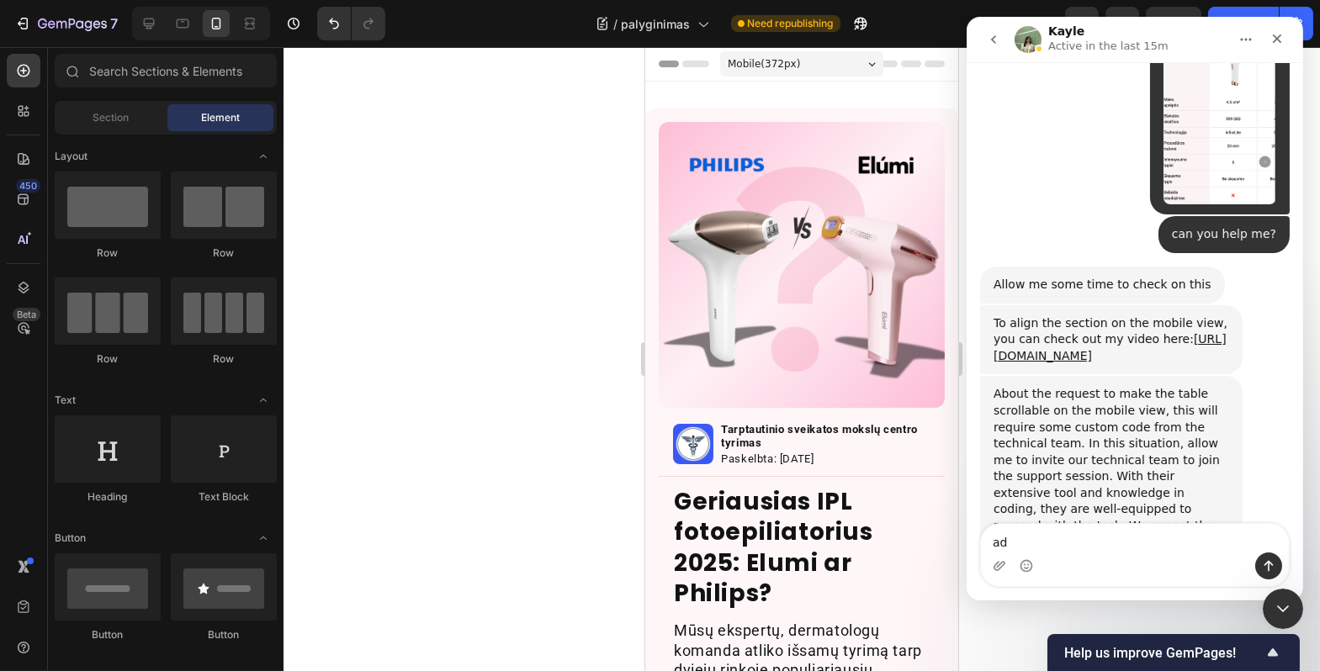
scroll to position [9530, 0]
type textarea "additionally i have a problem with photos"
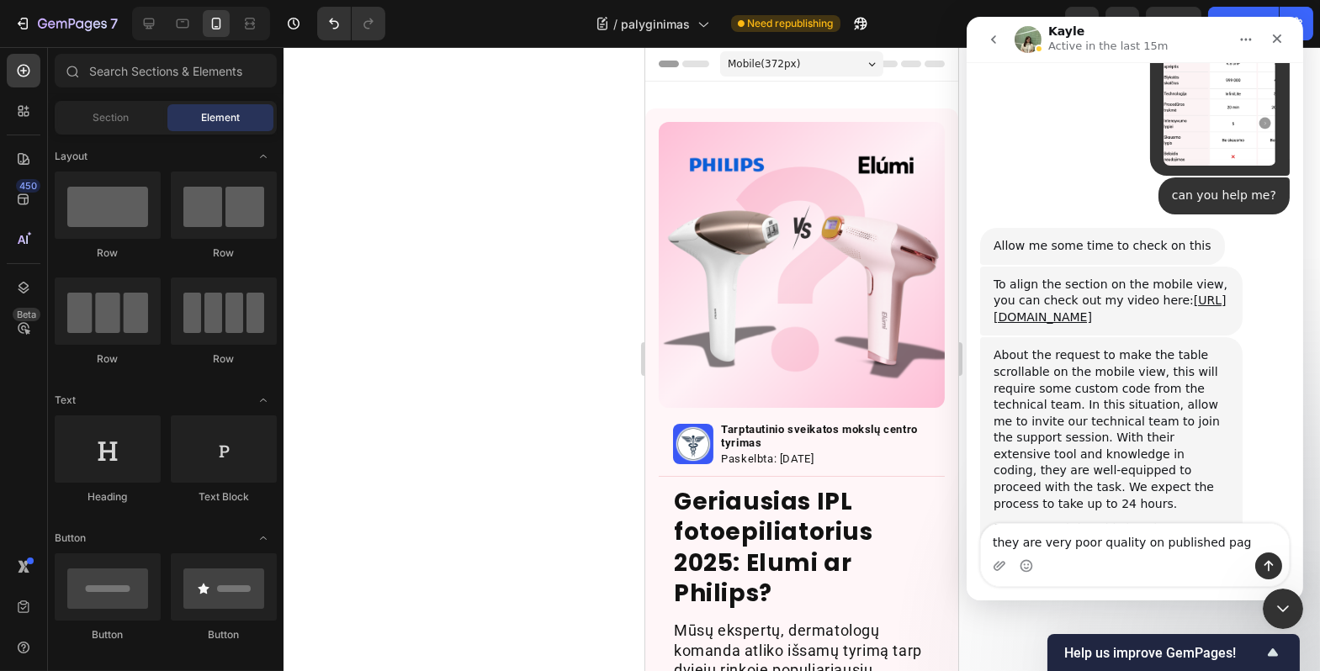
type textarea "they are very poor quality on published page"
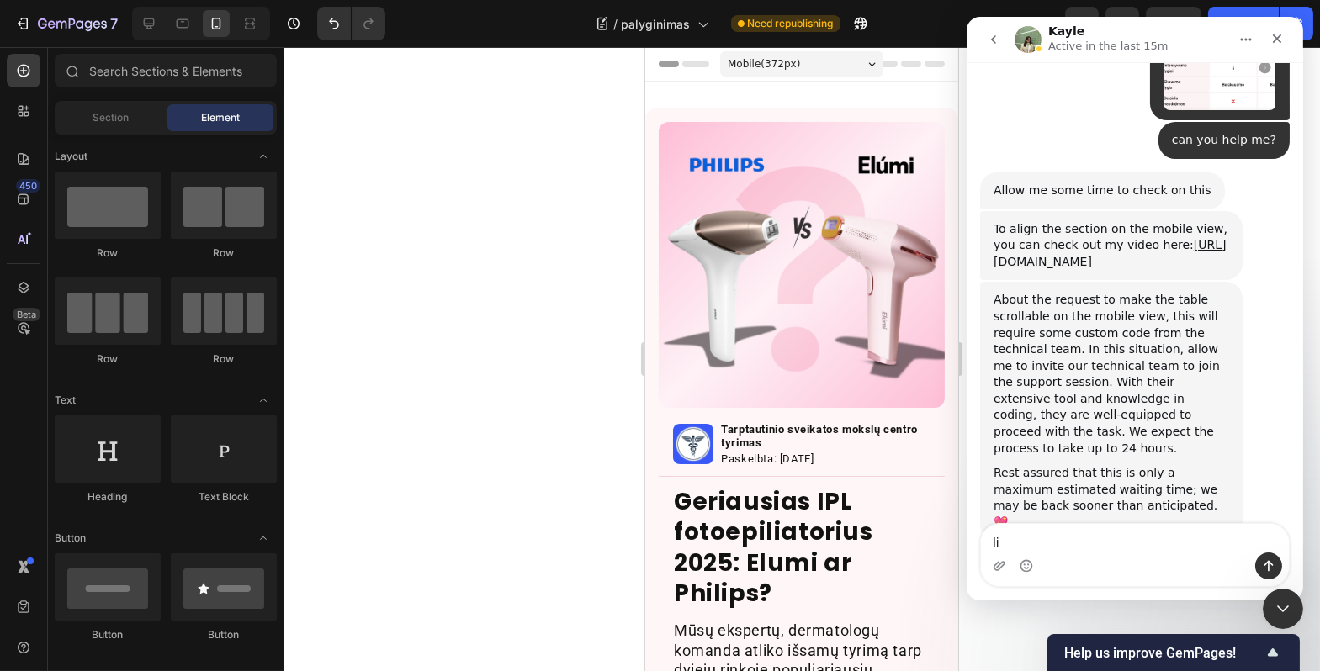
type textarea "l"
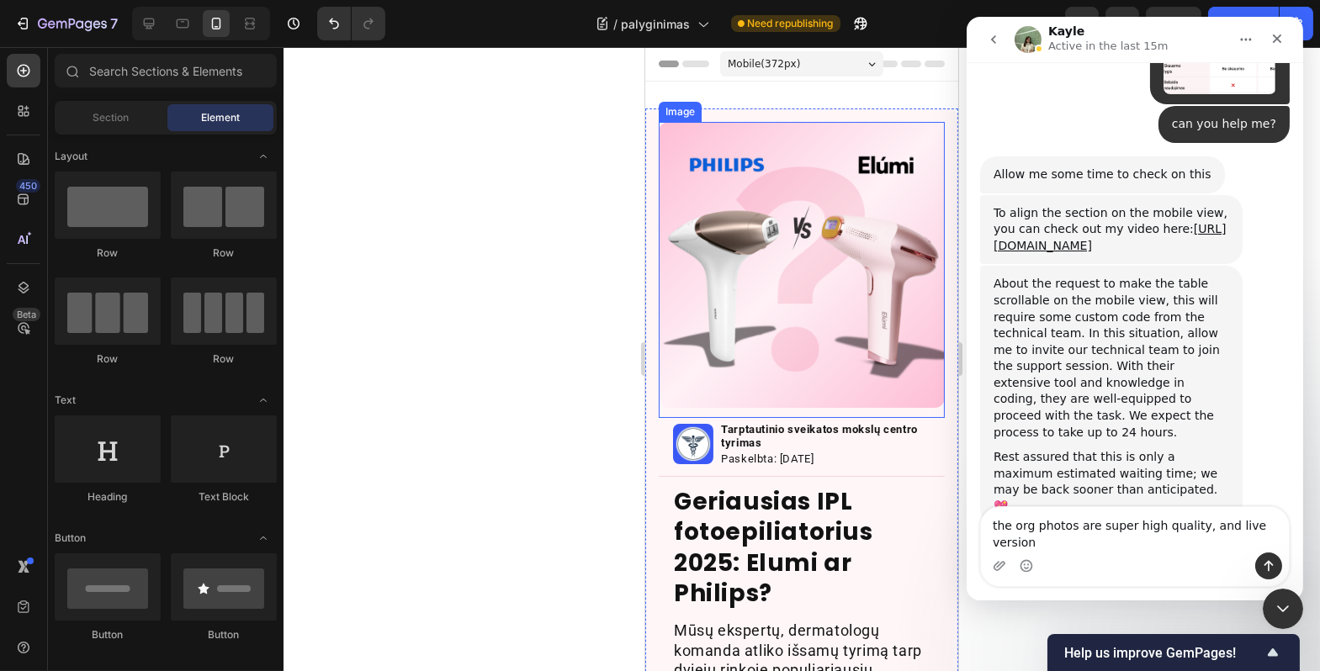
scroll to position [9640, 0]
type textarea "the org photos are super high quality, and live version quality is very poor"
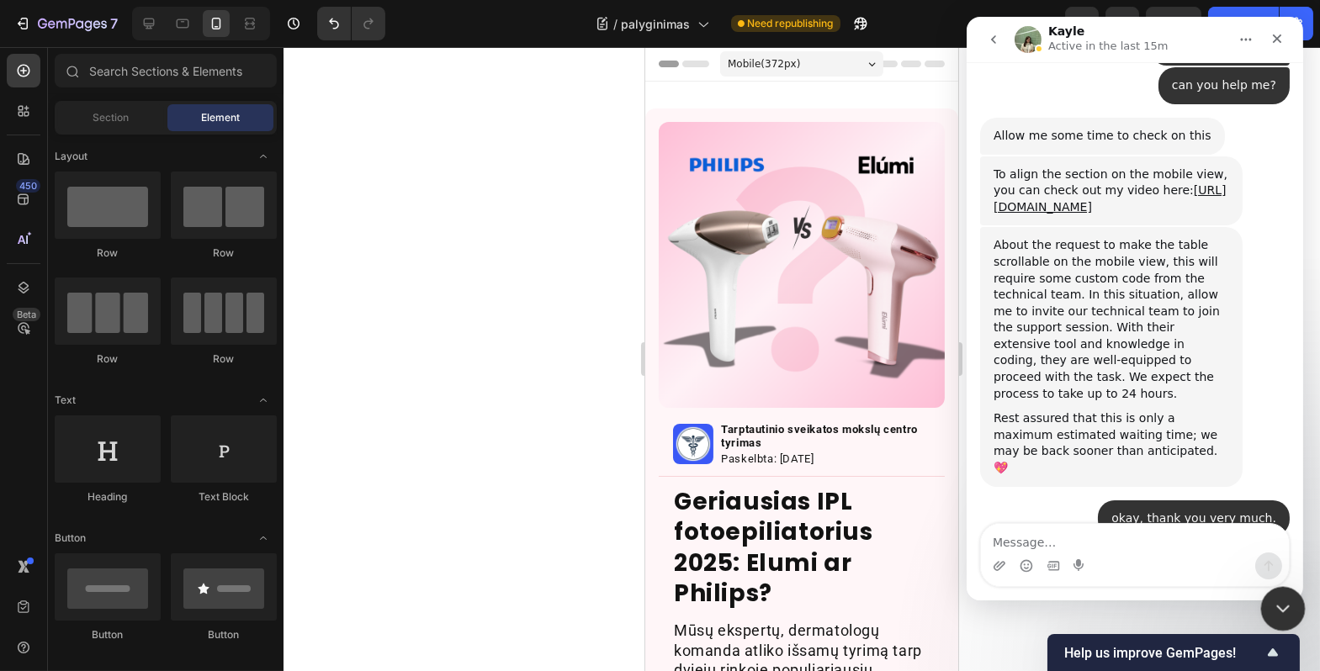
click at [1264, 591] on div "Close Intercom Messenger" at bounding box center [1280, 606] width 40 height 40
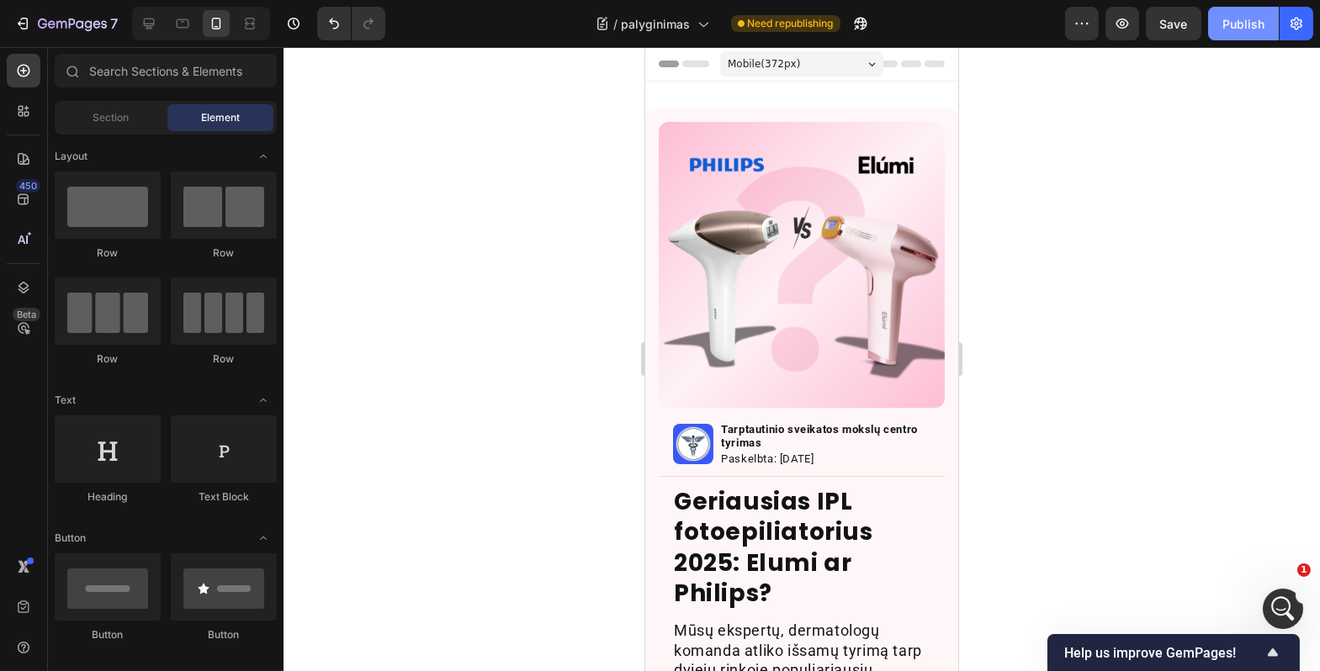
click at [1219, 34] on button "Publish" at bounding box center [1243, 24] width 71 height 34
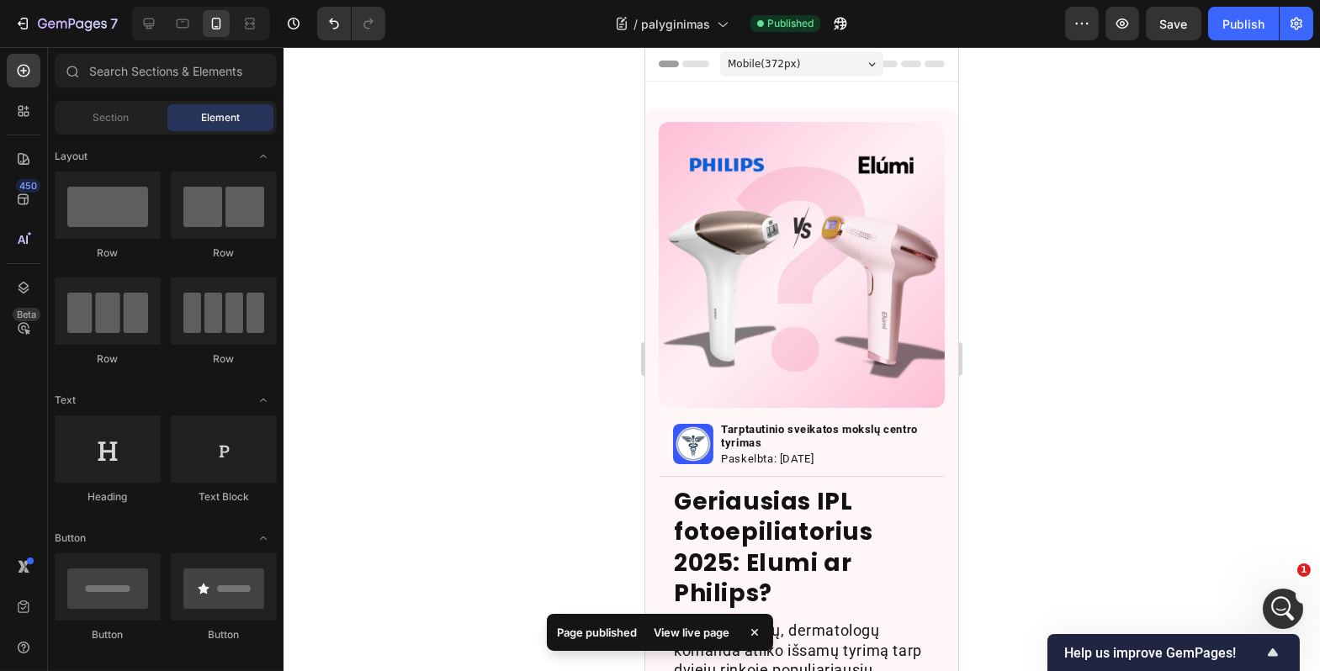
click at [469, 232] on div at bounding box center [802, 359] width 1037 height 624
click at [17, 16] on icon "button" at bounding box center [22, 23] width 17 height 17
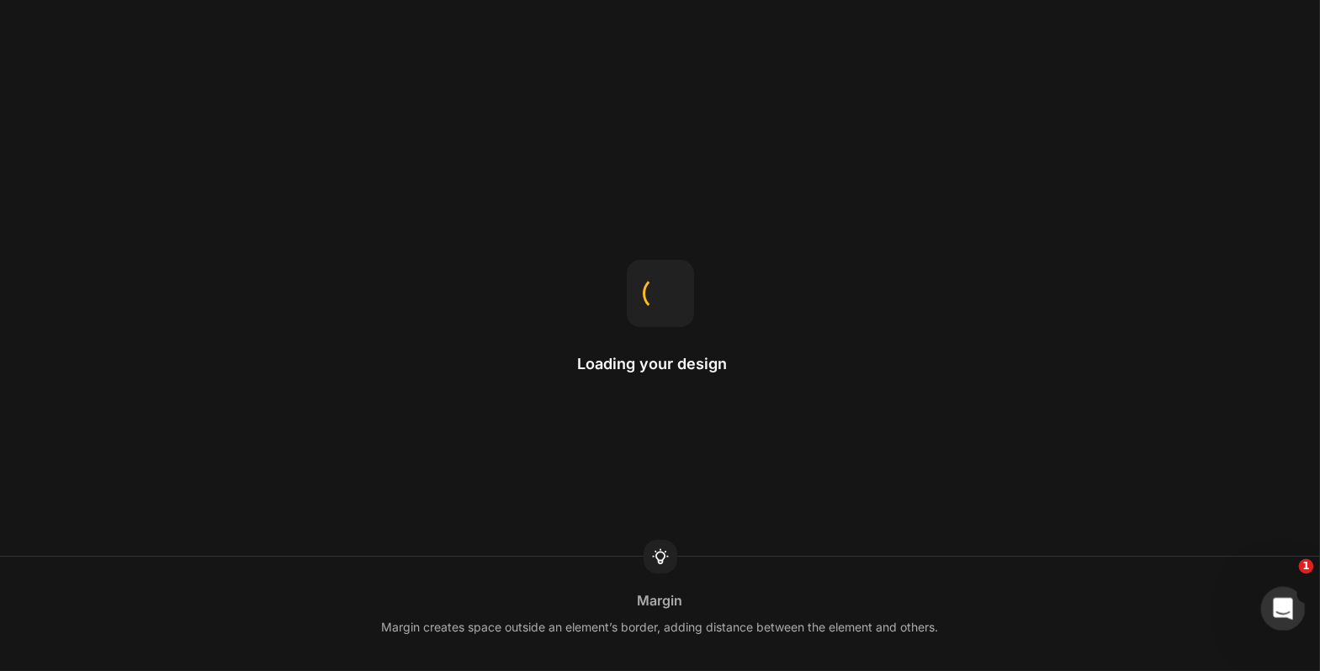
click at [1282, 604] on icon "Open Intercom Messenger" at bounding box center [1281, 607] width 28 height 28
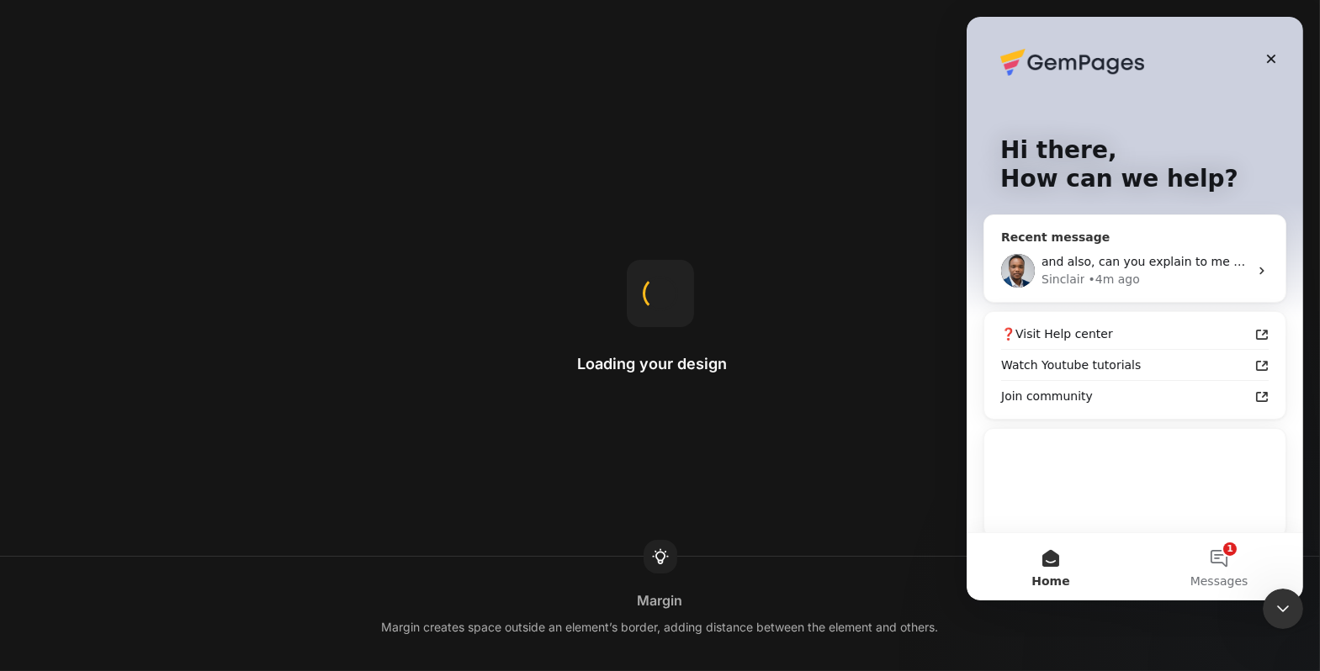
click at [1167, 287] on div "Sinclair • 4m ago" at bounding box center [1144, 280] width 207 height 18
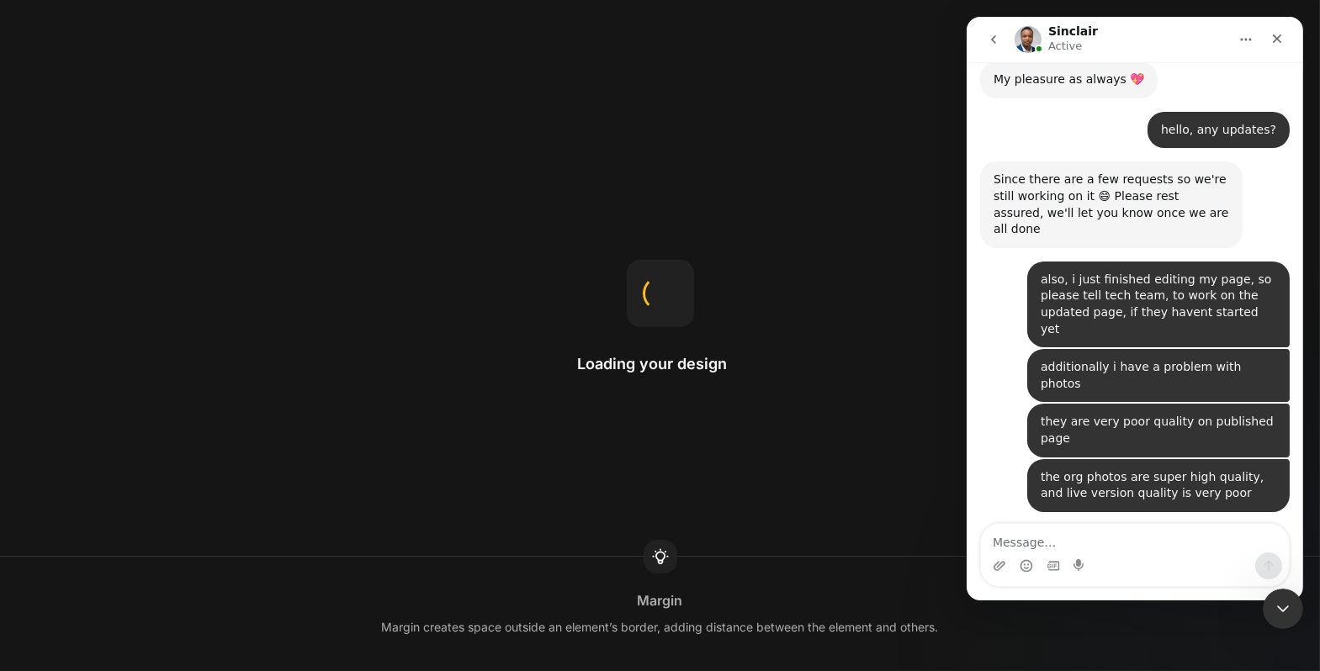
scroll to position [10175, 0]
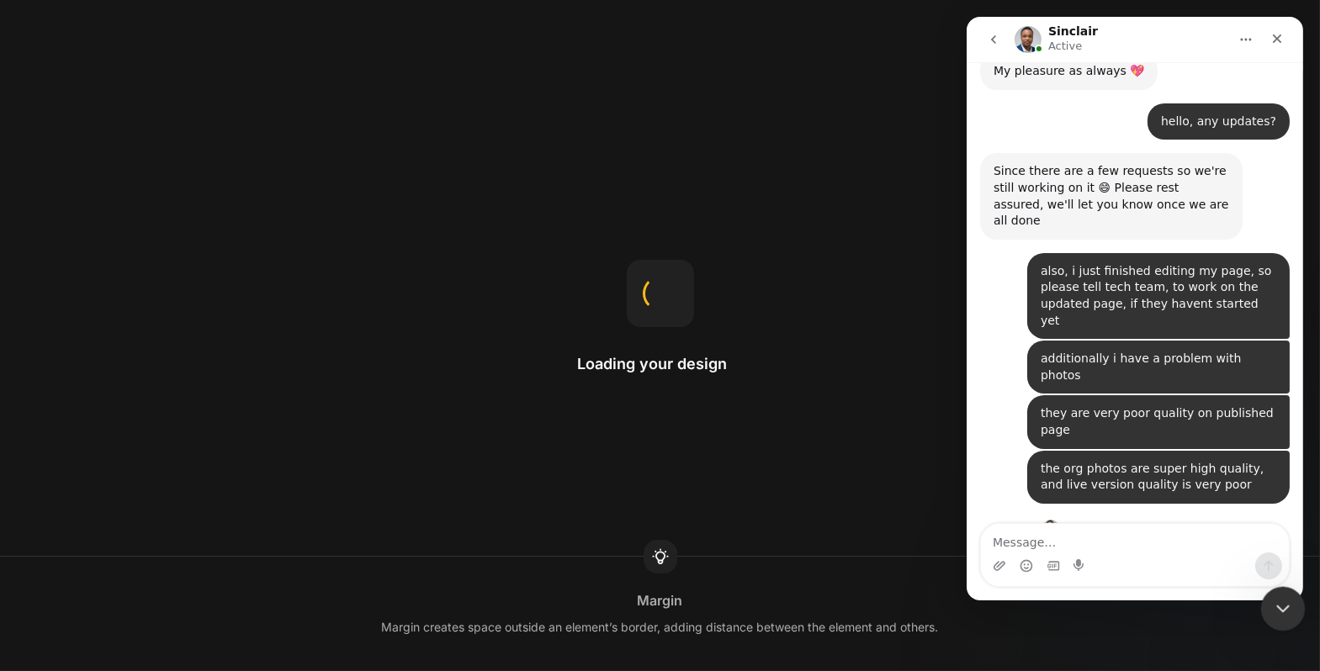
click at [1279, 602] on icon "Close Intercom Messenger" at bounding box center [1280, 606] width 20 height 20
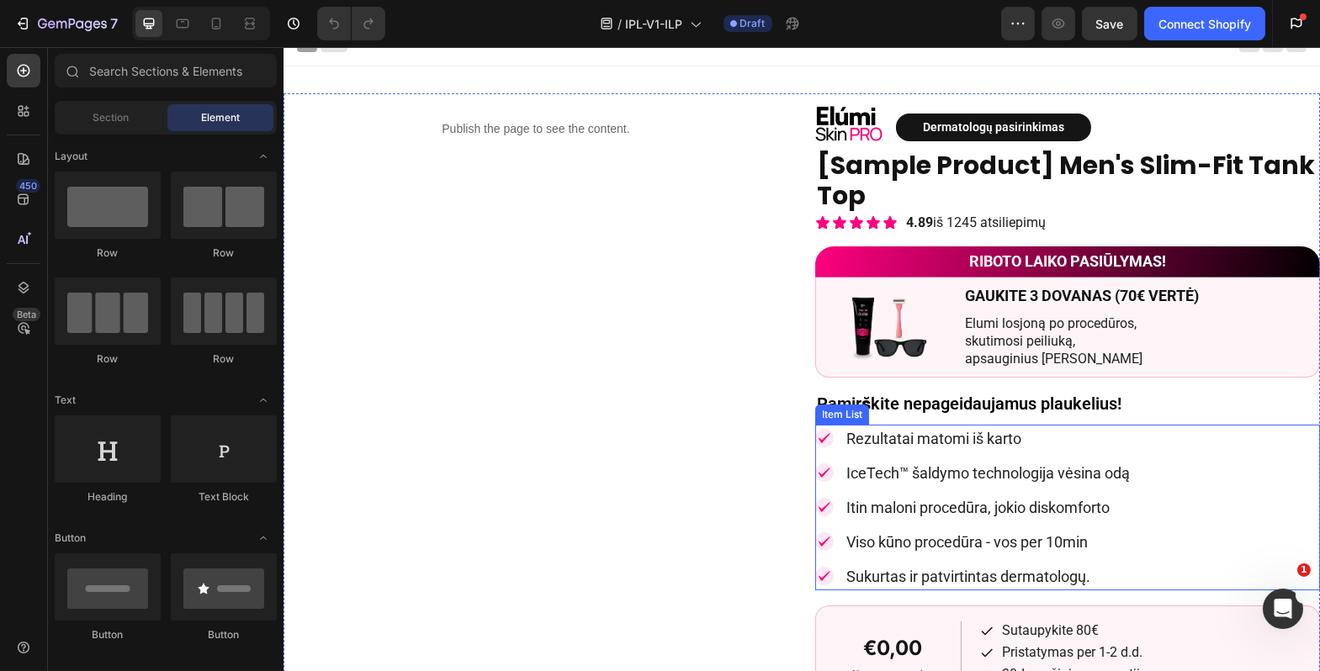
scroll to position [16, 0]
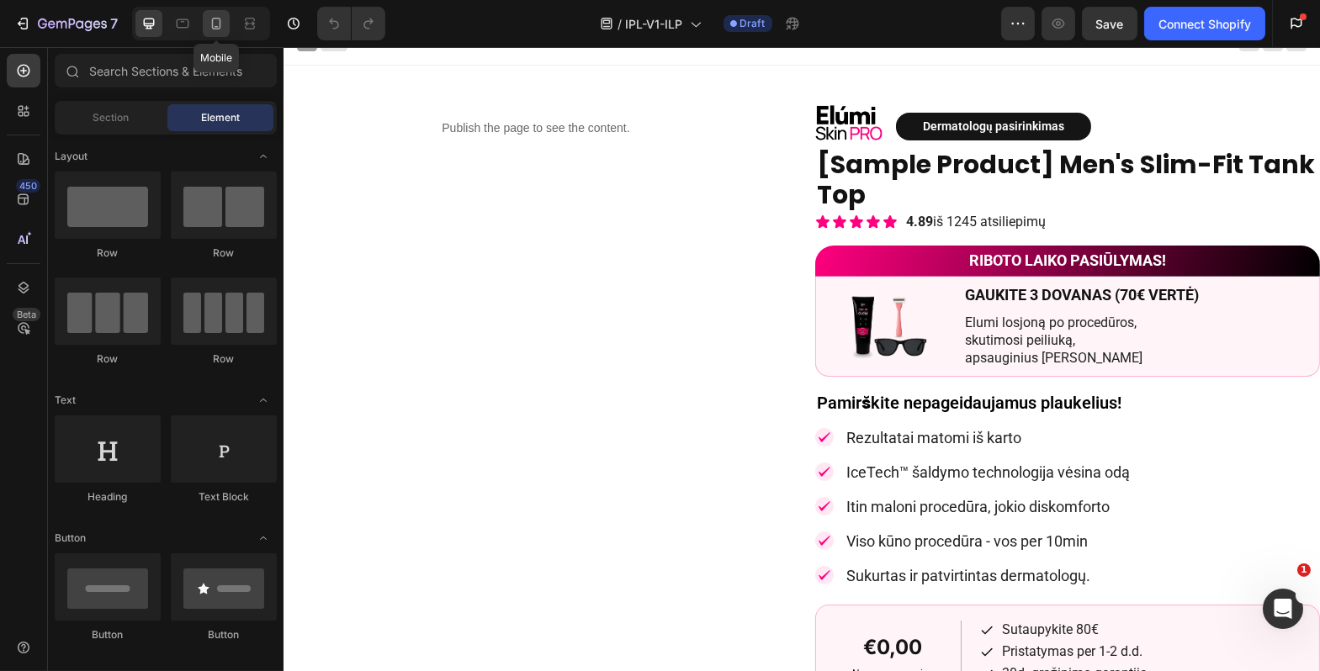
click at [229, 24] on div at bounding box center [216, 23] width 27 height 27
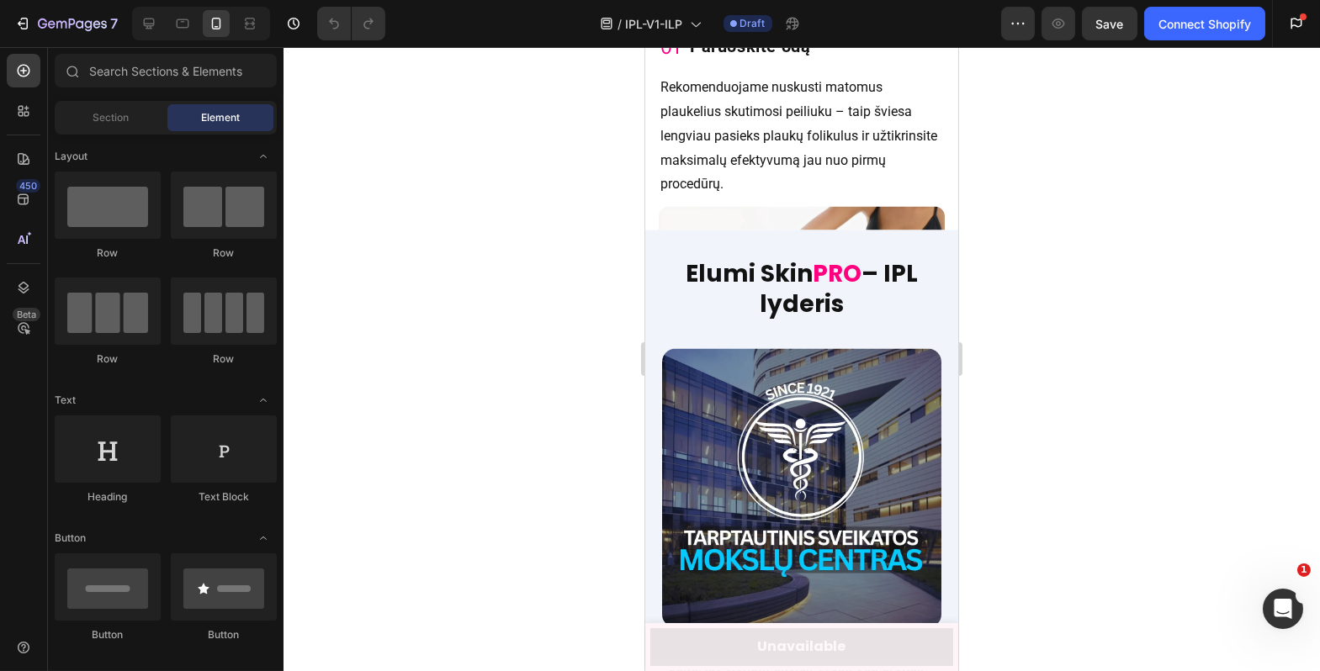
scroll to position [5968, 0]
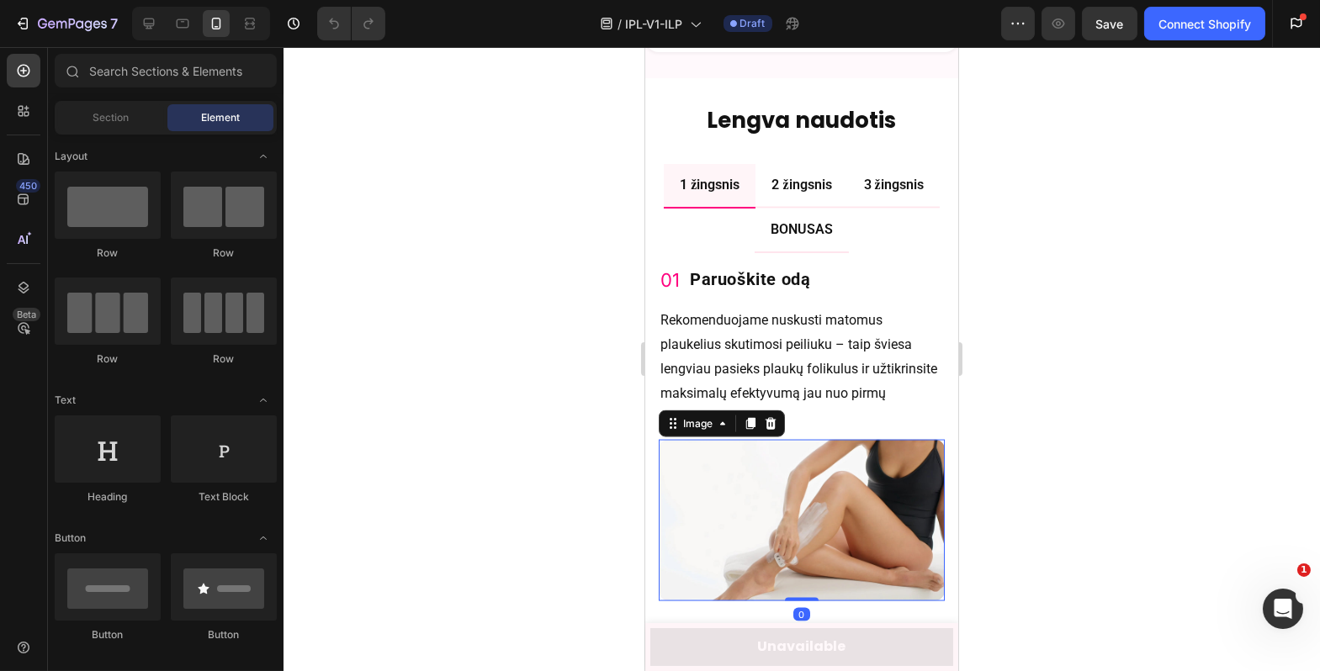
click at [779, 449] on img at bounding box center [801, 520] width 286 height 161
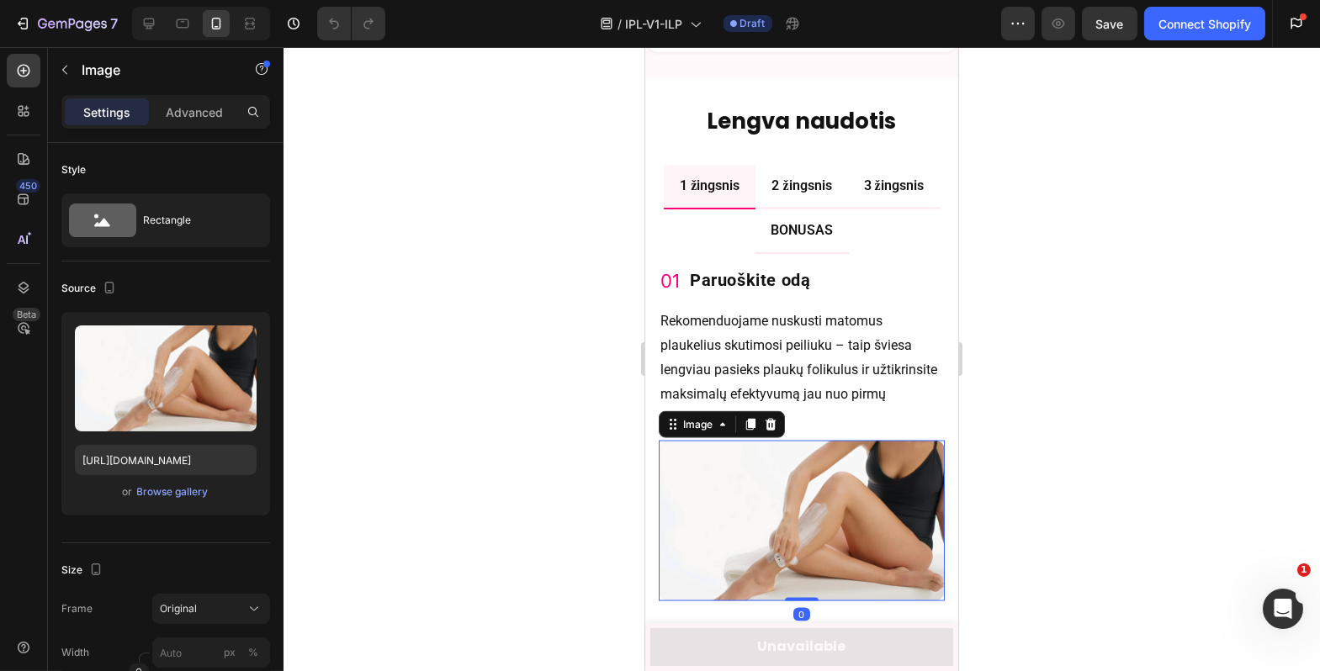
click at [821, 375] on p "Rekomenduojame nuskusti matomus plaukelius skutimosi peiliuku – taip šviesa len…" at bounding box center [801, 370] width 283 height 121
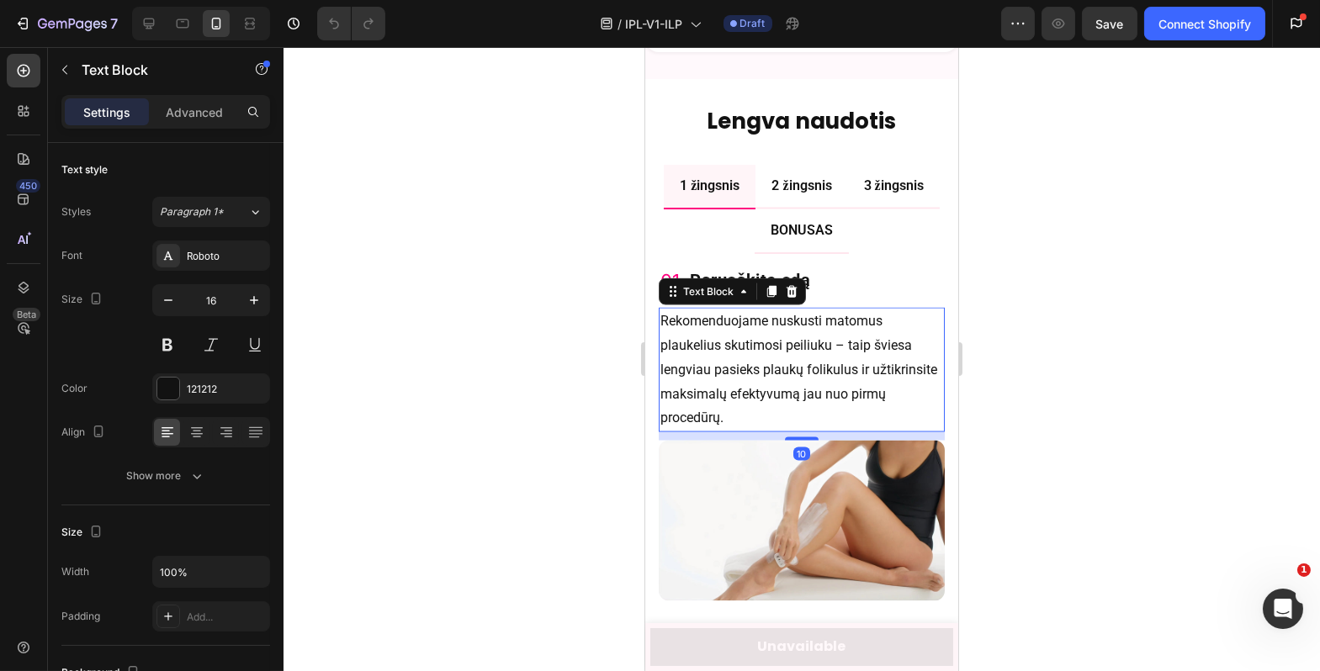
click at [815, 395] on p "Rekomenduojame nuskusti matomus plaukelius skutimosi peiliuku – taip šviesa len…" at bounding box center [801, 370] width 283 height 121
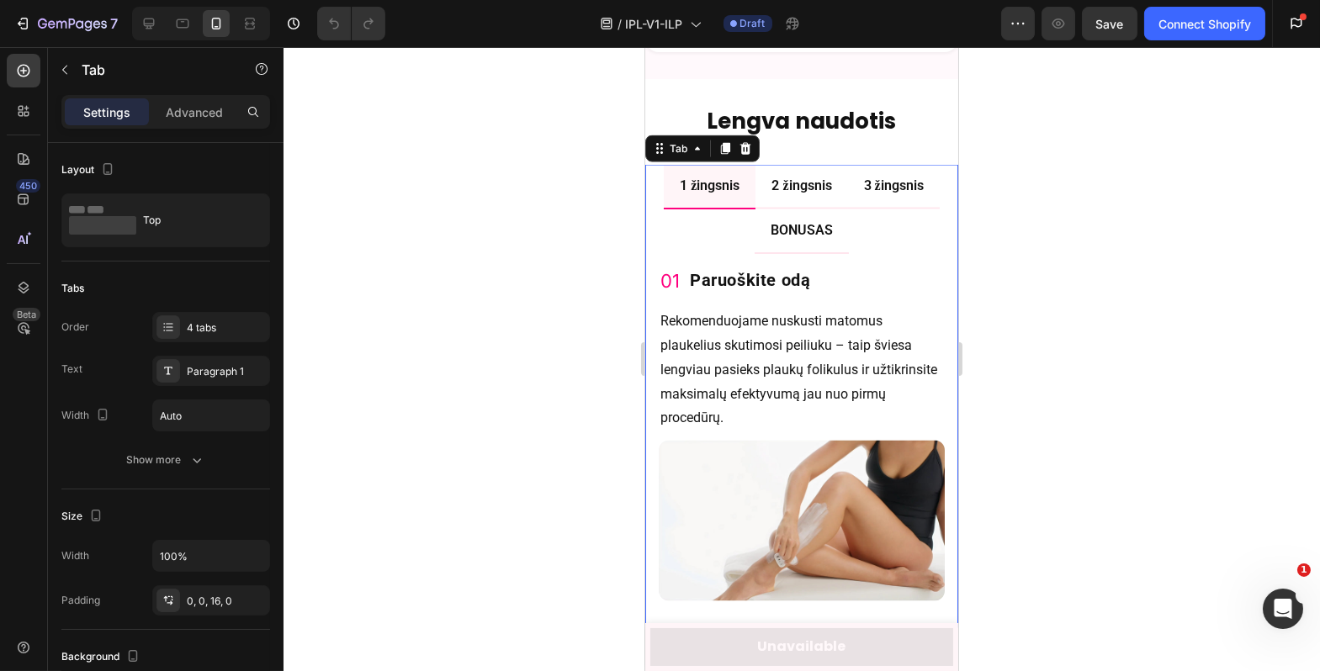
click at [813, 199] on div "2 žingsnis" at bounding box center [800, 186] width 65 height 29
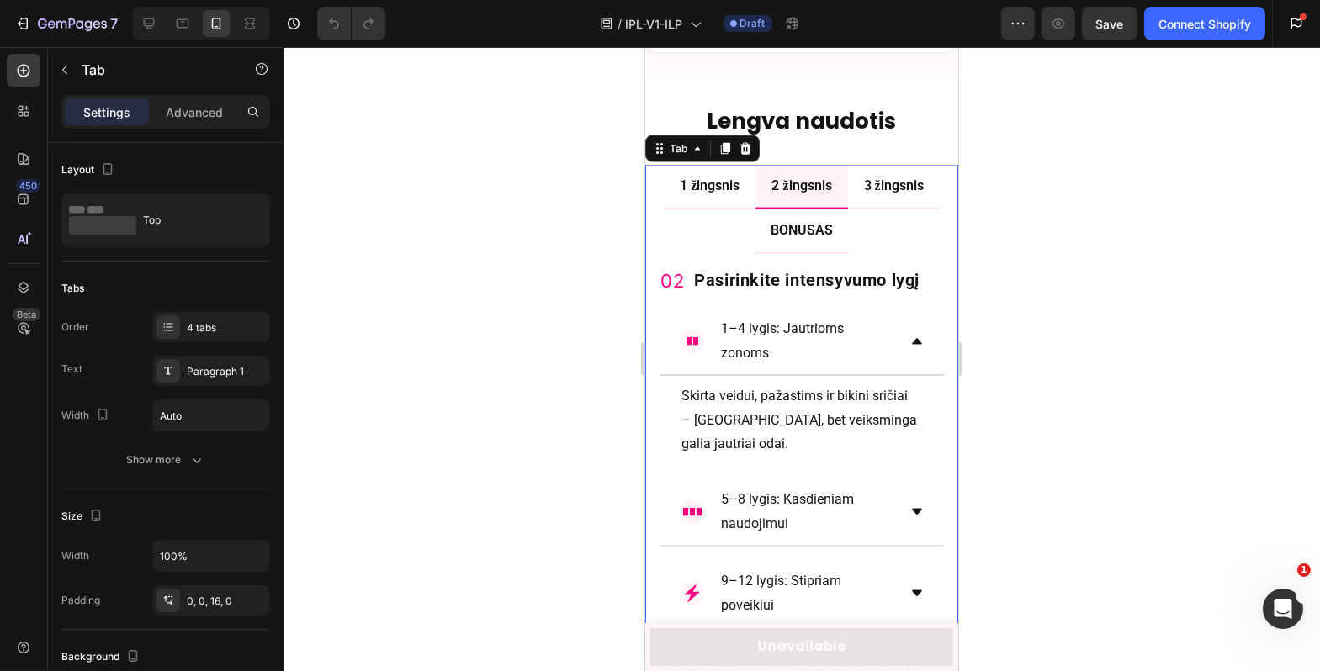
click at [857, 200] on li "3 žingsnis" at bounding box center [893, 187] width 92 height 45
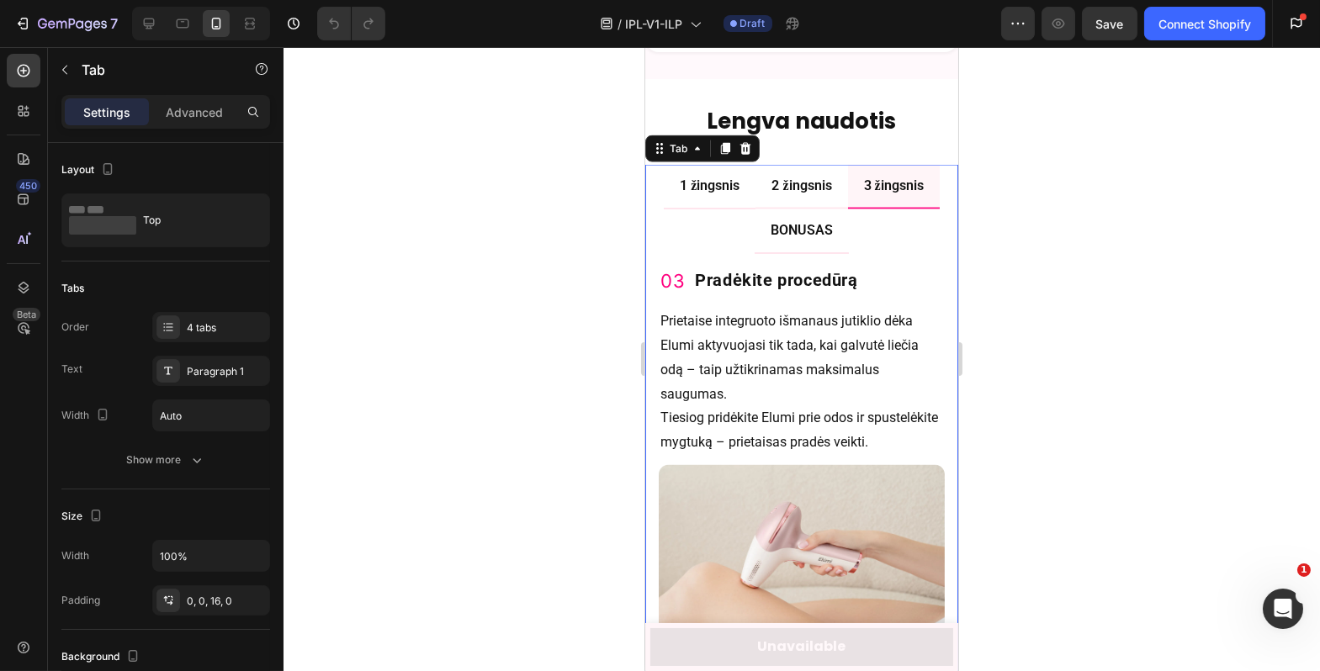
click at [823, 225] on p "BONUSAS" at bounding box center [801, 231] width 62 height 24
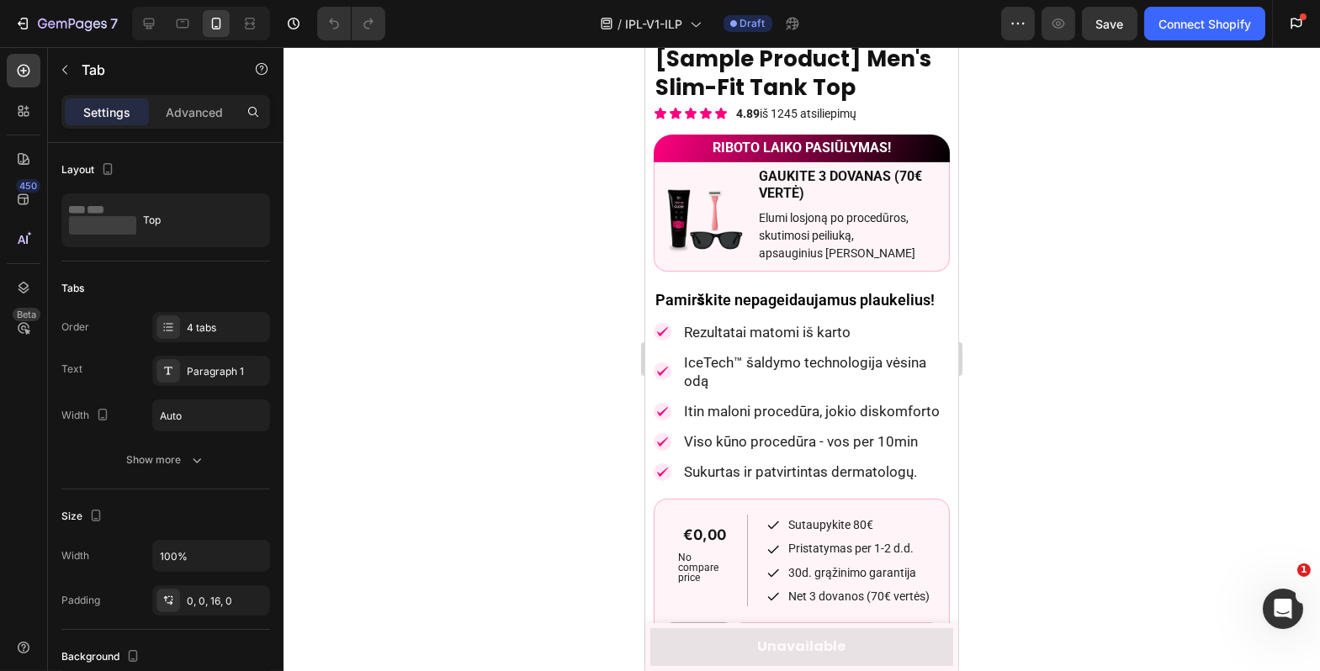
scroll to position [0, 0]
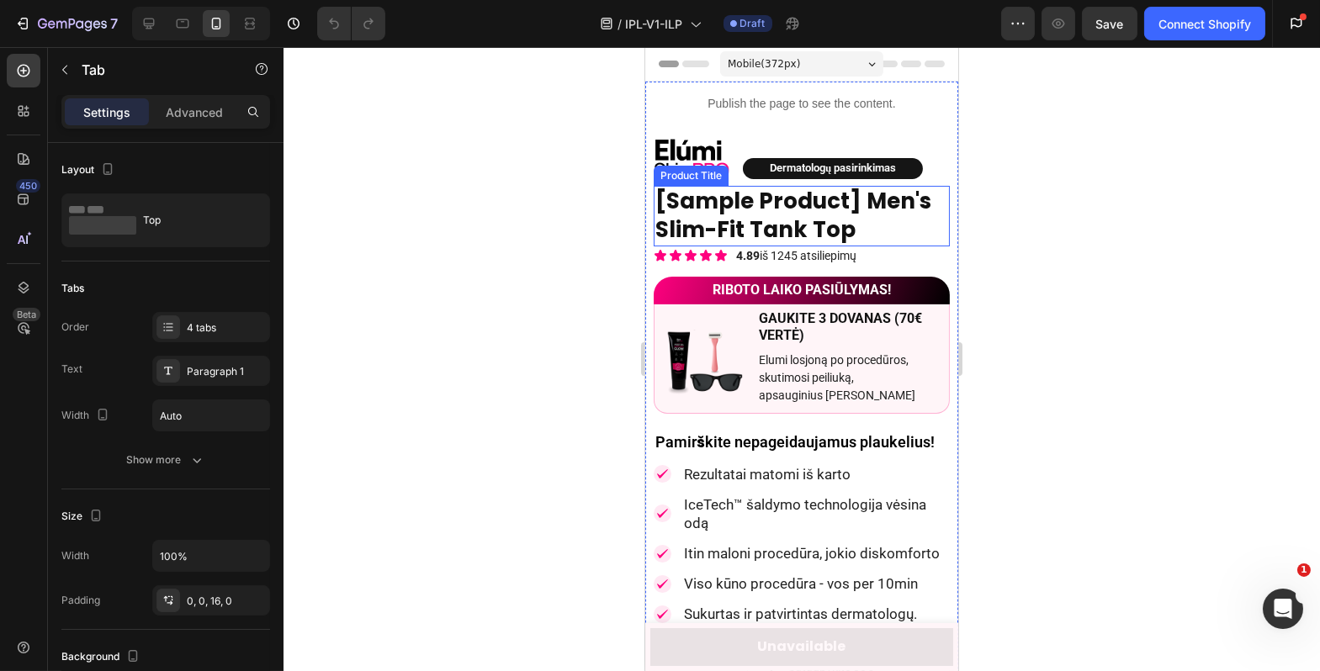
click at [729, 209] on h1 "[Sample Product] Men's Slim-Fit Tank Top" at bounding box center [801, 216] width 296 height 61
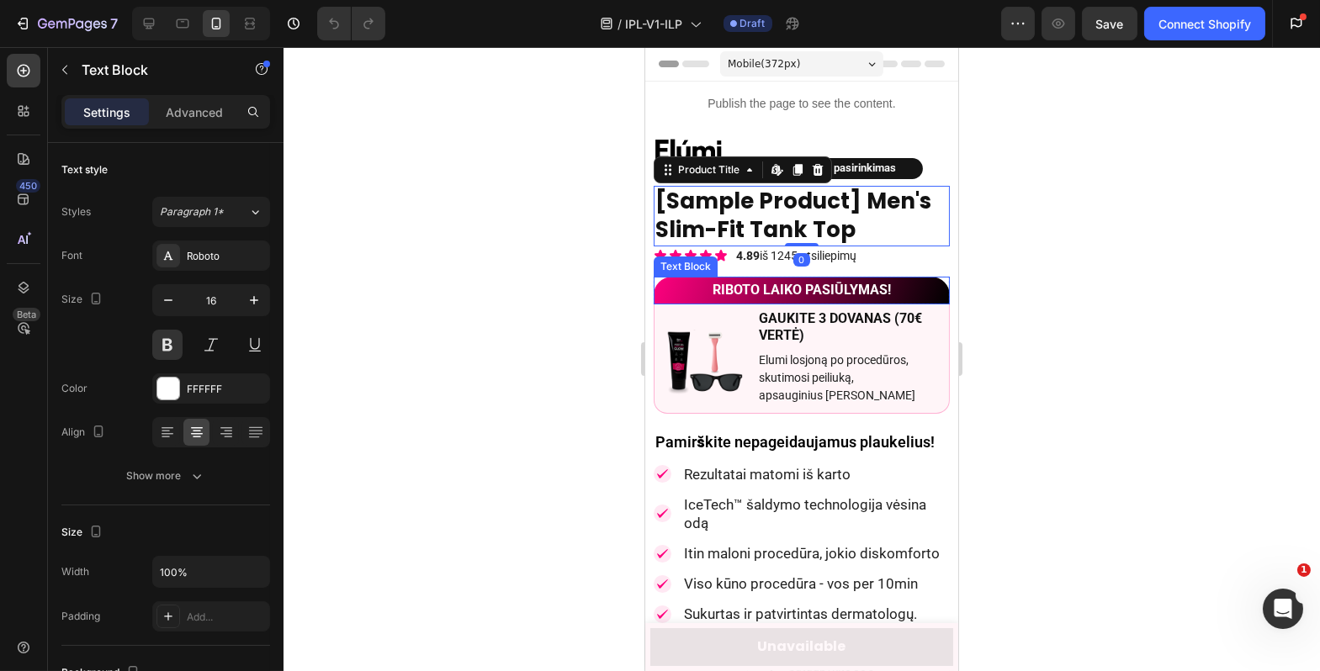
click at [869, 302] on p "RIBOTO LAIKO PASIŪLYMAS!" at bounding box center [801, 290] width 293 height 24
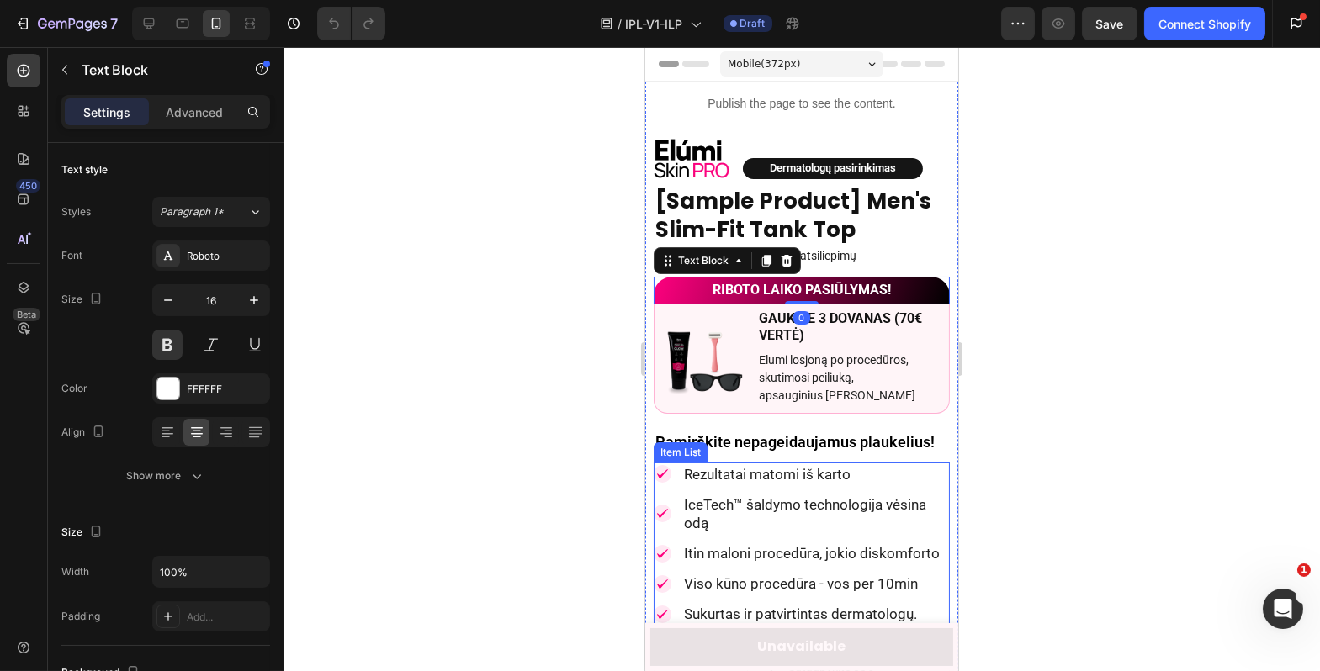
scroll to position [220, 0]
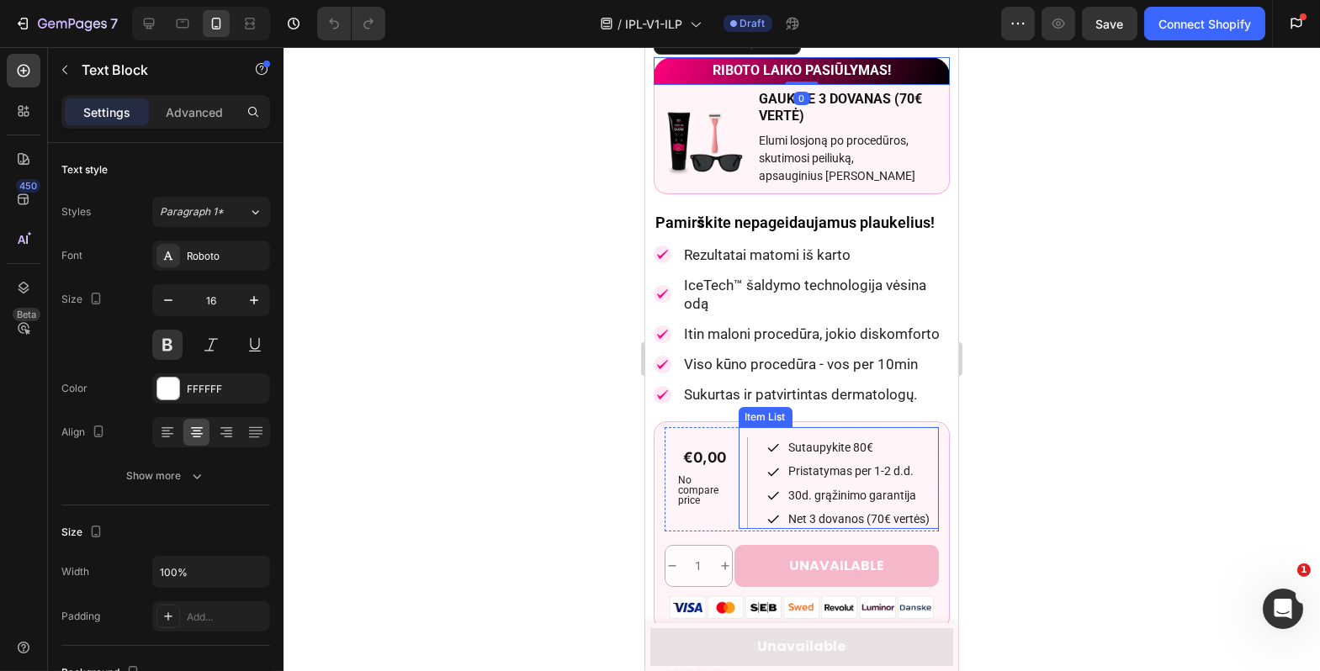
click at [834, 481] on div "Pristatymas per 1-2 d.d." at bounding box center [859, 471] width 146 height 20
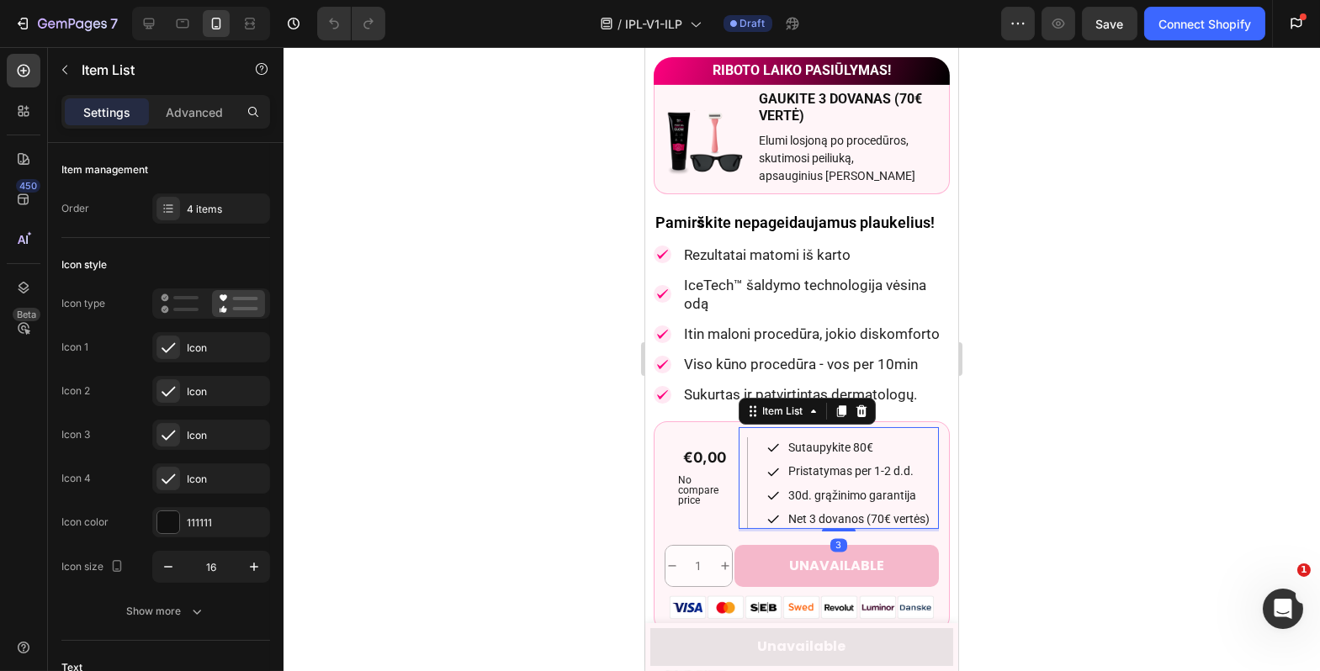
click at [832, 506] on div "30d. grąžinimo garantija" at bounding box center [859, 495] width 146 height 20
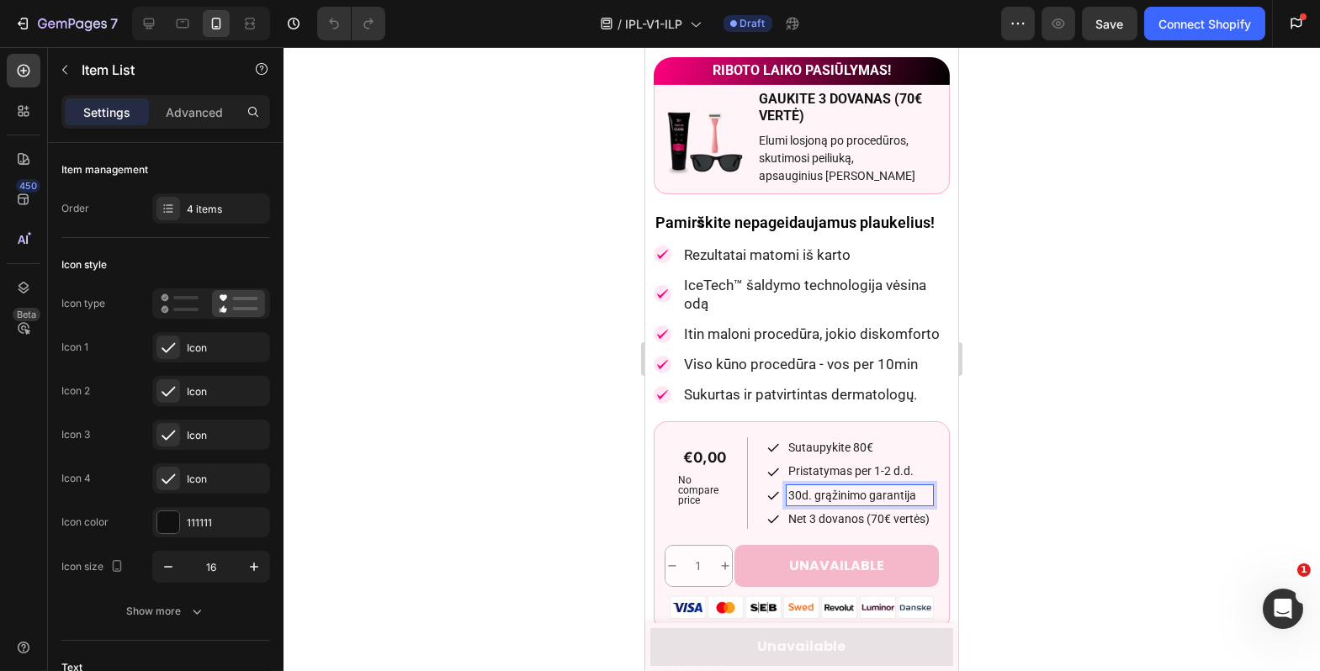
click at [831, 527] on p "Net 3 dovanos (70€ vertės)" at bounding box center [858, 519] width 141 height 15
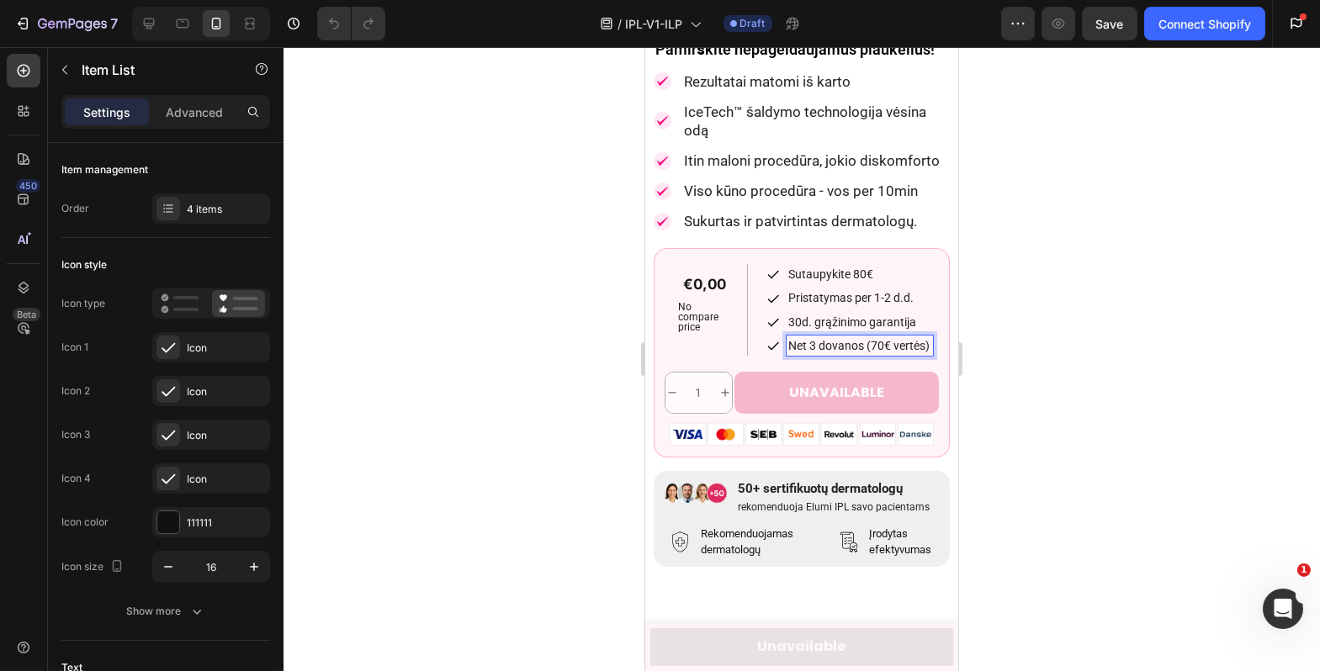
scroll to position [703, 0]
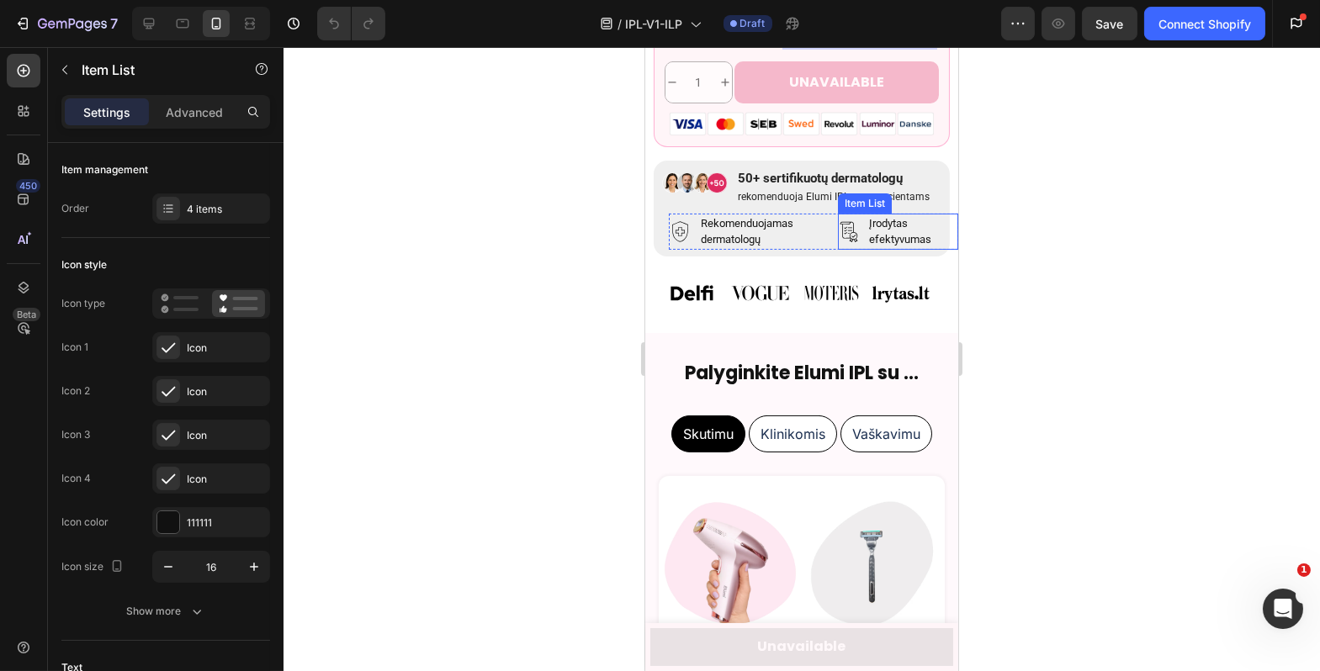
click at [837, 243] on icon at bounding box center [848, 232] width 22 height 22
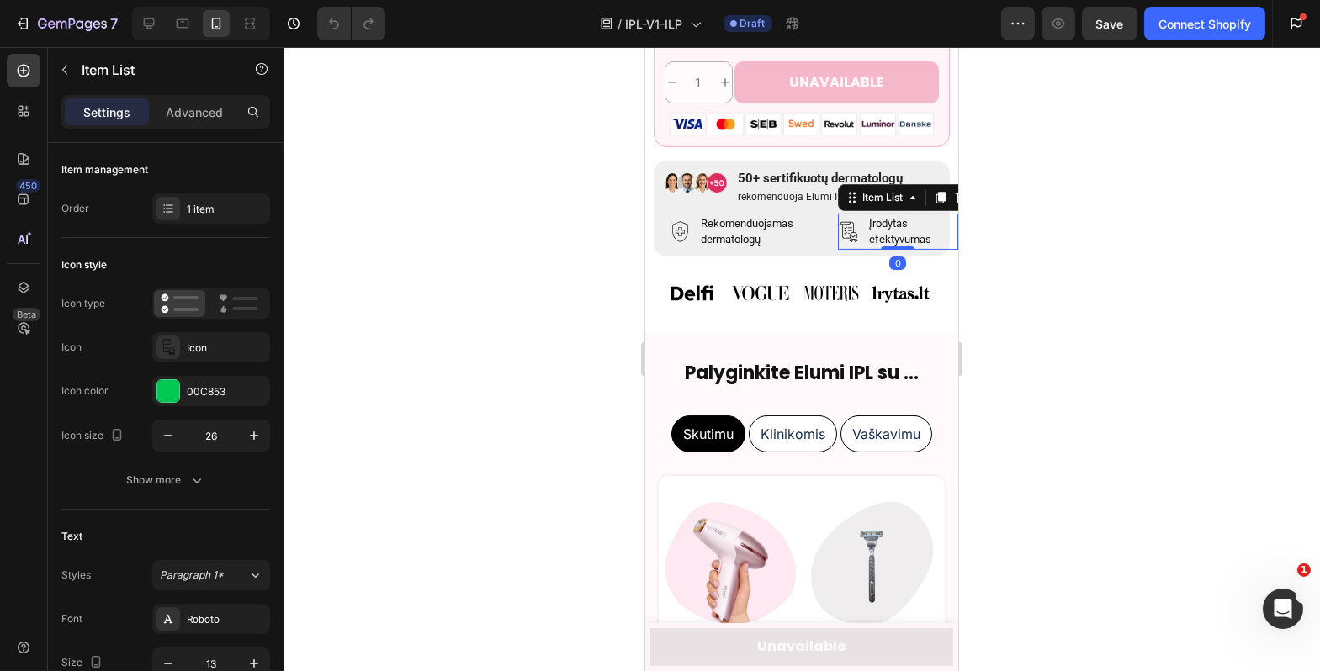
click at [823, 295] on div "Image Image Image Image Image Image Carousel Row Section 2" at bounding box center [800, 295] width 313 height 77
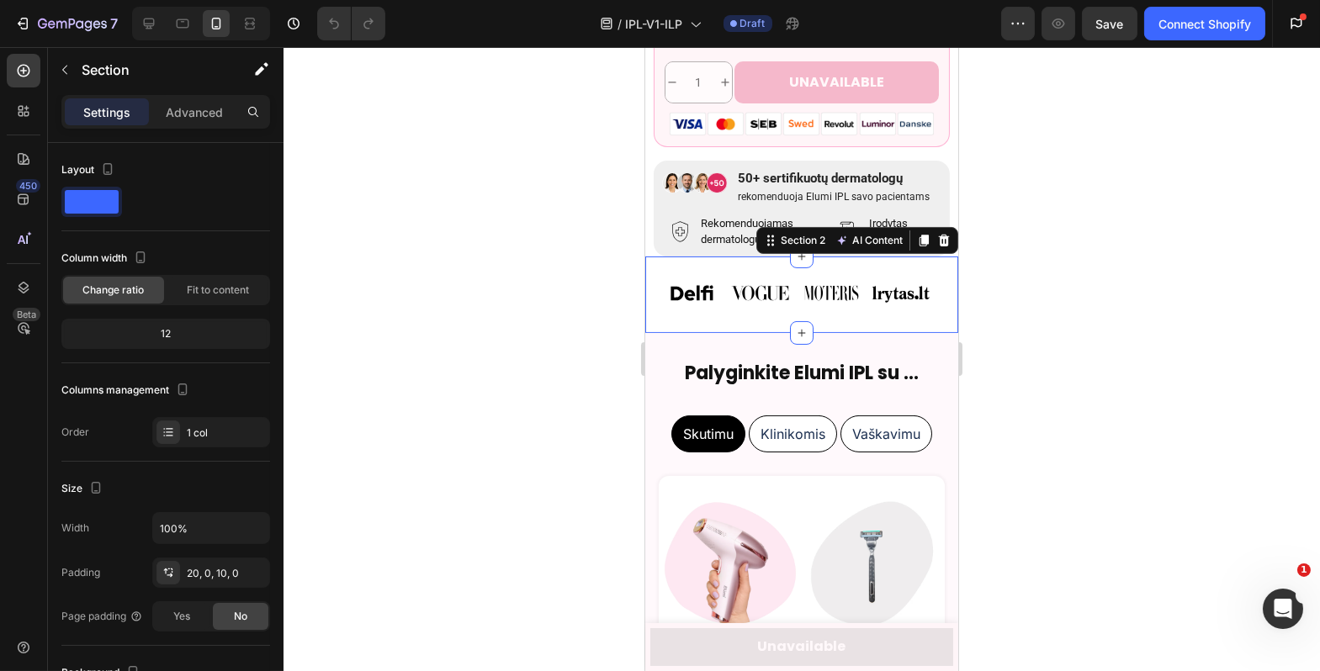
click at [994, 400] on div at bounding box center [802, 359] width 1037 height 624
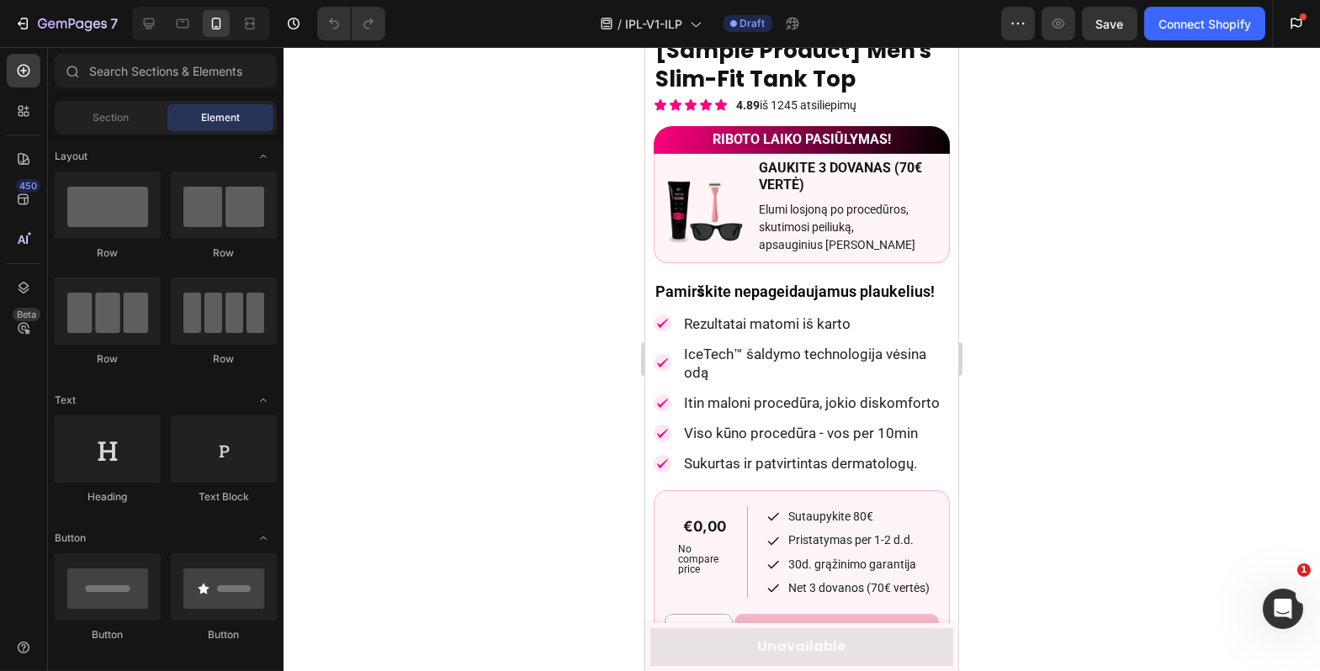
scroll to position [0, 0]
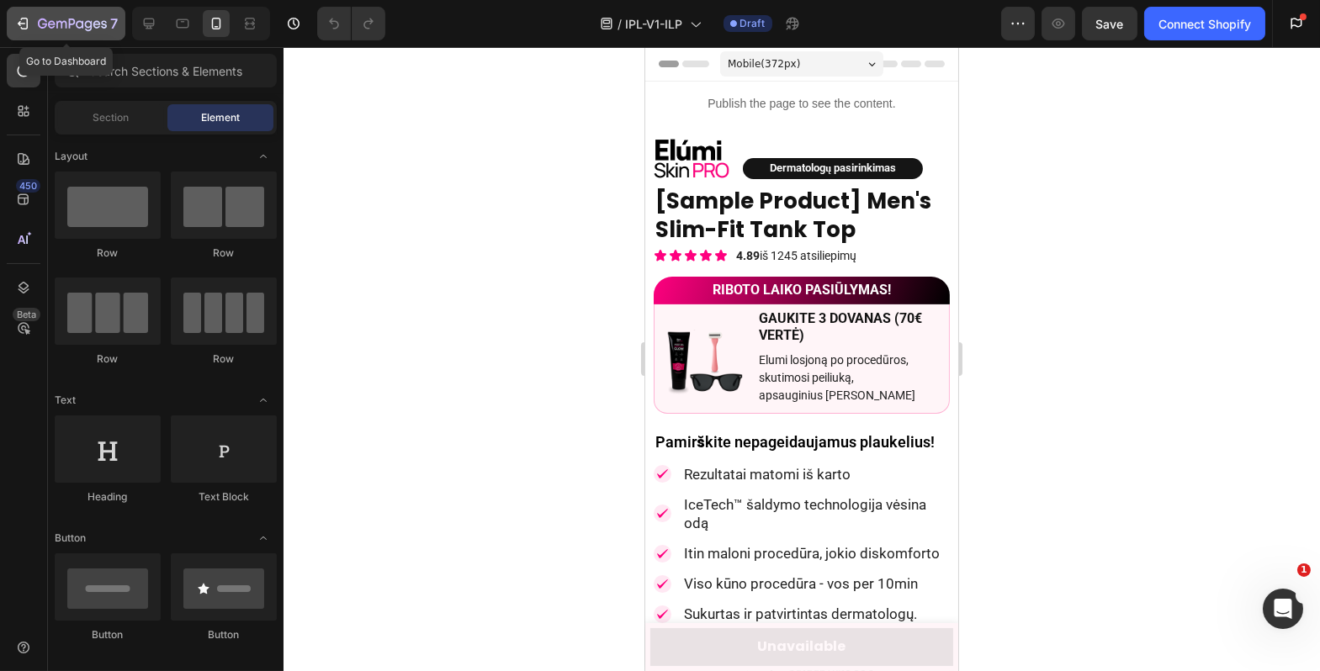
click at [34, 34] on div "7" at bounding box center [65, 23] width 103 height 20
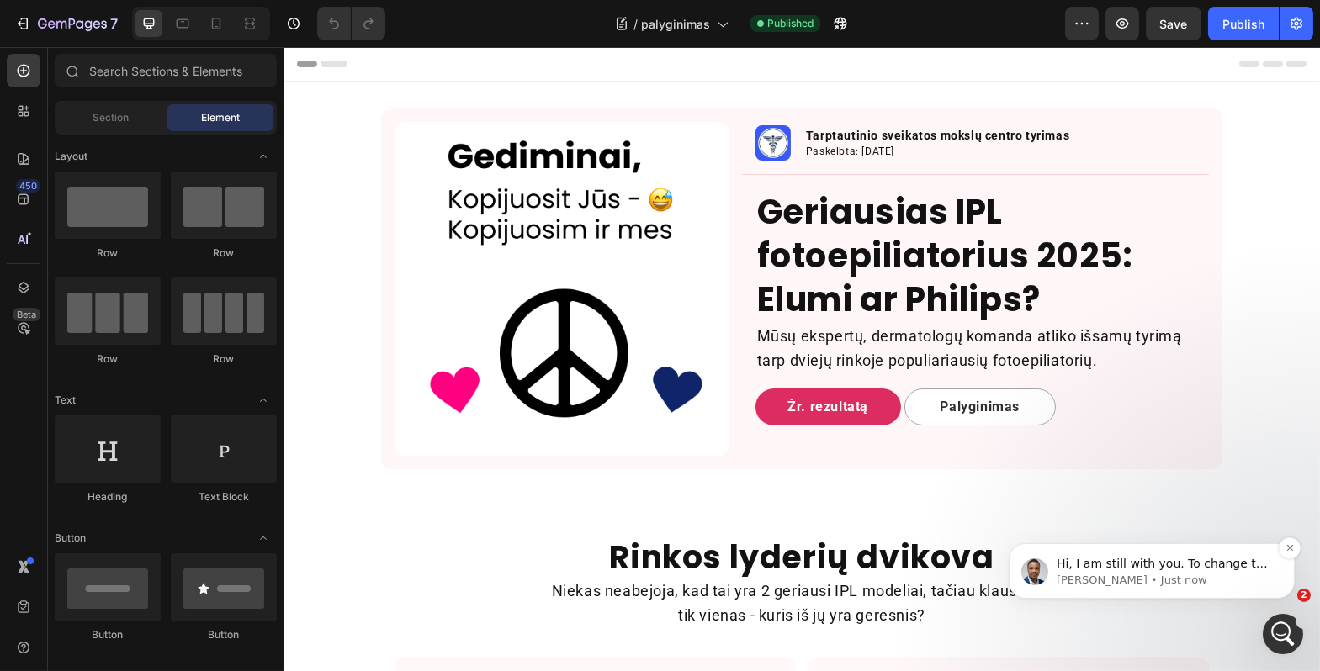
click at [1187, 569] on span "Hi, I am still with you. To change the title of your blog, please follow these …" at bounding box center [1163, 613] width 215 height 114
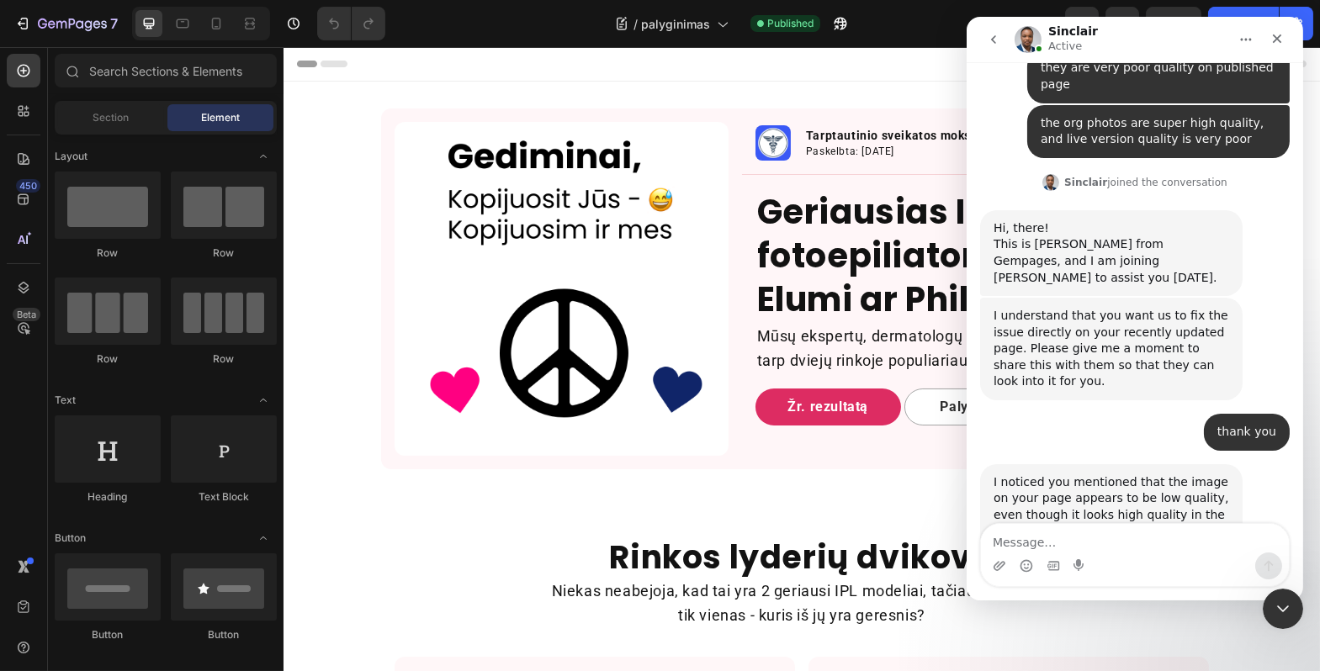
scroll to position [10521, 0]
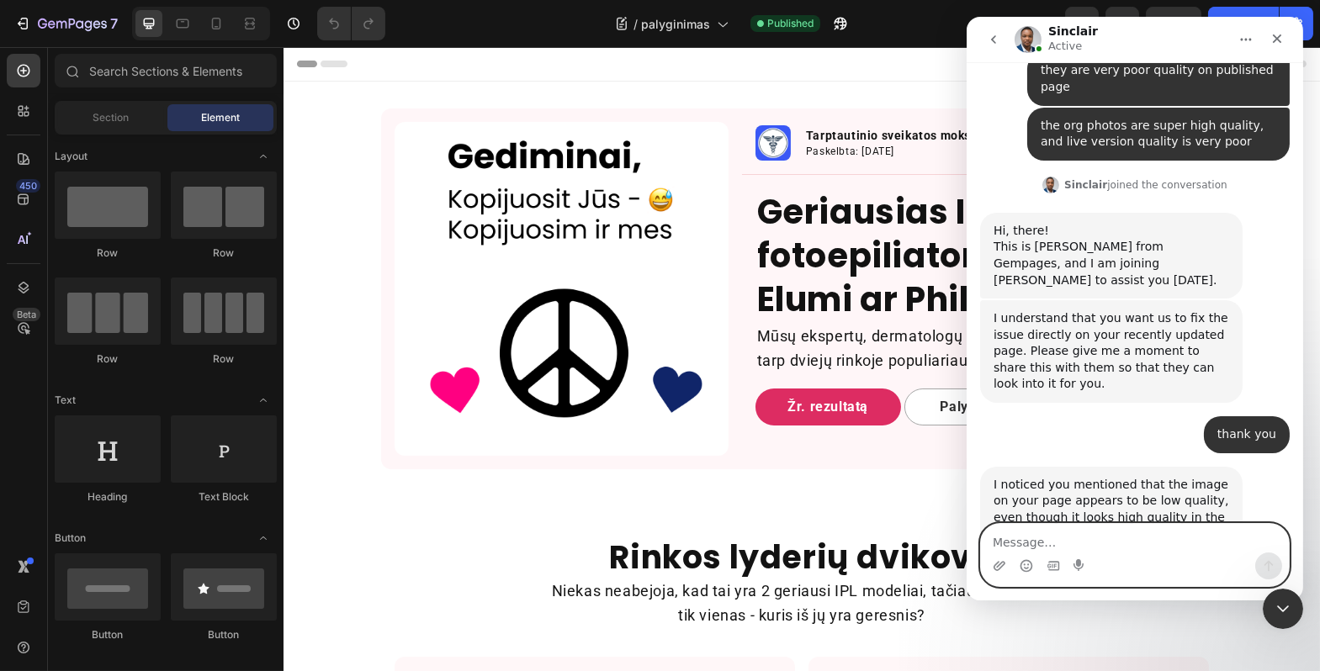
click at [1074, 538] on textarea "Message…" at bounding box center [1134, 538] width 308 height 29
type textarea "all of them"
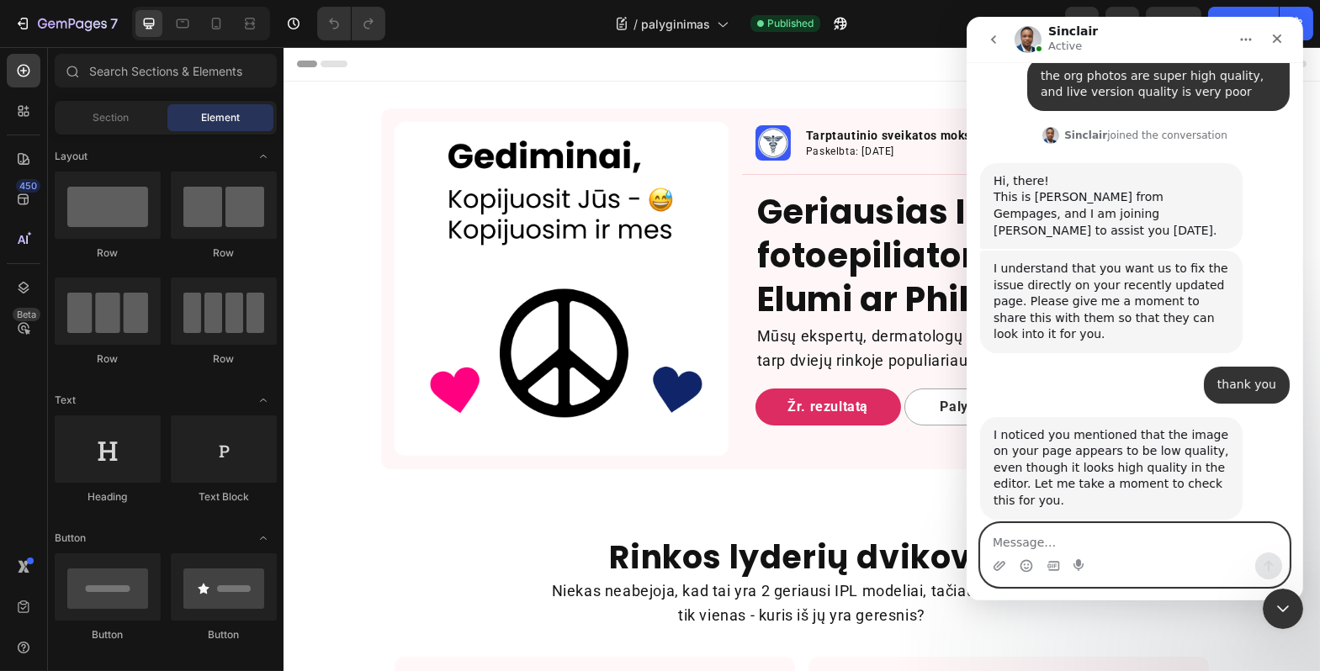
scroll to position [10566, 0]
type textarea "thank you for the video"
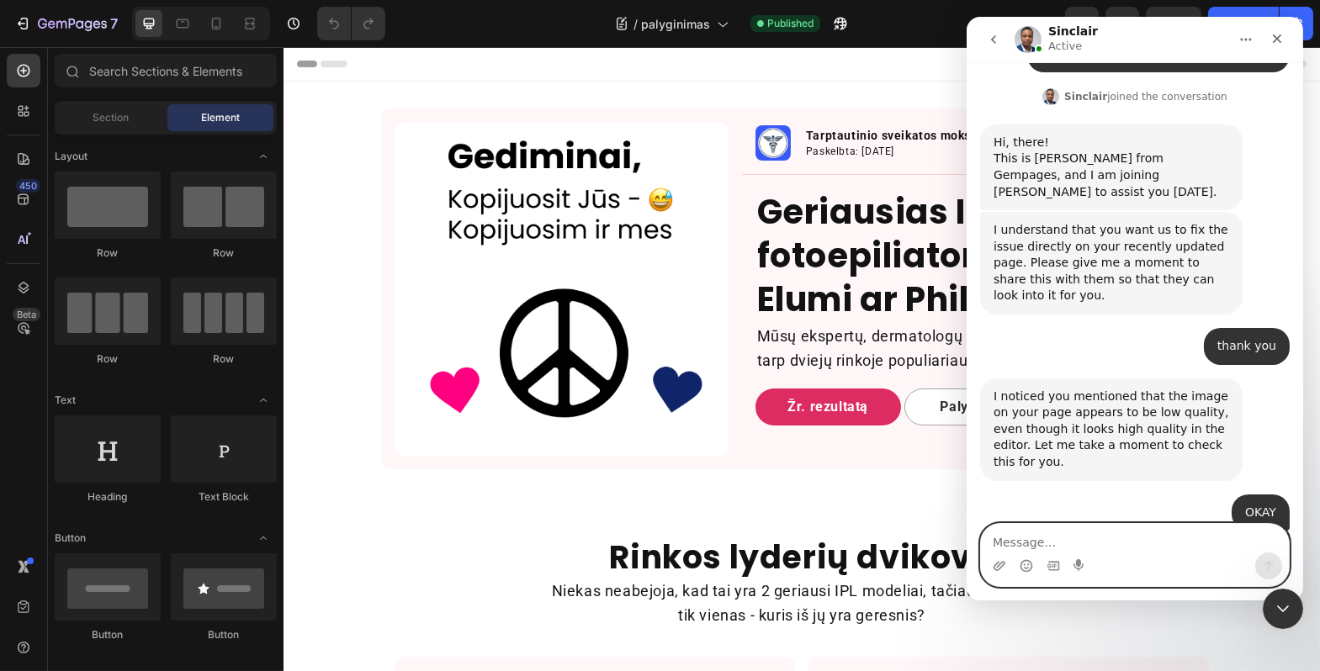
scroll to position [10605, 0]
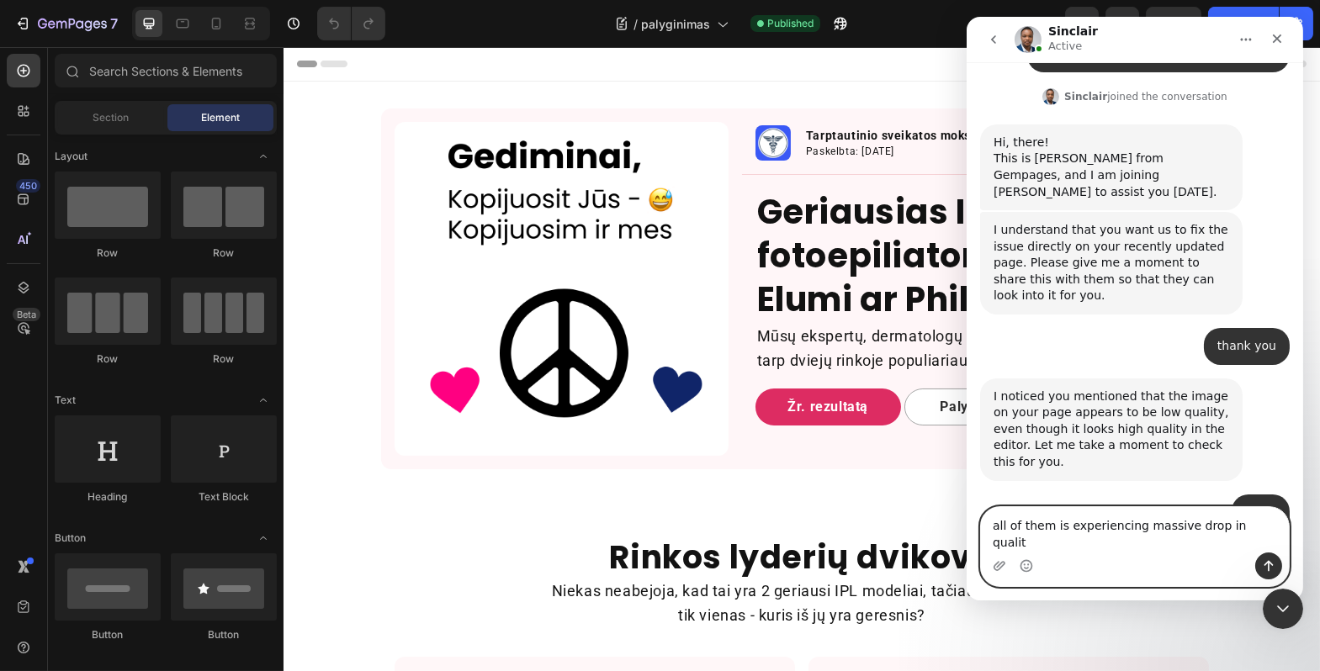
type textarea "all of them is experiencing massive drop in quality"
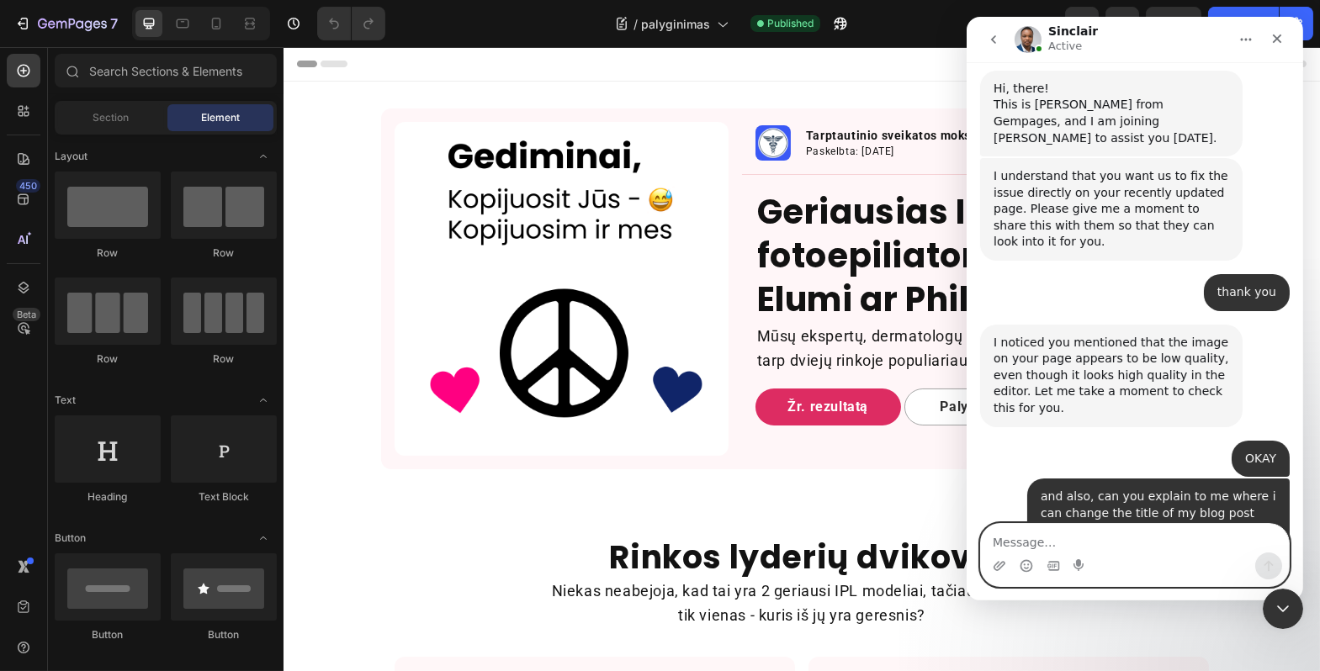
scroll to position [10660, 0]
click at [1276, 603] on icon "Close Intercom Messenger" at bounding box center [1280, 606] width 20 height 20
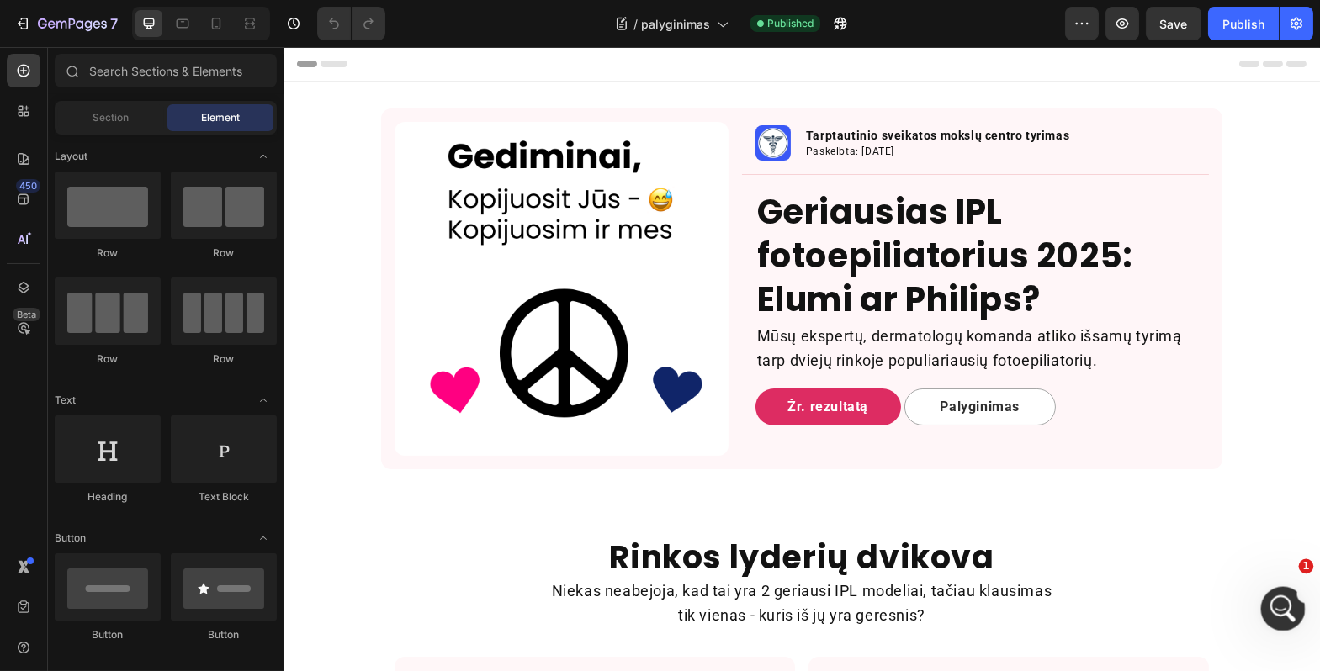
scroll to position [0, 0]
click at [1301, 40] on div "7 Version history / palyginimas Published Preview Save Publish" at bounding box center [660, 24] width 1320 height 48
click at [1303, 19] on icon "button" at bounding box center [1296, 23] width 17 height 17
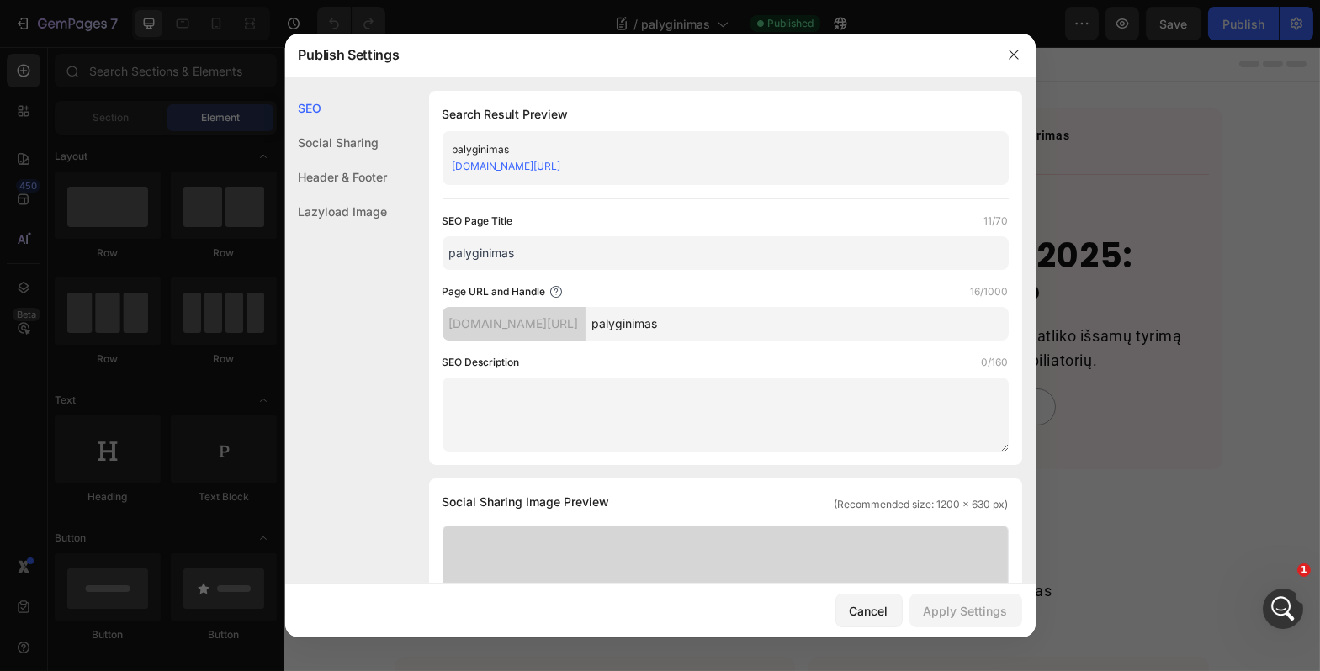
click at [601, 253] on input "palyginimas" at bounding box center [726, 253] width 566 height 34
type input "2"
drag, startPoint x: 680, startPoint y: 257, endPoint x: 445, endPoint y: 254, distance: 234.8
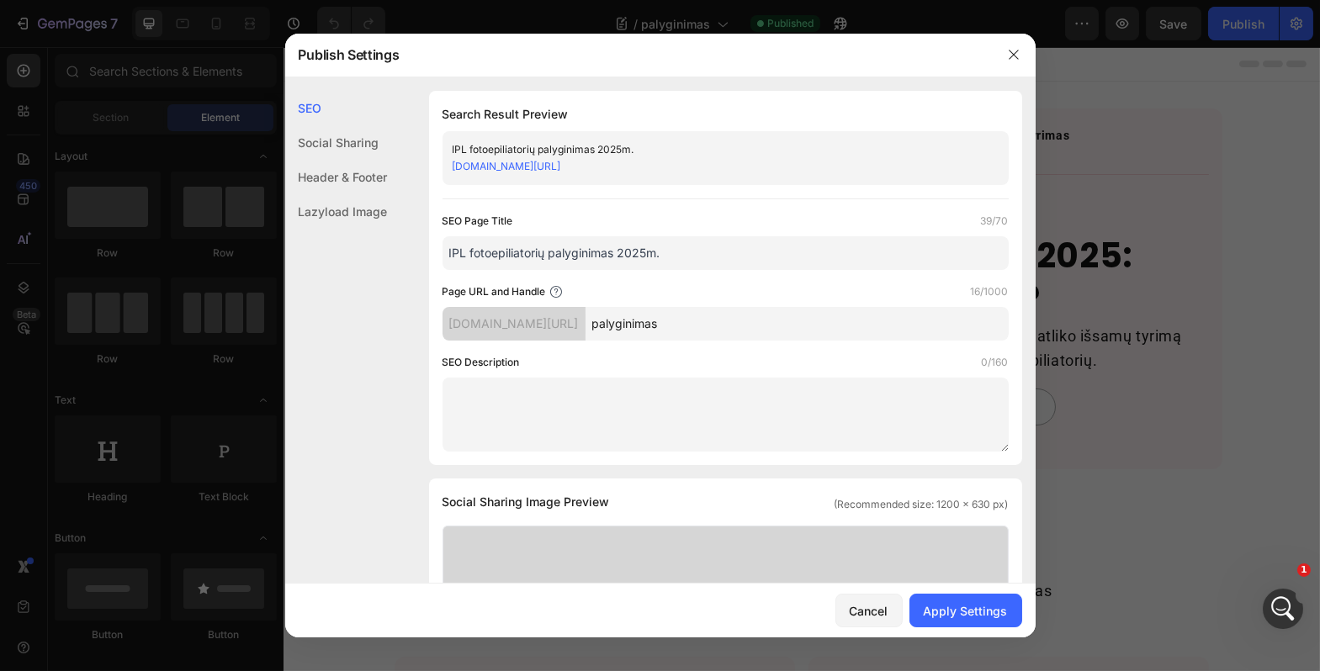
click at [445, 254] on input "IPL fotoepiliatorių palyginimas 2025m." at bounding box center [726, 253] width 566 height 34
click at [708, 256] on input "Geriausias IPL fotoepiliatorius 2025m. | TOP 2 fotoepiliatoriai" at bounding box center [726, 253] width 566 height 34
click at [823, 252] on input "Geriausias IPL fotoepiliatorius 2025m. | TOP 2 IPL fotoepiliatoriai" at bounding box center [726, 253] width 566 height 34
type input "Geriausias IPL fotoepiliatorius 2025m. | TOP 2 IPL fotoepiliatoriai"
click at [811, 271] on div "SEO Page Title 67/70 Geriausias IPL fotoepiliatorius 2025m. | TOP 2 IPL fotoepi…" at bounding box center [726, 332] width 566 height 239
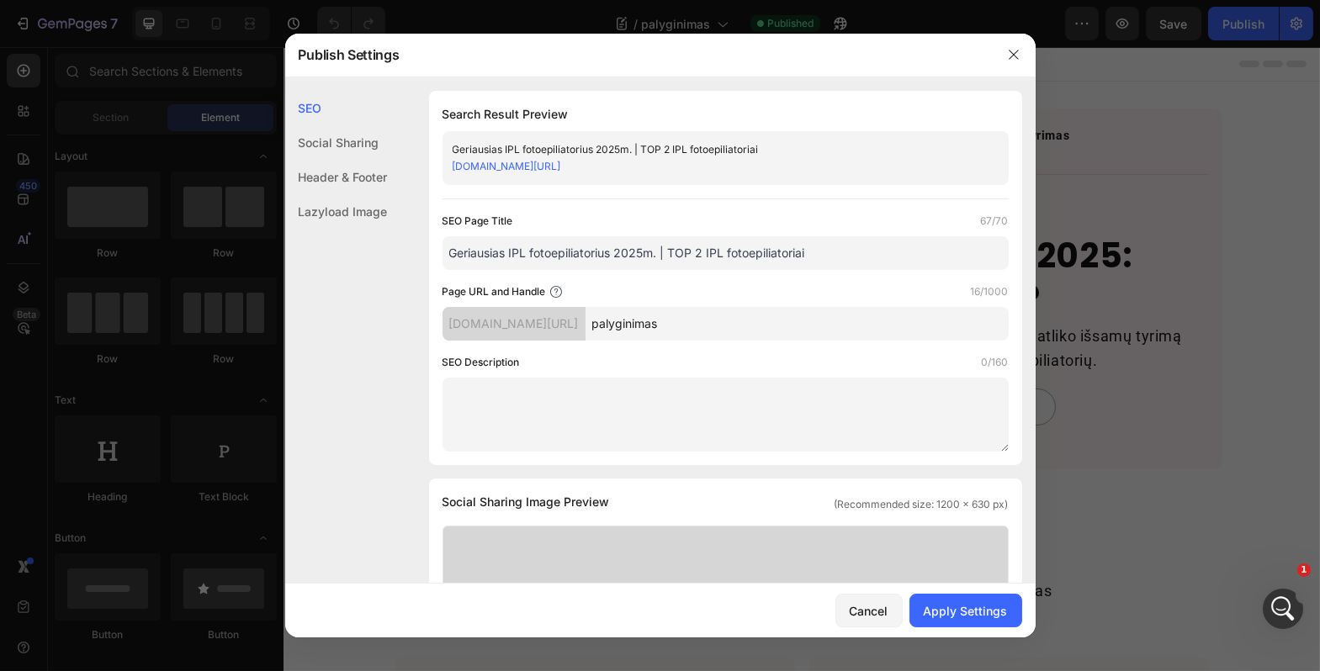
click at [776, 327] on input "palyginimas" at bounding box center [797, 324] width 423 height 34
type input "geriausias-ipl-fotoepiliatorius"
click at [770, 358] on div "SEO Description 0/160" at bounding box center [726, 362] width 566 height 17
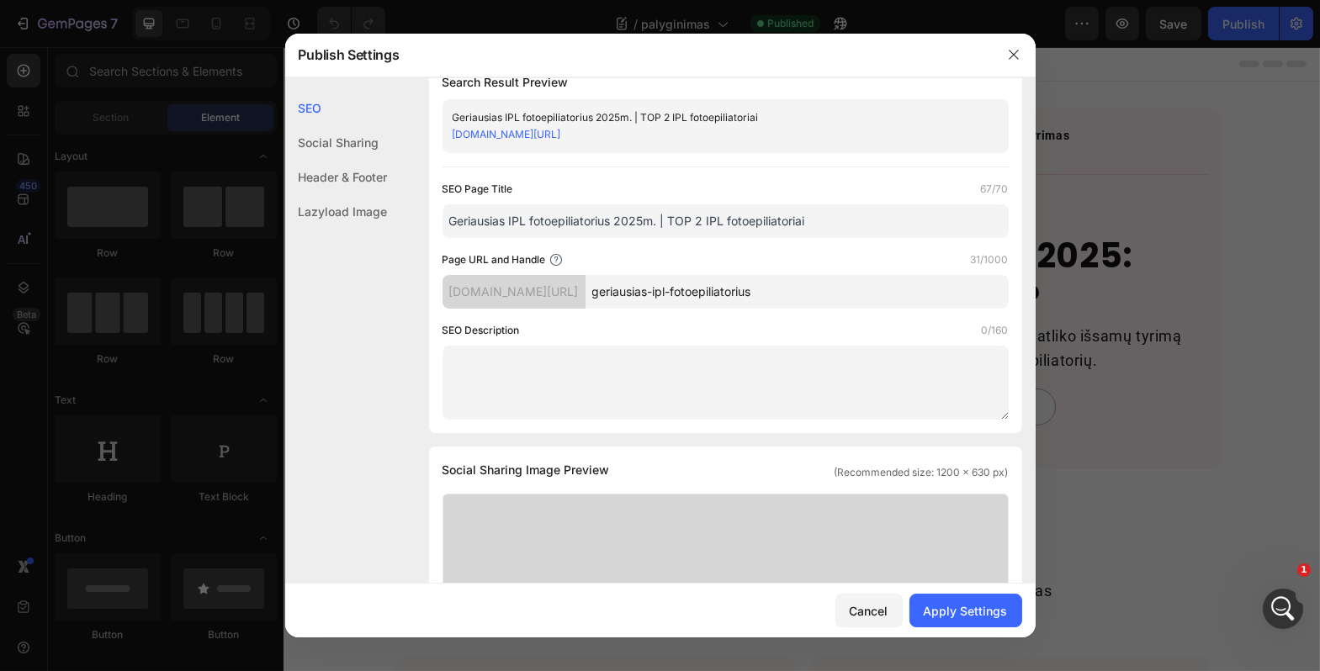
scroll to position [39, 0]
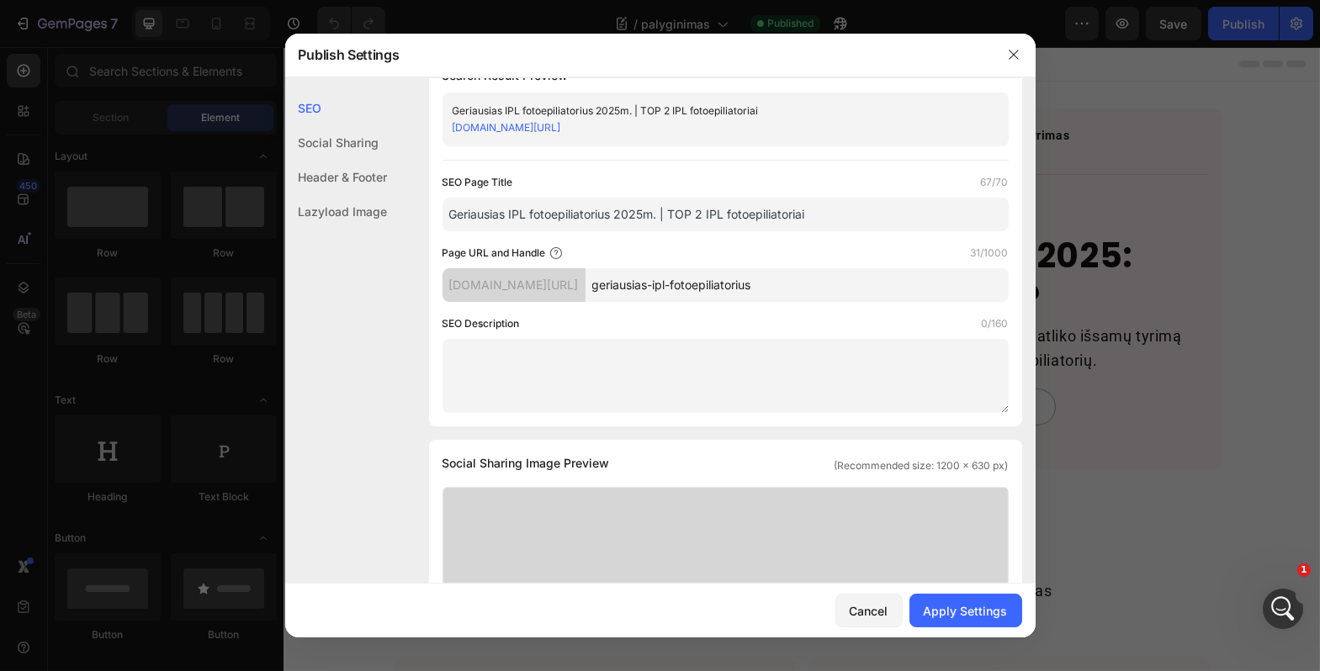
click at [770, 358] on textarea at bounding box center [726, 376] width 566 height 74
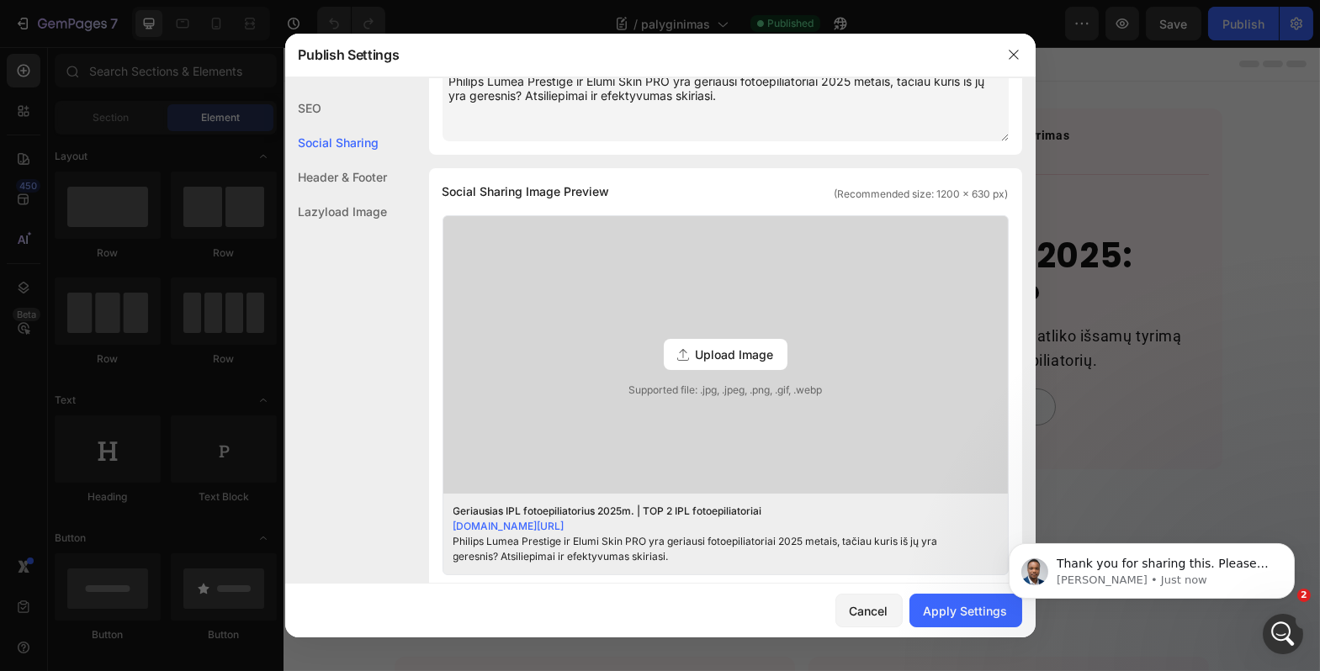
scroll to position [10726, 0]
type textarea "Philips Lumea Prestige ir Elumi Skin PRO yra geriausi fotoepiliatoriai 2025 met…"
drag, startPoint x: 453, startPoint y: 194, endPoint x: 606, endPoint y: 188, distance: 152.4
click at [602, 187] on span "Social Sharing Image Preview" at bounding box center [526, 192] width 167 height 20
drag, startPoint x: 611, startPoint y: 189, endPoint x: 443, endPoint y: 190, distance: 168.3
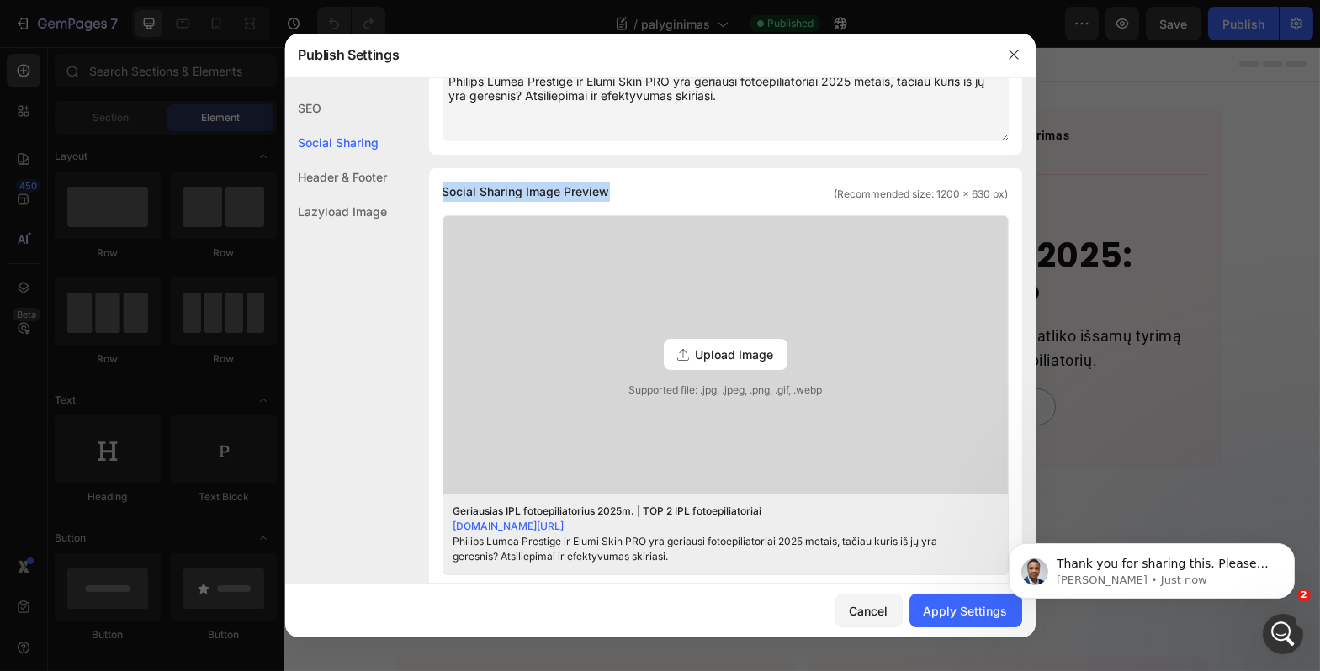
click at [443, 190] on div "Social Sharing Image Preview (Recommended size: 1200 x 630 px)" at bounding box center [726, 192] width 566 height 20
copy span "Social Sharing Image Preview"
click at [561, 194] on span "Social Sharing Image Preview" at bounding box center [526, 192] width 167 height 20
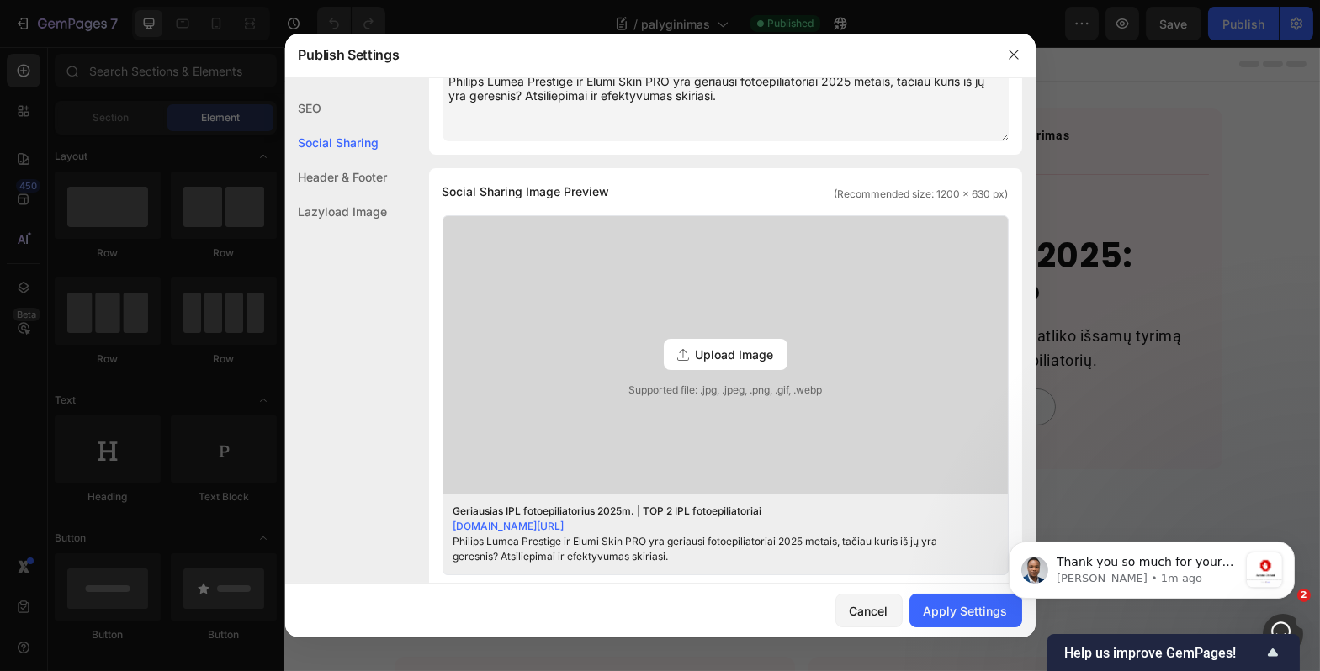
click at [696, 353] on span "Upload Image" at bounding box center [735, 355] width 78 height 18
click at [0, 0] on input "Upload Image Supported file: .jpg, .jpeg, .png, .gif, .webp" at bounding box center [0, 0] width 0 height 0
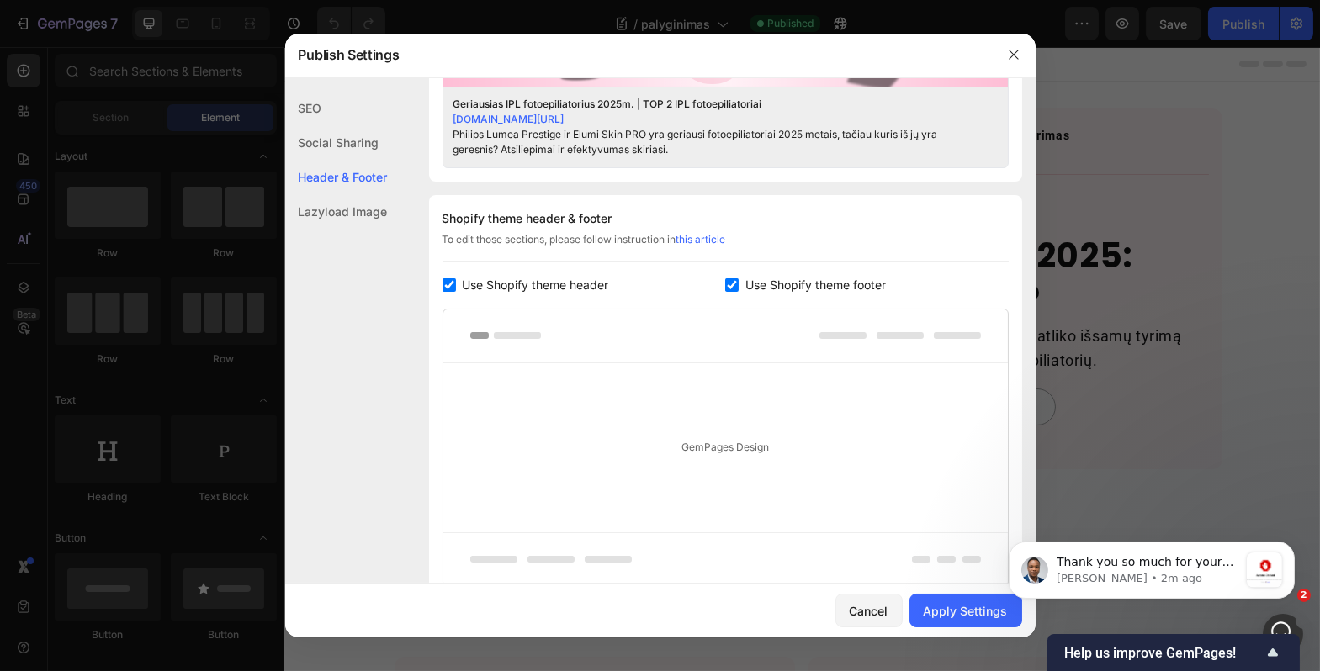
scroll to position [749, 0]
click at [452, 284] on input "checkbox" at bounding box center [449, 287] width 13 height 13
checkbox input "false"
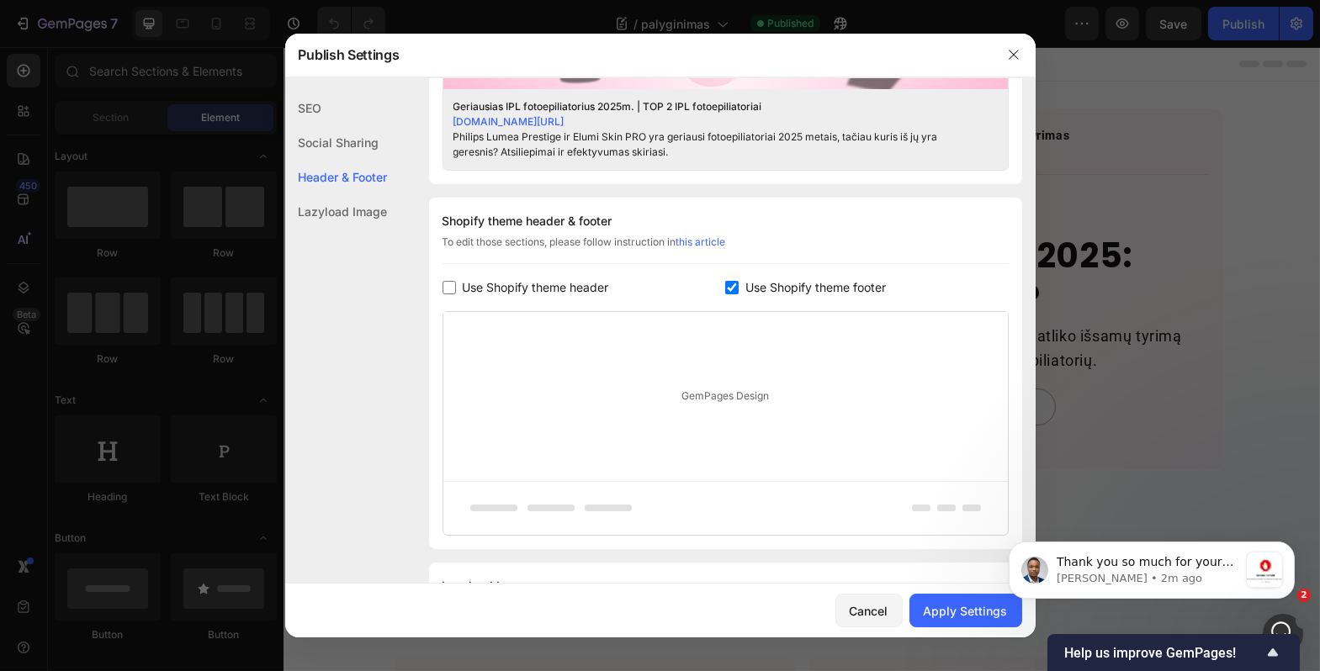
click at [729, 289] on input "checkbox" at bounding box center [731, 287] width 13 height 13
checkbox input "false"
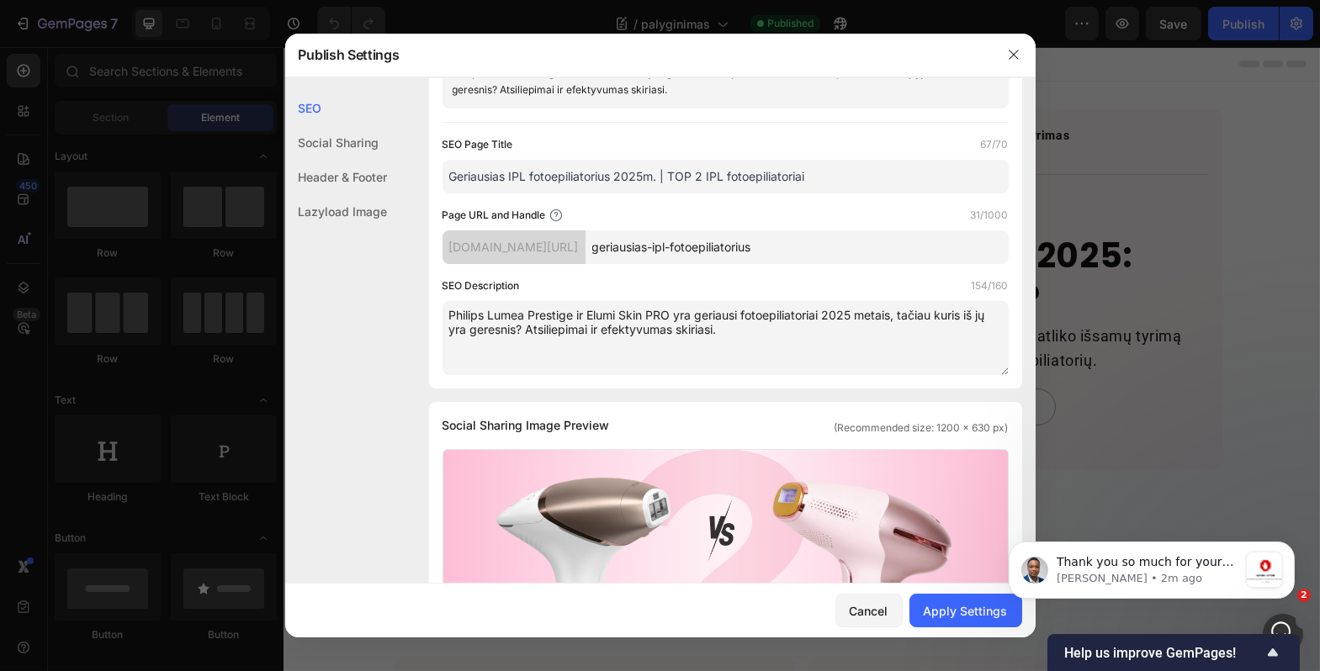
scroll to position [0, 0]
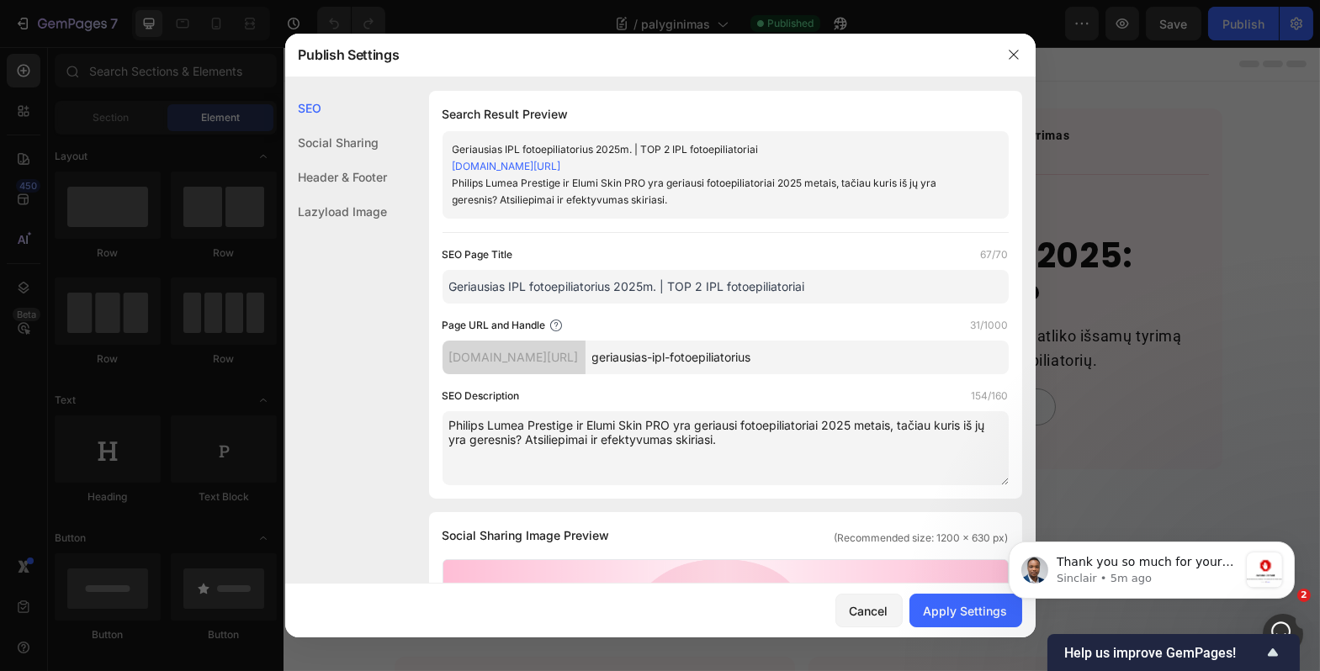
click at [814, 284] on input "Geriausias IPL fotoepiliatorius 2025m. | TOP 2 IPL fotoepiliatoriai" at bounding box center [726, 287] width 566 height 34
drag, startPoint x: 814, startPoint y: 283, endPoint x: 540, endPoint y: 278, distance: 273.5
click at [540, 278] on input "Geriausias IPL fotoepiliatorius 2025m. | TOP 2 IPL fotoepiliatoriai" at bounding box center [726, 287] width 566 height 34
paste input "Philips Lumea vs Elumi Skin PRO palyginimas"
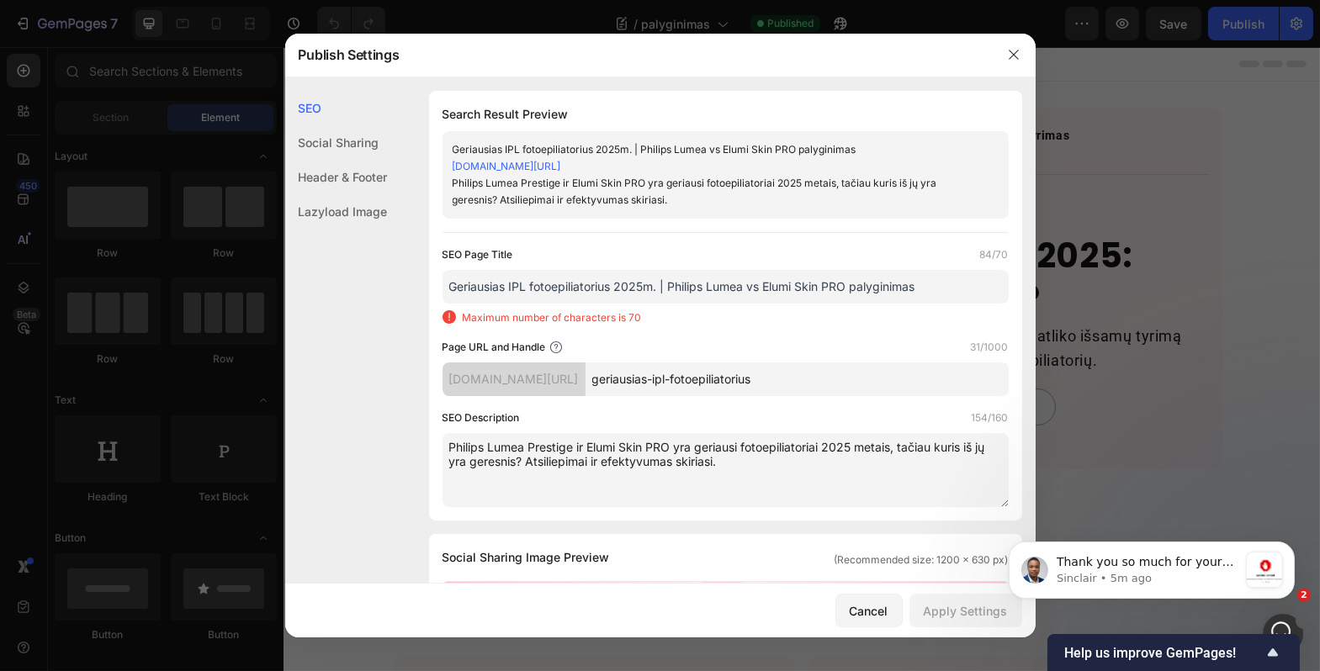
click at [764, 287] on input "Geriausias IPL fotoepiliatorius 2025m. | Philips Lumea vs Elumi Skin PRO palygi…" at bounding box center [726, 287] width 566 height 34
drag, startPoint x: 927, startPoint y: 284, endPoint x: 845, endPoint y: 288, distance: 82.5
click at [845, 288] on input "Geriausias IPL fotoepiliatorius 2025m. | Philips Lumea ir Elumi Skin PRO palygi…" at bounding box center [726, 287] width 566 height 34
type input "Geriausias IPL fotoepiliatorius 2025m. | Philips Lumea i Elumi Skin PRO palygin…"
click at [733, 458] on textarea "Philips Lumea Prestige ir Elumi Skin PRO yra geriausi fotoepiliatoriai 2025 met…" at bounding box center [726, 470] width 566 height 74
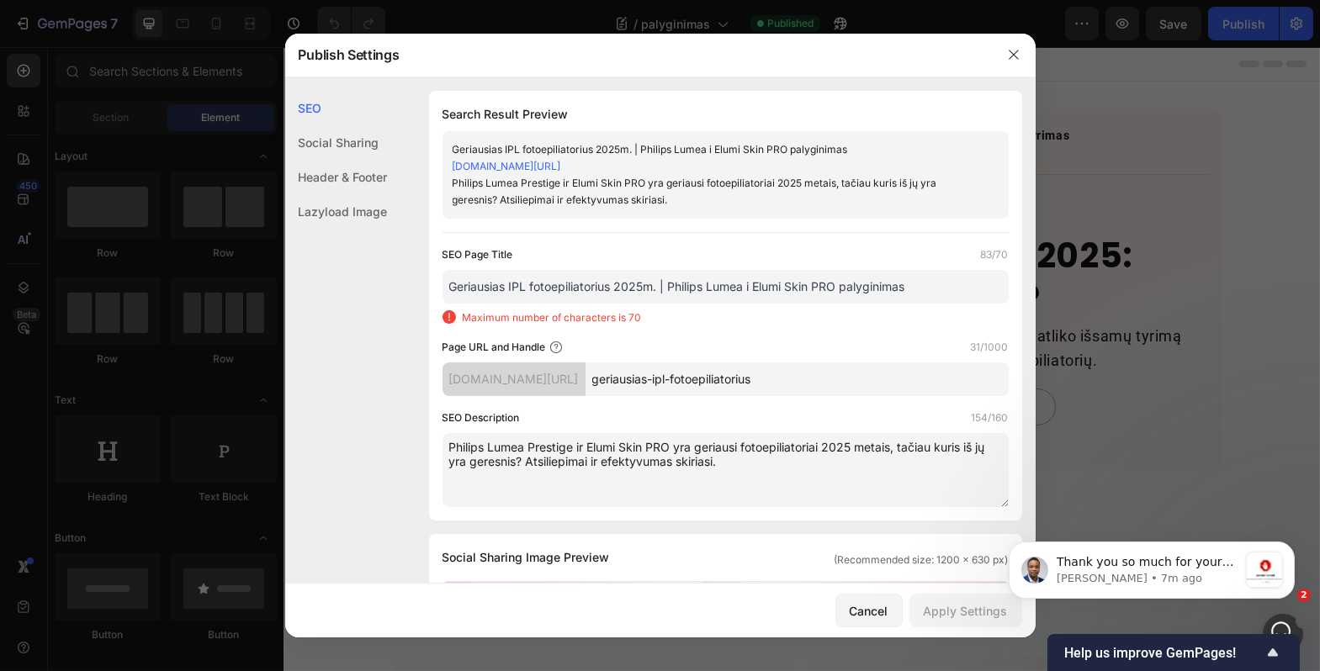
drag, startPoint x: 730, startPoint y: 459, endPoint x: 436, endPoint y: 443, distance: 294.9
click at [436, 443] on div "Search Result Preview Geriausias IPL fotoepiliatorius 2025m. | Philips Lumea i …" at bounding box center [725, 306] width 593 height 430
paste textarea "ar Elumi Skin PRO? Palyginome geriausius IPL fotoepiliatorius 2025 m. – kainos,…"
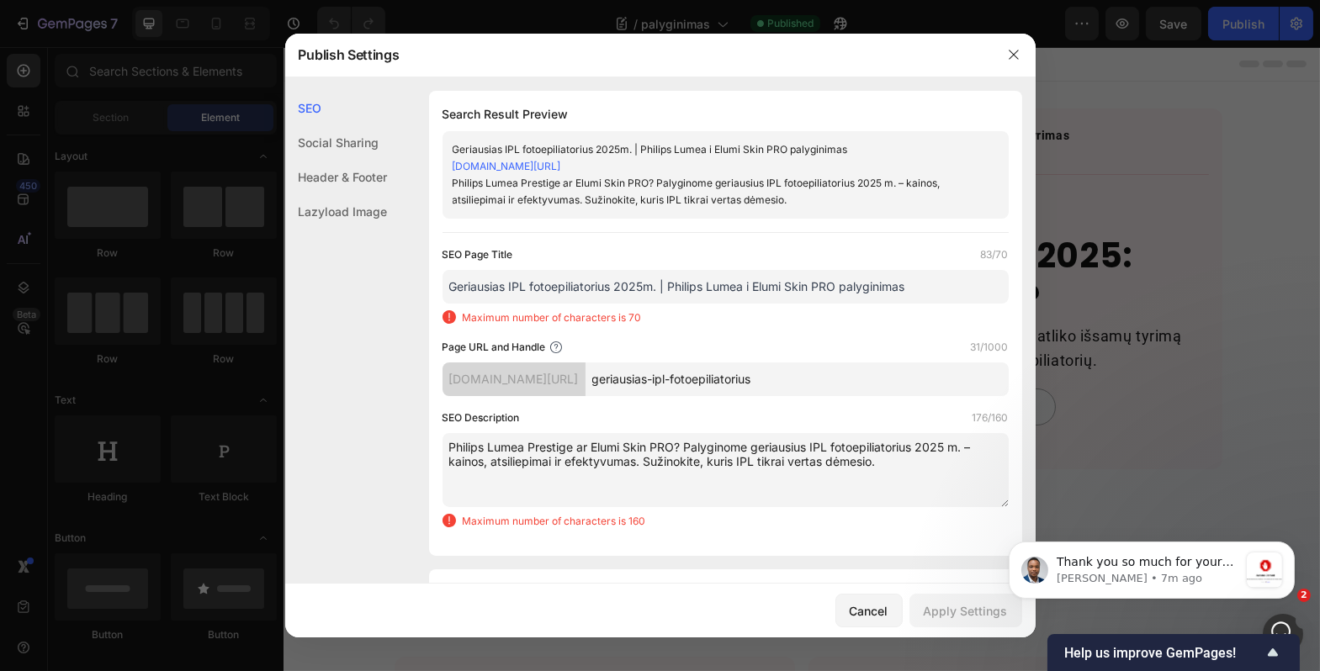
type textarea "Philips Lumea Prestige ar Elumi Skin PRO? Palyginome geriausius IPL fotoepiliat…"
click at [803, 285] on input "Geriausias IPL fotoepiliatorius 2025m. | Philips Lumea i Elumi Skin PRO palygin…" at bounding box center [726, 287] width 566 height 34
click at [888, 287] on input "Geriausias IPL fotoepiliatorius 2025m. | Philips Lumea i Elumi Skin PRO palygin…" at bounding box center [726, 287] width 566 height 34
drag, startPoint x: 882, startPoint y: 284, endPoint x: 431, endPoint y: 282, distance: 451.0
click at [431, 282] on div "Search Result Preview Geriausias IPL fotoepiliatorius 2025m. | Philips Lumea i …" at bounding box center [725, 323] width 593 height 465
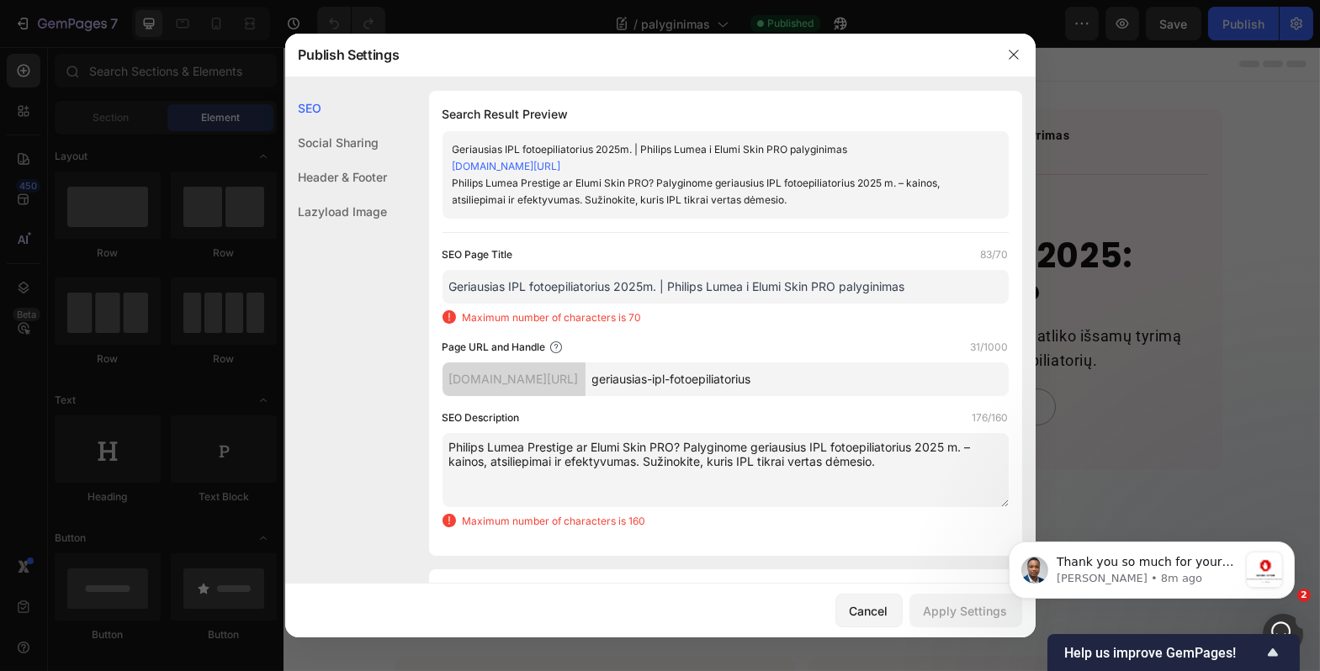
paste input "| Philips Lumea vs Elumi"
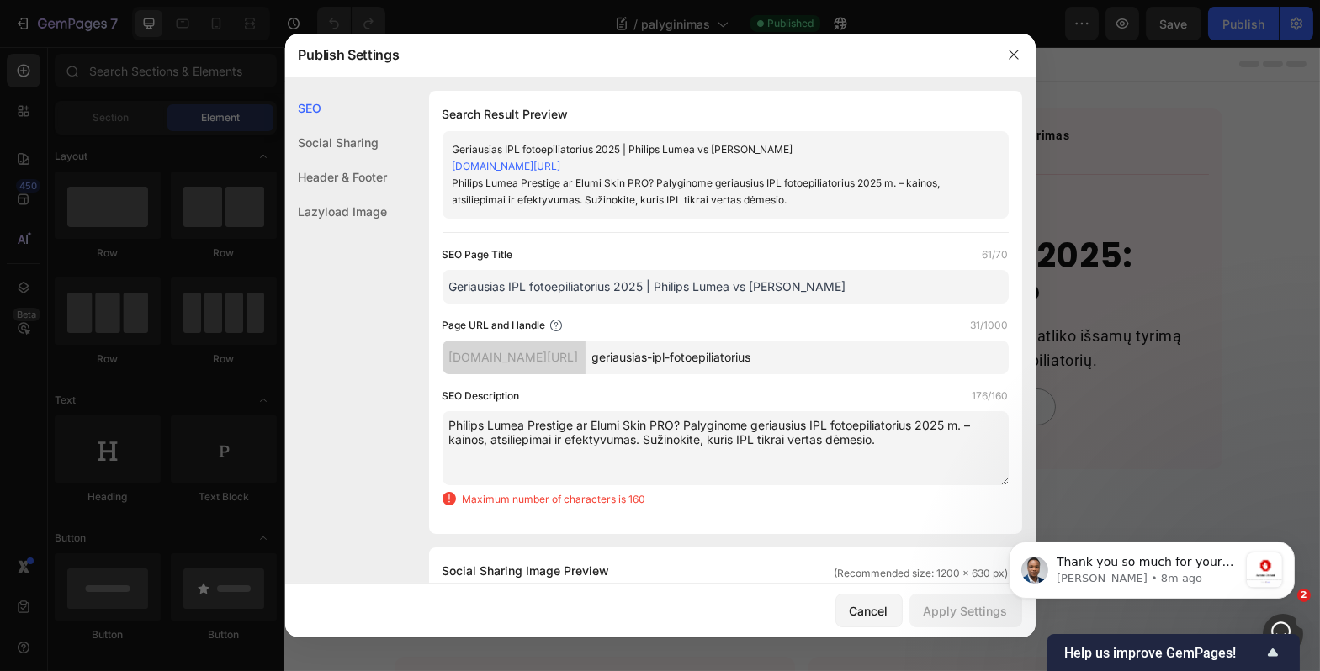
click at [438, 281] on div "Search Result Preview Geriausias IPL fotoepiliatorius 2025 | Philips Lumea vs E…" at bounding box center [725, 312] width 593 height 443
click at [788, 292] on input "Geriausias IPL fotoepiliatorius 2025 | Philips Lumea vs Elumi" at bounding box center [726, 287] width 566 height 34
click at [749, 289] on input "Geriausias IPL fotoepiliatorius 2025 | Philips Lumea vs Elumi Skin PRO" at bounding box center [726, 287] width 566 height 34
type input "Geriausias IPL fotoepiliatorius 2025 | Philips Lumea ar Elumi Skin PRO"
click at [829, 319] on div "Page URL and Handle 31/1000" at bounding box center [726, 325] width 566 height 17
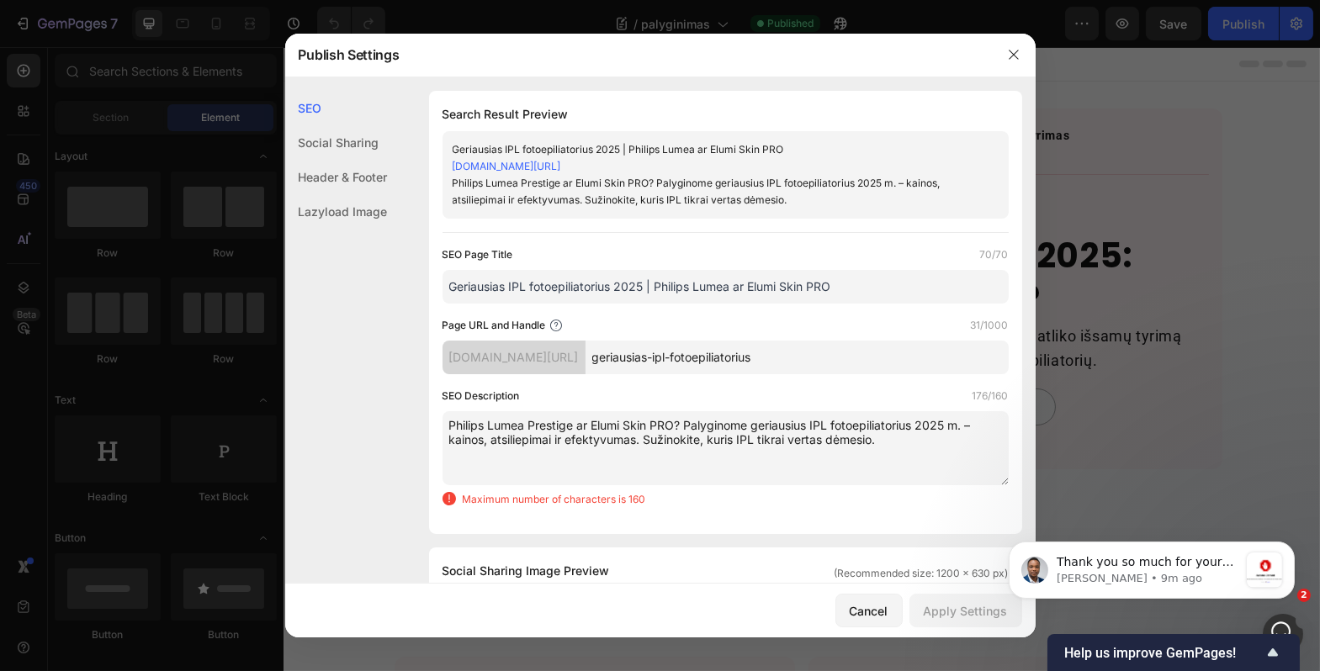
drag, startPoint x: 840, startPoint y: 289, endPoint x: 815, endPoint y: 293, distance: 24.8
click at [815, 293] on input "Geriausias IPL fotoepiliatorius 2025 | Philips Lumea ar Elumi Skin PRO" at bounding box center [726, 287] width 566 height 34
click at [814, 307] on div "SEO Page Title 70/70 Geriausias IPL fotoepiliatorius 2025 | Philips Lumea ar El…" at bounding box center [726, 384] width 566 height 274
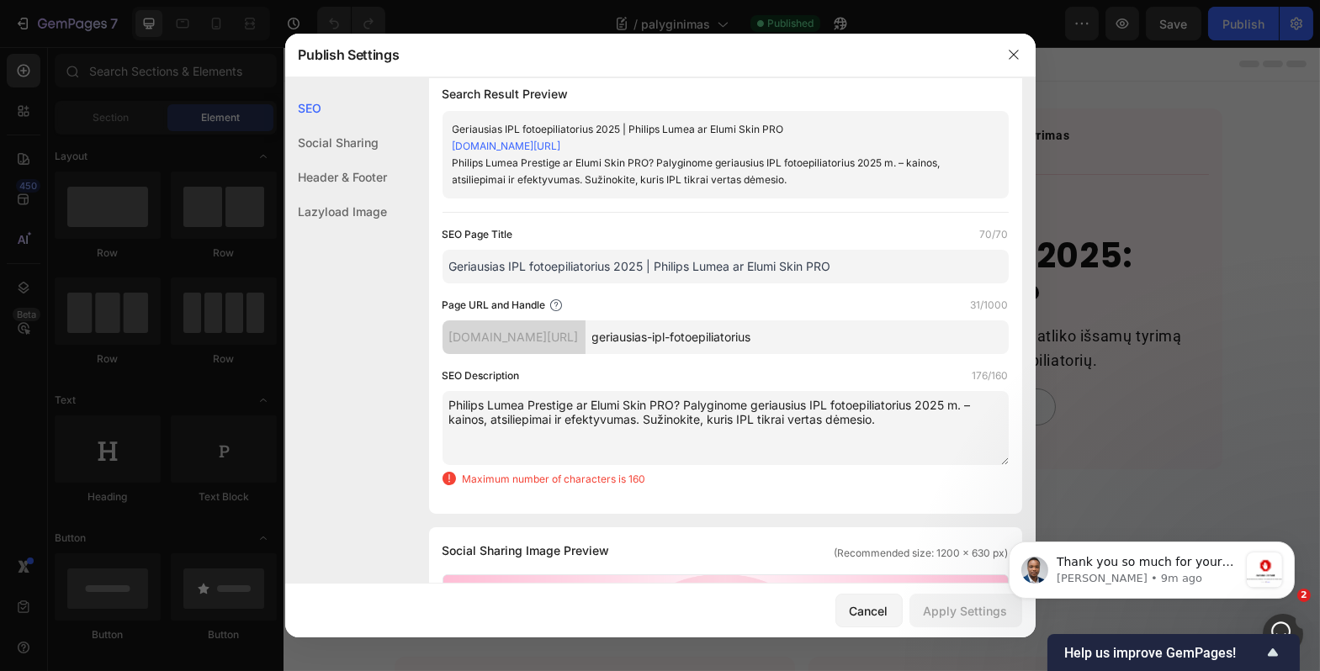
scroll to position [44, 0]
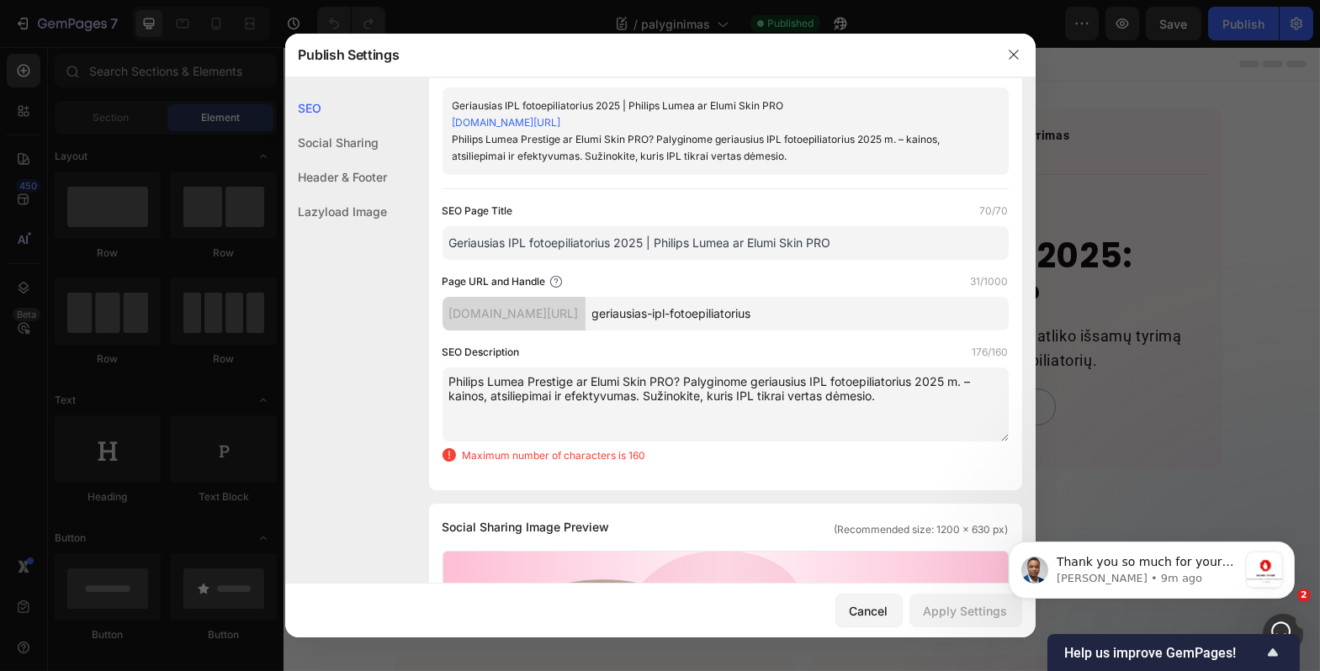
click at [843, 309] on input "geriausias-ipl-fotoepiliatorius" at bounding box center [797, 314] width 423 height 34
type input "geriausias-ipl-fotoepiliatorius"
click at [736, 413] on textarea "Philips Lumea Prestige ar Elumi Skin PRO? Palyginome geriausius IPL fotoepiliat…" at bounding box center [726, 405] width 566 height 74
paste textarea "Philips Lumea Prestige ar Elumi Skin PRO? Palyginome geriausius IPL 2025 – kain…"
drag, startPoint x: 886, startPoint y: 403, endPoint x: 439, endPoint y: 388, distance: 447.0
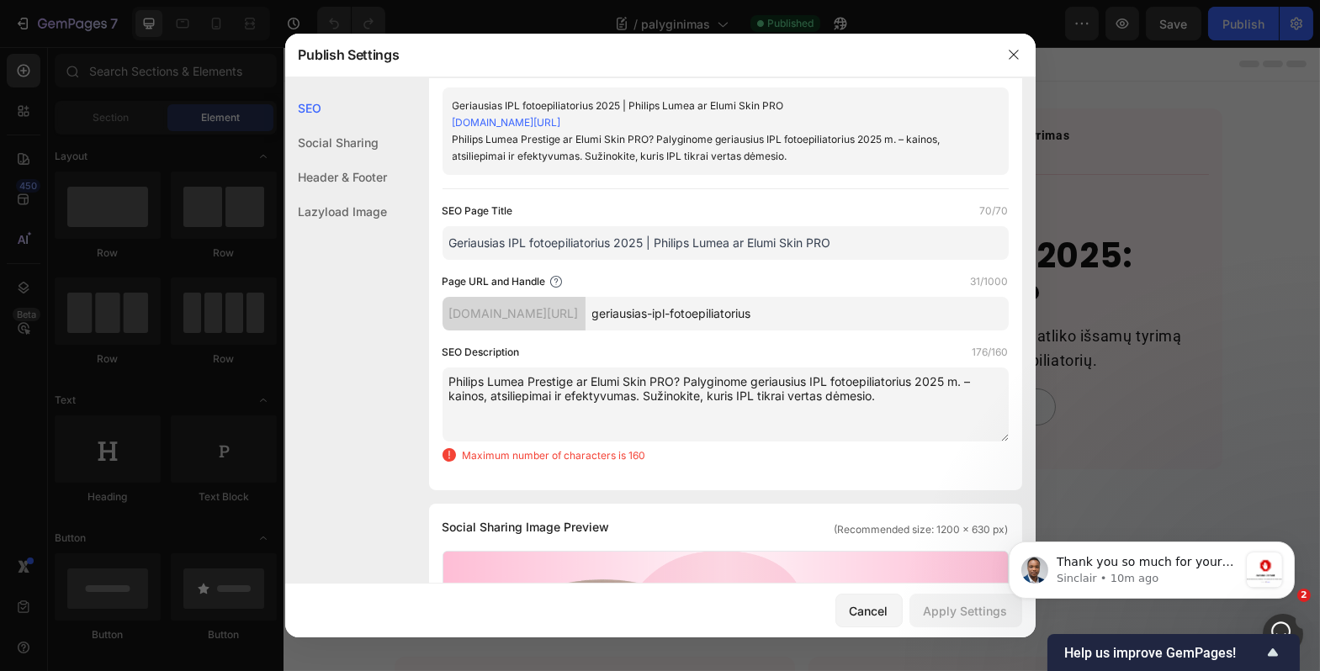
click at [439, 388] on div "Search Result Preview Geriausias IPL fotoepiliatorius 2025 | Philips Lumea ar E…" at bounding box center [725, 268] width 593 height 443
paste textarea "2025 – kainos, atsiliepimai, efektyvumas. Sužinokite, kuris"
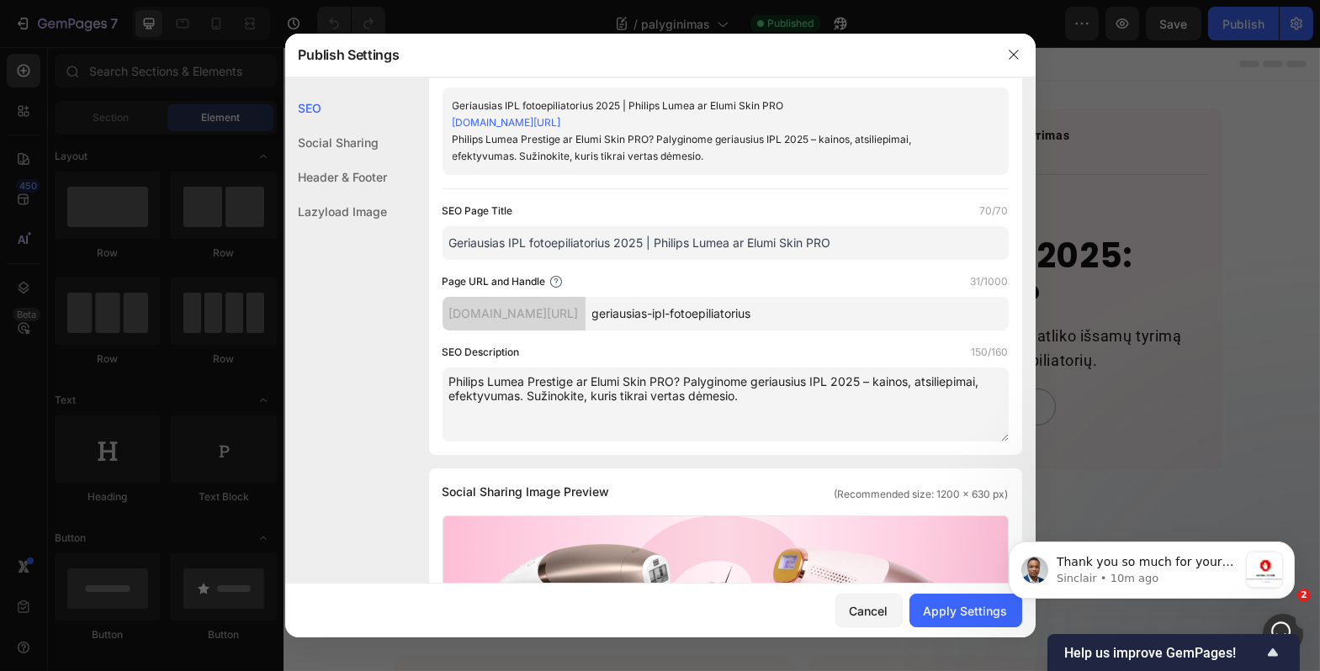
type textarea "Philips Lumea Prestige ar Elumi Skin PRO? Palyginome geriausius IPL 2025 – kain…"
click at [683, 363] on div "SEO Description 150/160 Philips Lumea Prestige ar Elumi Skin PRO? Palyginome ge…" at bounding box center [726, 393] width 566 height 98
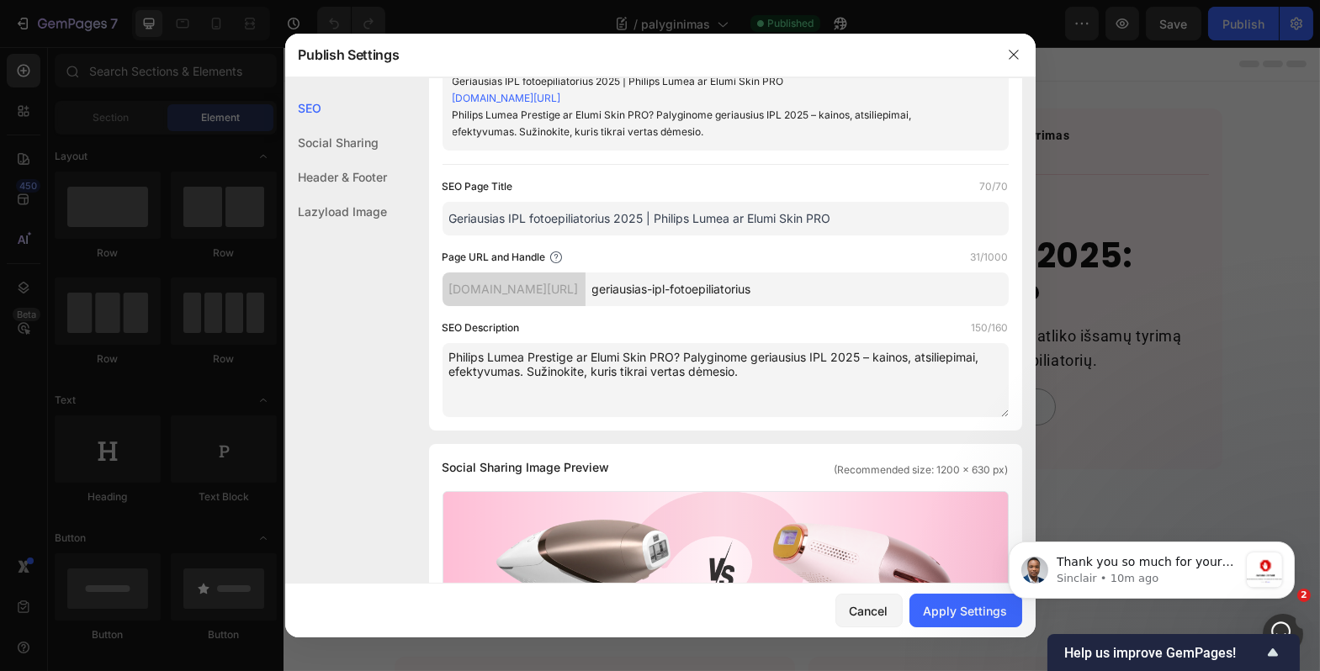
scroll to position [0, 0]
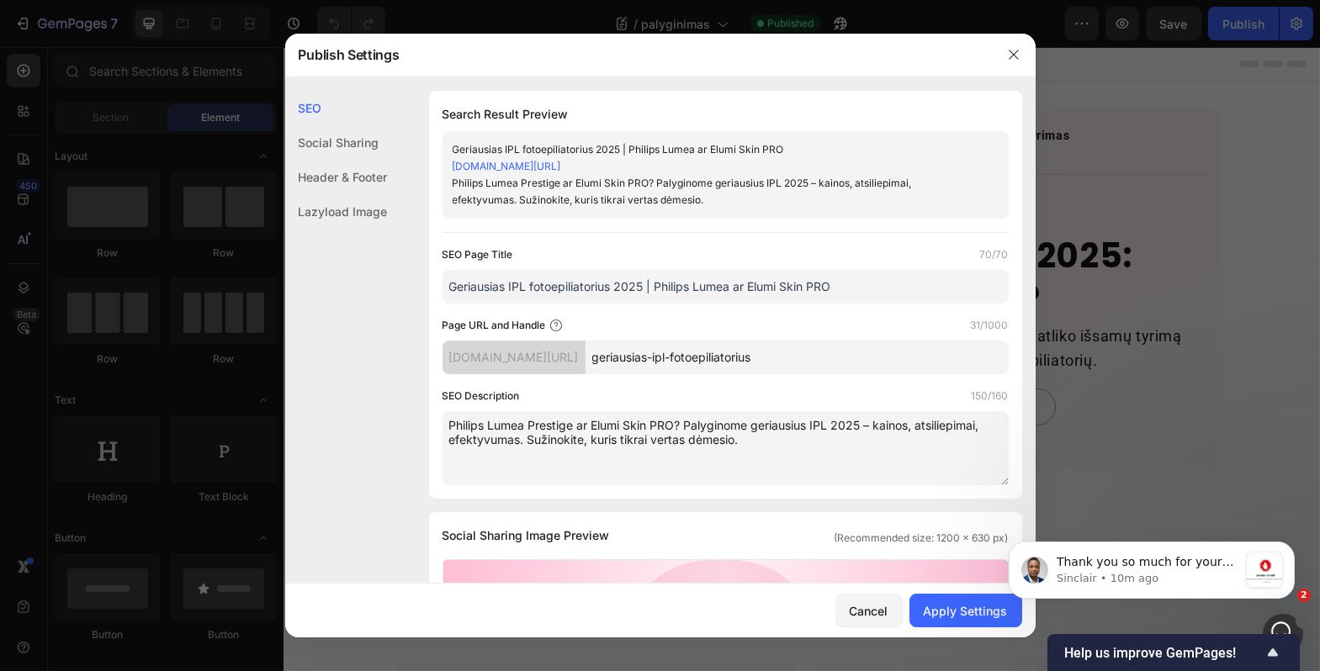
click at [339, 140] on div "Social Sharing" at bounding box center [336, 142] width 103 height 34
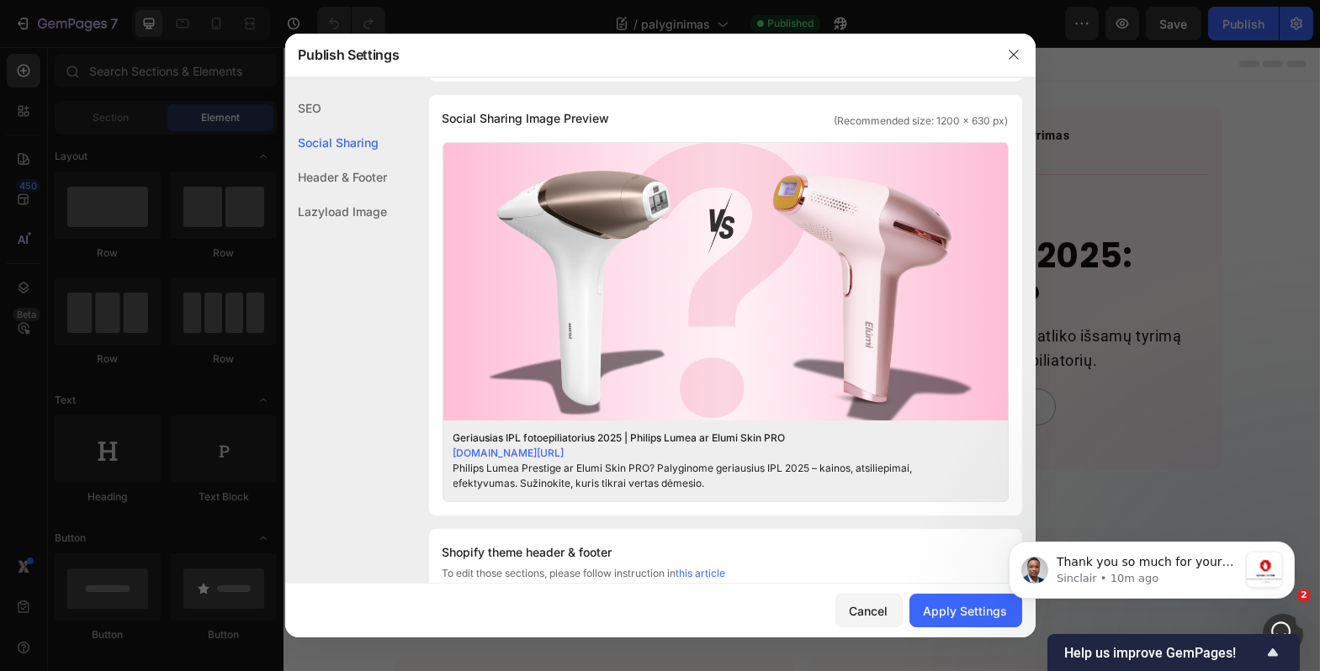
click at [342, 174] on div "Header & Footer" at bounding box center [336, 177] width 103 height 34
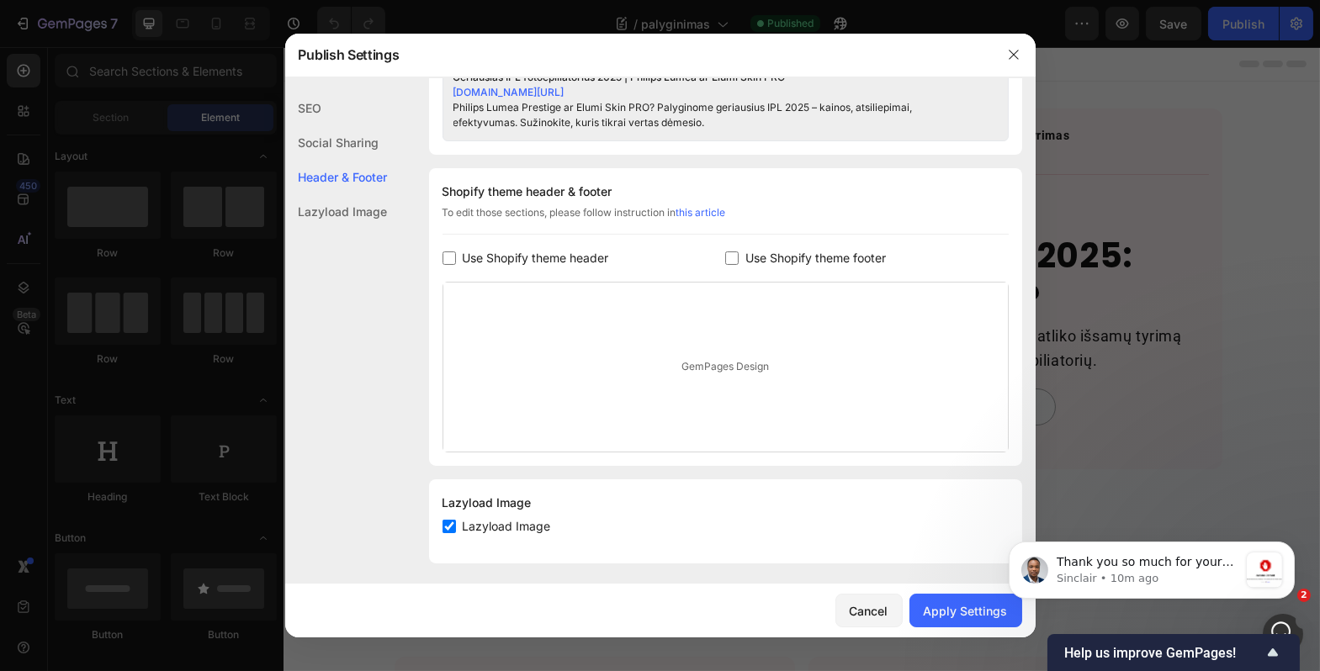
scroll to position [783, 0]
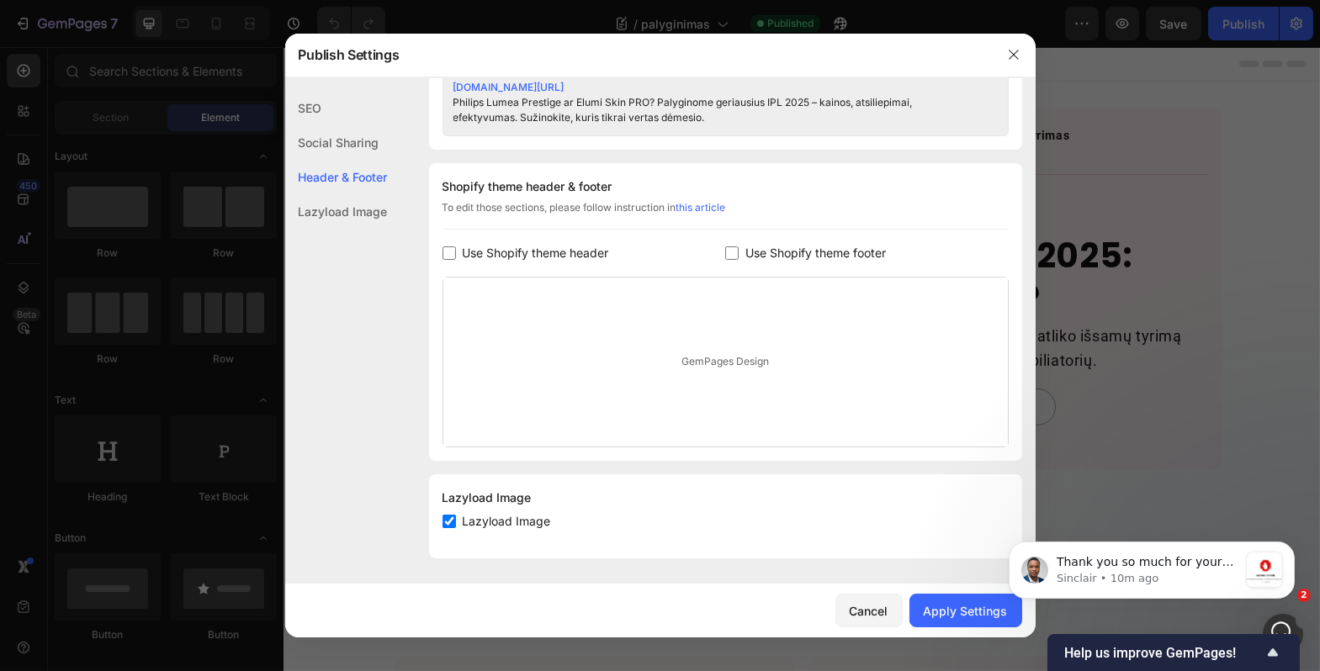
click at [347, 215] on div "Lazyload Image" at bounding box center [336, 211] width 103 height 34
click at [945, 618] on div "Apply Settings" at bounding box center [966, 611] width 84 height 18
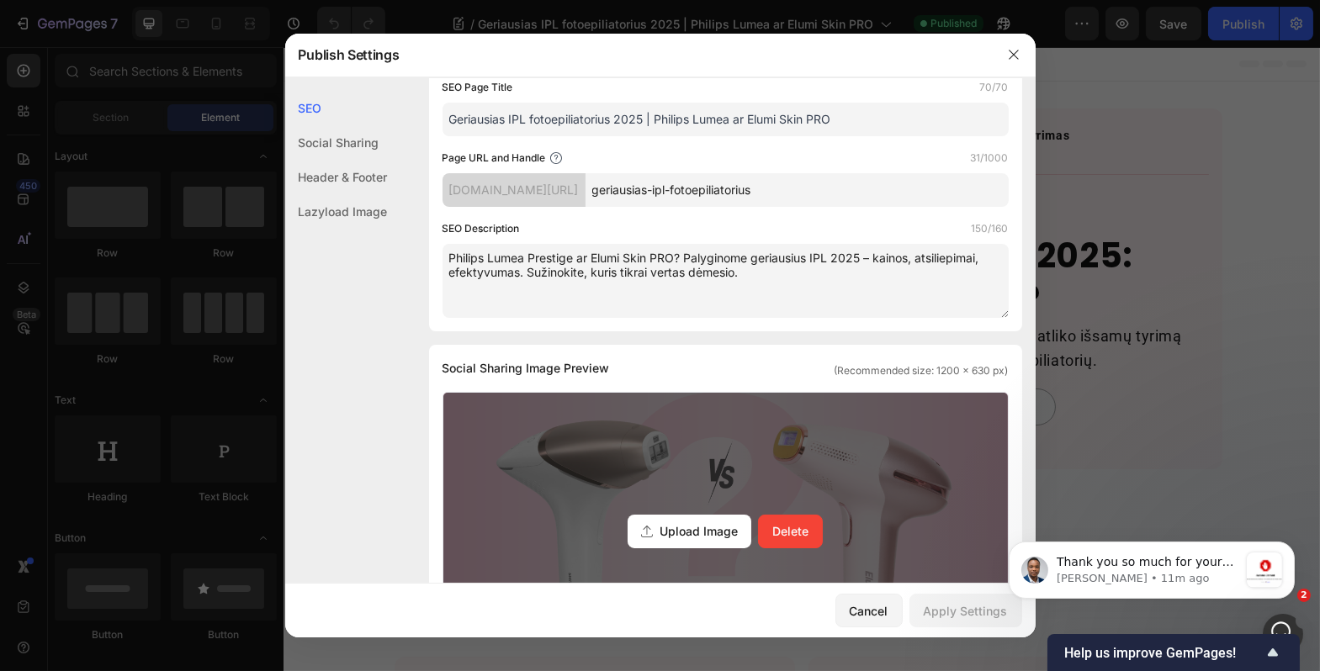
scroll to position [0, 0]
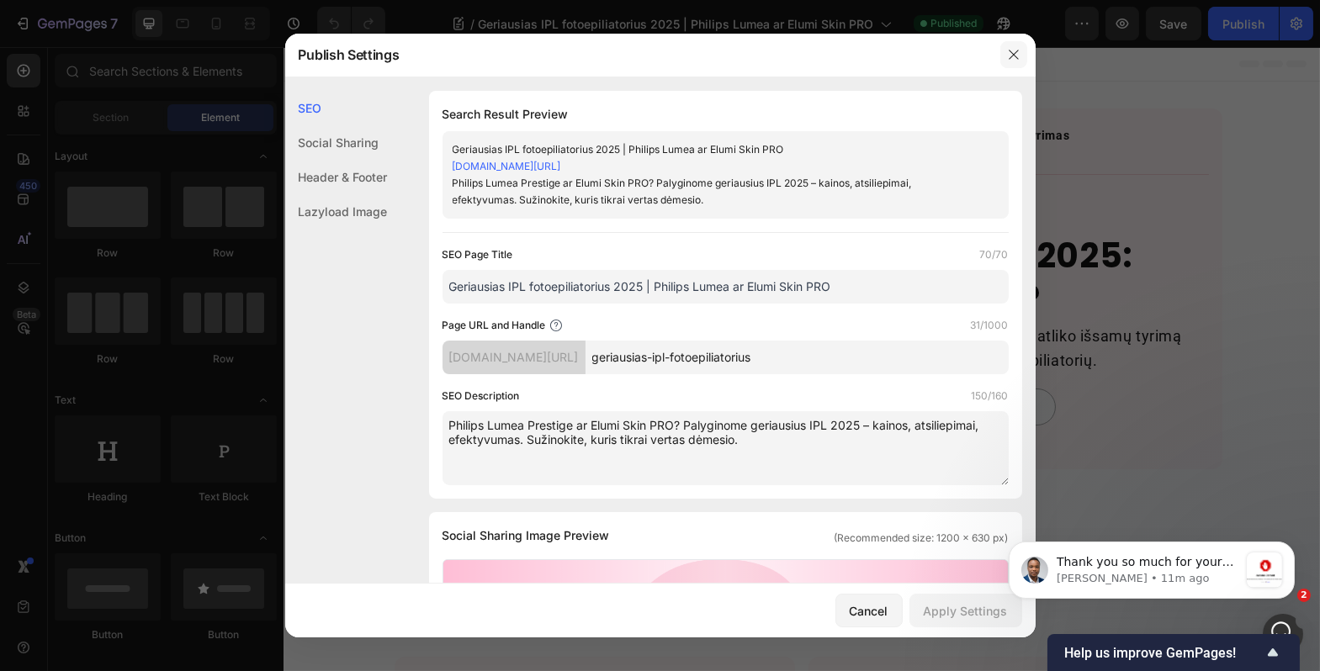
click at [1015, 58] on icon "button" at bounding box center [1013, 54] width 13 height 13
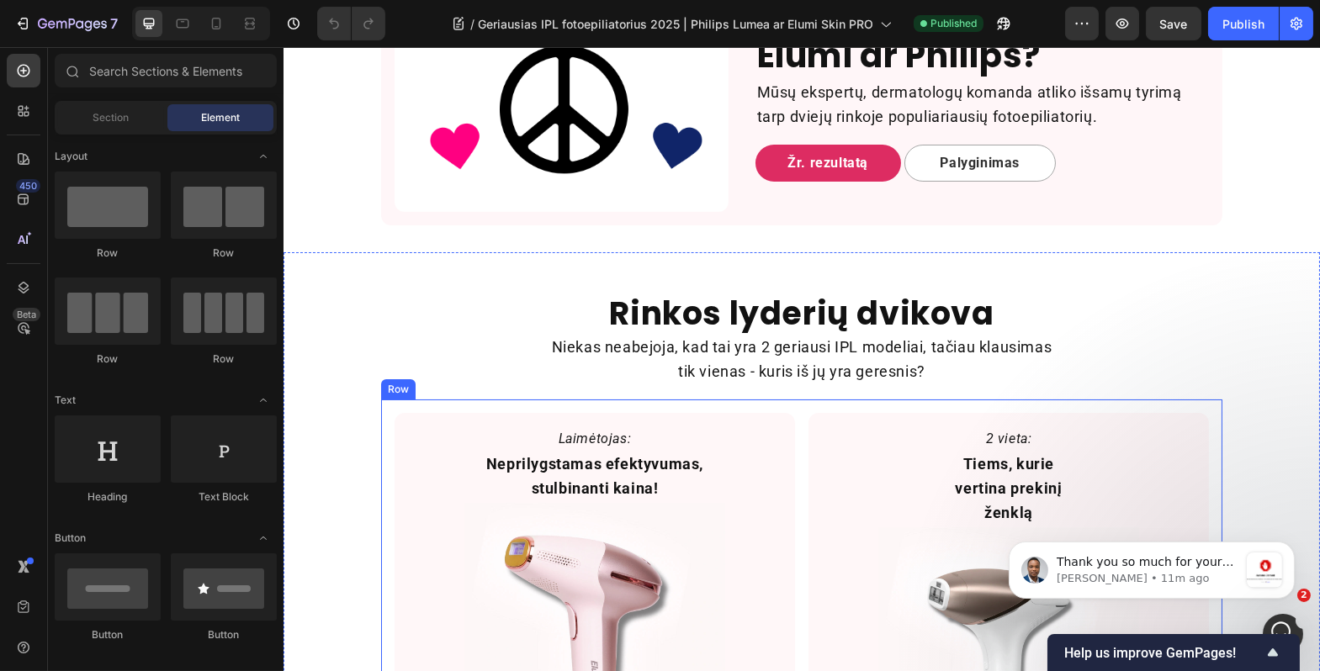
scroll to position [427, 0]
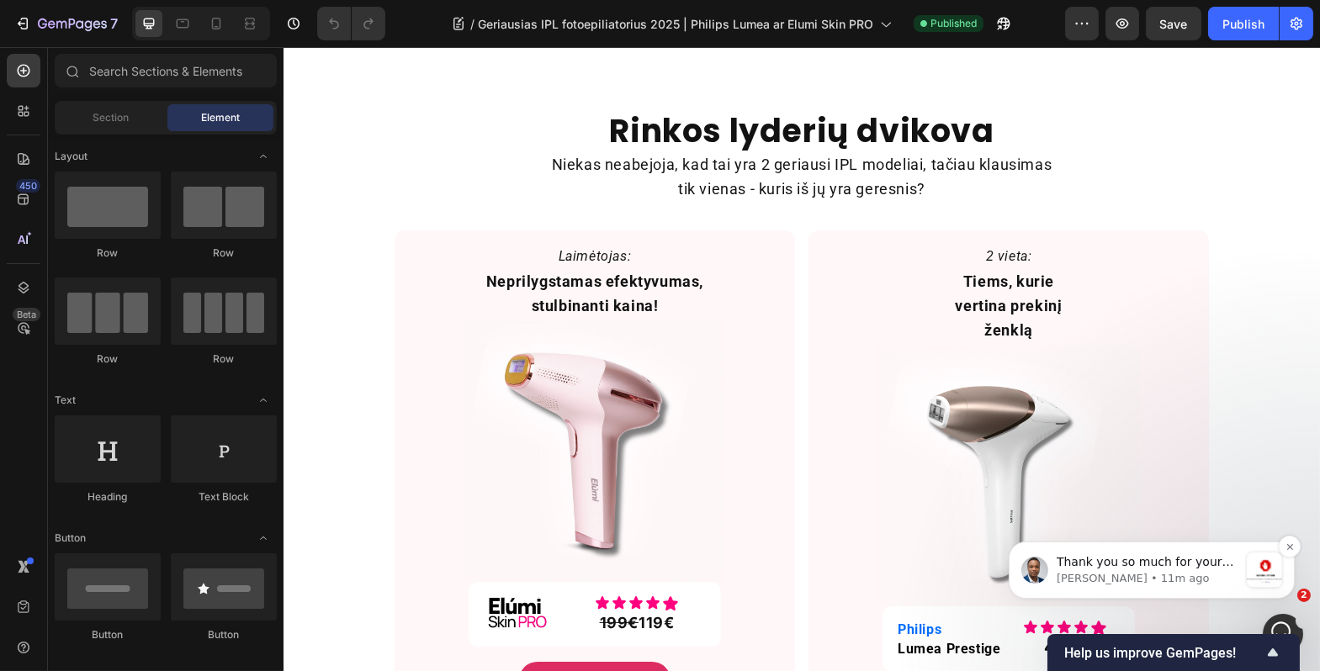
click at [1121, 565] on span "Thank you so much for your patience. I am trying to check your page, but I was …" at bounding box center [1146, 602] width 180 height 97
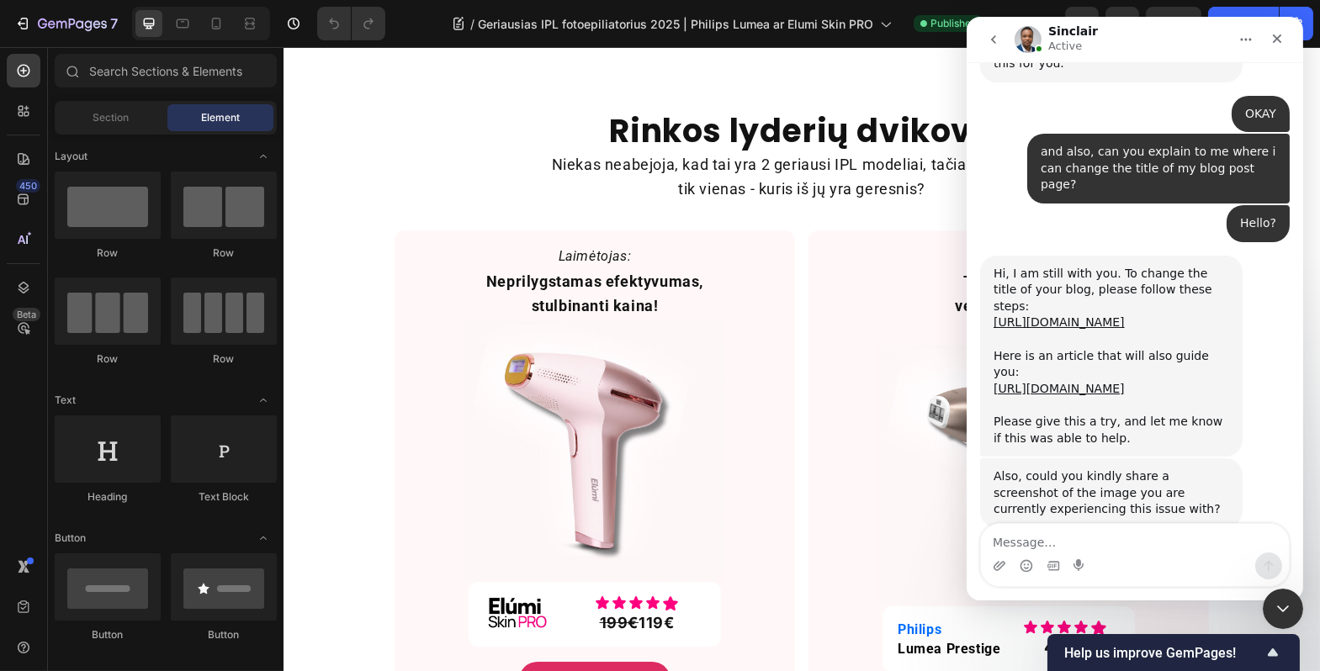
scroll to position [11011, 0]
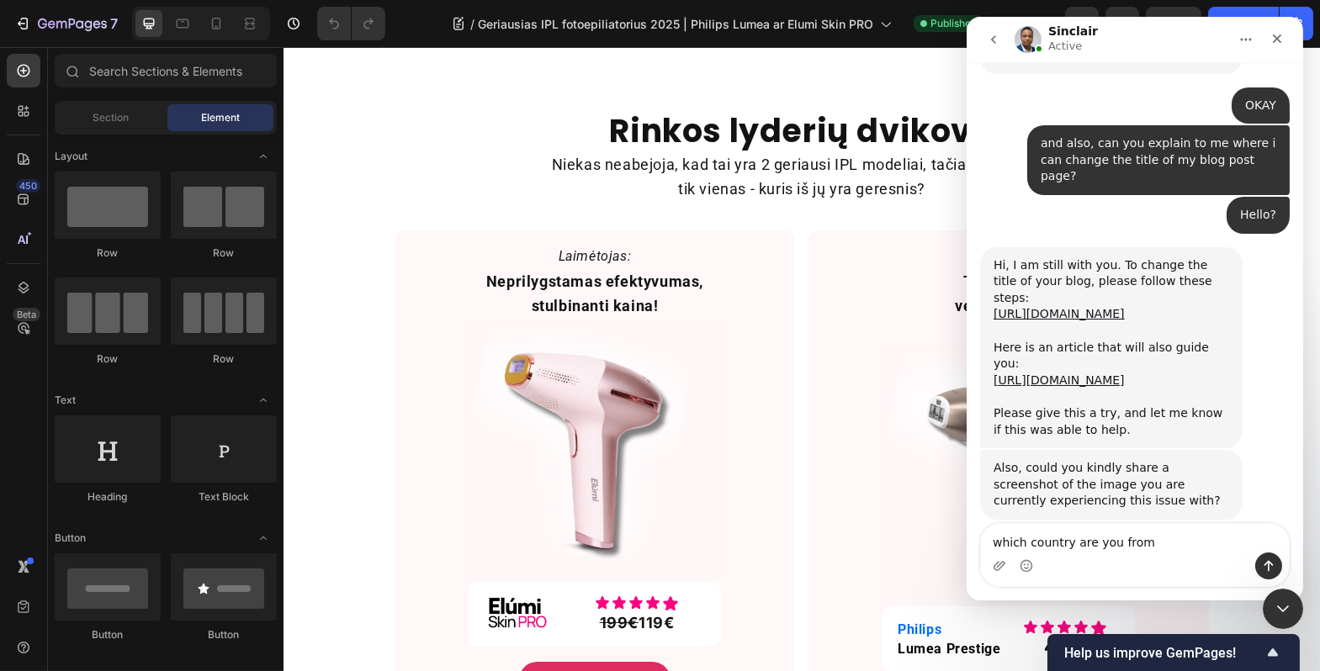
type textarea "which country are you from?"
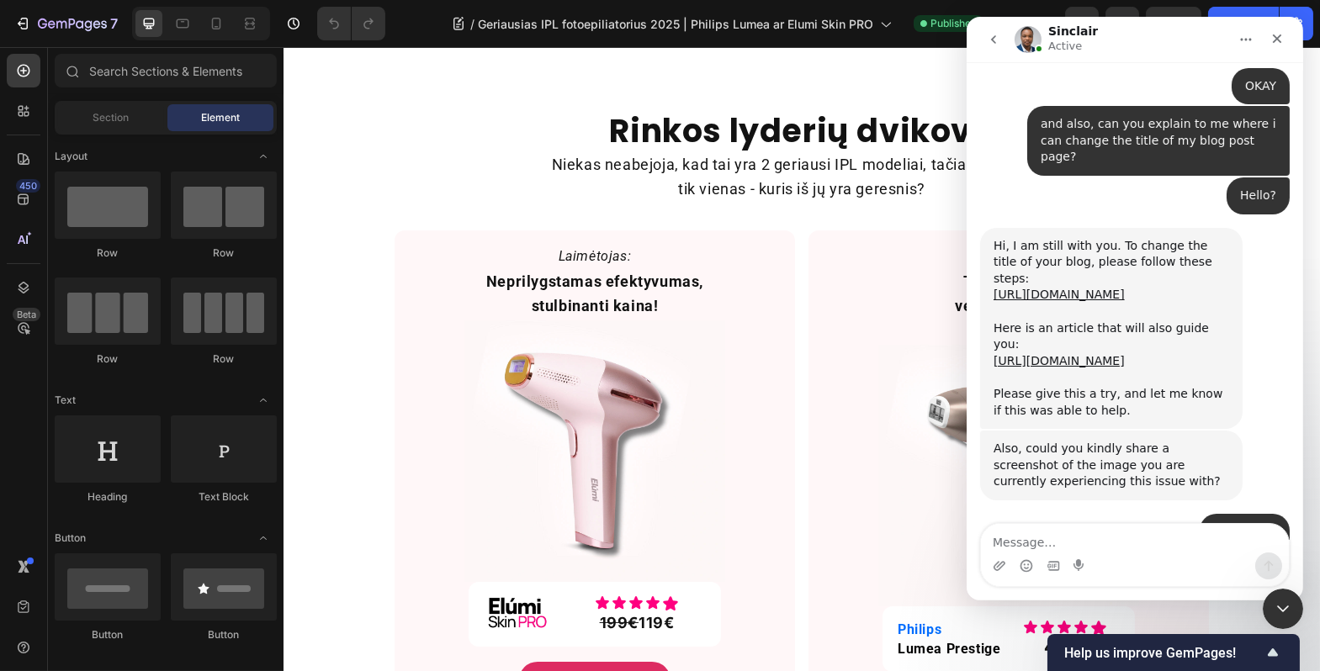
scroll to position [11034, 0]
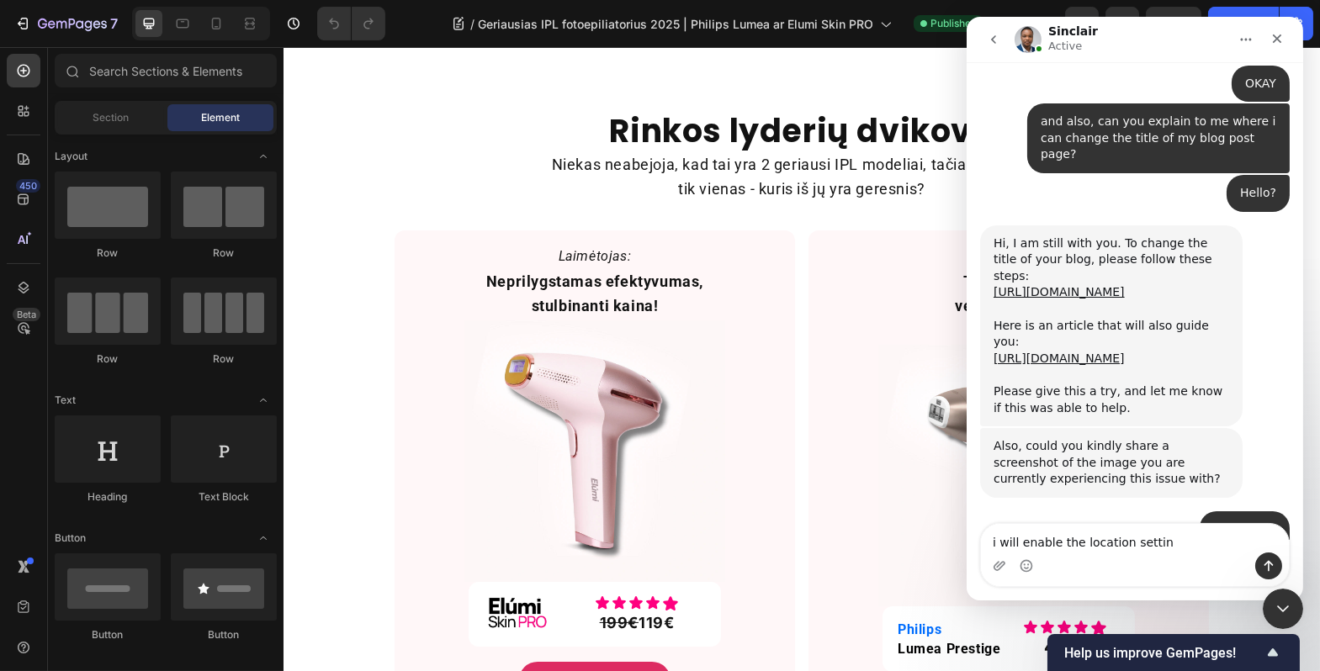
type textarea "i will enable the location setting"
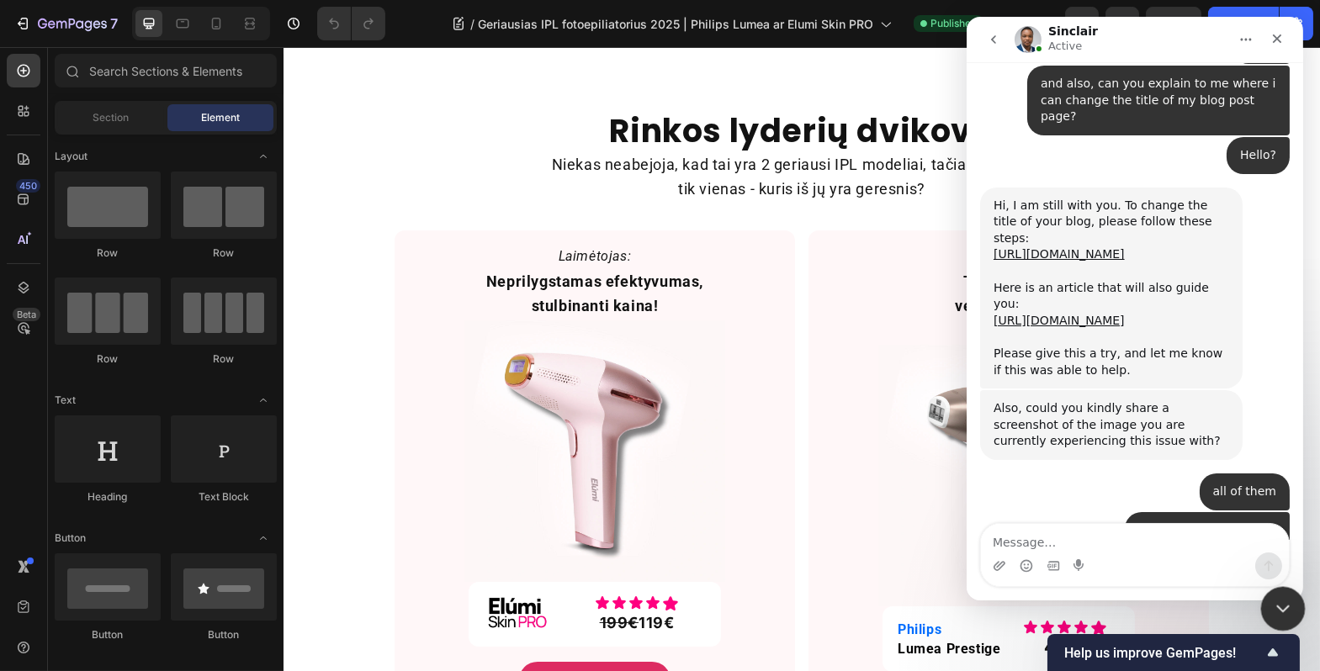
click at [1275, 596] on icon "Close Intercom Messenger" at bounding box center [1280, 606] width 20 height 20
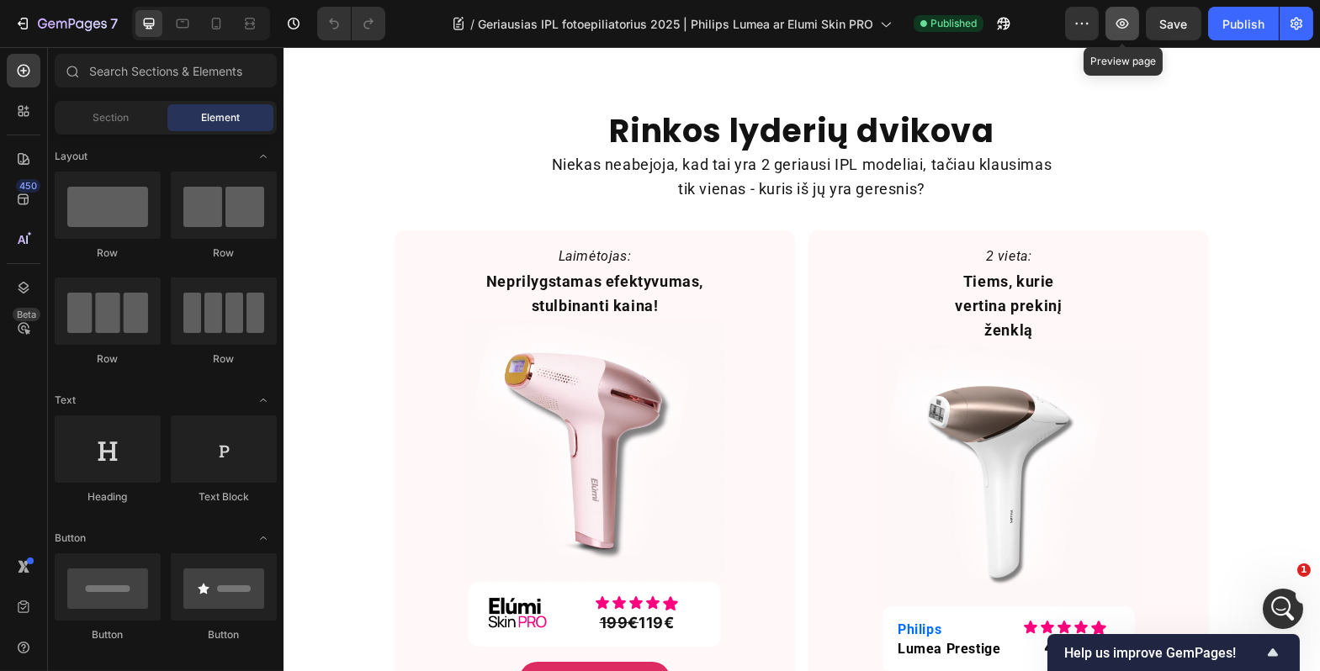
click at [1130, 33] on button "button" at bounding box center [1122, 24] width 34 height 34
click at [1086, 34] on button "button" at bounding box center [1082, 24] width 34 height 34
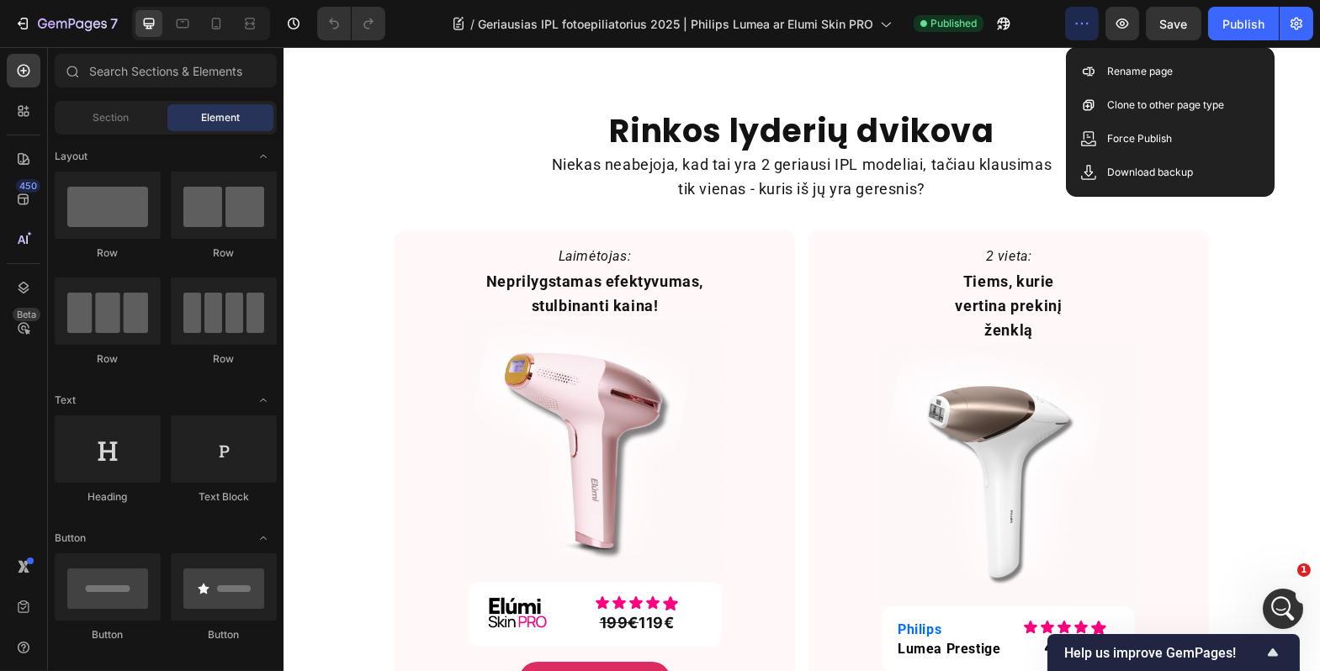
click at [1084, 33] on button "button" at bounding box center [1082, 24] width 34 height 34
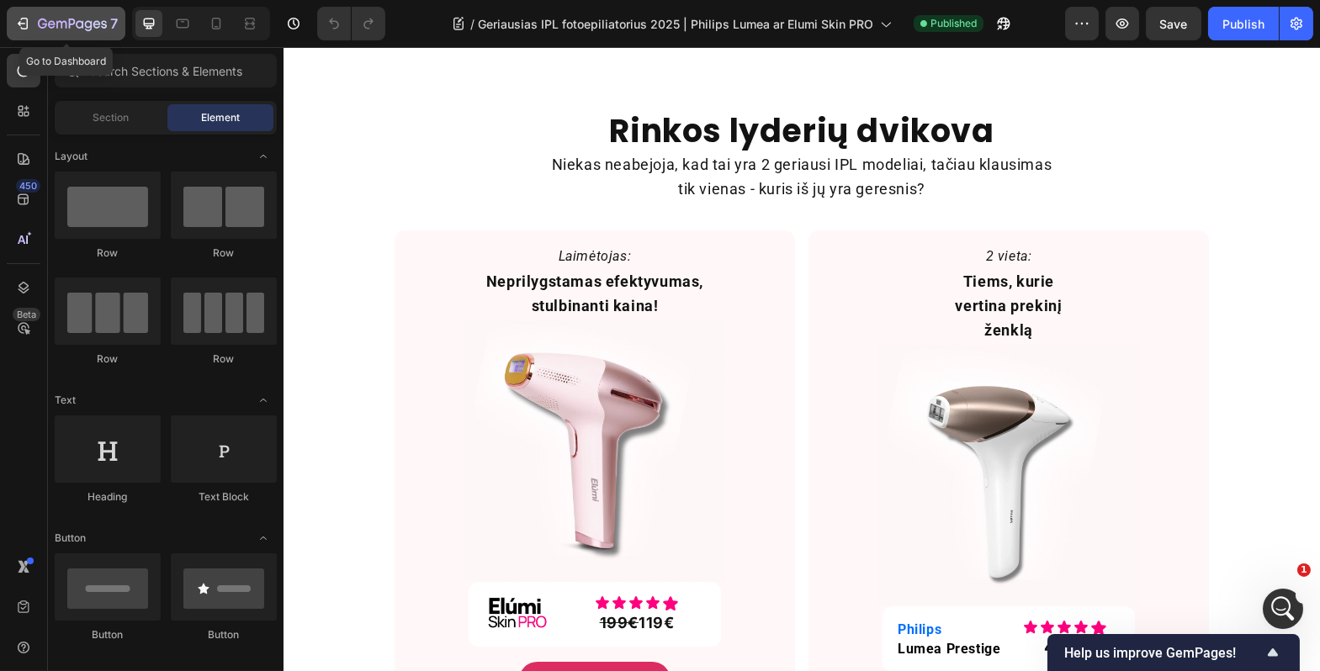
click at [22, 24] on icon "button" at bounding box center [22, 23] width 17 height 17
